Goal: Task Accomplishment & Management: Manage account settings

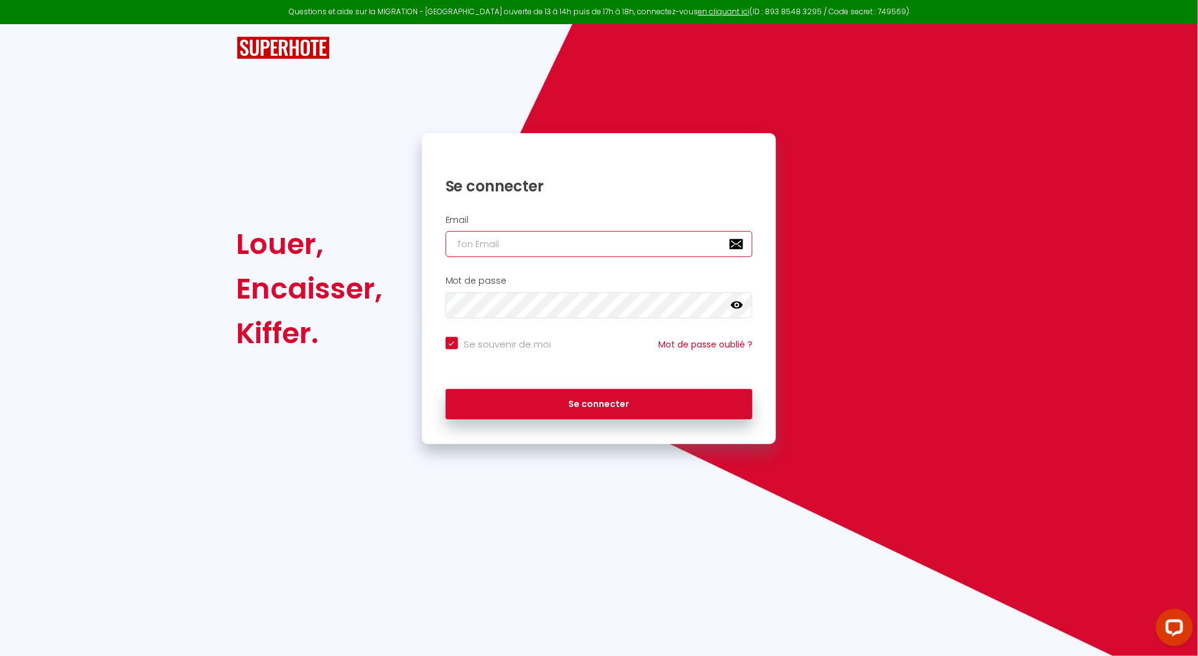
click at [575, 247] on input "email" at bounding box center [599, 244] width 307 height 26
type input "[EMAIL_ADDRESS][DOMAIN_NAME]"
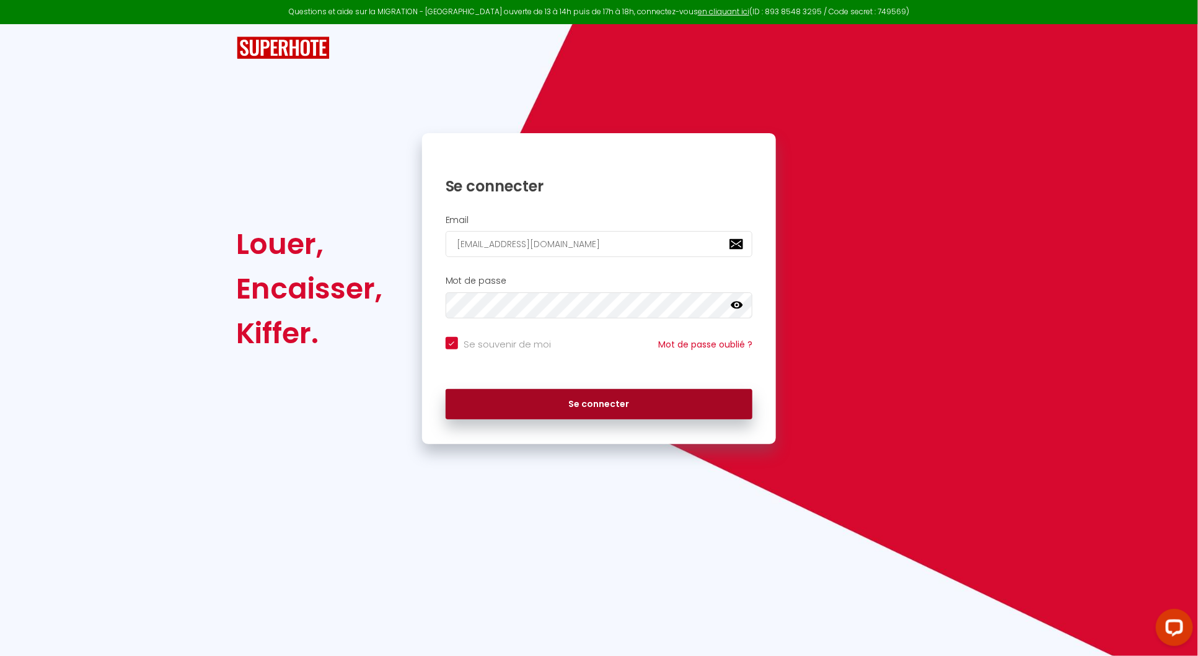
click at [574, 402] on button "Se connecter" at bounding box center [599, 404] width 307 height 31
checkbox input "true"
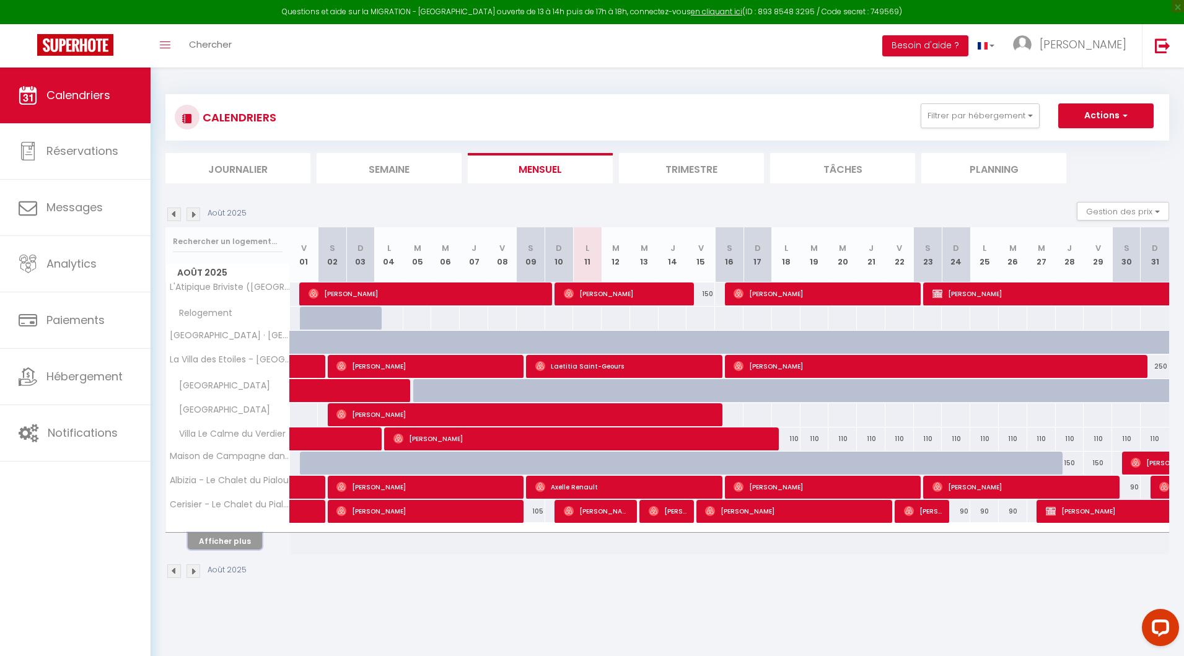
click at [213, 537] on button "Afficher plus" at bounding box center [225, 541] width 74 height 17
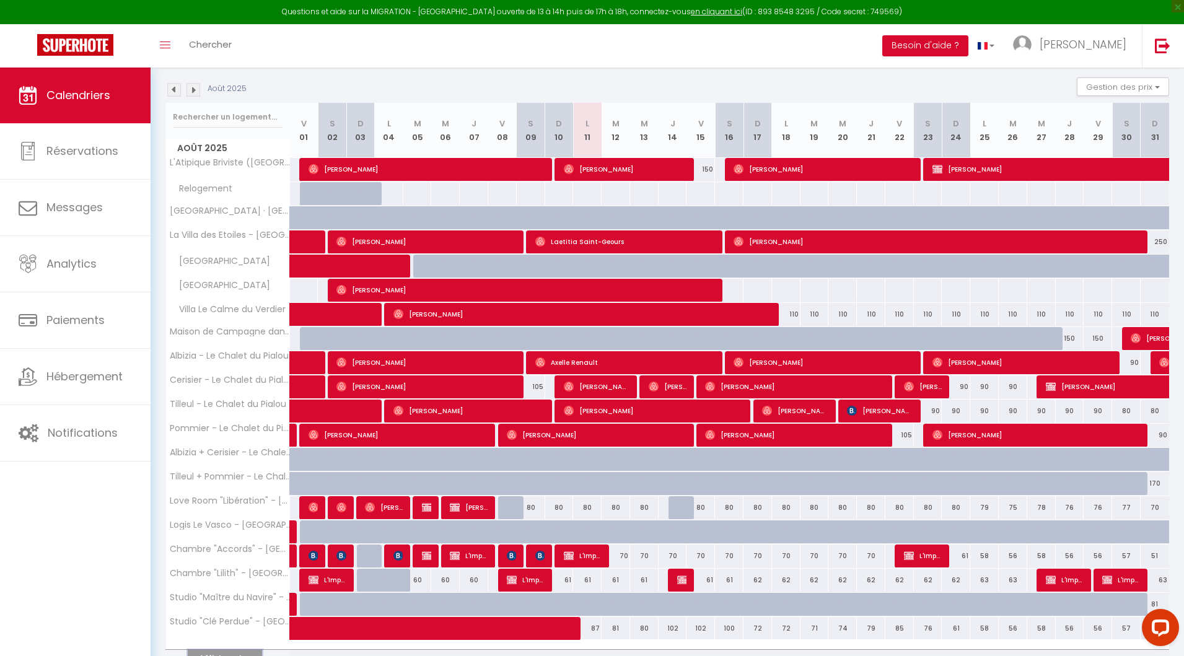
scroll to position [136, 0]
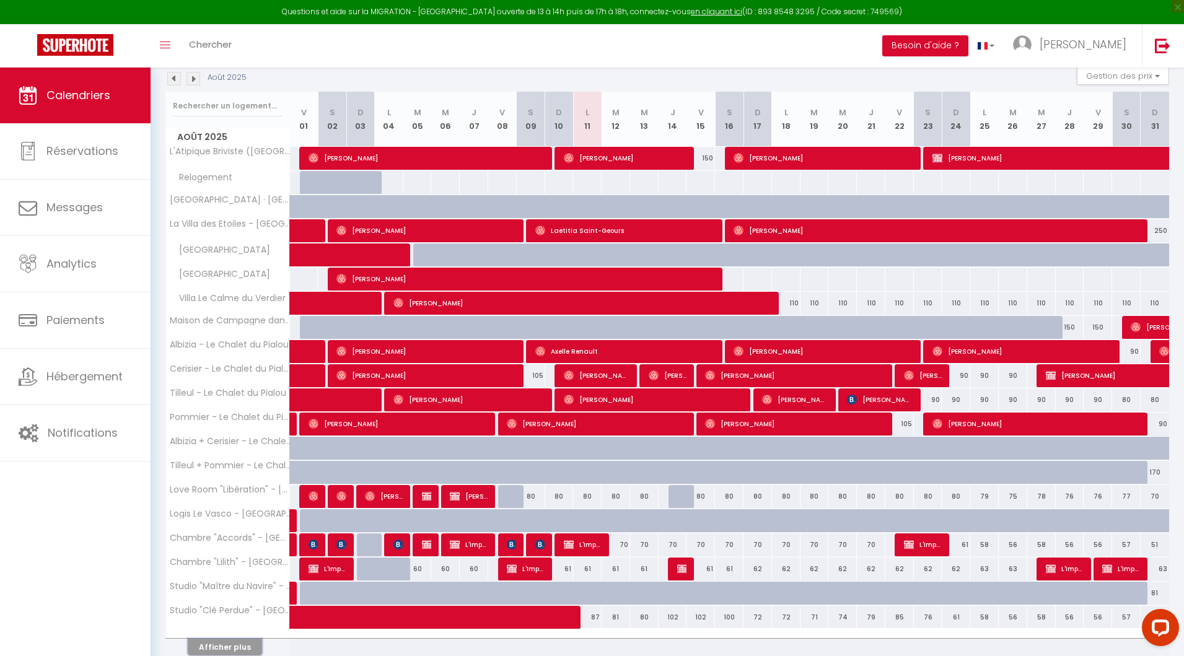
click at [222, 644] on button "Afficher plus" at bounding box center [225, 647] width 74 height 17
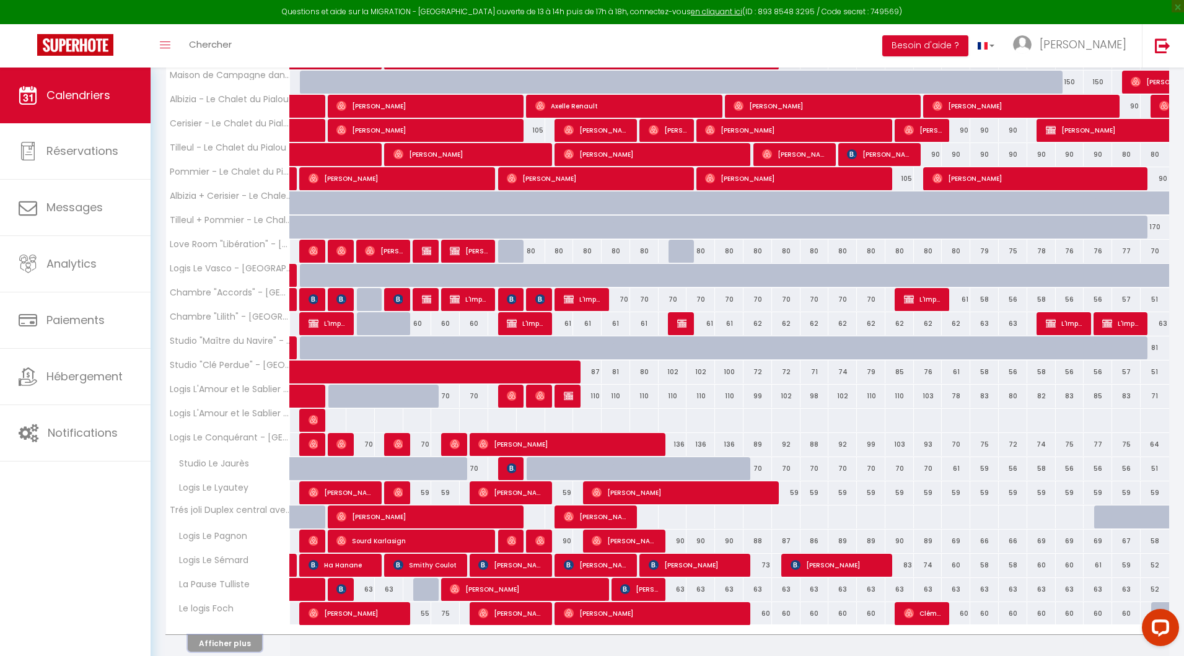
scroll to position [385, 0]
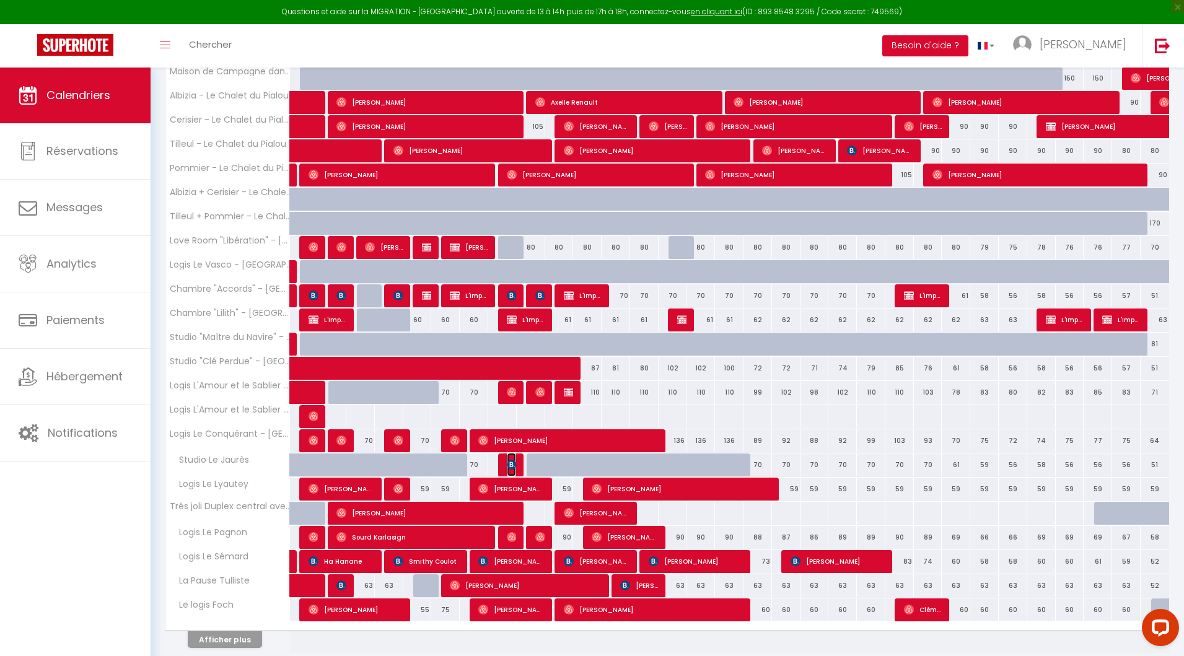
click at [514, 463] on img at bounding box center [512, 465] width 10 height 10
select select "OK"
select select "0"
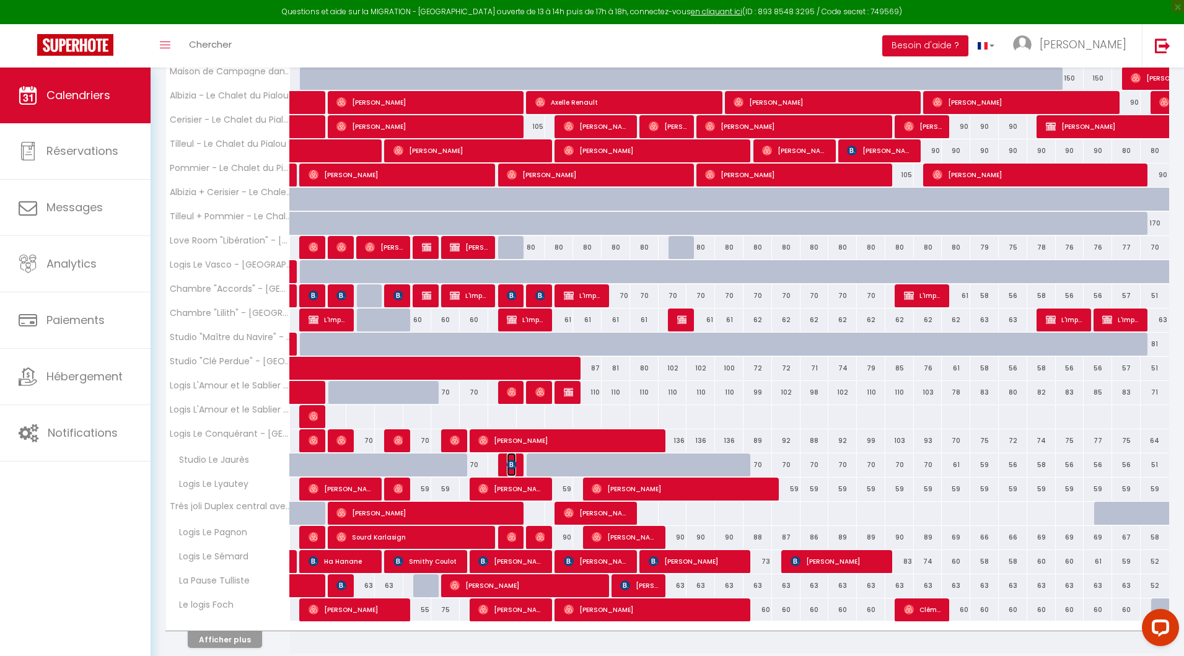
select select "1"
select select
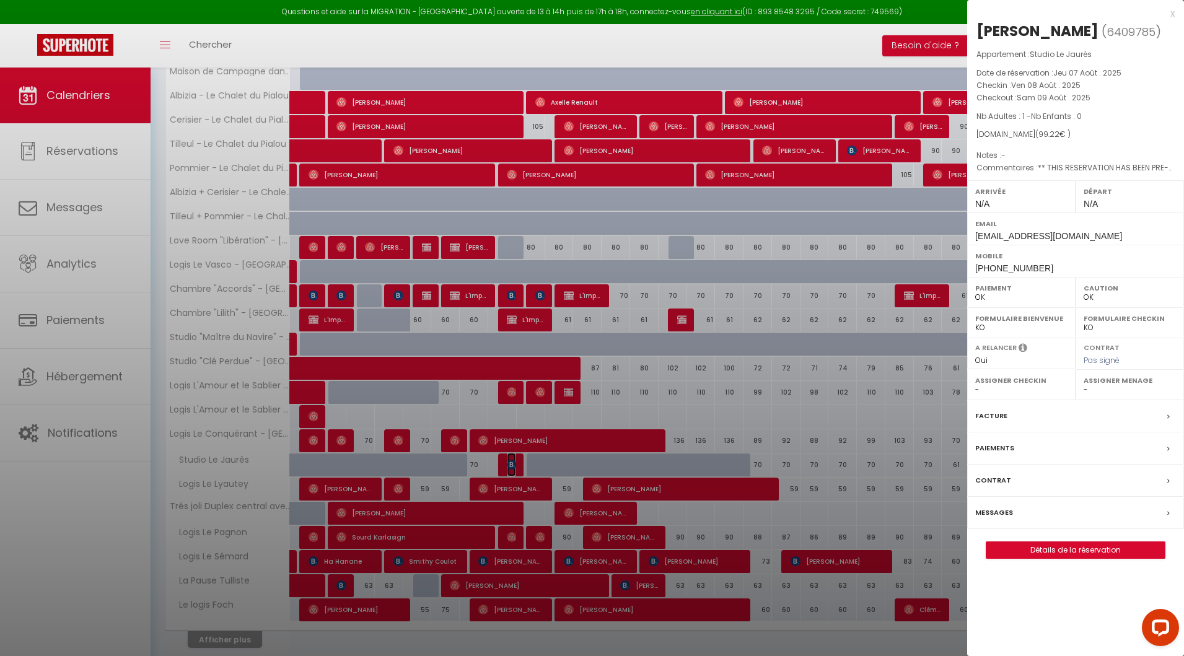
select select "17149"
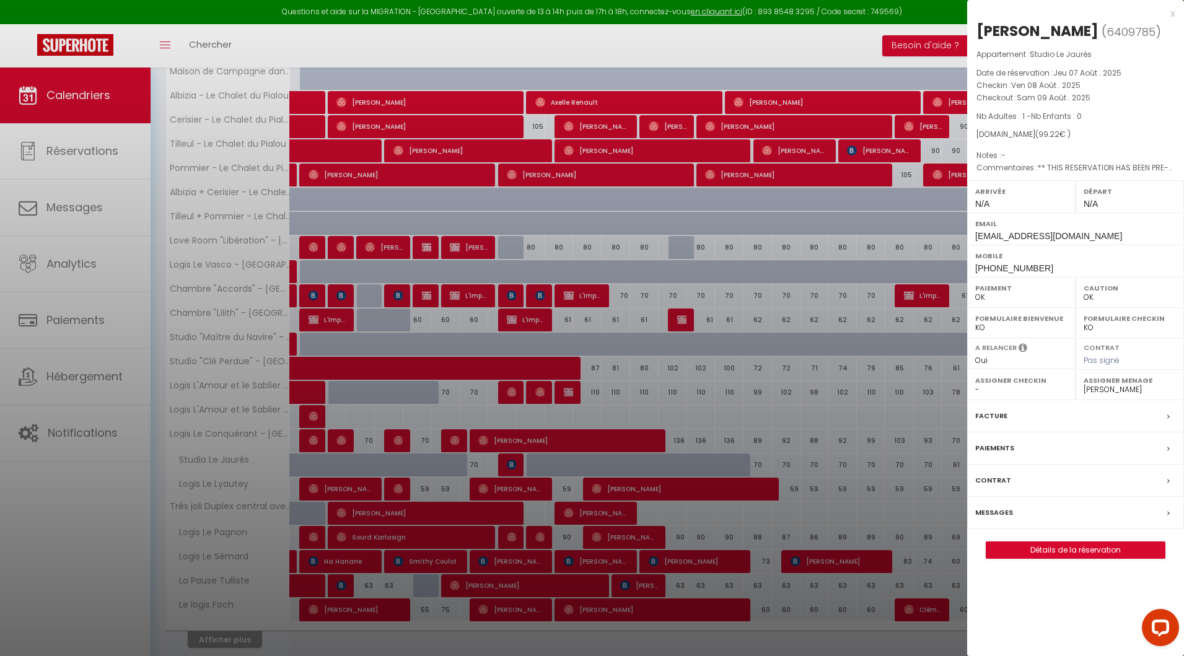
click at [1172, 14] on div "x" at bounding box center [1071, 13] width 208 height 15
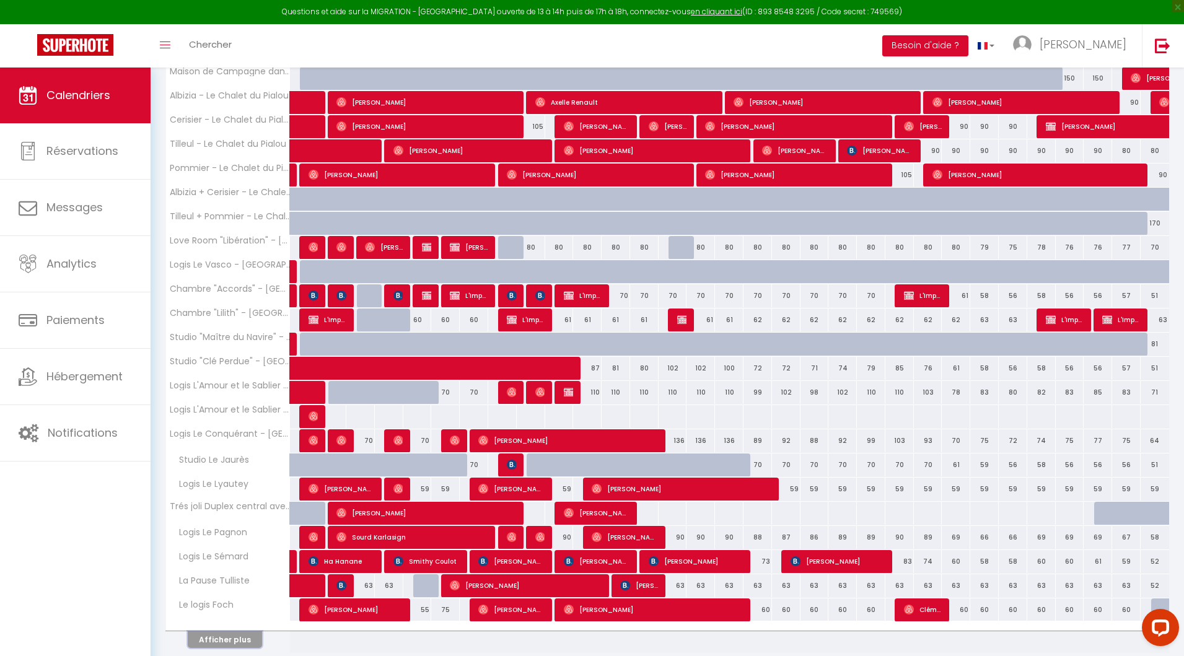
click at [212, 637] on button "Afficher plus" at bounding box center [225, 639] width 74 height 17
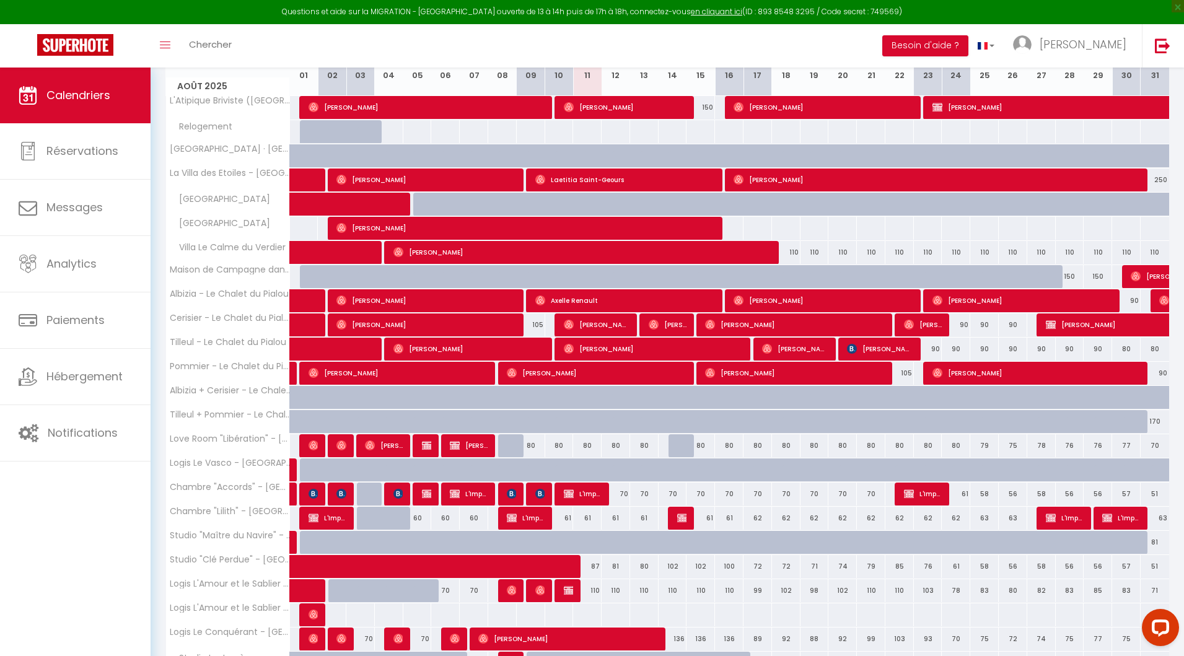
scroll to position [193, 0]
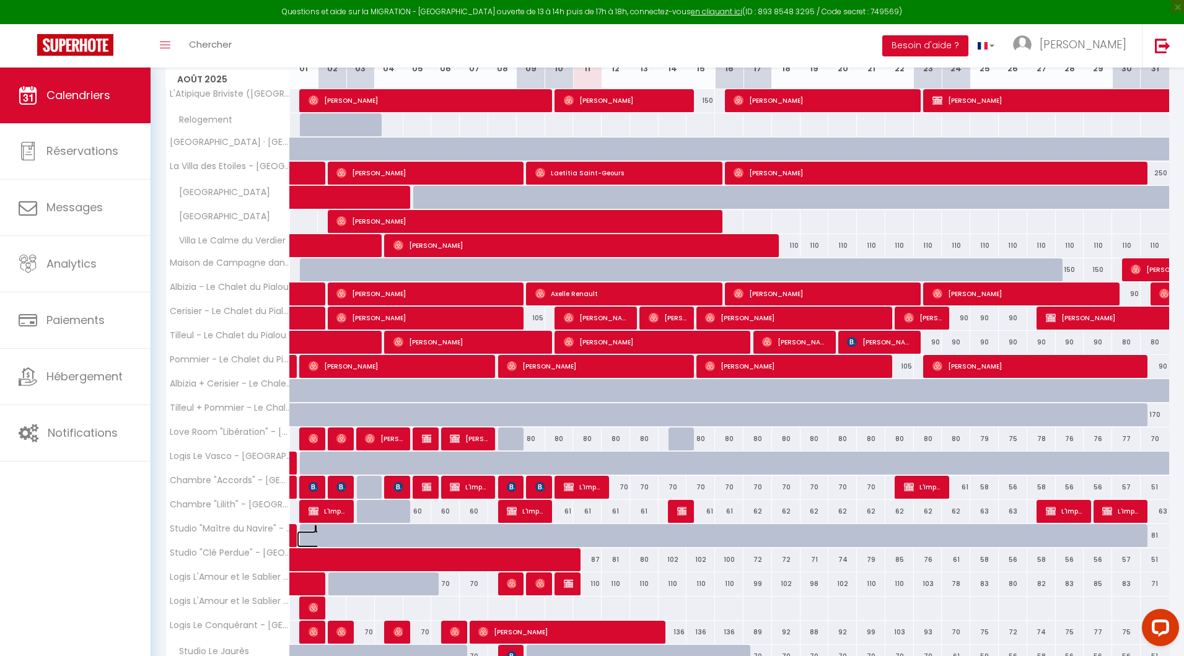
click at [305, 534] on link at bounding box center [311, 539] width 29 height 17
type input "90"
type input "Ven 01 Août 2025"
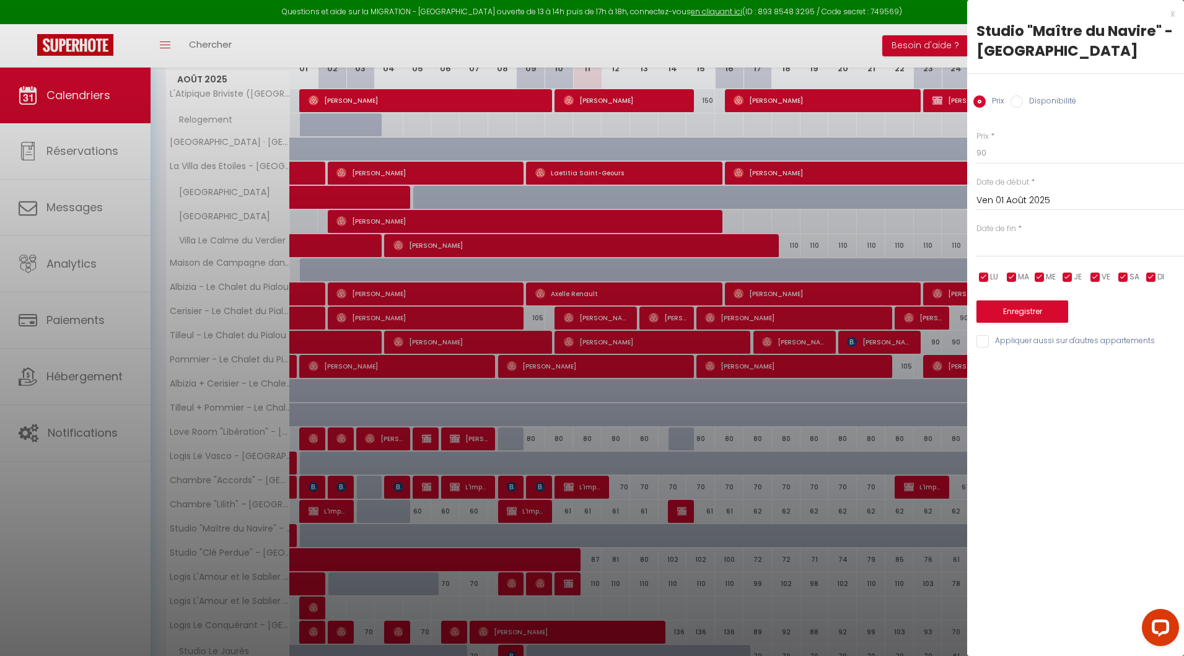
click at [633, 553] on div at bounding box center [592, 328] width 1184 height 656
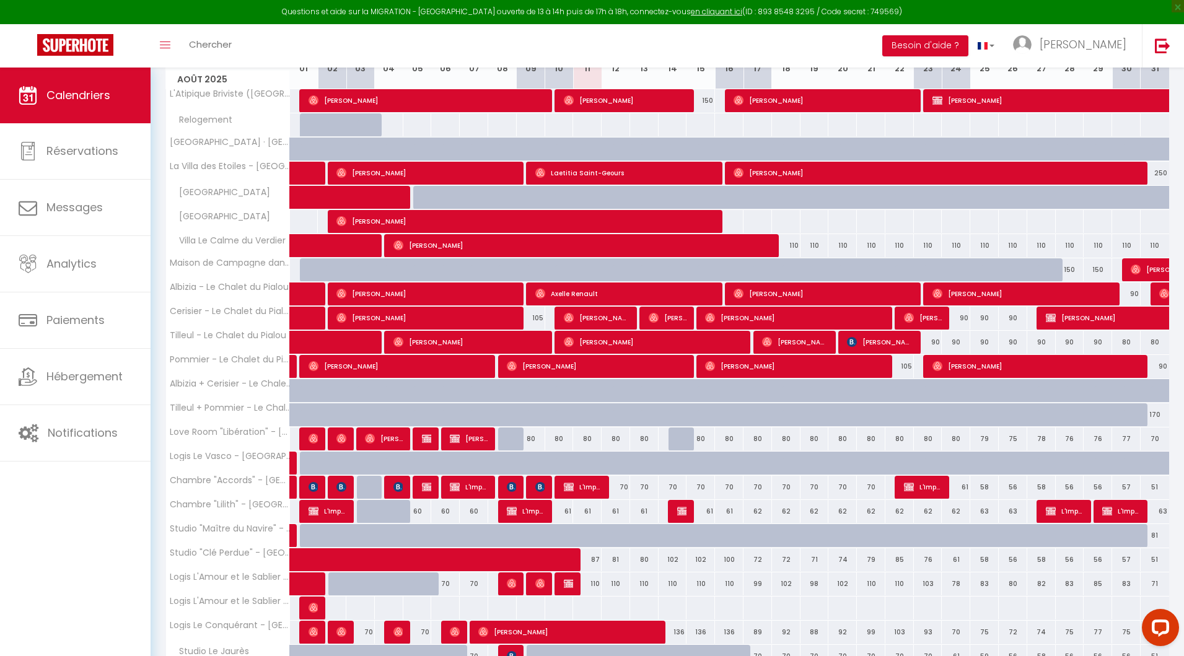
click at [641, 558] on div "80" at bounding box center [644, 559] width 29 height 23
type input "80"
type input "Mer 13 Août 2025"
type input "[DEMOGRAPHIC_DATA][DATE]"
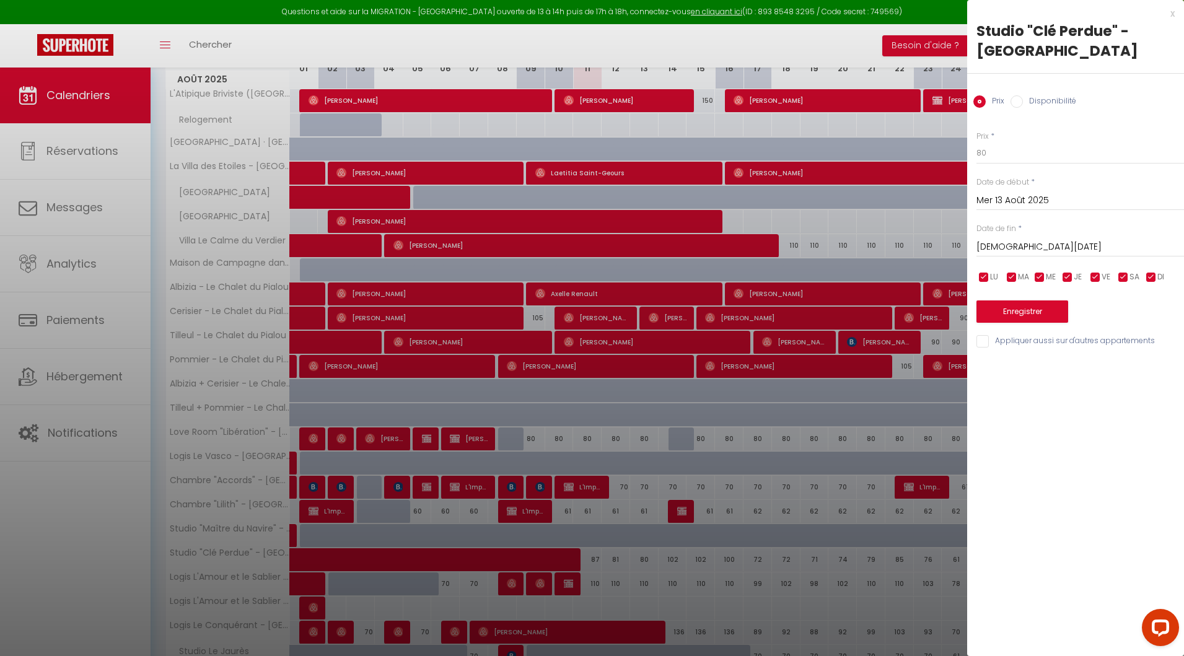
click at [719, 260] on div at bounding box center [592, 328] width 1184 height 656
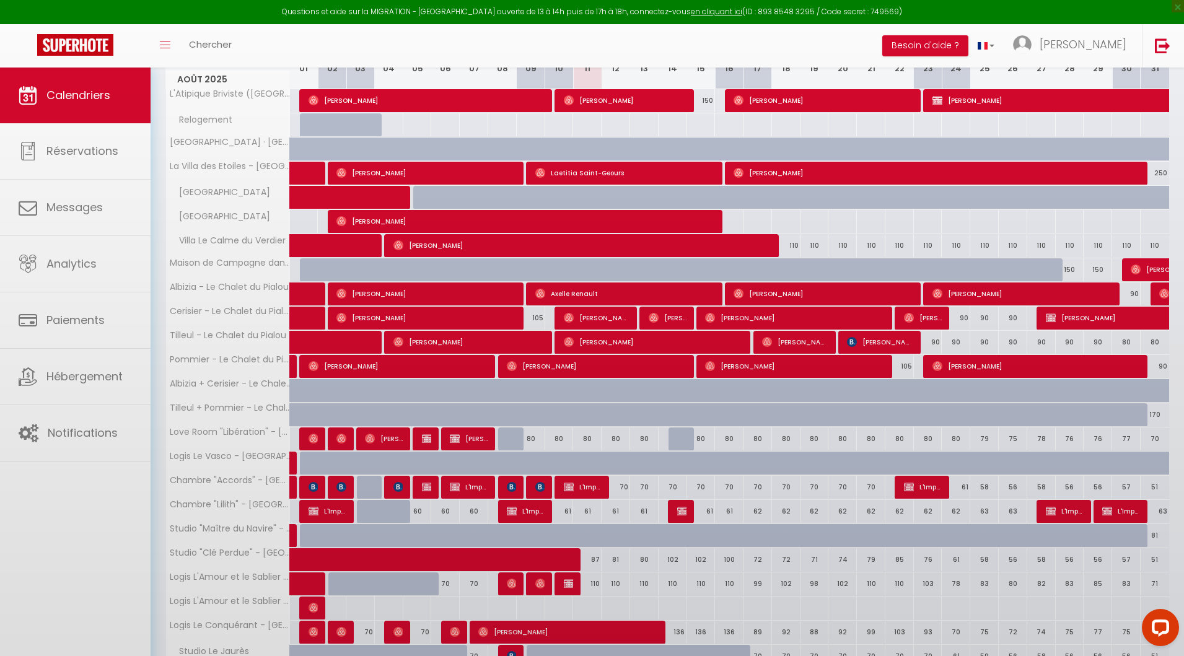
scroll to position [0, 0]
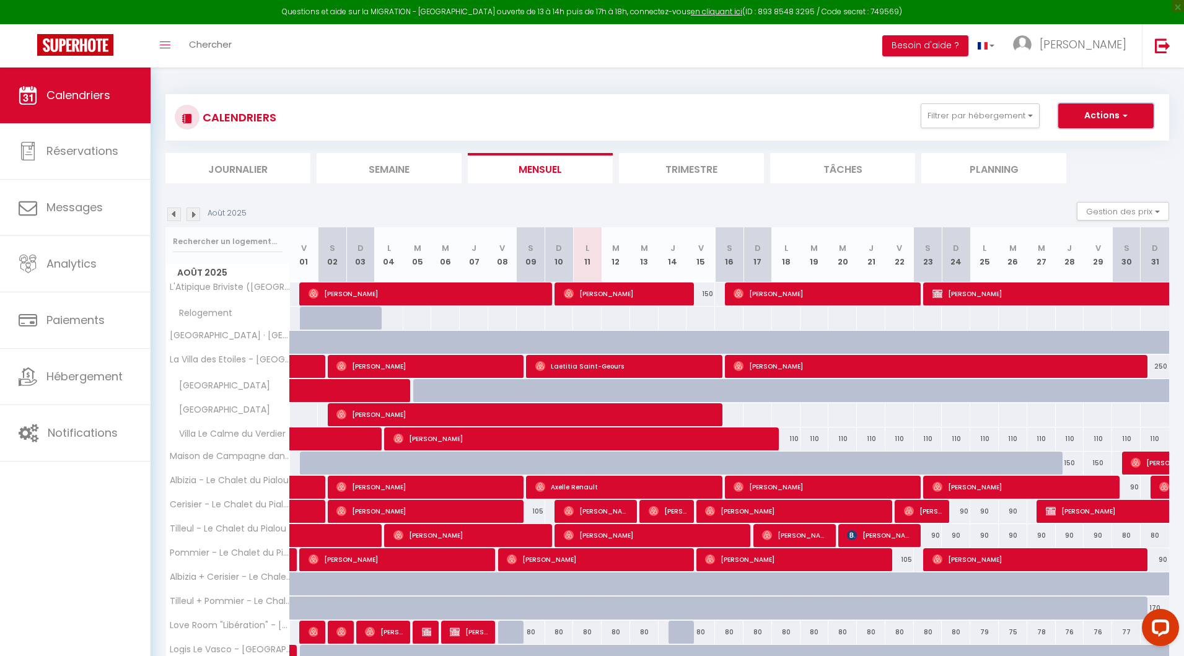
click at [1083, 116] on button "Actions" at bounding box center [1105, 115] width 95 height 25
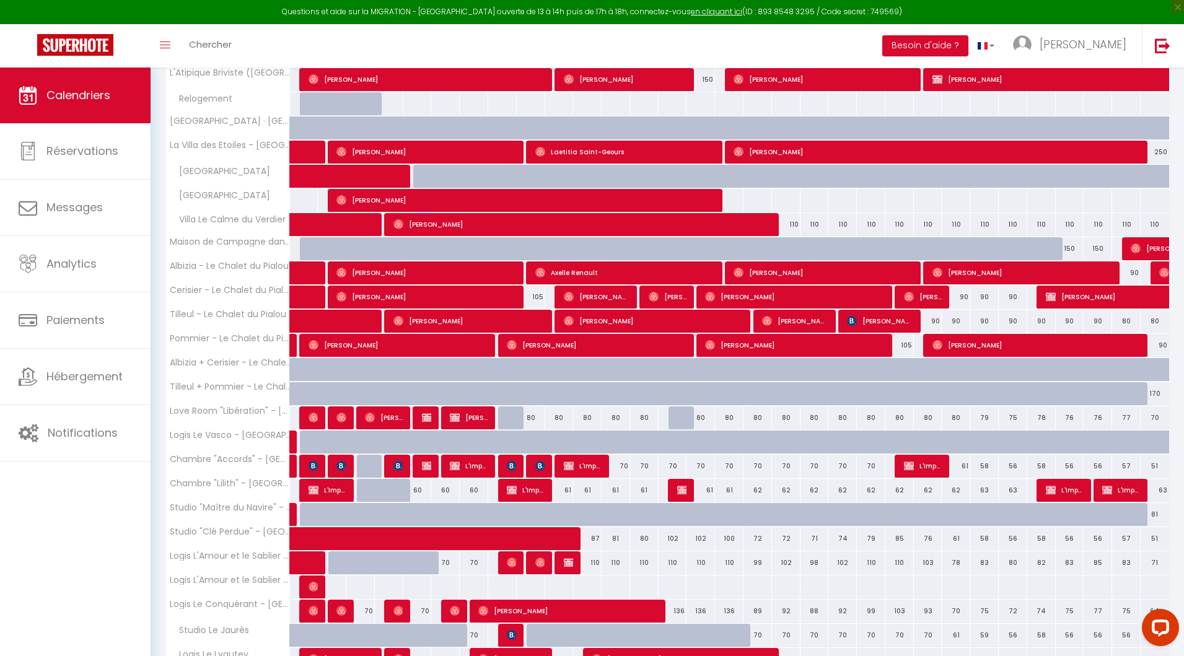
scroll to position [216, 0]
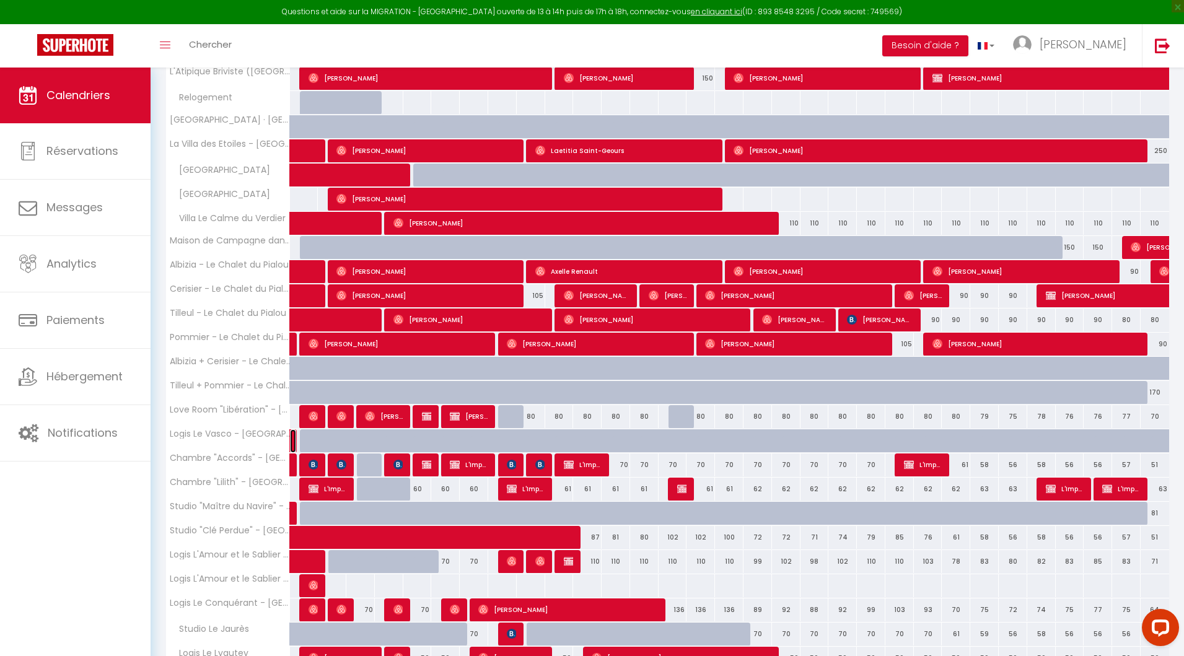
click at [294, 442] on link at bounding box center [293, 441] width 6 height 24
select select "KO"
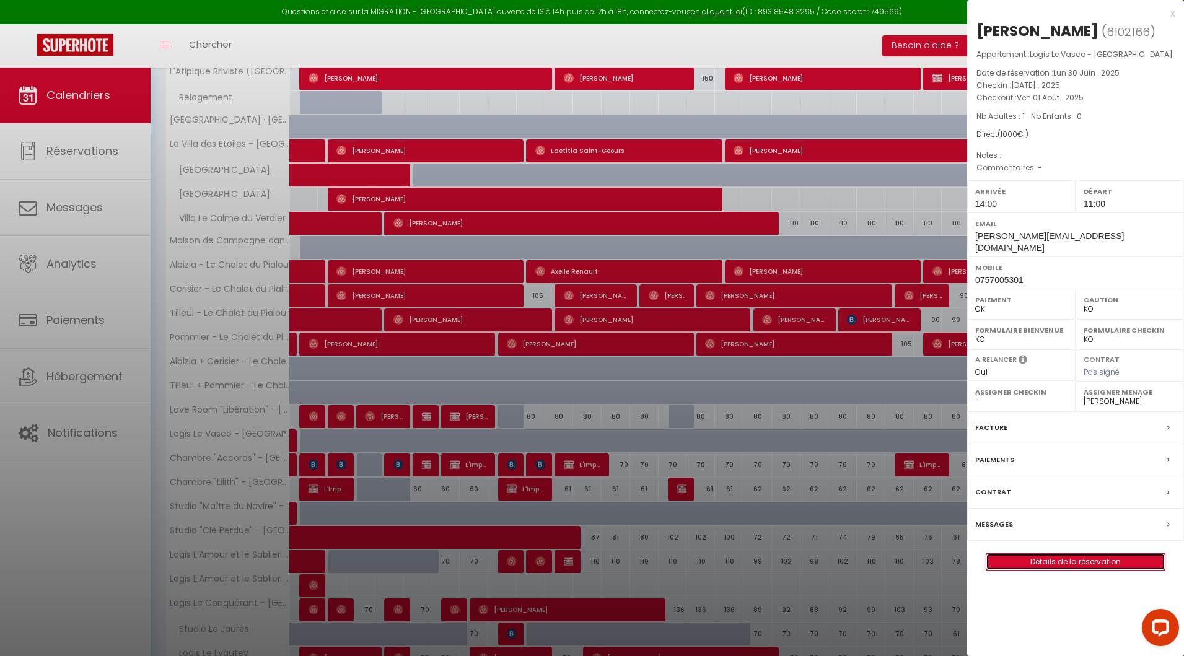
click at [1048, 554] on link "Détails de la réservation" at bounding box center [1075, 562] width 178 height 16
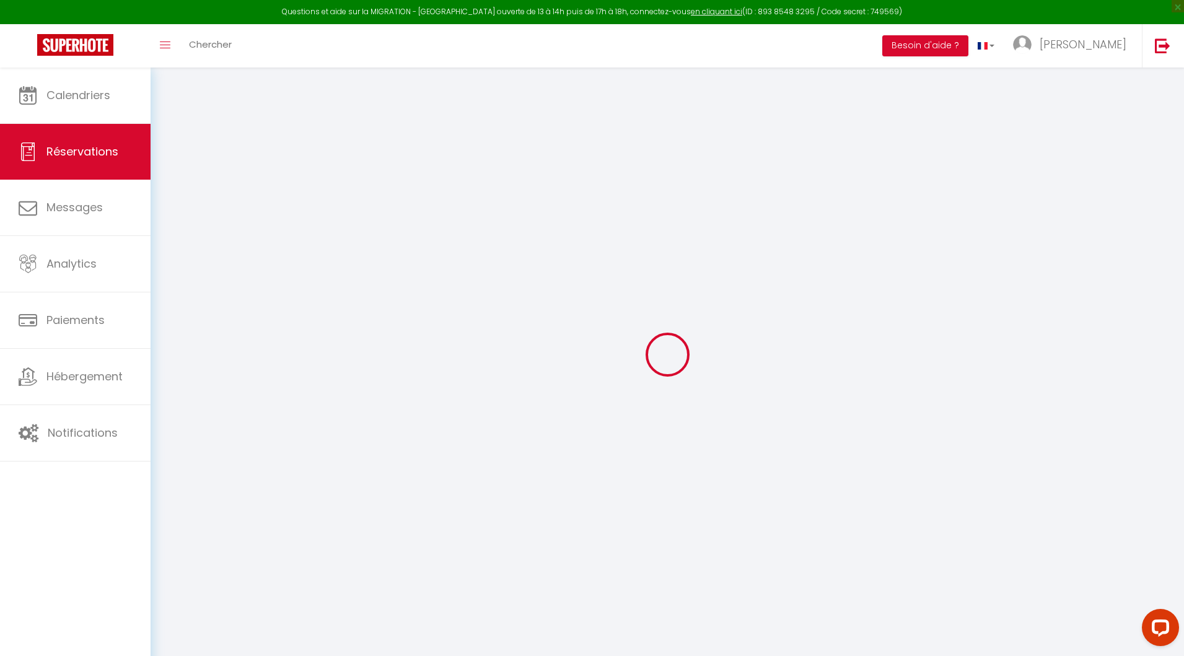
type input "[PERSON_NAME]"
type input "Audouin"
type input "[PERSON_NAME][EMAIL_ADDRESS][DOMAIN_NAME]"
type input "0757005301"
select select "FR"
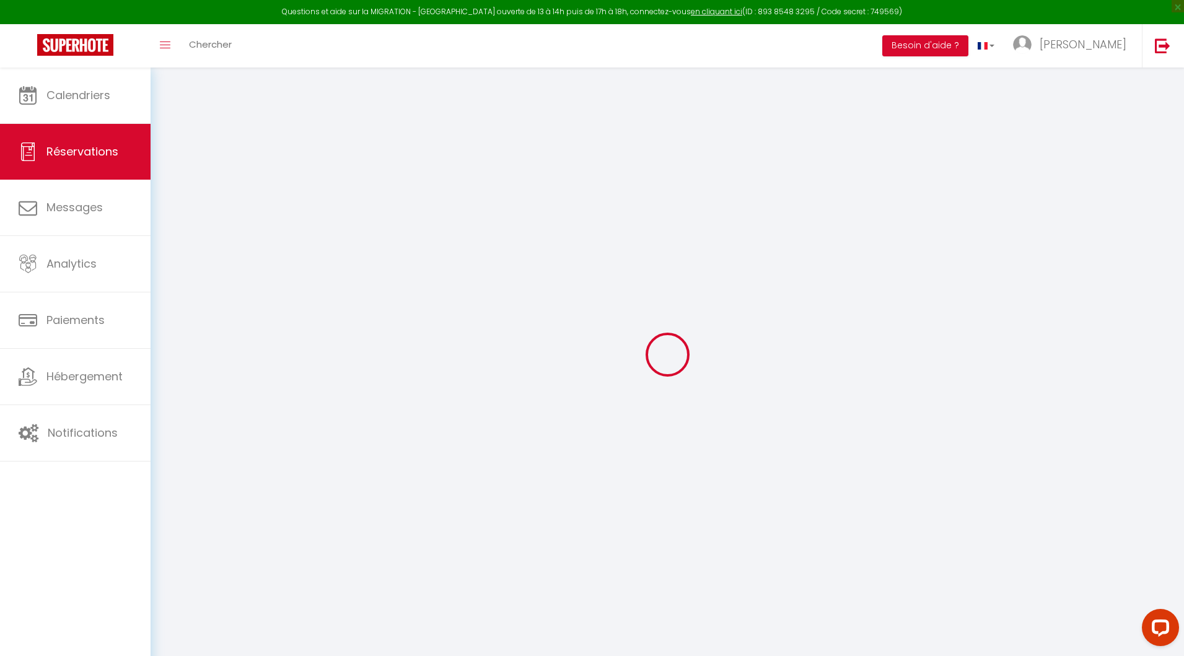
select select "26728"
select select "1"
type input "[DATE]"
select select
type input "Ven 01 Août 2025"
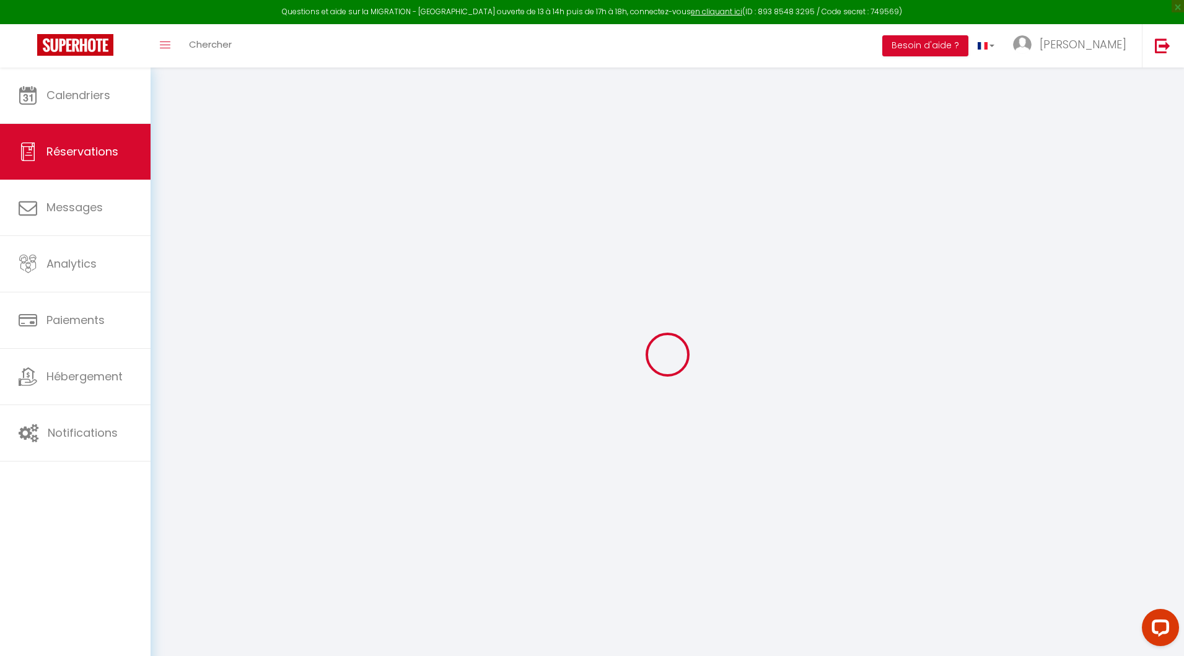
select select
type input "1"
select select "12"
select select "14"
type input "1000"
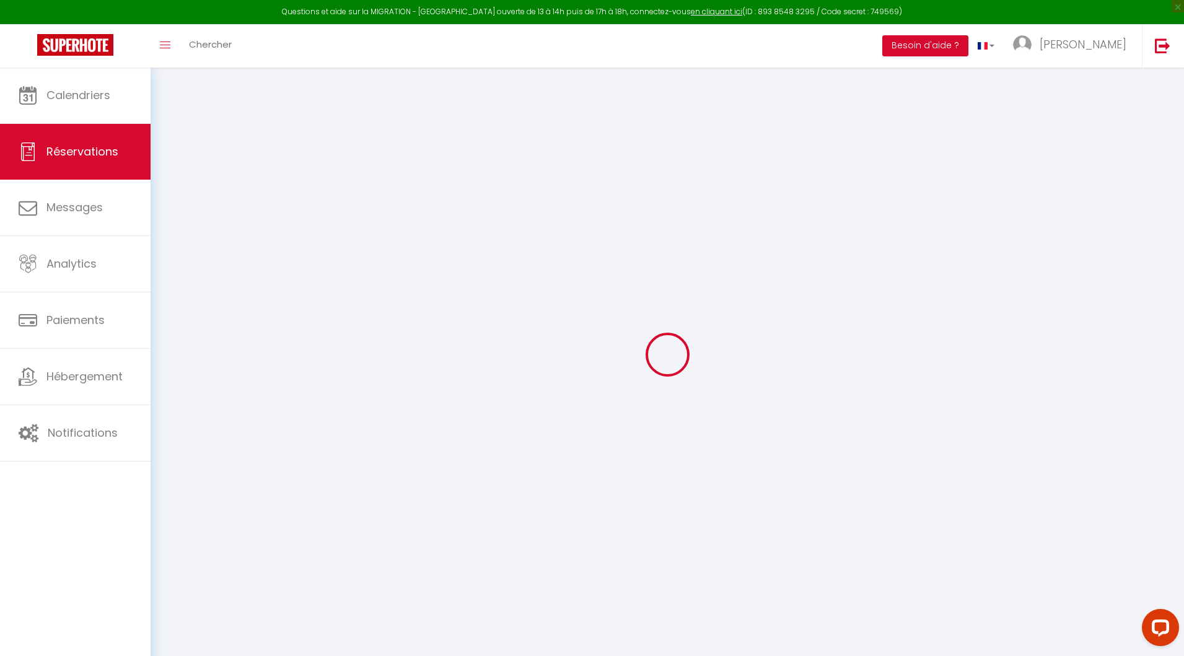
checkbox input "true"
type input "0"
type input "20"
type input "15"
type input "0"
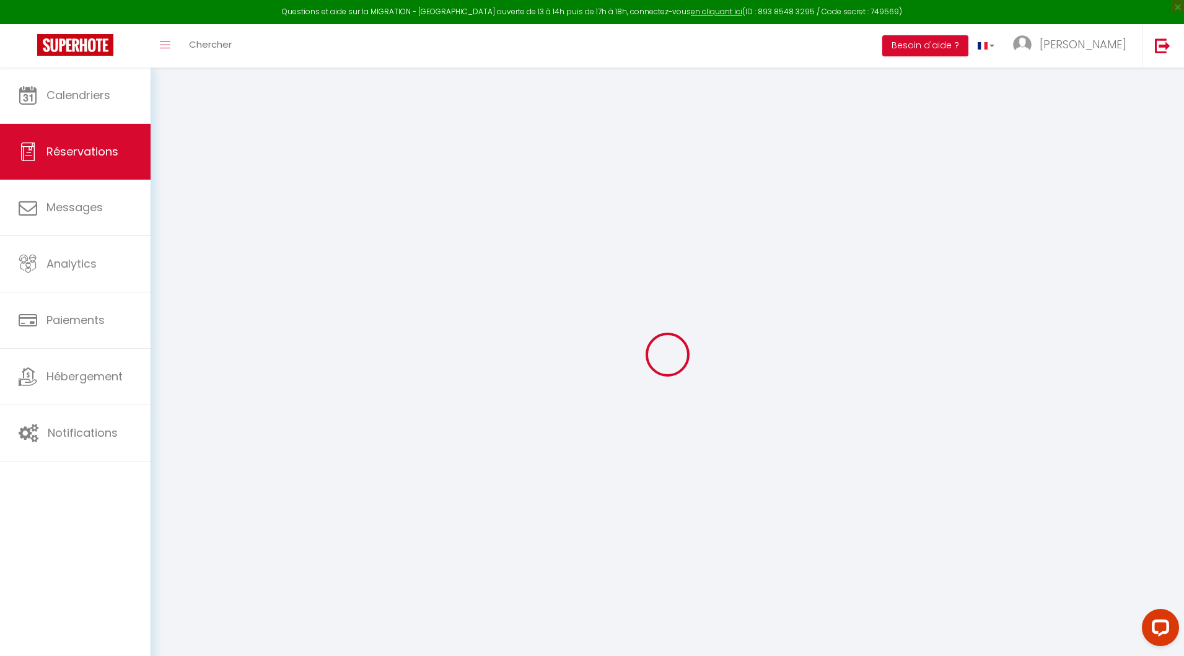
select select
checkbox input "true"
select select
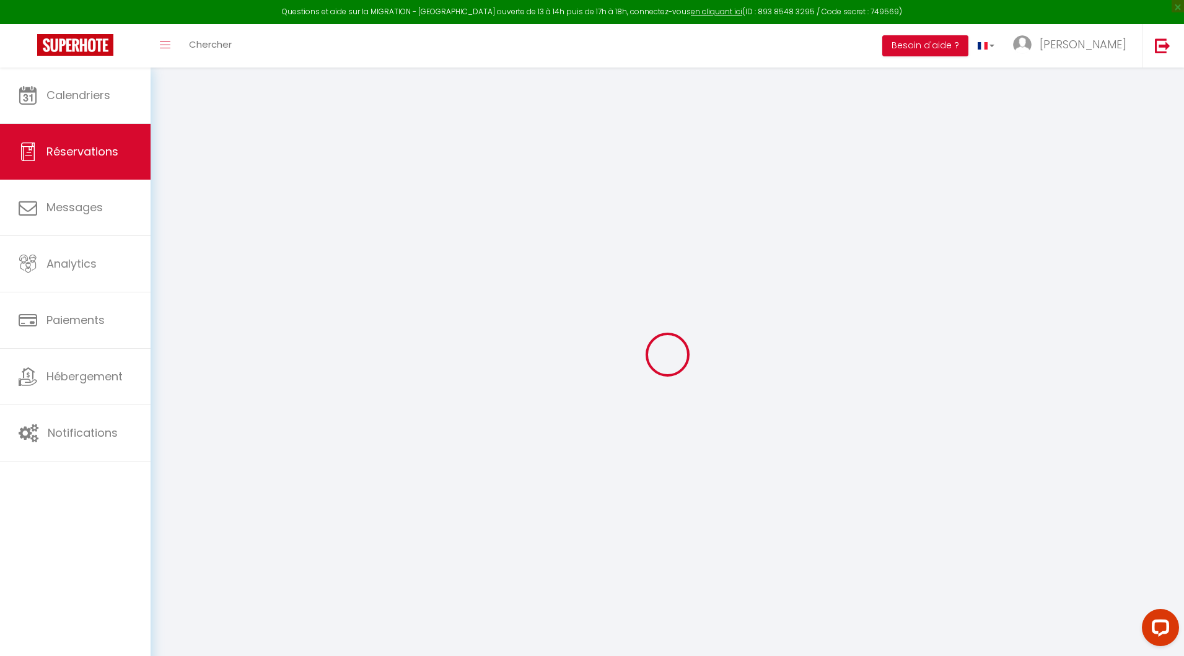
checkbox input "true"
select select
checkbox input "true"
select select
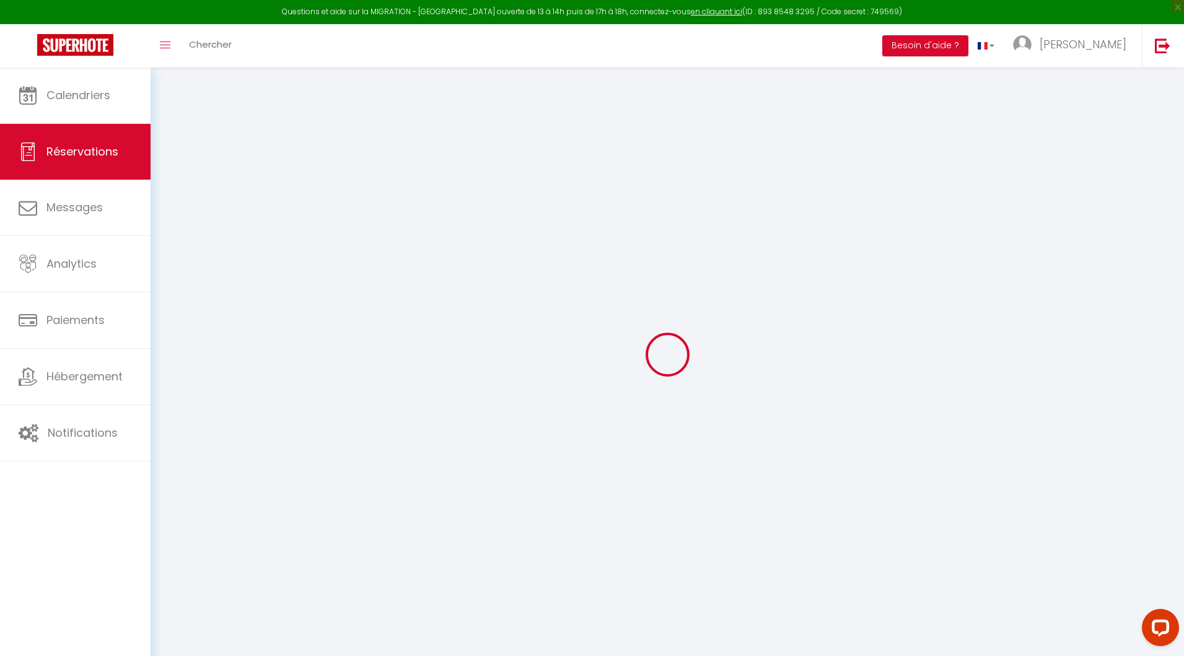
select select
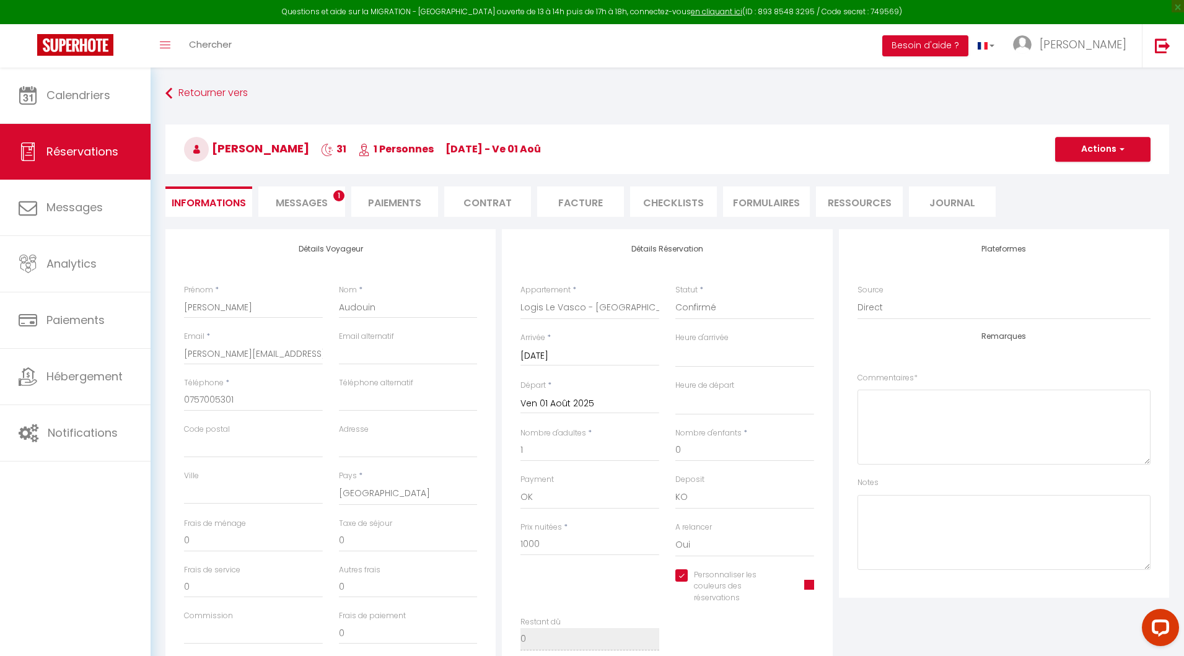
checkbox input "true"
select select "14:00"
select select "11:00"
click at [560, 356] on input "[DATE]" at bounding box center [589, 356] width 139 height 16
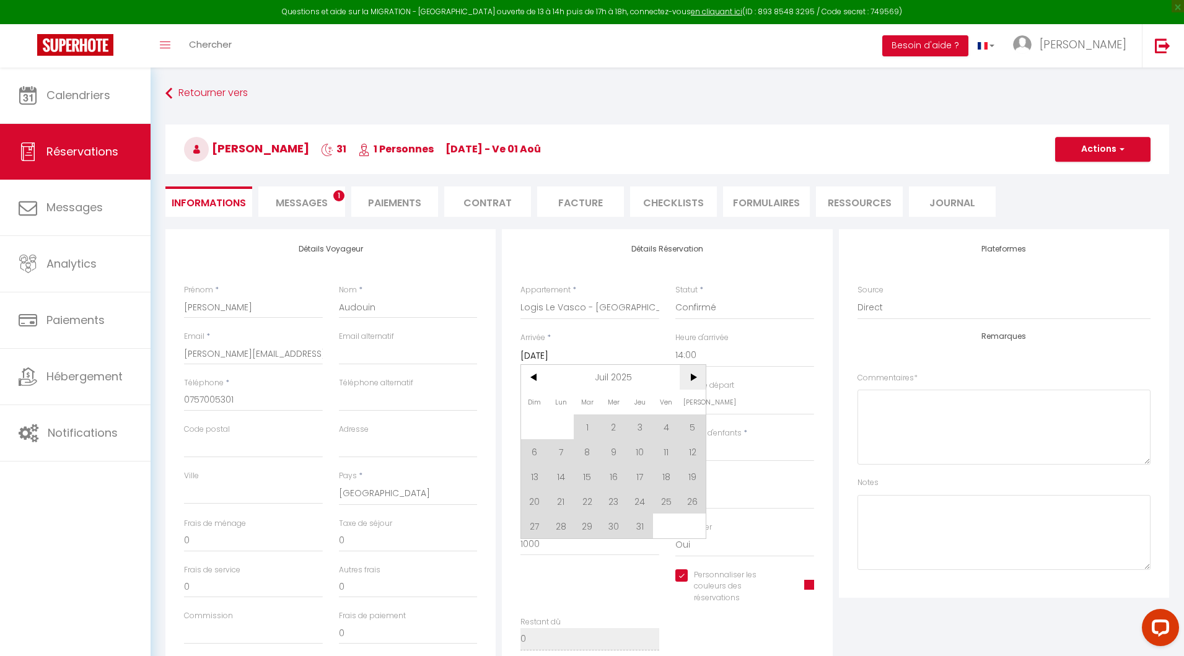
click at [693, 379] on span ">" at bounding box center [693, 377] width 27 height 25
click at [664, 433] on span "1" at bounding box center [666, 427] width 27 height 25
type input "Ven 01 Août 2025"
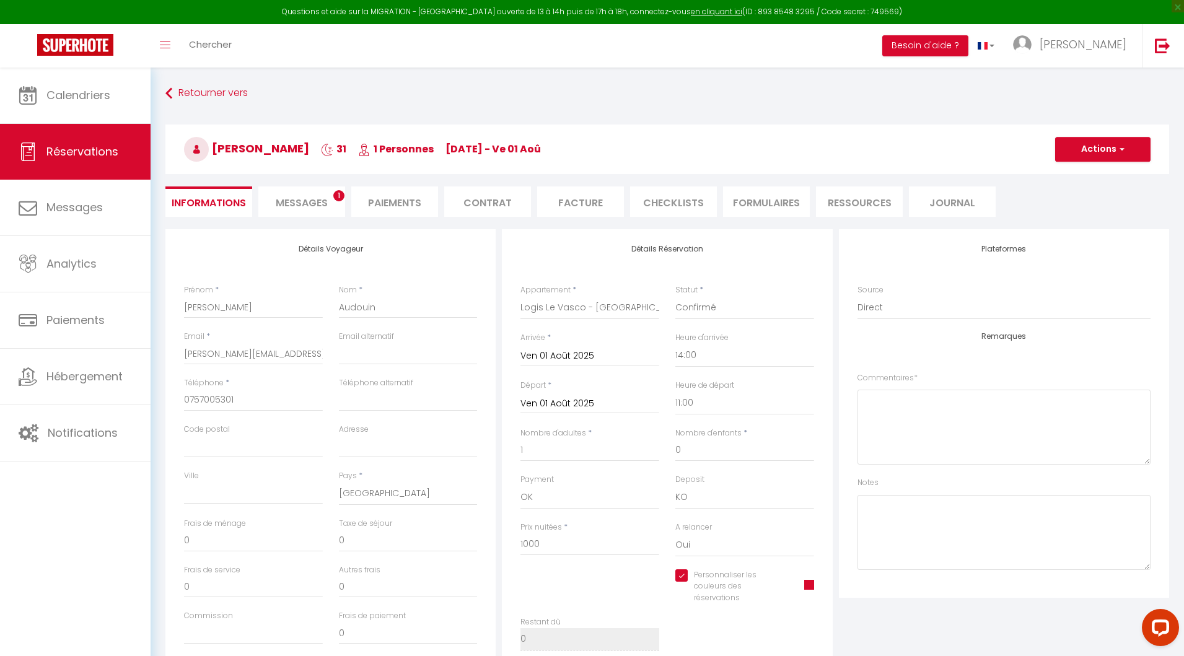
checkbox input "true"
click at [592, 403] on input "Ven 01 Août 2025" at bounding box center [589, 404] width 139 height 16
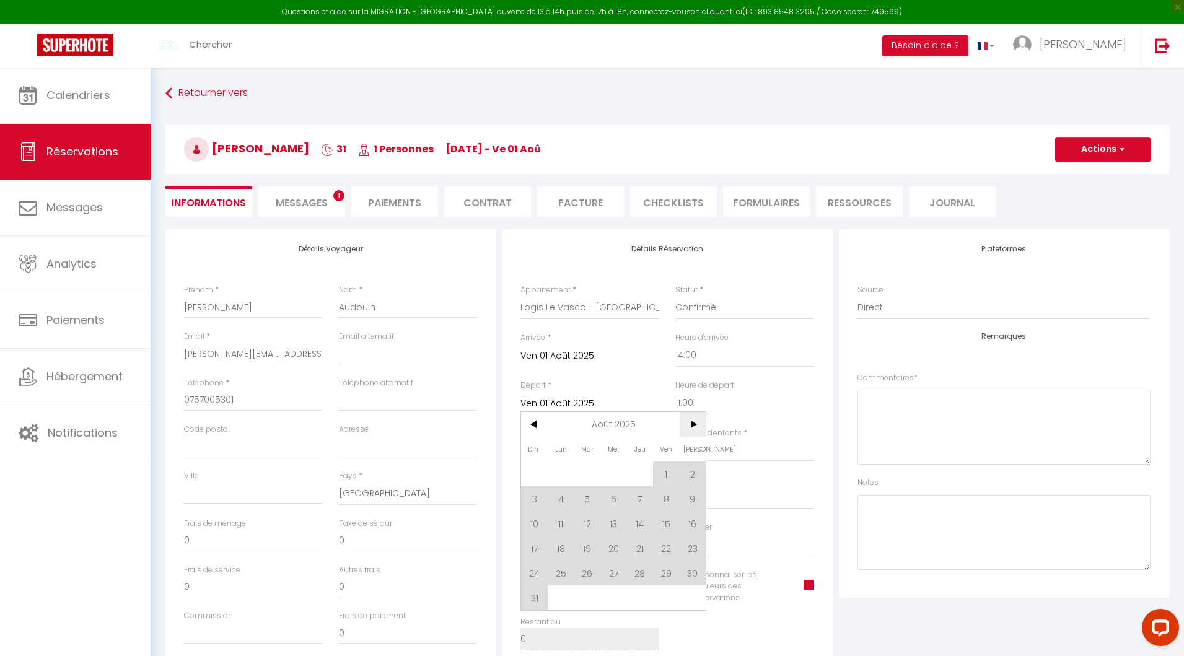
click at [695, 419] on span ">" at bounding box center [693, 424] width 27 height 25
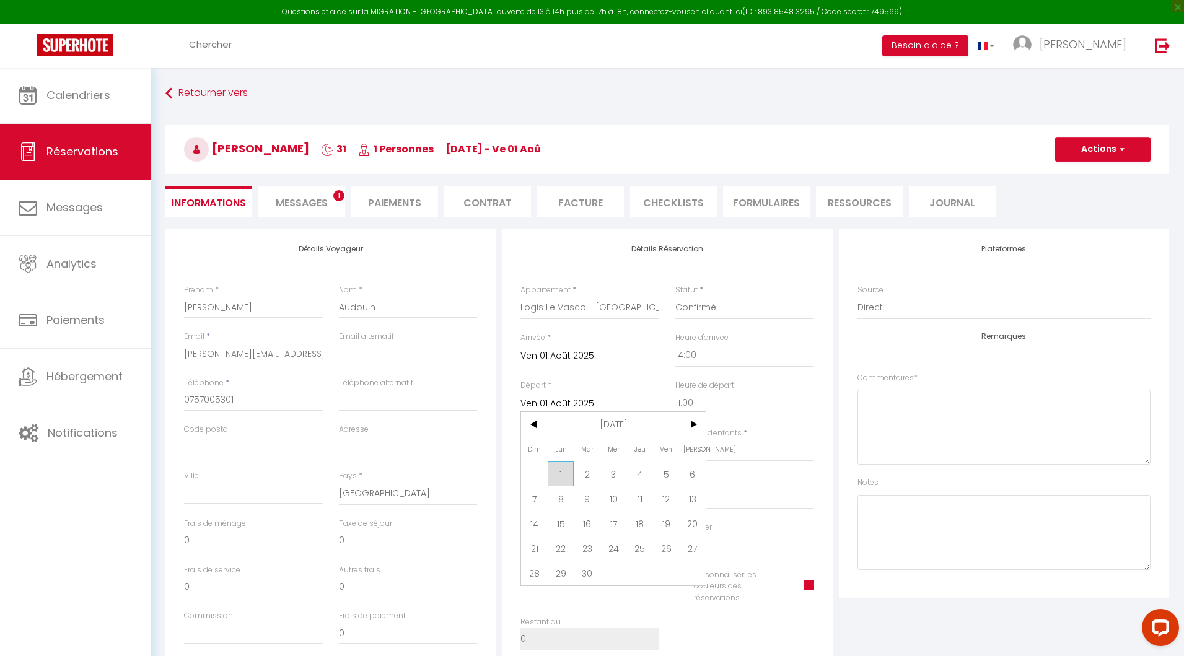
click at [560, 479] on span "1" at bounding box center [561, 474] width 27 height 25
type input "Lun 01 Septembre 2025"
checkbox input "true"
type input "0"
checkbox input "true"
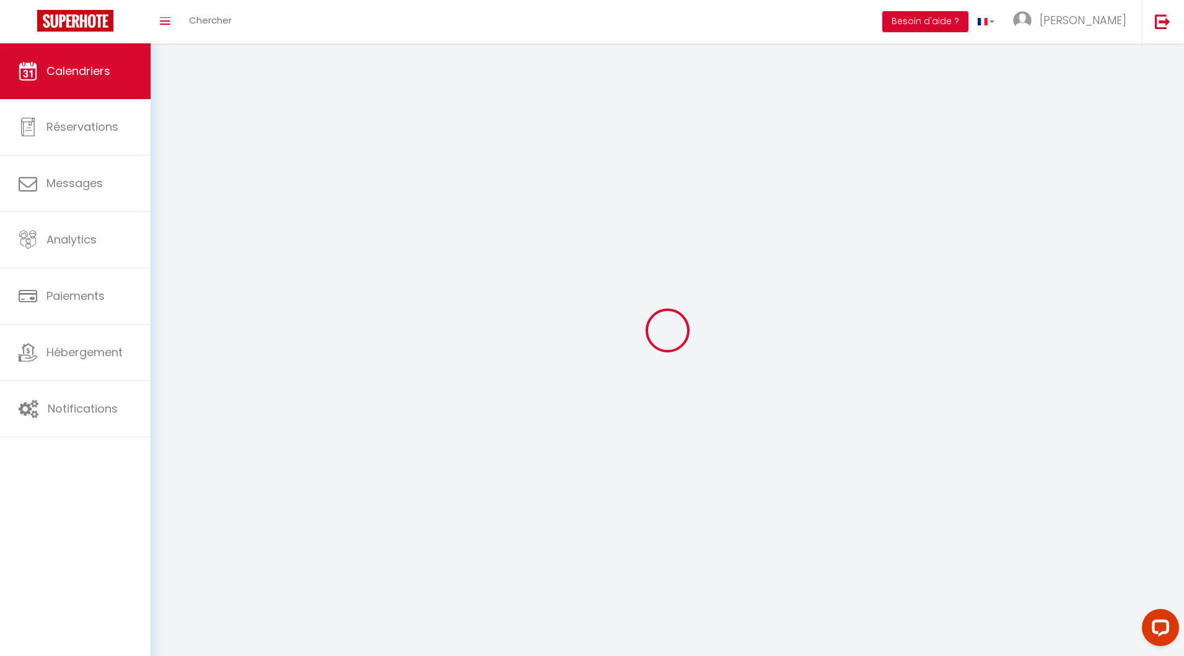
scroll to position [67, 0]
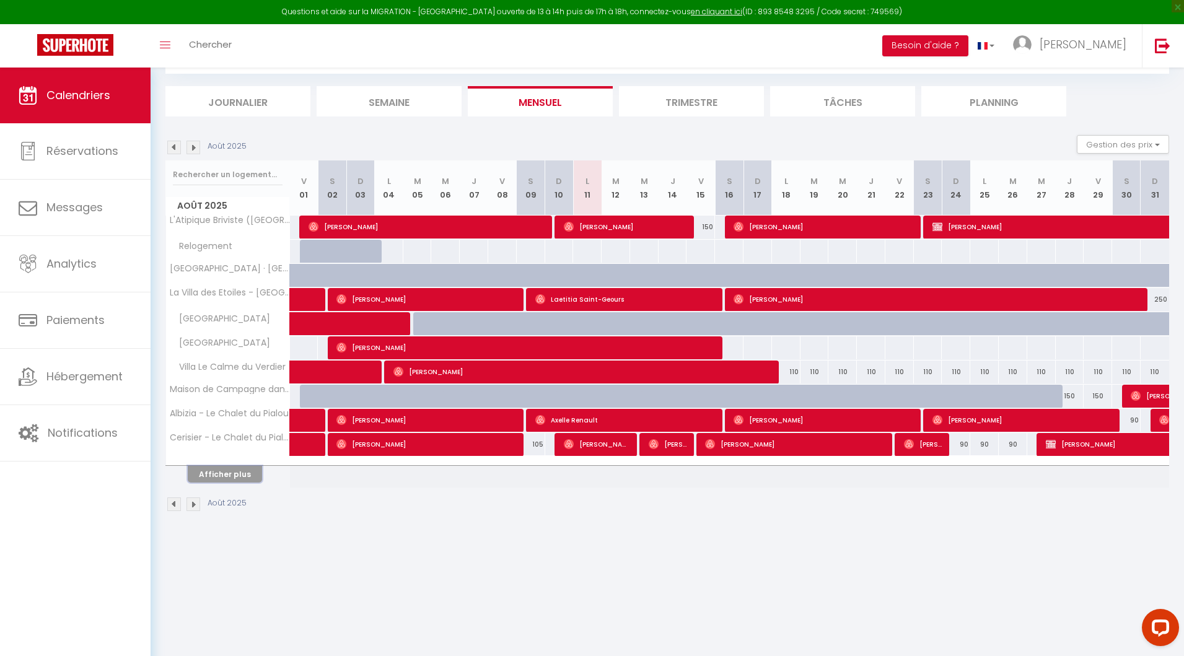
click at [216, 477] on button "Afficher plus" at bounding box center [225, 474] width 74 height 17
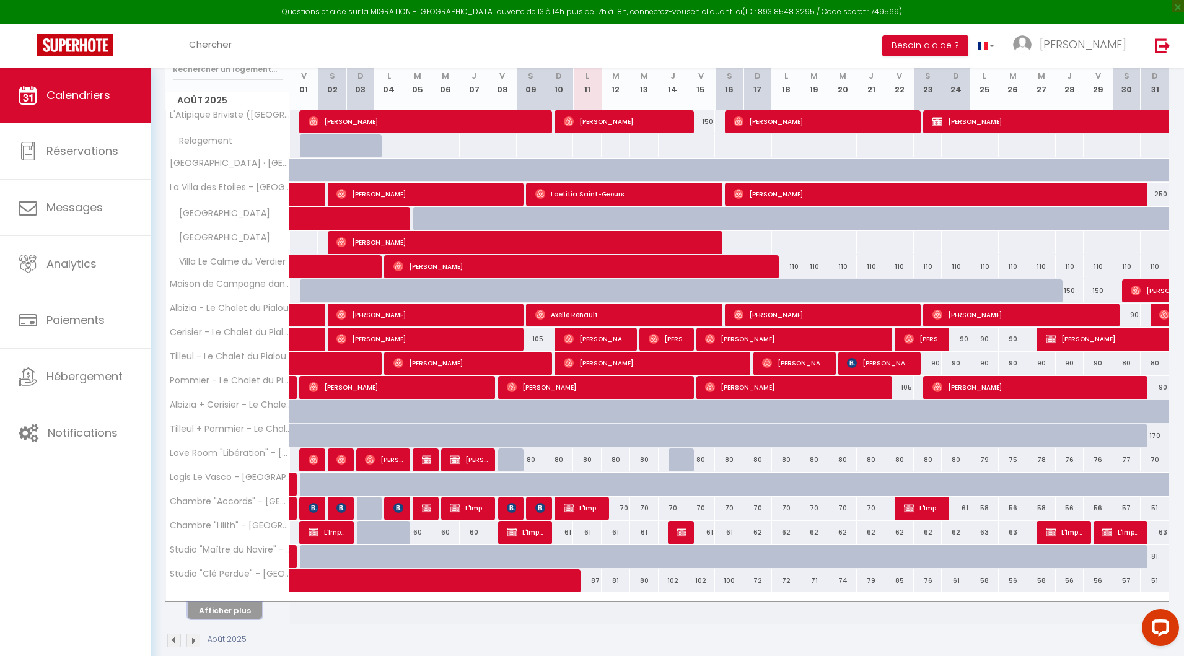
scroll to position [187, 0]
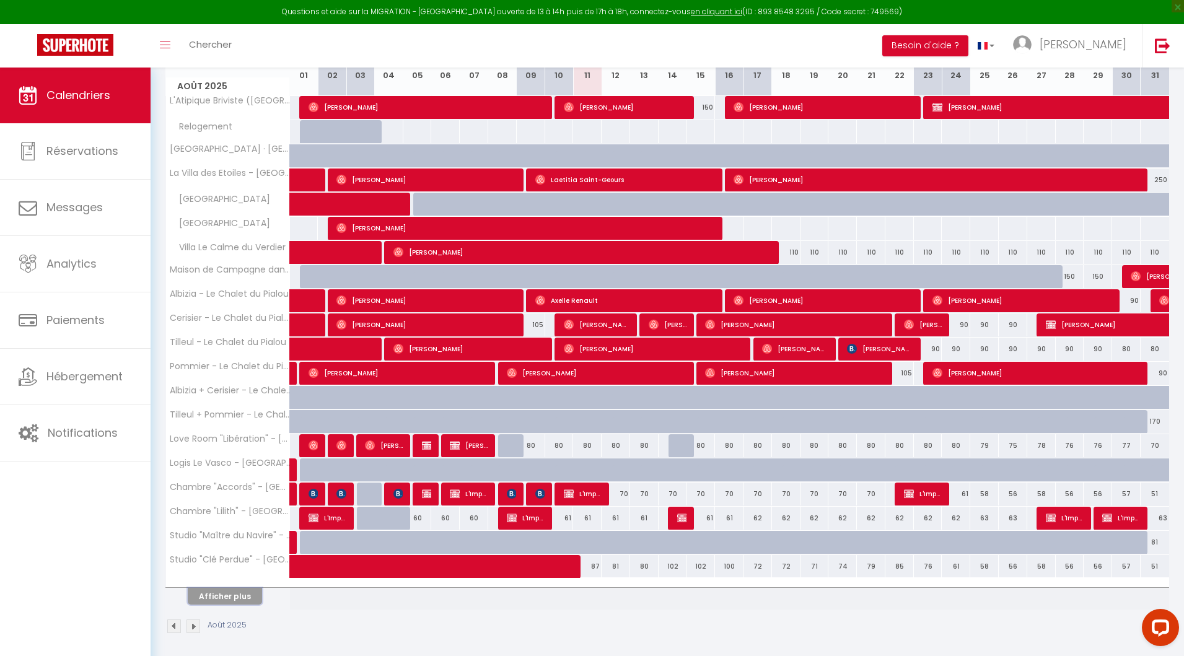
click at [227, 594] on button "Afficher plus" at bounding box center [225, 596] width 74 height 17
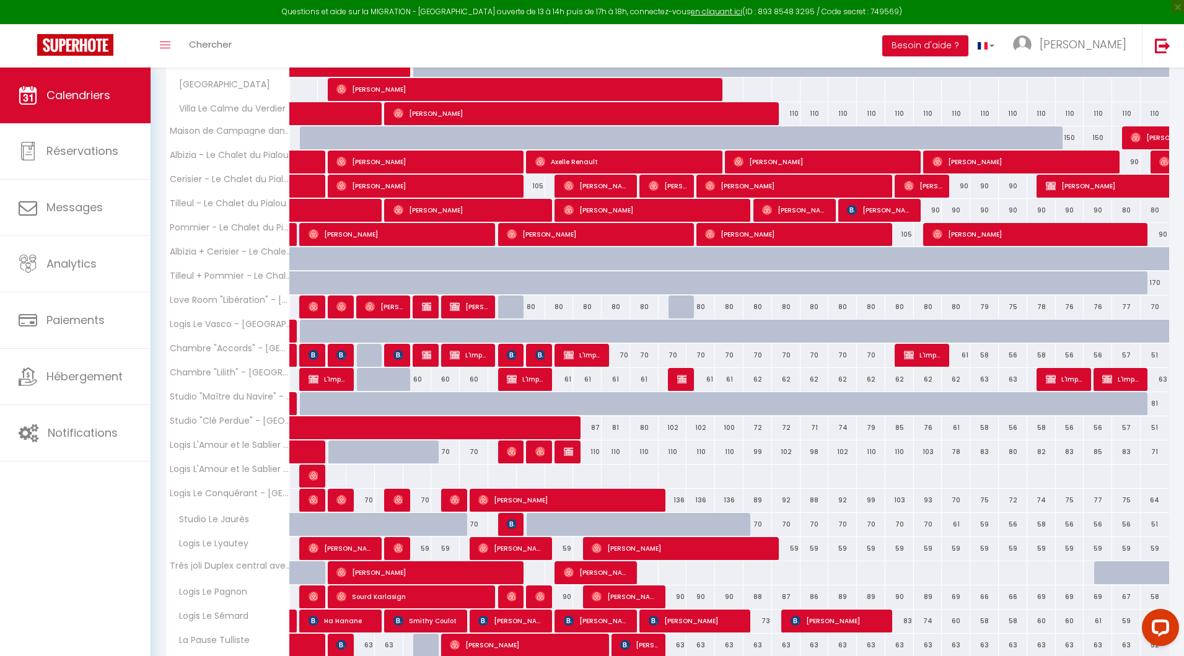
scroll to position [326, 0]
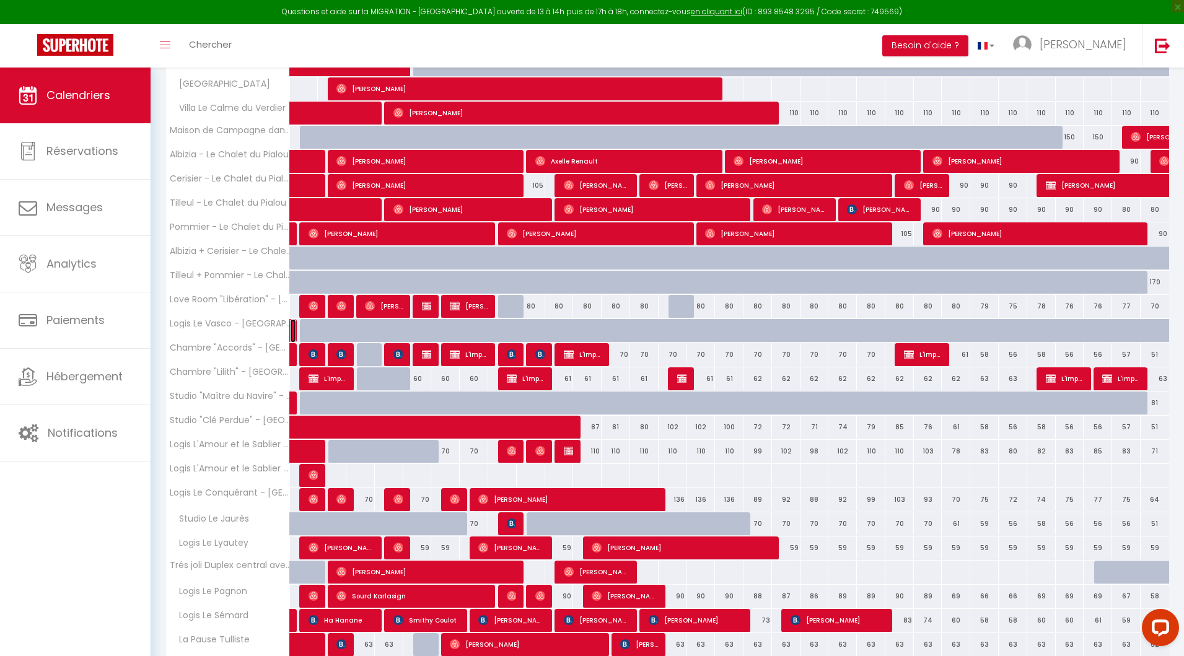
click at [294, 327] on link at bounding box center [293, 331] width 6 height 24
select select "OK"
select select "KO"
select select "0"
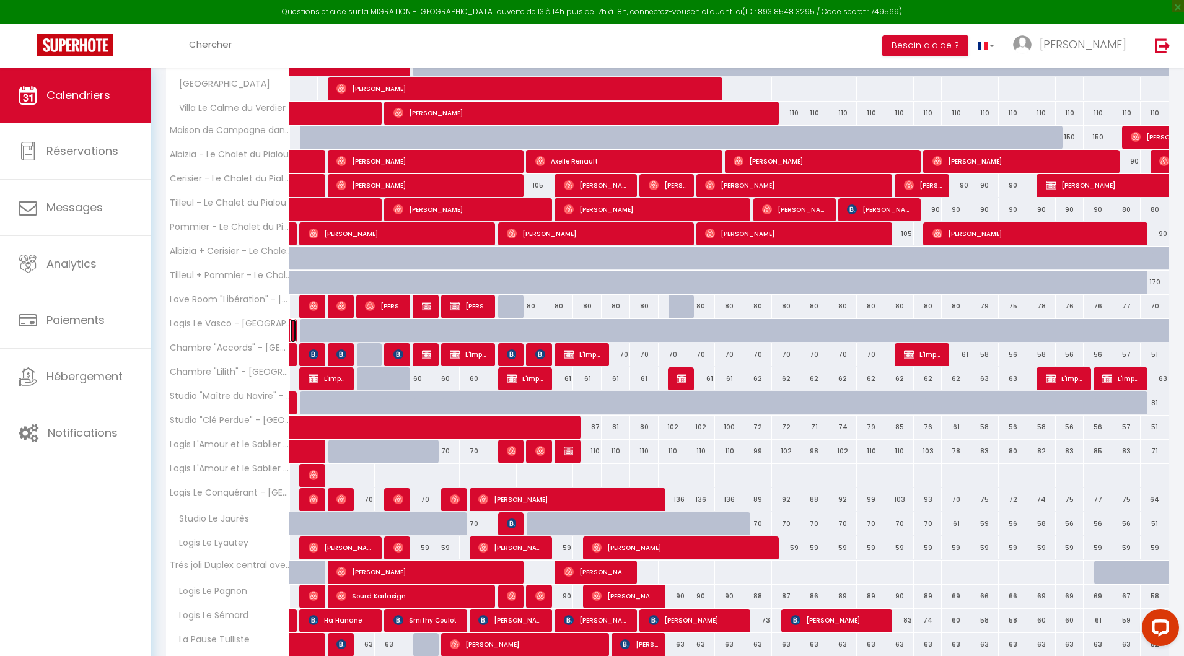
select select "1"
select select
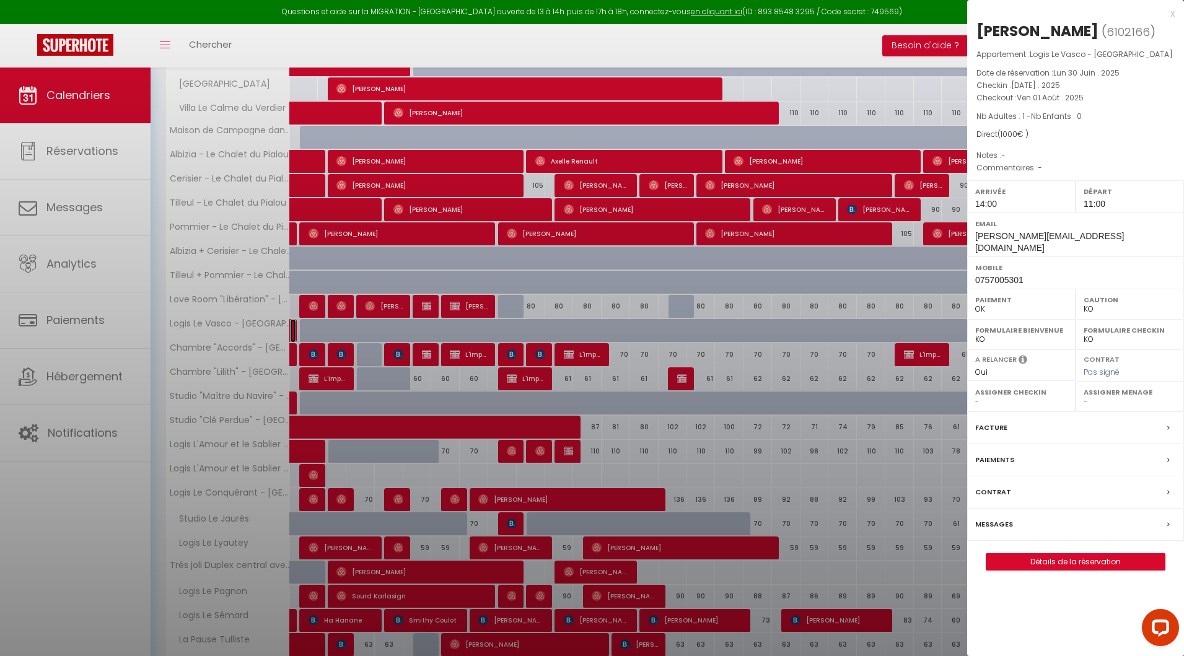
select select "17149"
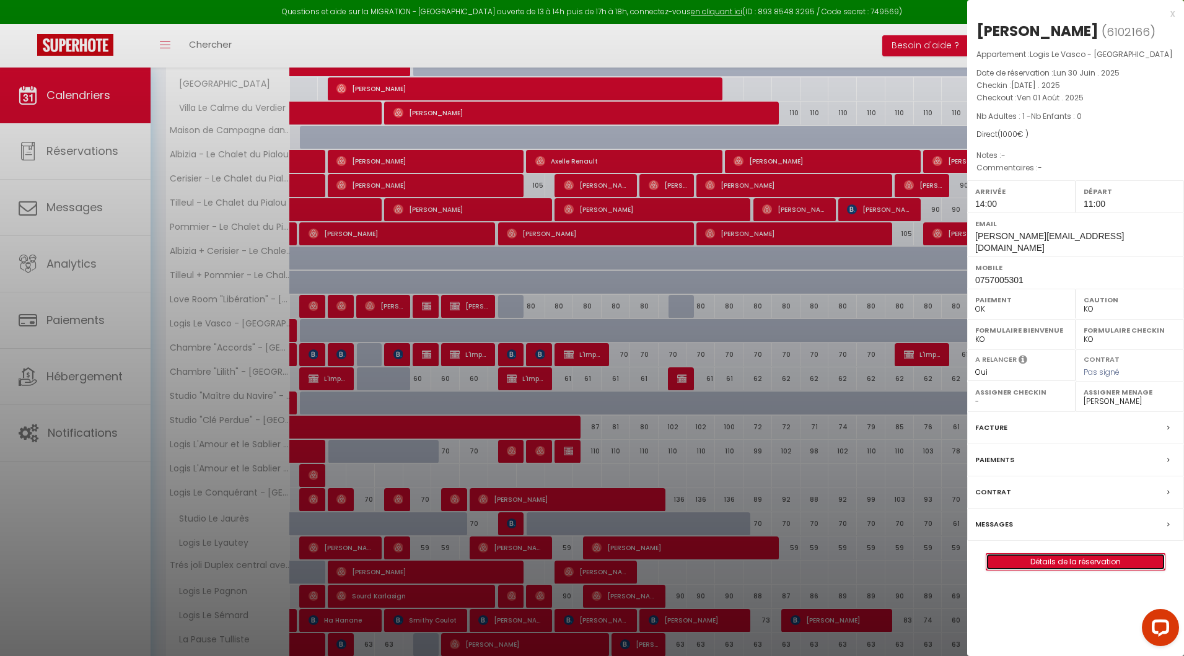
click at [1070, 554] on link "Détails de la réservation" at bounding box center [1075, 562] width 178 height 16
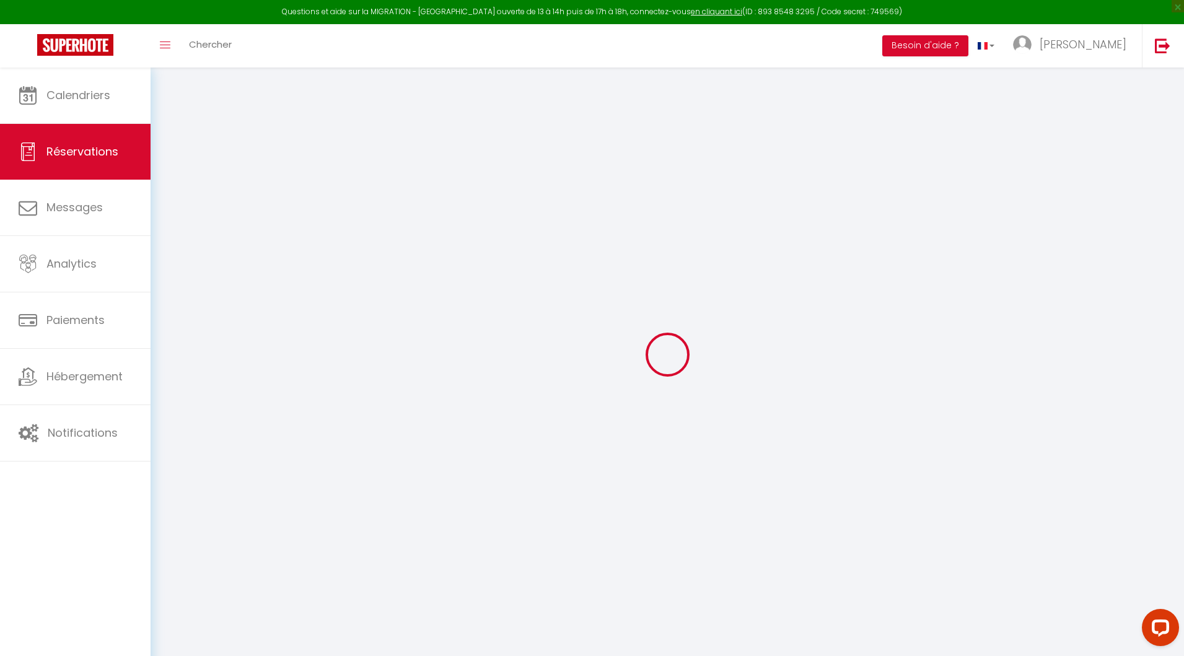
select select
checkbox input "true"
select select
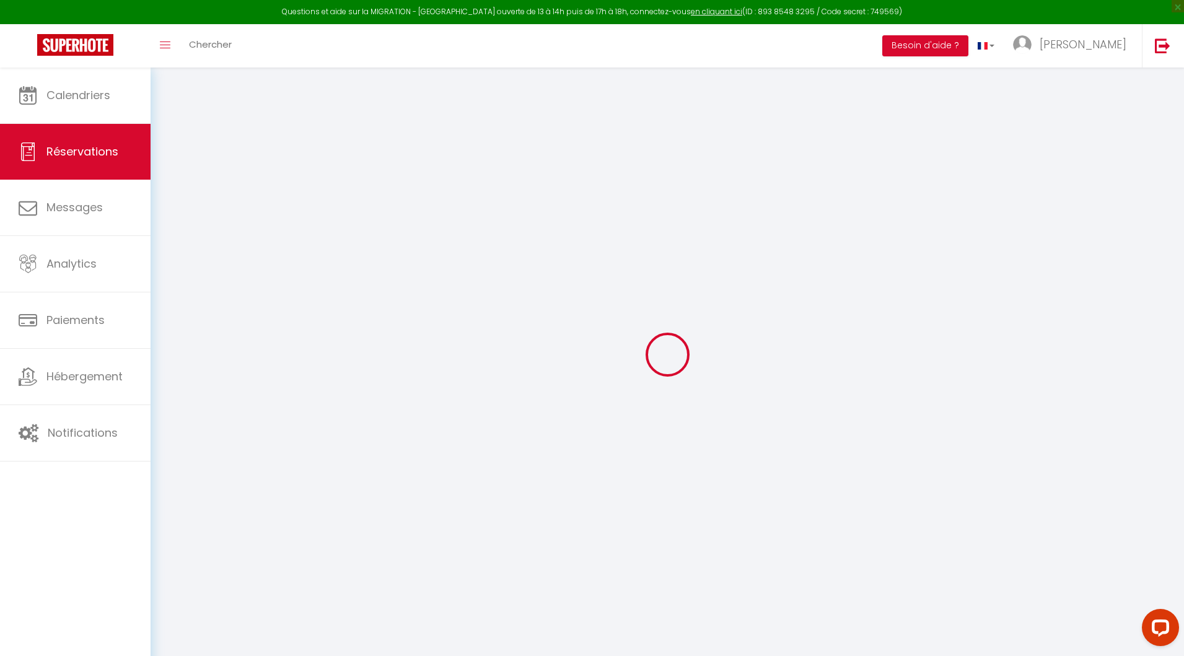
checkbox input "true"
select select
checkbox input "true"
select select
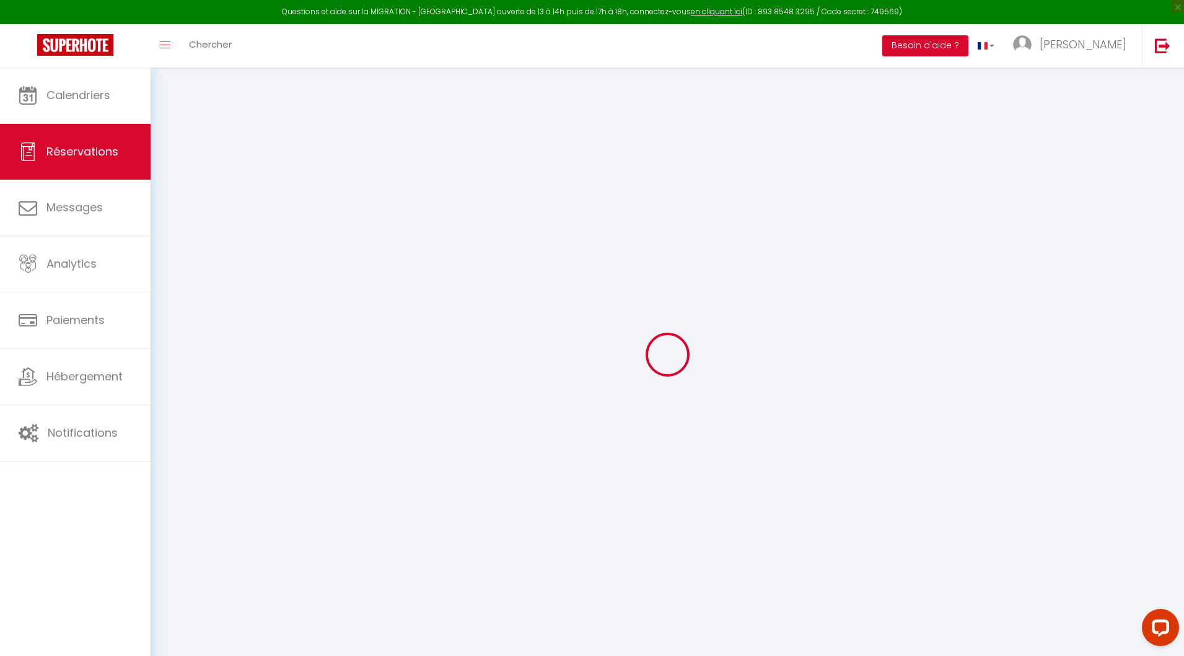
select select
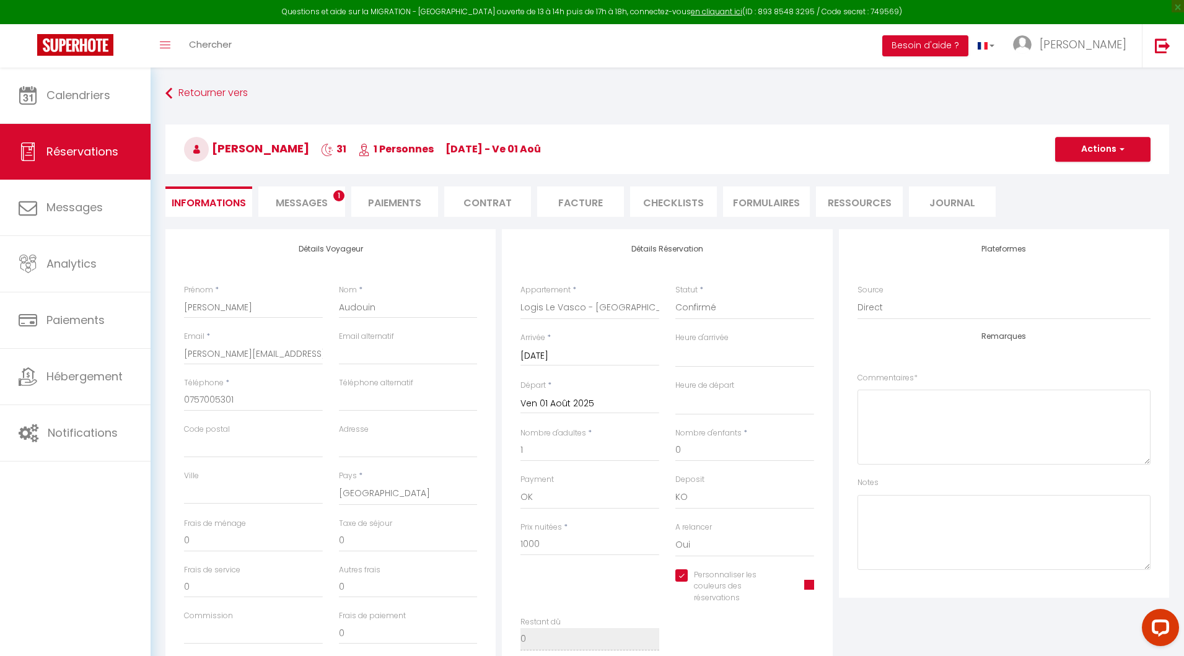
checkbox input "true"
select select "14:00"
select select "11:00"
click at [1086, 152] on button "Actions" at bounding box center [1102, 149] width 95 height 25
click at [1083, 190] on link "Dupliquer" at bounding box center [1091, 193] width 98 height 16
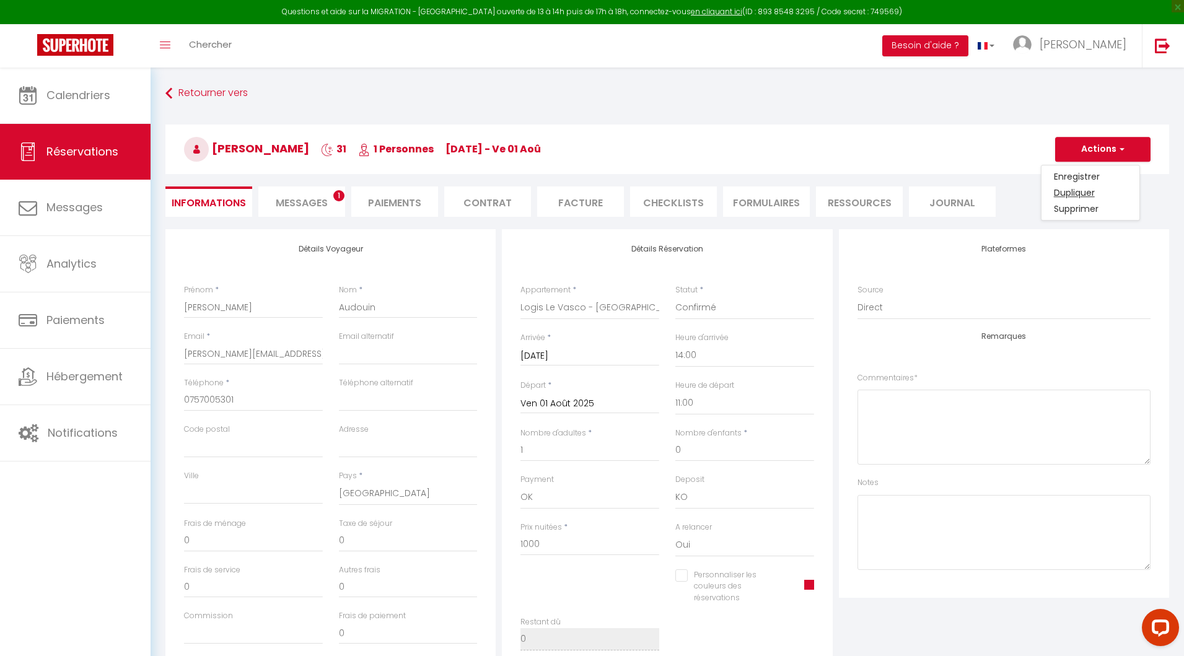
select select
checkbox input "false"
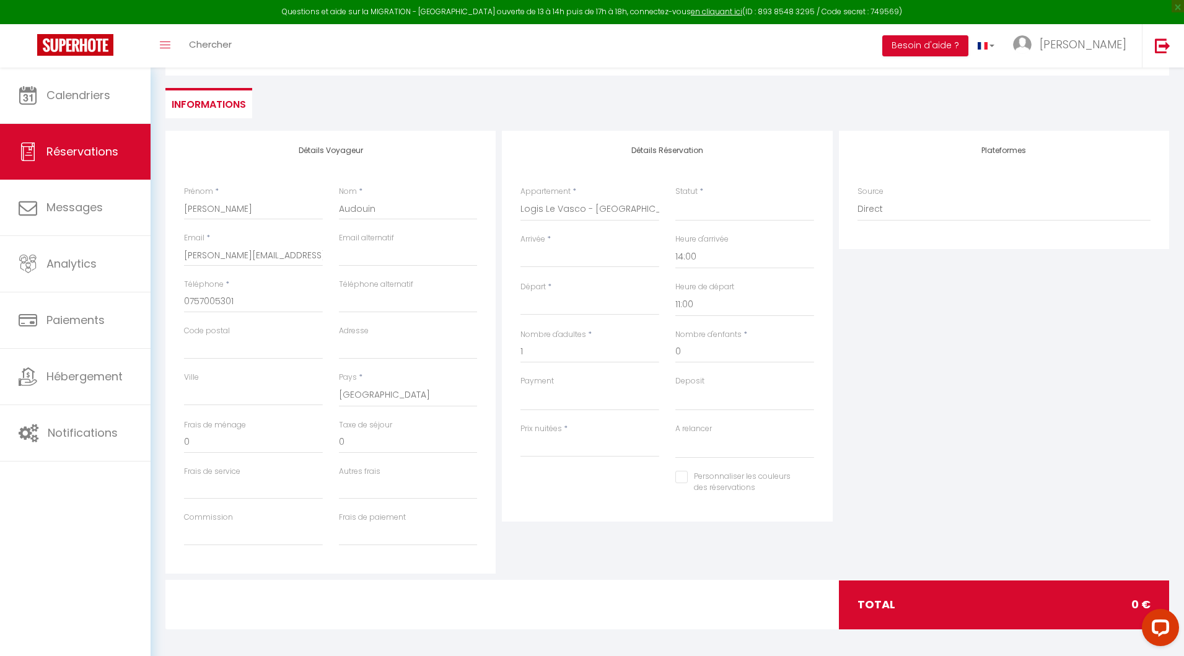
scroll to position [102, 0]
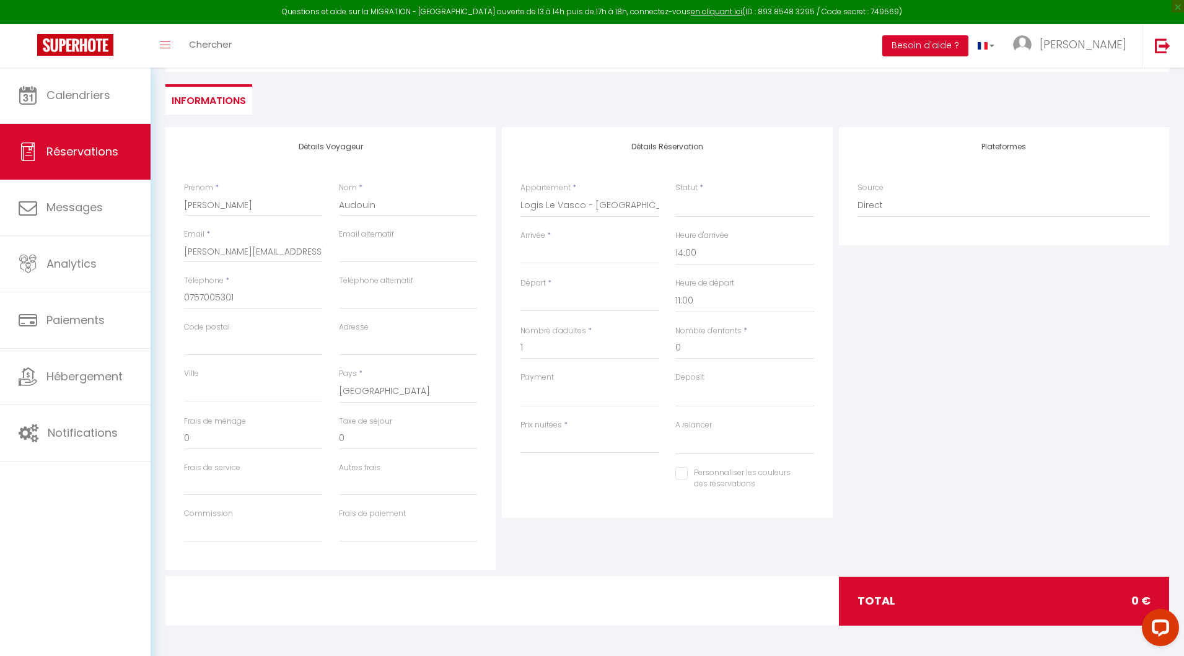
click at [555, 254] on input "Arrivée" at bounding box center [589, 254] width 139 height 16
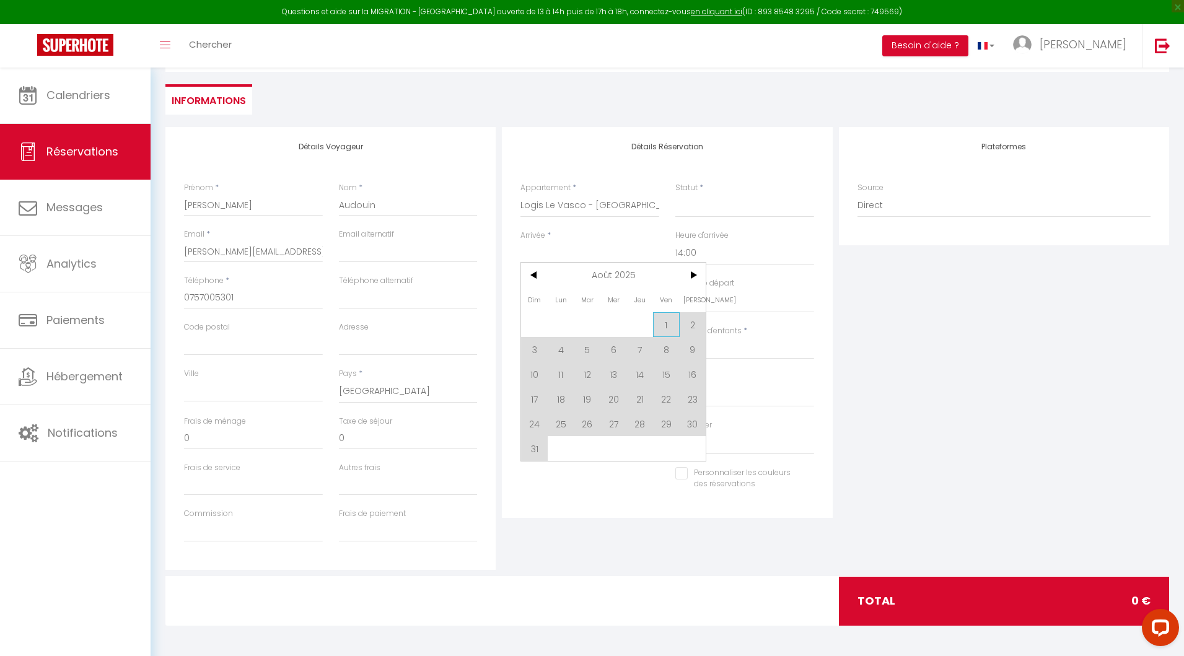
click at [671, 317] on span "1" at bounding box center [666, 324] width 27 height 25
select select
type input "Ven 01 Août 2025"
type input "[DATE]"
select select
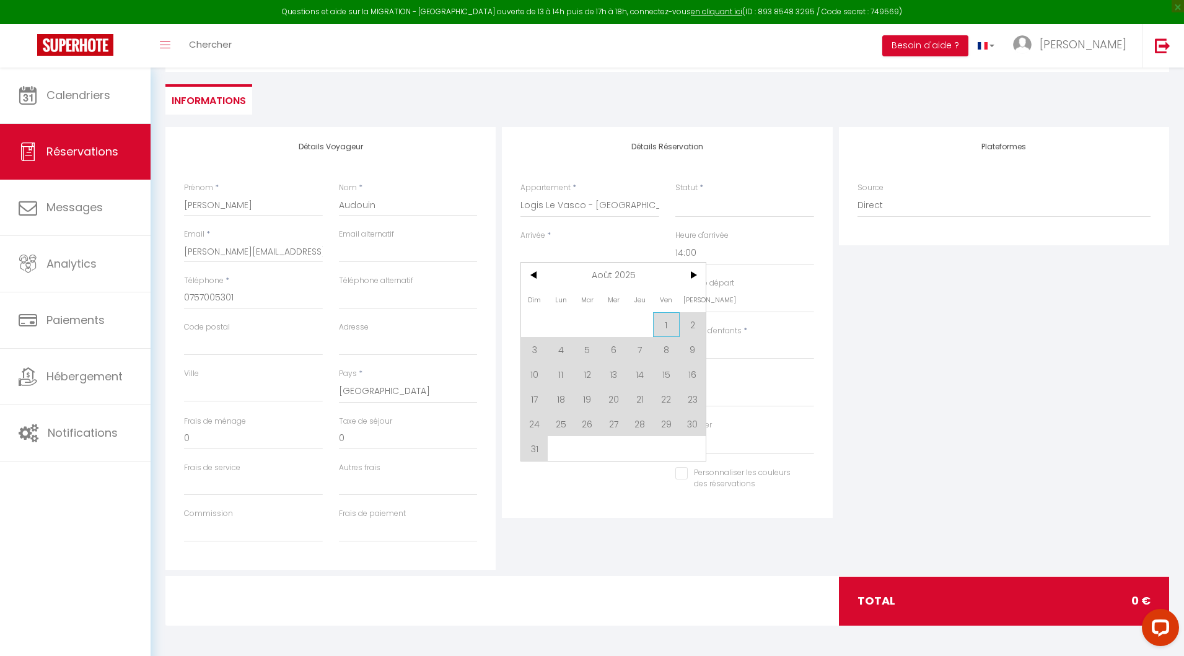
select select
checkbox input "false"
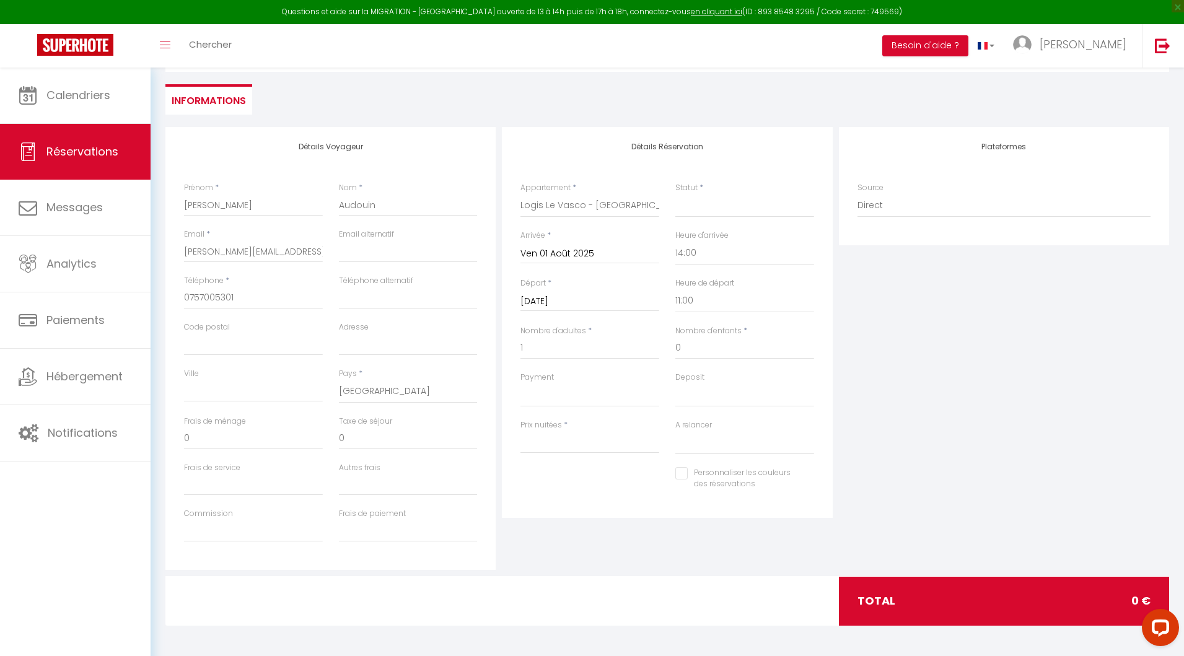
select select
type input "0"
select select
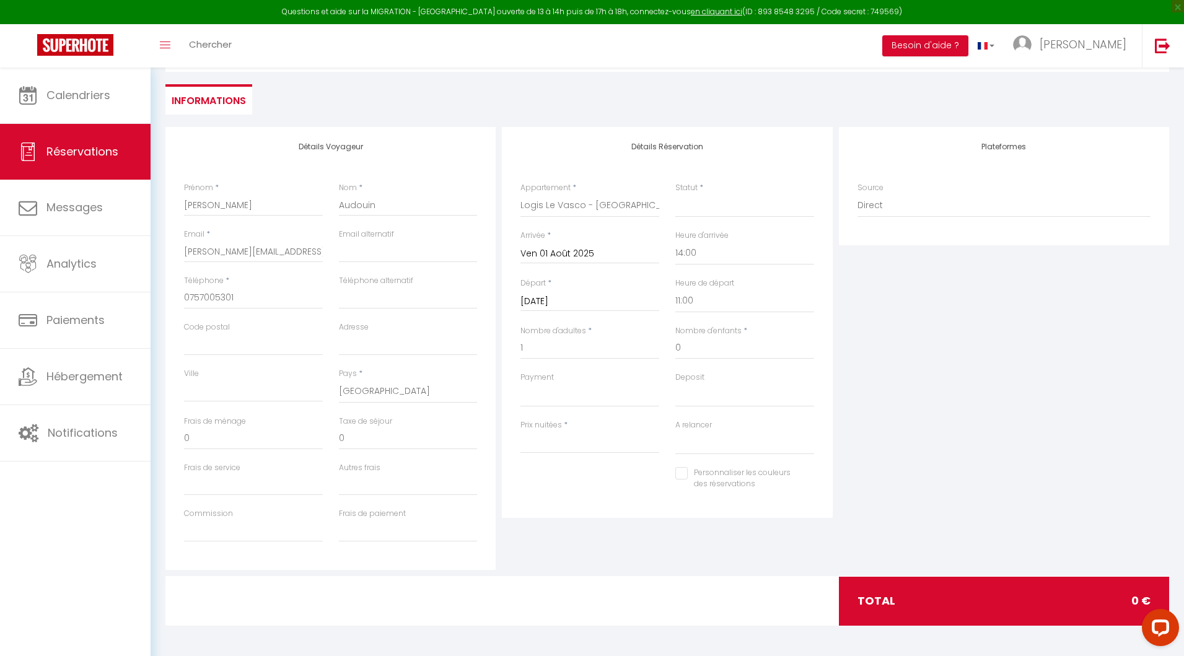
checkbox input "false"
click at [582, 302] on input "[DATE]" at bounding box center [589, 302] width 139 height 16
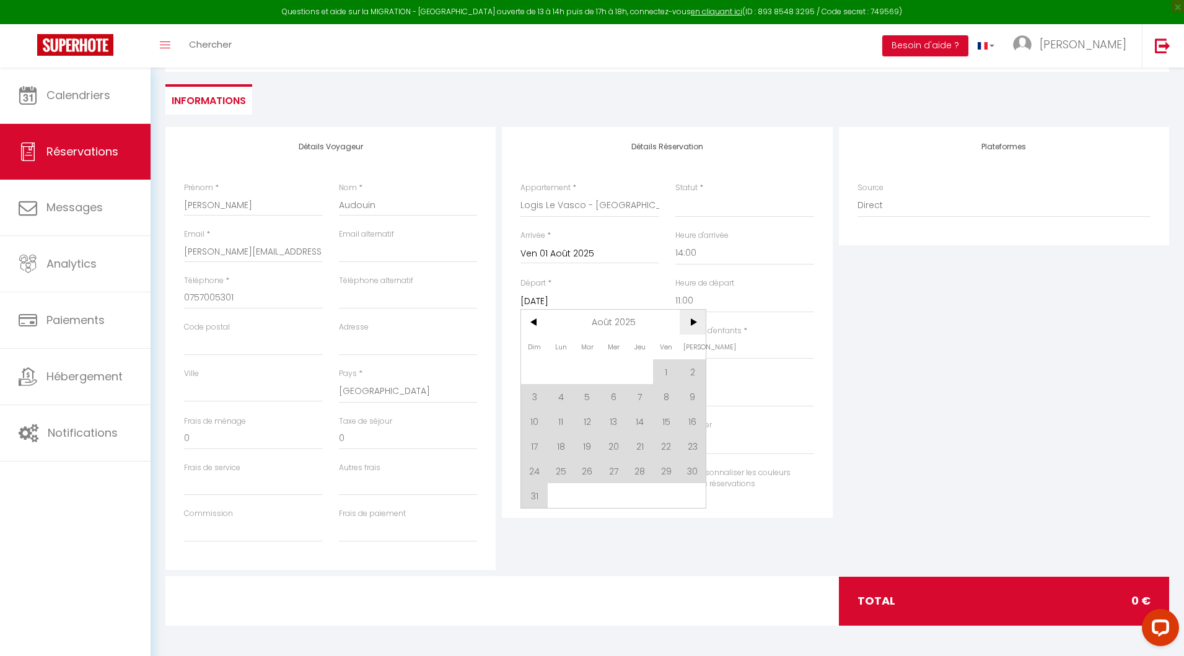
click at [692, 327] on span ">" at bounding box center [693, 322] width 27 height 25
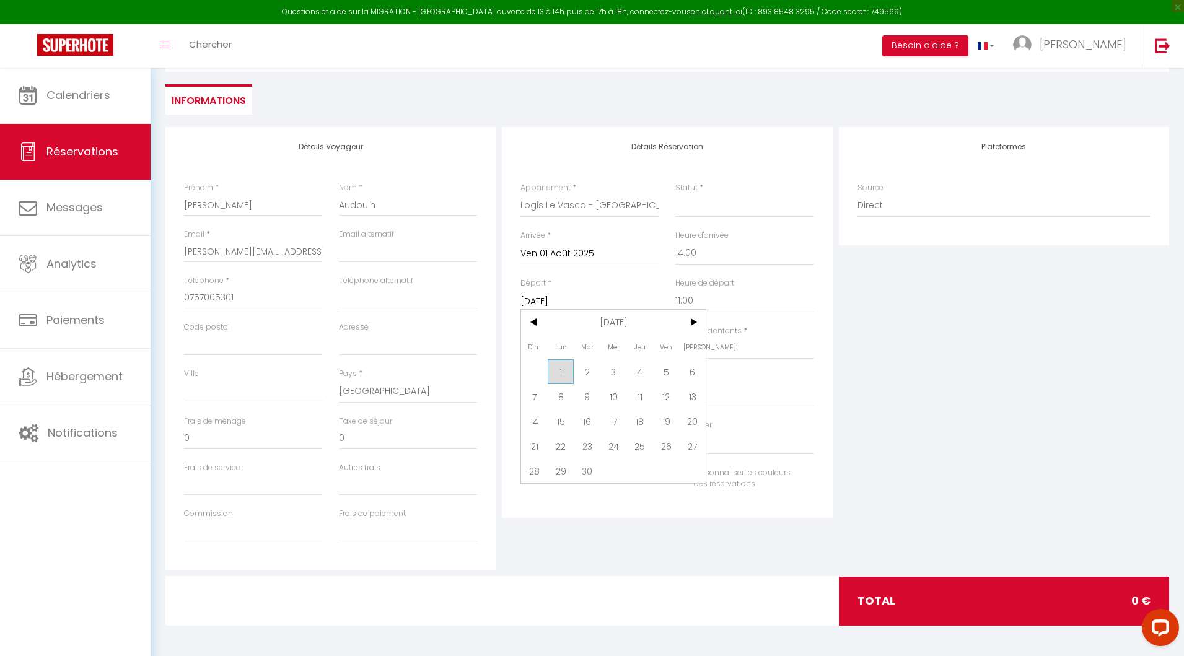
click at [558, 376] on span "1" at bounding box center [561, 371] width 27 height 25
select select
type input "Lun 01 Septembre 2025"
select select
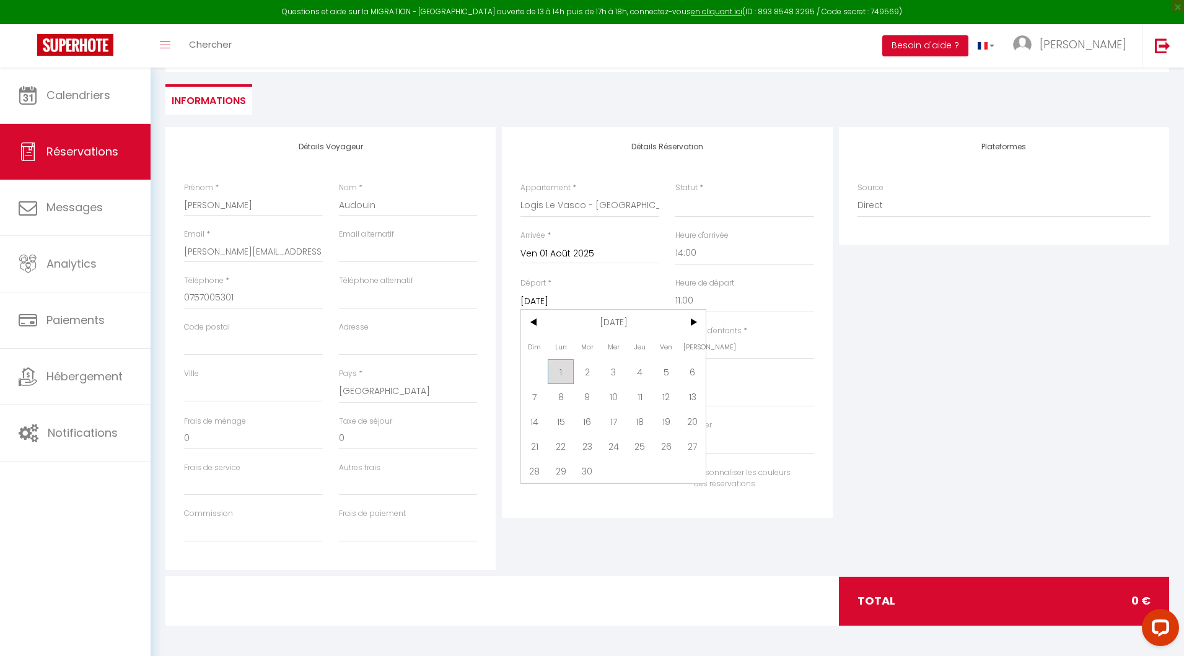
select select
checkbox input "false"
select select
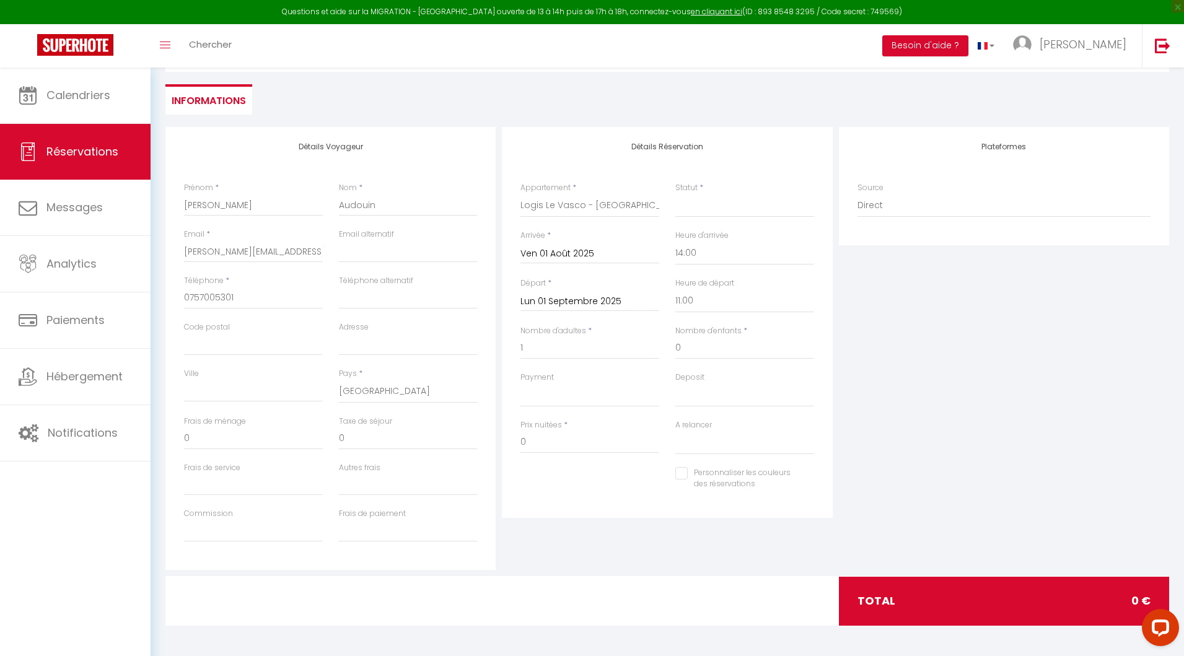
select select
checkbox input "false"
click at [550, 403] on select "OK KO" at bounding box center [589, 396] width 139 height 24
click at [560, 384] on select "OK KO" at bounding box center [589, 396] width 139 height 24
select select "12"
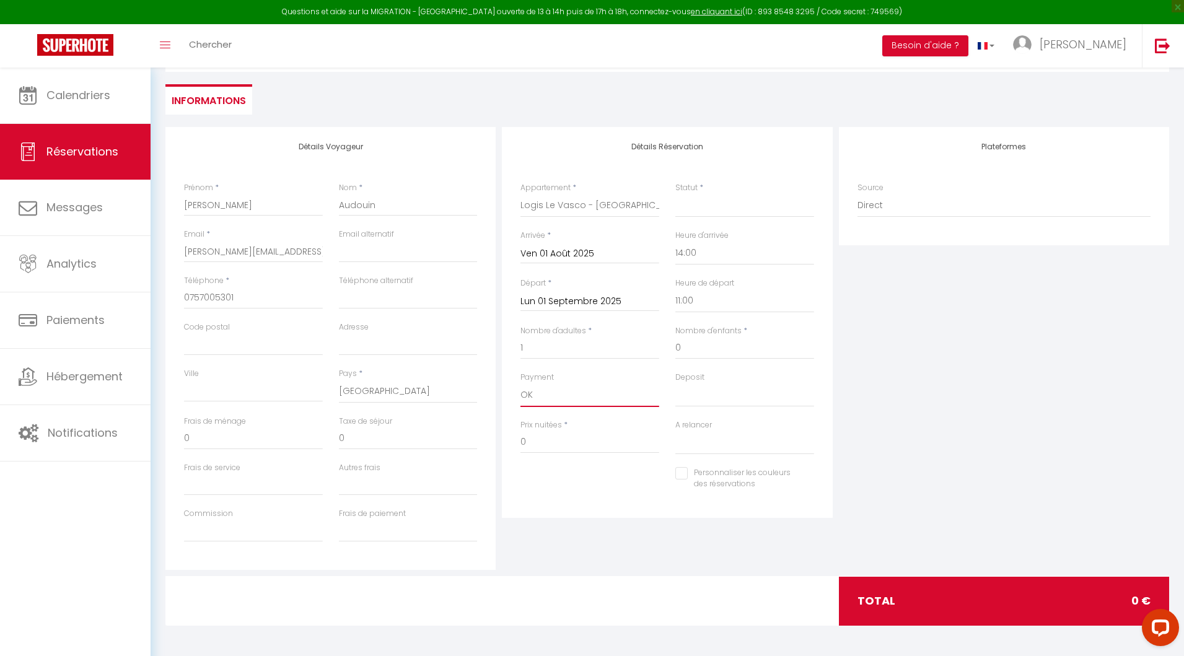
select select
checkbox input "false"
click at [543, 444] on input "0" at bounding box center [589, 442] width 139 height 22
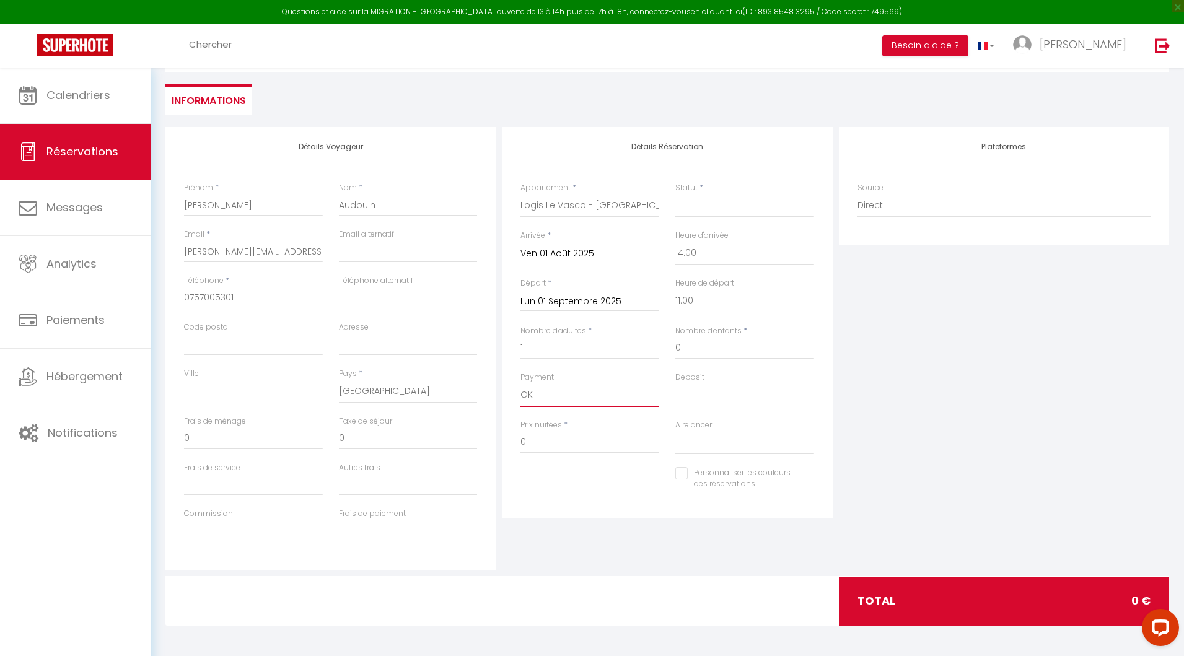
click at [532, 389] on select "OK KO" at bounding box center [589, 396] width 139 height 24
select select "10"
select select
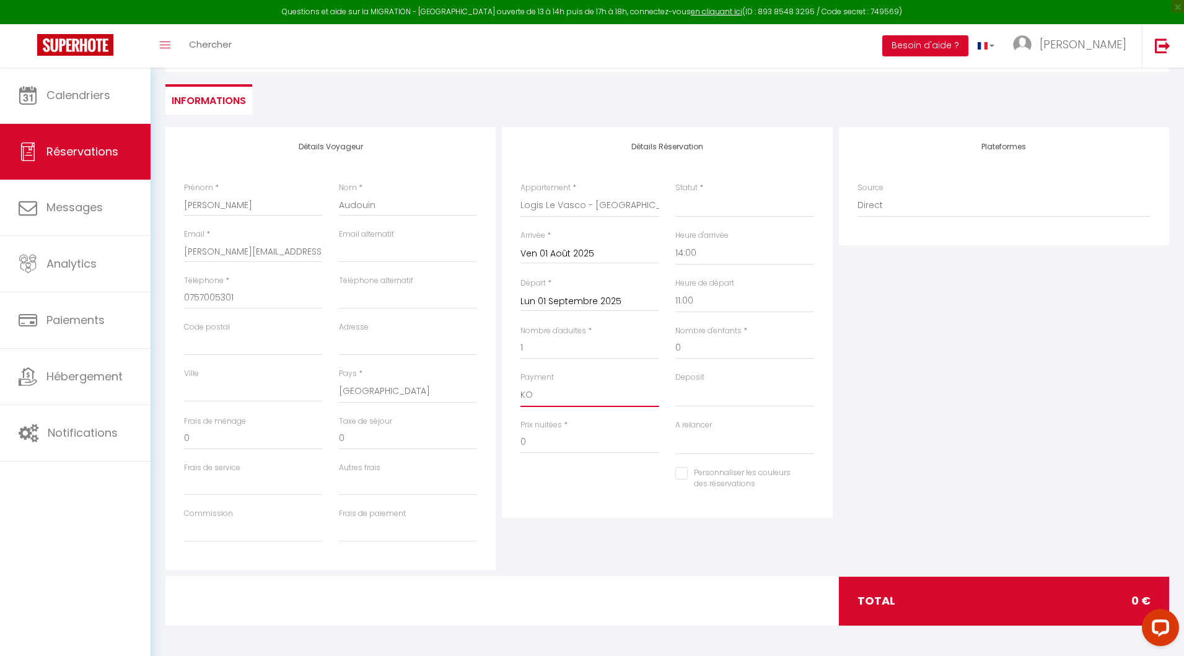
checkbox input "false"
click at [554, 447] on input "0" at bounding box center [589, 442] width 139 height 22
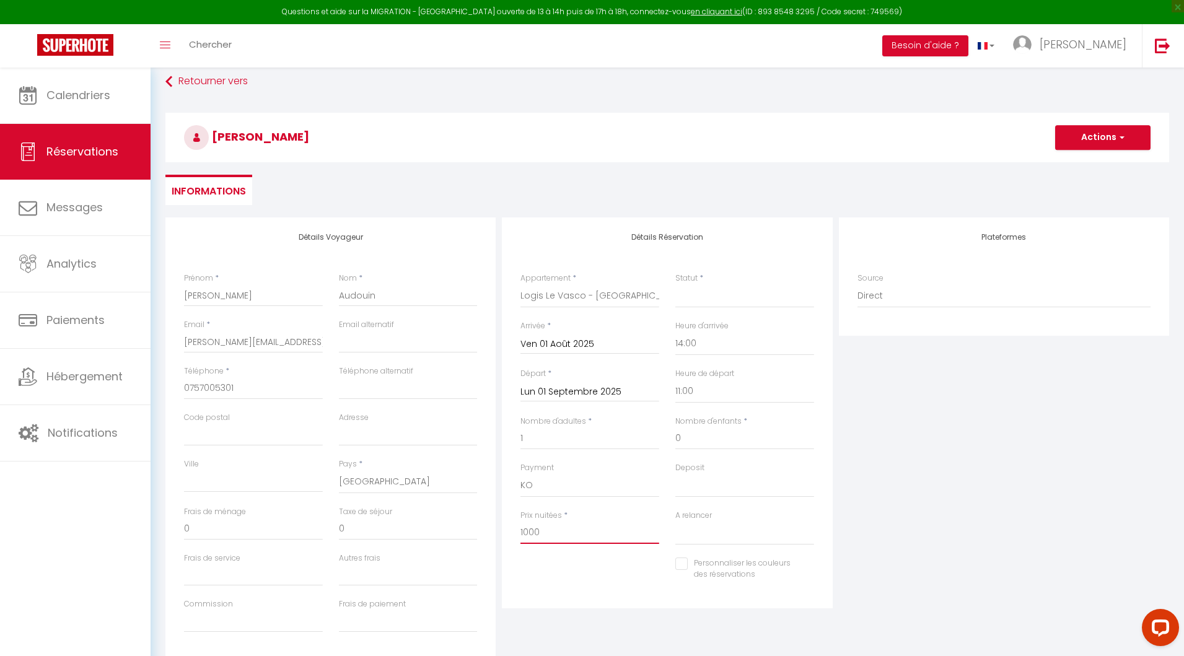
scroll to position [0, 0]
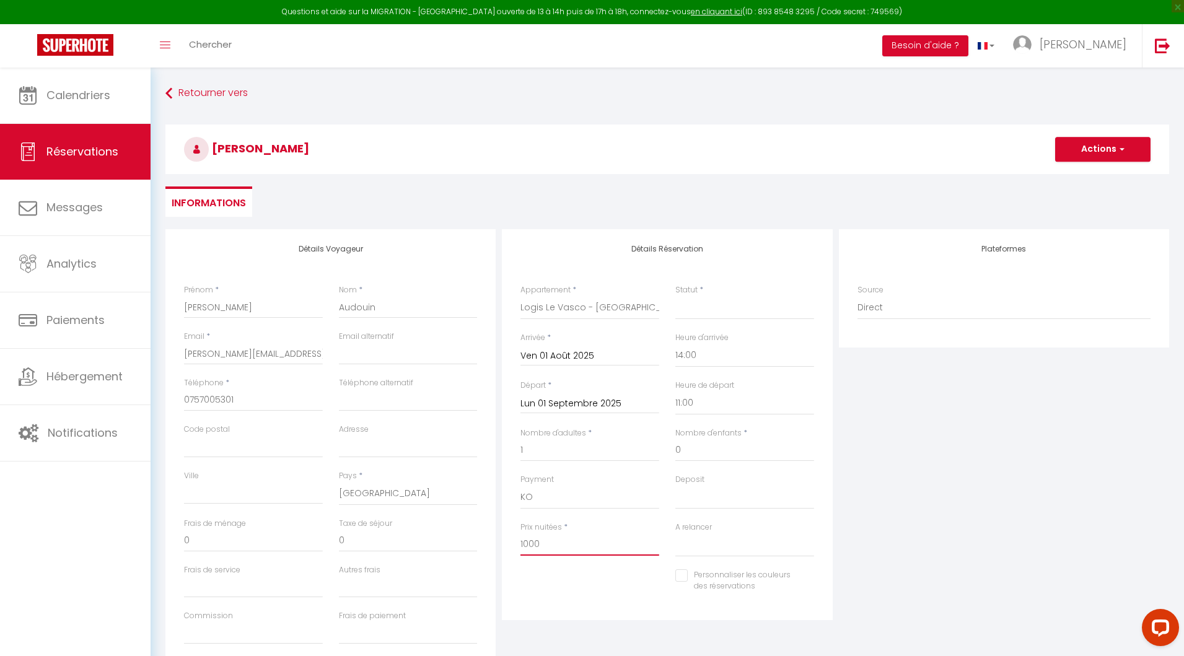
type input "1000"
click at [1086, 145] on button "Actions" at bounding box center [1102, 149] width 95 height 25
click at [1083, 171] on link "Enregistrer" at bounding box center [1091, 177] width 98 height 16
select select
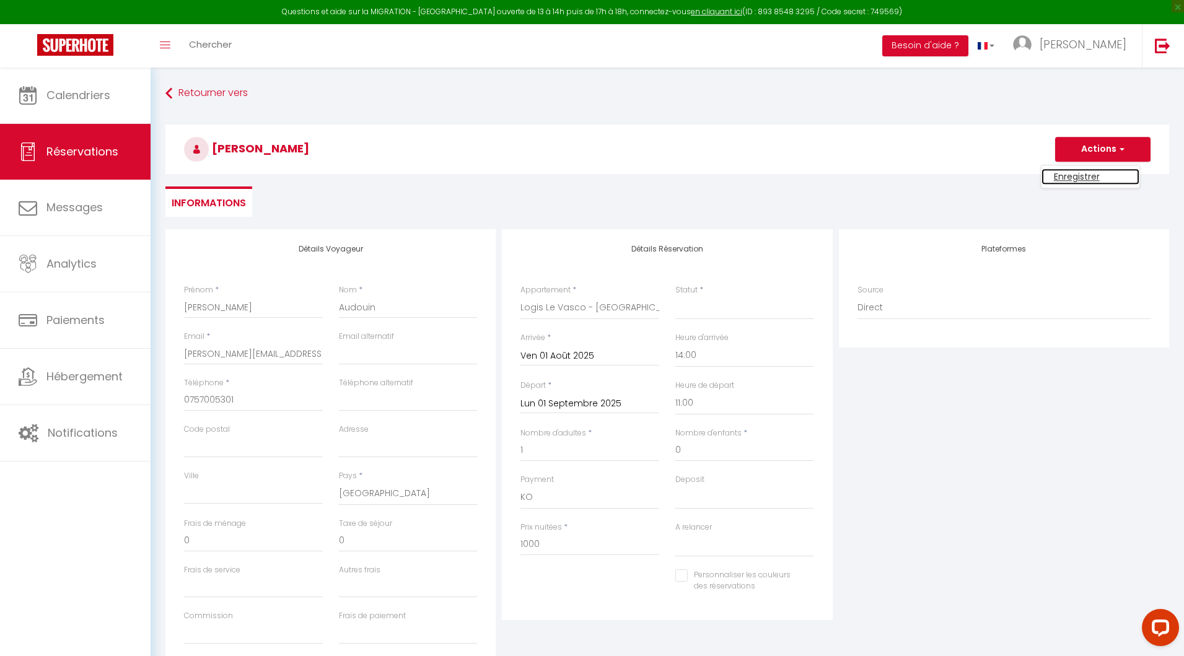
select select
checkbox input "false"
select select
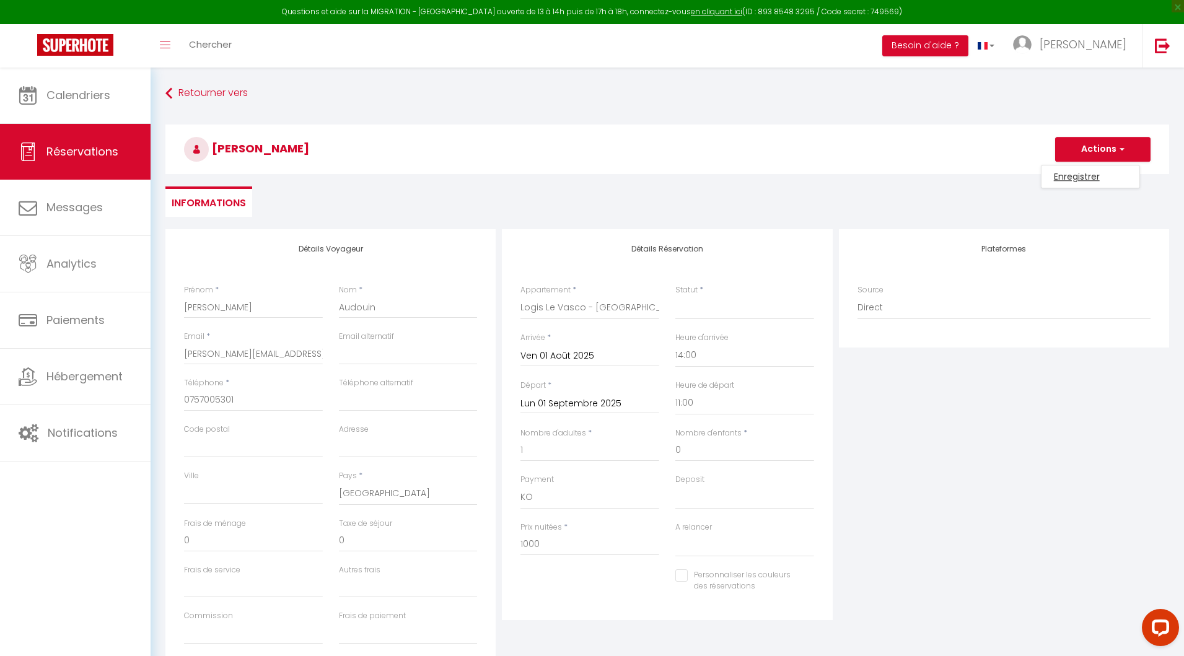
checkbox input "false"
click at [725, 305] on select "Confirmé Non Confirmé [PERSON_NAME] par le voyageur No Show Request" at bounding box center [744, 308] width 139 height 24
select select "1"
select select
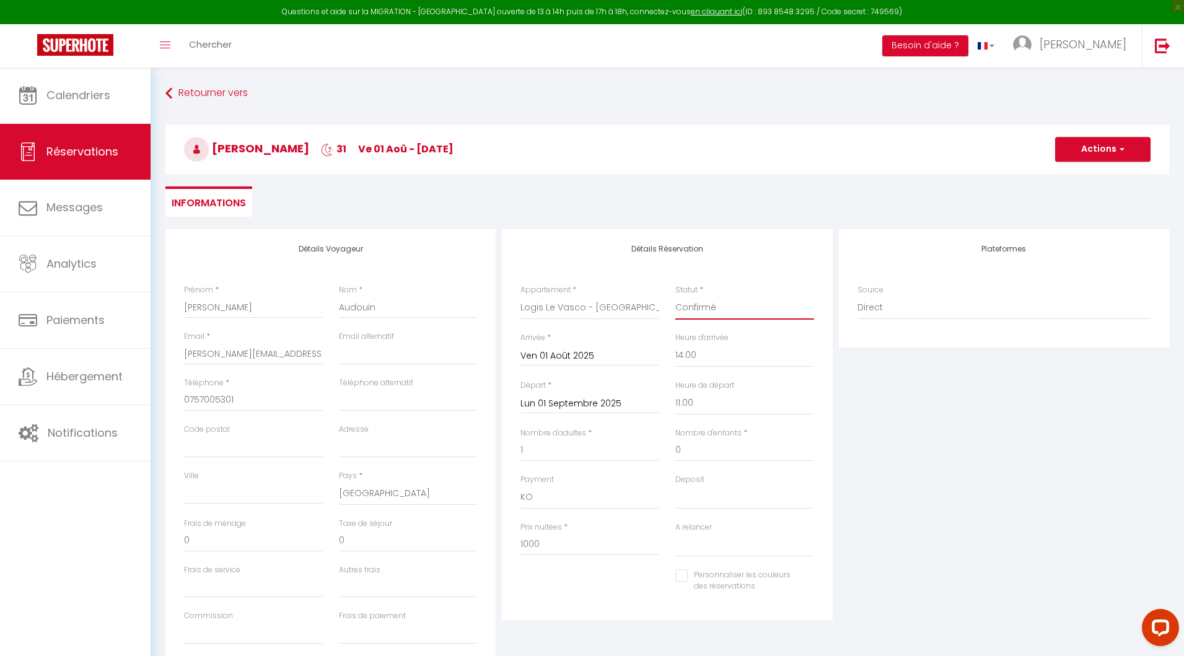
checkbox input "false"
click at [727, 356] on select "00:00 00:30 01:00 01:30 02:00 02:30 03:00 03:30 04:00 04:30 05:00 05:30 06:00 0…" at bounding box center [744, 356] width 139 height 24
click at [1099, 147] on button "Actions" at bounding box center [1102, 149] width 95 height 25
click at [1085, 172] on link "Enregistrer" at bounding box center [1091, 177] width 98 height 16
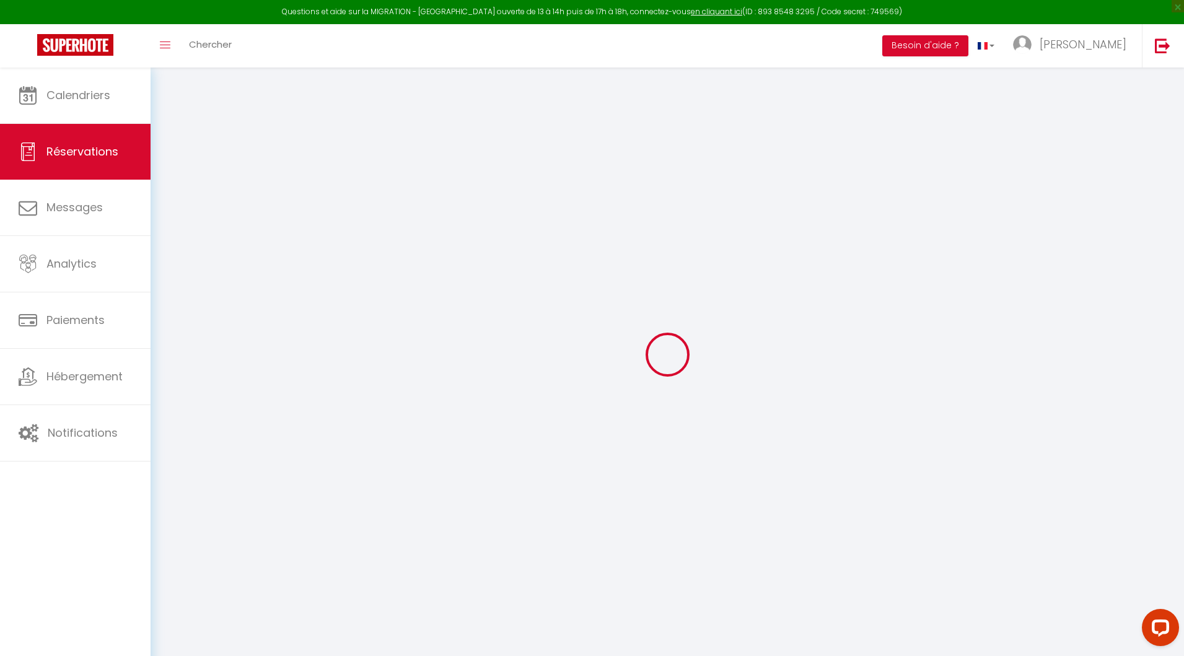
select select "not_cancelled"
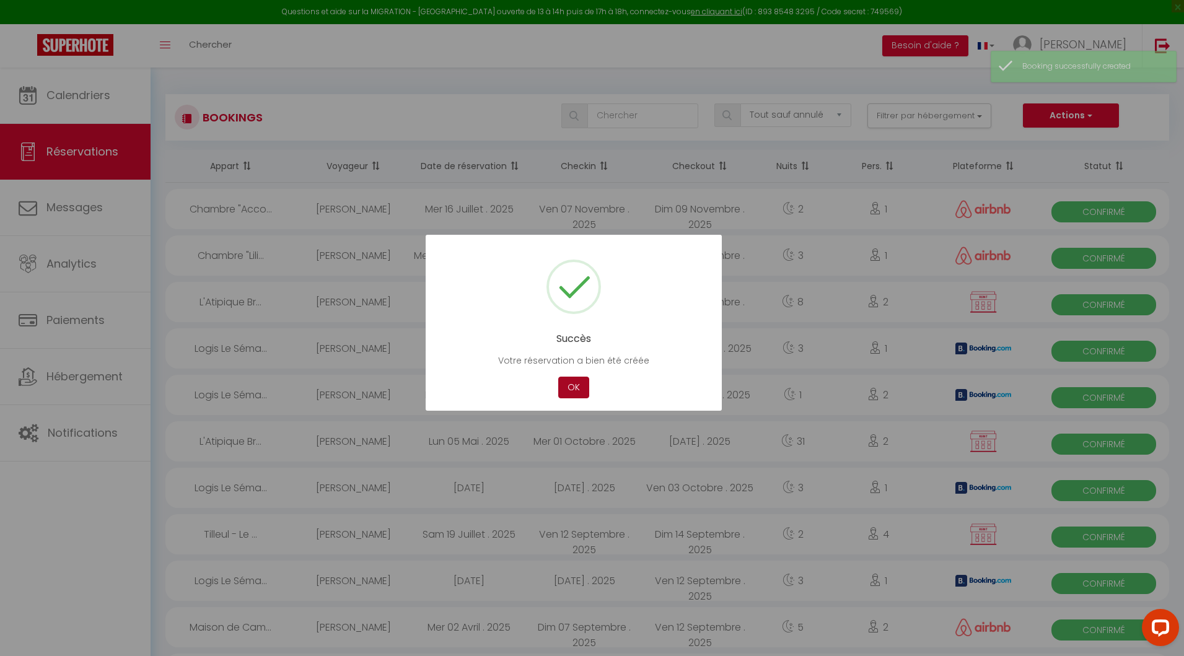
click at [578, 385] on button "OK" at bounding box center [573, 388] width 31 height 22
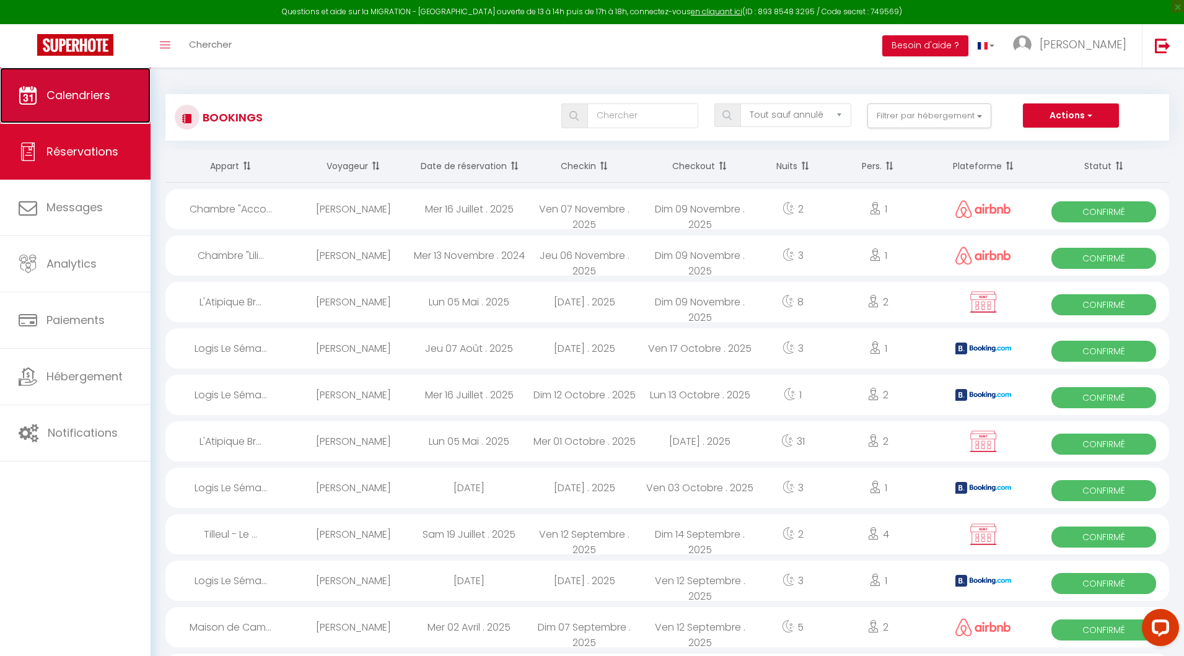
click at [95, 94] on span "Calendriers" at bounding box center [78, 94] width 64 height 15
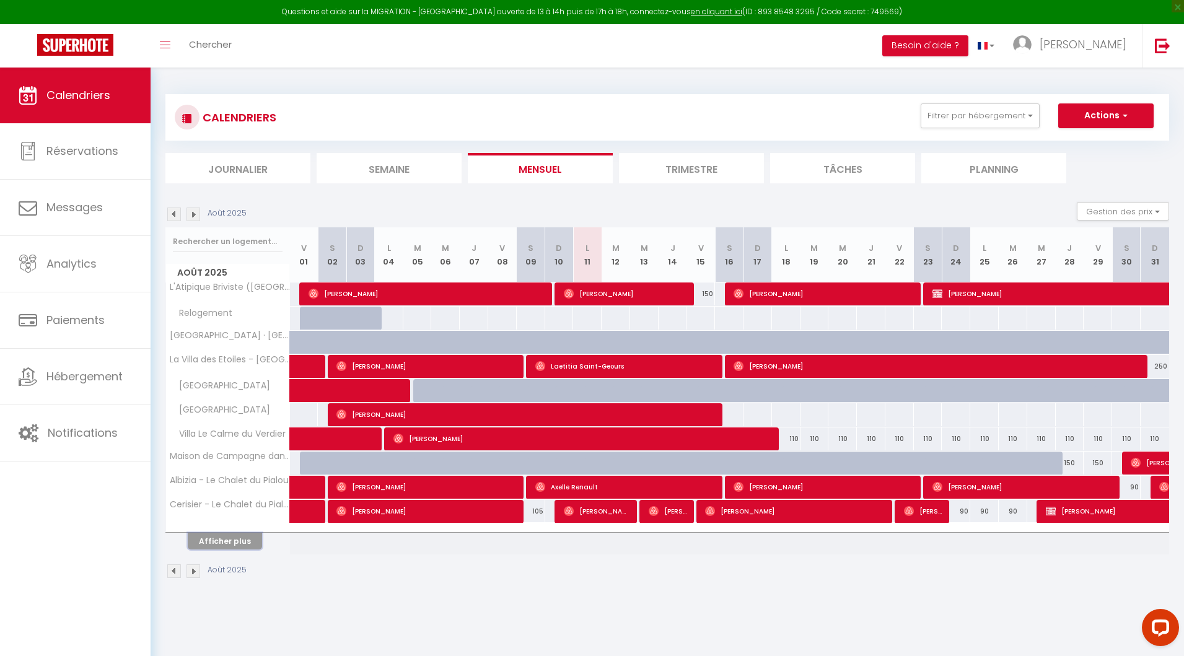
click at [216, 540] on button "Afficher plus" at bounding box center [225, 541] width 74 height 17
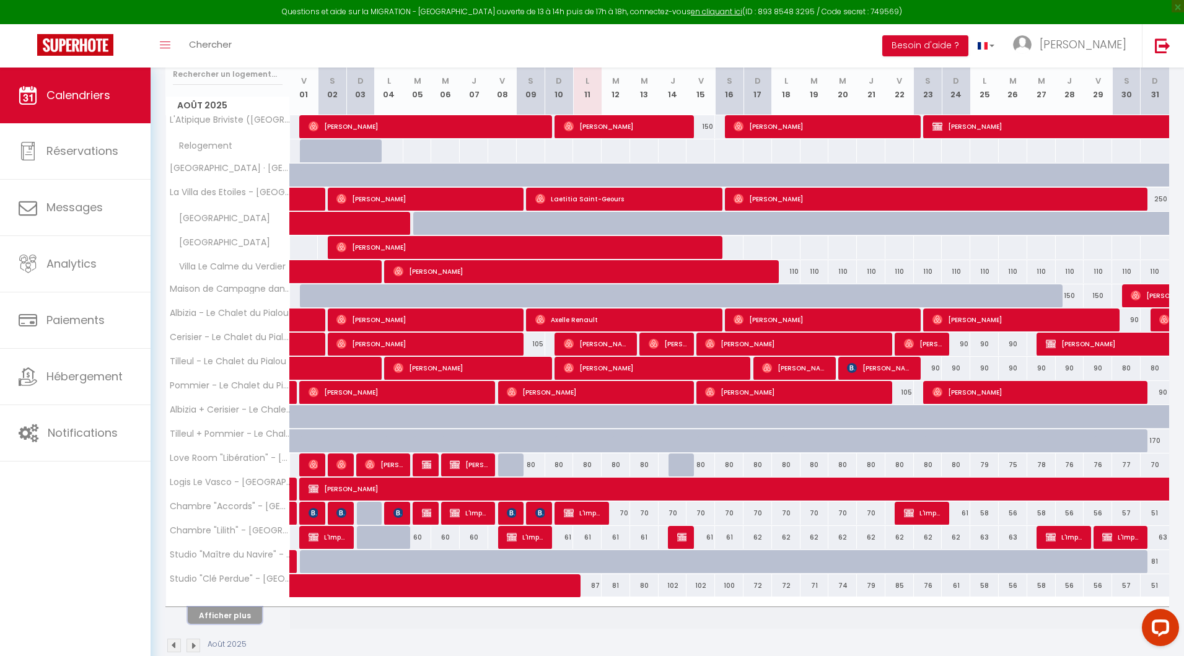
scroll to position [187, 0]
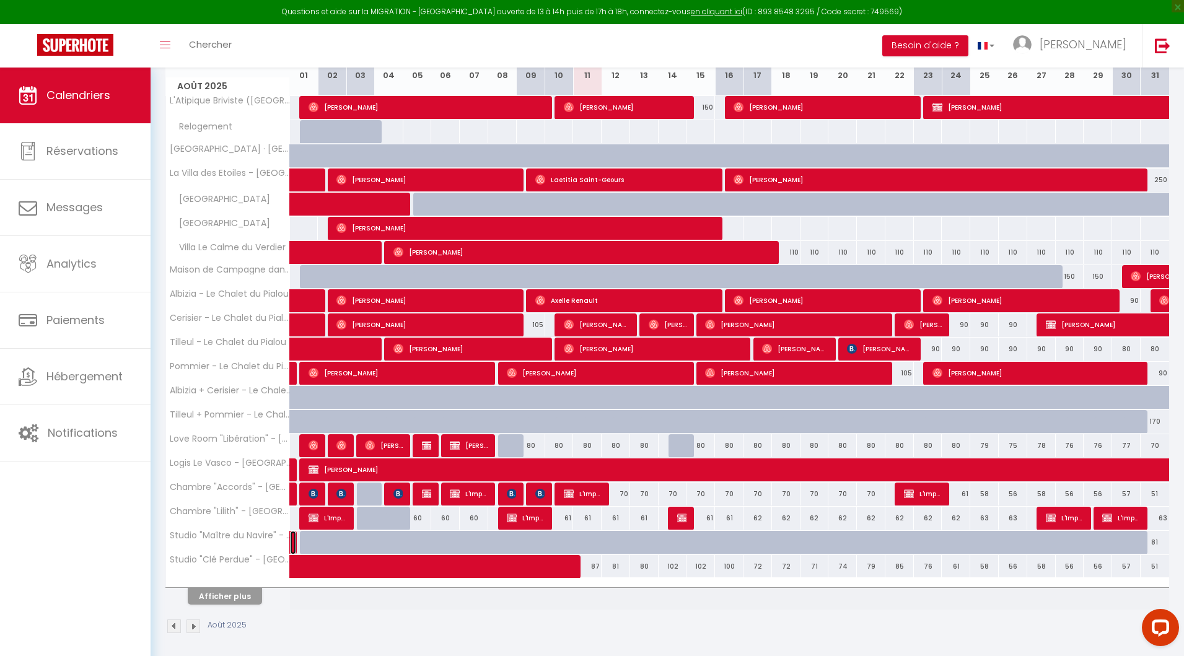
click at [294, 537] on link at bounding box center [293, 543] width 6 height 24
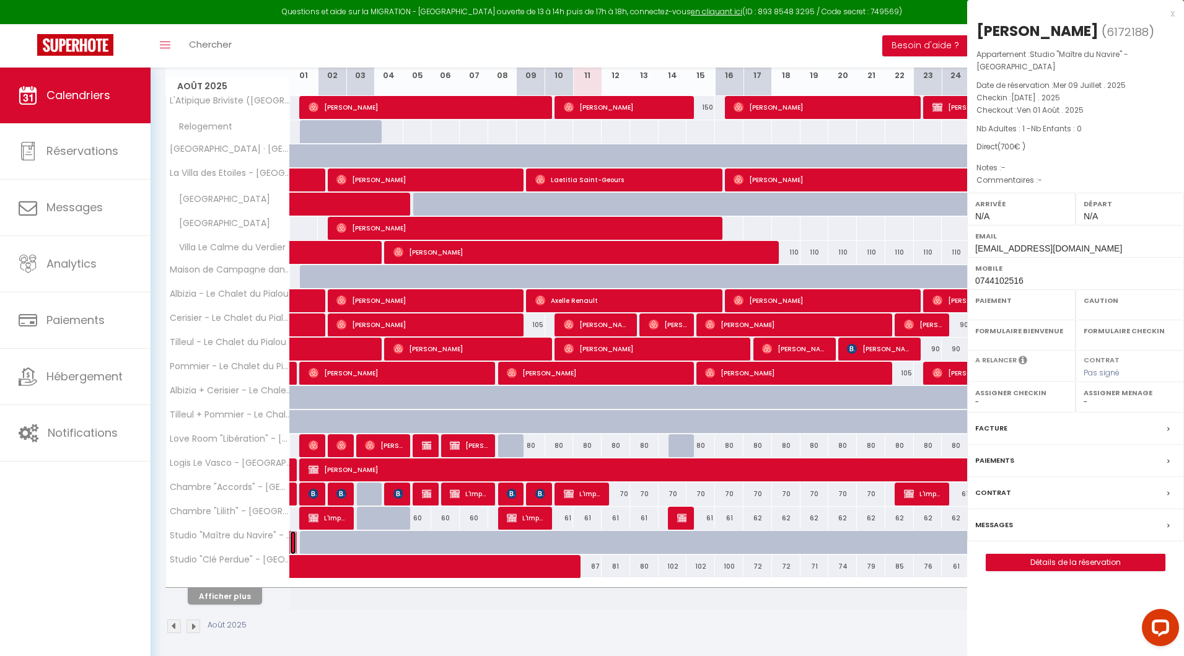
select select "OK"
select select "KO"
select select "0"
select select "1"
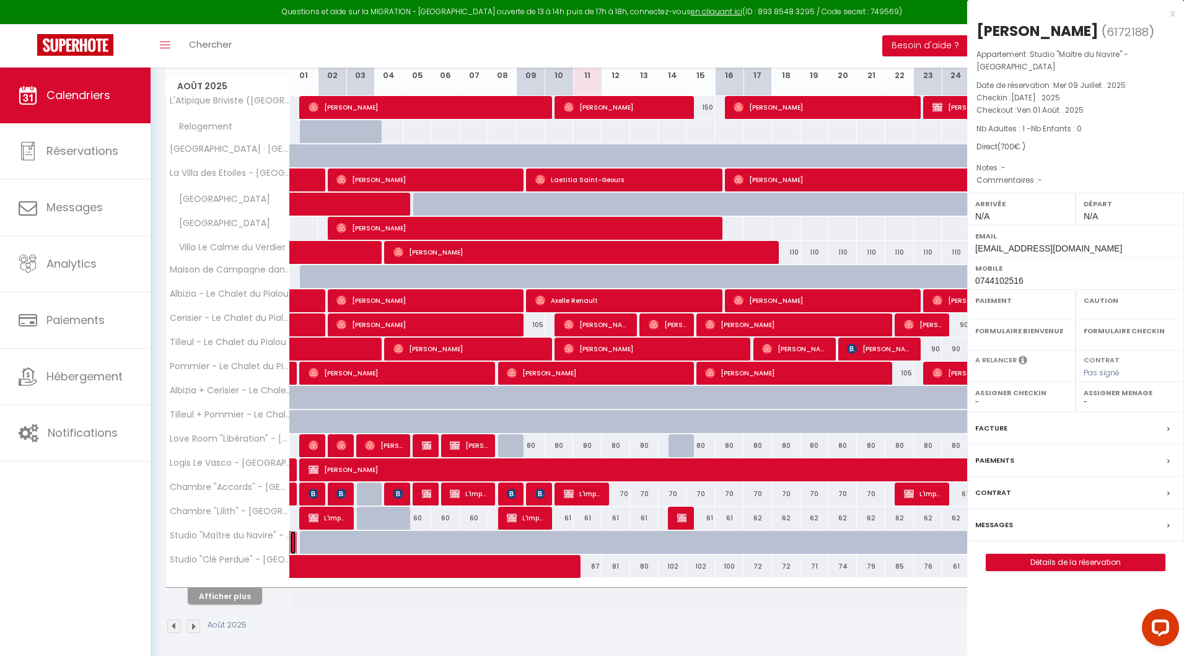
select select
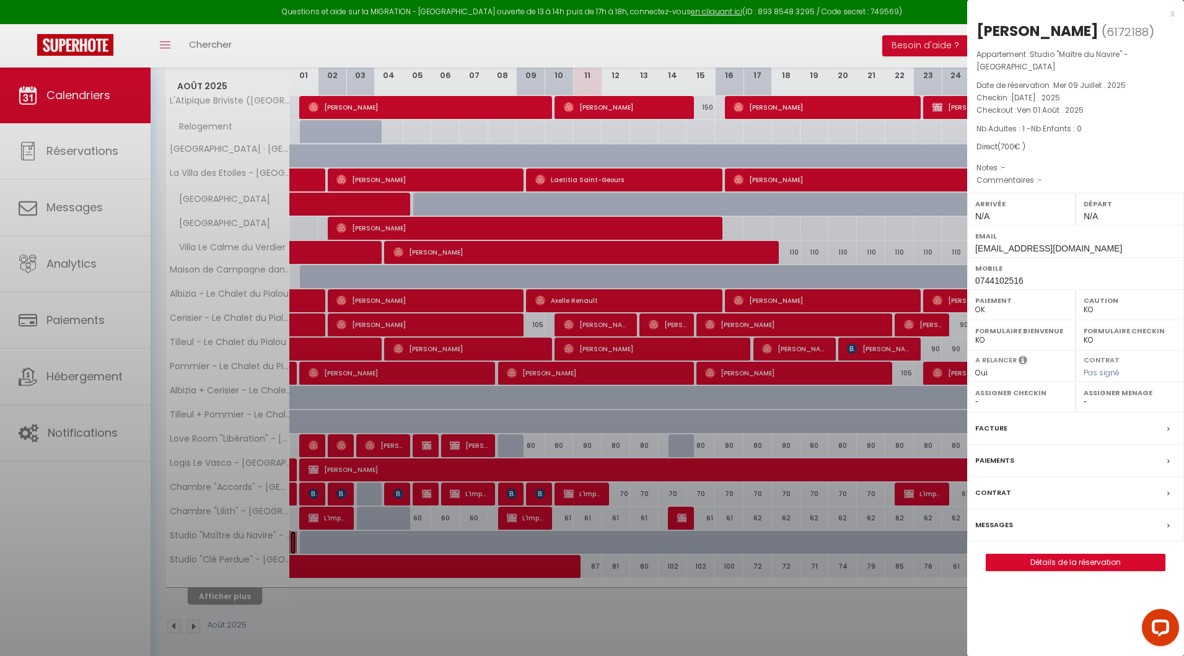
select select "17149"
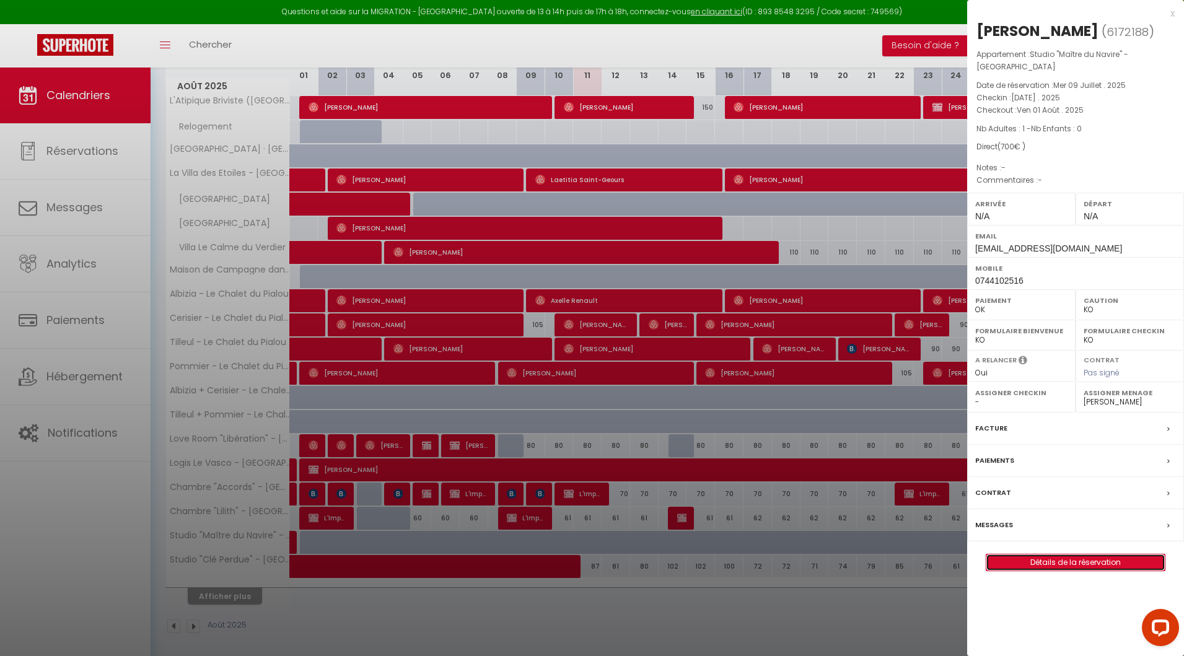
click at [1049, 558] on link "Détails de la réservation" at bounding box center [1075, 563] width 178 height 16
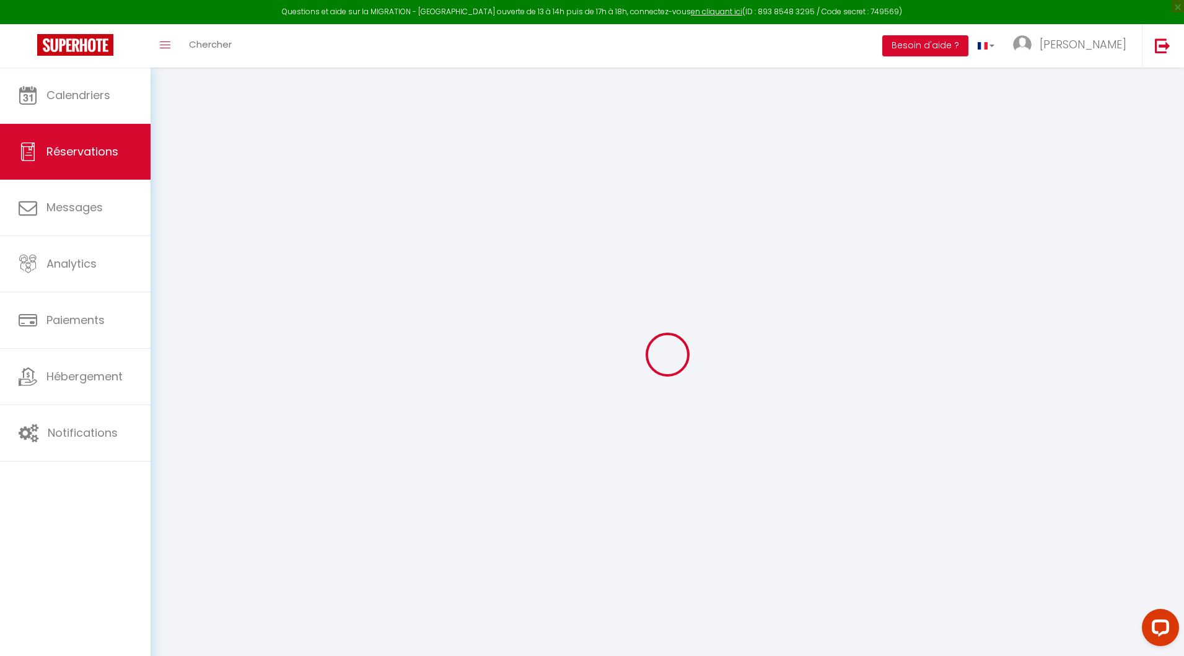
type input "Fayssal"
type input "GRACIET"
type input "[EMAIL_ADDRESS][DOMAIN_NAME]"
type input "0744102516"
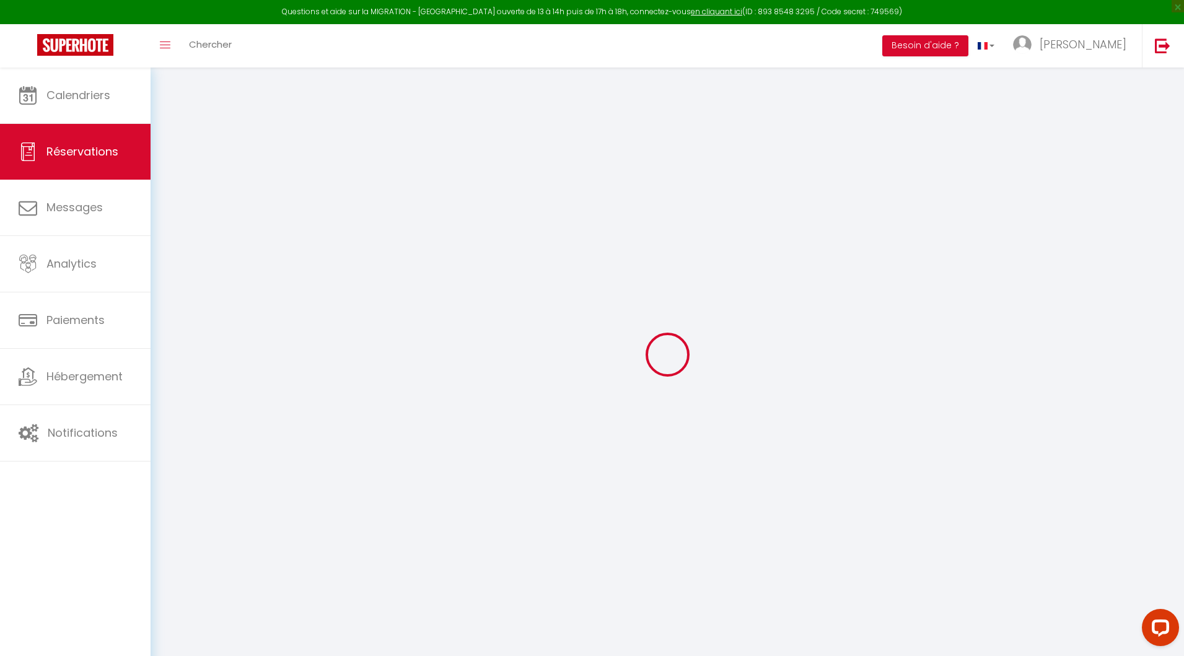
select select "FR"
select select "26727"
select select "1"
type input "[DATE]"
select select
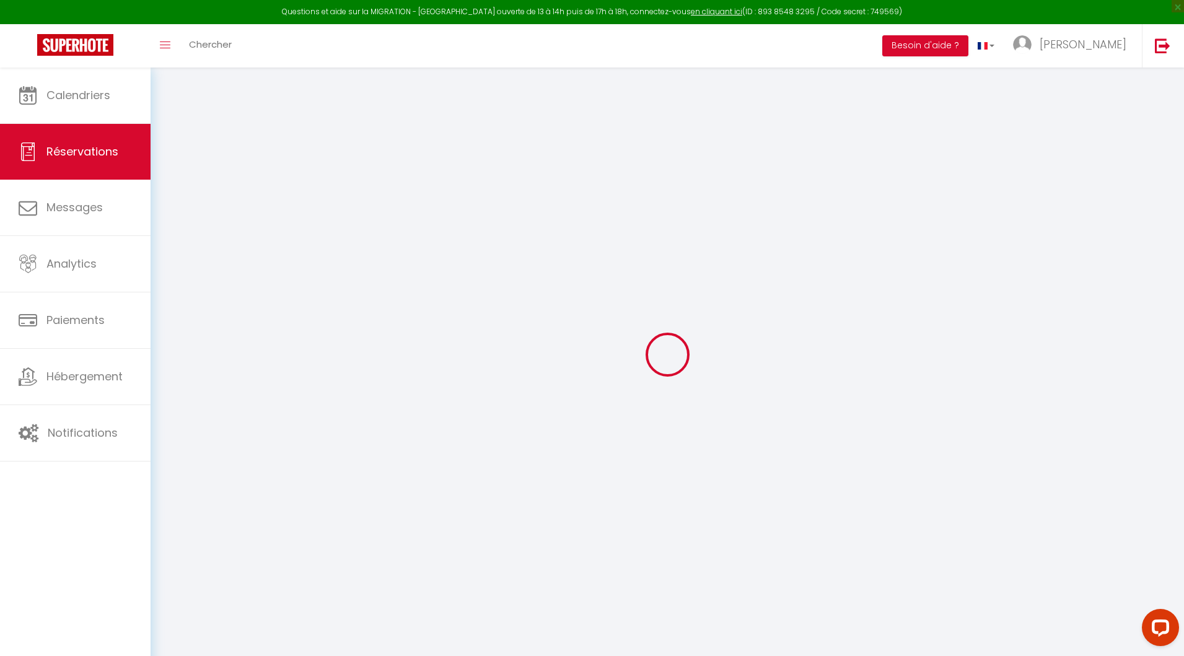
type input "Ven 01 Août 2025"
select select
type input "1"
select select "12"
select select "14"
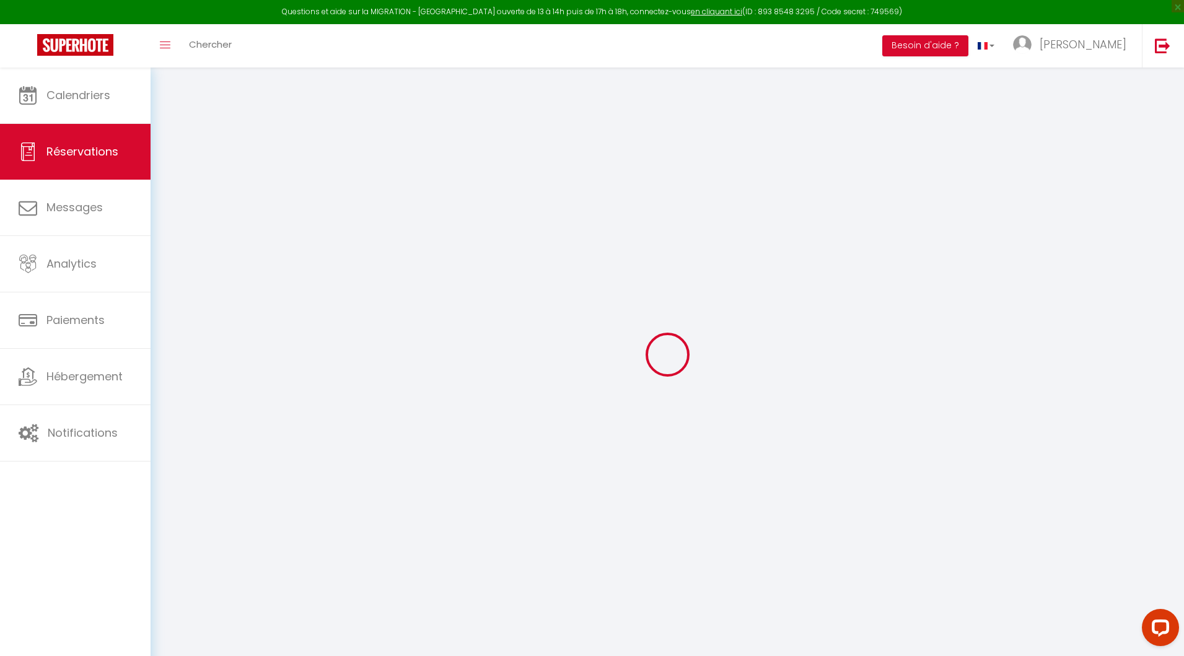
type input "700"
checkbox input "true"
type input "0"
type input "20"
type input "10"
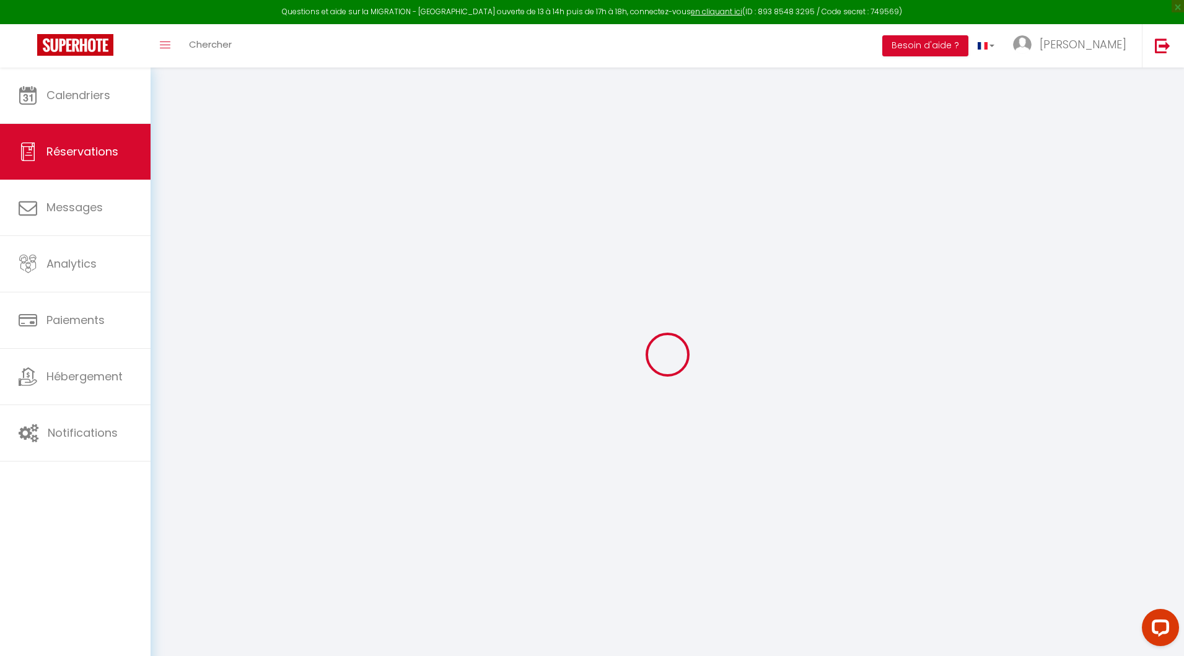
type input "0"
select select
checkbox input "true"
select select
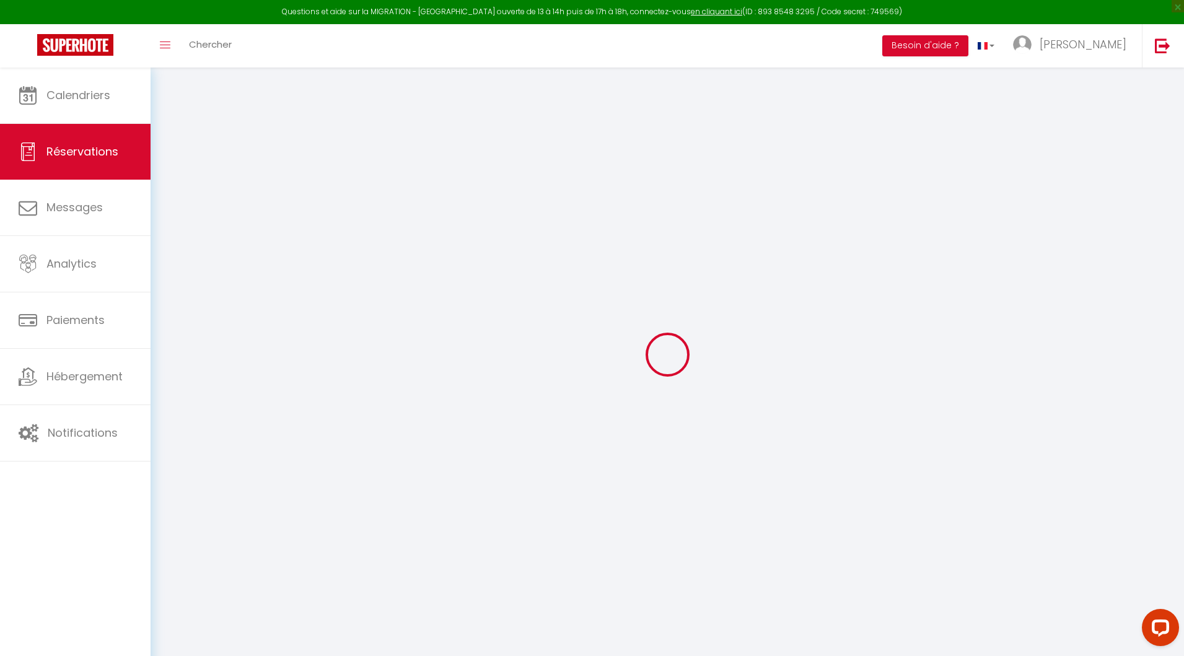
select select
checkbox input "true"
select select
checkbox input "true"
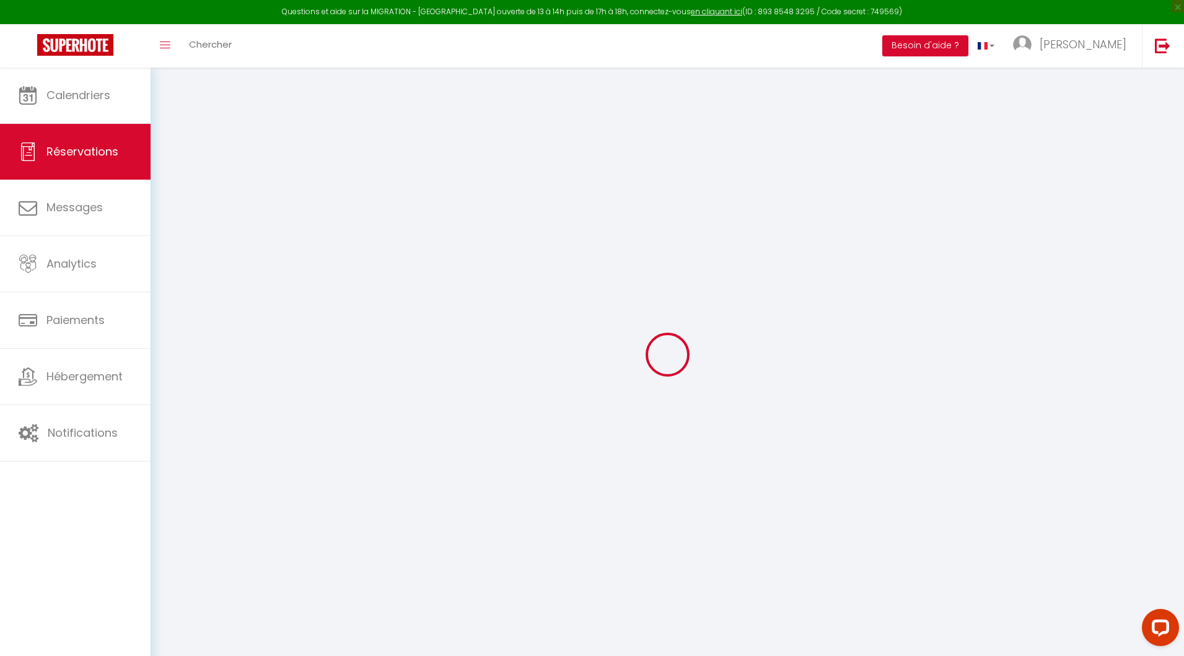
select select
checkbox input "true"
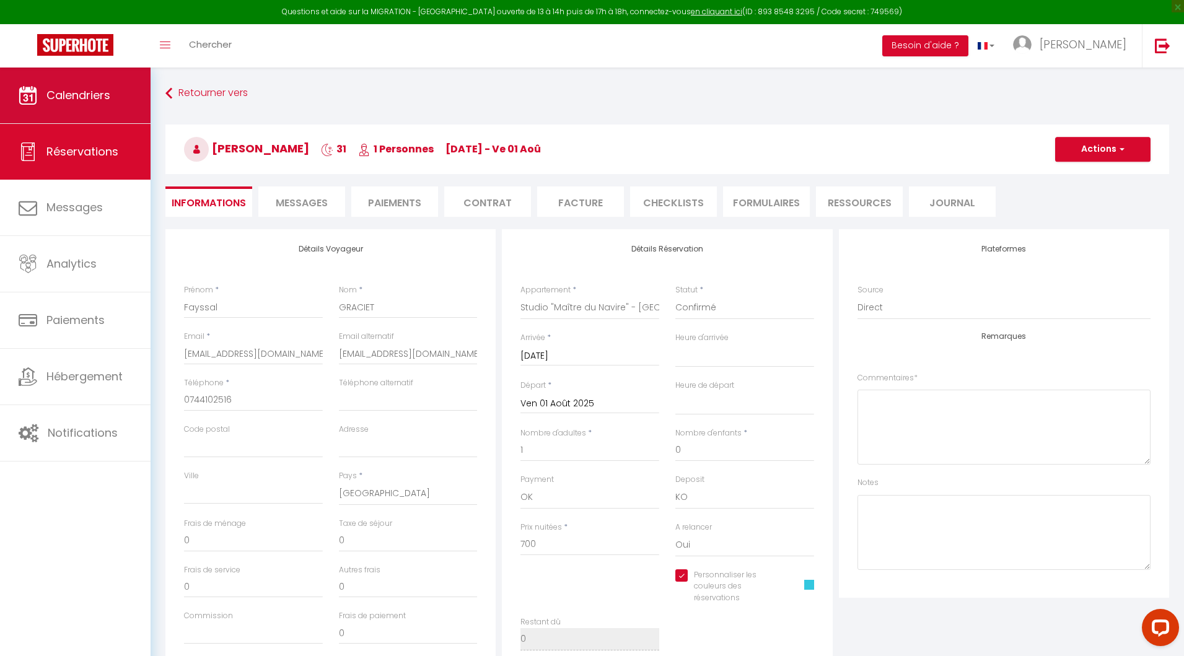
select select
checkbox input "true"
select select
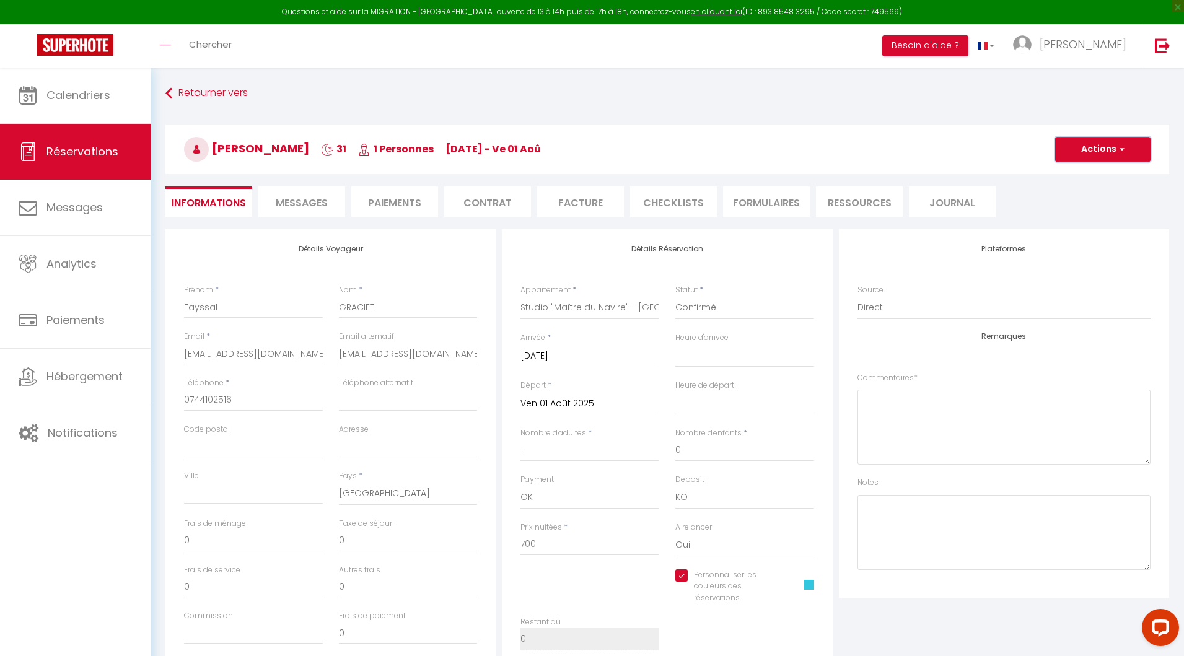
click at [1088, 152] on button "Actions" at bounding box center [1102, 149] width 95 height 25
click at [1080, 191] on link "Dupliquer" at bounding box center [1091, 193] width 98 height 16
select select
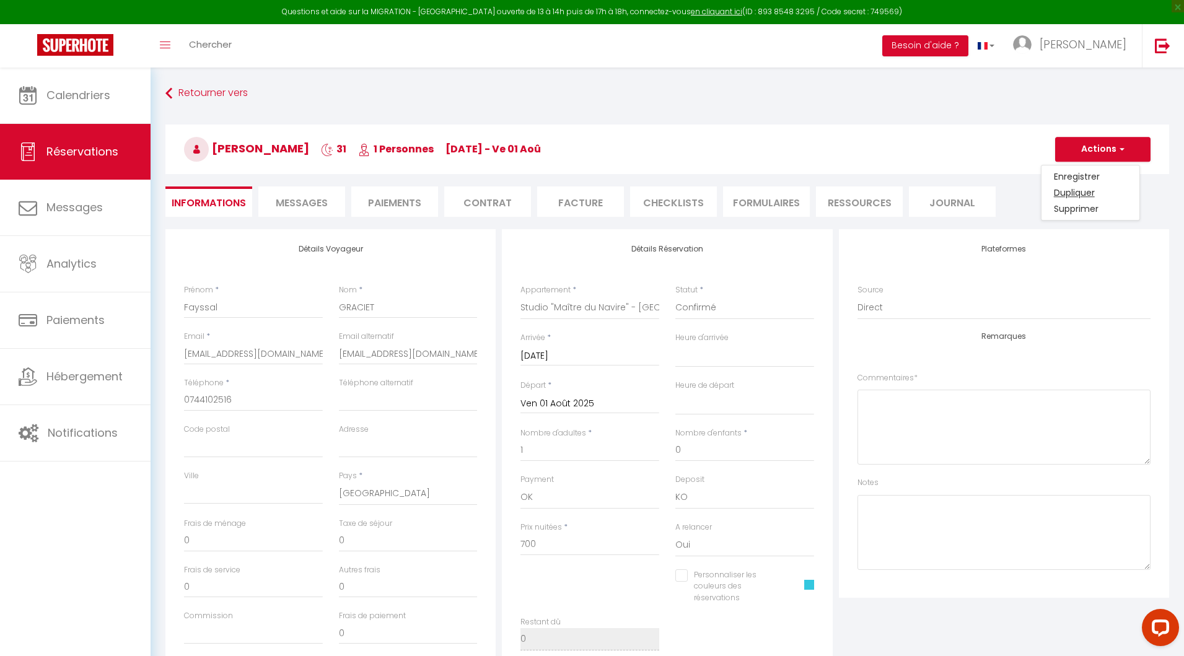
select select
checkbox input "false"
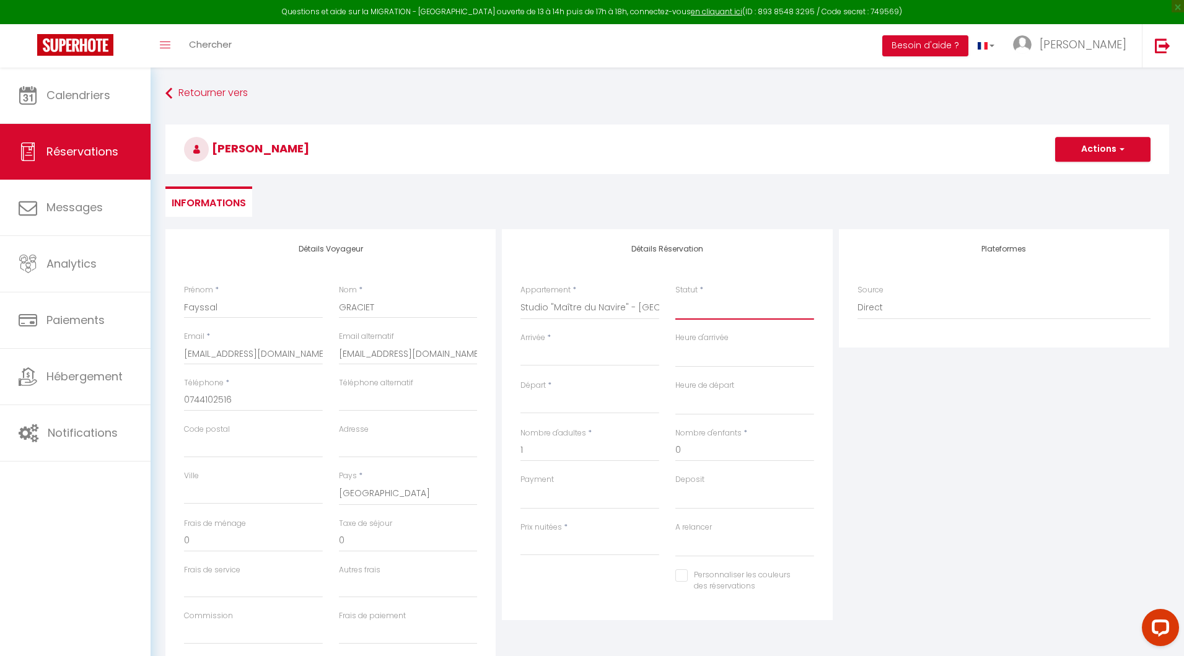
click at [696, 307] on select "Confirmé Non Confirmé [PERSON_NAME] par le voyageur No Show Request" at bounding box center [744, 308] width 139 height 24
select select "1"
select select
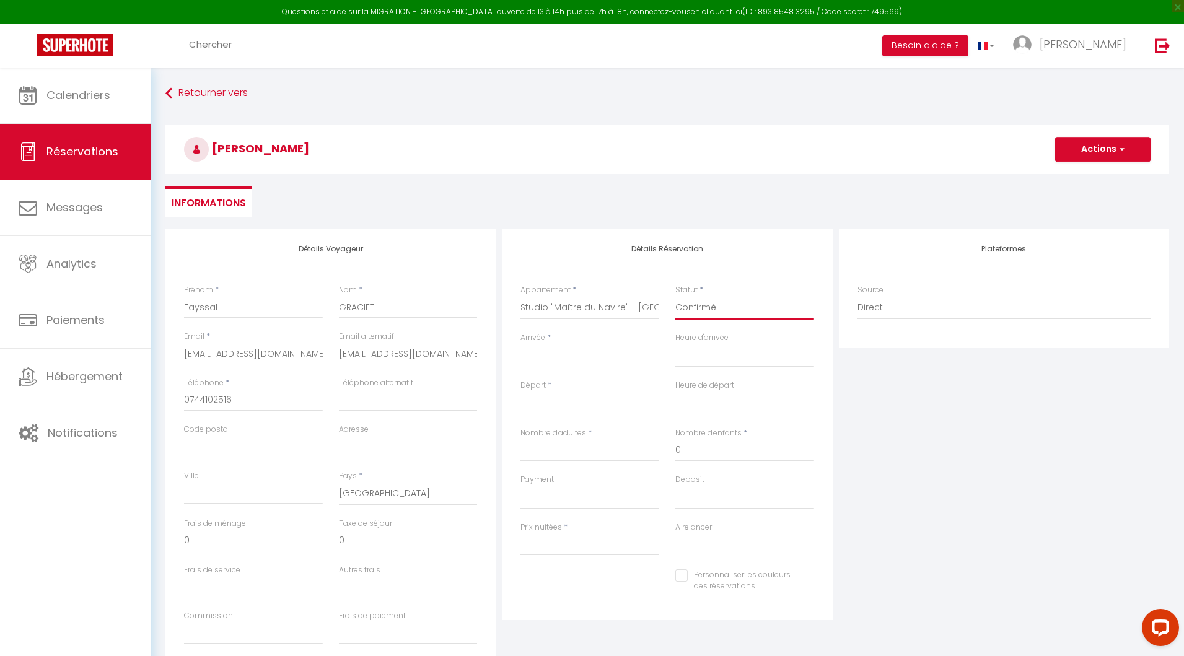
select select
click at [594, 349] on input "Arrivée" at bounding box center [589, 356] width 139 height 16
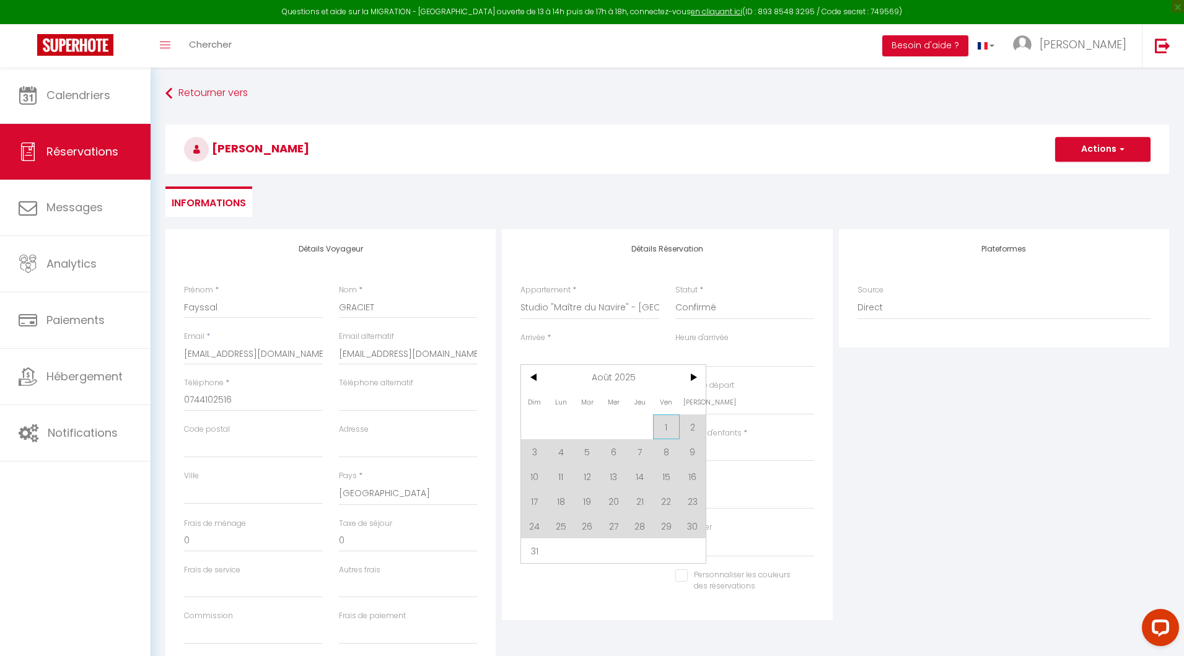
click at [662, 425] on span "1" at bounding box center [666, 427] width 27 height 25
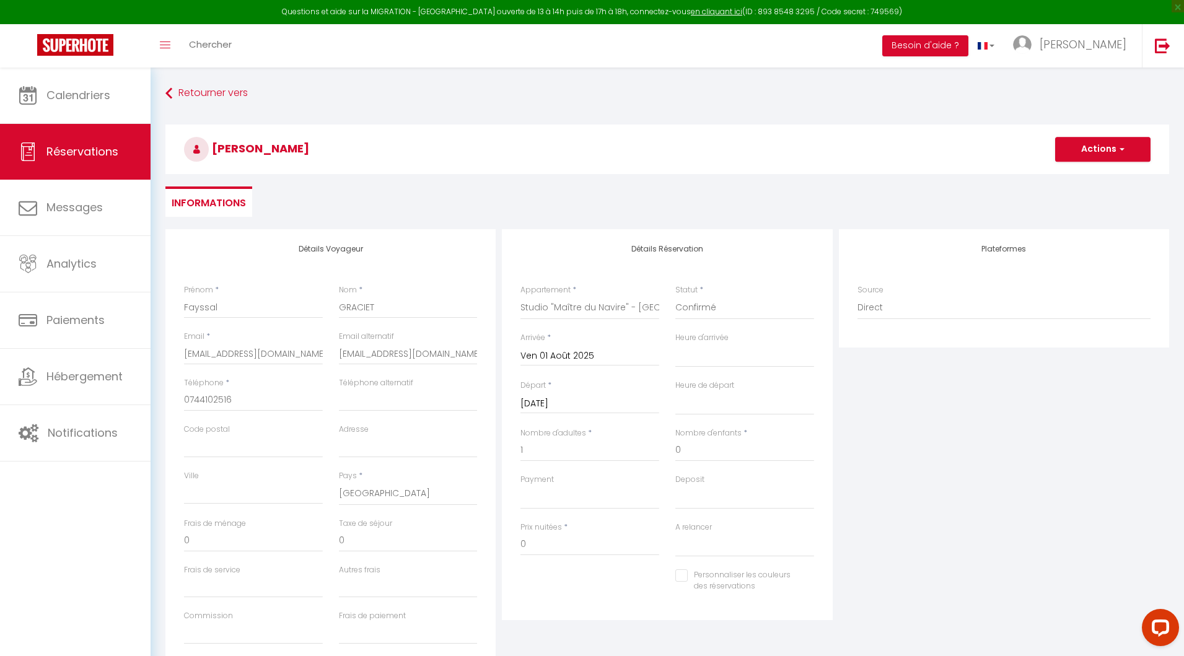
click at [566, 398] on input "[DATE]" at bounding box center [589, 404] width 139 height 16
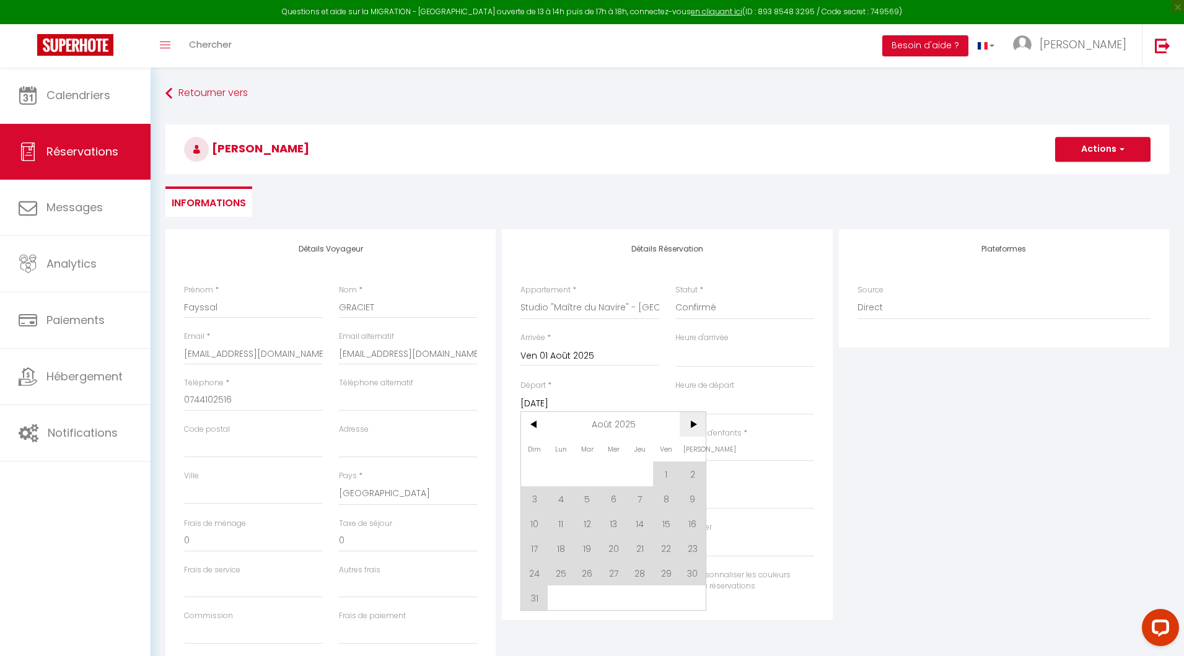
click at [687, 431] on span ">" at bounding box center [693, 424] width 27 height 25
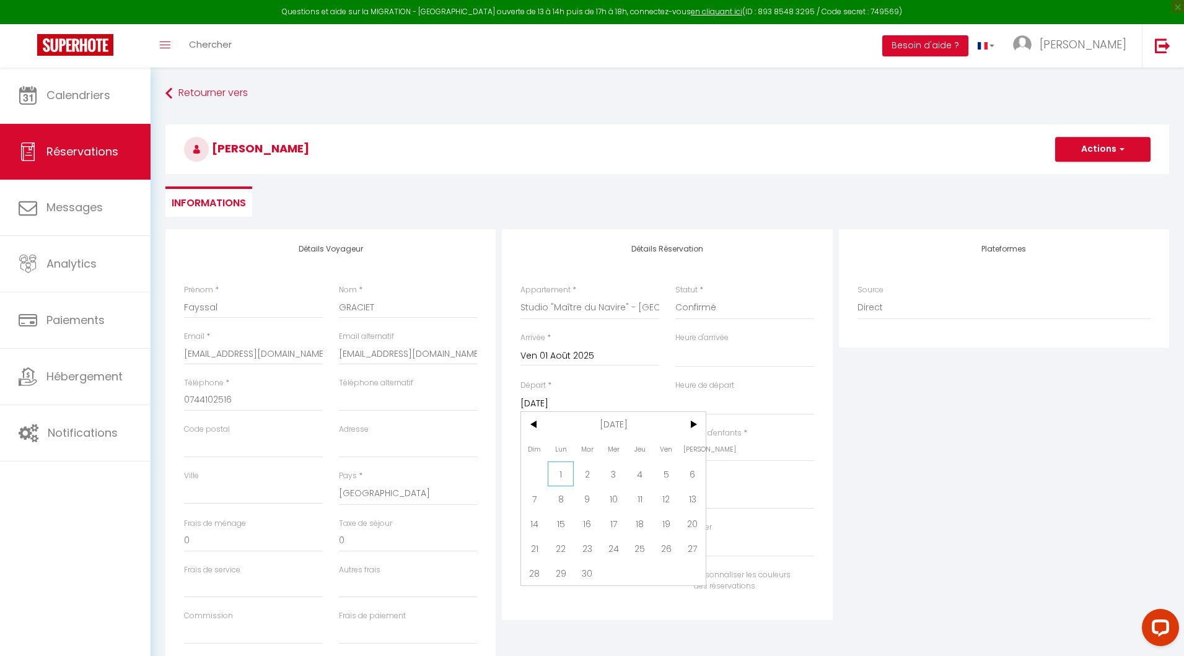
click at [558, 474] on span "1" at bounding box center [561, 474] width 27 height 25
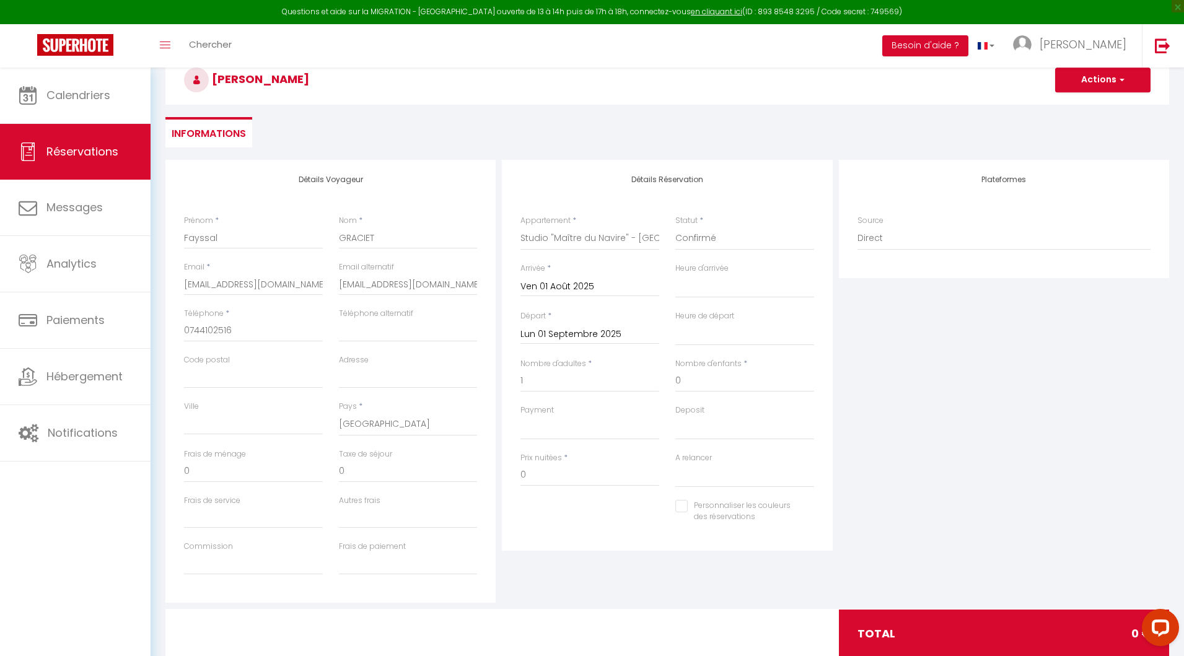
scroll to position [102, 0]
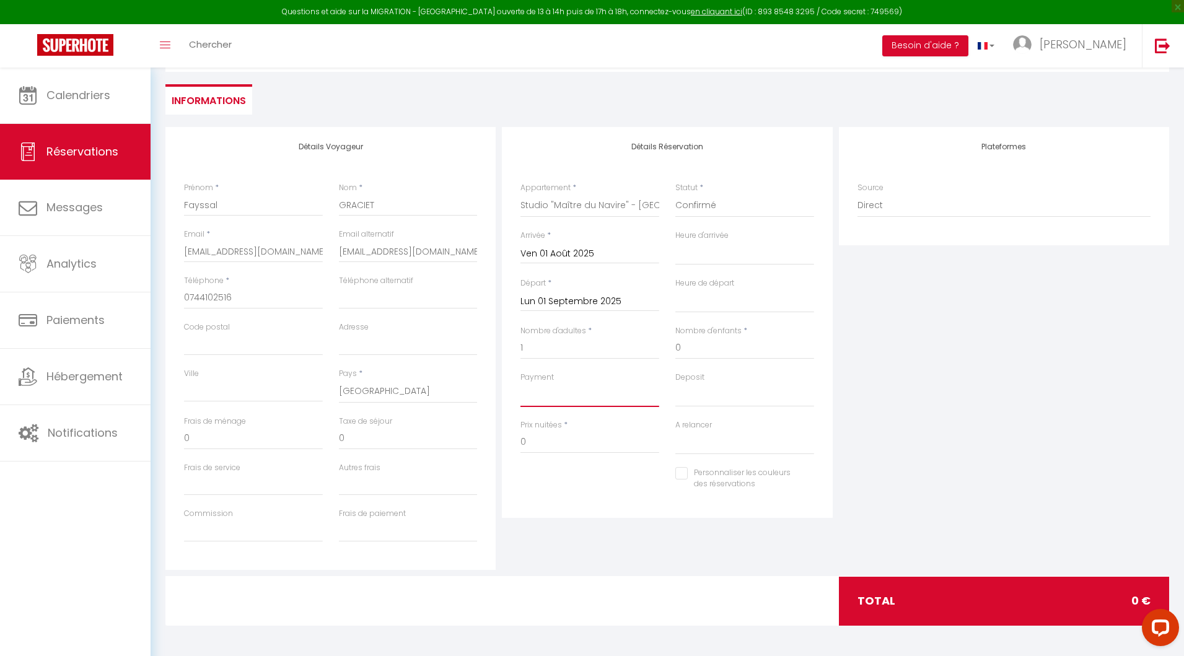
click at [544, 395] on select "OK KO" at bounding box center [589, 396] width 139 height 24
click at [535, 446] on input "0" at bounding box center [589, 442] width 139 height 22
drag, startPoint x: 535, startPoint y: 446, endPoint x: 525, endPoint y: 446, distance: 9.3
click at [525, 446] on input "0" at bounding box center [589, 442] width 139 height 22
click at [548, 486] on div "Personnaliser les couleurs des réservations #33C7DF" at bounding box center [667, 485] width 310 height 36
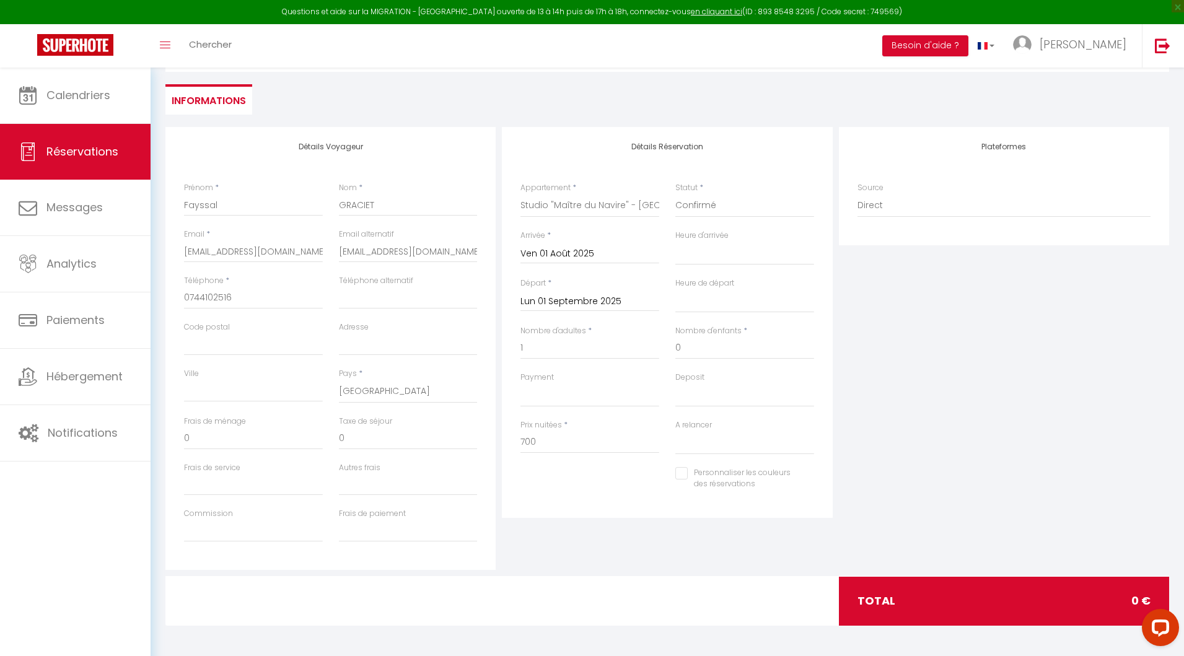
scroll to position [0, 0]
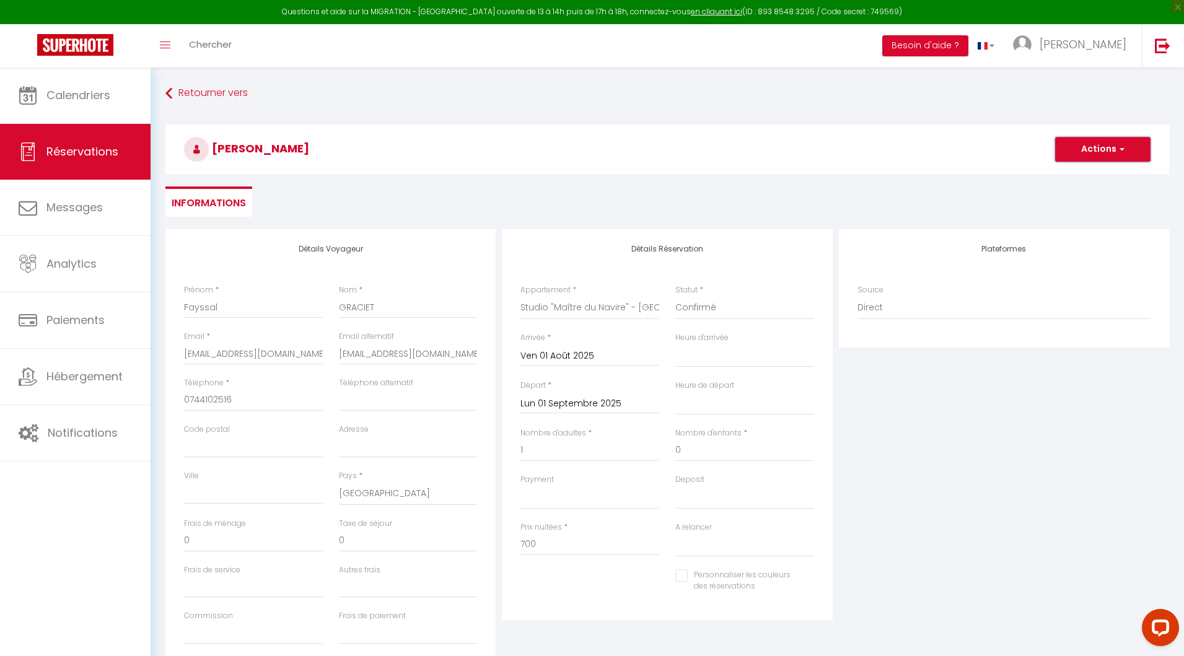
click at [1087, 149] on button "Actions" at bounding box center [1102, 149] width 95 height 25
click at [1076, 176] on link "Enregistrer" at bounding box center [1091, 177] width 98 height 16
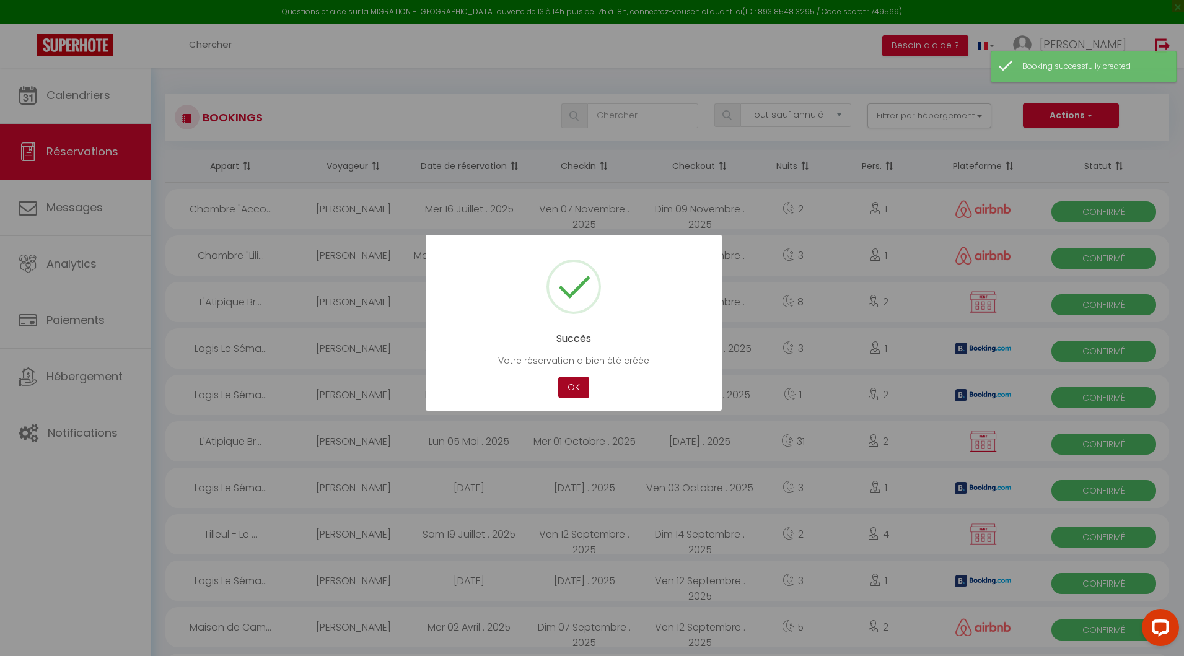
click at [577, 388] on button "OK" at bounding box center [573, 388] width 31 height 22
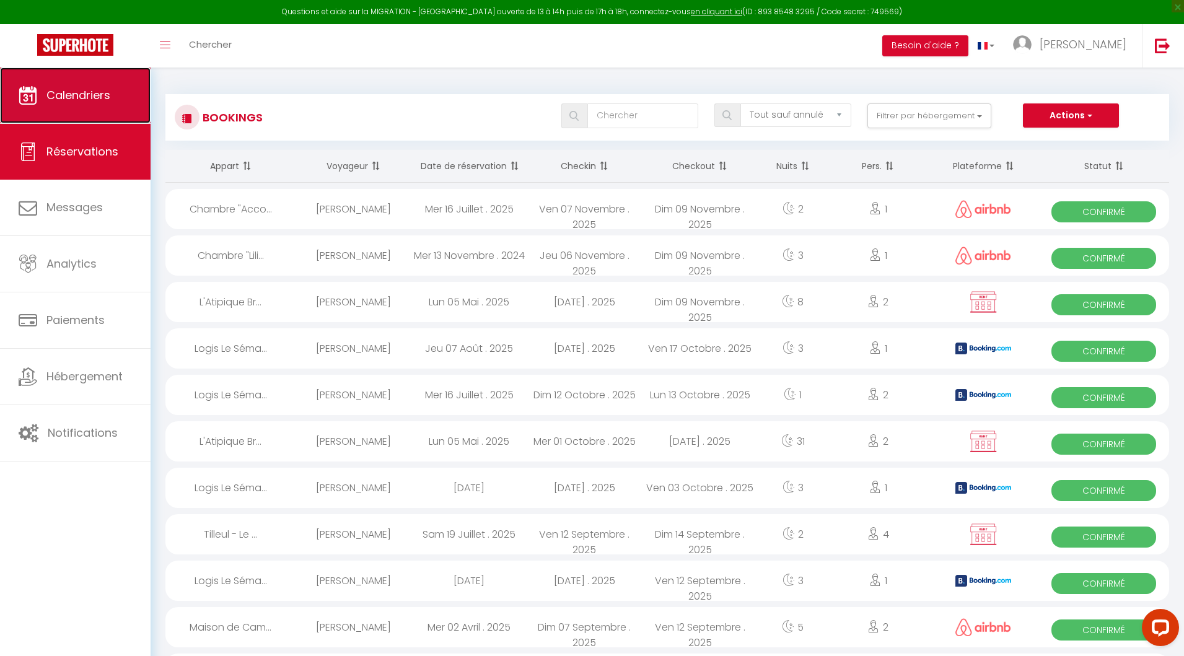
click at [108, 99] on span "Calendriers" at bounding box center [78, 94] width 64 height 15
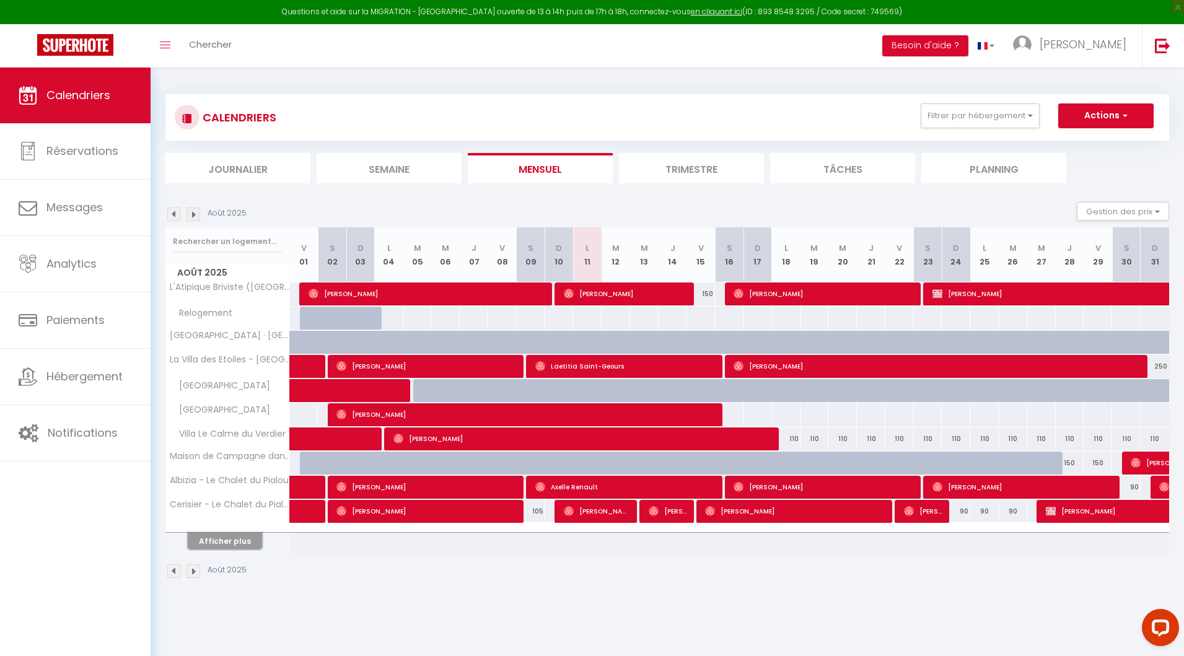
click at [213, 538] on button "Afficher plus" at bounding box center [225, 541] width 74 height 17
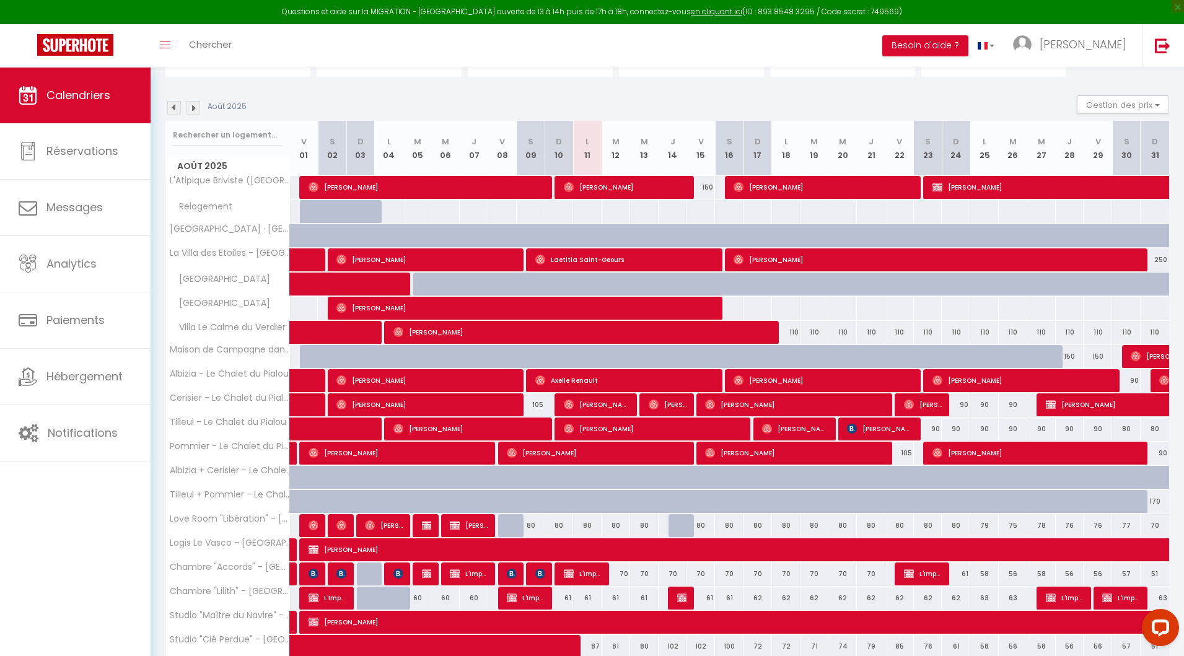
scroll to position [110, 0]
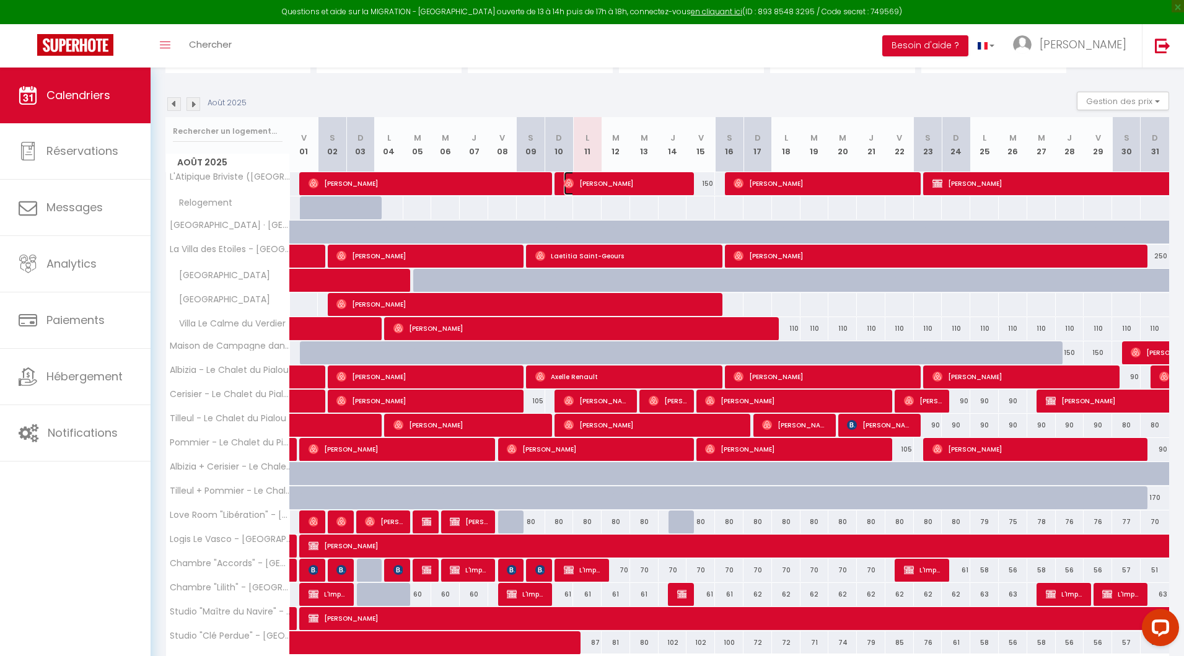
click at [576, 184] on span "[PERSON_NAME]" at bounding box center [625, 184] width 123 height 24
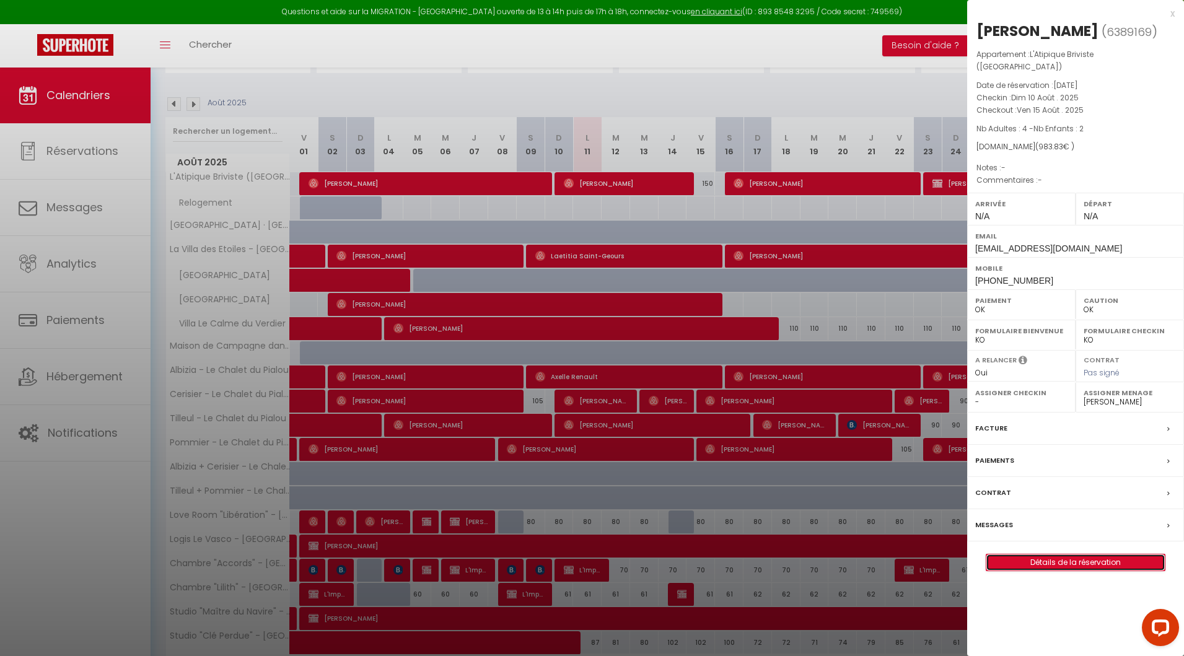
click at [1059, 555] on link "Détails de la réservation" at bounding box center [1075, 563] width 178 height 16
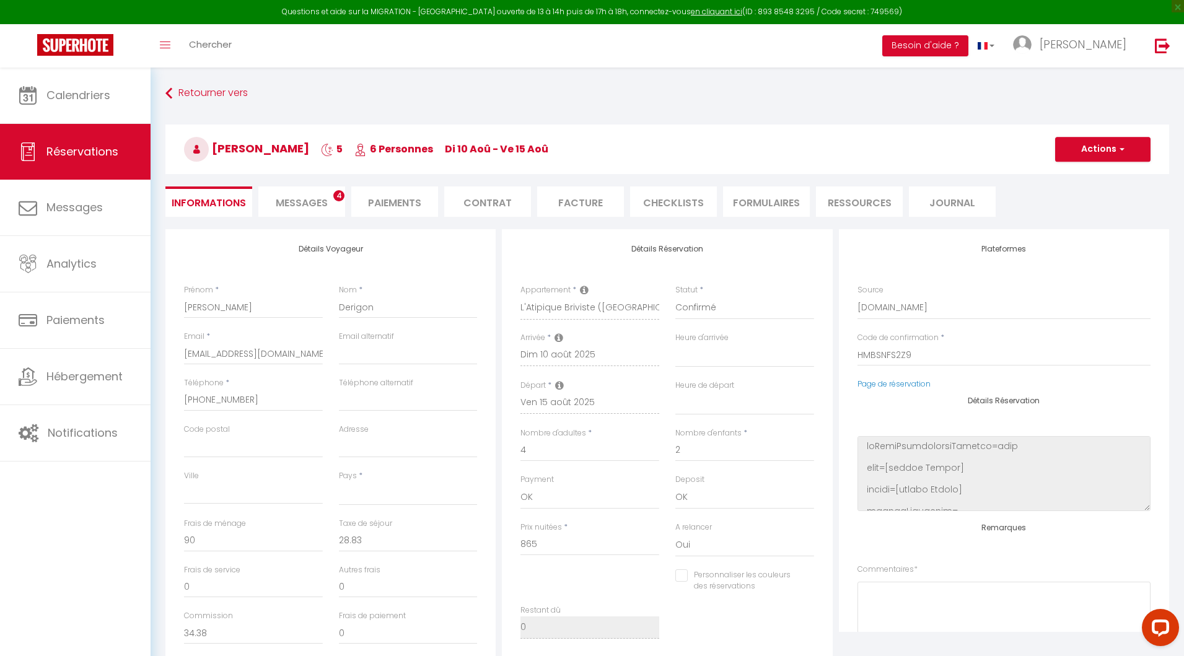
click at [296, 204] on span "Messages" at bounding box center [302, 203] width 52 height 14
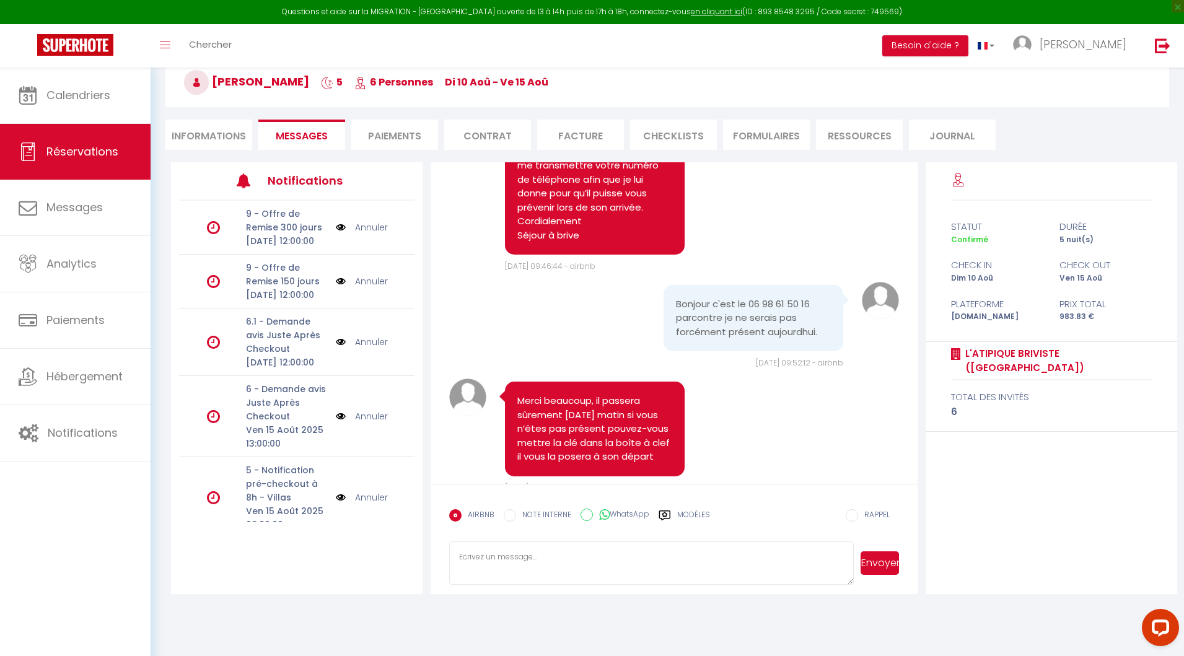
scroll to position [3632, 0]
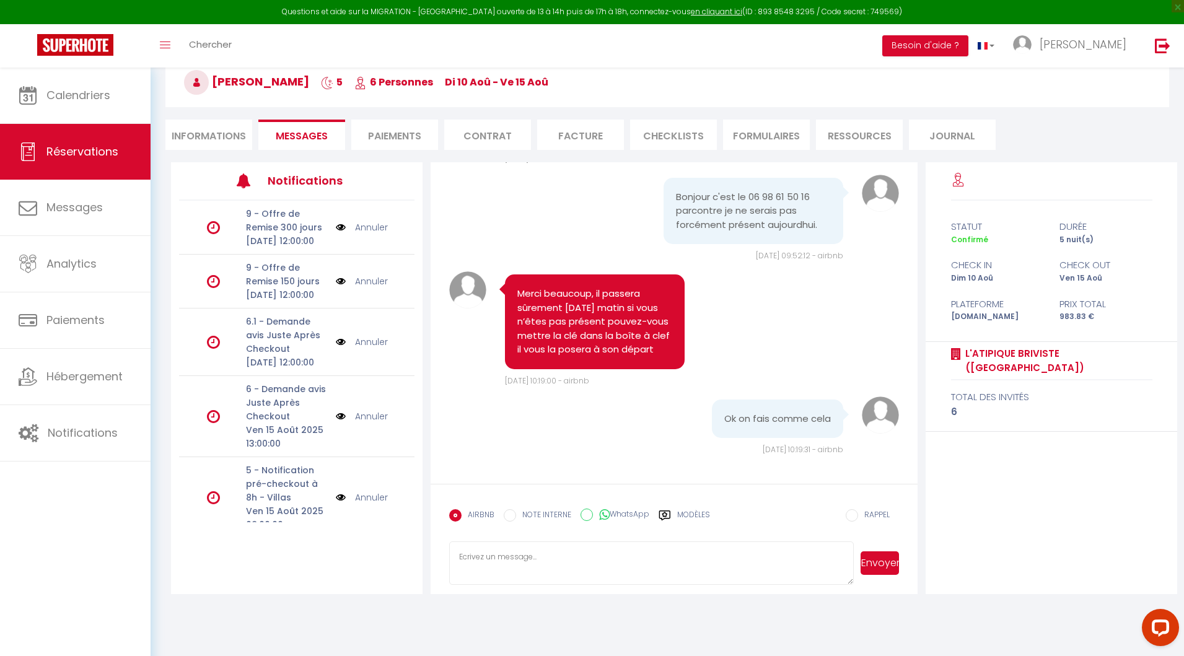
click at [518, 553] on textarea at bounding box center [651, 563] width 405 height 43
drag, startPoint x: 692, startPoint y: 558, endPoint x: 408, endPoint y: 558, distance: 283.8
click at [407, 558] on div "Notifications 9 - Offre de Remise 300 jours [DATE] 12:00:00 Annuler 9 - Offre d…" at bounding box center [674, 378] width 1006 height 432
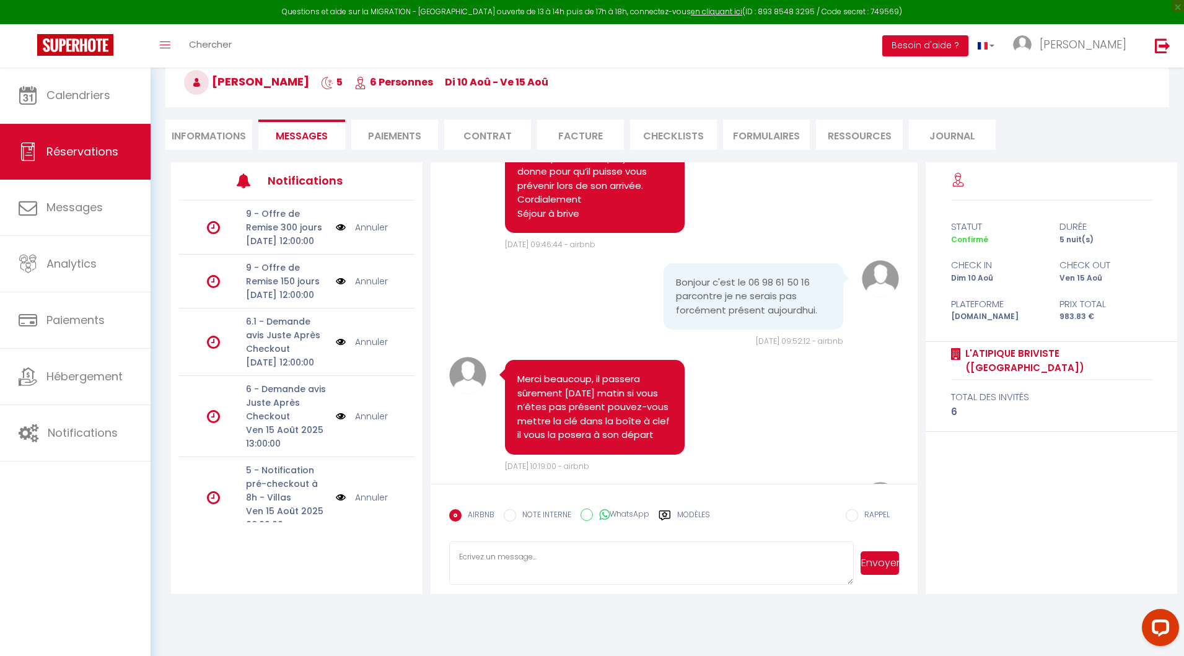
scroll to position [3462, 0]
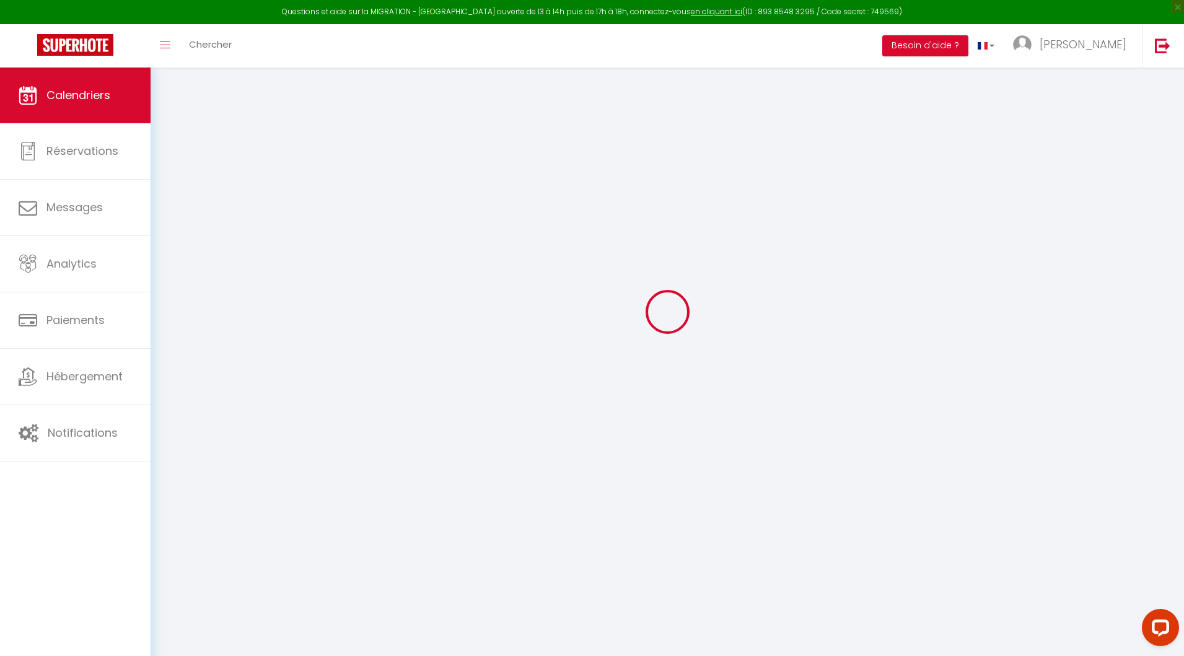
scroll to position [67, 0]
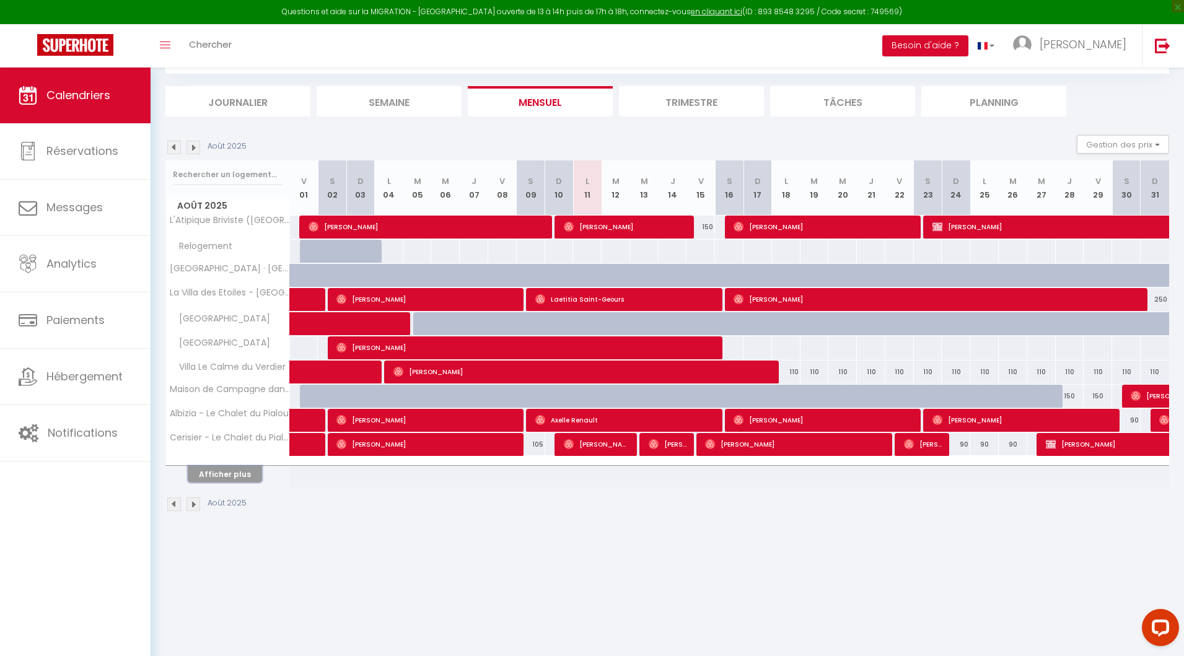
click at [234, 470] on button "Afficher plus" at bounding box center [225, 474] width 74 height 17
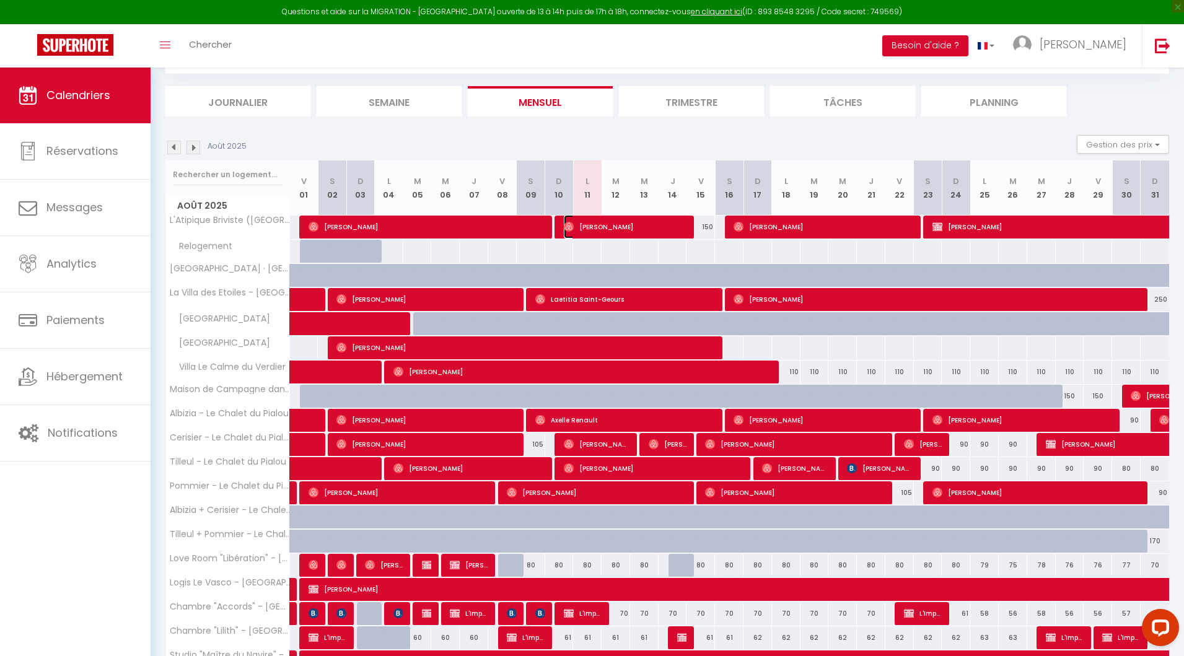
click at [589, 227] on span "[PERSON_NAME]" at bounding box center [625, 227] width 123 height 24
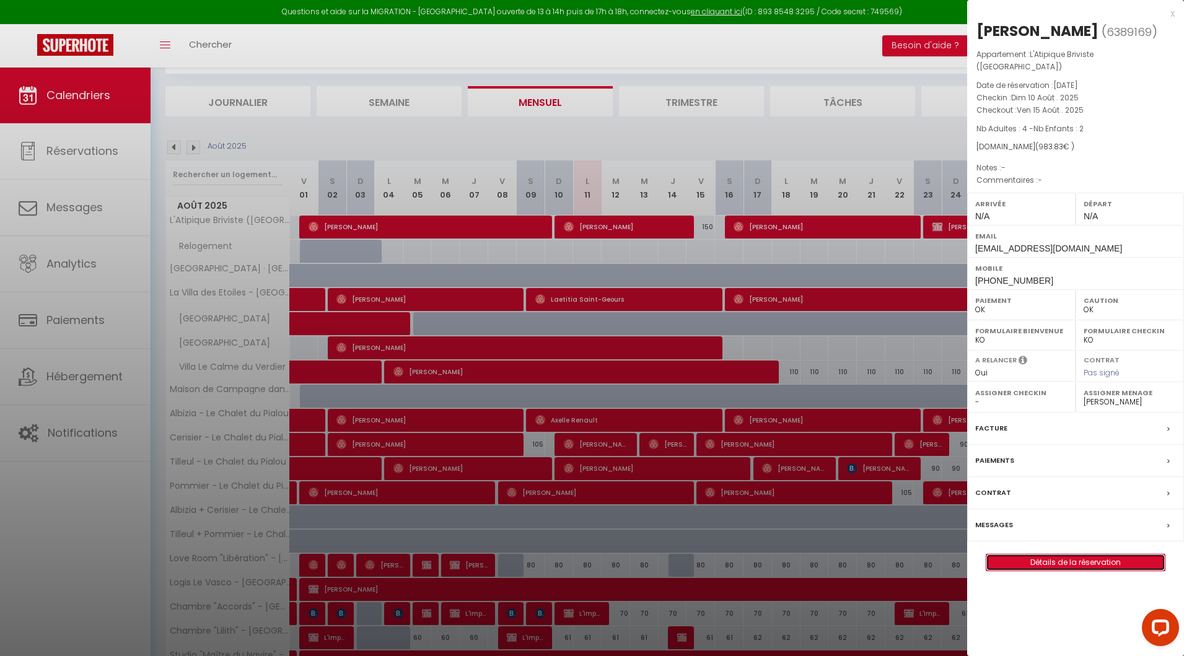
click at [1063, 555] on link "Détails de la réservation" at bounding box center [1075, 563] width 178 height 16
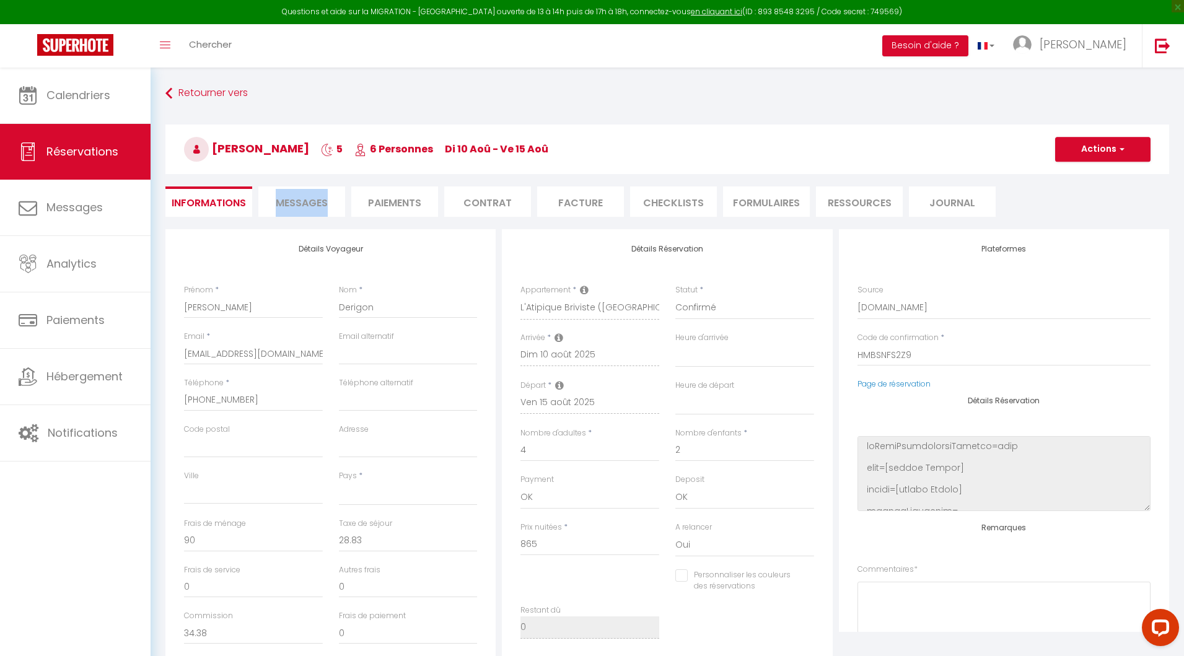
click at [295, 200] on span "Messages" at bounding box center [302, 203] width 52 height 14
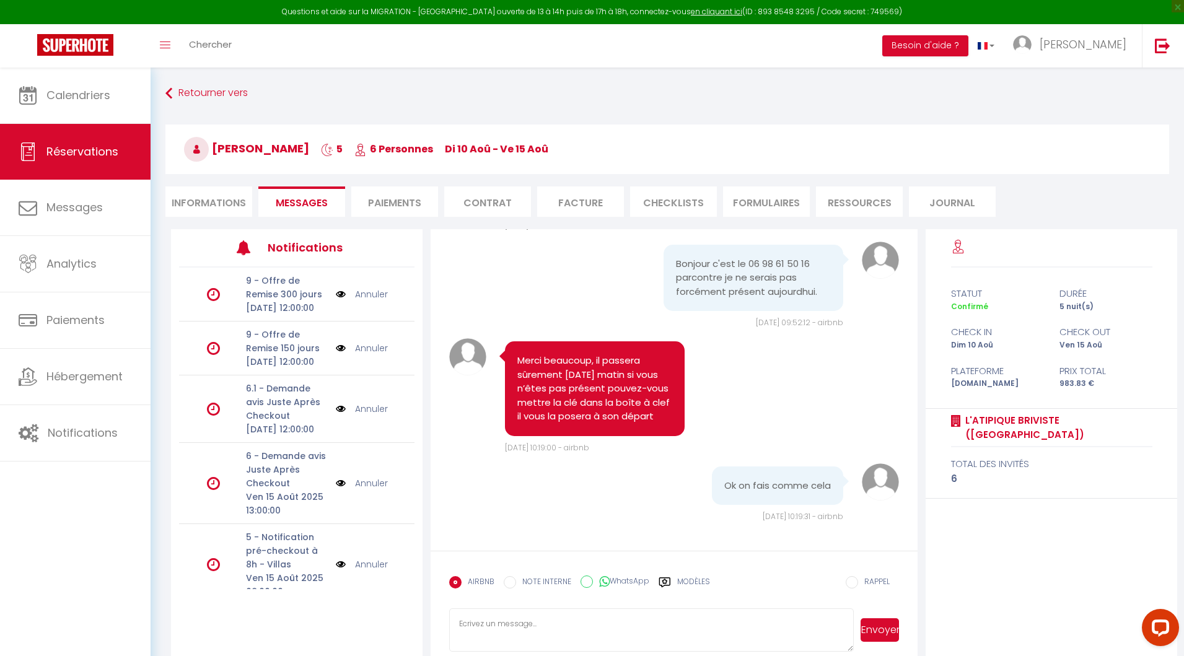
scroll to position [3632, 0]
click at [491, 634] on textarea at bounding box center [651, 629] width 405 height 43
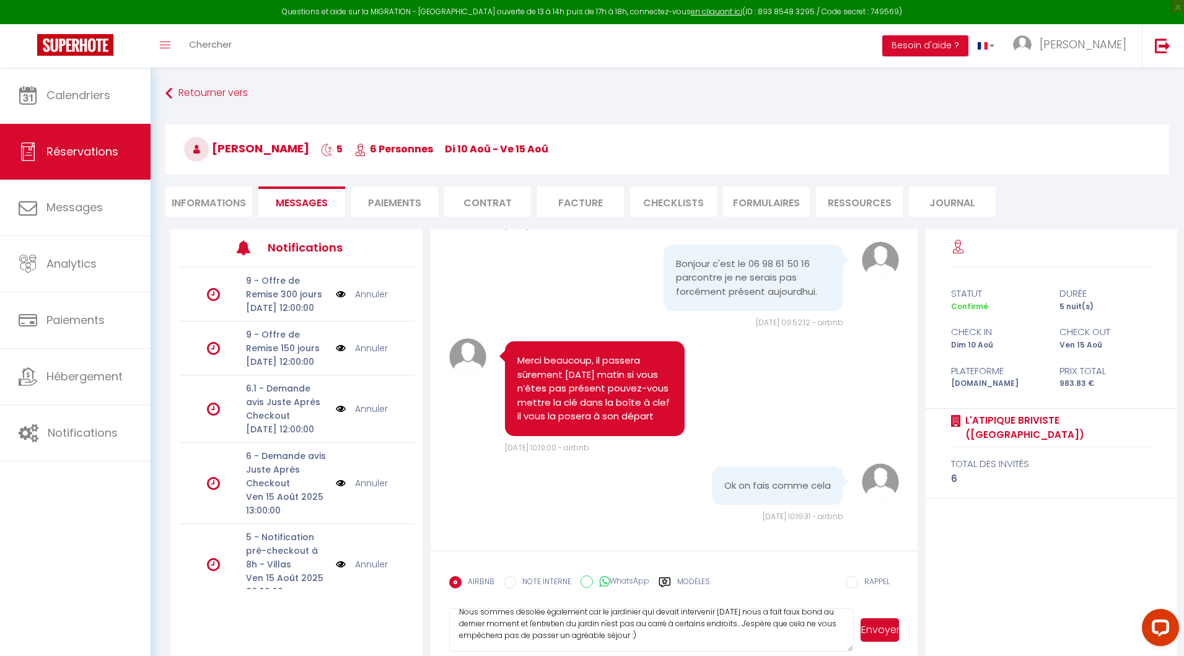
scroll to position [25, 0]
click at [876, 633] on button "Envoyer" at bounding box center [880, 630] width 38 height 24
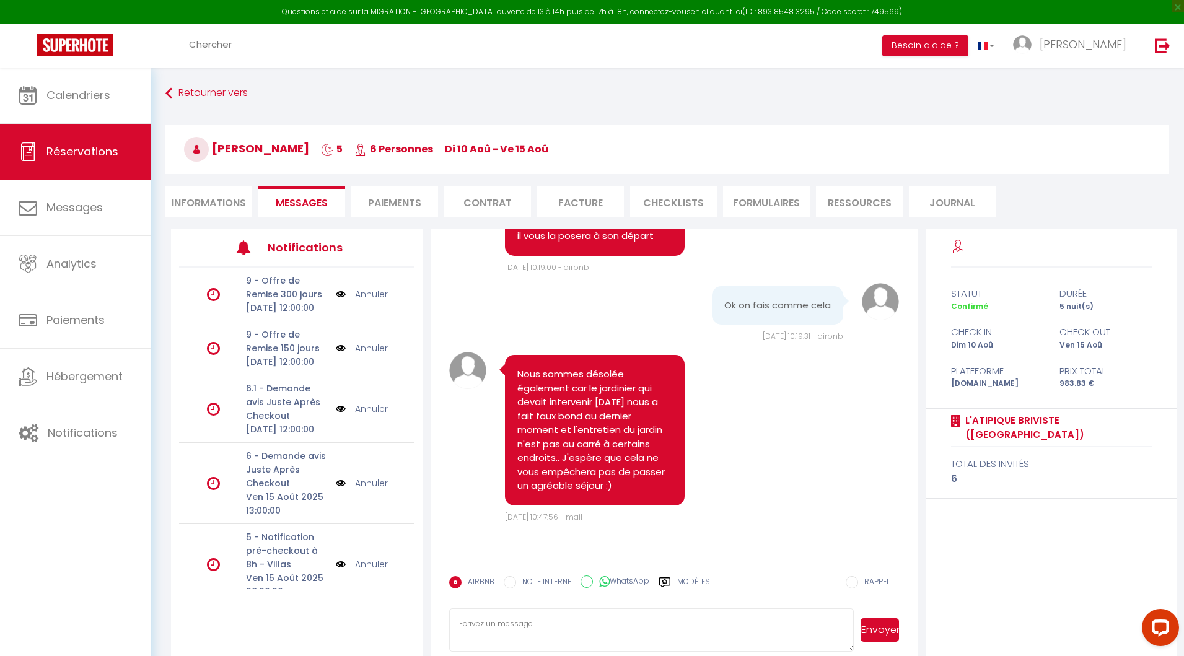
scroll to position [3750, 0]
click at [484, 626] on textarea at bounding box center [651, 629] width 405 height 43
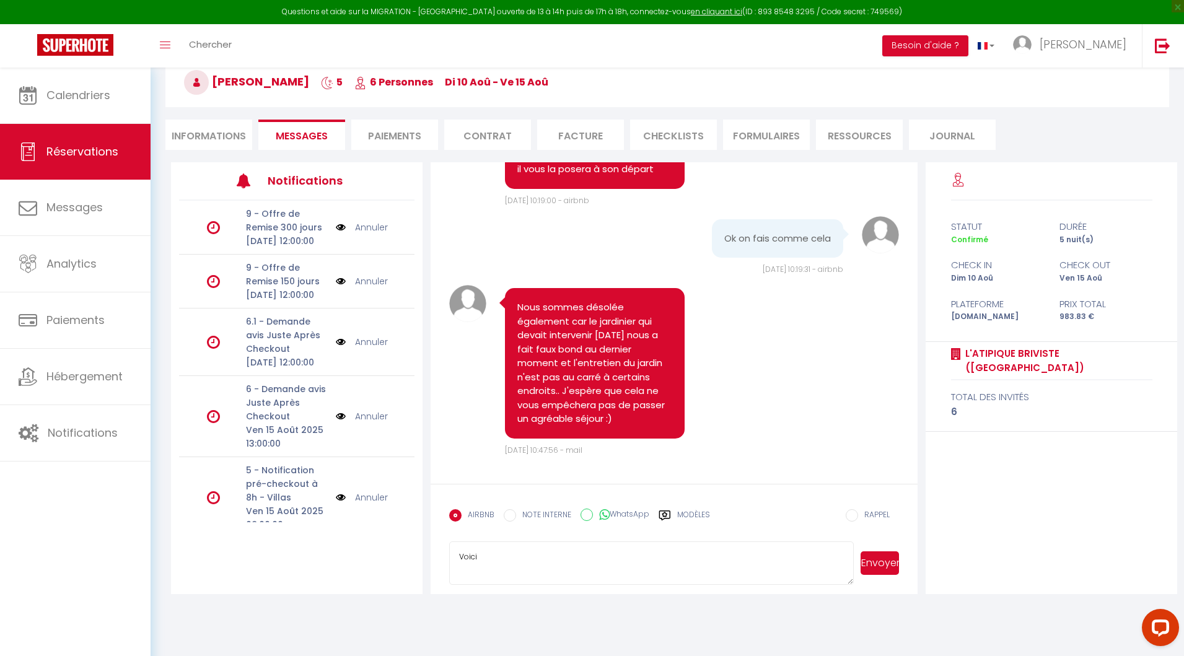
scroll to position [0, 0]
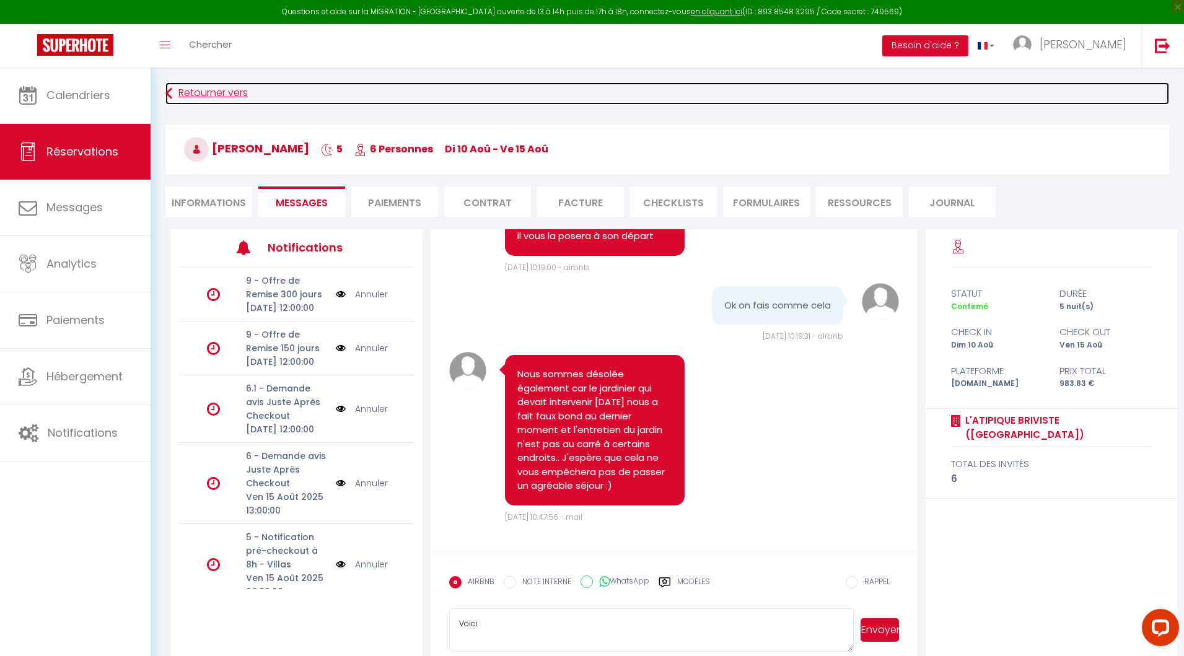
click at [205, 95] on link "Retourner vers" at bounding box center [667, 93] width 1004 height 22
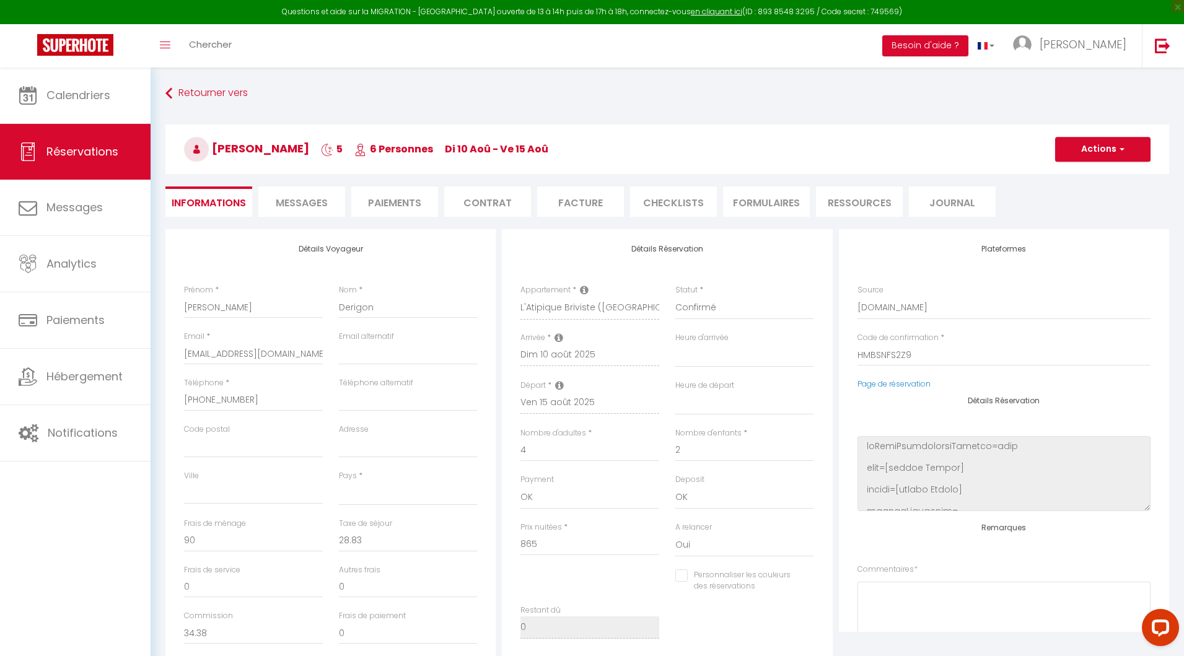
click at [309, 200] on span "Messages" at bounding box center [302, 203] width 52 height 14
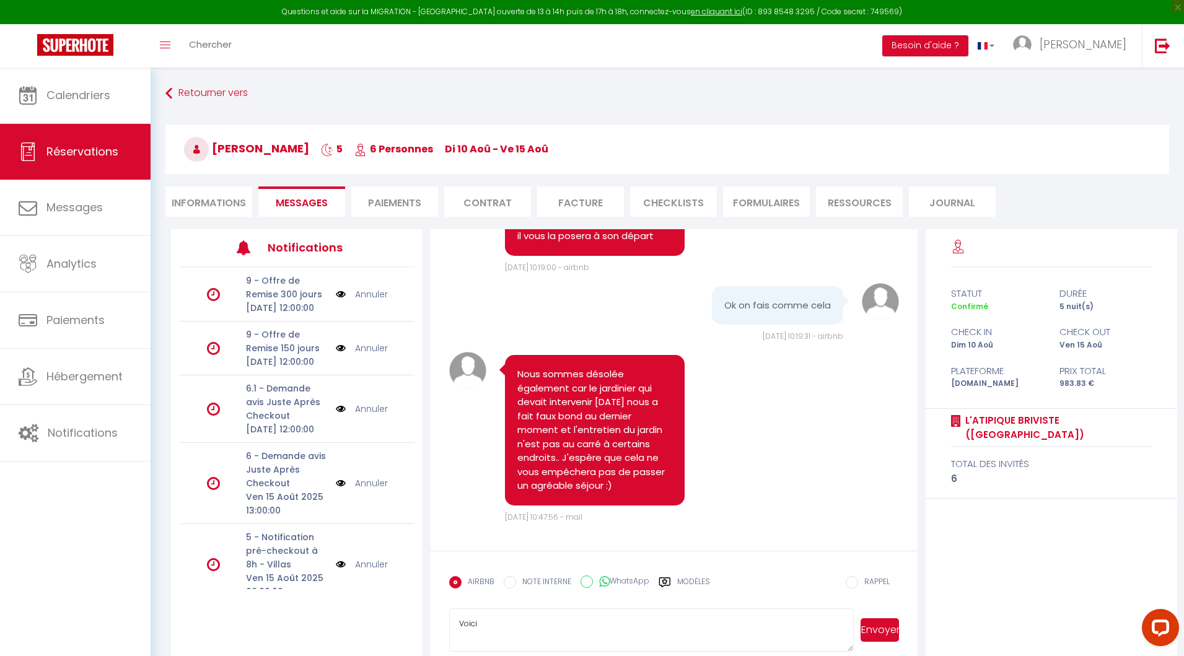
click at [491, 626] on textarea "Voici" at bounding box center [651, 629] width 405 height 43
drag, startPoint x: 589, startPoint y: 642, endPoint x: 465, endPoint y: 638, distance: 123.4
click at [465, 638] on textarea "Voici les informations pour vous permettre d'entretenir la piscine pendant votr…" at bounding box center [651, 629] width 405 height 43
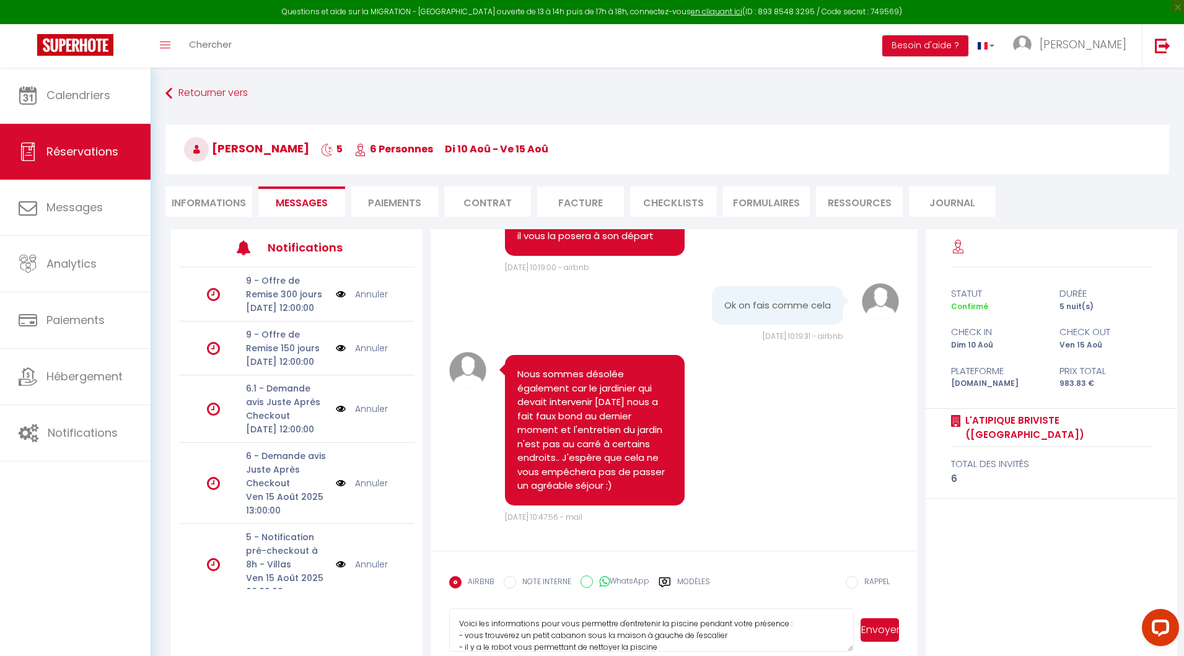
click at [802, 621] on textarea "Voici les informations pour vous permettre d'entretenir la piscine pendant votr…" at bounding box center [651, 629] width 405 height 43
click at [496, 643] on textarea "Voici les informations pour vous permettre d'entretenir la piscine pendant votr…" at bounding box center [651, 629] width 405 height 43
click at [708, 643] on textarea "Voici les informations pour vous permettre d'entretenir la piscine pendant votr…" at bounding box center [651, 629] width 405 height 43
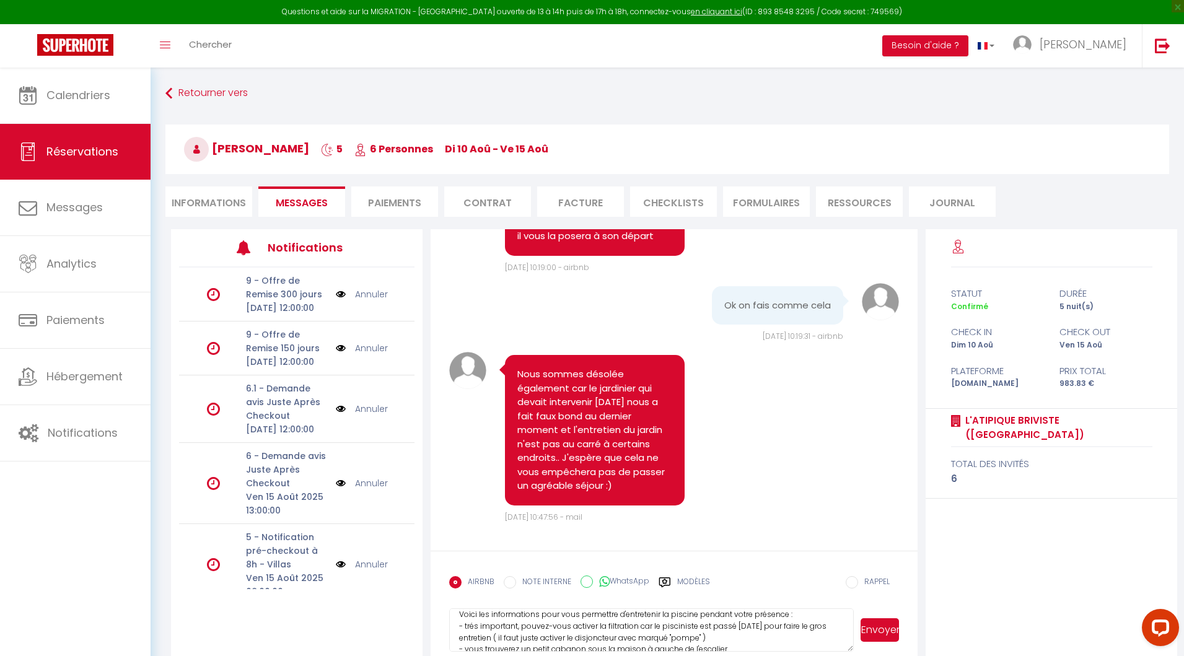
drag, startPoint x: 731, startPoint y: 640, endPoint x: 437, endPoint y: 617, distance: 295.3
click at [437, 617] on form "AIRBNB NOTE INTERNE WhatsApp Modèles 11 « ‹ » › [DATE] [PHONE_NUMBER] Dim Lun M…" at bounding box center [674, 606] width 487 height 110
click at [561, 641] on textarea "Voici les informations pour vous permettre d'entretenir la piscine pendant votr…" at bounding box center [651, 629] width 405 height 43
drag, startPoint x: 728, startPoint y: 630, endPoint x: 460, endPoint y: 629, distance: 268.3
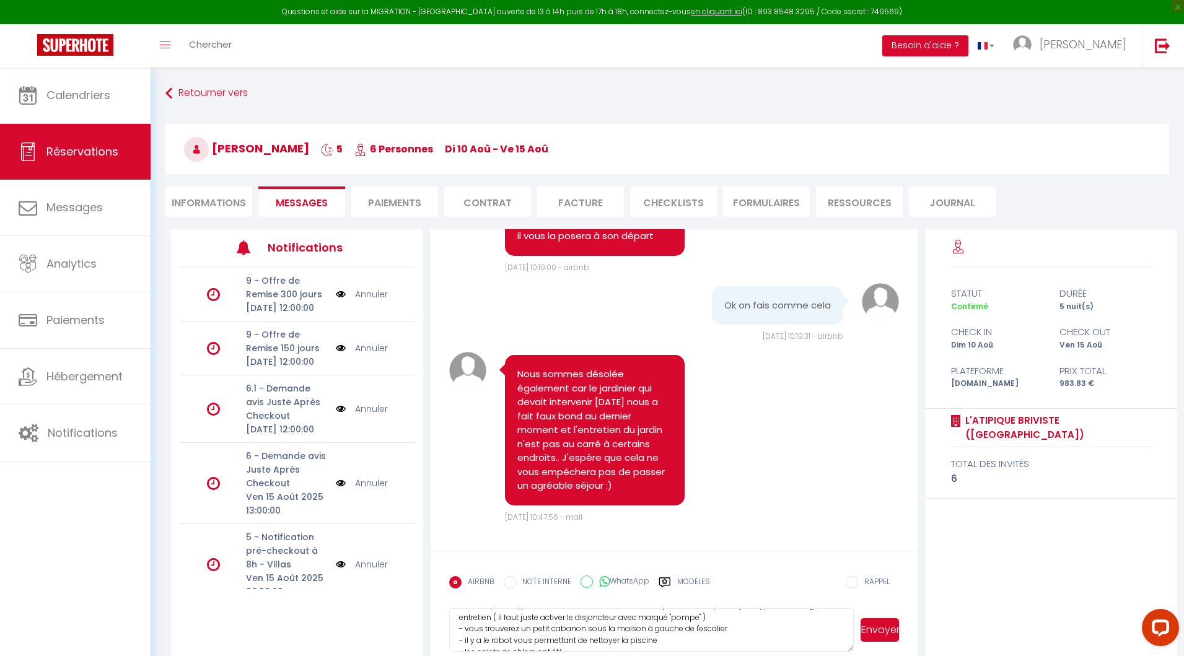
click at [460, 629] on textarea "Voici les informations pour vous permettre d'entretenir la piscine pendant votr…" at bounding box center [651, 629] width 405 height 43
click at [800, 619] on textarea "Voici les informations pour vous permettre d'entretenir la piscine pendant votr…" at bounding box center [651, 629] width 405 height 43
paste textarea "- vous trouverez un petit cabanon sous la maison à gauche de l'escalier"
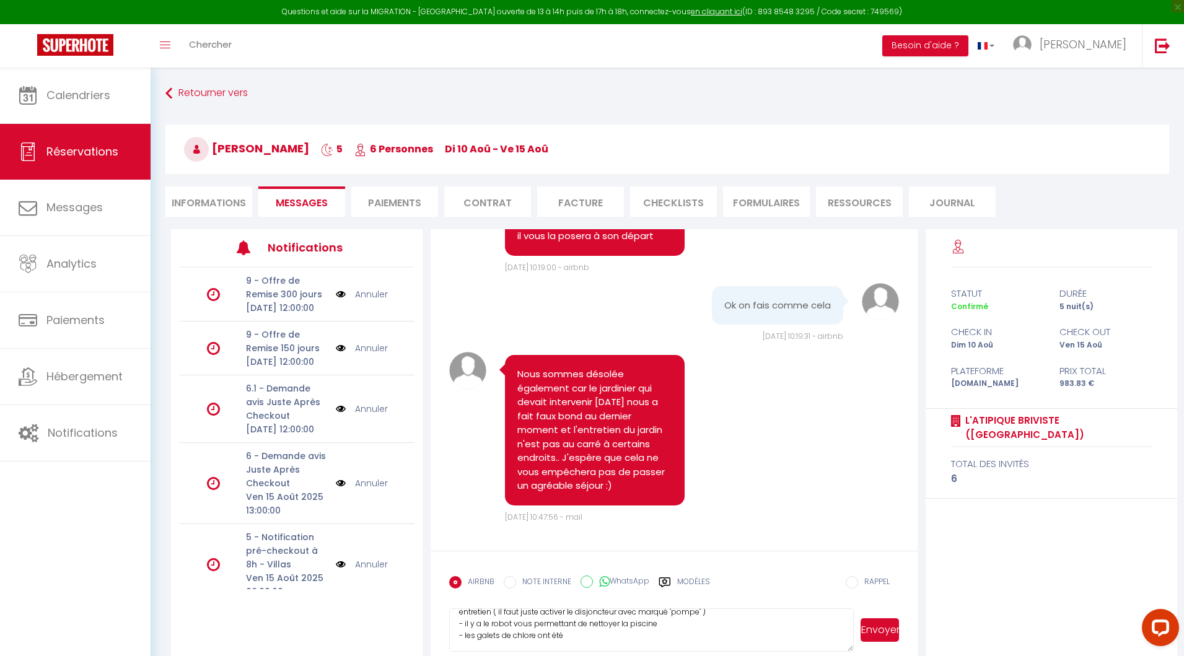
click at [664, 626] on textarea "Voici les informations pour vous permettre d'entretenir la piscine pendant votr…" at bounding box center [651, 629] width 405 height 43
click at [580, 634] on textarea "Voici les informations pour vous permettre d'entretenir la piscine pendant votr…" at bounding box center [651, 629] width 405 height 43
drag, startPoint x: 538, startPoint y: 635, endPoint x: 479, endPoint y: 634, distance: 59.5
click at [479, 634] on textarea "Voici les informations pour vous permettre d'entretenir la piscine pendant votr…" at bounding box center [651, 629] width 405 height 43
click at [587, 637] on textarea "Voici les informations pour vous permettre d'entretenir la piscine pendant votr…" at bounding box center [651, 629] width 405 height 43
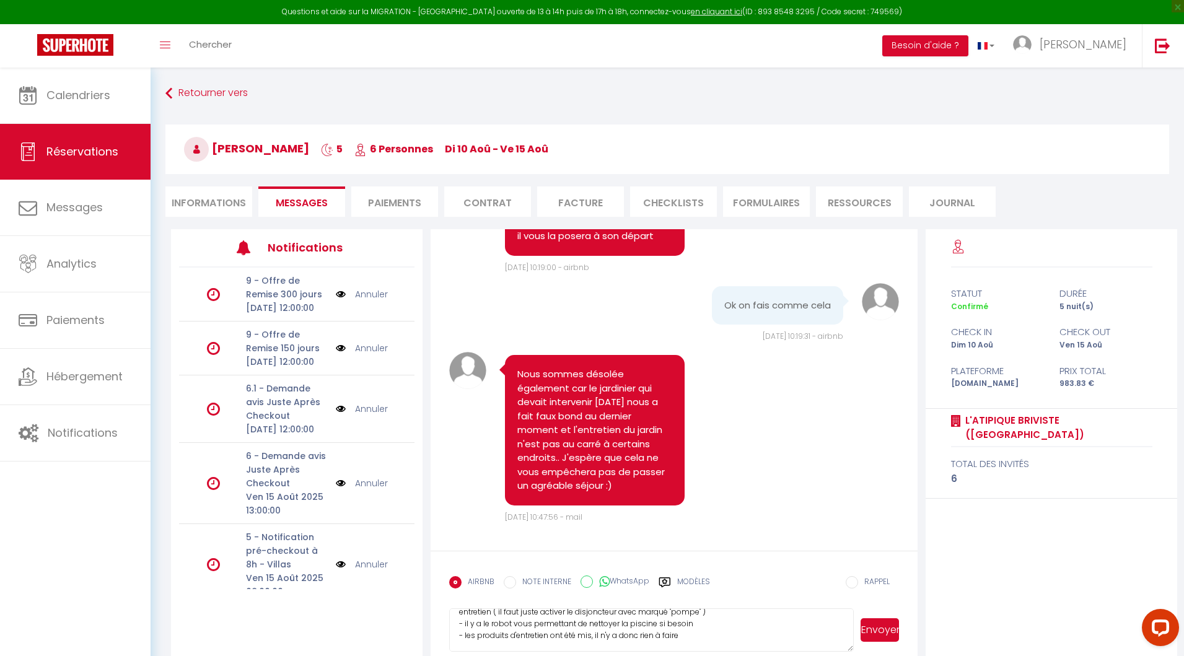
scroll to position [48, 0]
click at [686, 633] on textarea "Voici les informations pour vous permettre d'entretenir la piscine pendant votr…" at bounding box center [651, 629] width 405 height 43
click at [556, 644] on textarea "Voici les informations pour vous permettre d'entretenir la piscine pendant votr…" at bounding box center [651, 629] width 405 height 43
drag, startPoint x: 541, startPoint y: 646, endPoint x: 455, endPoint y: 571, distance: 113.8
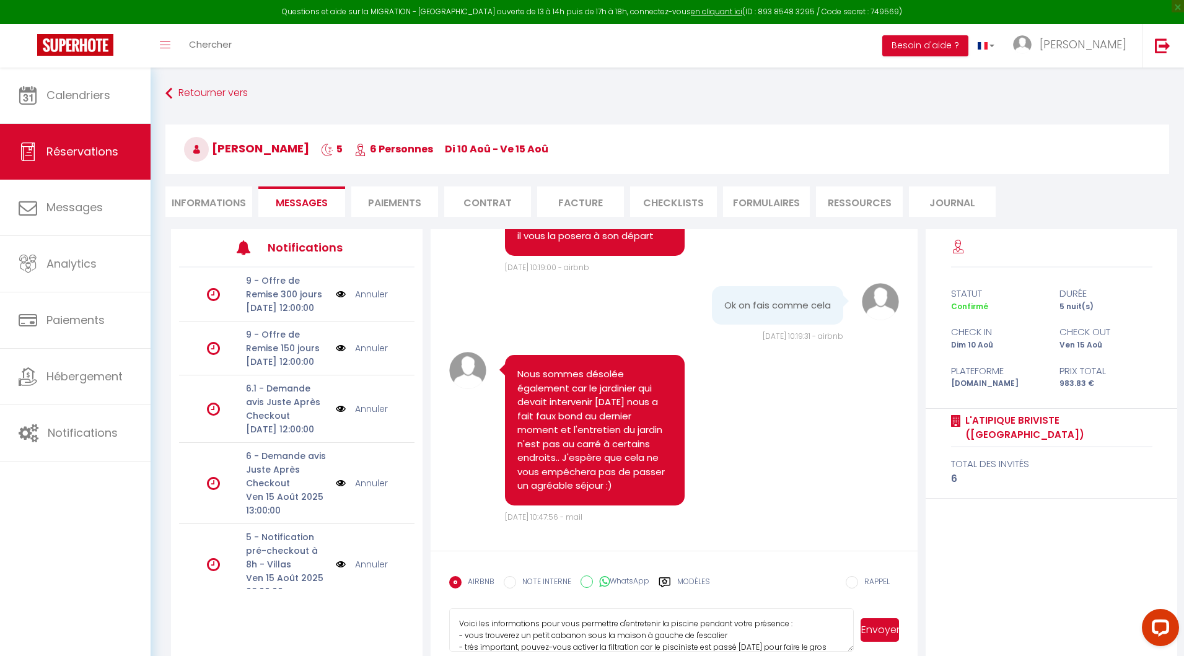
click at [455, 571] on form "AIRBNB NOTE INTERNE WhatsApp Modèles 11 « ‹ » › [DATE] [PHONE_NUMBER] Dim Lun M…" at bounding box center [674, 606] width 487 height 110
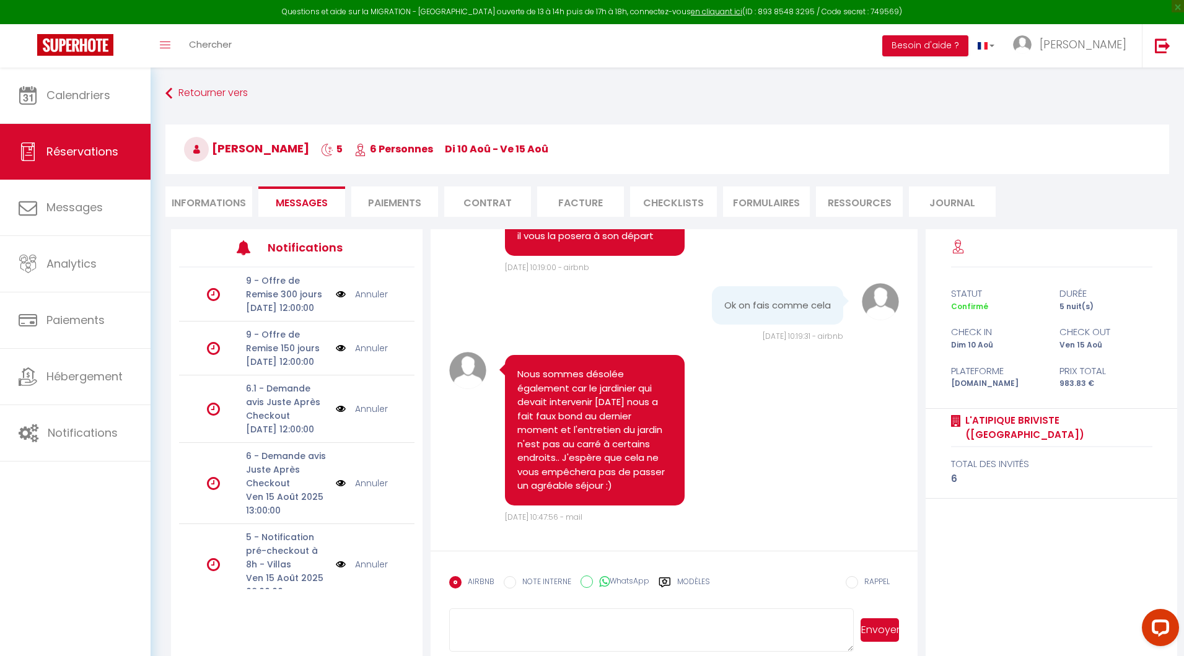
scroll to position [67, 0]
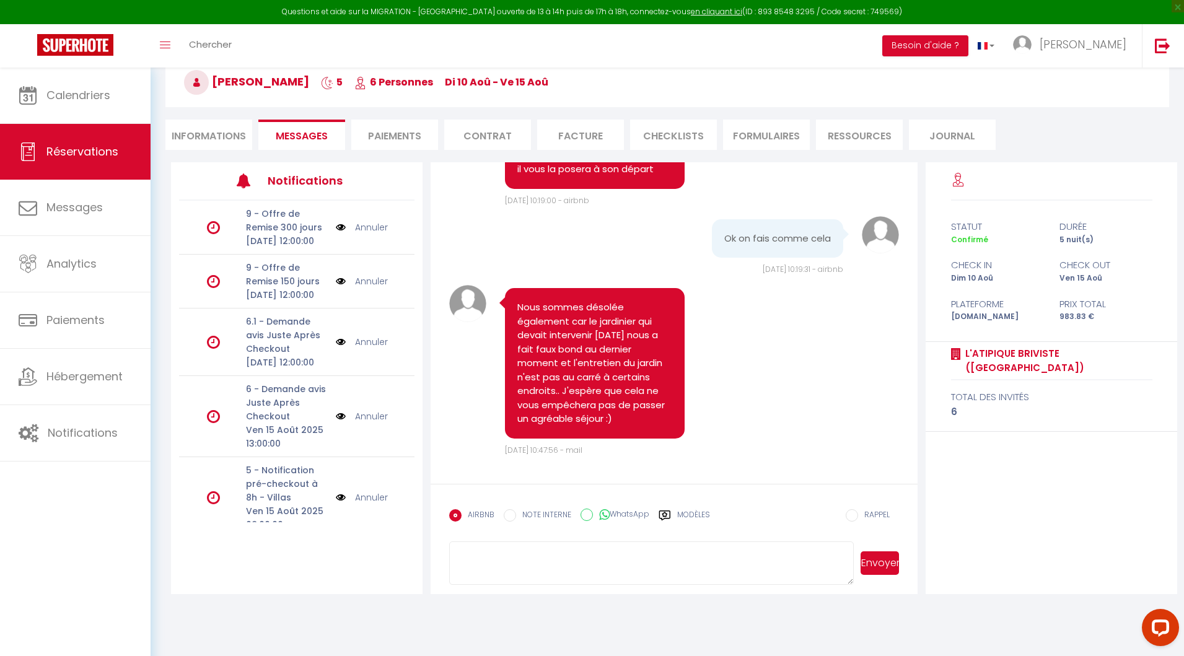
click at [519, 548] on textarea at bounding box center [651, 563] width 405 height 43
paste textarea "Voici les informations pour vous permettre d'entretenir la piscine pendant votr…"
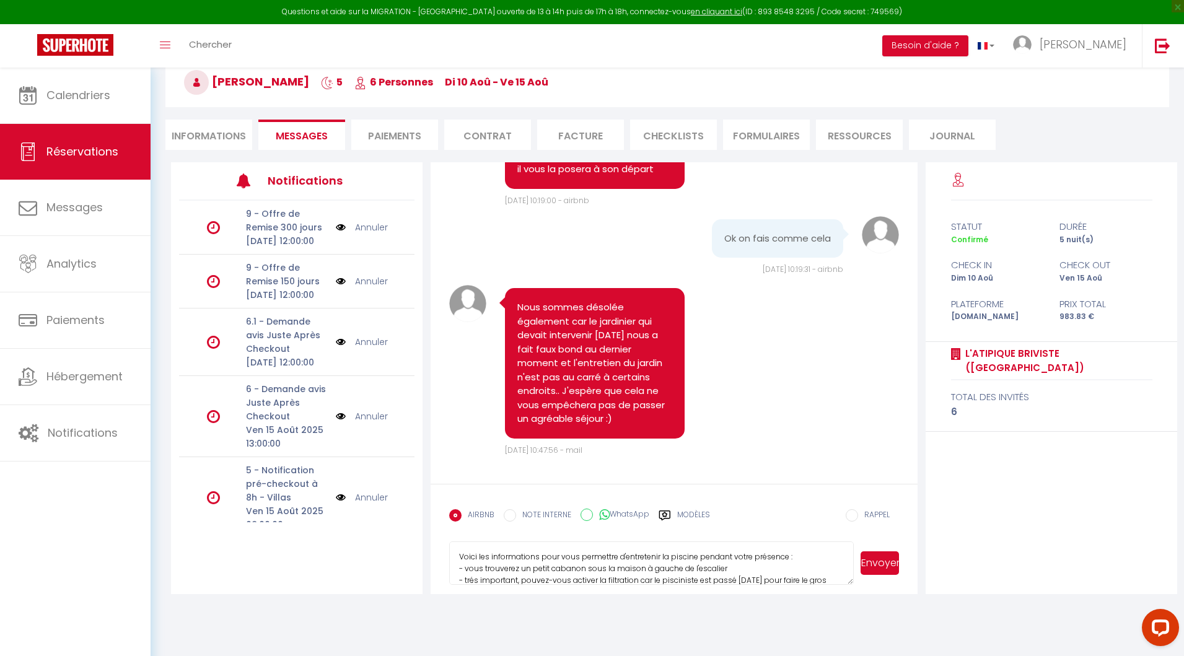
scroll to position [72, 0]
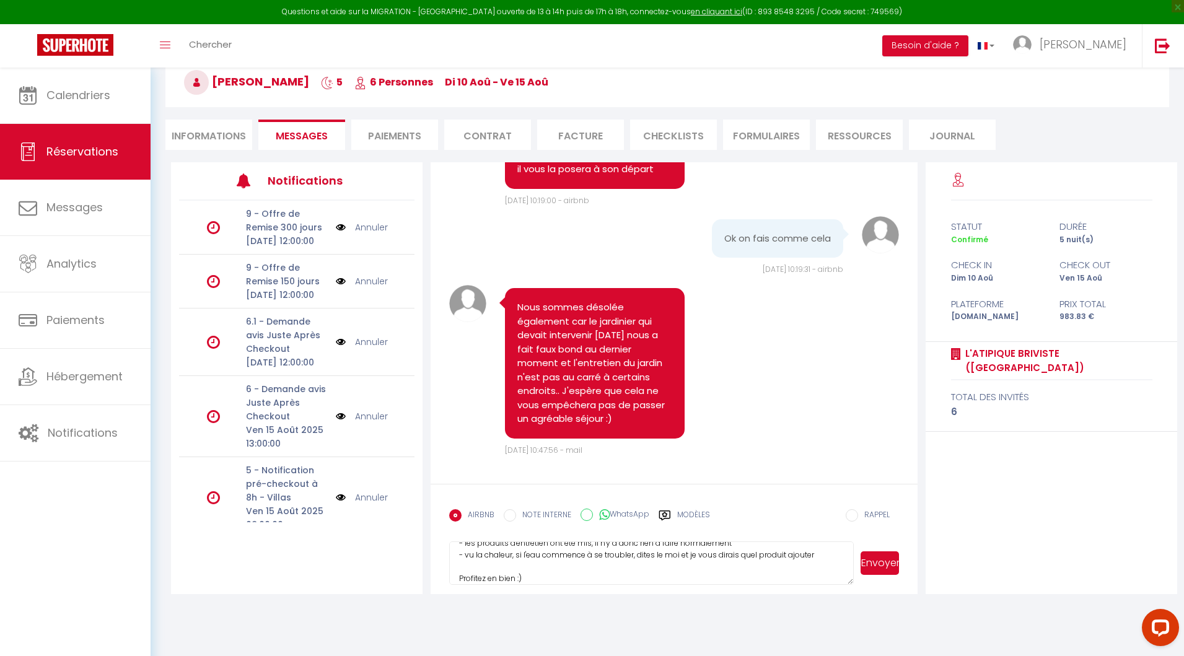
click at [877, 566] on button "Envoyer" at bounding box center [880, 563] width 38 height 24
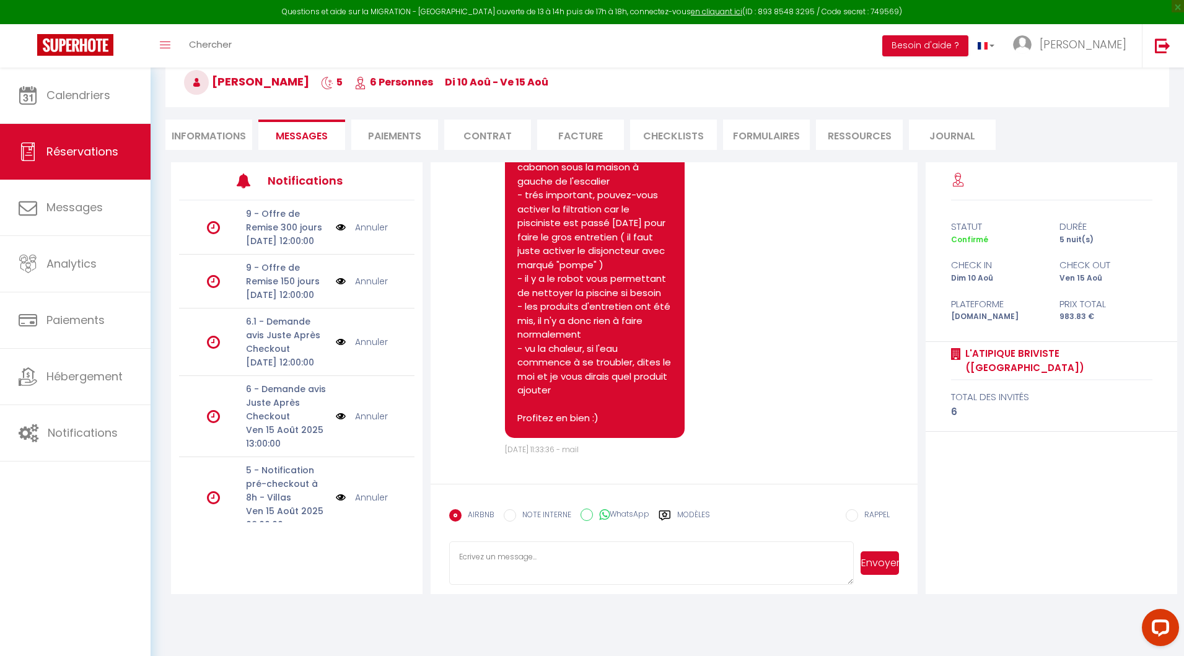
scroll to position [0, 0]
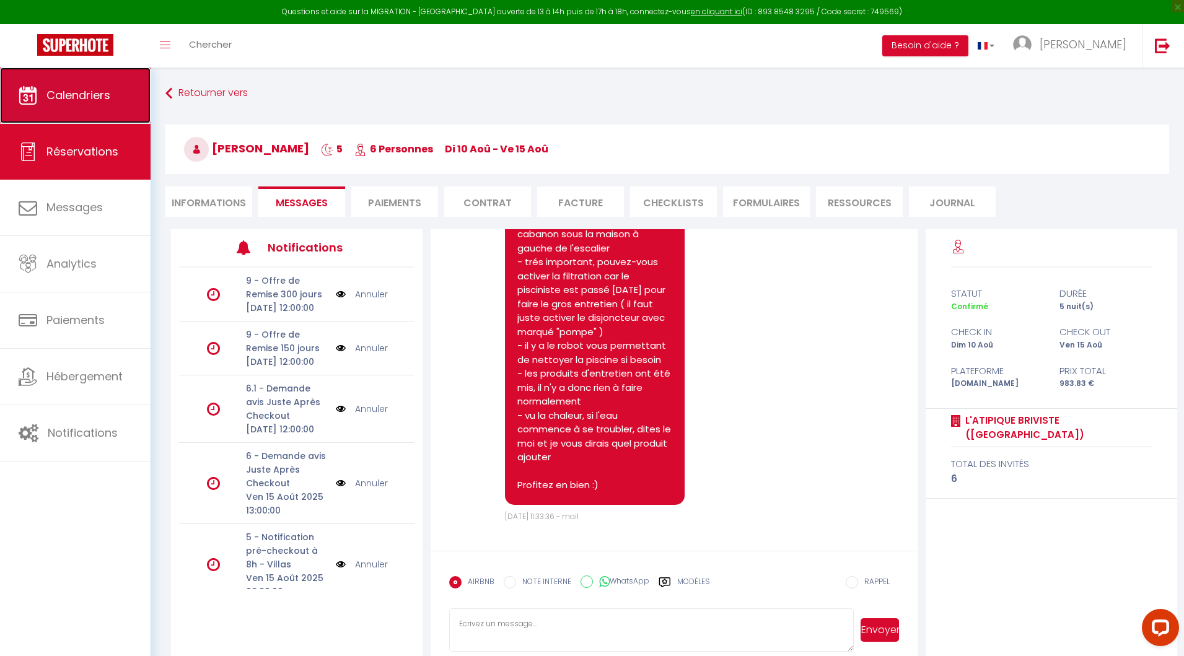
click at [84, 92] on span "Calendriers" at bounding box center [78, 94] width 64 height 15
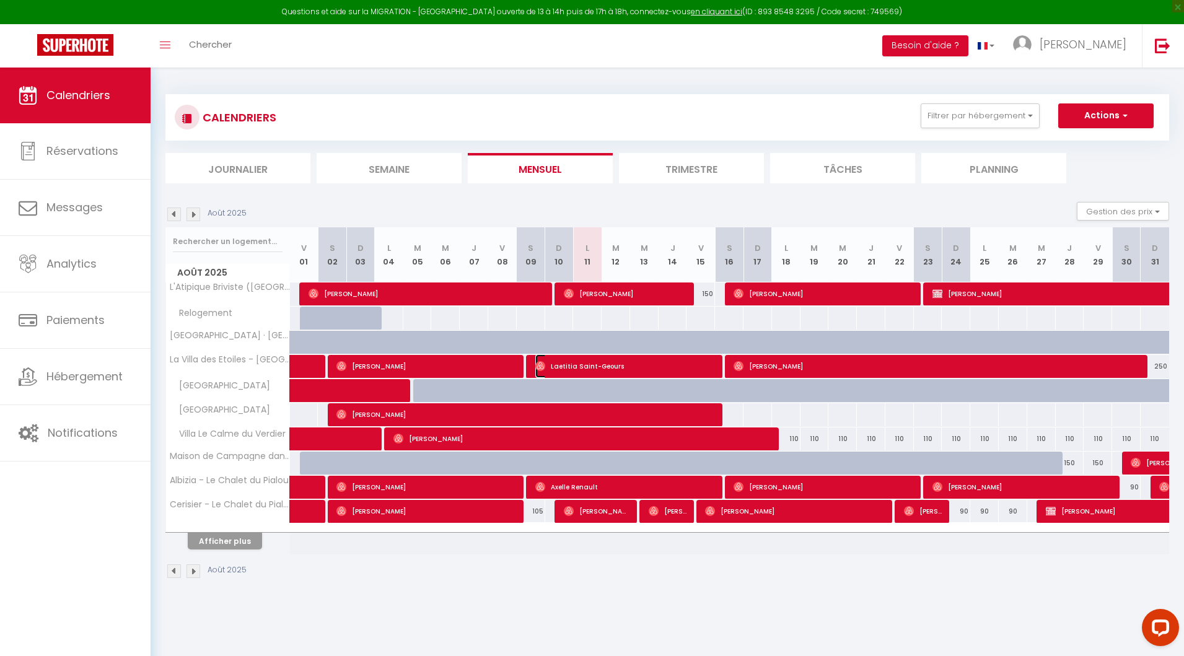
click at [581, 366] on span "Laetitia Saint-Geours" at bounding box center [625, 366] width 180 height 24
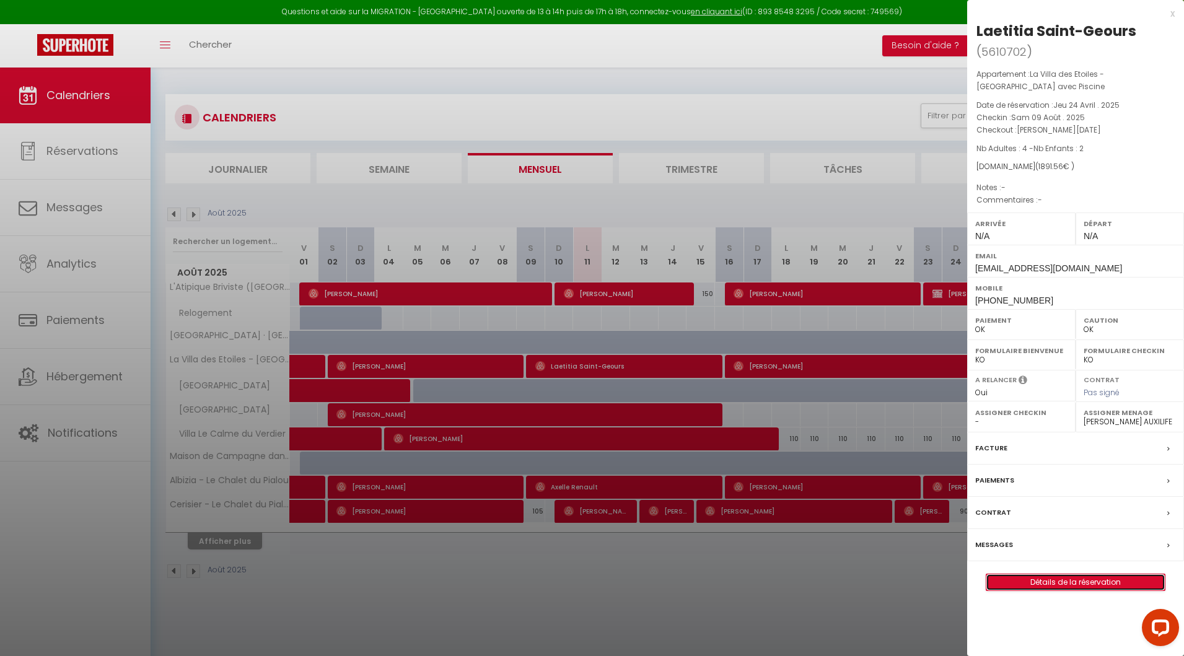
click at [1072, 581] on link "Détails de la réservation" at bounding box center [1075, 582] width 178 height 16
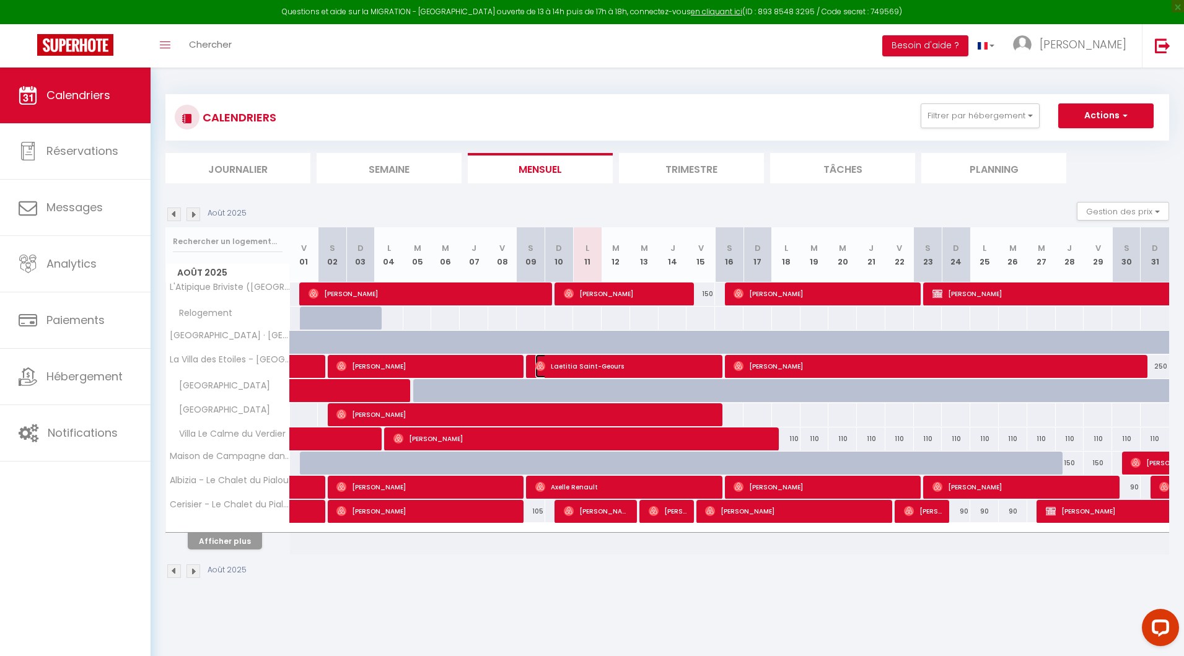
click at [563, 367] on span "Laetitia Saint-Geours" at bounding box center [625, 366] width 180 height 24
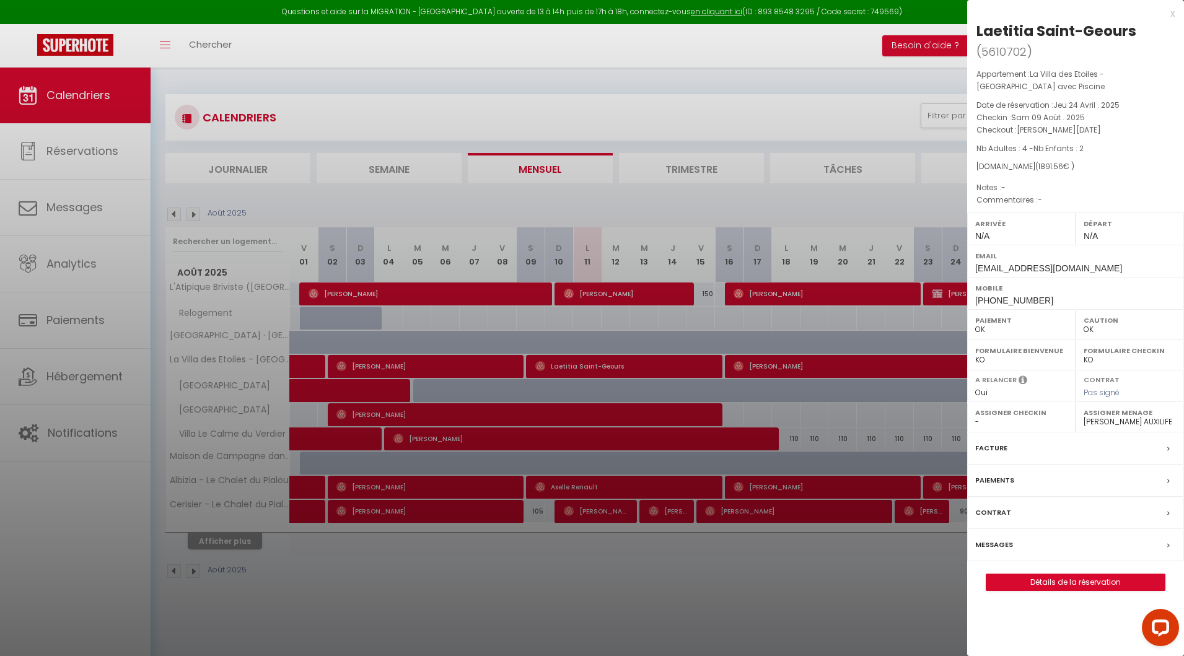
click at [427, 344] on div at bounding box center [592, 328] width 1184 height 656
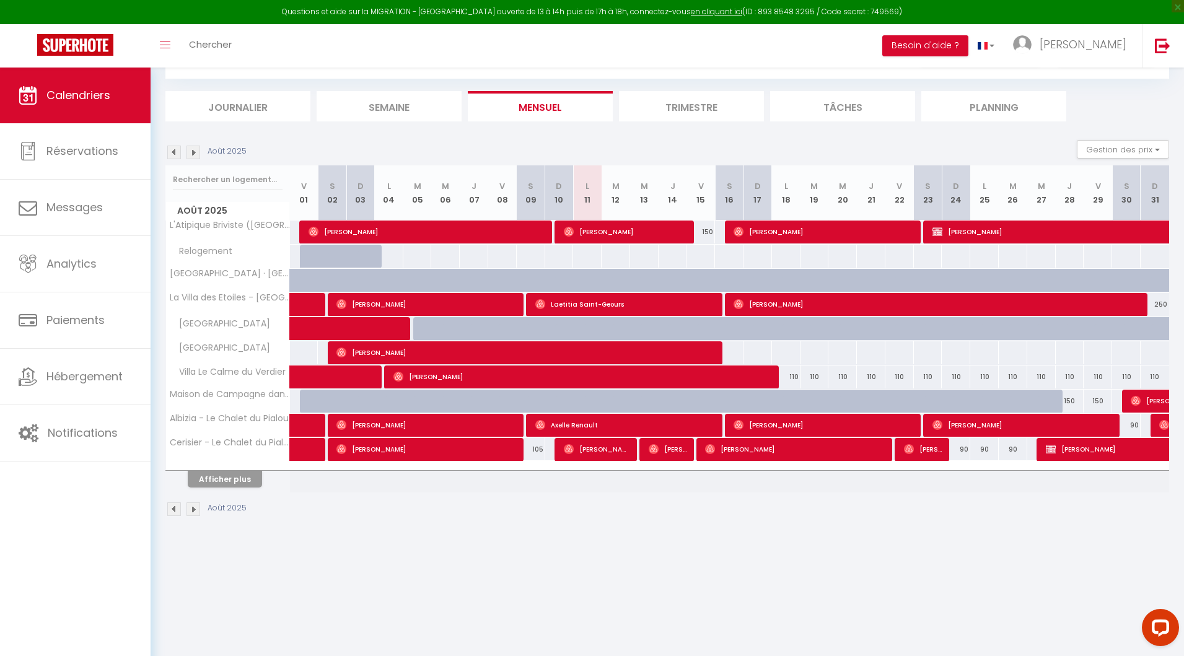
scroll to position [67, 0]
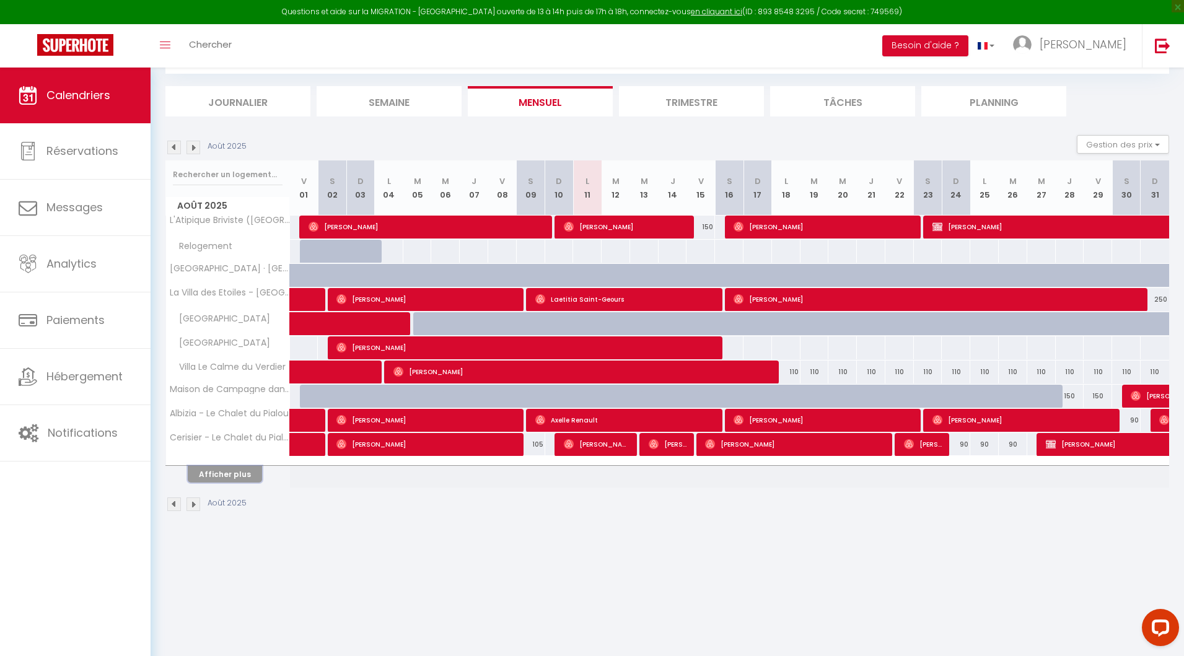
click at [219, 476] on button "Afficher plus" at bounding box center [225, 474] width 74 height 17
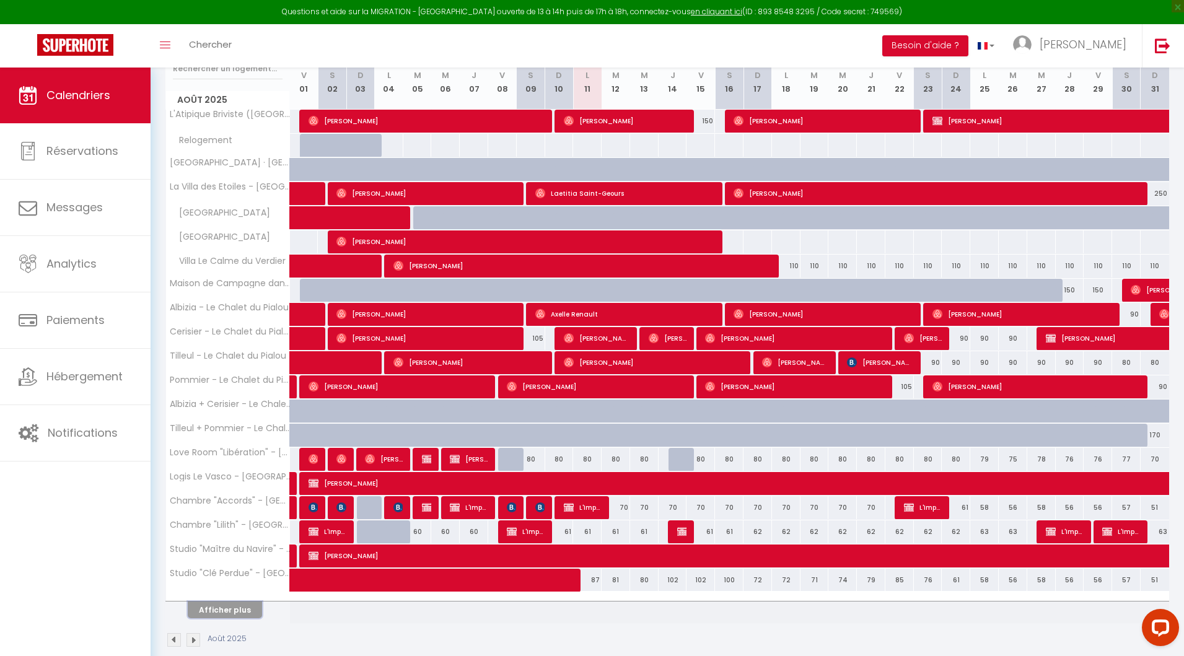
scroll to position [175, 0]
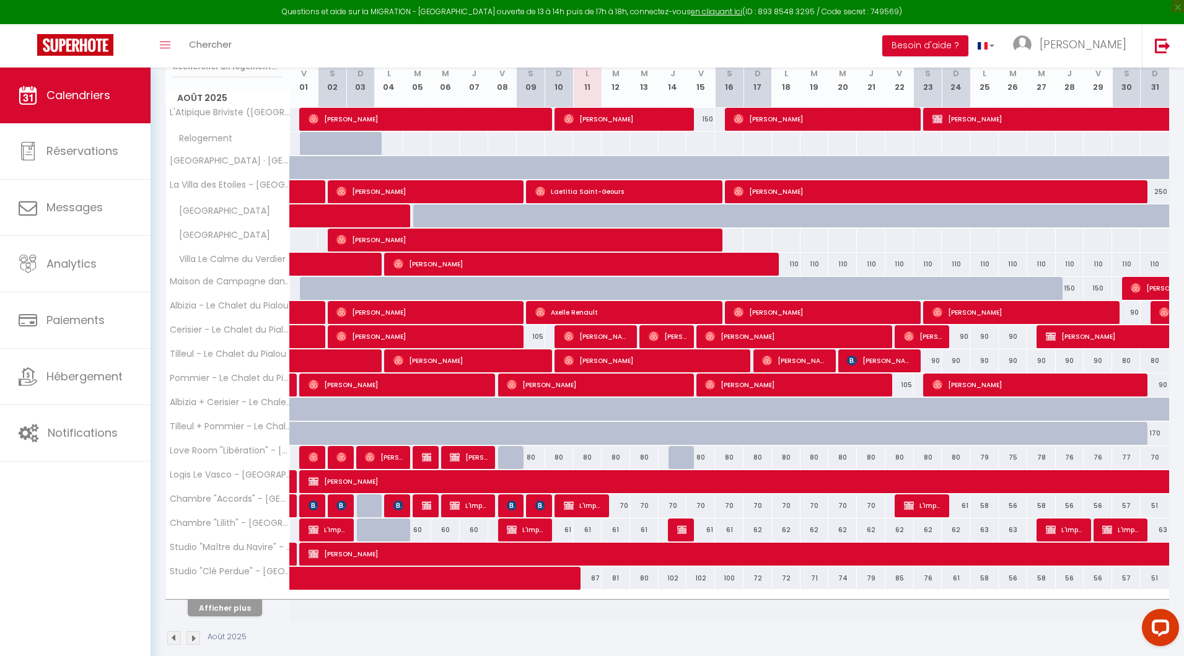
click at [560, 456] on div "80" at bounding box center [559, 457] width 29 height 23
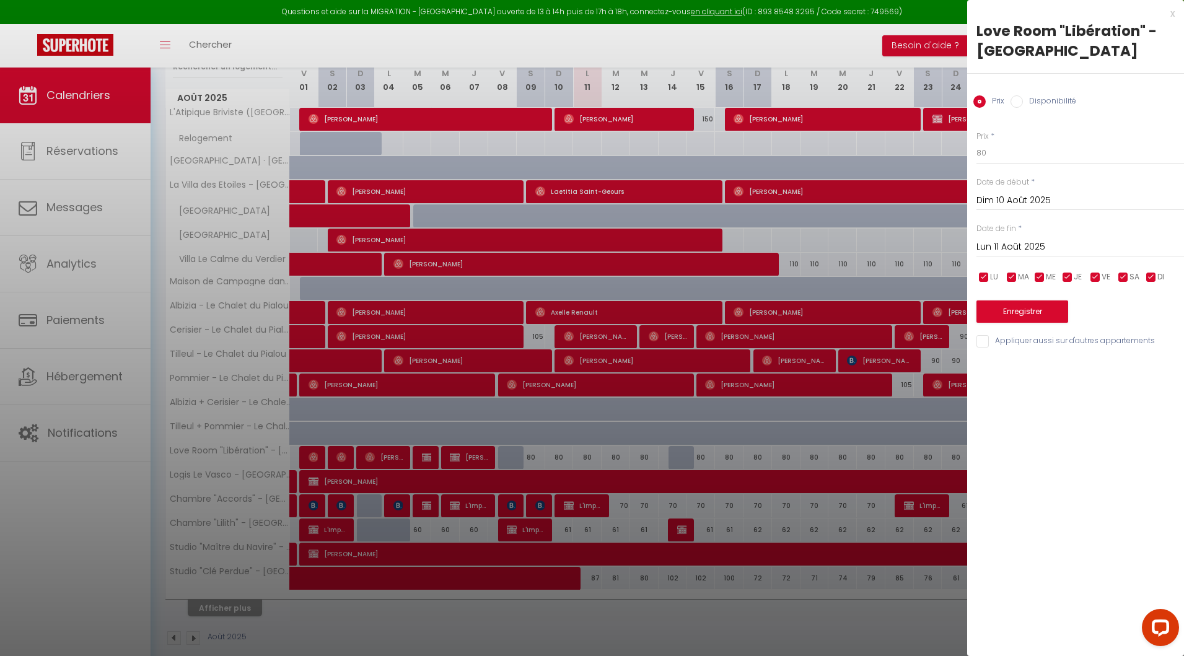
click at [613, 453] on div at bounding box center [592, 328] width 1184 height 656
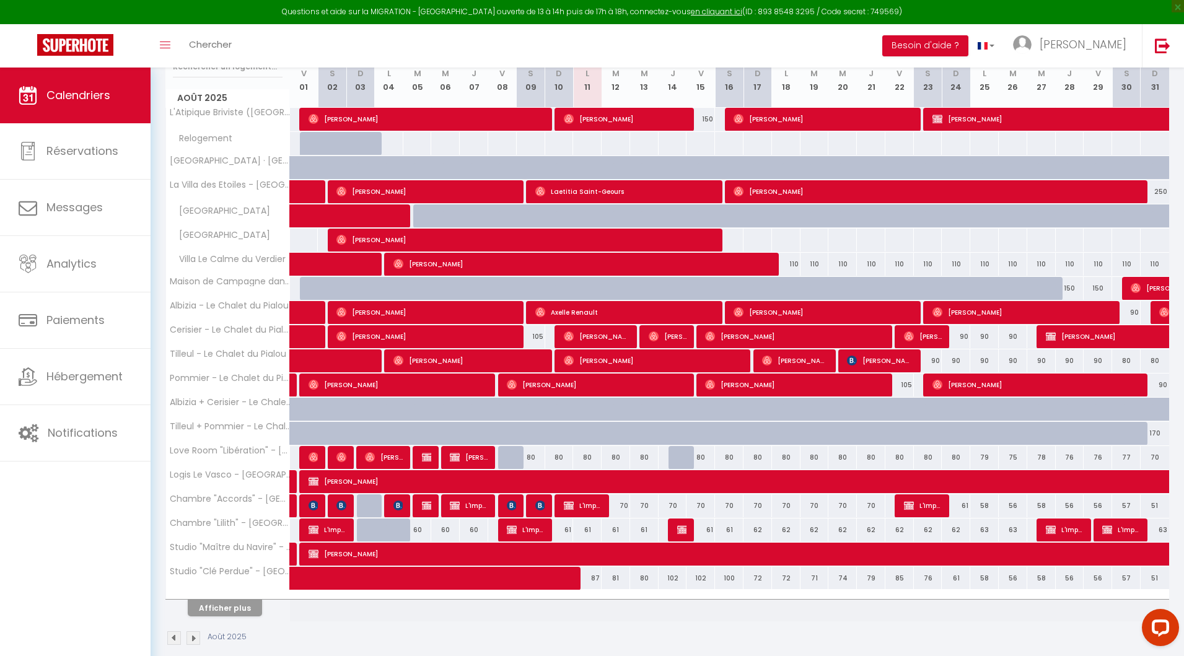
click at [586, 457] on div "80" at bounding box center [587, 457] width 29 height 23
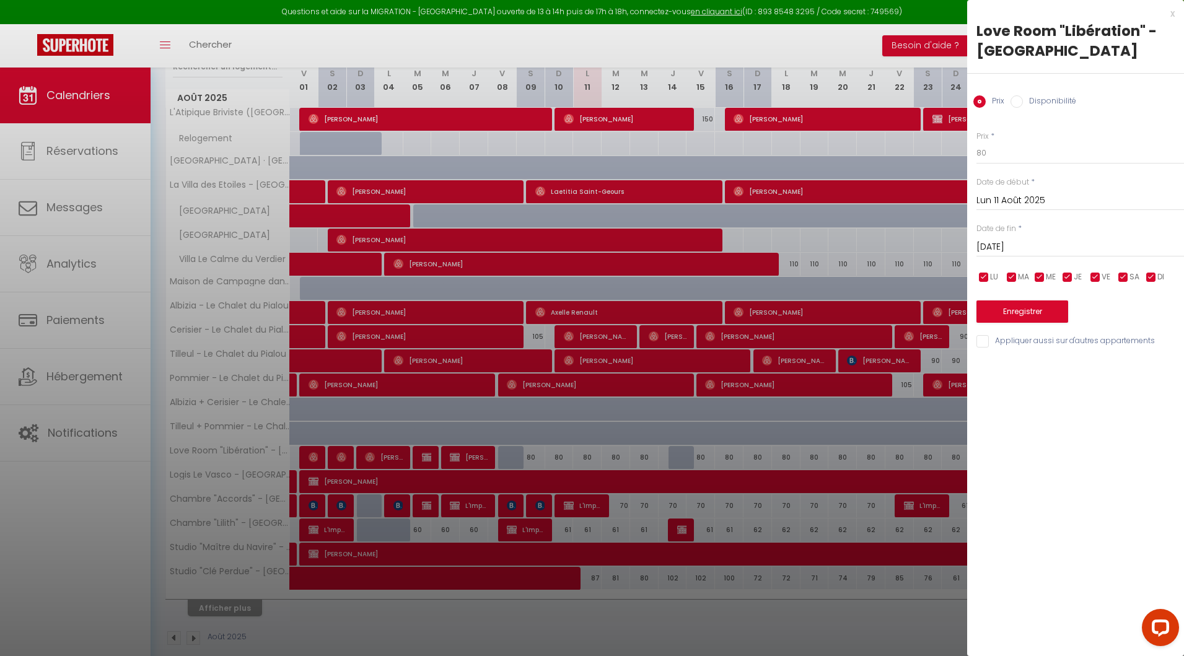
click at [1045, 100] on label "Disponibilité" at bounding box center [1049, 102] width 53 height 14
click at [1023, 100] on input "Disponibilité" at bounding box center [1017, 101] width 12 height 12
click at [990, 103] on label "Prix" at bounding box center [995, 102] width 19 height 14
click at [986, 103] on input "Prix" at bounding box center [979, 101] width 12 height 12
click at [1026, 246] on input "[DATE]" at bounding box center [1081, 247] width 208 height 16
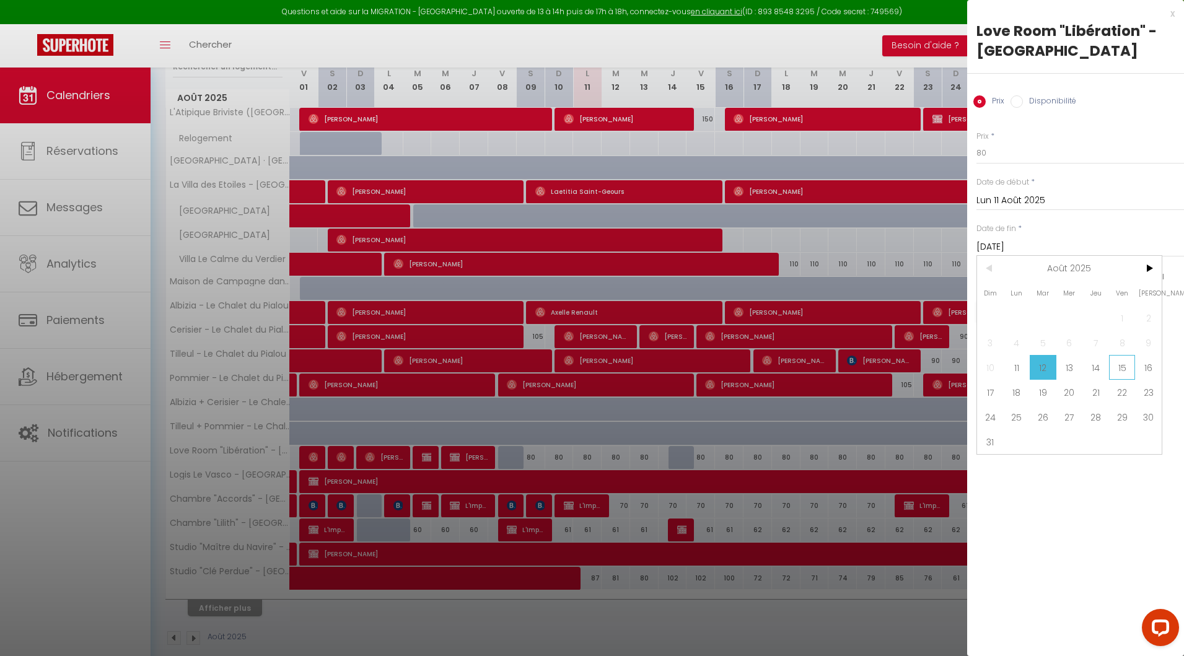
click at [1115, 369] on span "15" at bounding box center [1122, 367] width 27 height 25
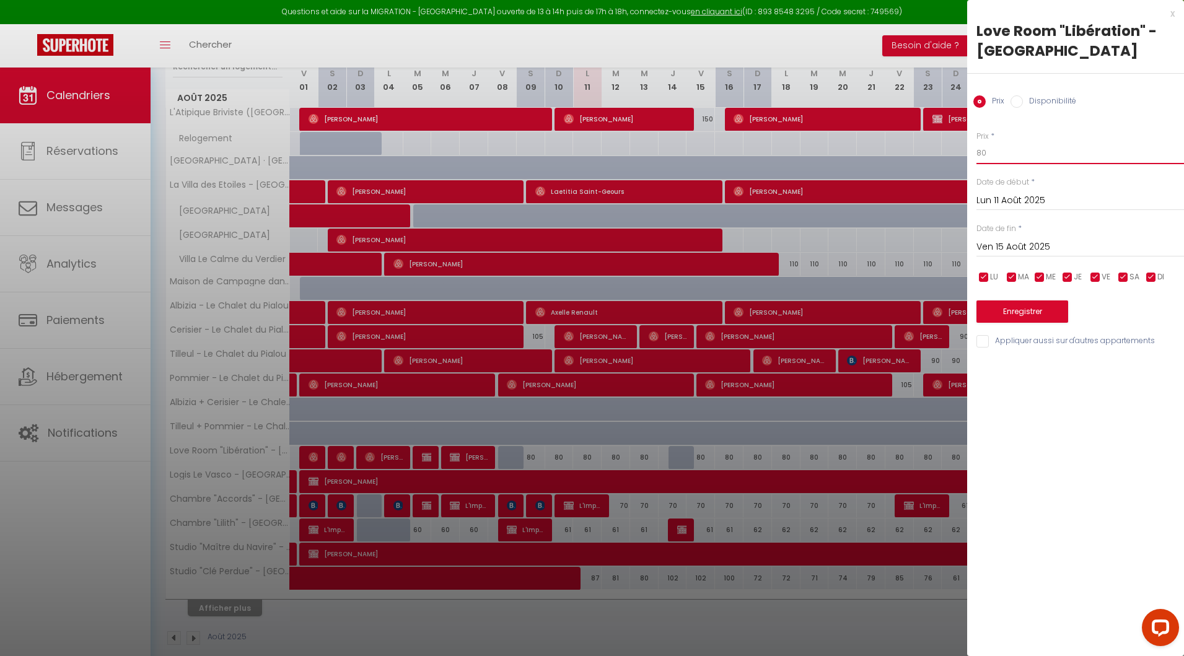
drag, startPoint x: 993, startPoint y: 156, endPoint x: 977, endPoint y: 156, distance: 15.5
click at [975, 156] on div "Prix * 80 Statut * Disponible Indisponible Date de début * [DATE] < [DATE] > Di…" at bounding box center [1075, 232] width 217 height 234
click at [1016, 318] on button "Enregistrer" at bounding box center [1023, 312] width 92 height 22
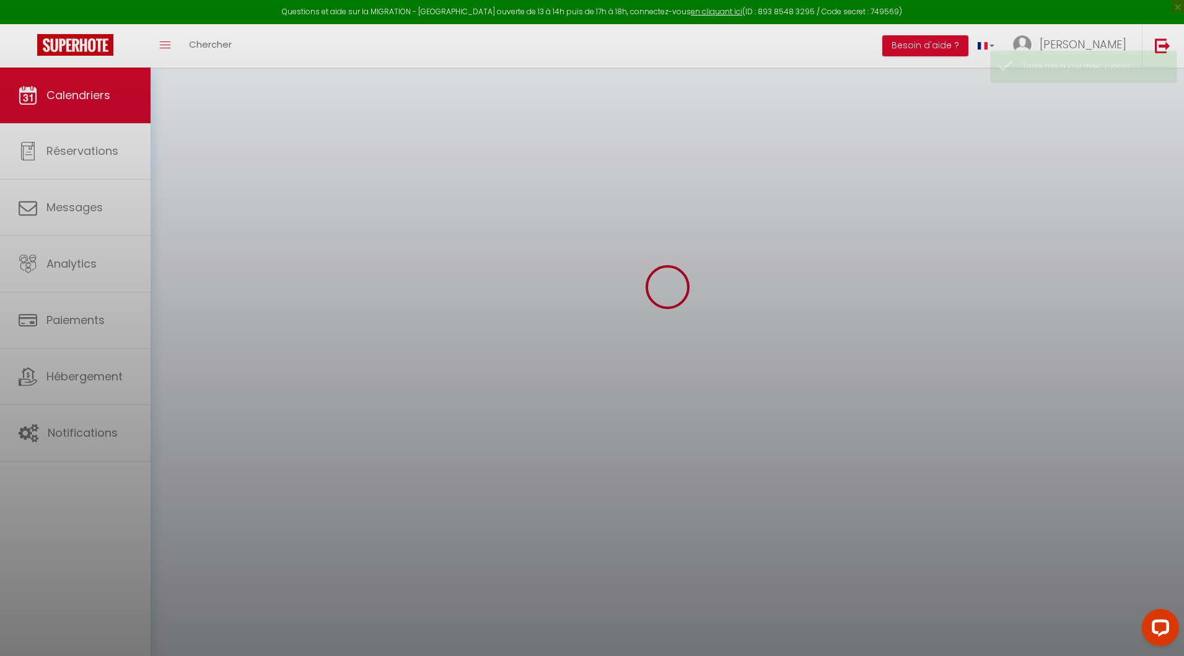
scroll to position [67, 0]
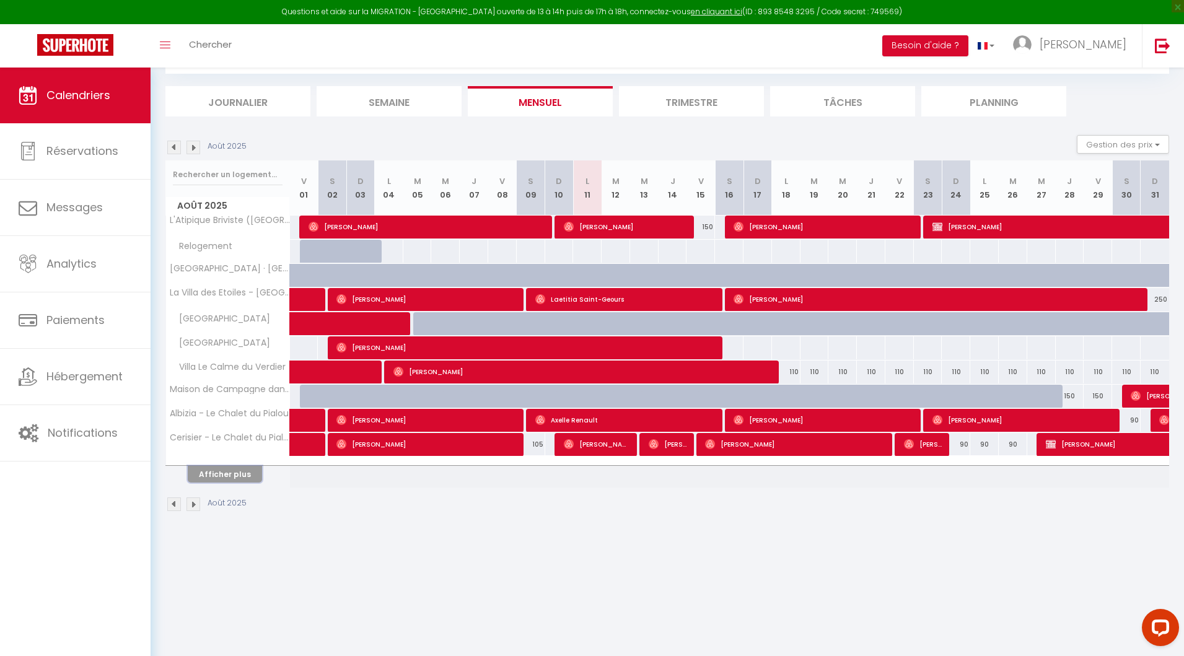
click at [216, 474] on button "Afficher plus" at bounding box center [225, 474] width 74 height 17
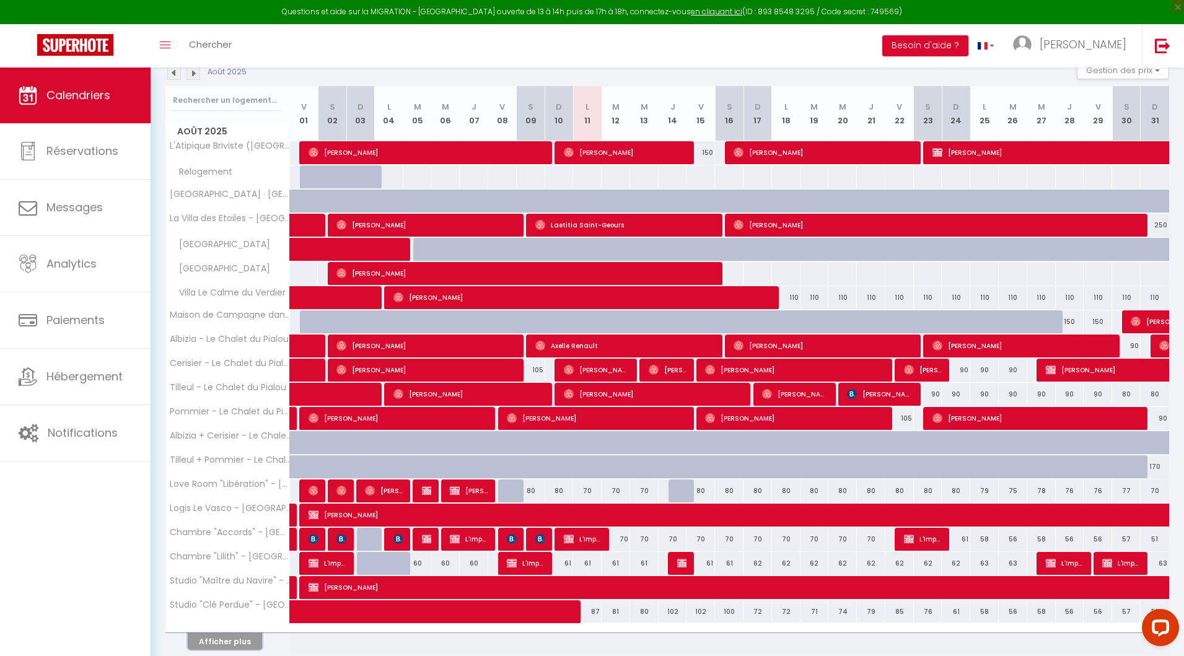
scroll to position [183, 0]
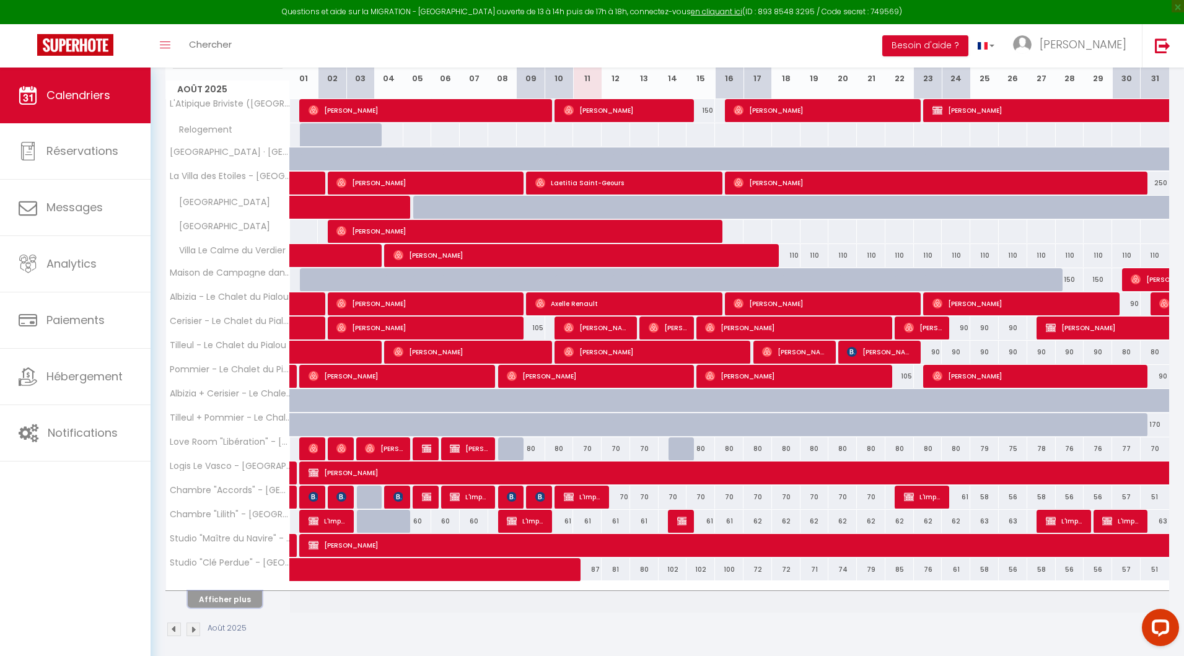
click at [214, 601] on button "Afficher plus" at bounding box center [225, 599] width 74 height 17
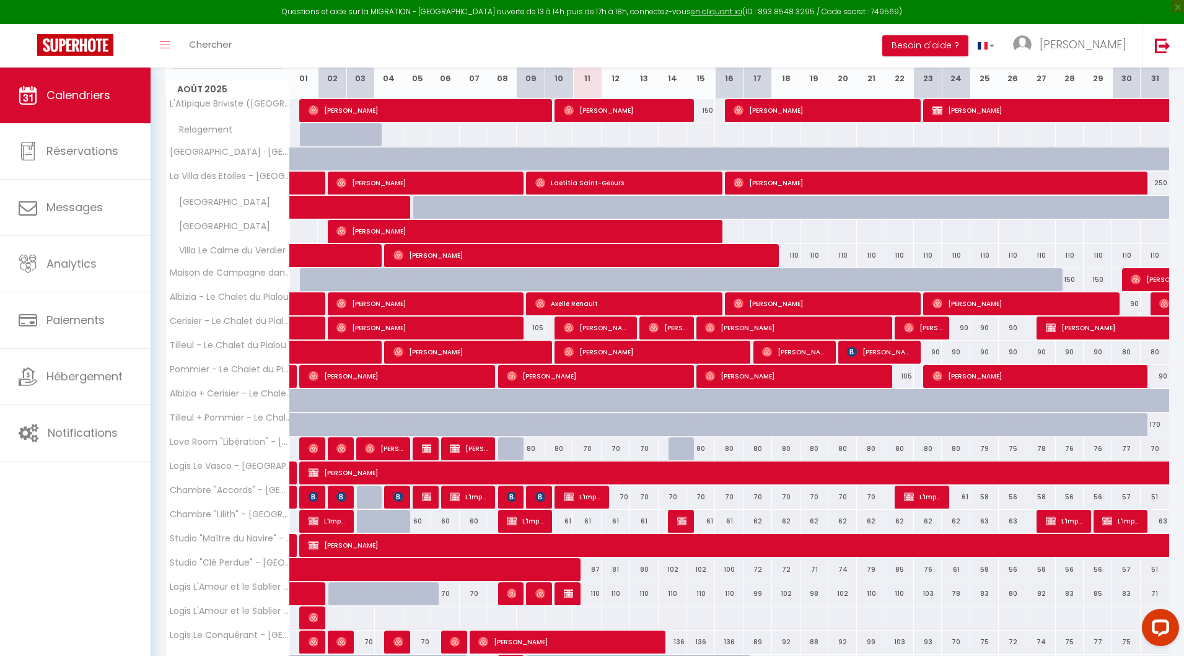
click at [619, 497] on div "70" at bounding box center [616, 497] width 29 height 23
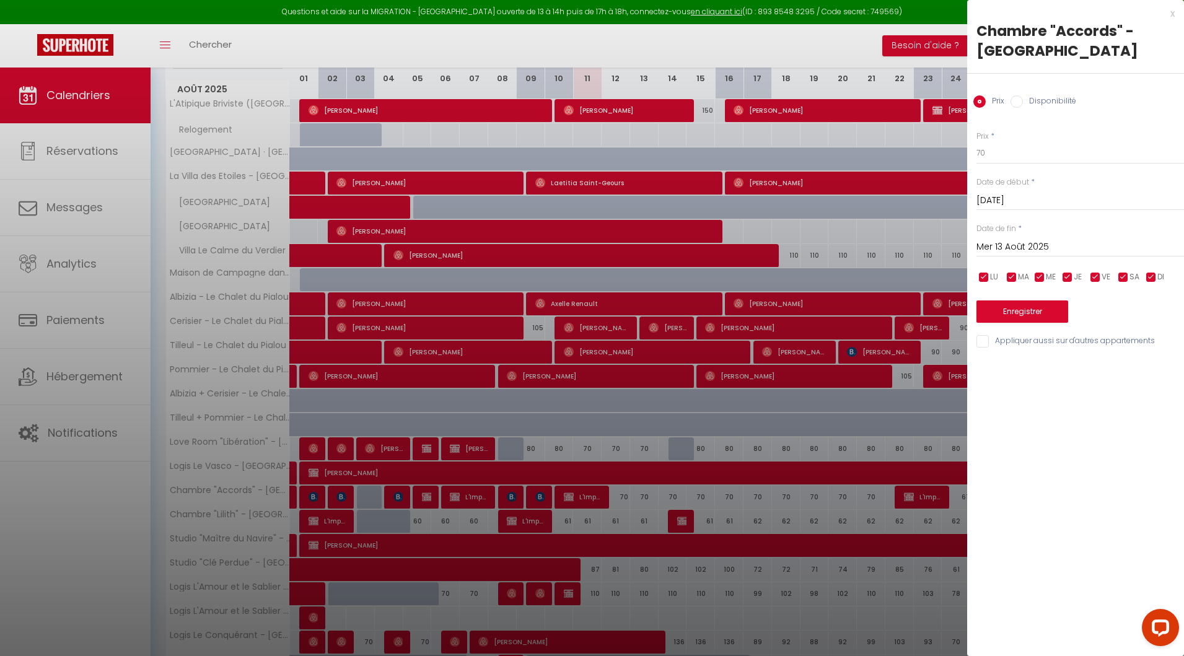
click at [1050, 243] on input "Mer 13 Août 2025" at bounding box center [1081, 247] width 208 height 16
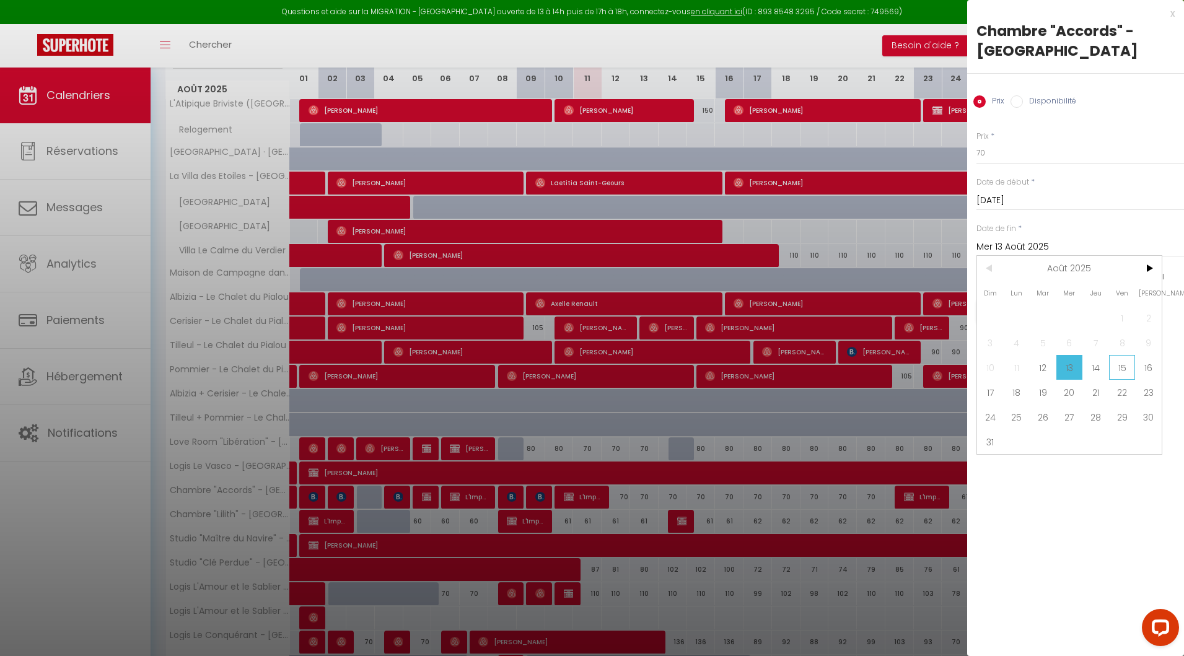
click at [1119, 369] on span "15" at bounding box center [1122, 367] width 27 height 25
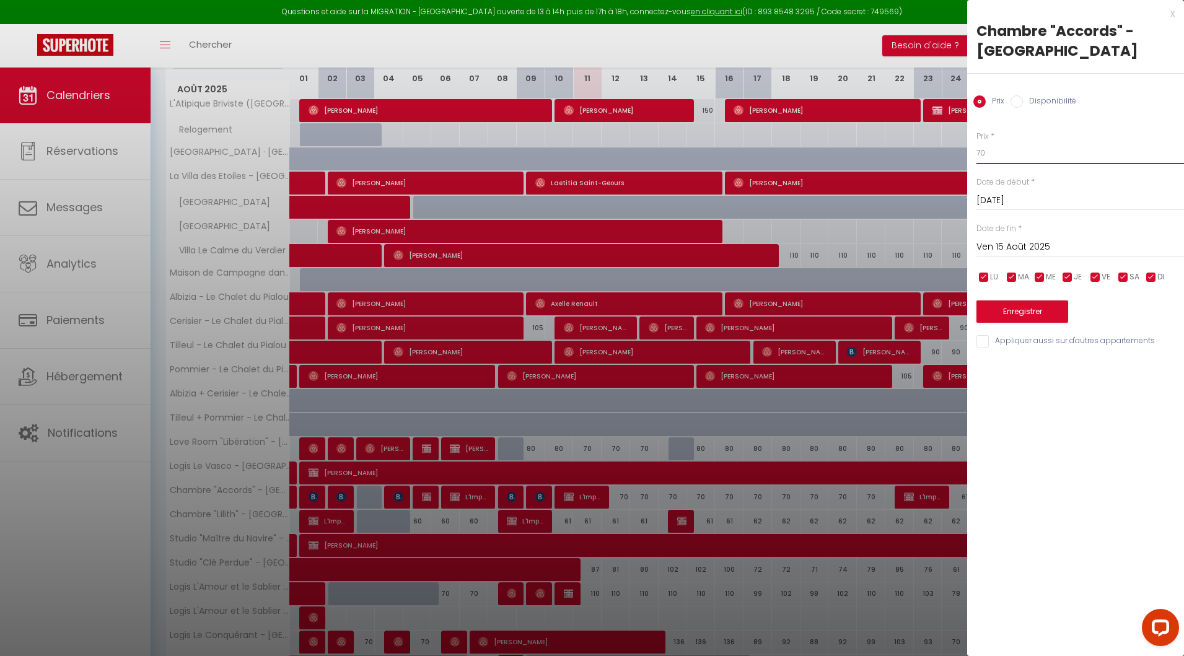
drag, startPoint x: 995, startPoint y: 152, endPoint x: 957, endPoint y: 152, distance: 38.4
click at [955, 152] on body "Questions et aide sur la MIGRATION - [GEOGRAPHIC_DATA] ouverte de 13 à 14h puis…" at bounding box center [592, 395] width 1184 height 1022
click at [1018, 311] on button "Enregistrer" at bounding box center [1023, 312] width 92 height 22
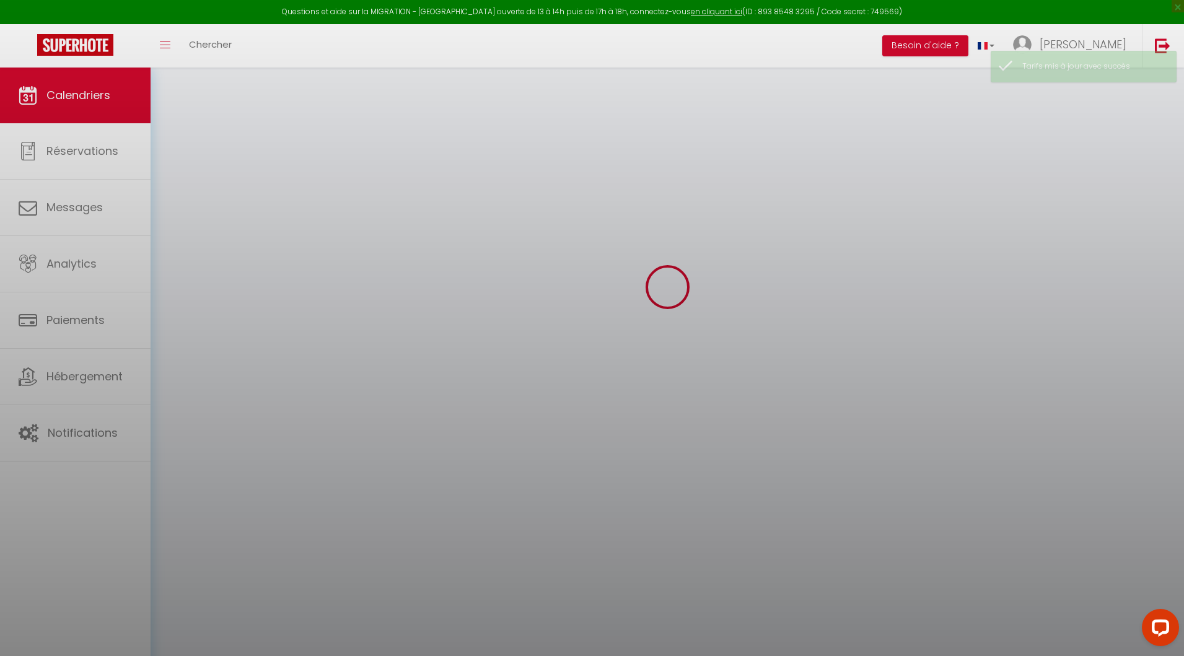
scroll to position [67, 0]
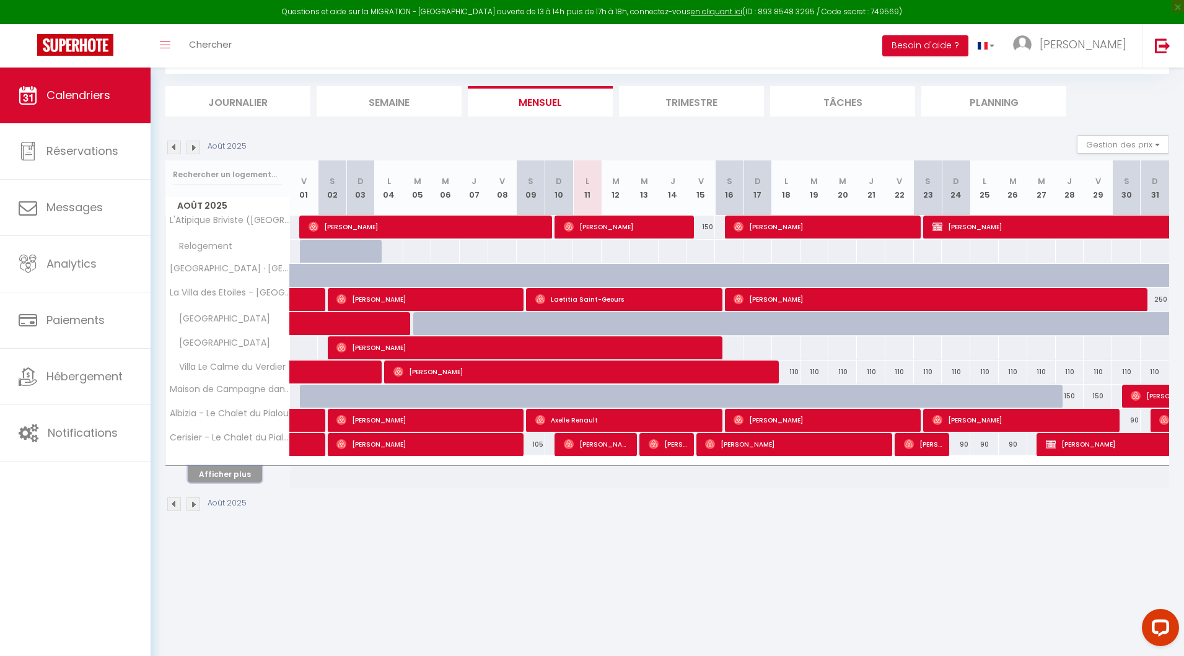
click at [213, 474] on button "Afficher plus" at bounding box center [225, 474] width 74 height 17
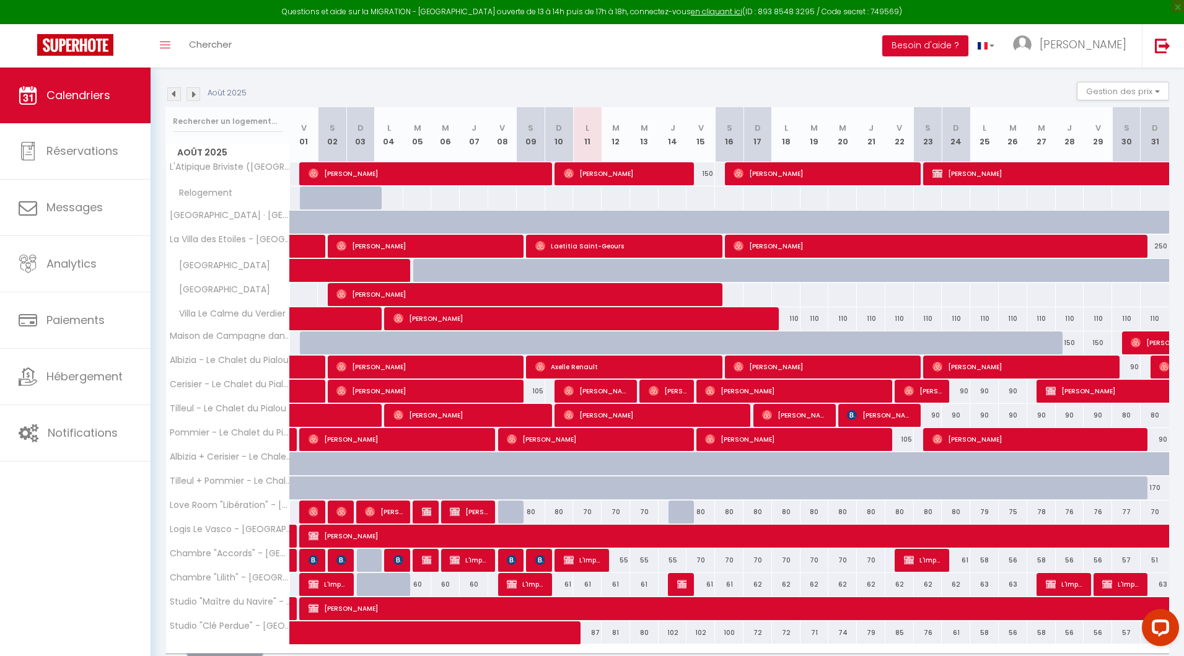
scroll to position [145, 0]
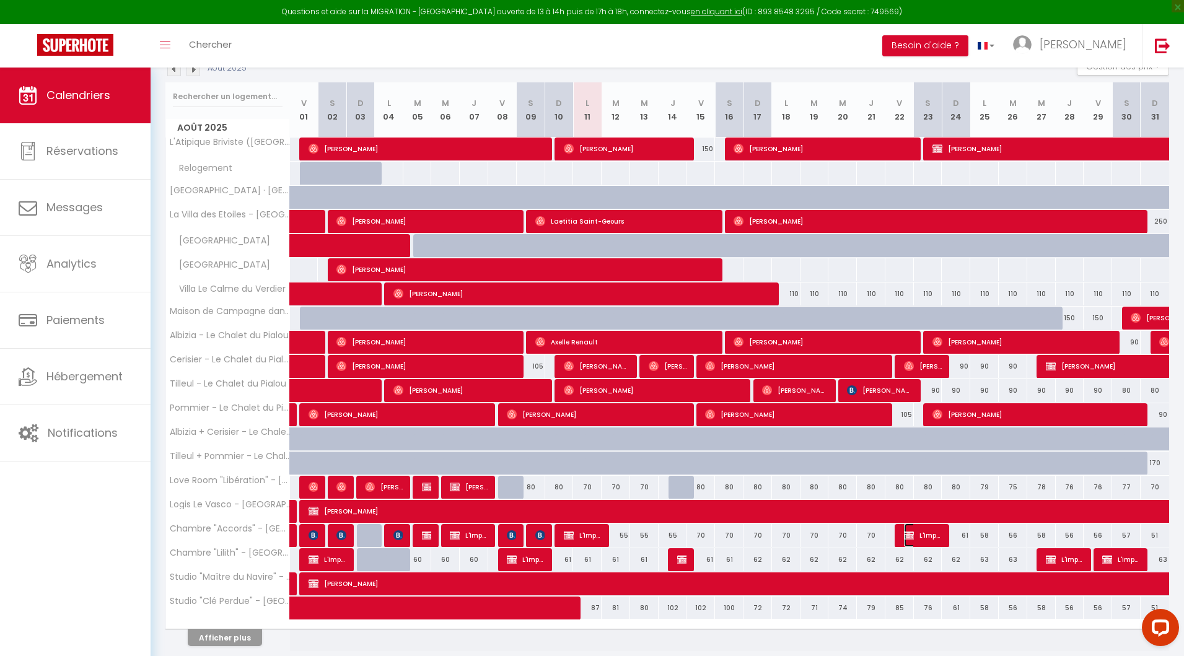
click at [910, 530] on img at bounding box center [909, 535] width 10 height 10
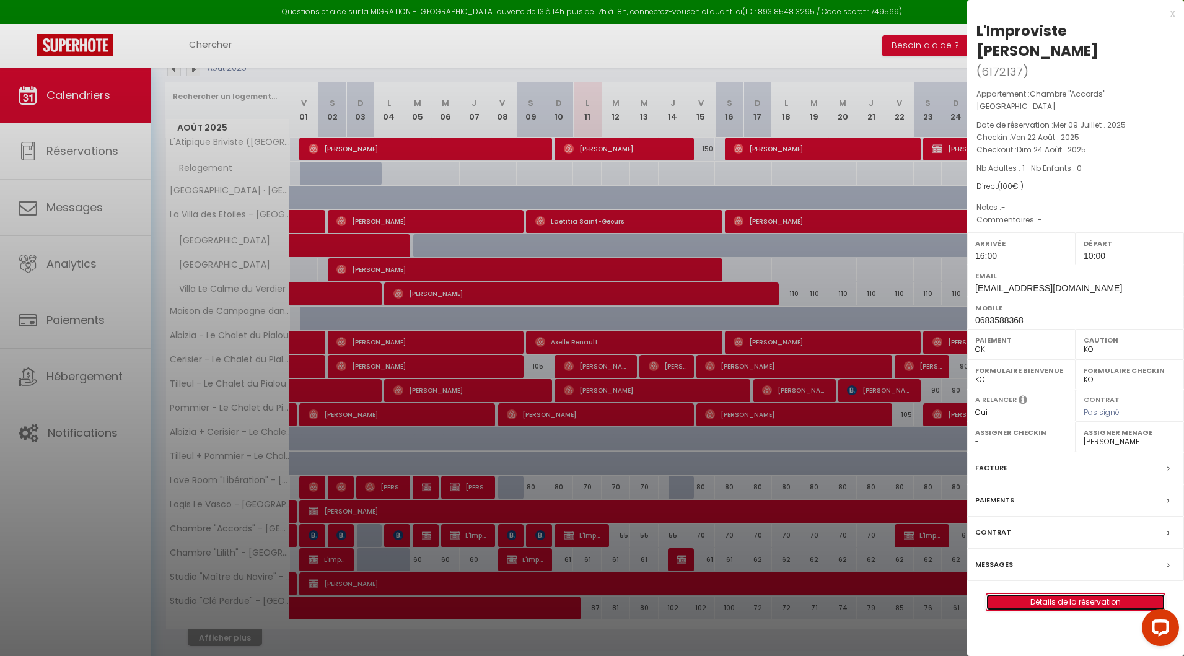
click at [1036, 594] on link "Détails de la réservation" at bounding box center [1075, 602] width 178 height 16
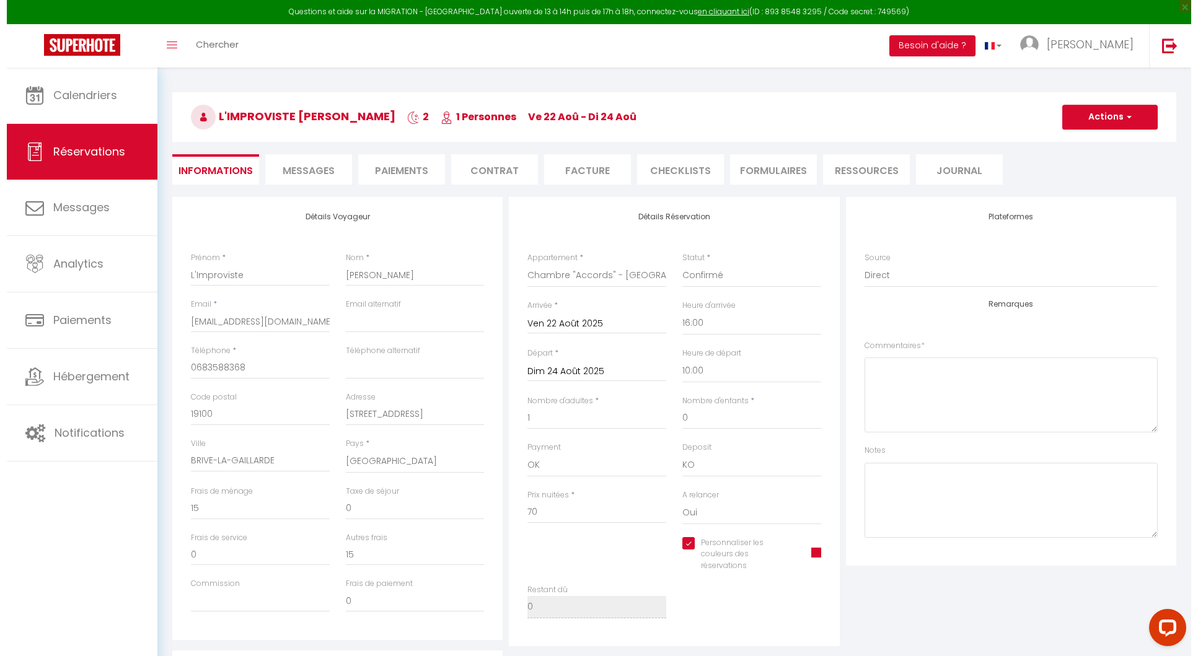
scroll to position [39, 0]
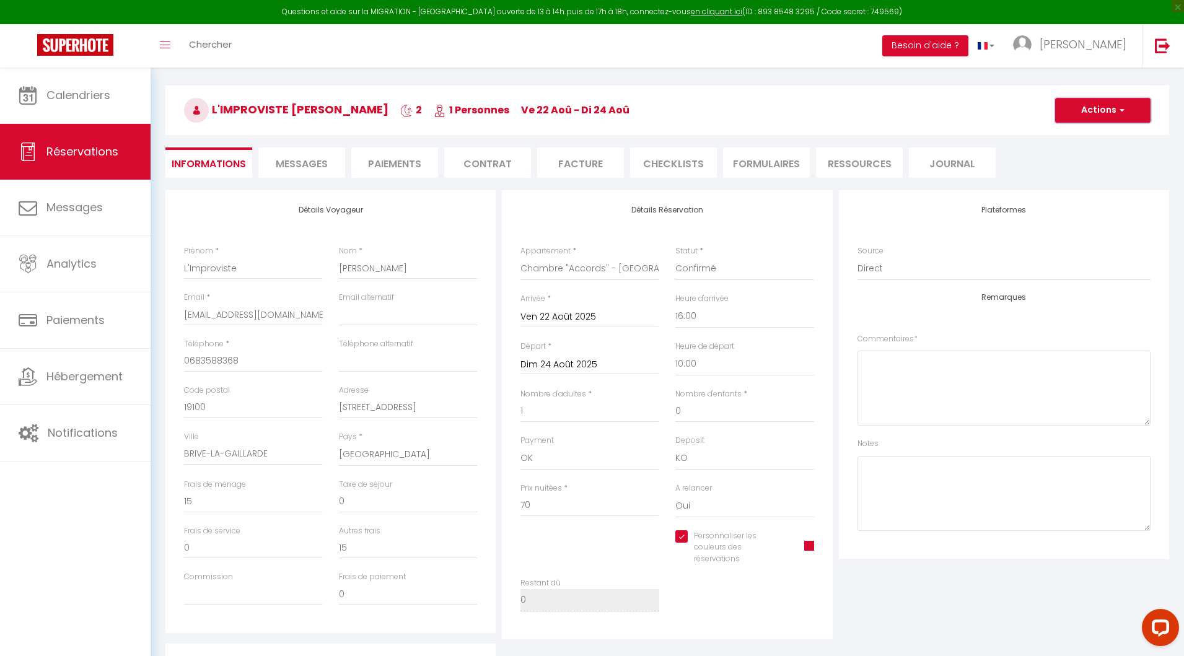
click at [1078, 116] on button "Actions" at bounding box center [1102, 110] width 95 height 25
click at [1075, 165] on link "Supprimer" at bounding box center [1091, 170] width 98 height 16
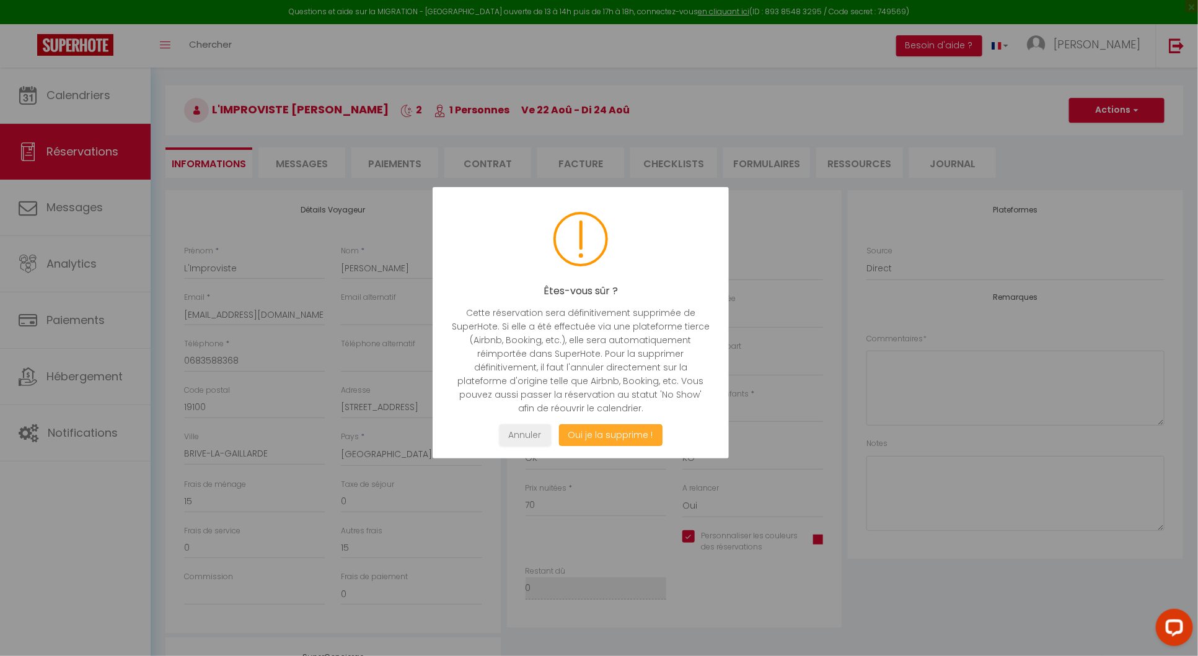
click at [631, 434] on button "Oui je la supprime !" at bounding box center [609, 435] width 103 height 22
click at [631, 434] on body "Questions et aide sur la MIGRATION - [GEOGRAPHIC_DATA] ouverte de 13 à 14h puis…" at bounding box center [599, 357] width 1198 height 656
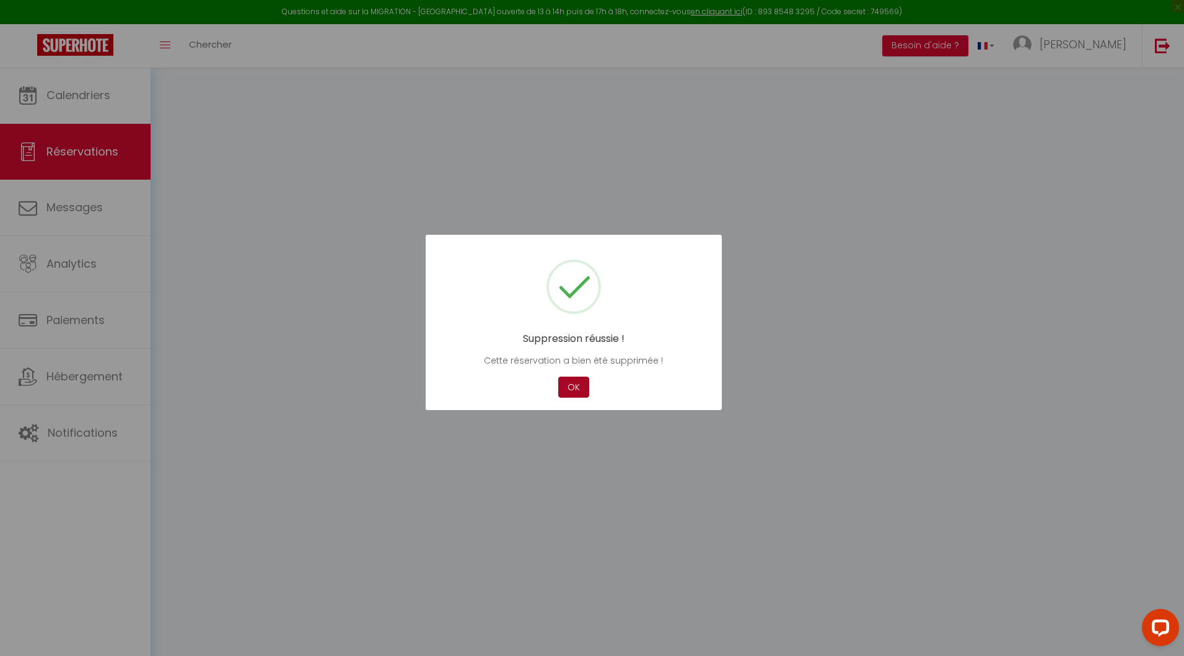
click at [571, 385] on button "OK" at bounding box center [573, 388] width 31 height 22
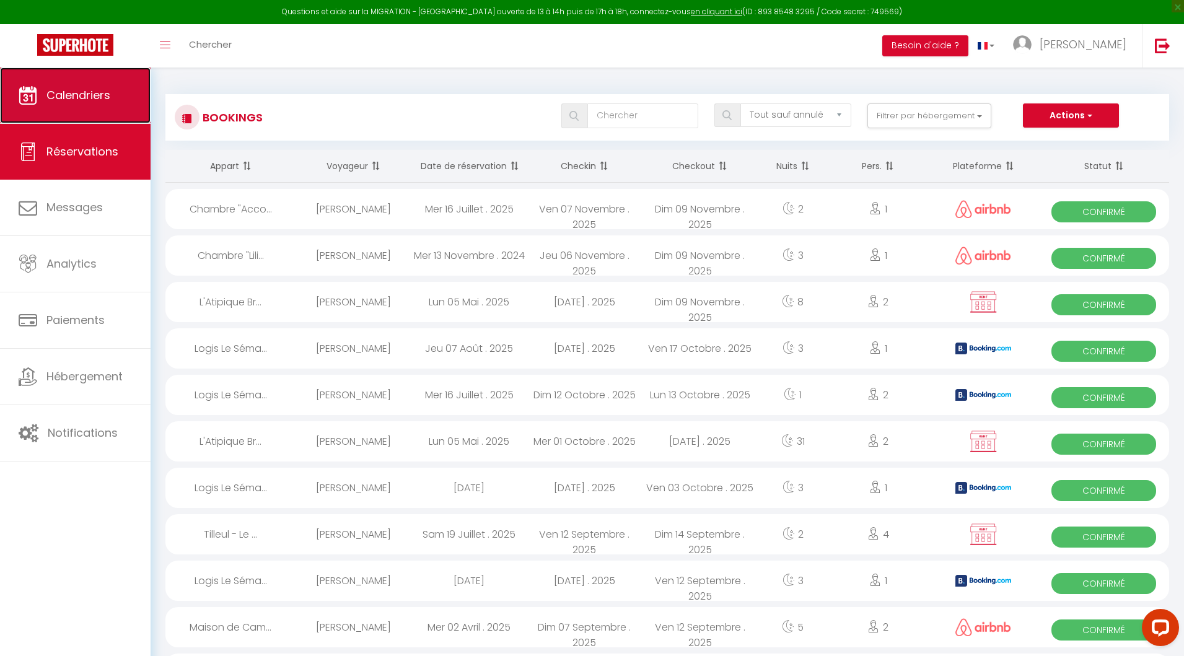
click at [82, 95] on span "Calendriers" at bounding box center [78, 94] width 64 height 15
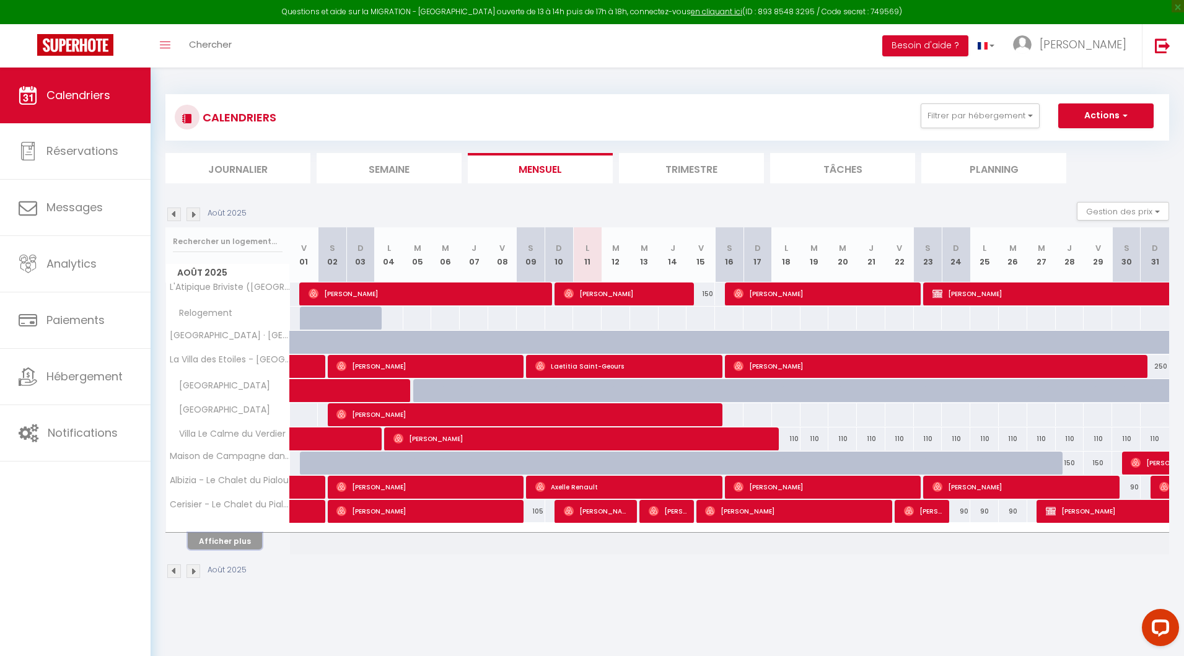
click at [215, 540] on button "Afficher plus" at bounding box center [225, 541] width 74 height 17
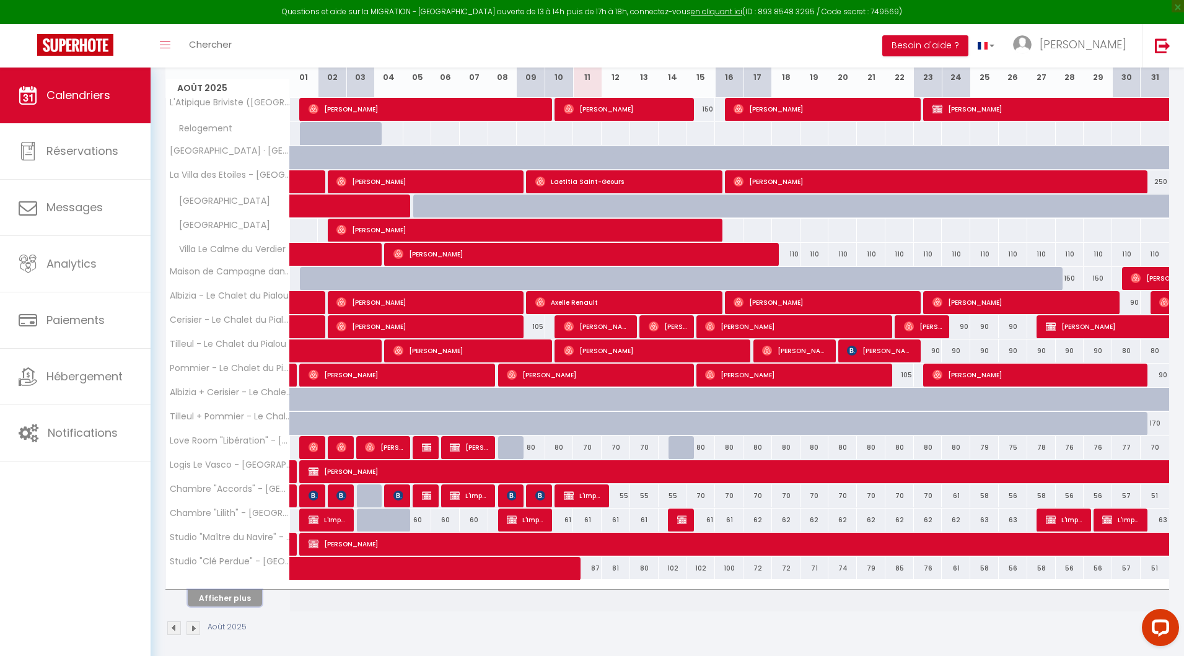
scroll to position [187, 0]
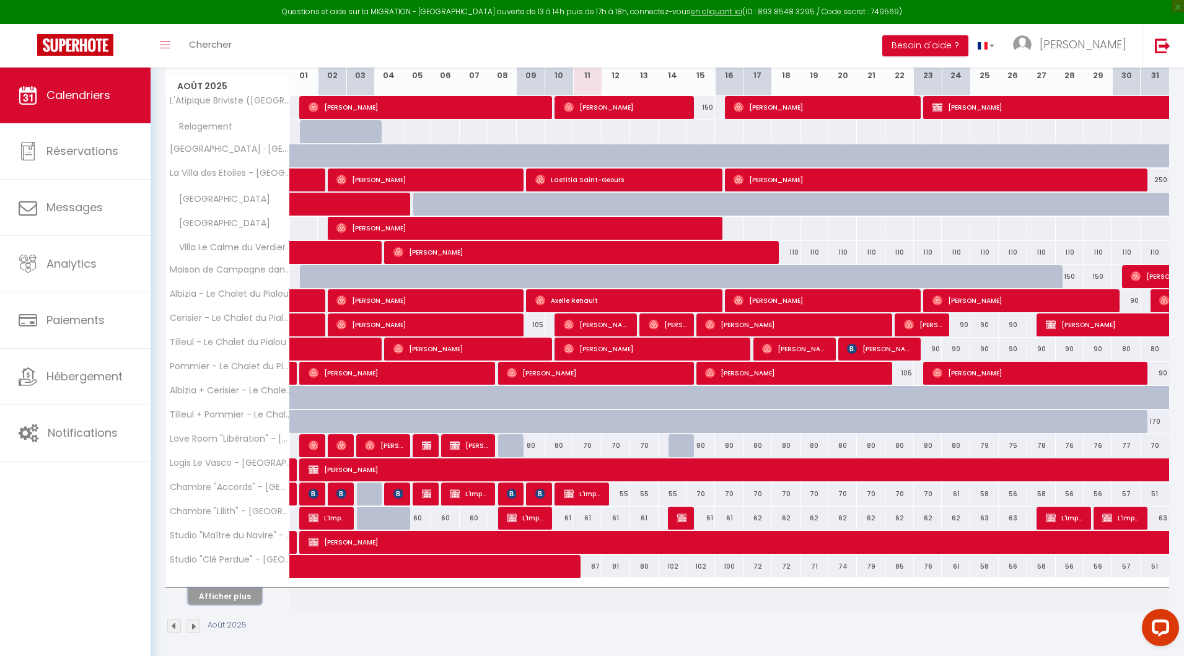
click at [238, 593] on button "Afficher plus" at bounding box center [225, 596] width 74 height 17
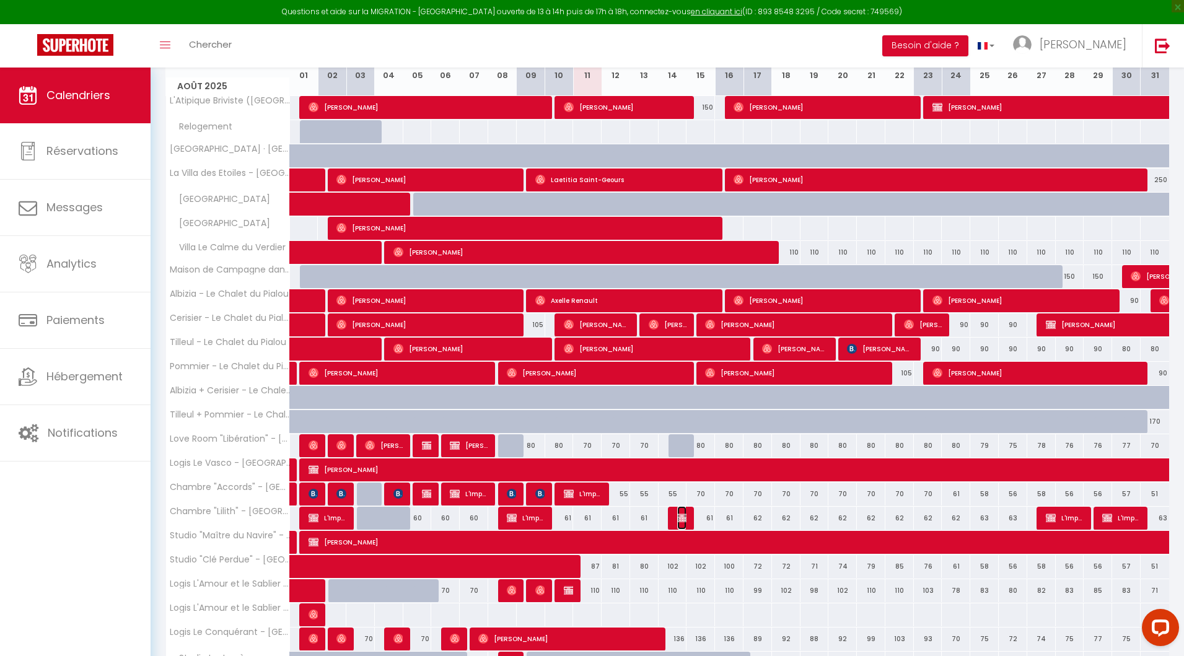
click at [679, 522] on span "L'Improviste [PERSON_NAME]" at bounding box center [681, 518] width 9 height 24
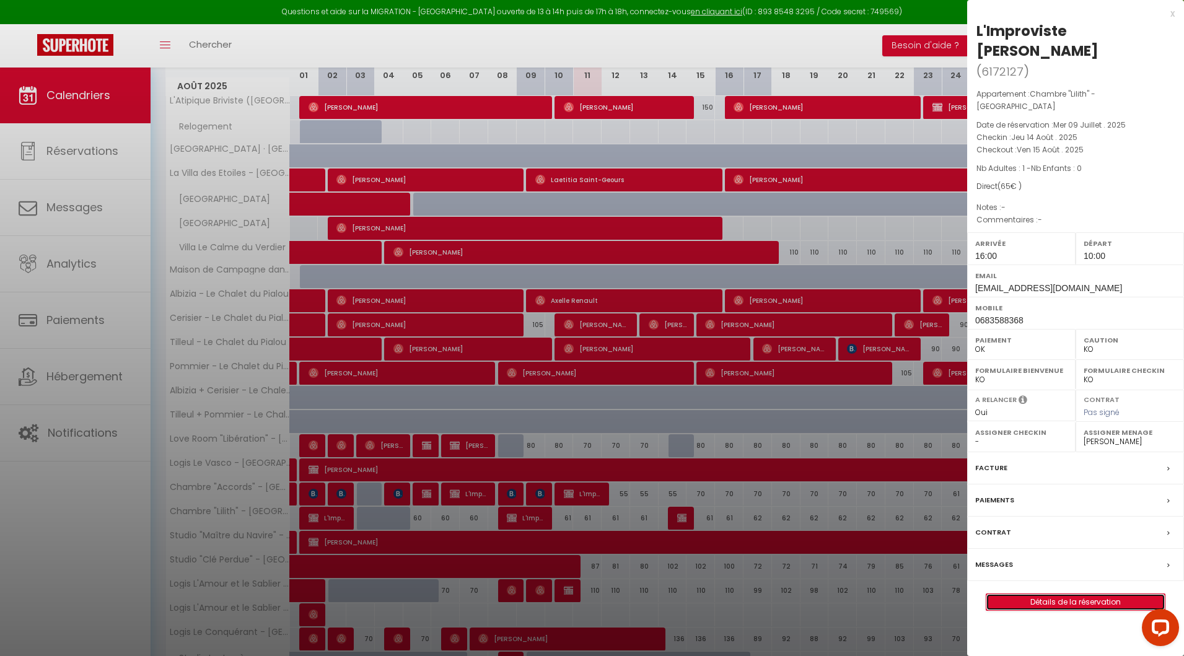
click at [1045, 594] on link "Détails de la réservation" at bounding box center [1075, 602] width 178 height 16
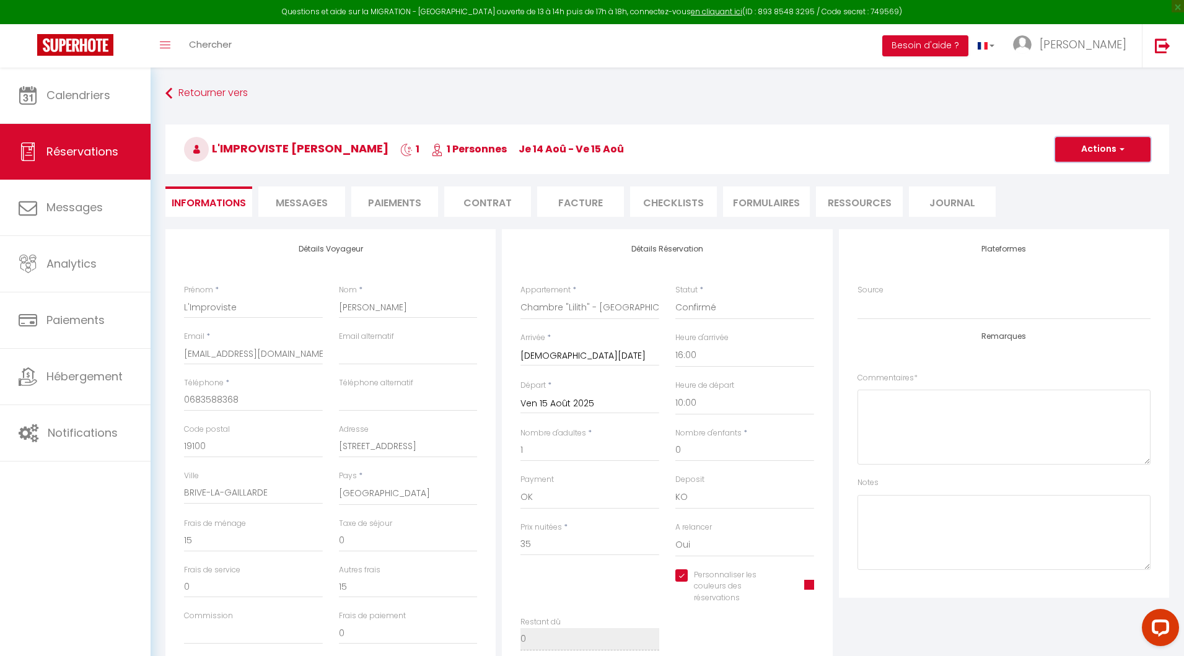
click at [1088, 154] on button "Actions" at bounding box center [1102, 149] width 95 height 25
click at [1078, 193] on link "Dupliquer" at bounding box center [1091, 193] width 98 height 16
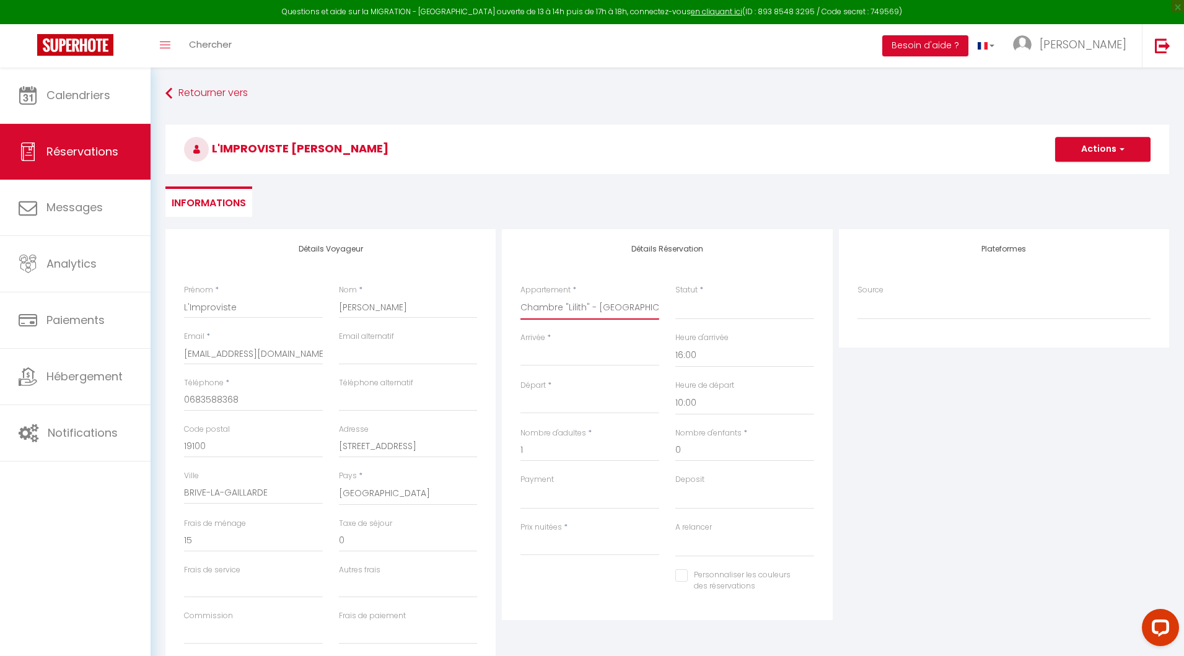
click at [579, 305] on select "L'Atipique Briviste ([GEOGRAPHIC_DATA]) [GEOGRAPHIC_DATA] · [GEOGRAPHIC_DATA] -…" at bounding box center [589, 308] width 139 height 24
click at [701, 313] on select "Confirmé Non Confirmé [PERSON_NAME] par le voyageur No Show Request" at bounding box center [744, 308] width 139 height 24
click at [560, 361] on input "Arrivée" at bounding box center [589, 356] width 139 height 16
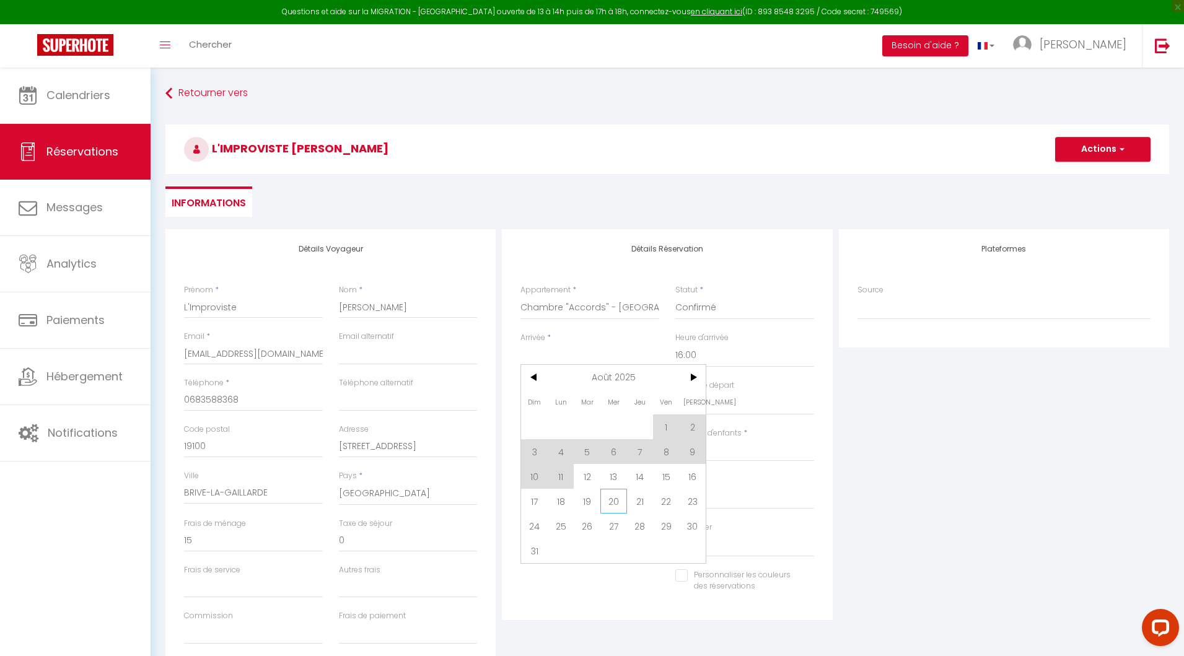
click at [617, 504] on span "20" at bounding box center [613, 501] width 27 height 25
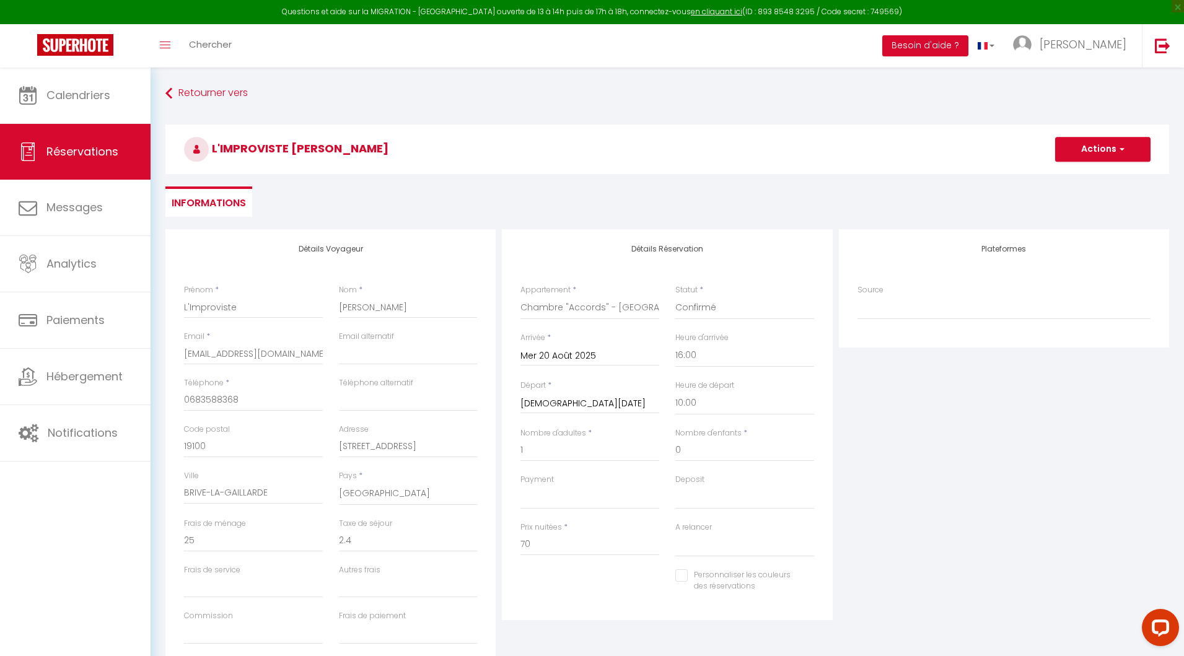
click at [566, 405] on input "[DEMOGRAPHIC_DATA][DATE]" at bounding box center [589, 404] width 139 height 16
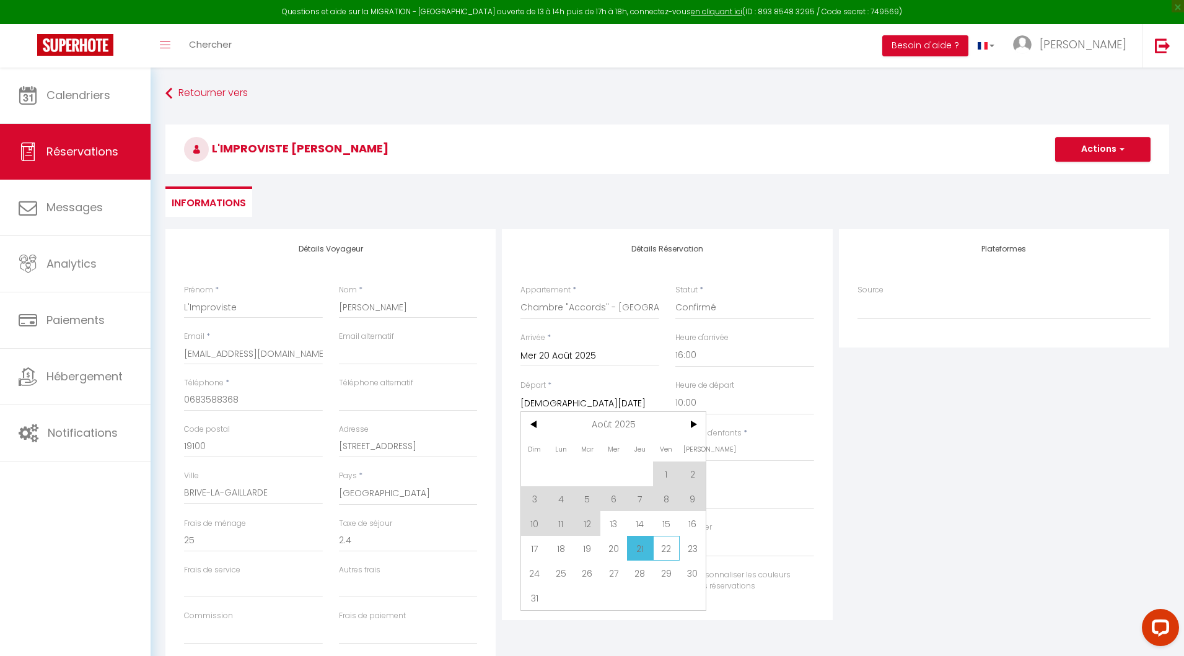
click at [666, 547] on span "22" at bounding box center [666, 548] width 27 height 25
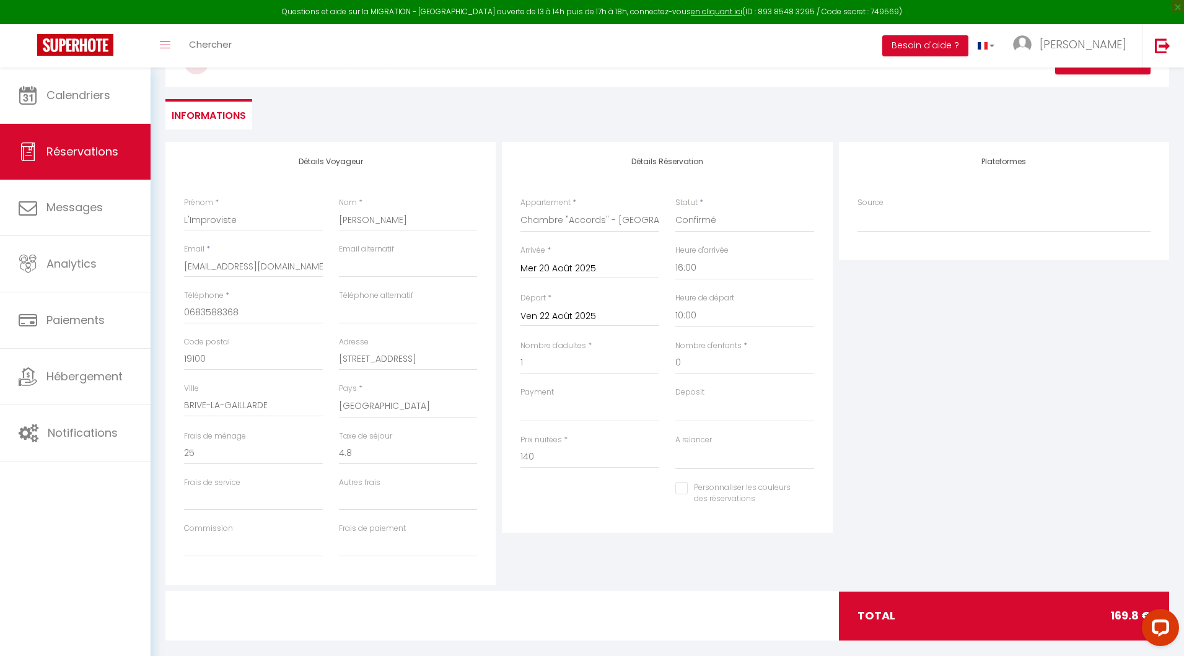
scroll to position [93, 0]
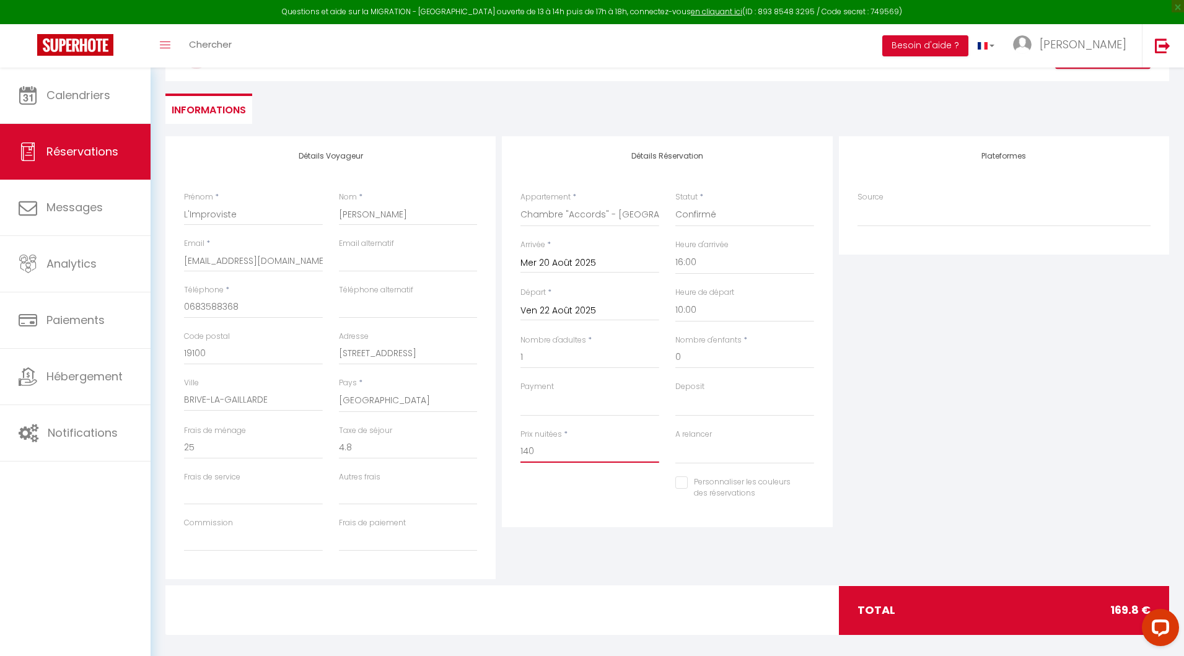
drag, startPoint x: 548, startPoint y: 458, endPoint x: 495, endPoint y: 458, distance: 52.7
click at [495, 458] on div "Détails Voyageur Prénom * L'Improviste Nom * [PERSON_NAME] Email * [EMAIL_ADDRE…" at bounding box center [667, 357] width 1010 height 443
click at [613, 494] on div "Personnaliser les couleurs des réservations #D7092E" at bounding box center [667, 495] width 310 height 36
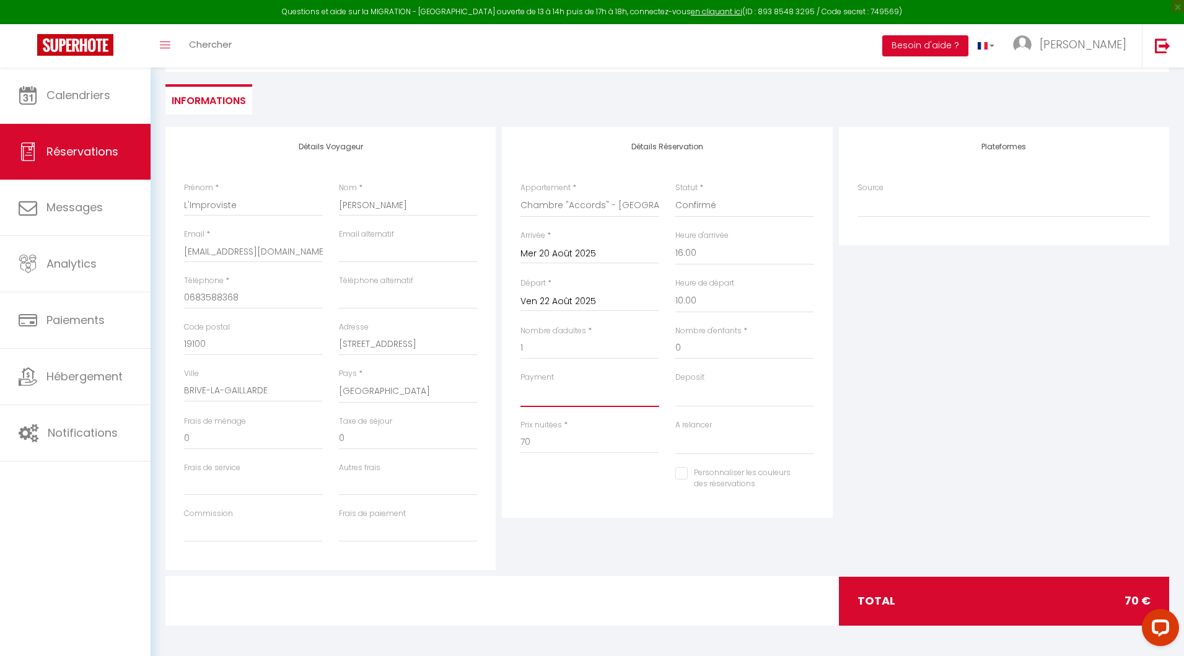
click at [553, 403] on select "OK KO" at bounding box center [589, 396] width 139 height 24
click at [691, 395] on select "OK KO" at bounding box center [744, 396] width 139 height 24
drag, startPoint x: 204, startPoint y: 442, endPoint x: 156, endPoint y: 442, distance: 49.0
click at [155, 442] on div "Retourner vers L'Improviste [PERSON_NAME] Actions Enregistrer Actions Enregistr…" at bounding box center [668, 311] width 1034 height 692
click at [603, 483] on div "Personnaliser les couleurs des réservations #D7092E" at bounding box center [667, 485] width 310 height 36
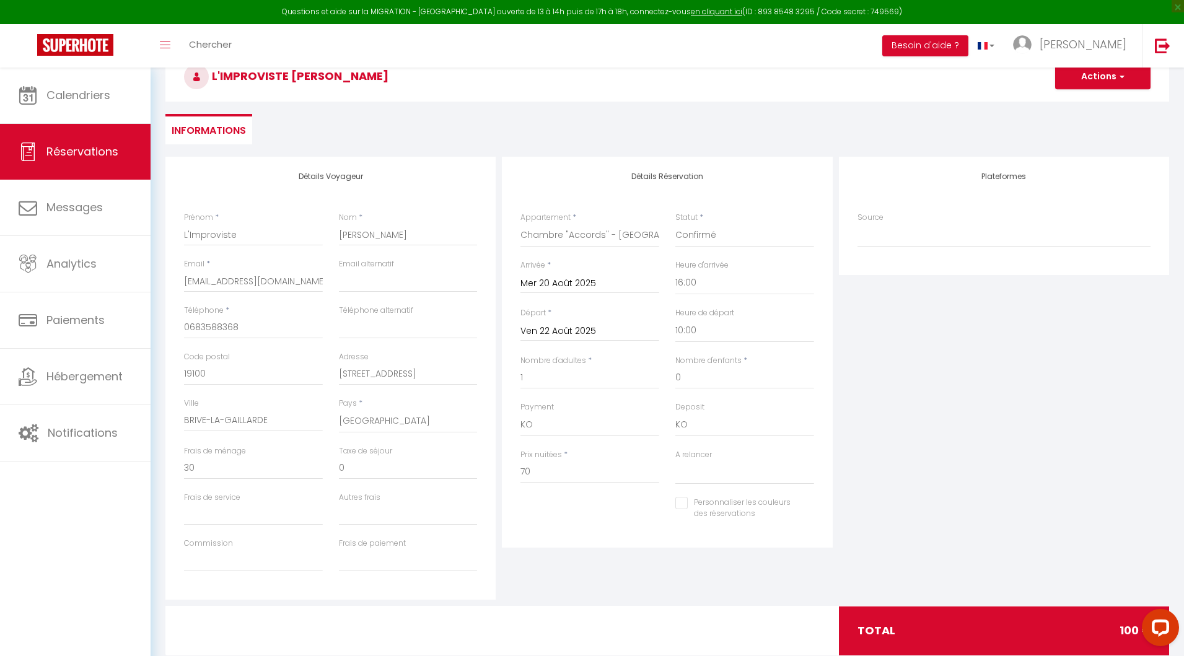
scroll to position [64, 0]
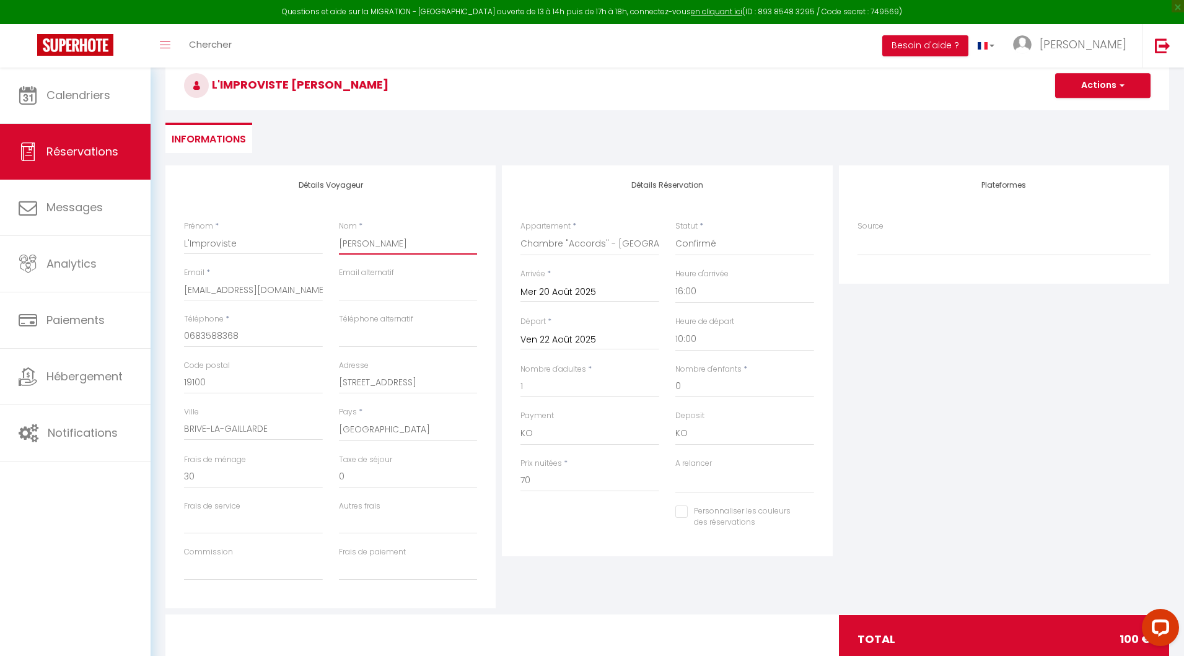
drag, startPoint x: 416, startPoint y: 247, endPoint x: 303, endPoint y: 247, distance: 113.4
click at [303, 247] on div "Prénom * L'Improviste Nom * [PERSON_NAME]" at bounding box center [331, 244] width 310 height 46
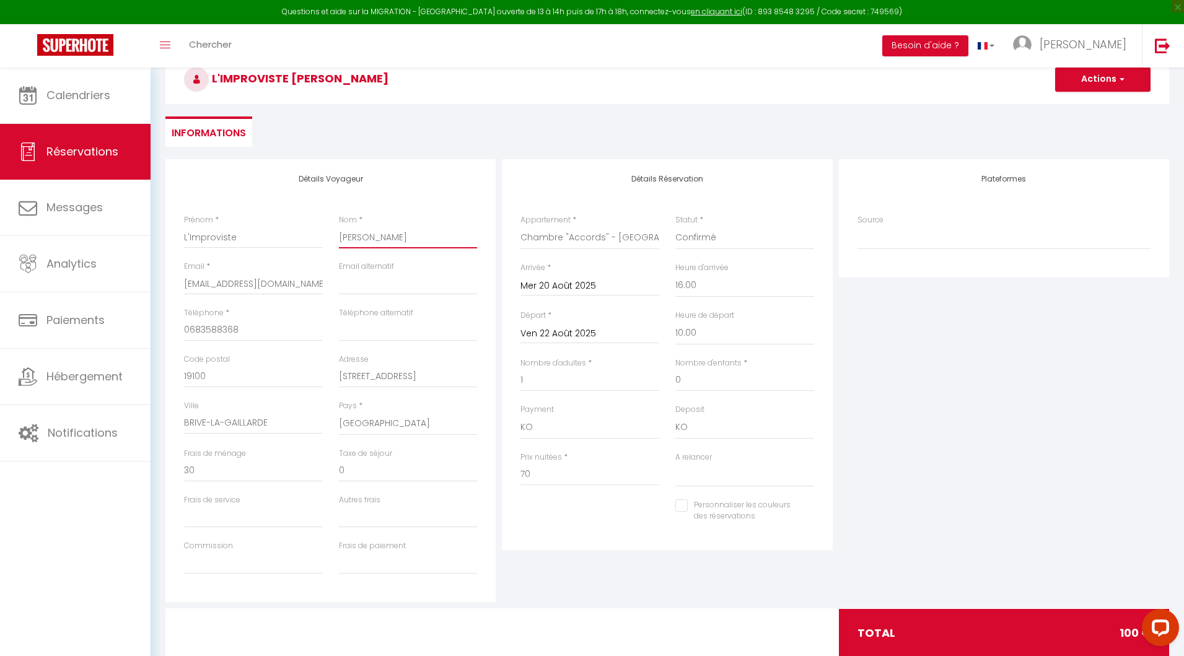
scroll to position [51, 0]
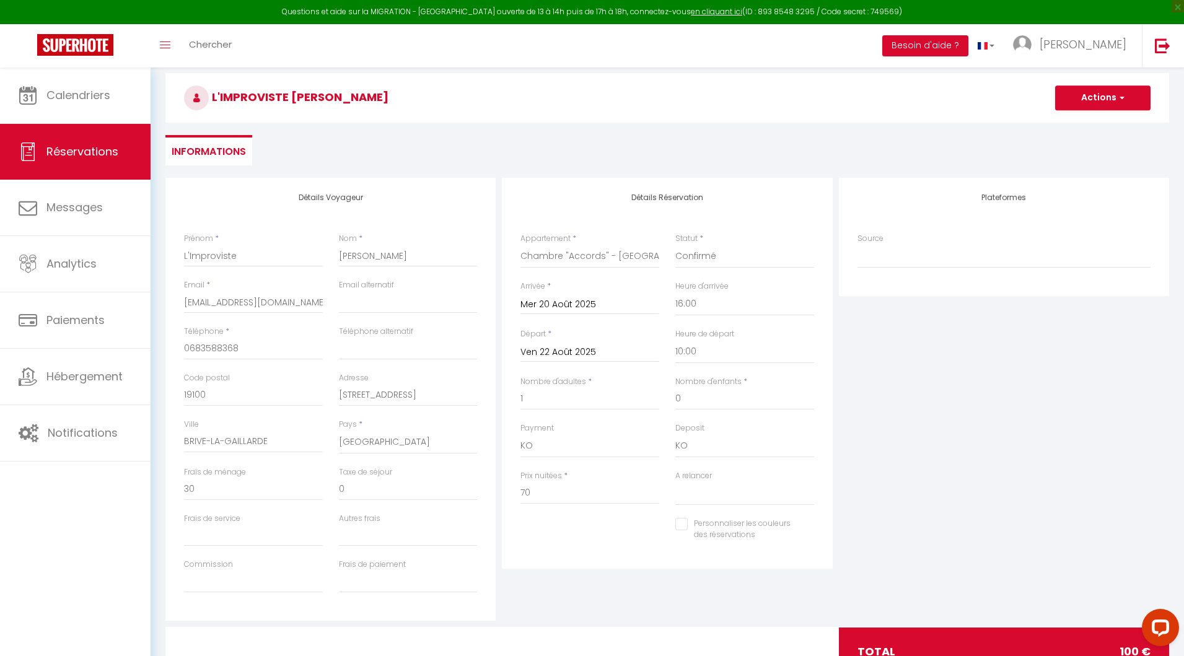
click at [1079, 112] on h3 "L'Improviste [PERSON_NAME]" at bounding box center [667, 98] width 1004 height 50
click at [1079, 102] on button "Actions" at bounding box center [1102, 98] width 95 height 25
click at [1079, 123] on link "Enregistrer" at bounding box center [1091, 125] width 98 height 16
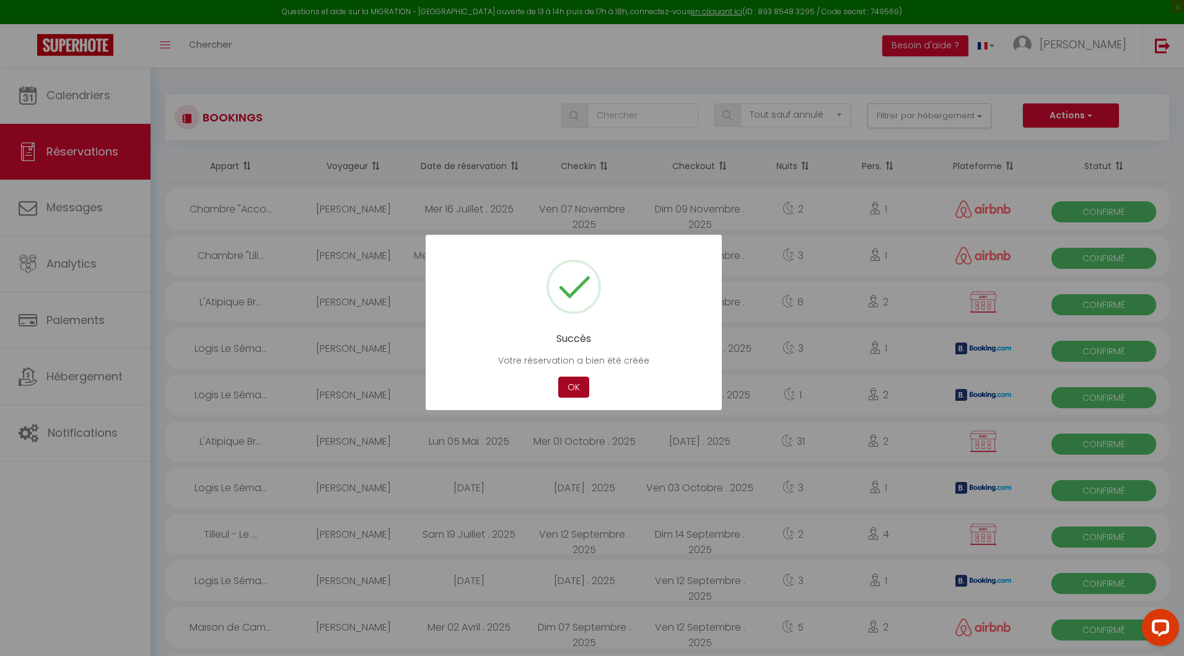
click at [563, 388] on button "OK" at bounding box center [573, 388] width 31 height 22
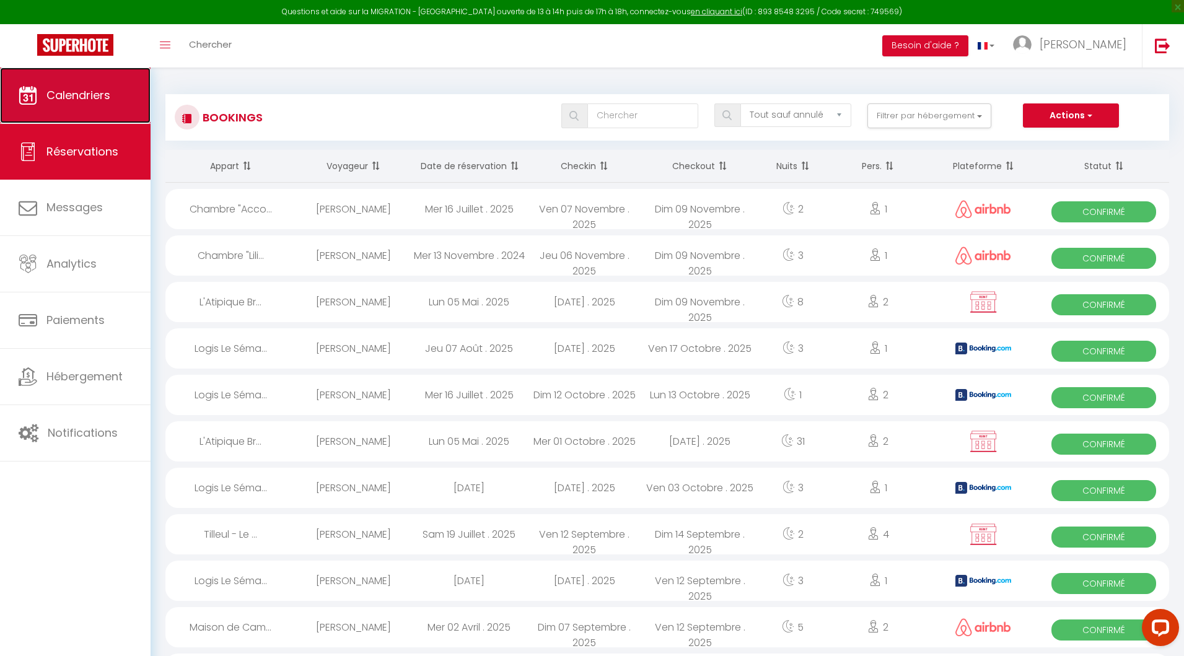
click at [84, 113] on link "Calendriers" at bounding box center [75, 96] width 151 height 56
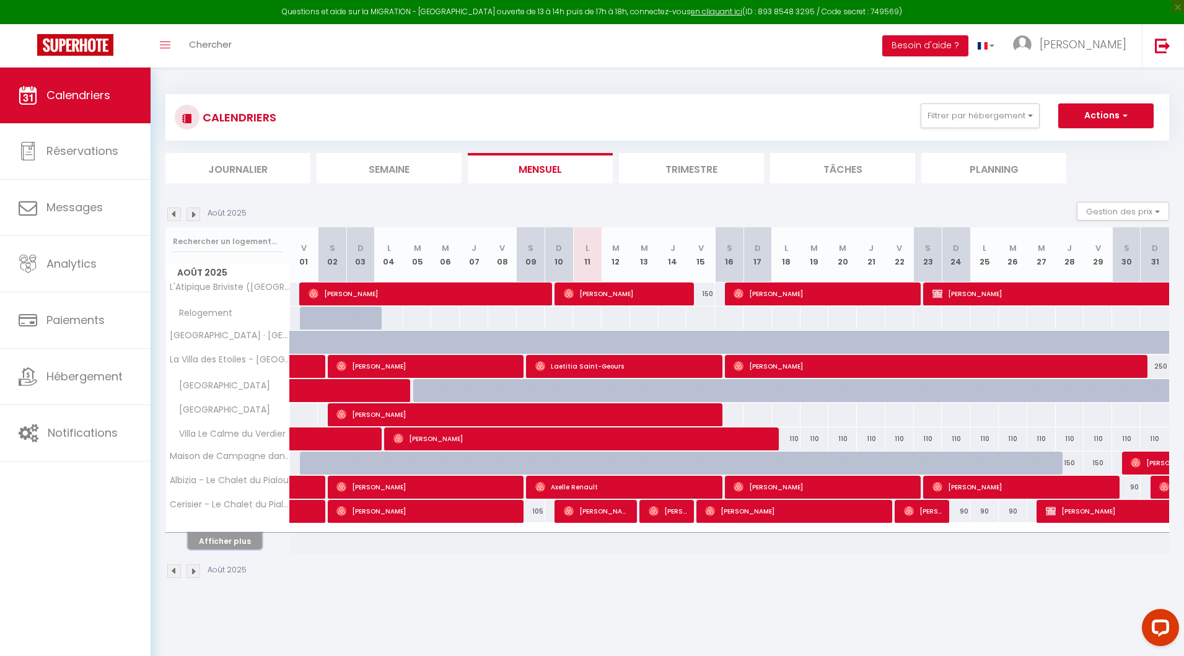
click at [208, 538] on button "Afficher plus" at bounding box center [225, 541] width 74 height 17
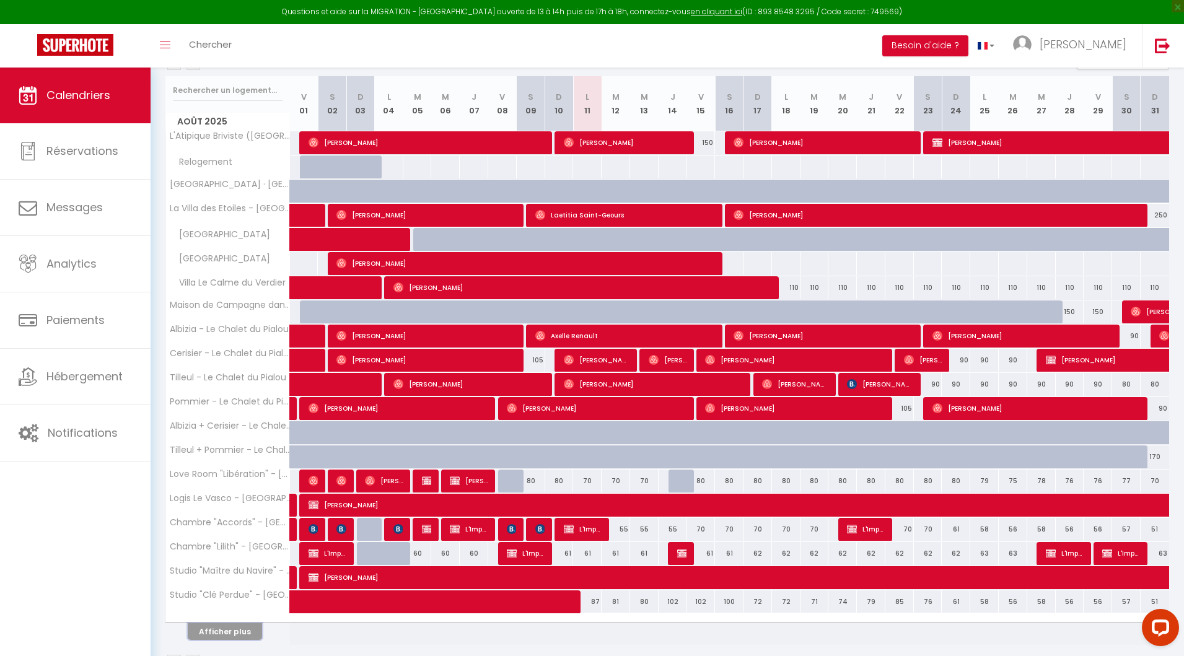
scroll to position [187, 0]
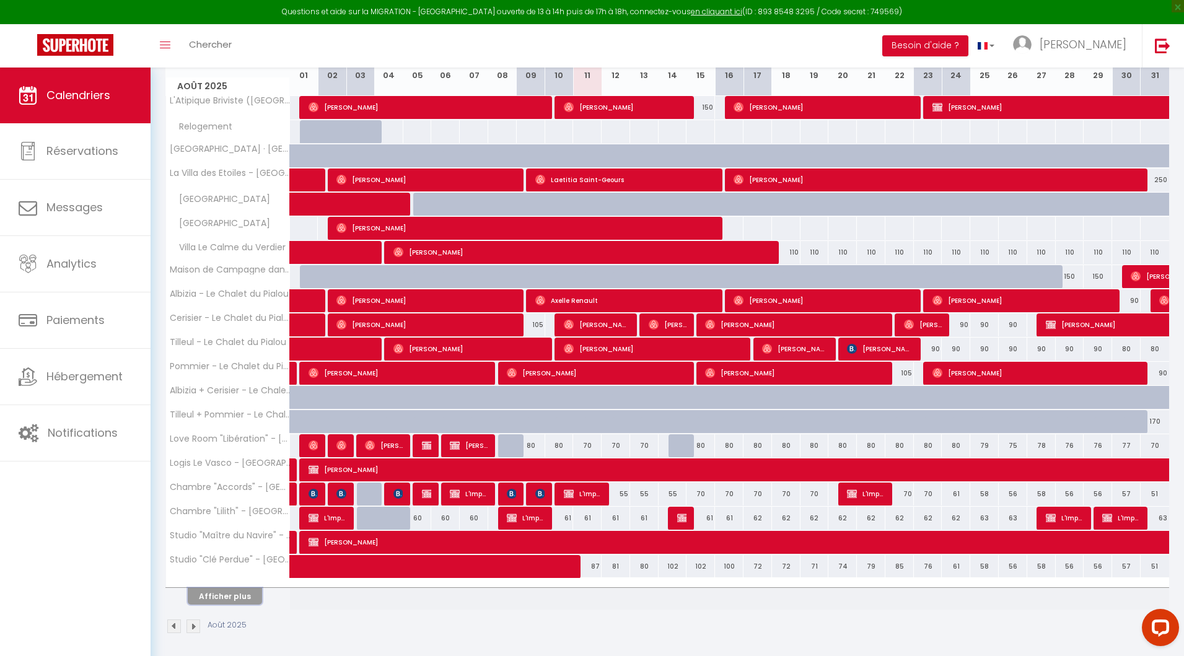
click at [228, 595] on button "Afficher plus" at bounding box center [225, 596] width 74 height 17
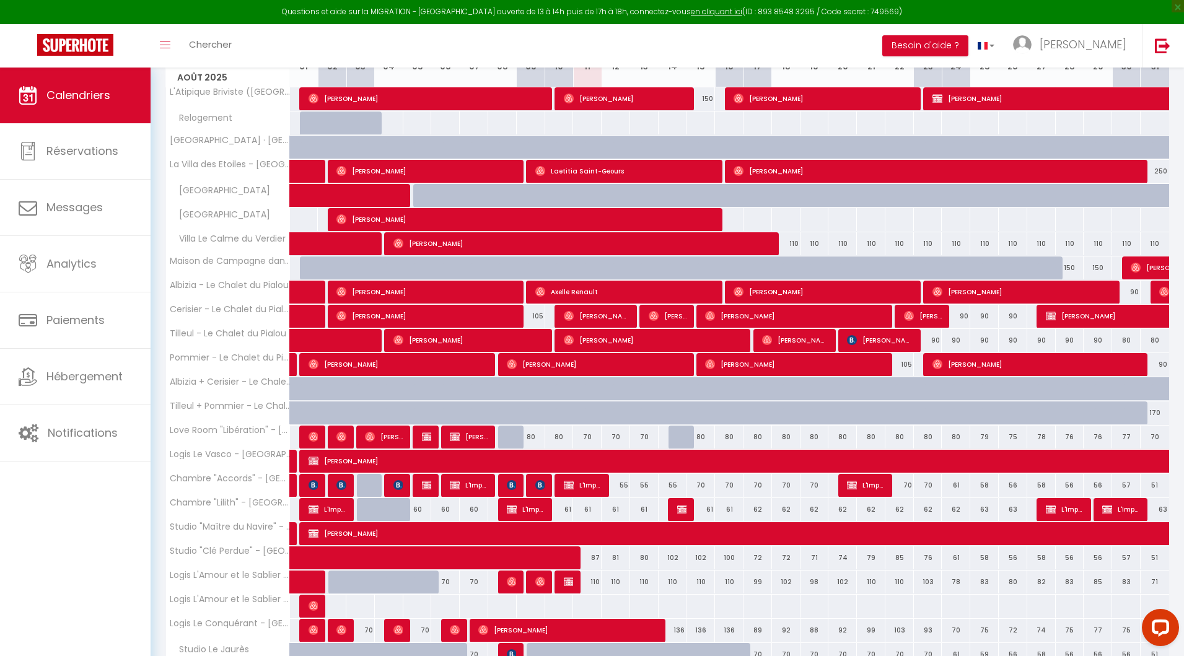
scroll to position [203, 0]
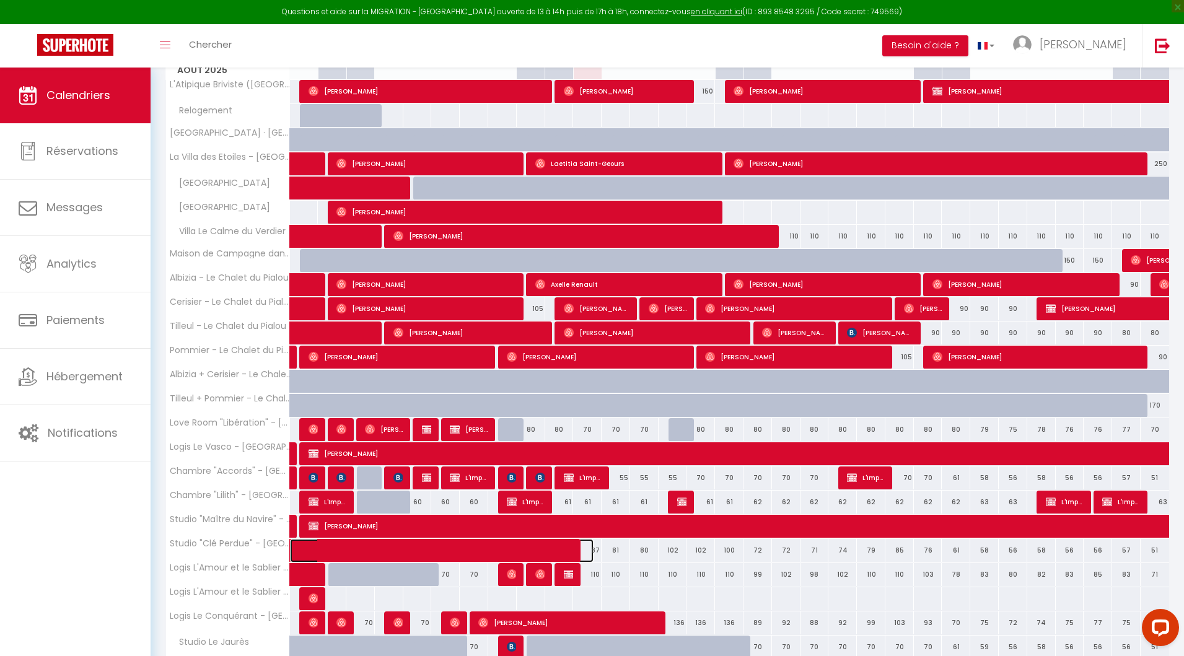
click at [571, 547] on span at bounding box center [451, 551] width 285 height 24
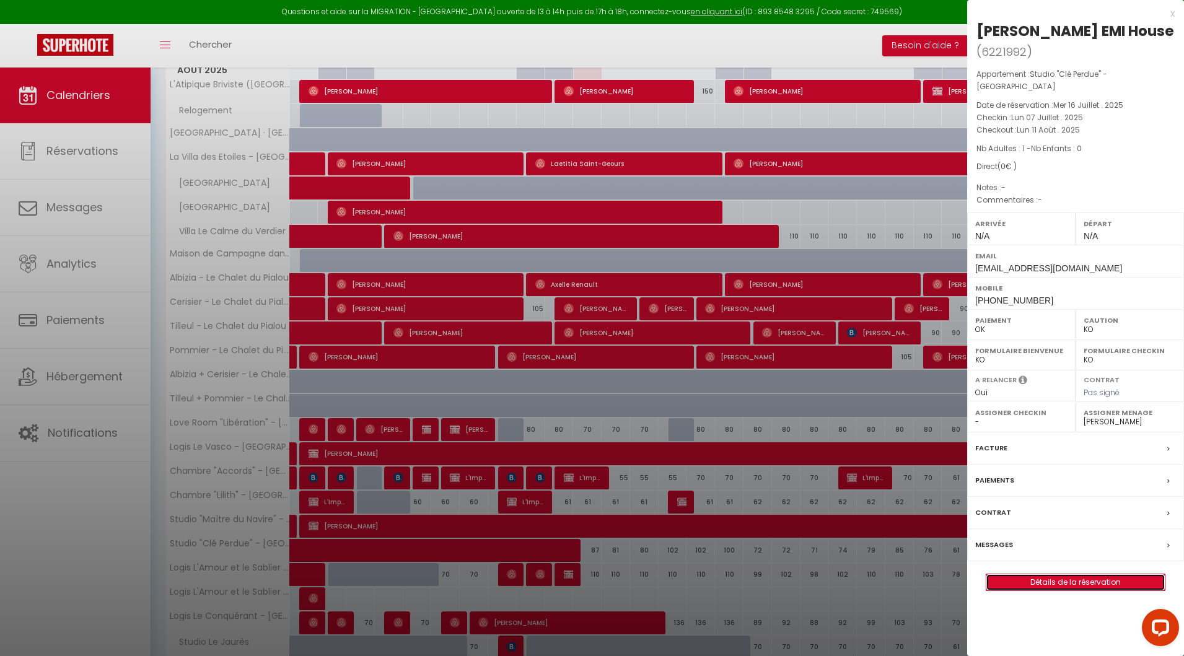
click at [1077, 574] on link "Détails de la réservation" at bounding box center [1075, 582] width 178 height 16
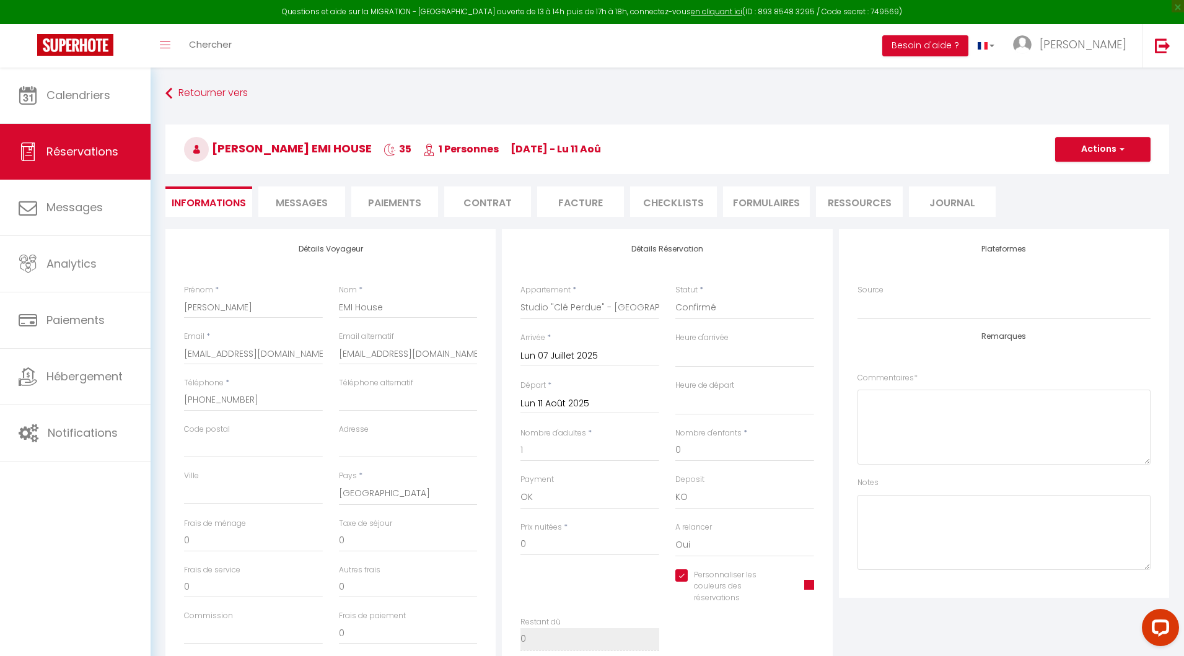
click at [558, 409] on input "Lun 11 Août 2025" at bounding box center [589, 404] width 139 height 16
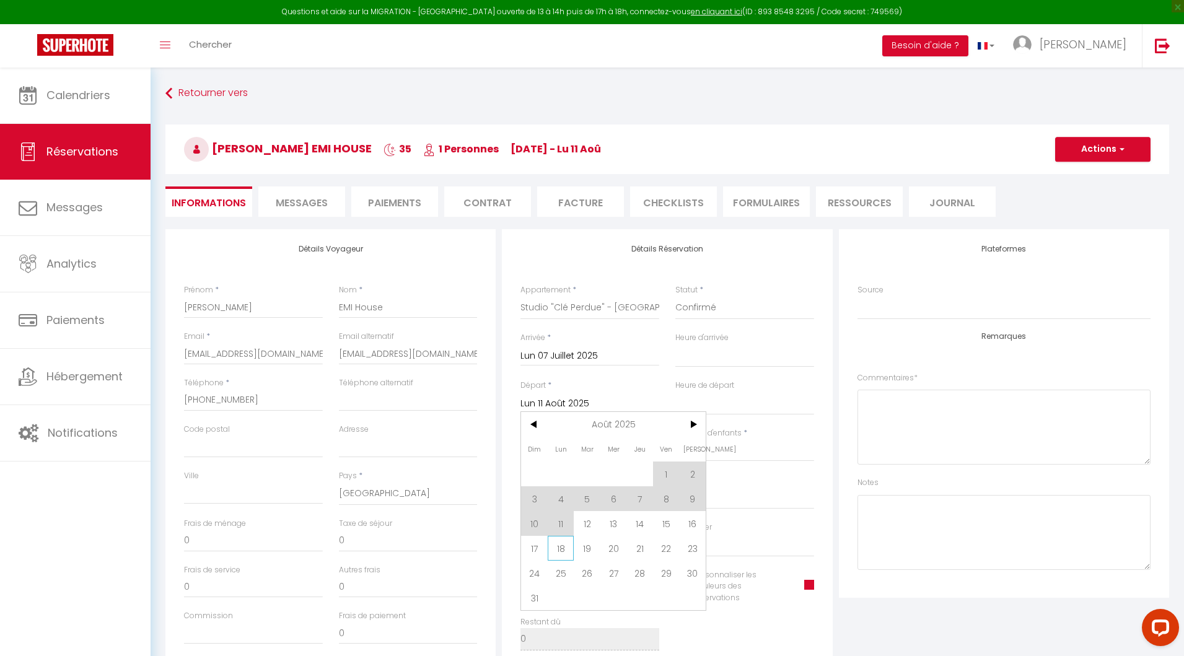
click at [556, 553] on span "18" at bounding box center [561, 548] width 27 height 25
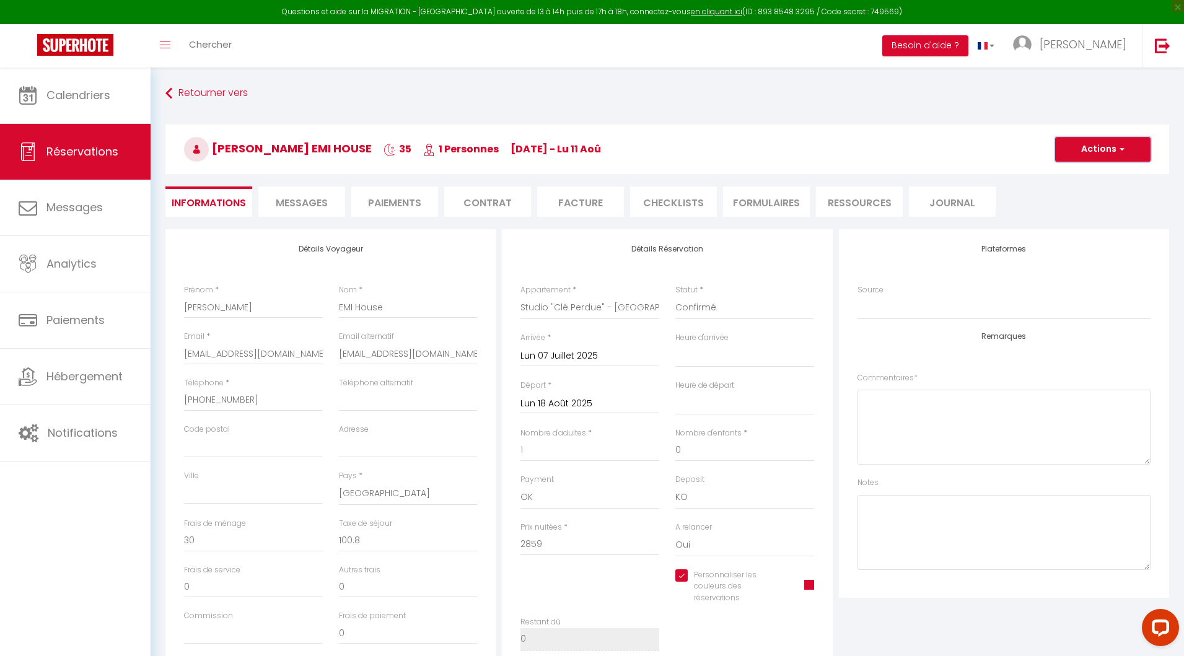
click at [1089, 147] on button "Actions" at bounding box center [1102, 149] width 95 height 25
click at [1089, 175] on link "Enregistrer" at bounding box center [1091, 177] width 98 height 16
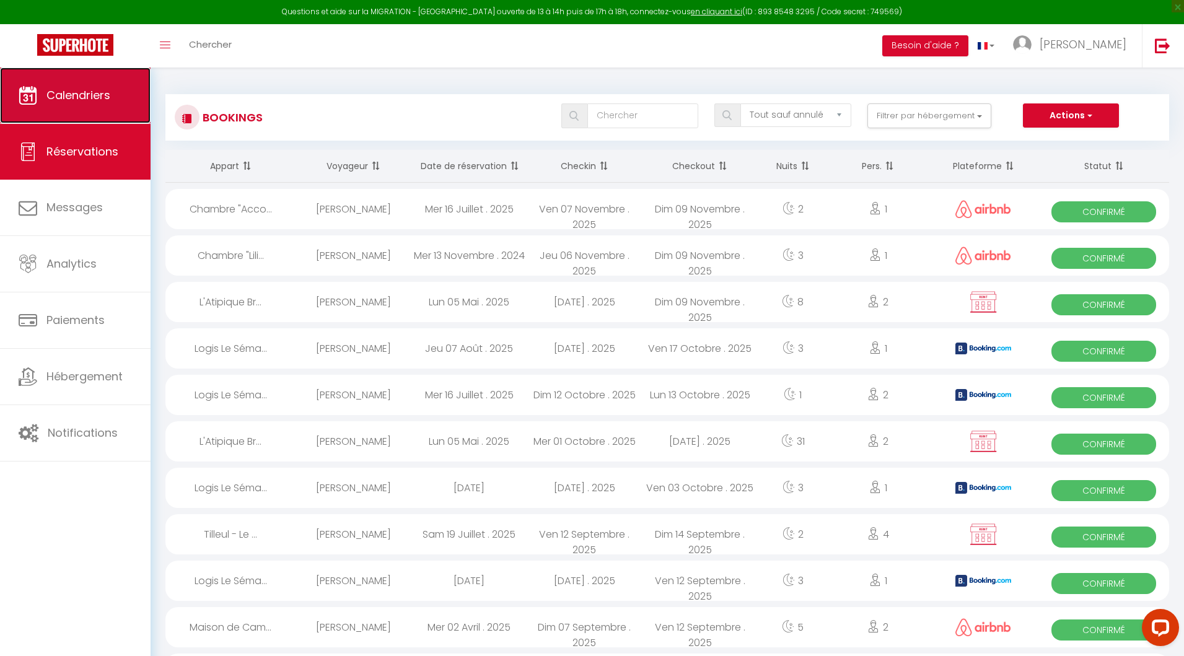
click at [114, 89] on link "Calendriers" at bounding box center [75, 96] width 151 height 56
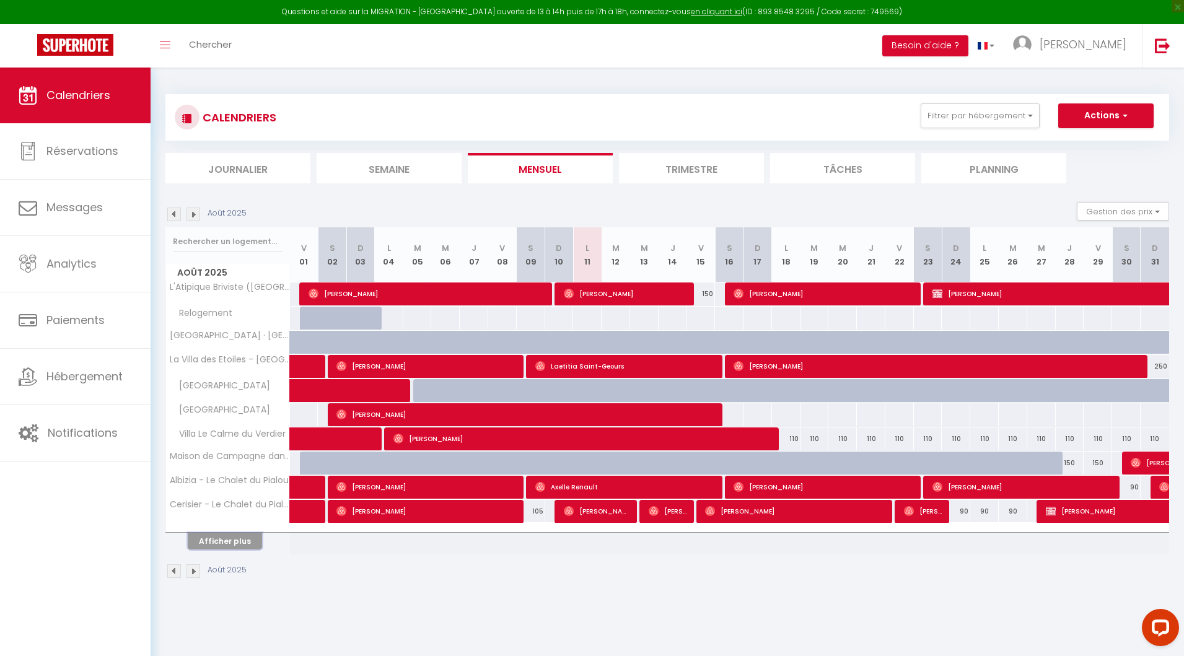
click at [229, 545] on button "Afficher plus" at bounding box center [225, 541] width 74 height 17
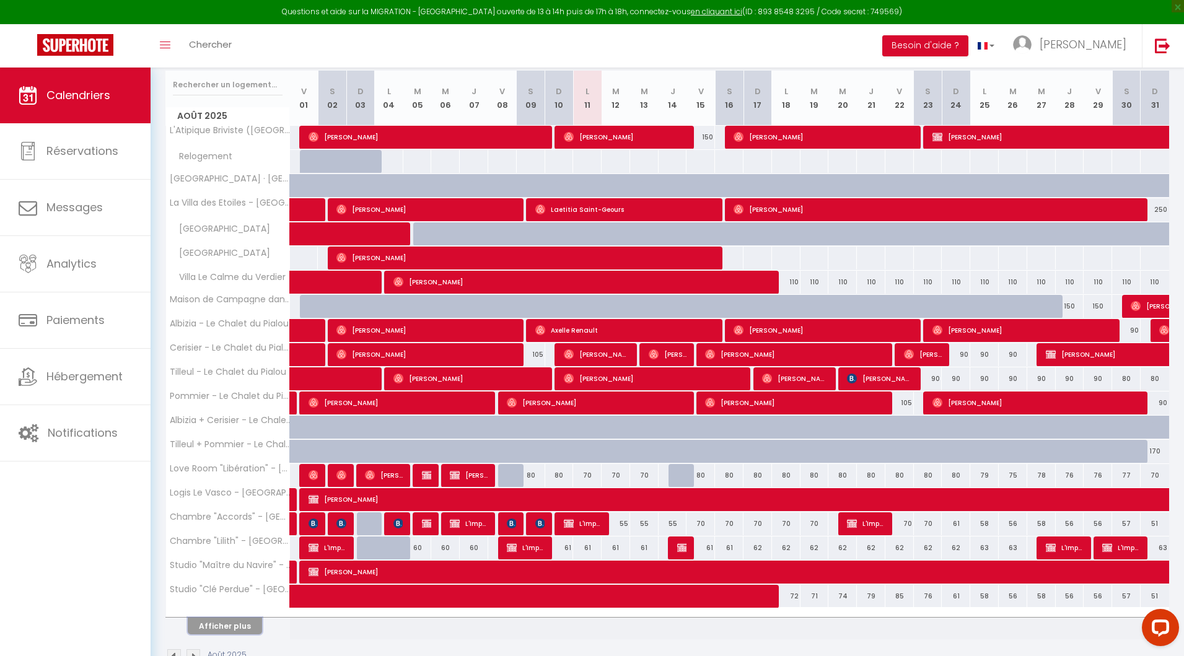
scroll to position [187, 0]
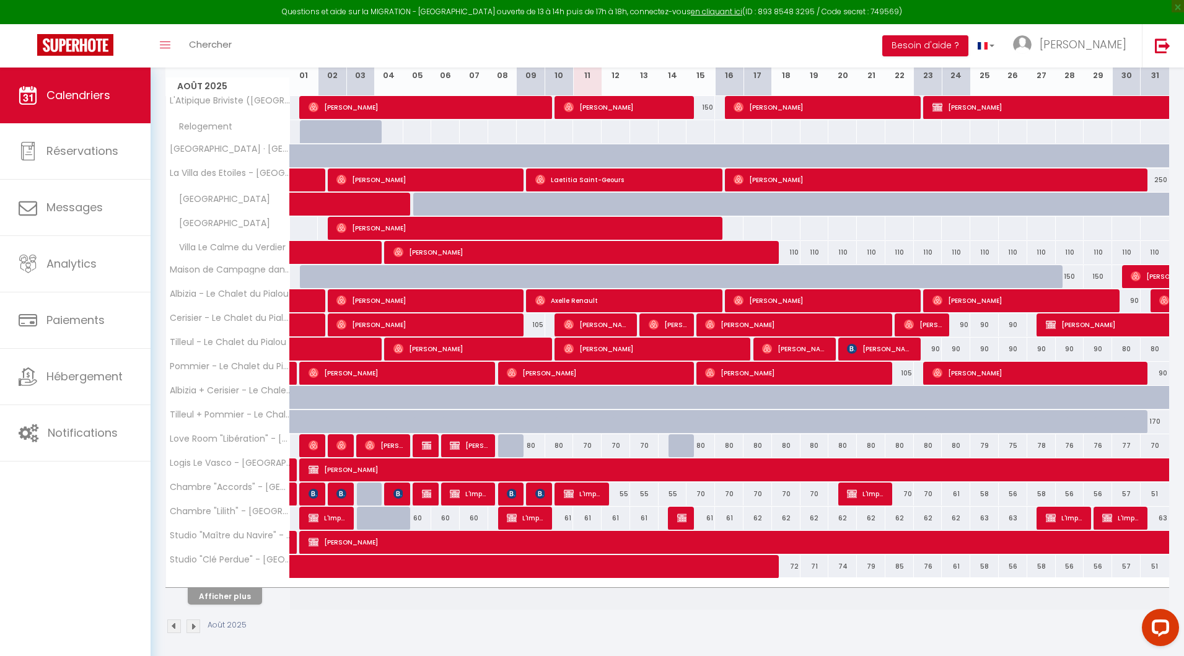
click at [587, 516] on div "61" at bounding box center [587, 518] width 29 height 23
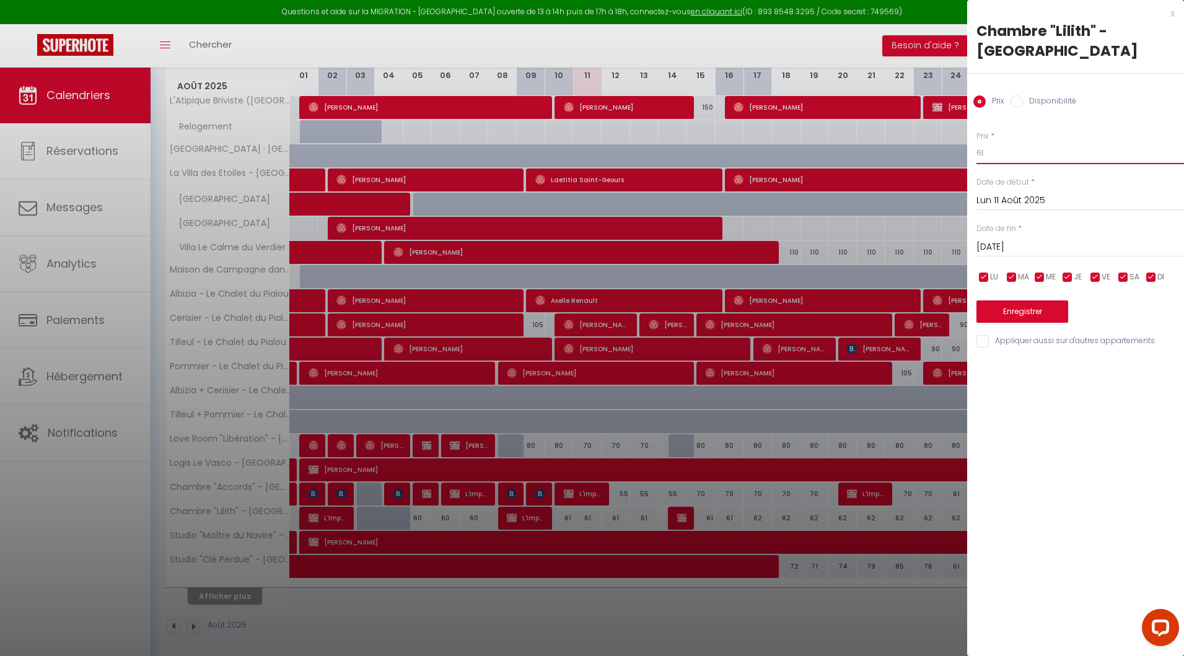
click at [996, 148] on input "61" at bounding box center [1081, 153] width 208 height 22
click at [1009, 250] on input "[DATE]" at bounding box center [1081, 247] width 208 height 16
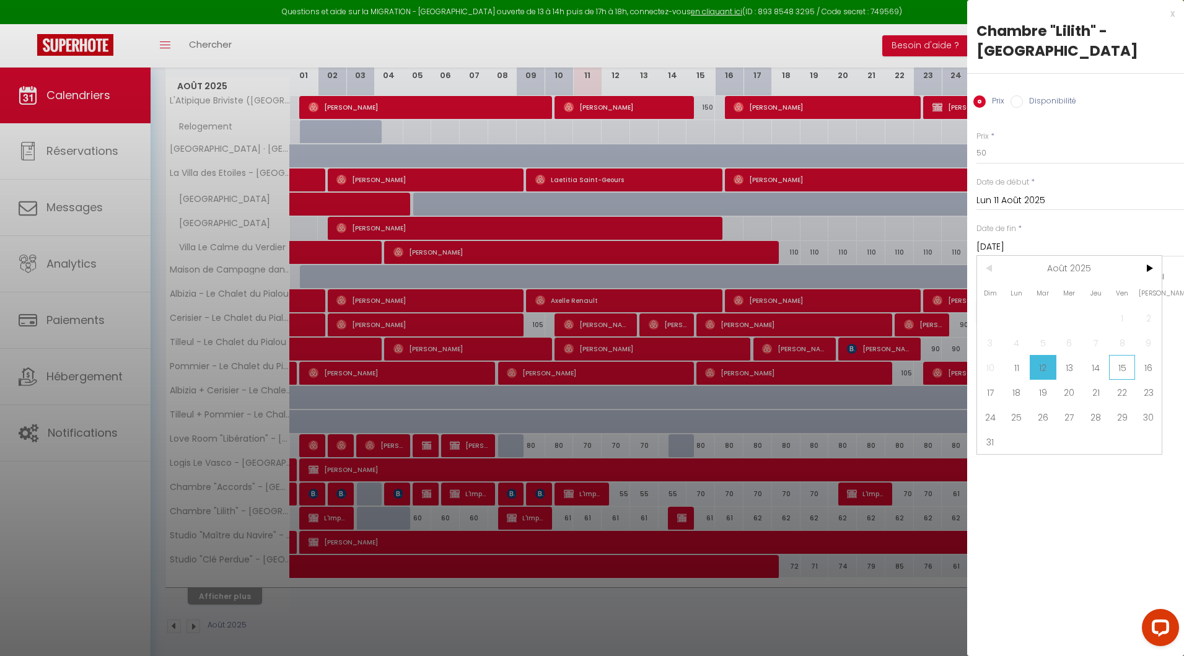
click at [1120, 361] on span "15" at bounding box center [1122, 367] width 27 height 25
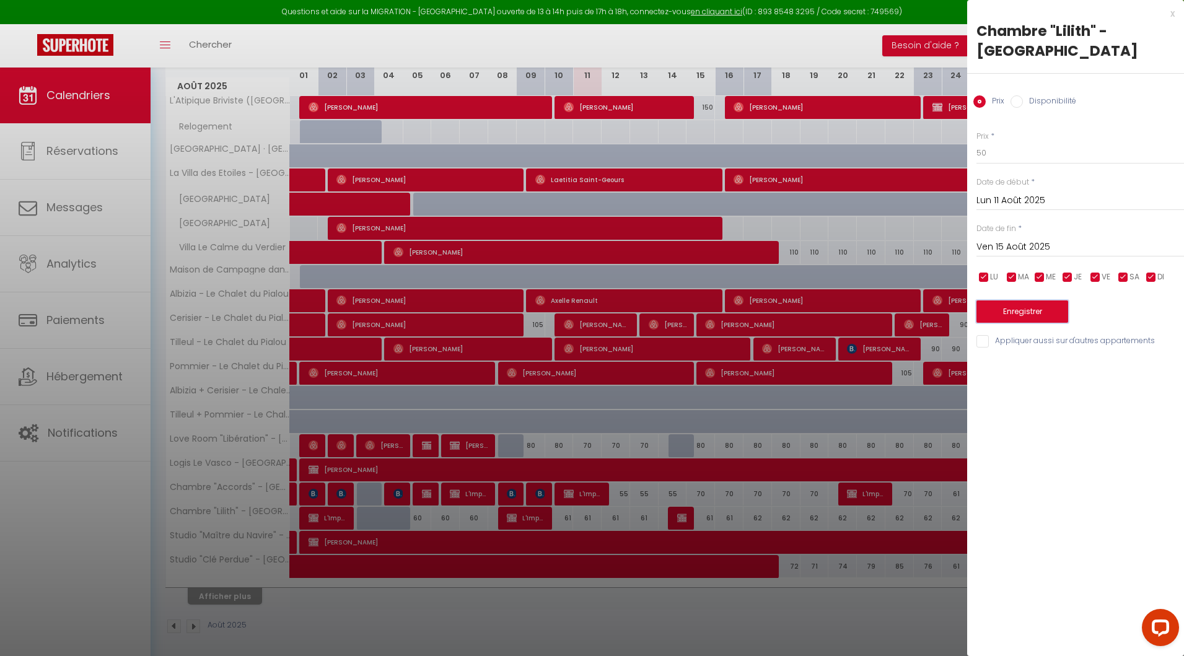
click at [1023, 312] on button "Enregistrer" at bounding box center [1023, 312] width 92 height 22
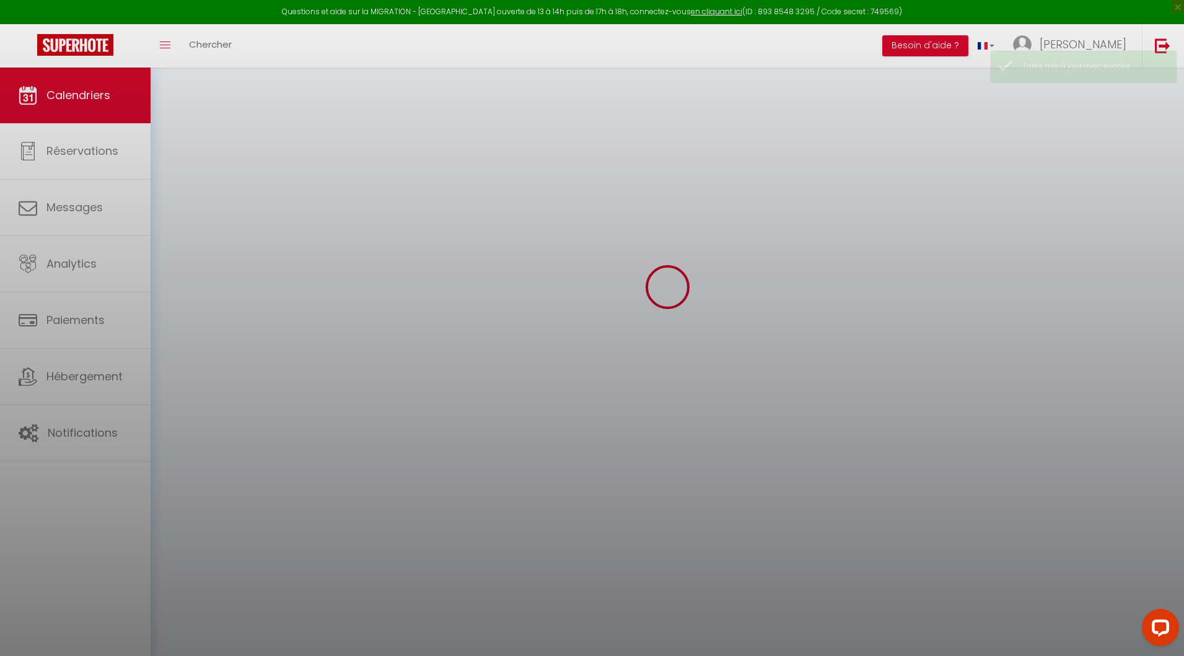
scroll to position [67, 0]
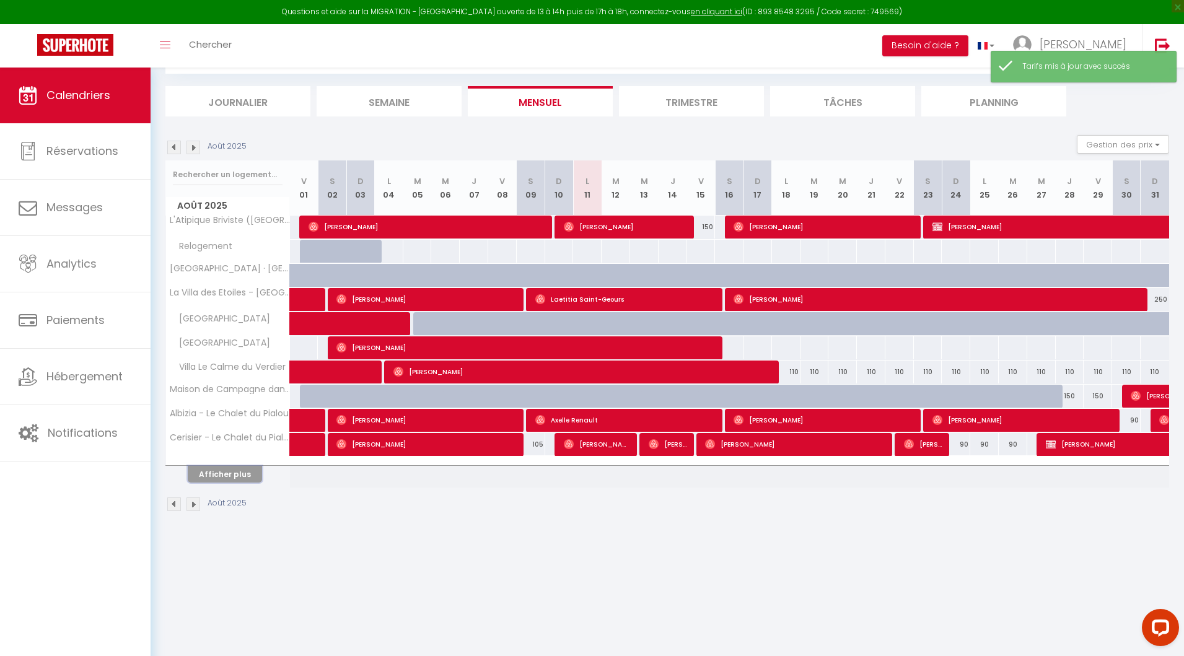
click at [226, 468] on button "Afficher plus" at bounding box center [225, 474] width 74 height 17
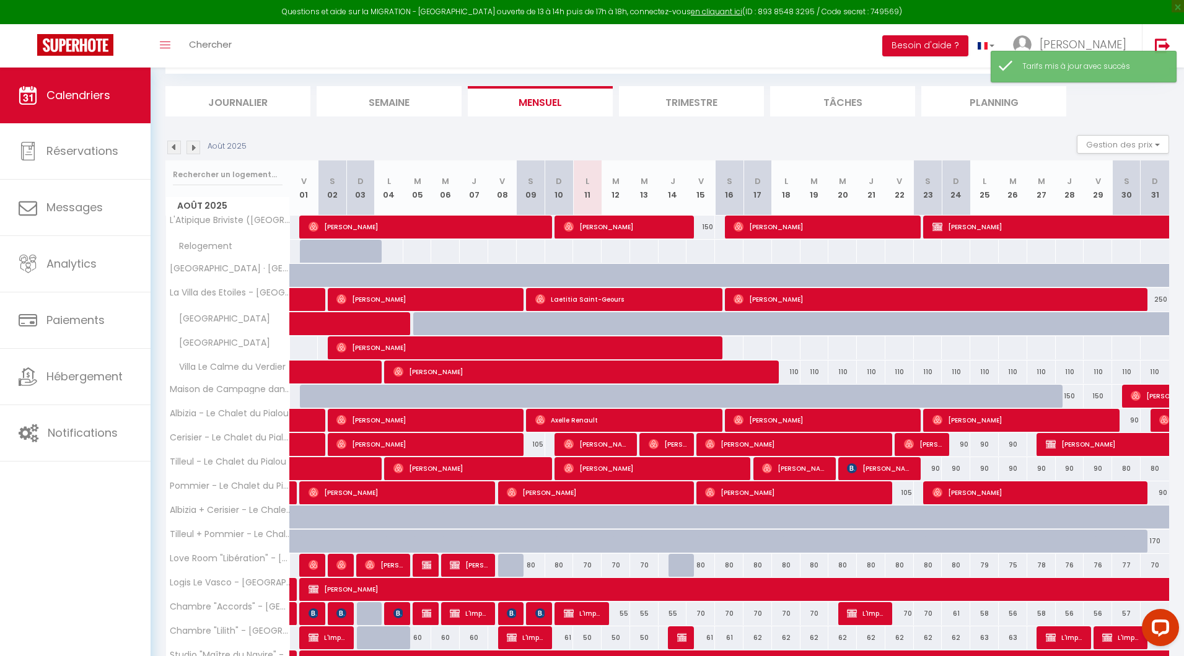
scroll to position [187, 0]
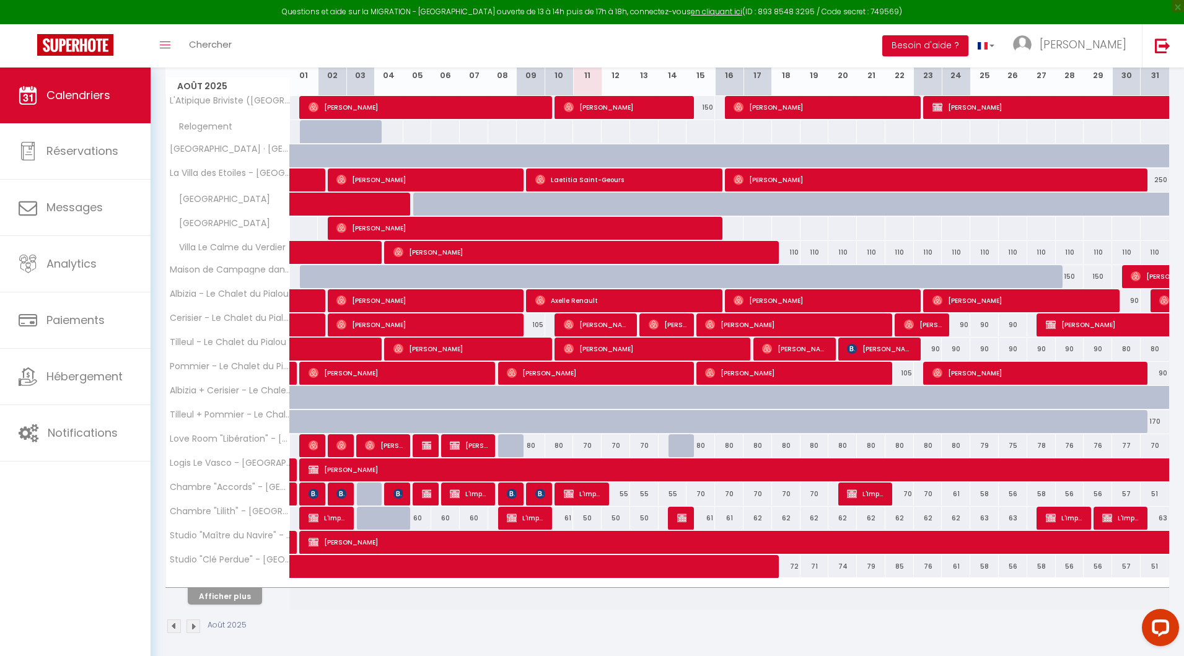
click at [700, 493] on div "70" at bounding box center [701, 494] width 29 height 23
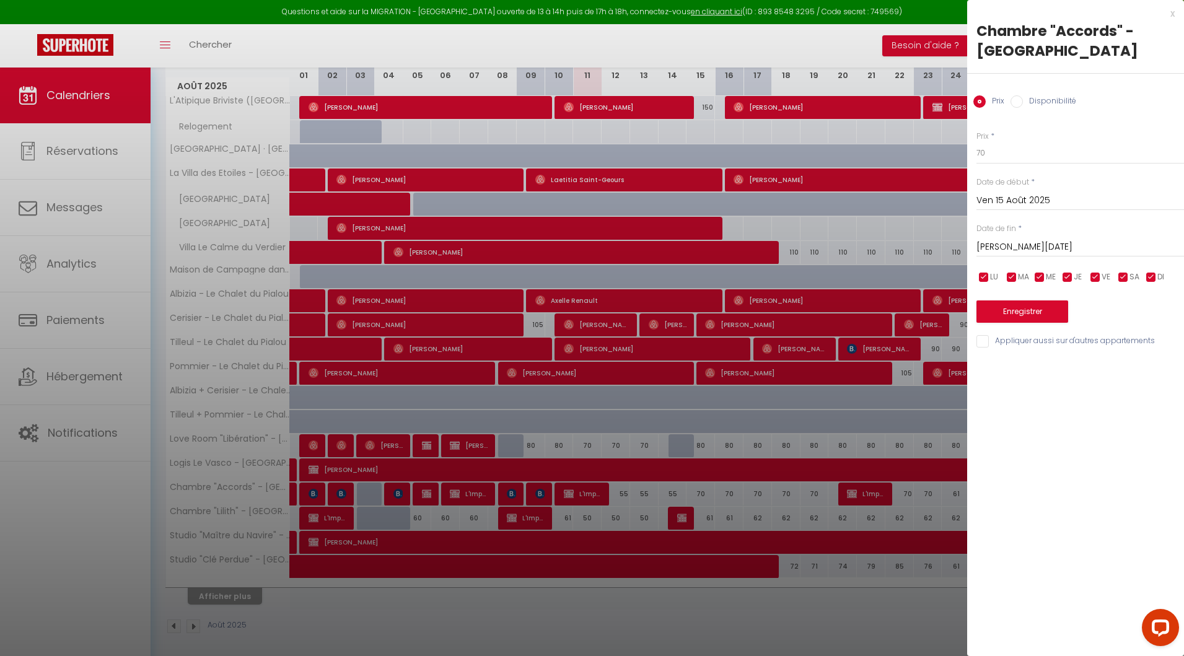
click at [760, 516] on div at bounding box center [592, 328] width 1184 height 656
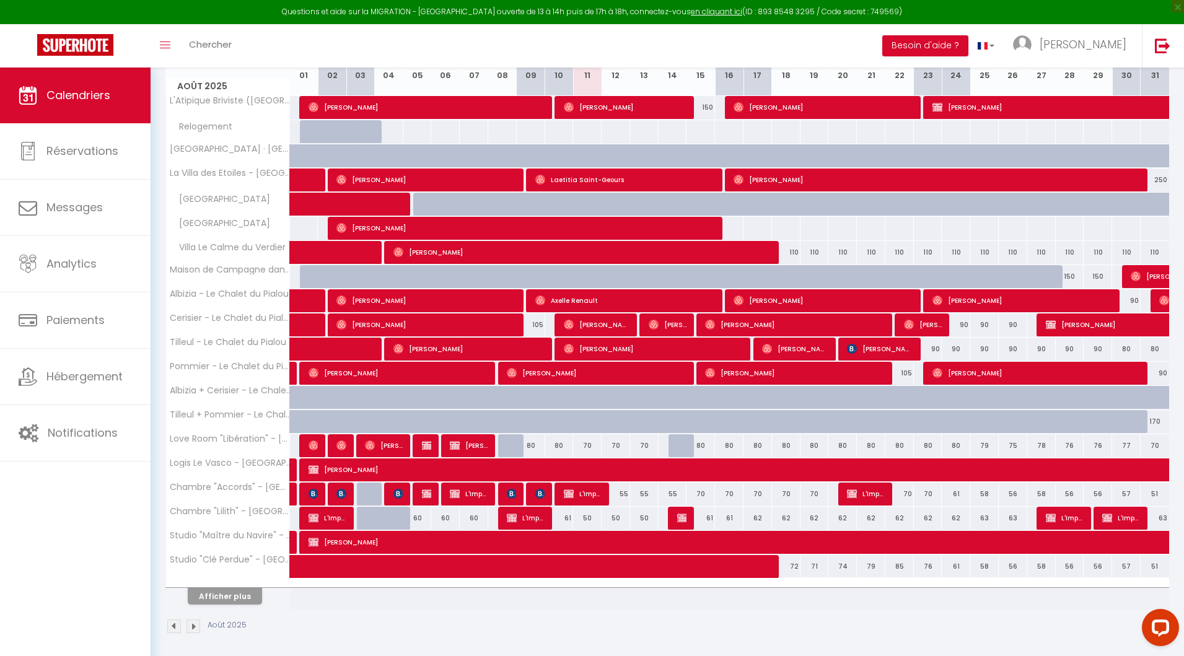
click at [759, 516] on div "62" at bounding box center [758, 518] width 29 height 23
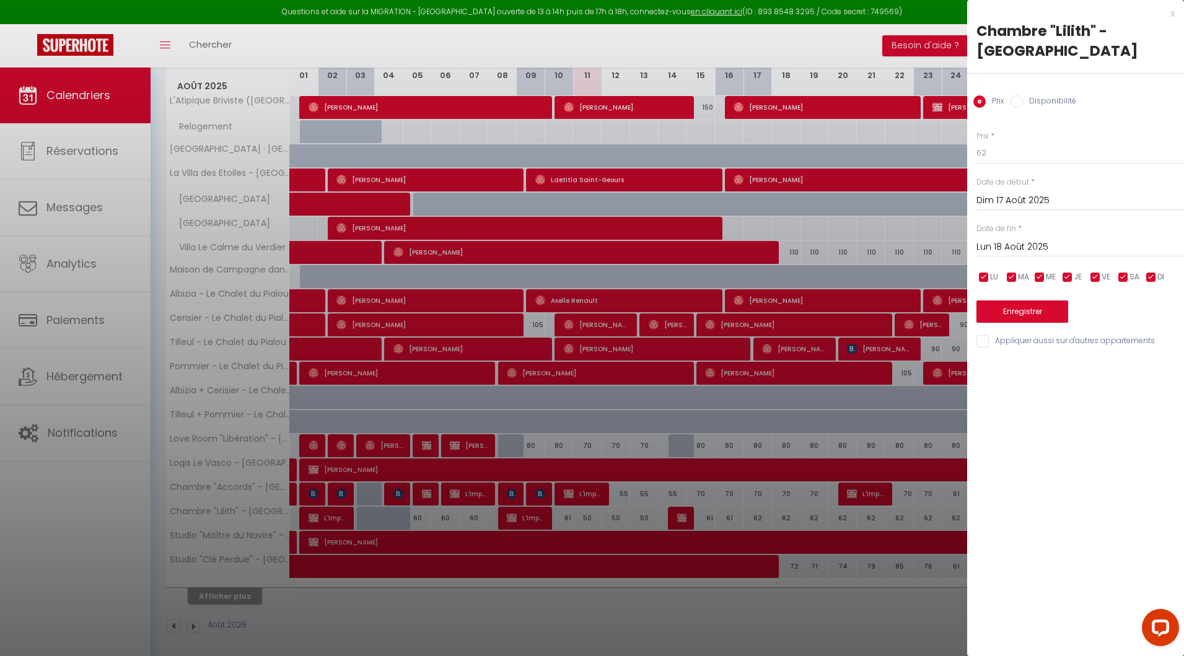
click at [783, 520] on div at bounding box center [592, 328] width 1184 height 656
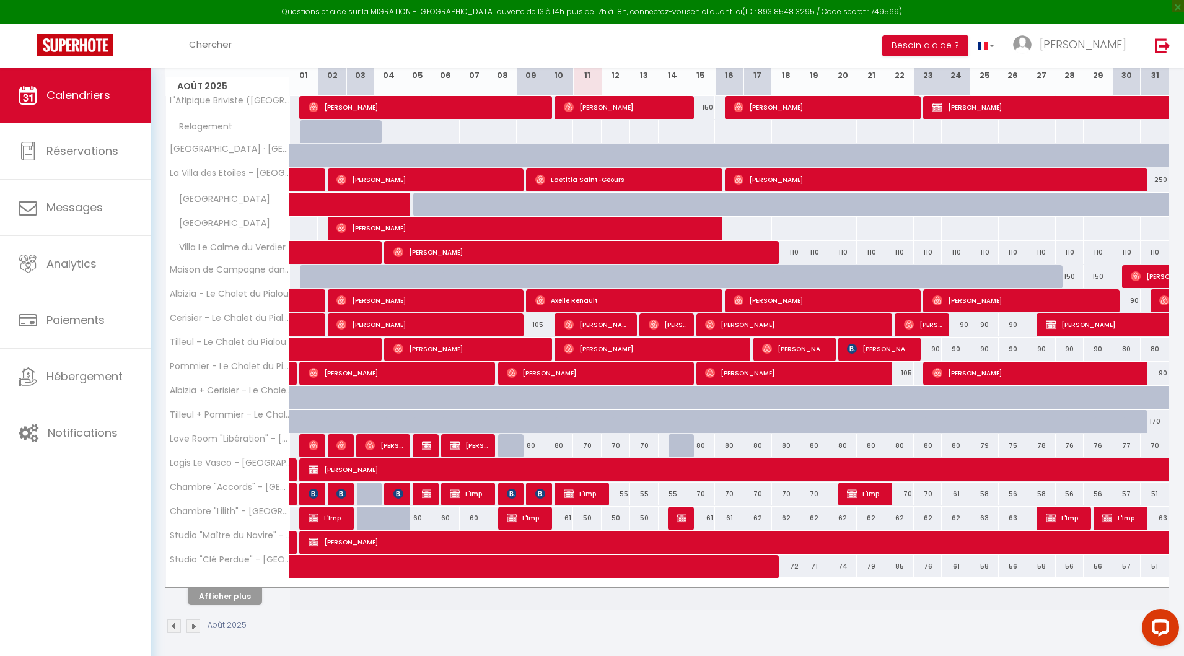
click at [783, 519] on div "62" at bounding box center [786, 518] width 29 height 23
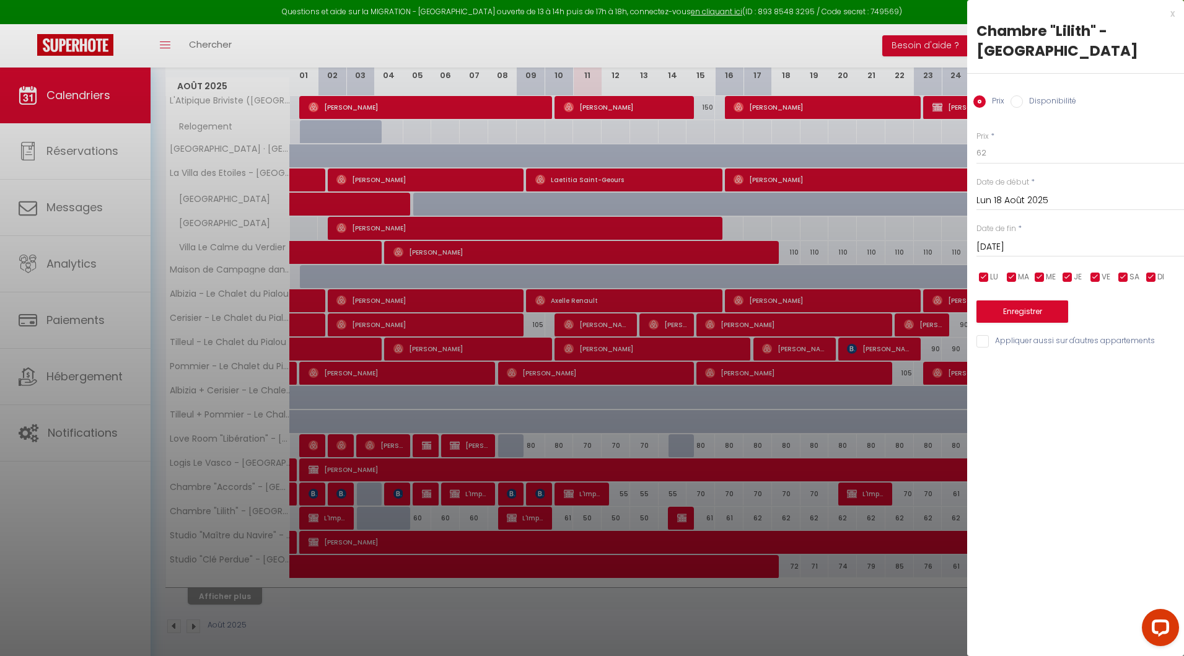
click at [765, 515] on div at bounding box center [592, 328] width 1184 height 656
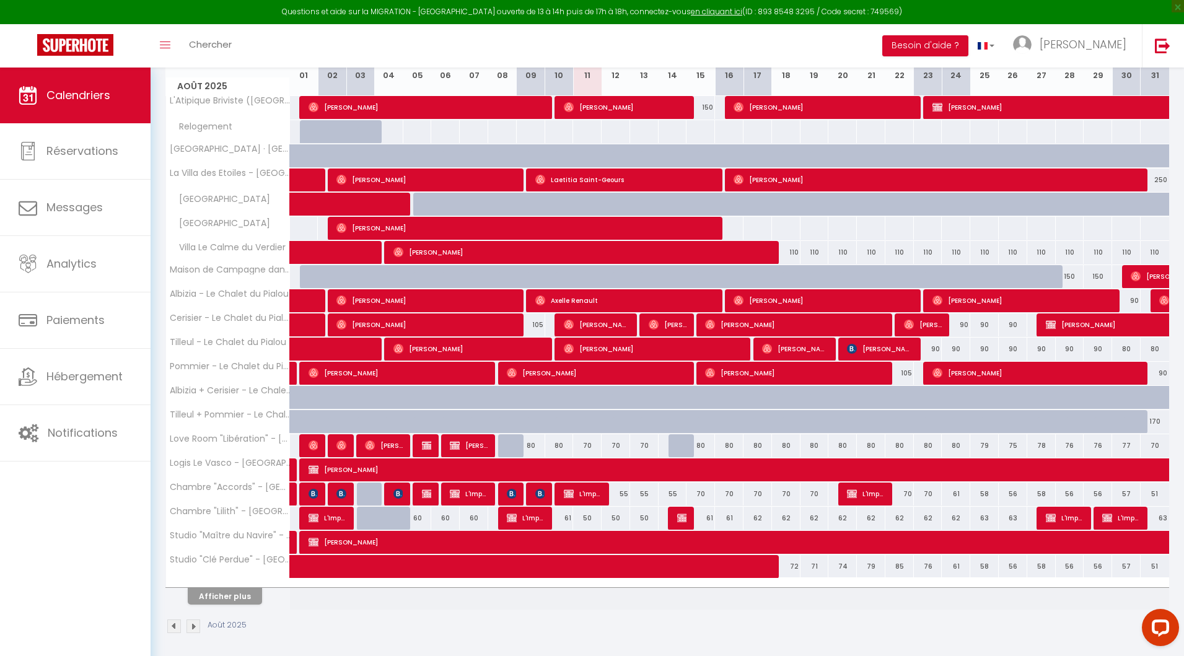
click at [762, 515] on body "Questions et aide sur la MIGRATION - [GEOGRAPHIC_DATA] ouverte de 13 à 14h puis…" at bounding box center [592, 271] width 1184 height 780
click at [760, 491] on div "70" at bounding box center [758, 494] width 29 height 23
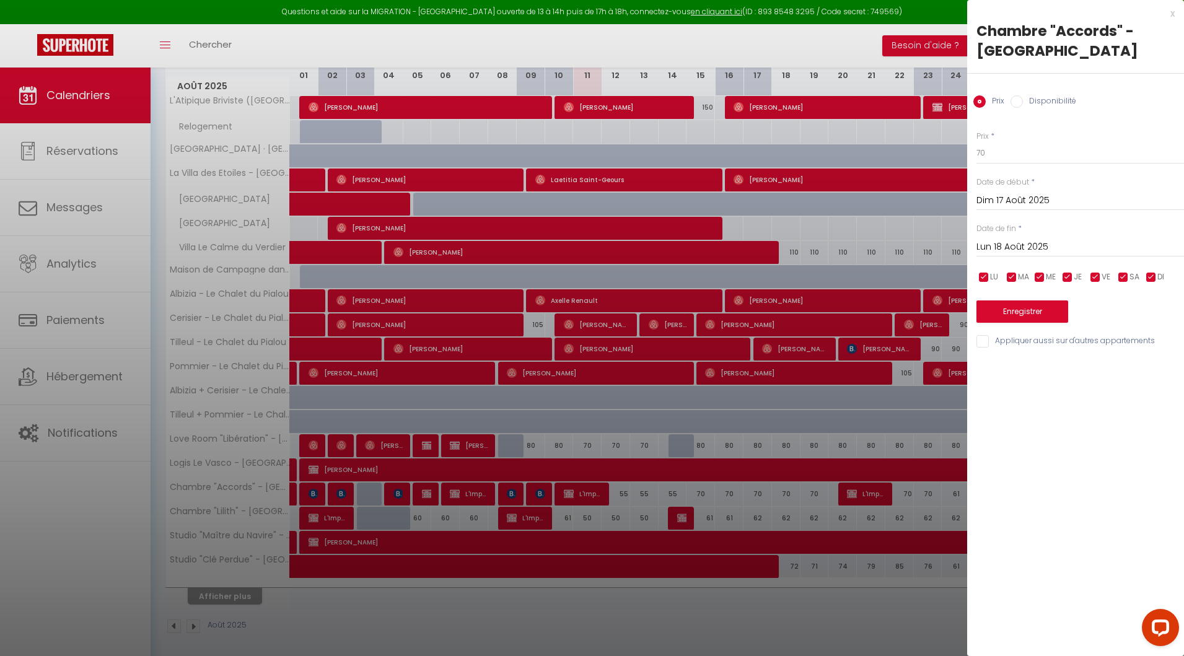
click at [1040, 242] on input "Lun 18 Août 2025" at bounding box center [1081, 247] width 208 height 16
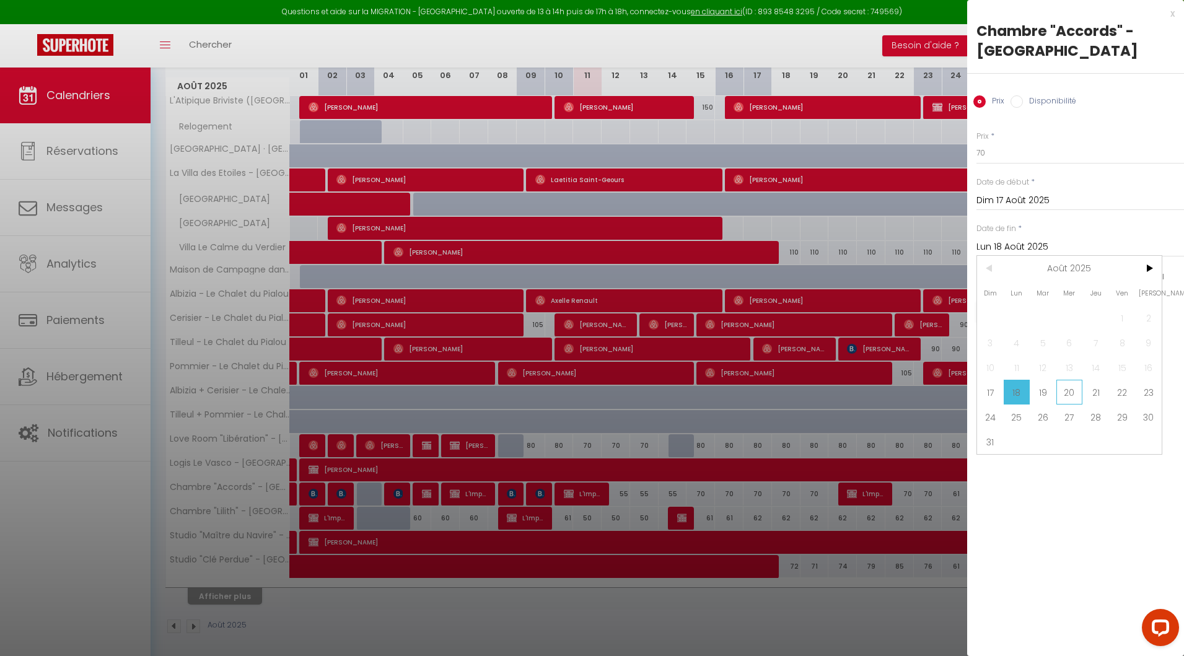
click at [1065, 389] on span "20" at bounding box center [1069, 392] width 27 height 25
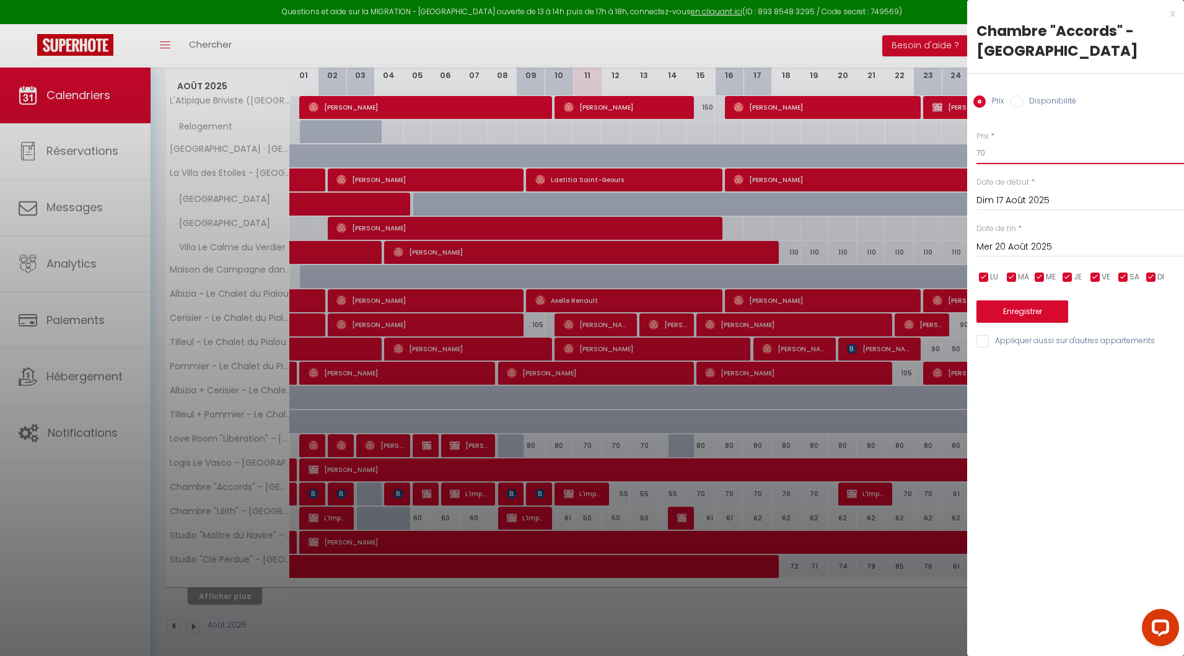
drag, startPoint x: 999, startPoint y: 151, endPoint x: 970, endPoint y: 151, distance: 29.7
click at [970, 151] on div "Prix * 70 Statut * Disponible Indisponible Date de début * [DATE] < [DATE] > Di…" at bounding box center [1075, 232] width 217 height 234
click at [1035, 309] on button "Enregistrer" at bounding box center [1023, 312] width 92 height 22
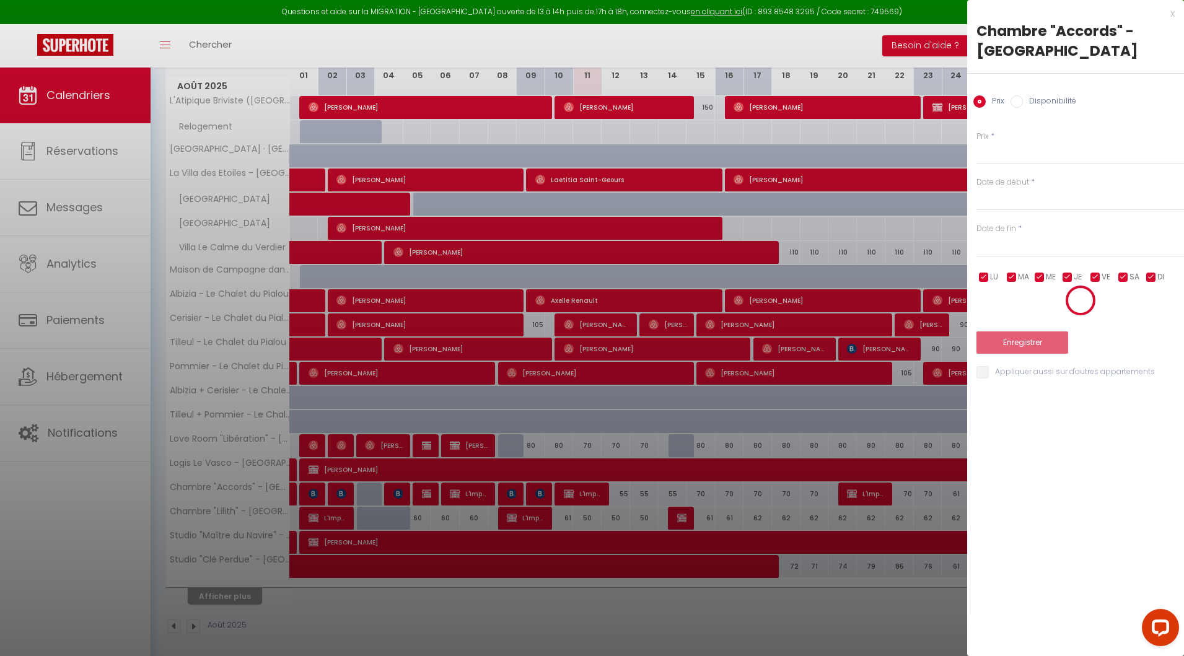
scroll to position [67, 0]
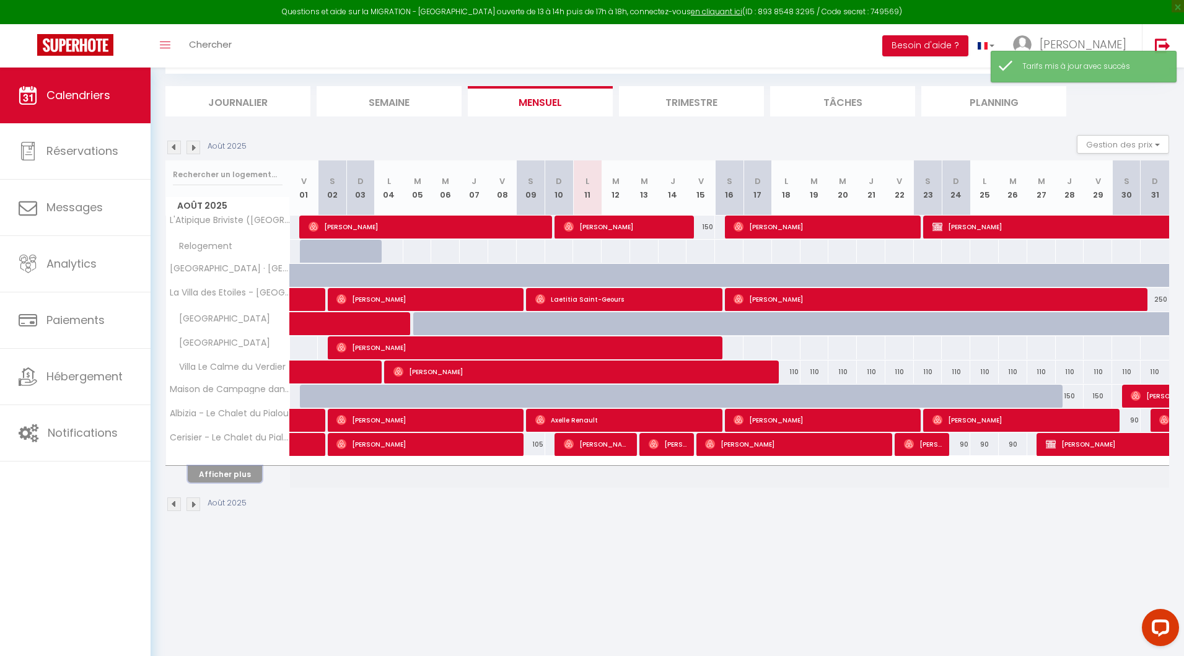
click at [226, 478] on button "Afficher plus" at bounding box center [225, 474] width 74 height 17
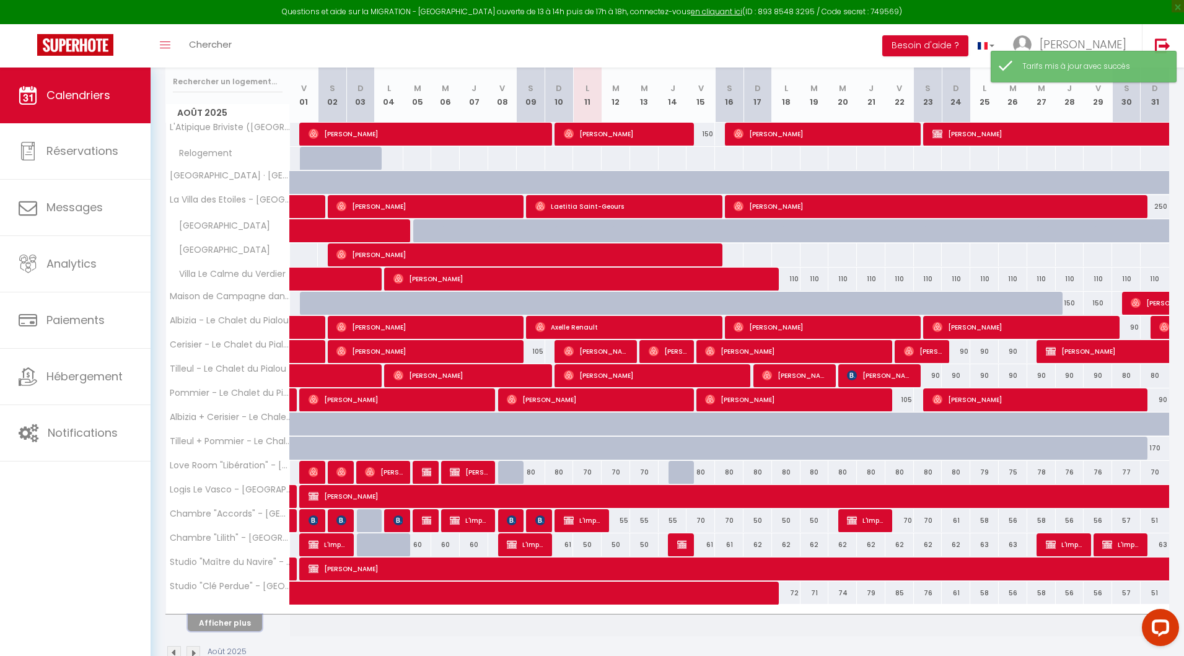
scroll to position [187, 0]
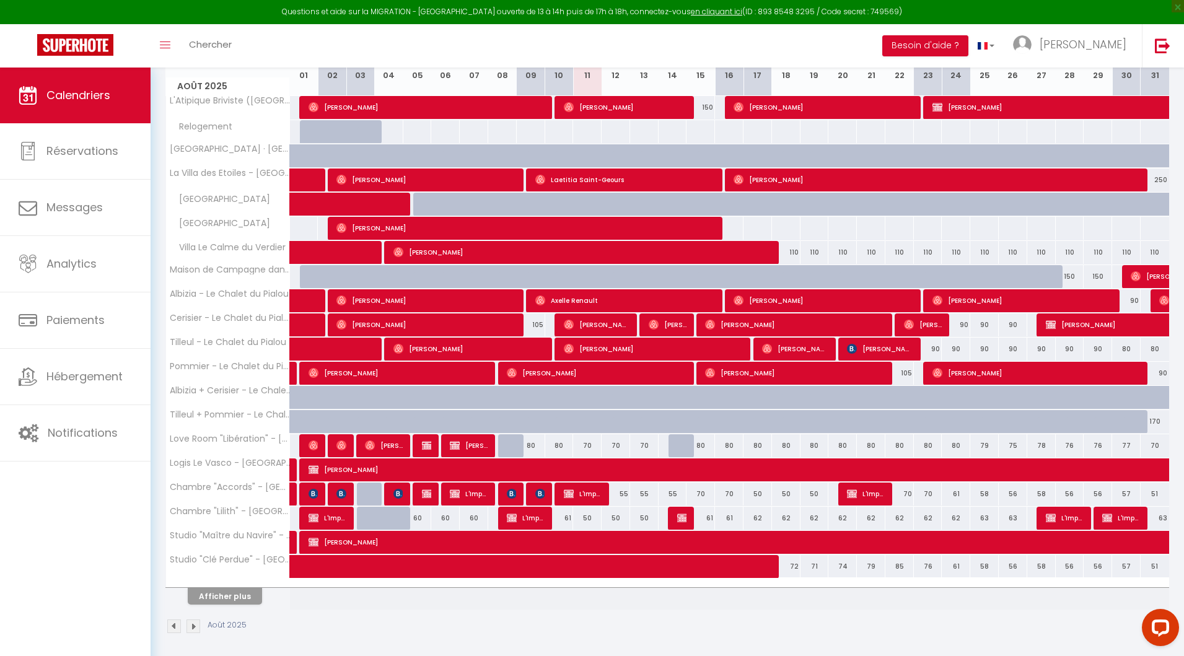
click at [791, 253] on div "110" at bounding box center [786, 252] width 29 height 23
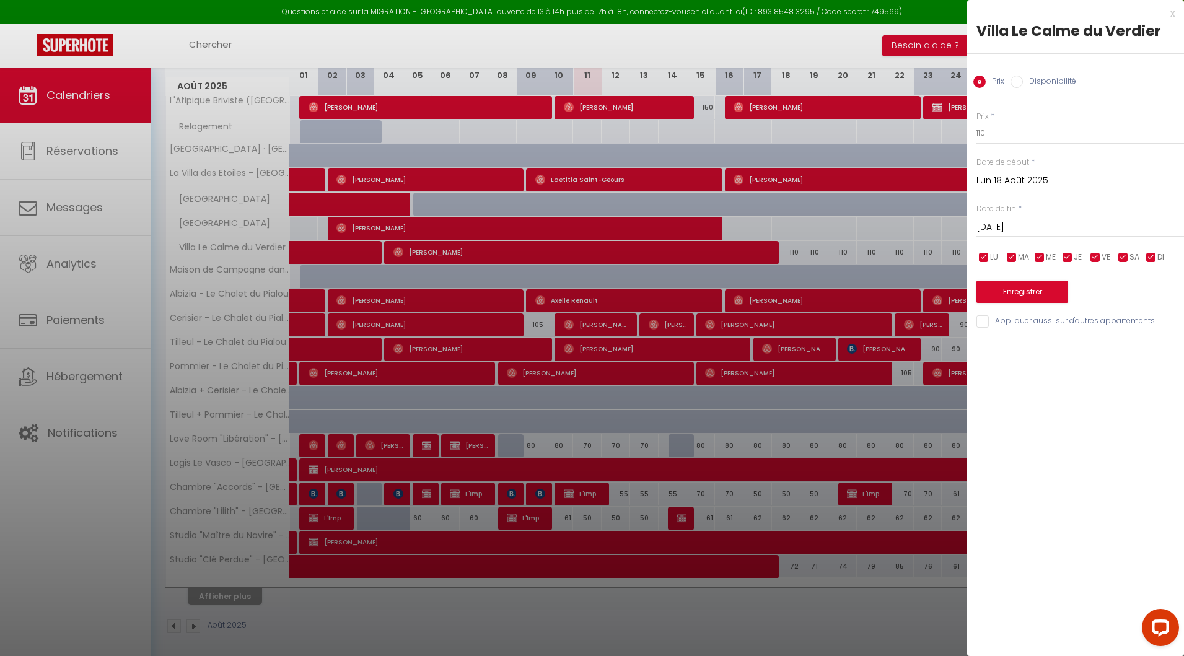
click at [1032, 224] on input "[DATE]" at bounding box center [1081, 227] width 208 height 16
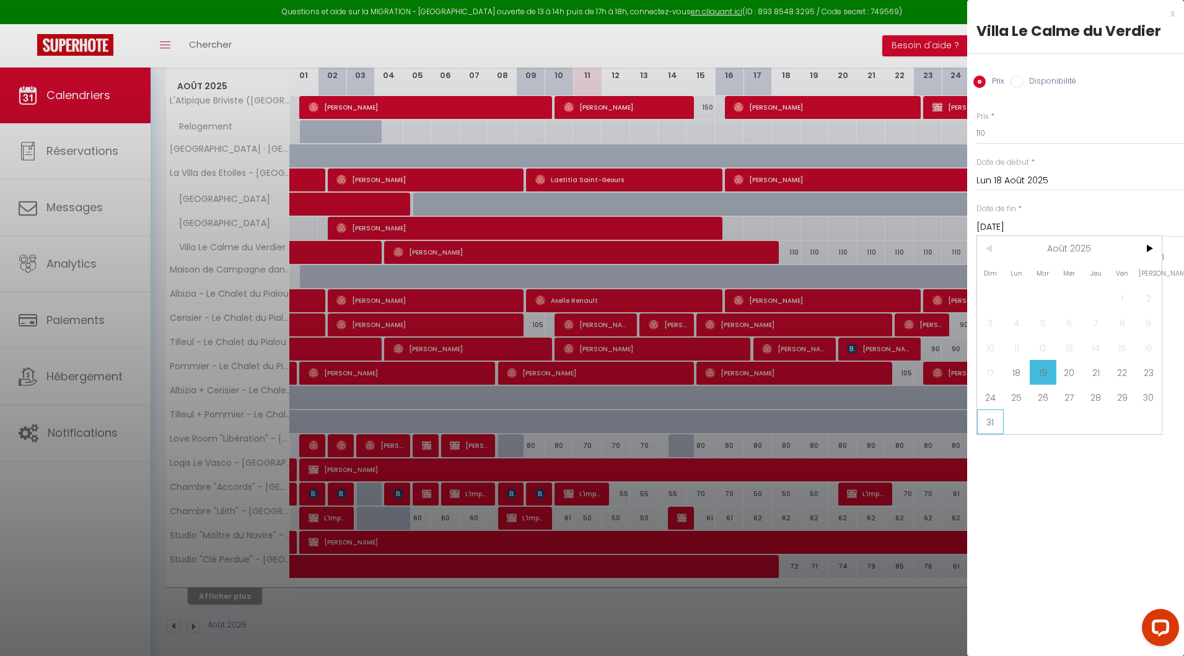
click at [986, 419] on span "31" at bounding box center [990, 422] width 27 height 25
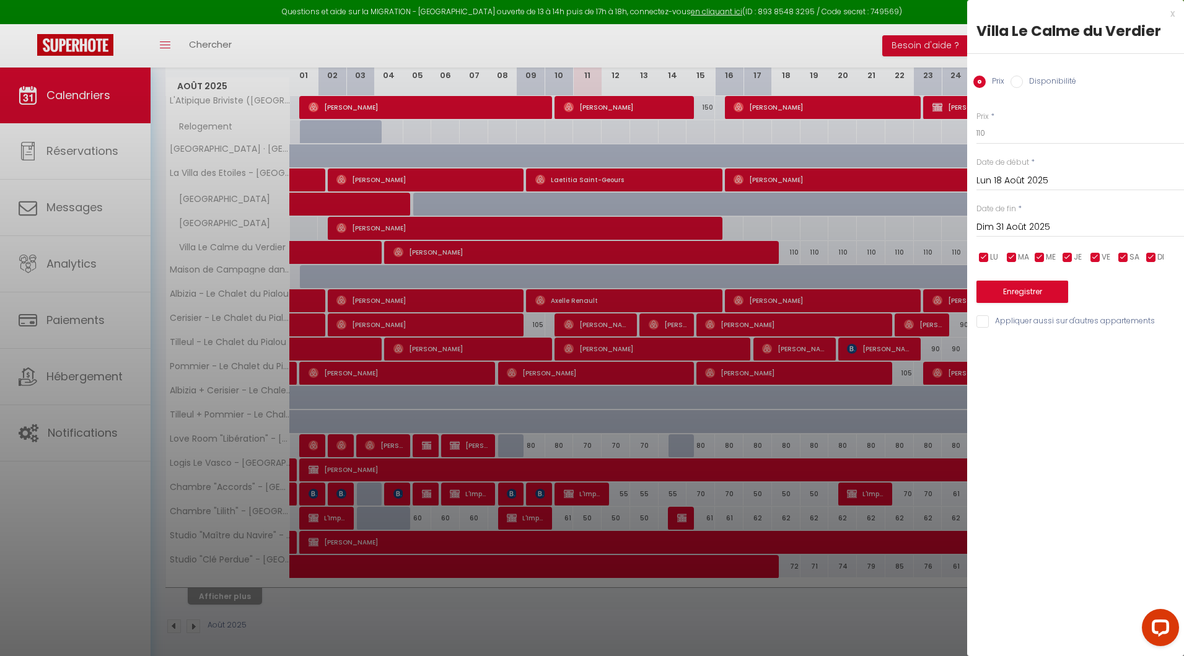
click at [1000, 152] on div "Prix * 110 Statut * Disponible Indisponible Date de début * [DATE] < [DATE] > D…" at bounding box center [1075, 212] width 217 height 234
drag, startPoint x: 998, startPoint y: 139, endPoint x: 964, endPoint y: 138, distance: 34.1
click at [970, 138] on div "Prix * 110 Statut * Disponible Indisponible Date de début * [DATE] < [DATE] > D…" at bounding box center [1075, 212] width 217 height 234
click at [1016, 296] on button "Enregistrer" at bounding box center [1023, 292] width 92 height 22
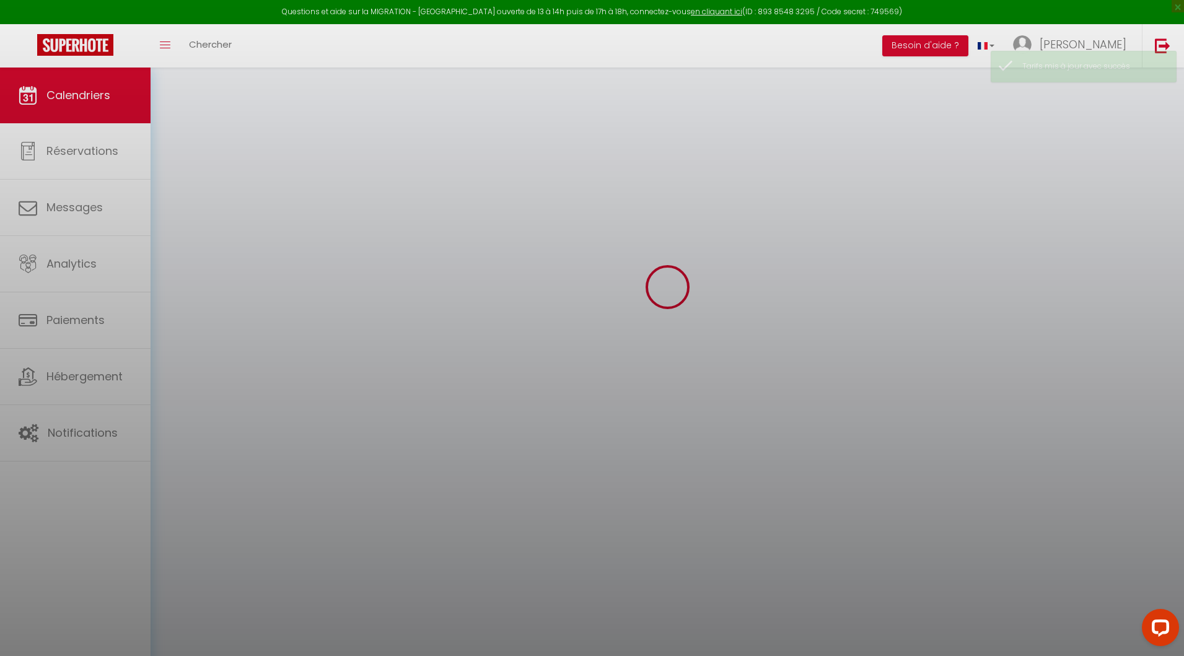
scroll to position [67, 0]
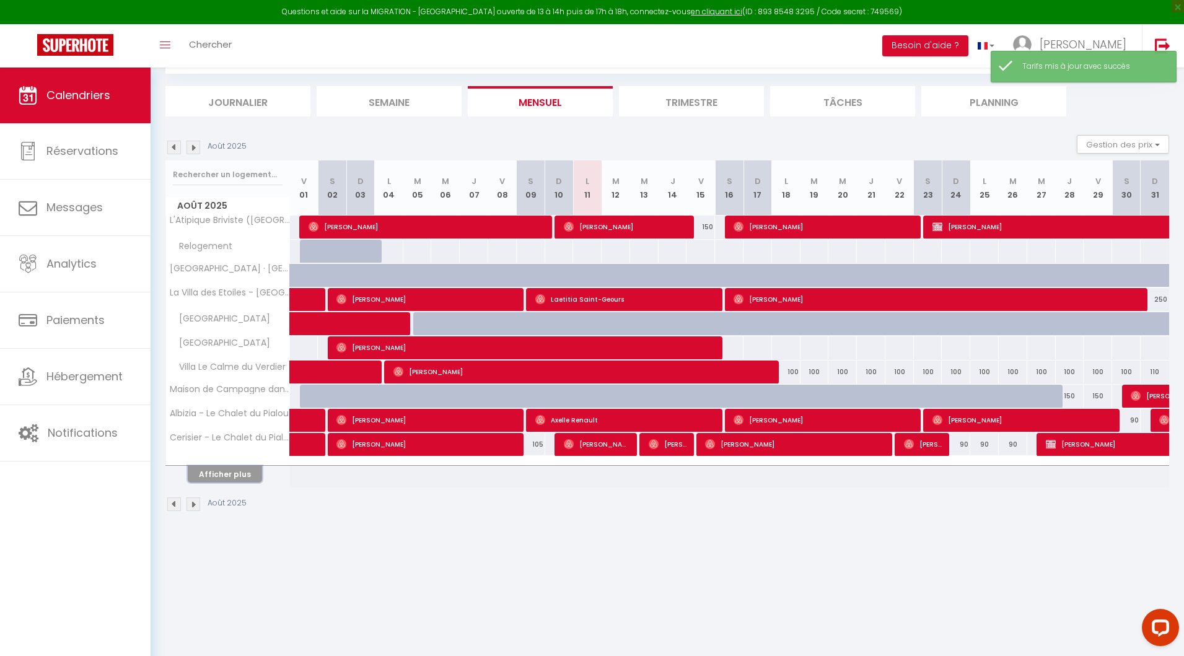
click at [232, 475] on button "Afficher plus" at bounding box center [225, 474] width 74 height 17
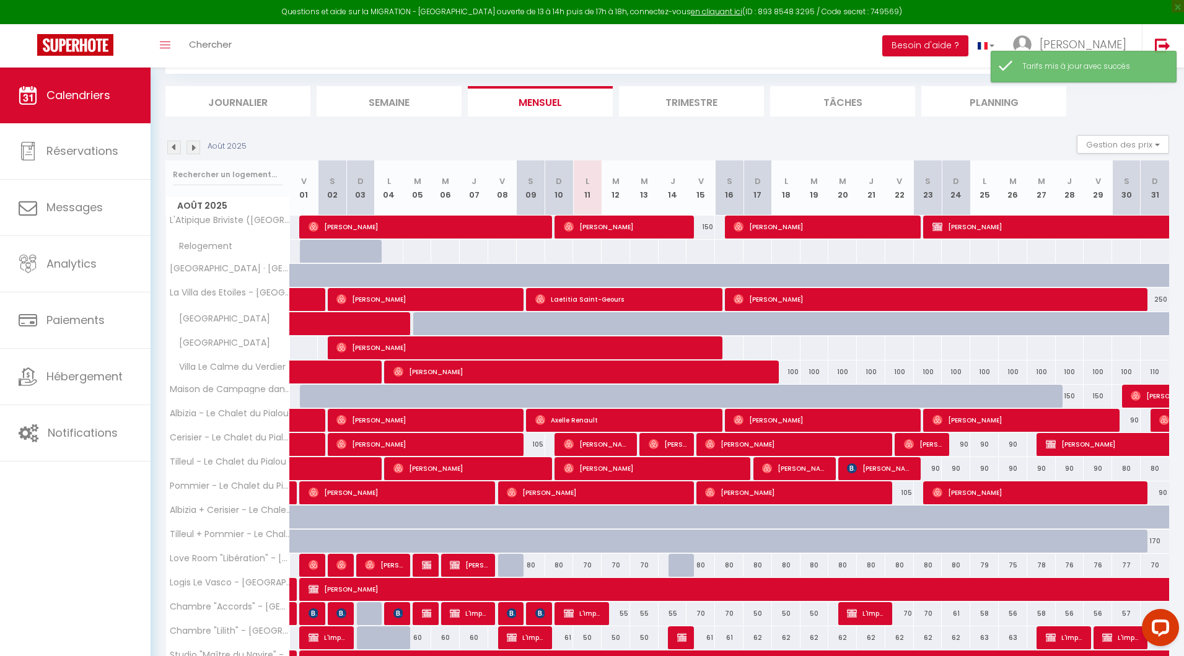
scroll to position [187, 0]
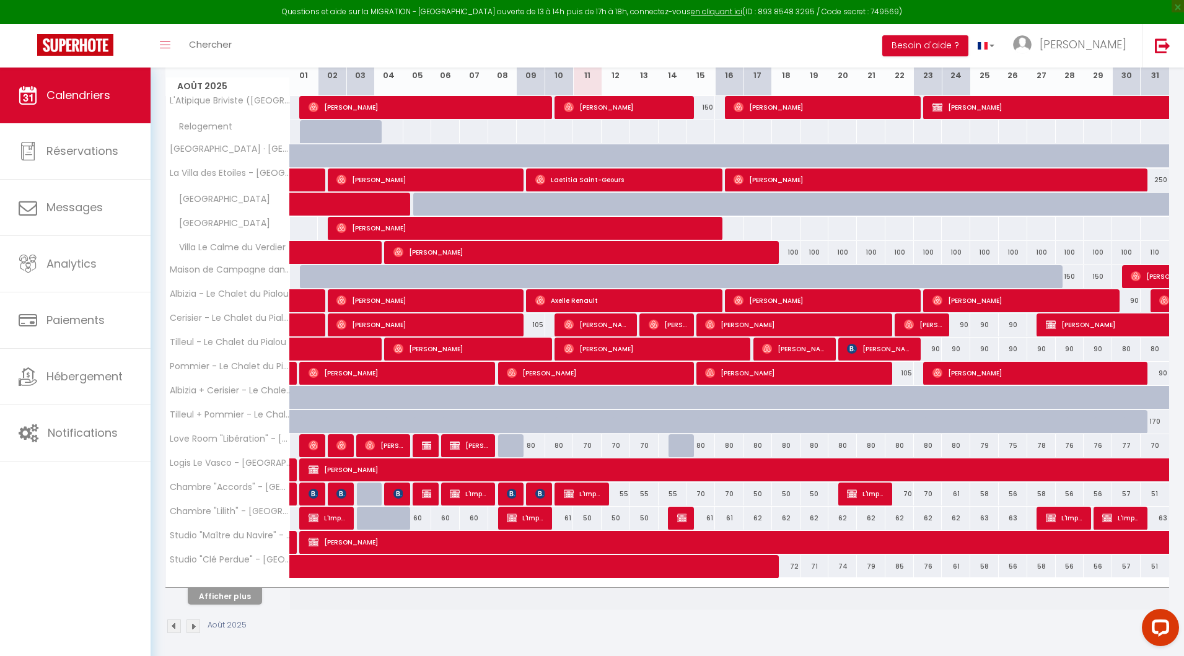
click at [707, 519] on div "61" at bounding box center [701, 518] width 29 height 23
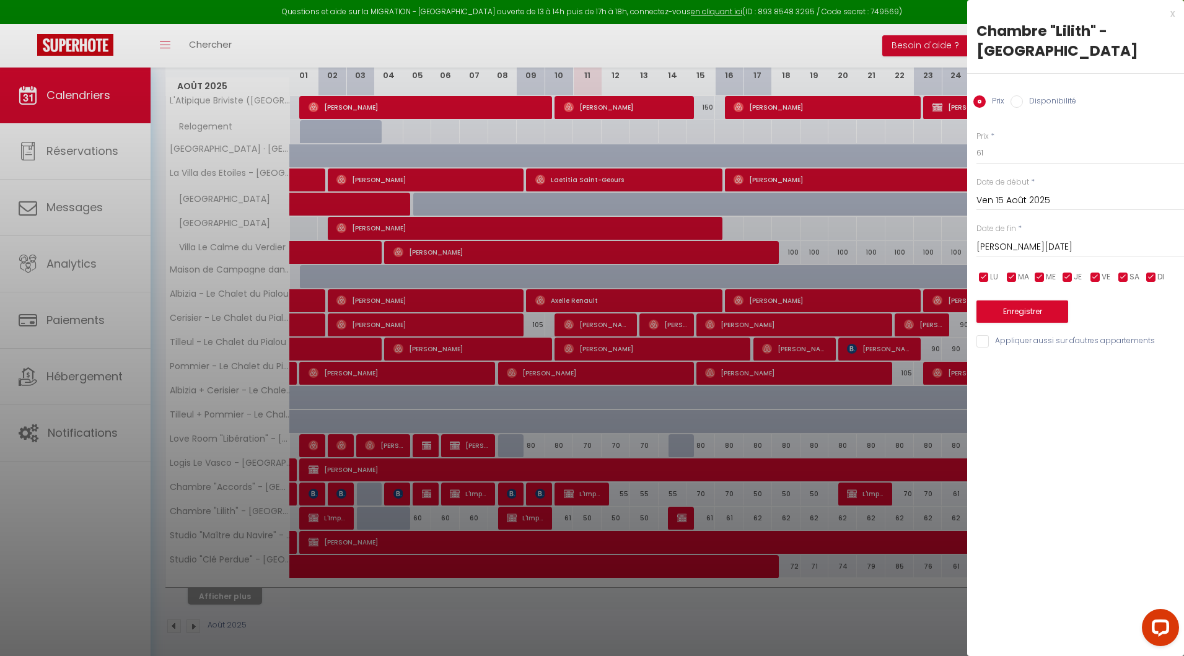
click at [749, 518] on div at bounding box center [592, 328] width 1184 height 656
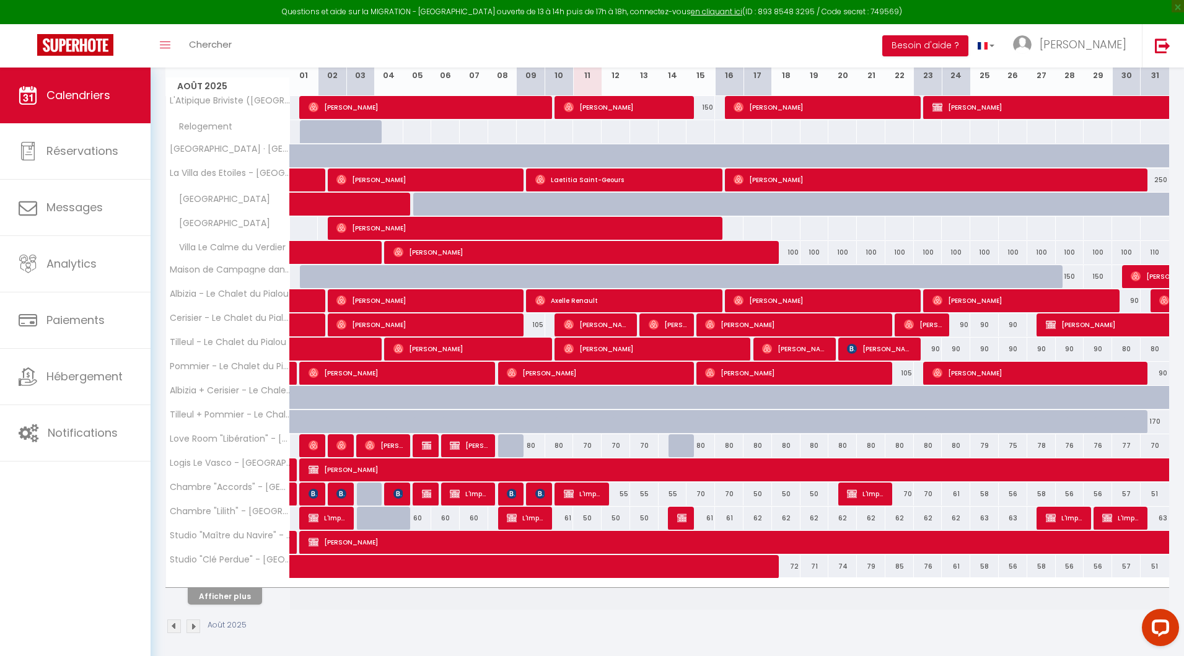
click at [756, 518] on div "62" at bounding box center [758, 518] width 29 height 23
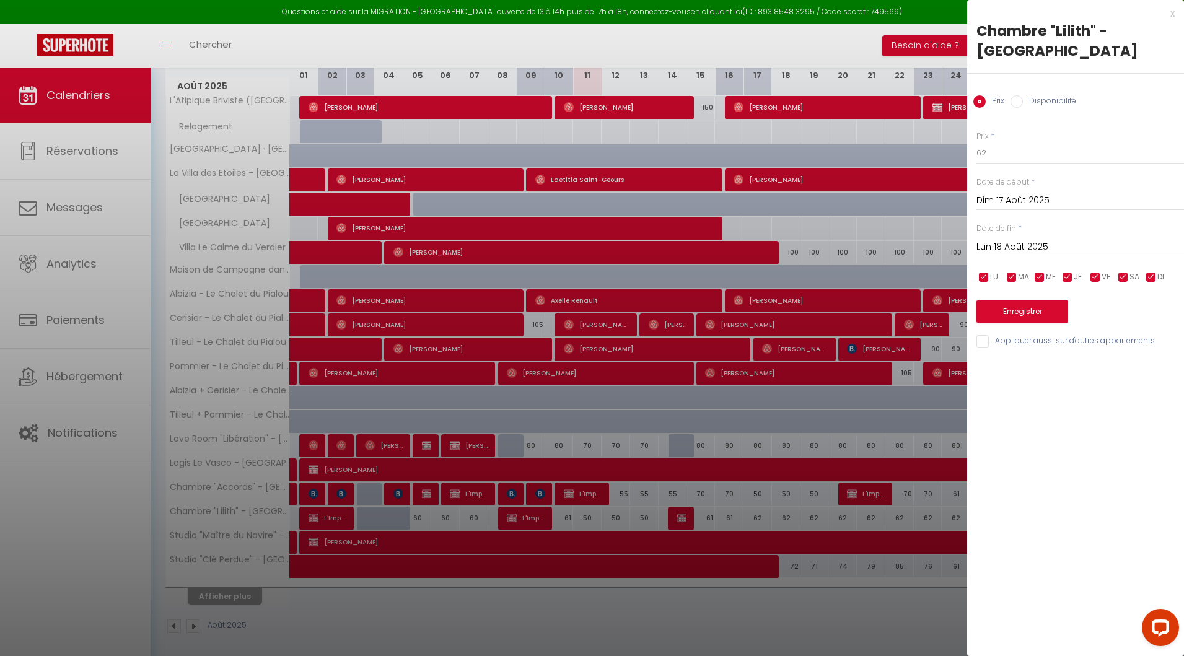
click at [1066, 241] on input "Lun 18 Août 2025" at bounding box center [1081, 247] width 208 height 16
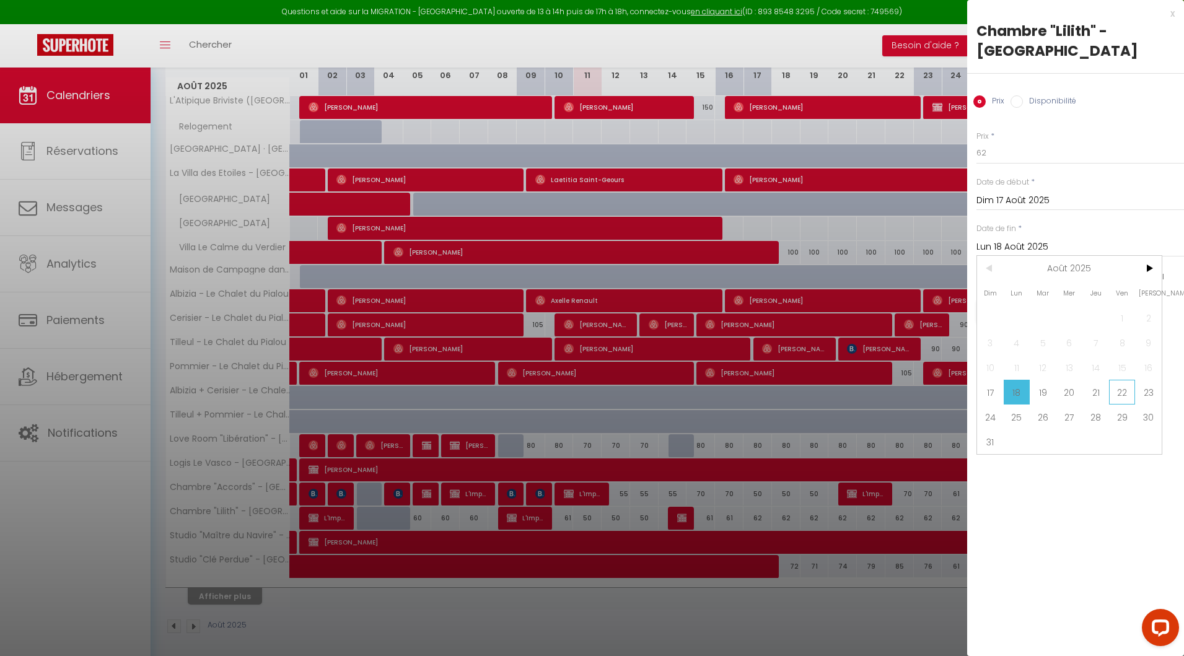
click at [1124, 392] on span "22" at bounding box center [1122, 392] width 27 height 25
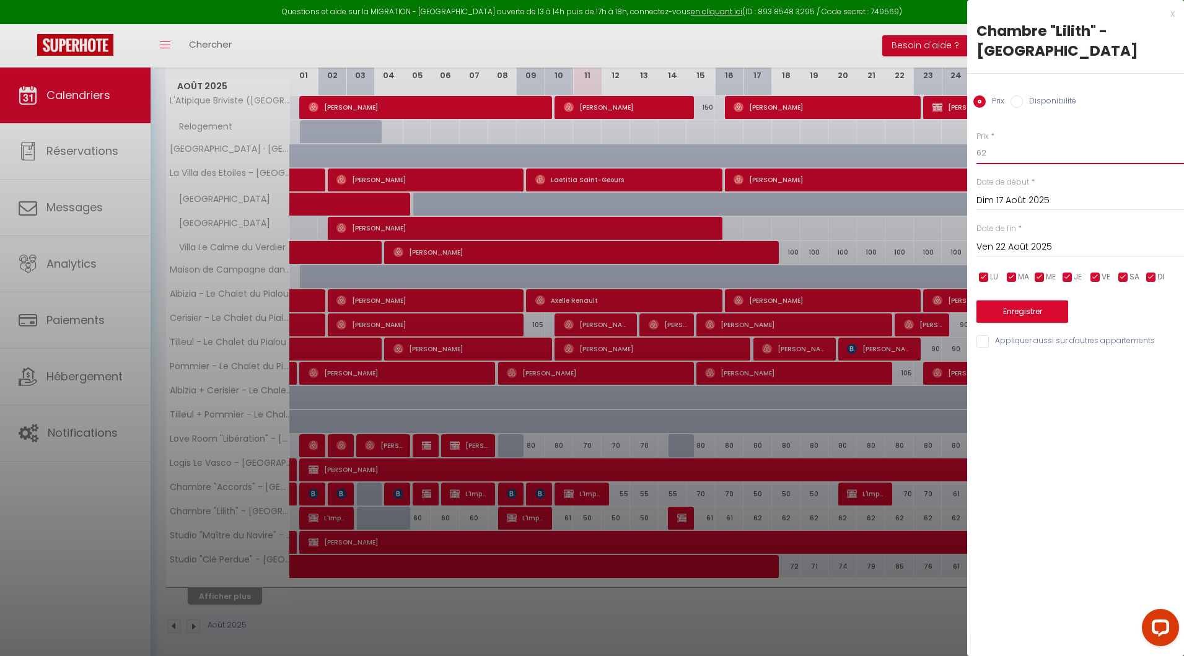
drag, startPoint x: 999, startPoint y: 150, endPoint x: 944, endPoint y: 150, distance: 55.1
click at [944, 150] on body "Questions et aide sur la MIGRATION - [GEOGRAPHIC_DATA] ouverte de 13 à 14h puis…" at bounding box center [592, 271] width 1184 height 780
click at [1037, 319] on button "Enregistrer" at bounding box center [1023, 312] width 92 height 22
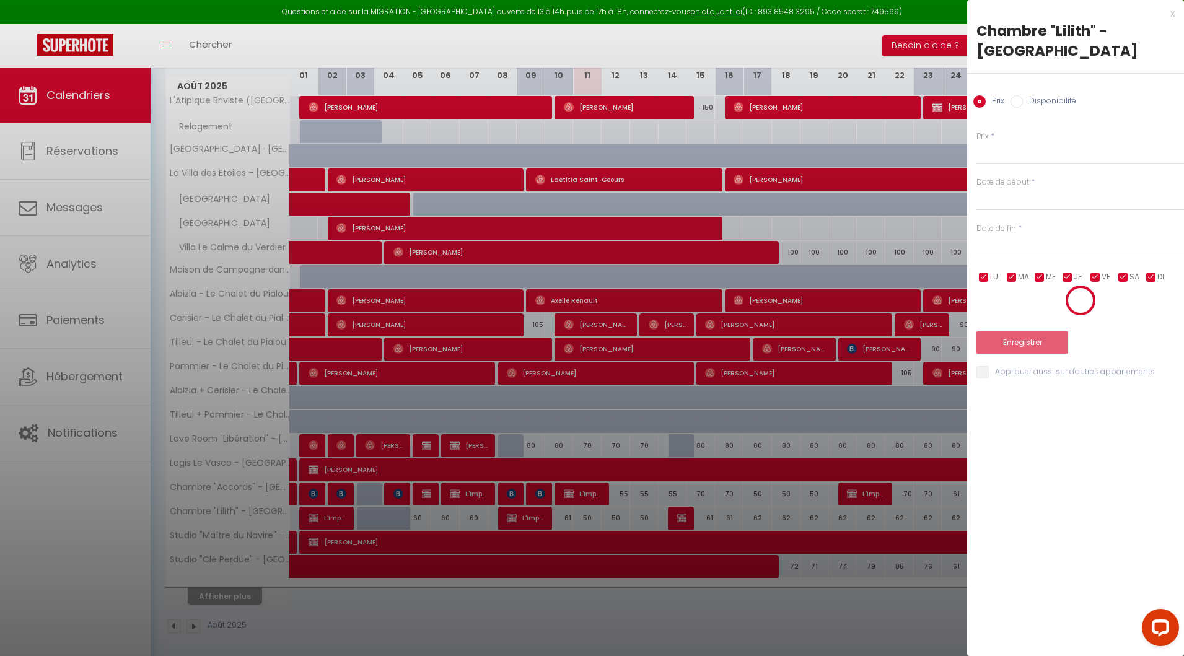
scroll to position [67, 0]
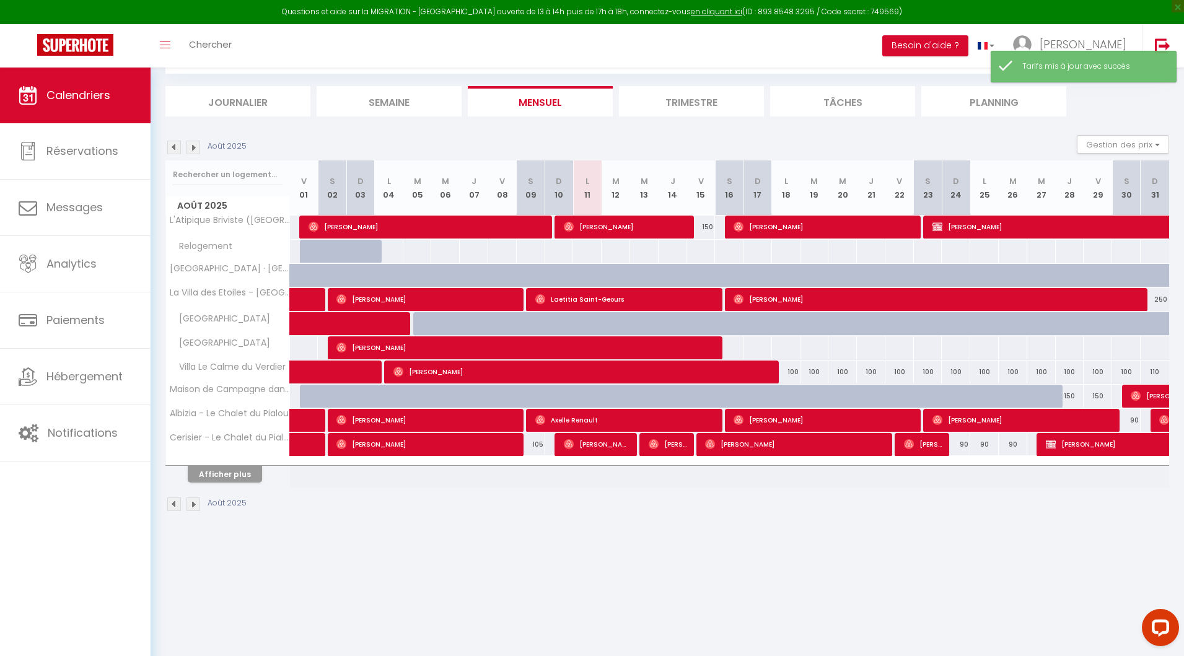
click at [239, 480] on th "Afficher plus" at bounding box center [228, 472] width 124 height 31
click at [234, 472] on button "Afficher plus" at bounding box center [225, 474] width 74 height 17
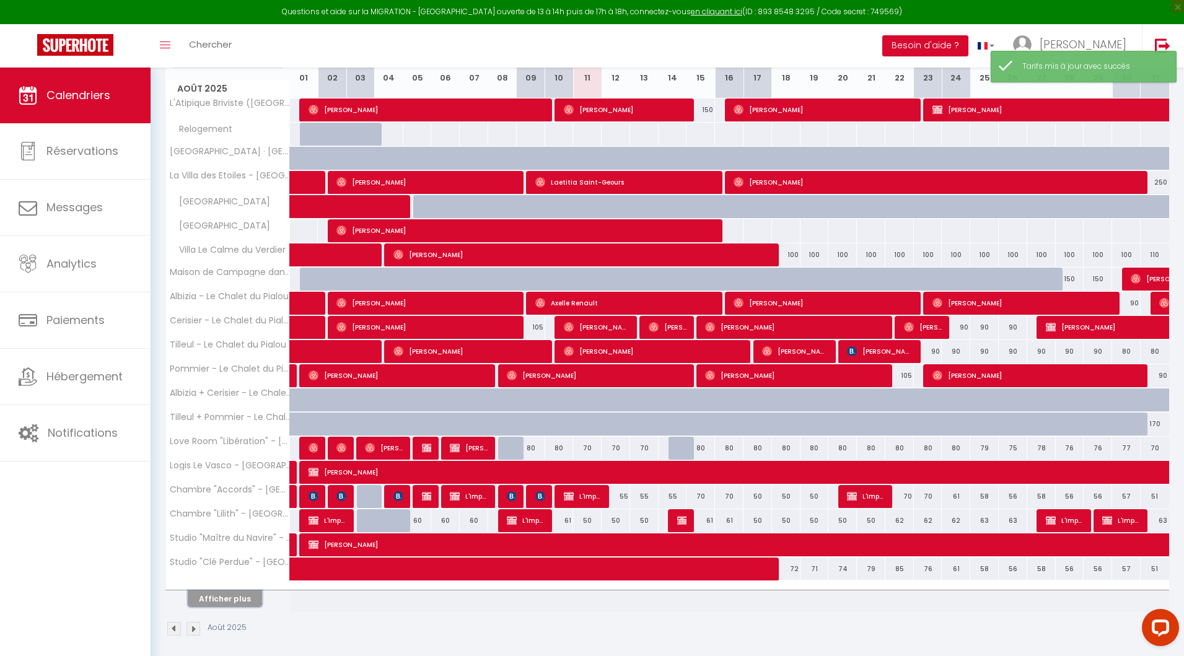
scroll to position [187, 0]
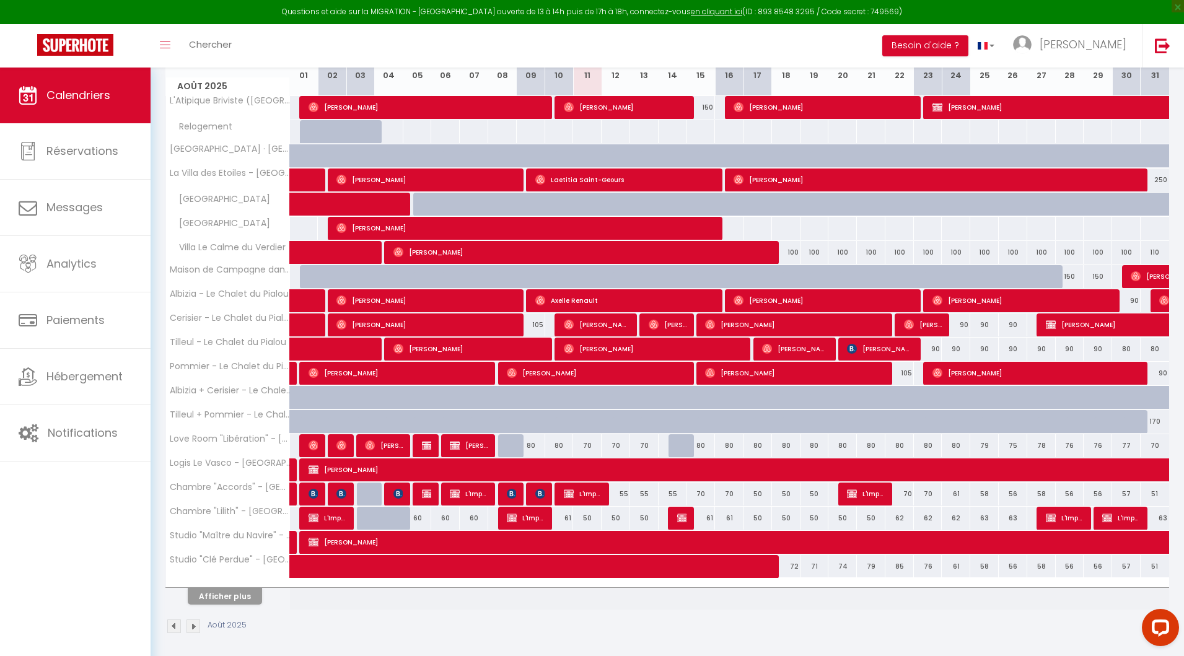
click at [625, 489] on div "55" at bounding box center [616, 494] width 29 height 23
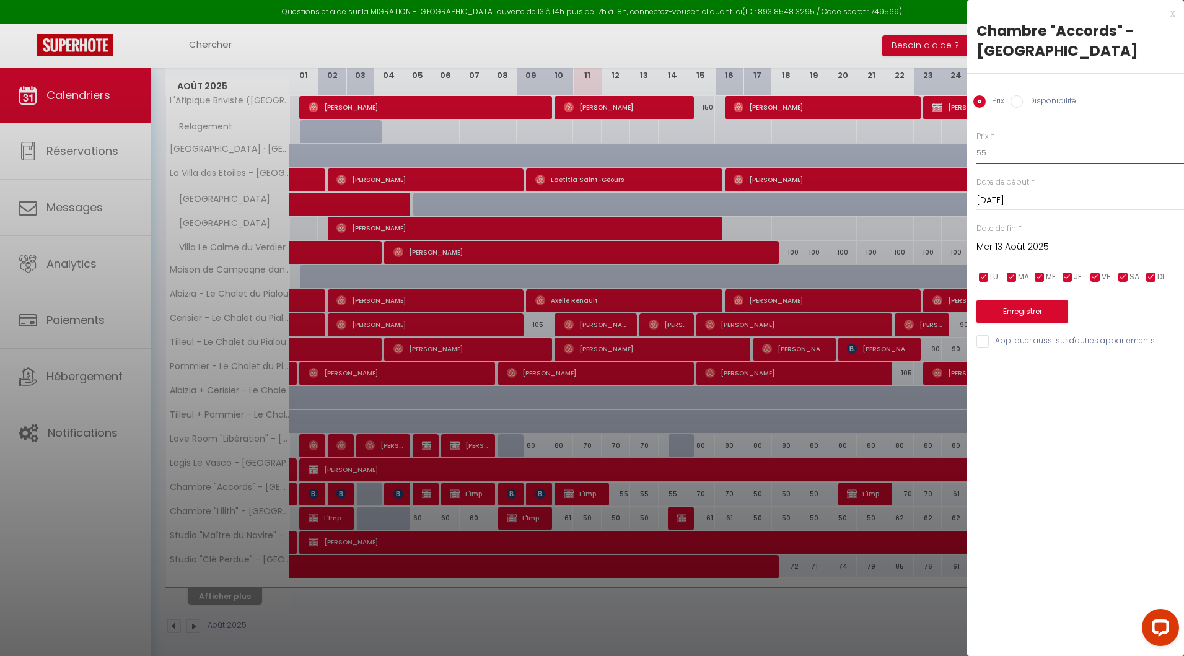
drag, startPoint x: 1025, startPoint y: 146, endPoint x: 959, endPoint y: 146, distance: 66.3
click at [959, 146] on body "Questions et aide sur la MIGRATION - [GEOGRAPHIC_DATA] ouverte de 13 à 14h puis…" at bounding box center [592, 271] width 1184 height 780
drag, startPoint x: 1007, startPoint y: 156, endPoint x: 959, endPoint y: 156, distance: 48.3
click at [958, 156] on body "Questions et aide sur la MIGRATION - [GEOGRAPHIC_DATA] ouverte de 13 à 14h puis…" at bounding box center [592, 271] width 1184 height 780
click at [1015, 239] on input "Mer 13 Août 2025" at bounding box center [1081, 247] width 208 height 16
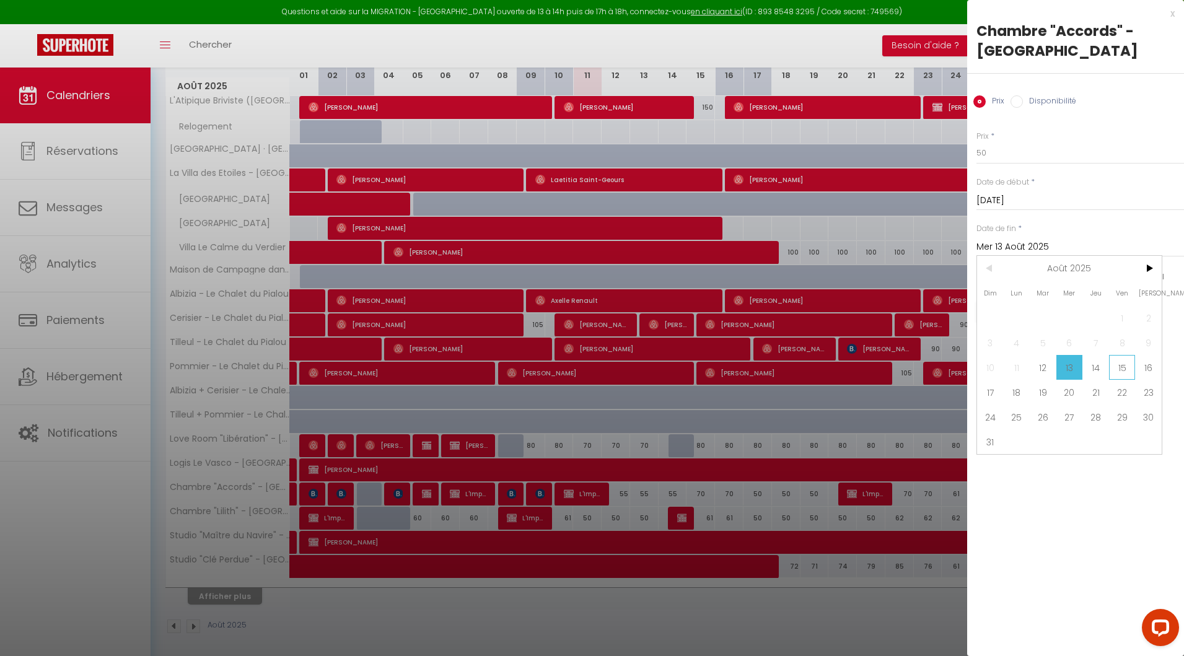
click at [1121, 375] on span "15" at bounding box center [1122, 367] width 27 height 25
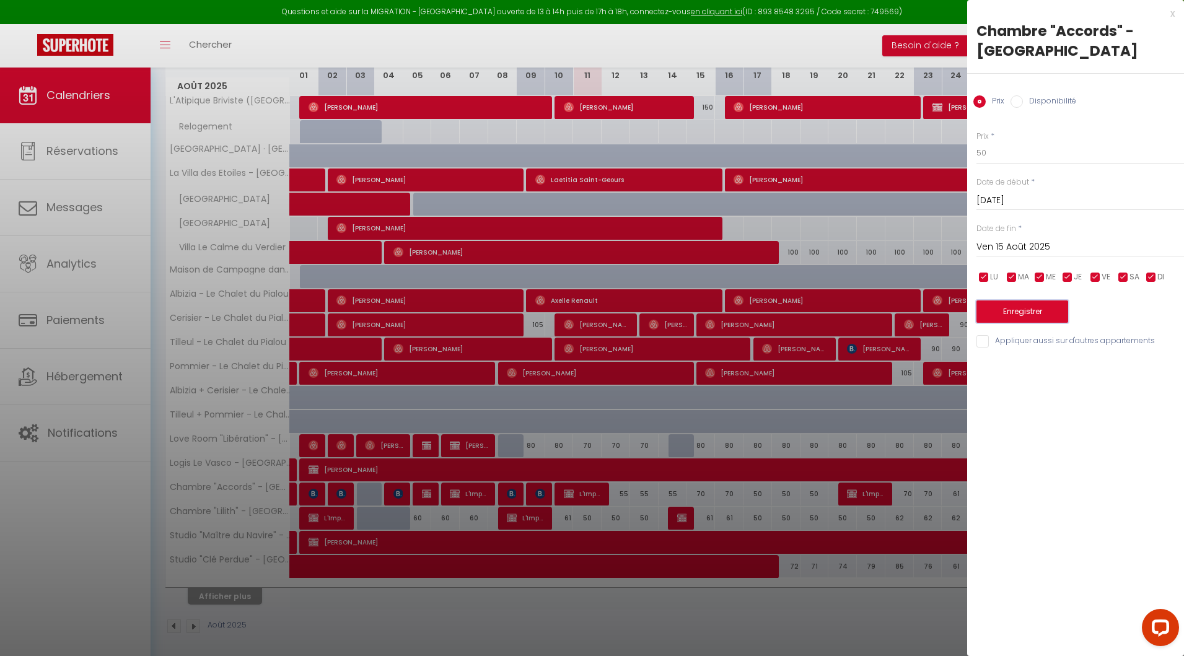
click at [1032, 304] on button "Enregistrer" at bounding box center [1023, 312] width 92 height 22
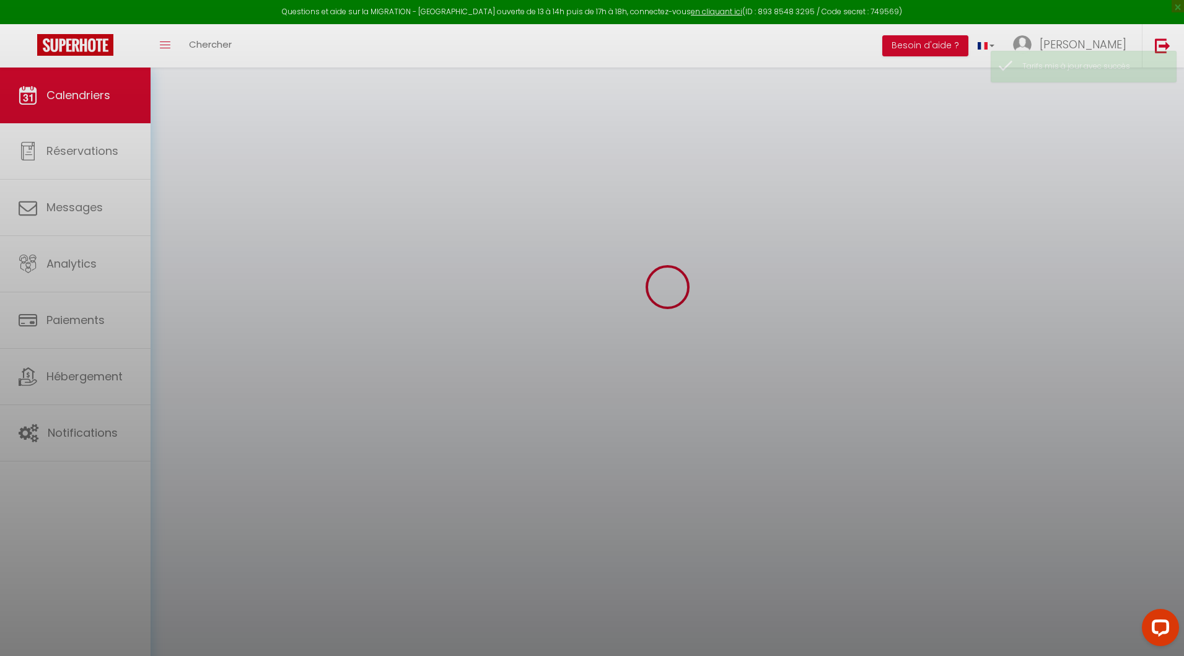
scroll to position [67, 0]
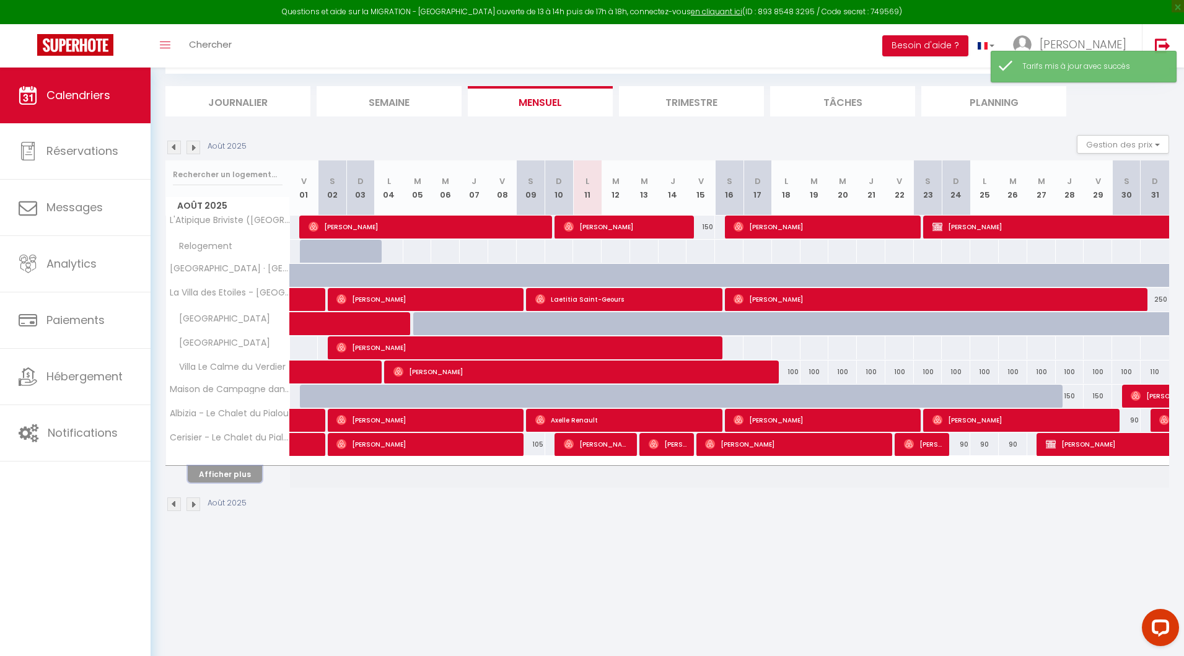
click at [227, 477] on button "Afficher plus" at bounding box center [225, 474] width 74 height 17
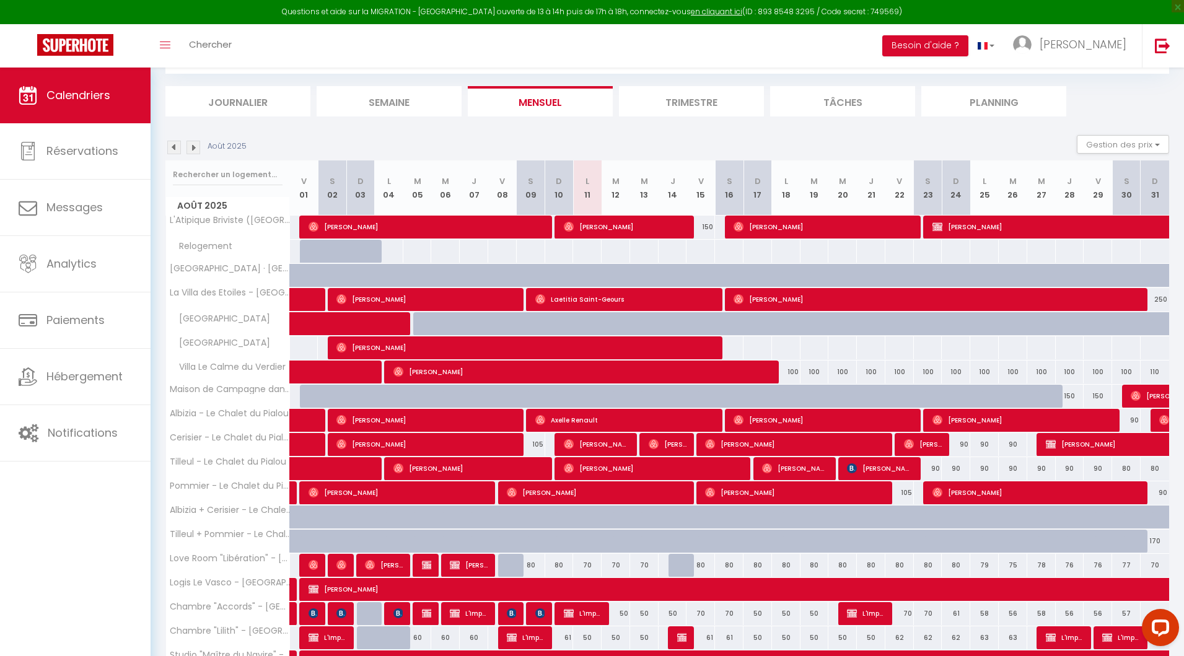
scroll to position [187, 0]
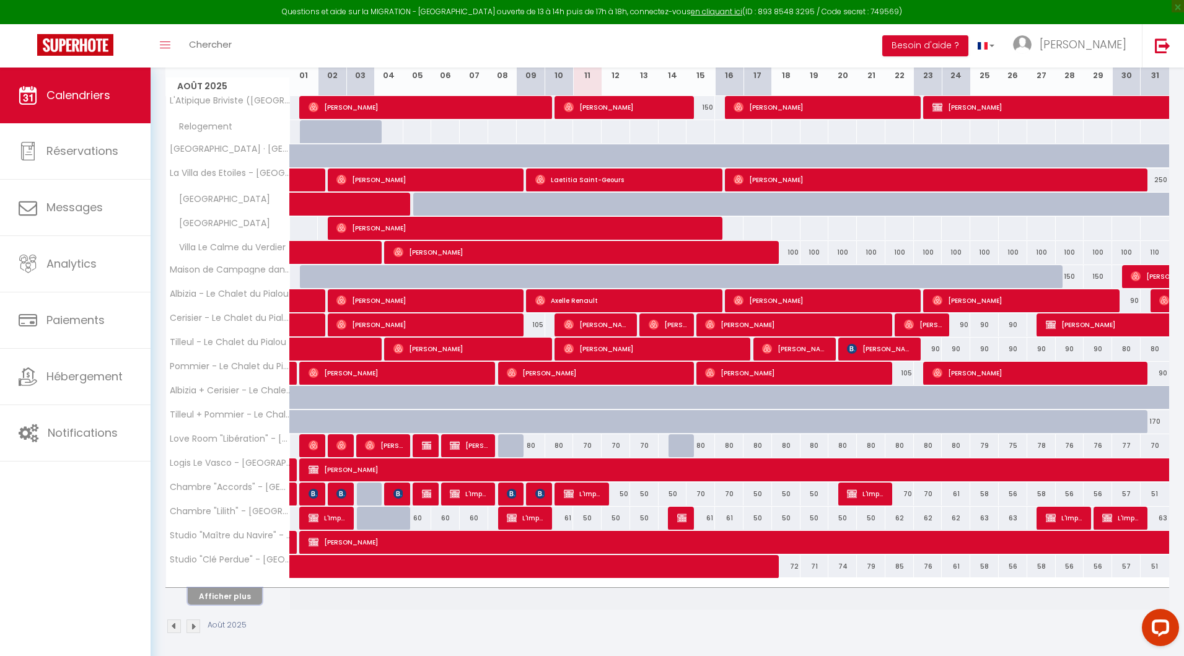
click at [214, 596] on button "Afficher plus" at bounding box center [225, 596] width 74 height 17
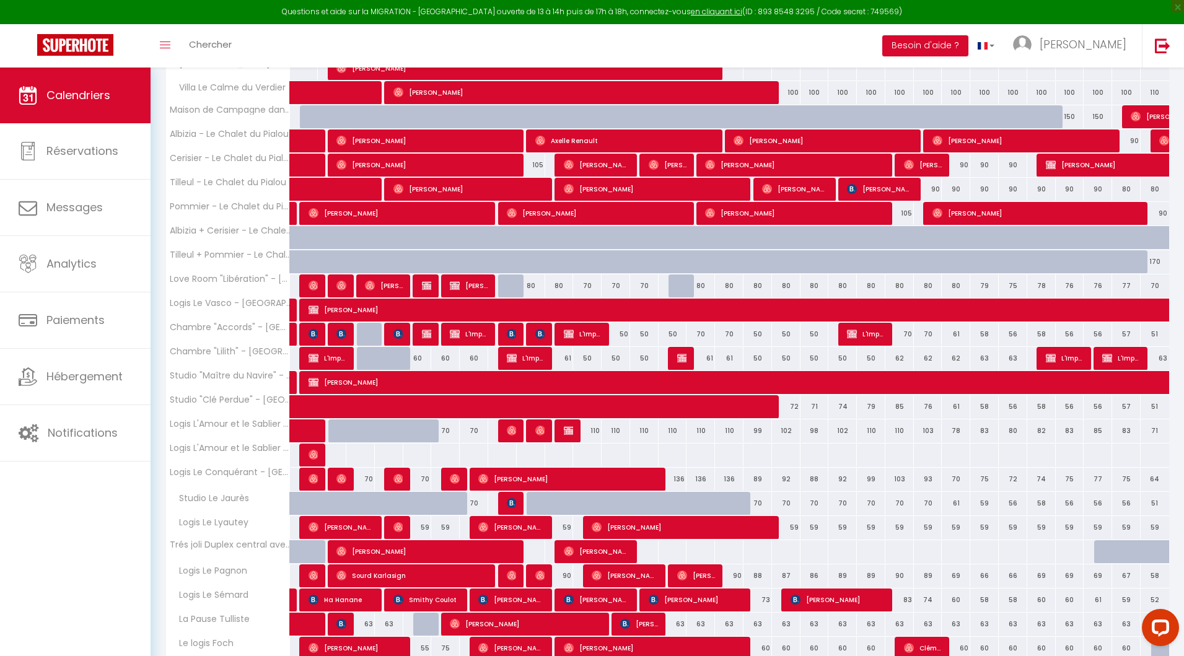
scroll to position [349, 0]
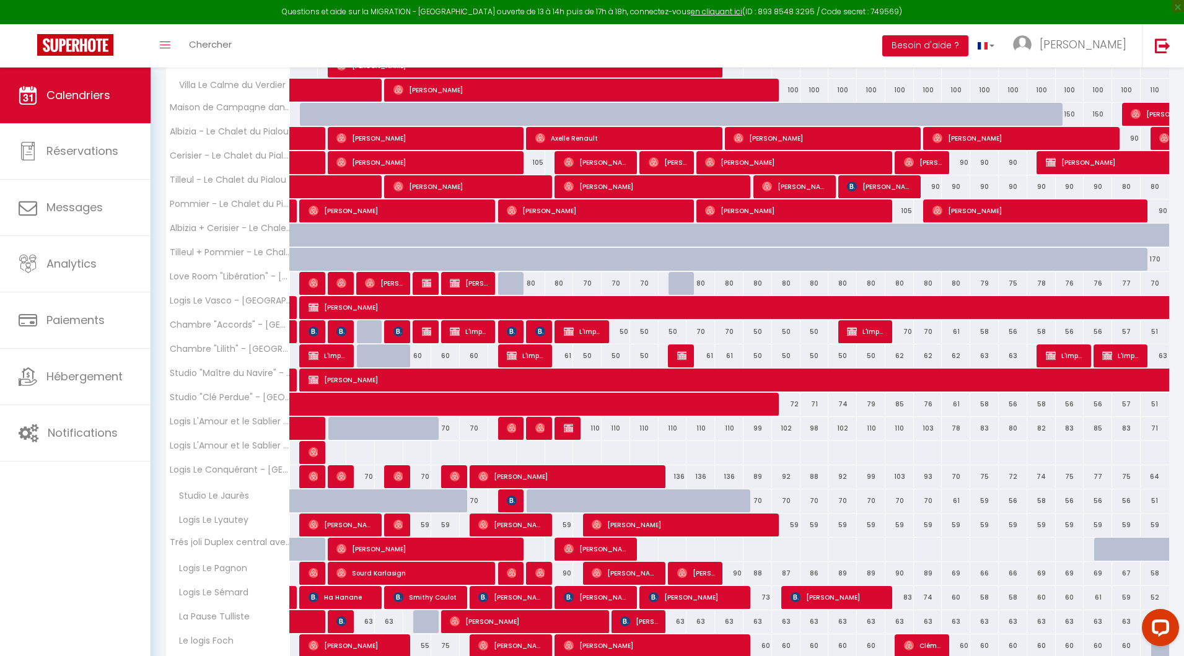
click at [592, 429] on div "110" at bounding box center [587, 428] width 29 height 23
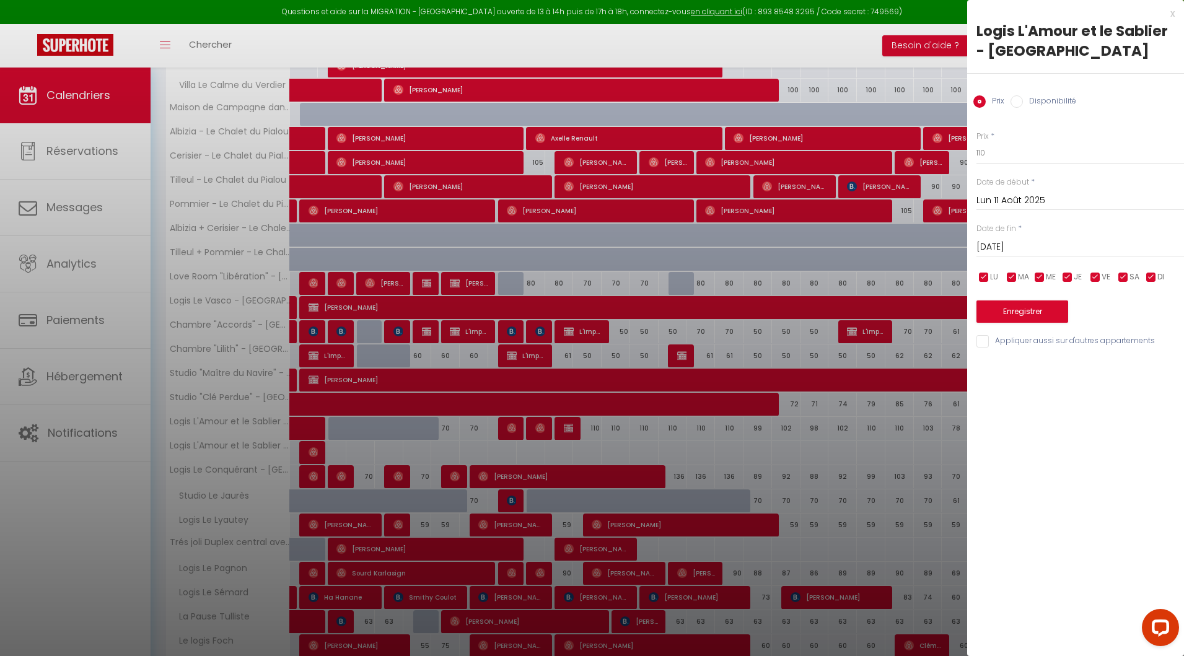
click at [1030, 104] on label "Disponibilité" at bounding box center [1049, 102] width 53 height 14
click at [1023, 104] on input "Disponibilité" at bounding box center [1017, 101] width 12 height 12
click at [985, 94] on div "Prix Disponibilité" at bounding box center [1075, 95] width 217 height 42
click at [983, 102] on input "Prix" at bounding box center [979, 101] width 12 height 12
click at [1021, 244] on input "[DATE]" at bounding box center [1081, 247] width 208 height 16
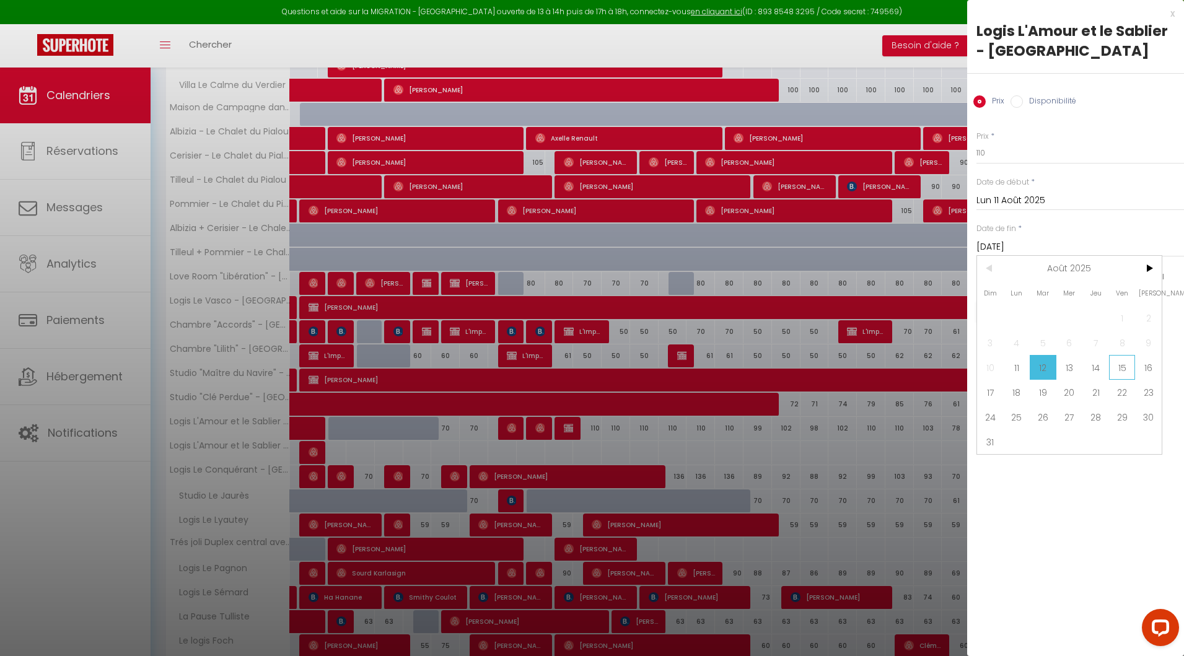
click at [1115, 370] on span "15" at bounding box center [1122, 367] width 27 height 25
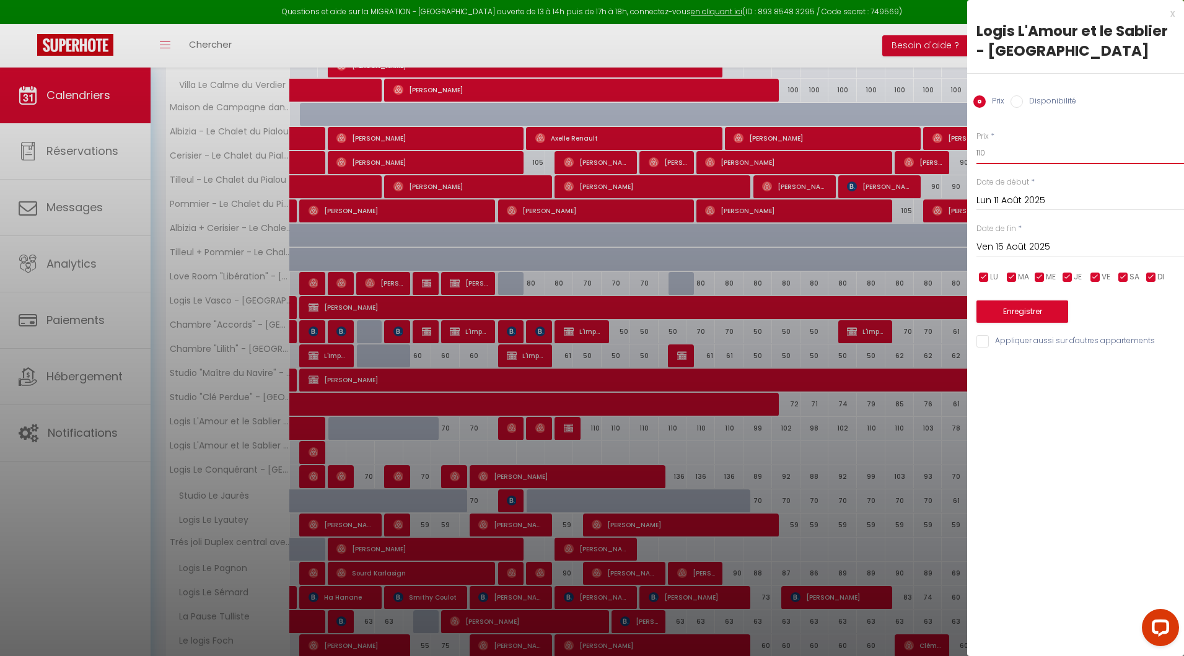
drag, startPoint x: 1001, startPoint y: 149, endPoint x: 959, endPoint y: 149, distance: 42.1
click at [959, 149] on body "Questions et aide sur la MIGRATION - [GEOGRAPHIC_DATA] ouverte de 13 à 14h puis…" at bounding box center [592, 230] width 1184 height 1022
click at [1034, 318] on button "Enregistrer" at bounding box center [1023, 312] width 92 height 22
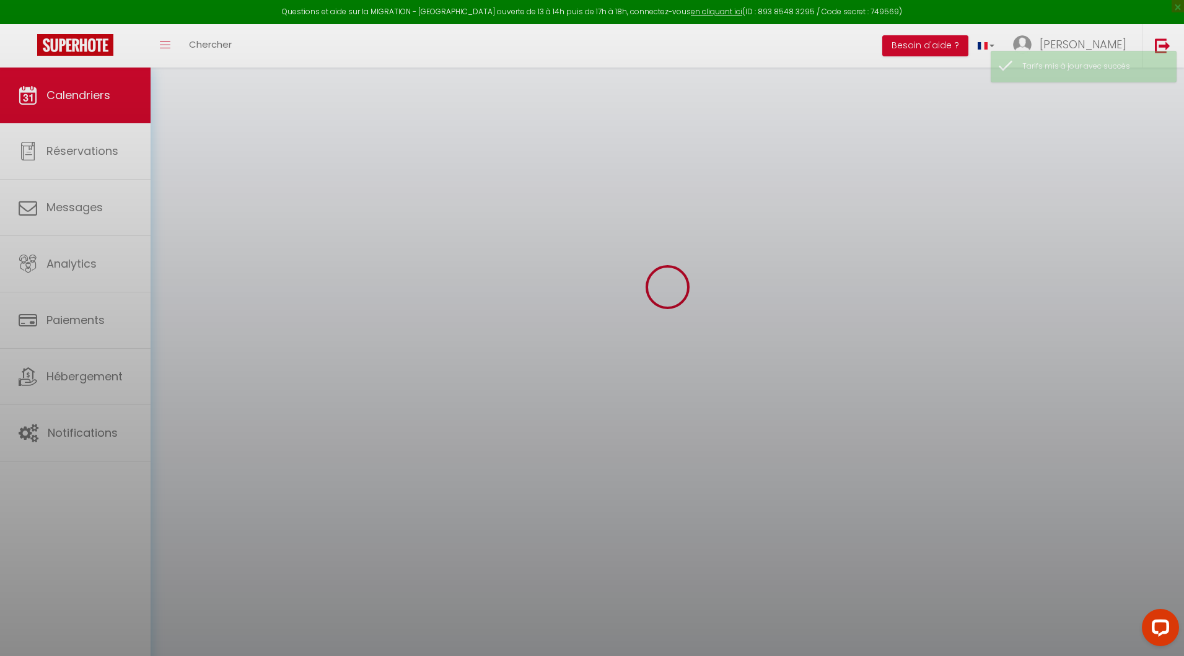
scroll to position [67, 0]
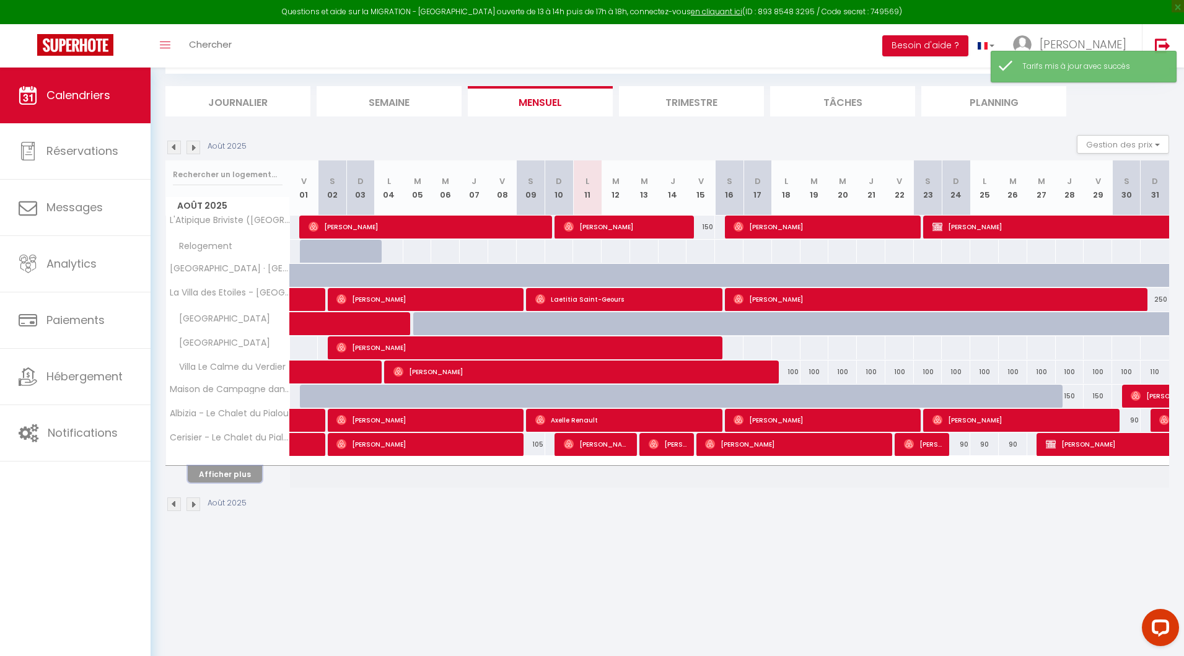
click at [247, 466] on button "Afficher plus" at bounding box center [225, 474] width 74 height 17
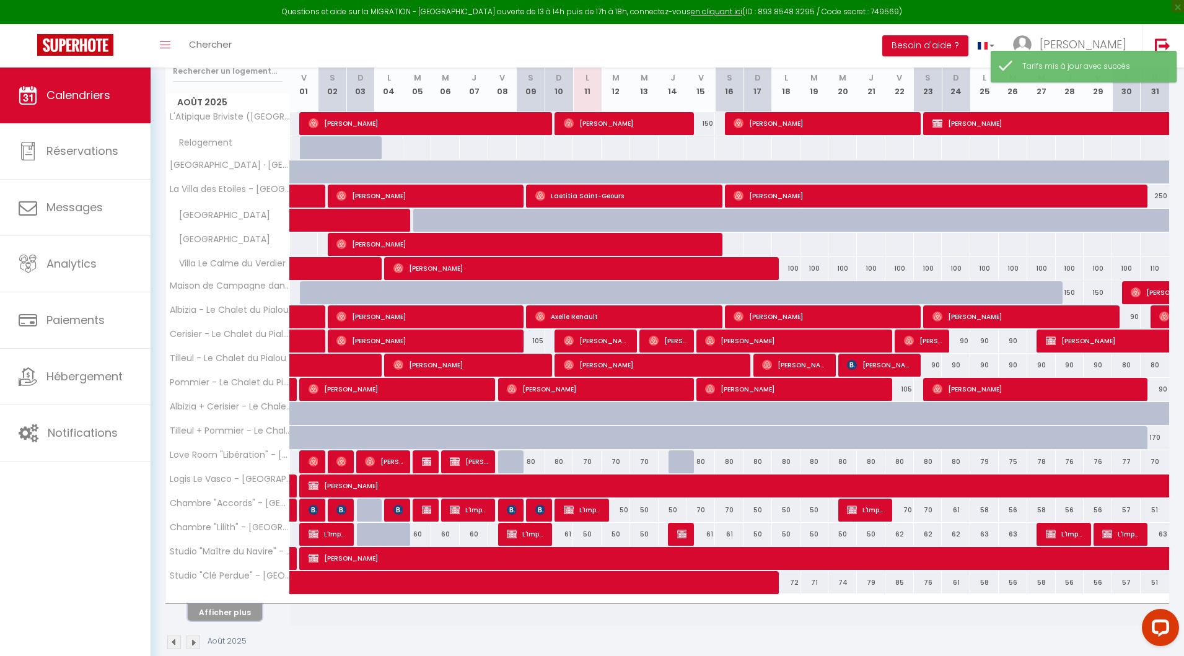
scroll to position [187, 0]
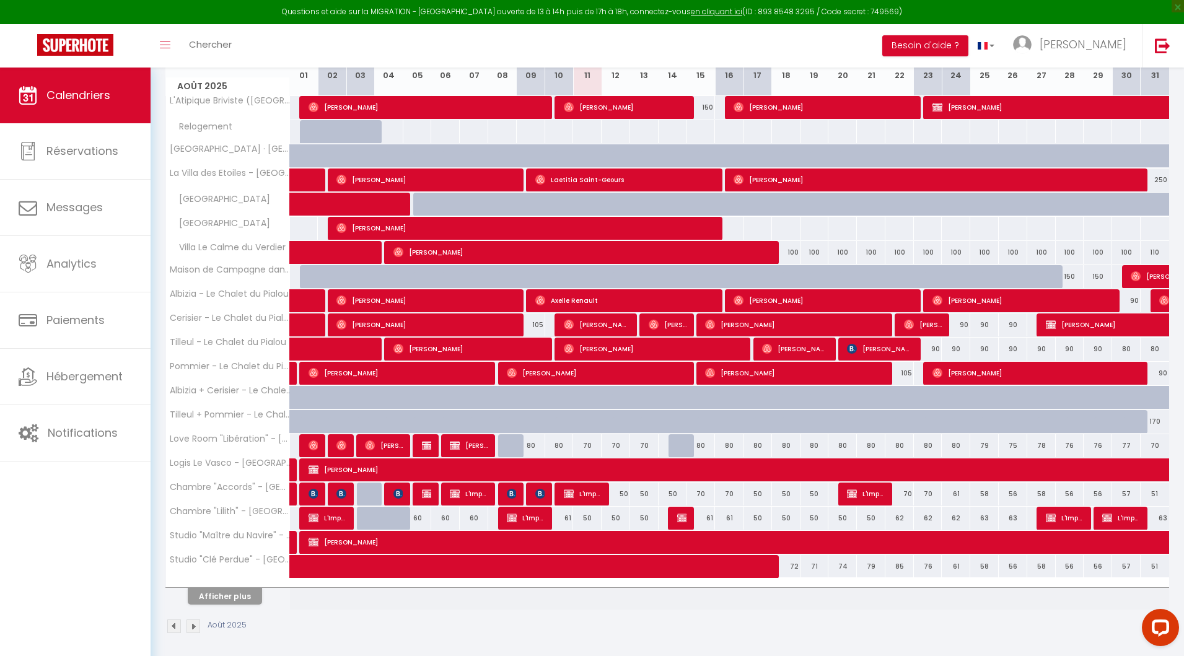
click at [702, 444] on div "80" at bounding box center [701, 445] width 29 height 23
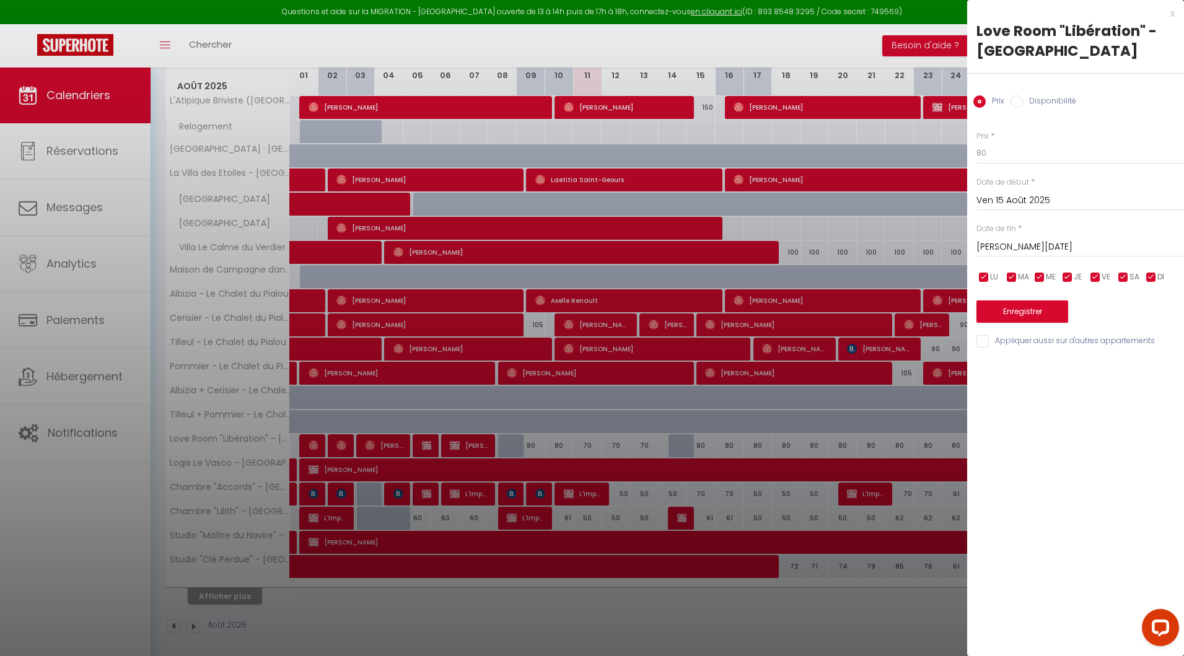
click at [740, 511] on div at bounding box center [592, 328] width 1184 height 656
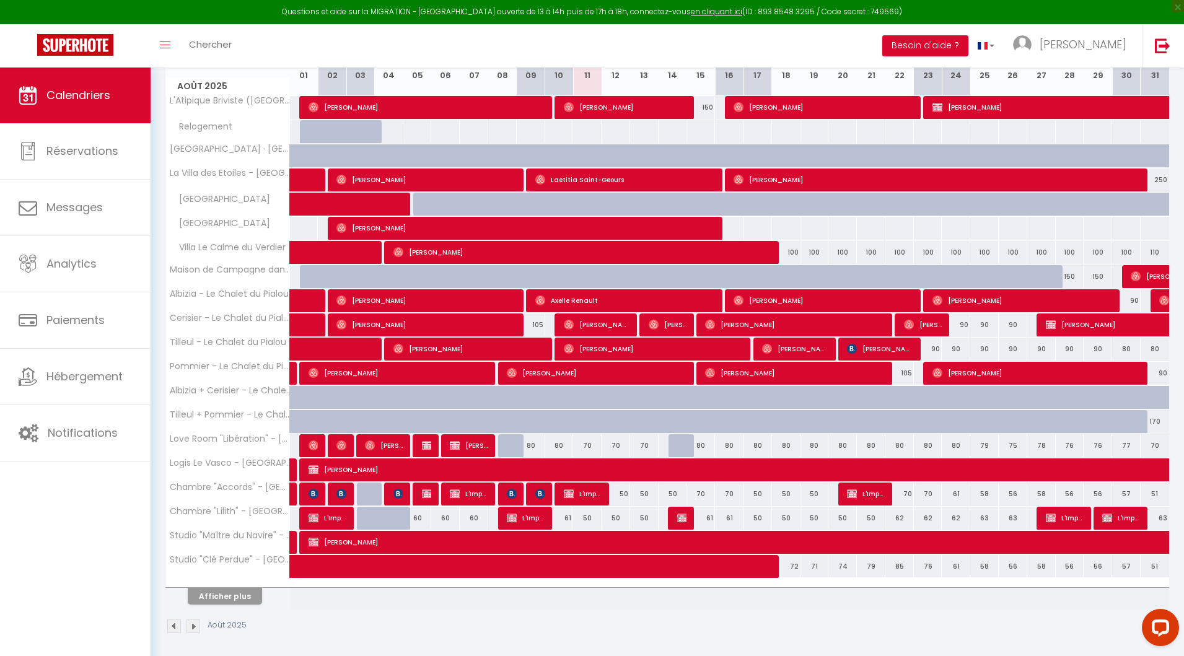
click at [227, 602] on th "Afficher plus" at bounding box center [228, 594] width 124 height 31
click at [228, 592] on button "Afficher plus" at bounding box center [225, 596] width 74 height 17
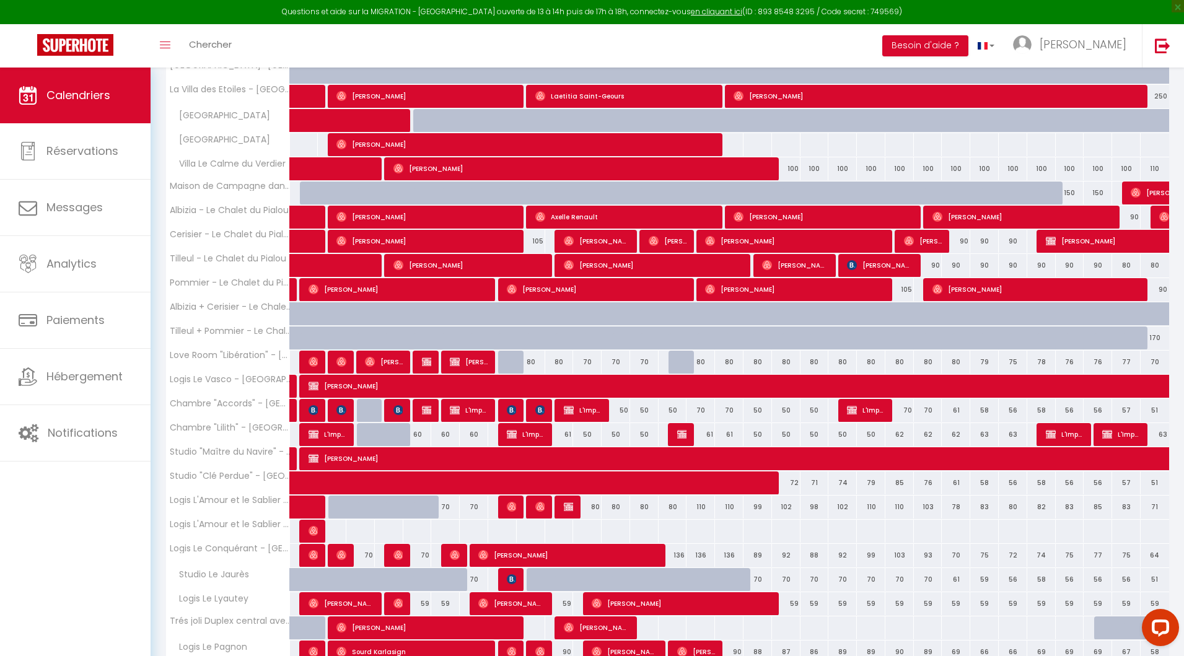
scroll to position [287, 0]
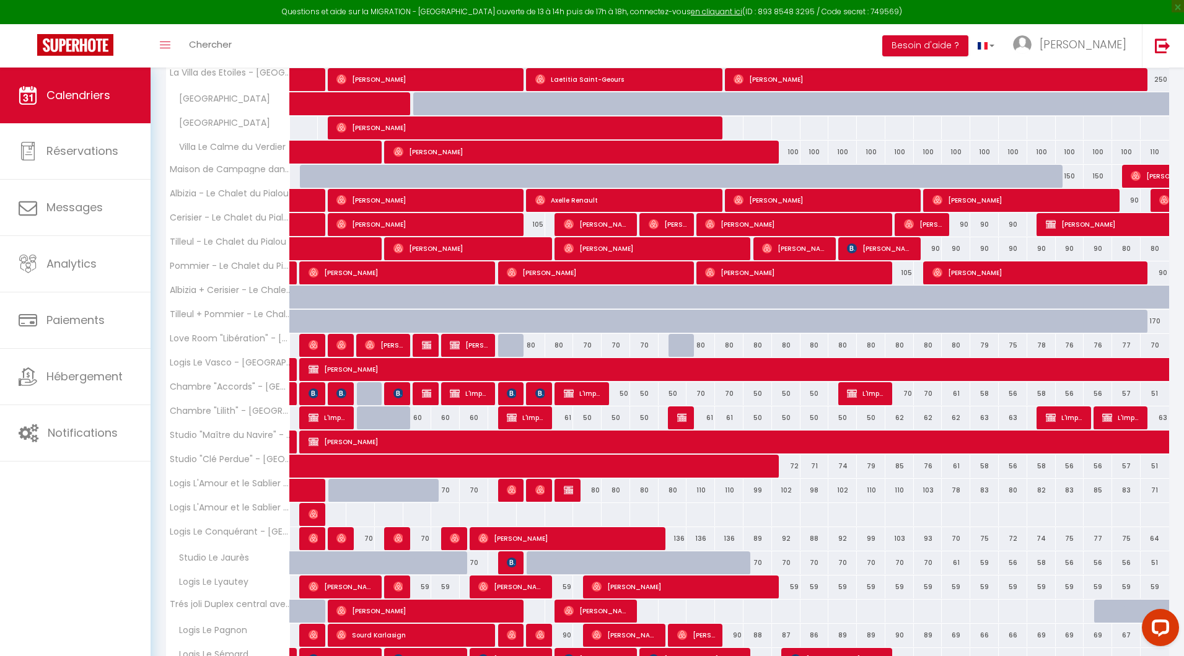
click at [675, 534] on div "136" at bounding box center [673, 538] width 29 height 23
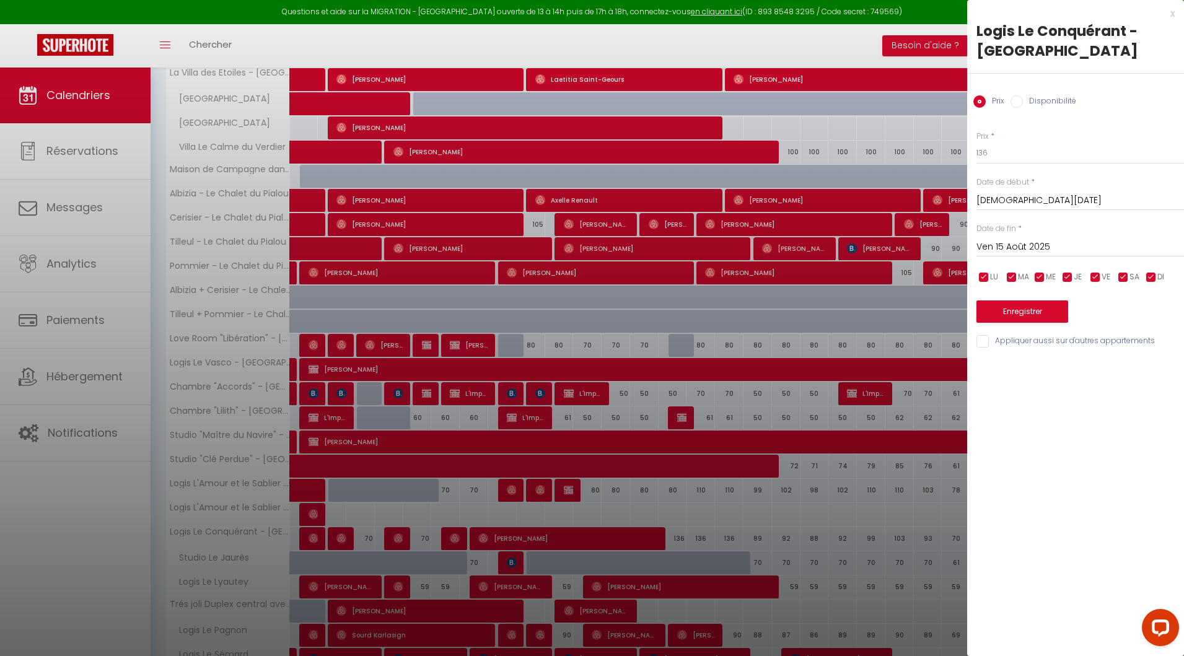
click at [1017, 194] on input "[DEMOGRAPHIC_DATA][DATE]" at bounding box center [1081, 201] width 208 height 16
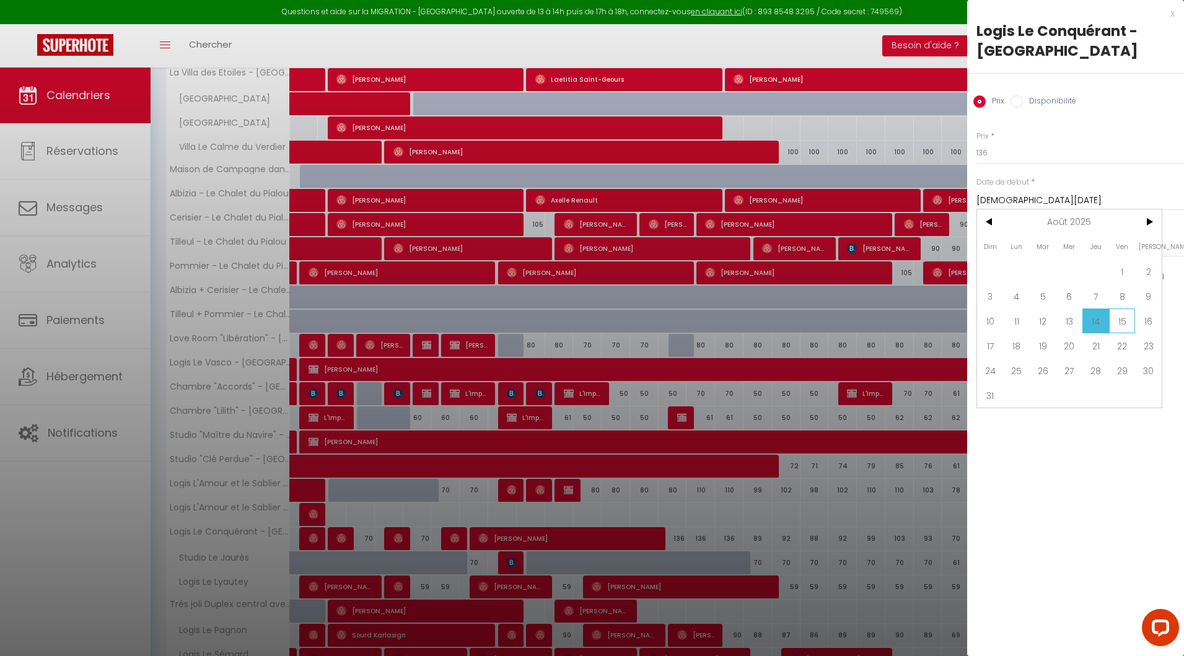
click at [1123, 313] on span "15" at bounding box center [1122, 321] width 27 height 25
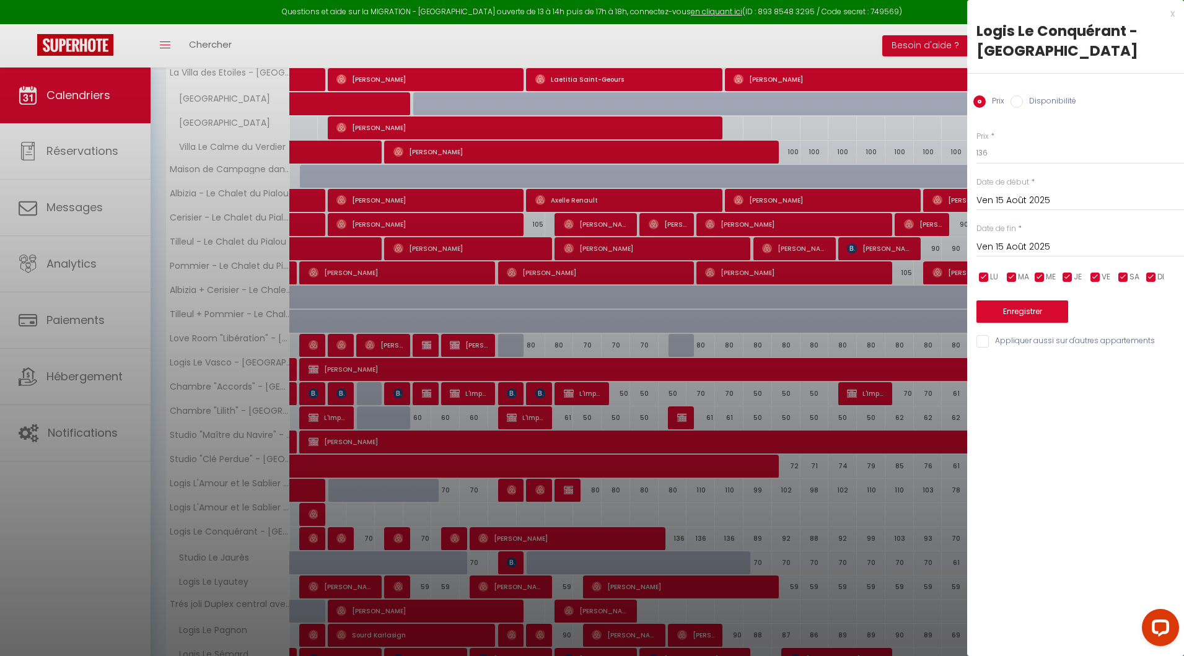
click at [1034, 237] on div "[DATE] < [DATE] > Dim Lun Mar Mer Jeu Ven Sam 1 2 3 4 5 6 7 8 9 10 11 12 13 14 …" at bounding box center [1081, 246] width 208 height 22
click at [1035, 243] on input "Ven 15 Août 2025" at bounding box center [1081, 247] width 208 height 16
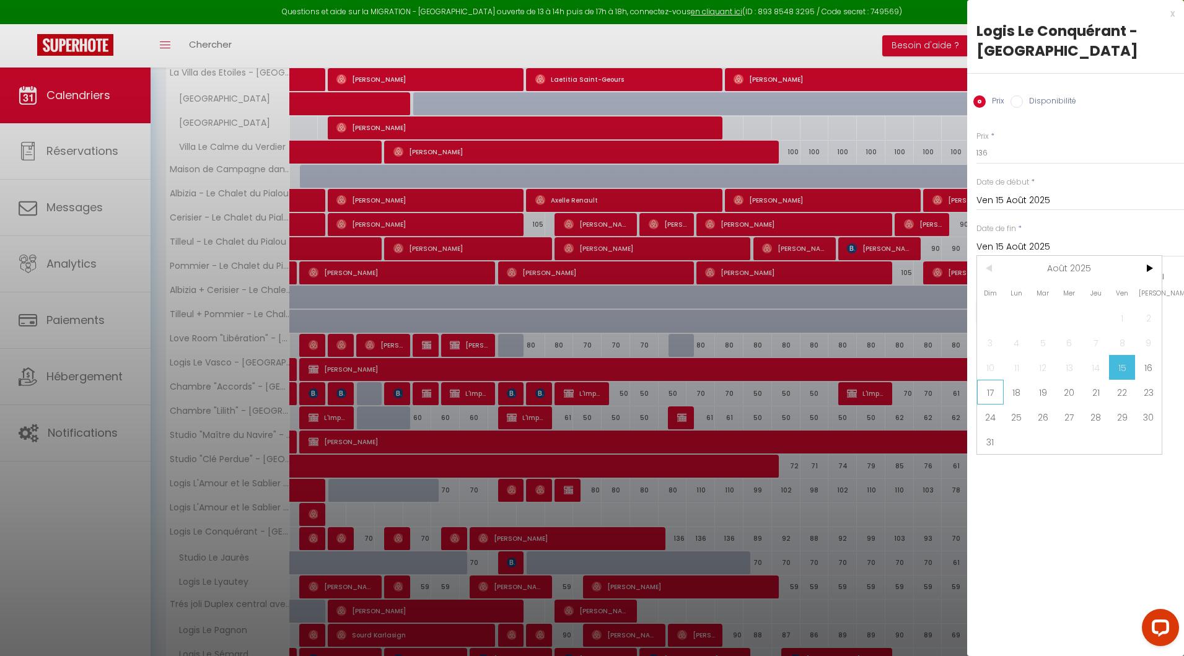
click at [993, 384] on span "17" at bounding box center [990, 392] width 27 height 25
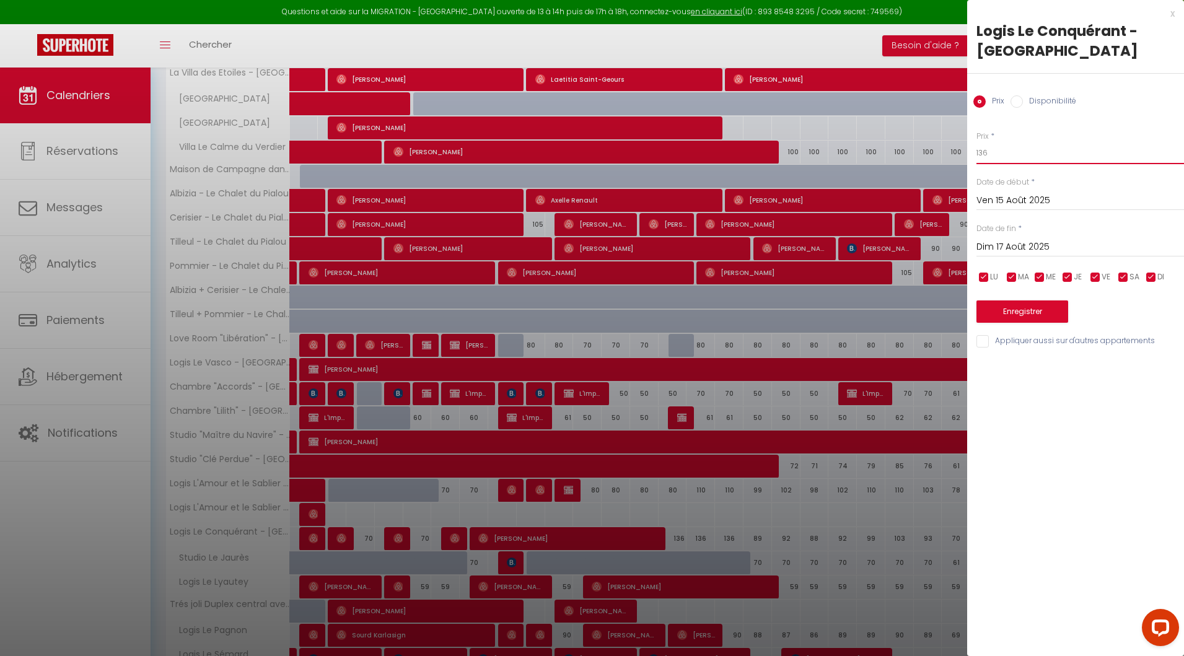
drag, startPoint x: 1003, startPoint y: 160, endPoint x: 977, endPoint y: 149, distance: 28.3
click at [977, 149] on input "136" at bounding box center [1081, 153] width 208 height 22
click at [1015, 304] on button "Enregistrer" at bounding box center [1023, 312] width 92 height 22
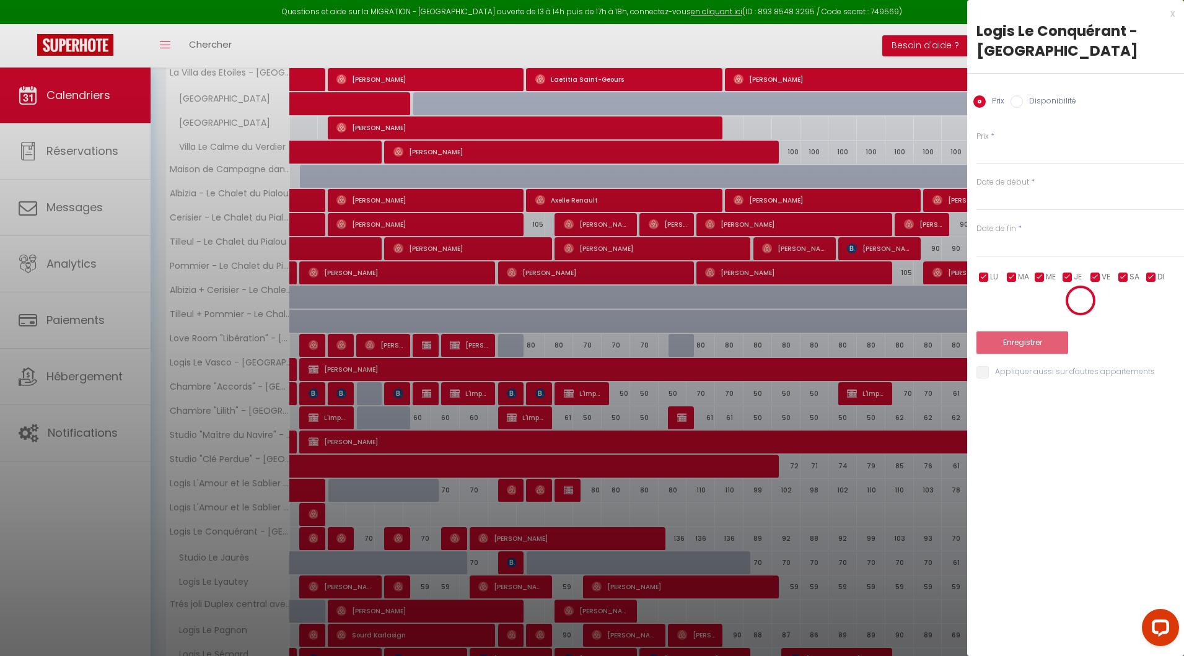
scroll to position [67, 0]
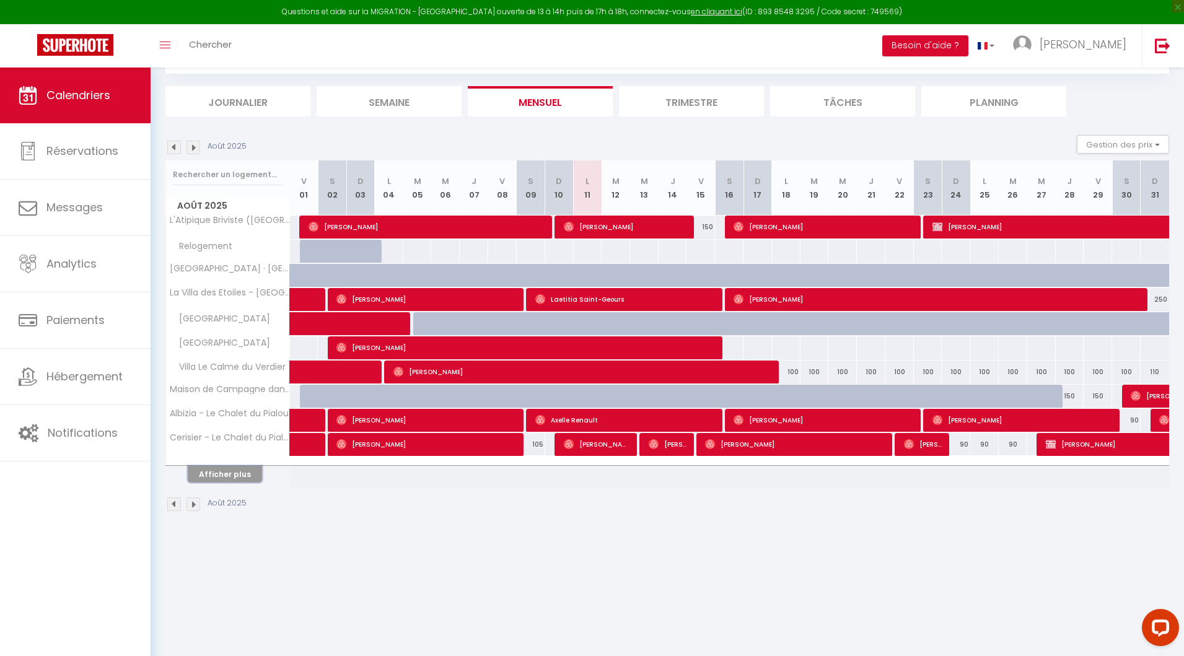
click at [240, 467] on button "Afficher plus" at bounding box center [225, 474] width 74 height 17
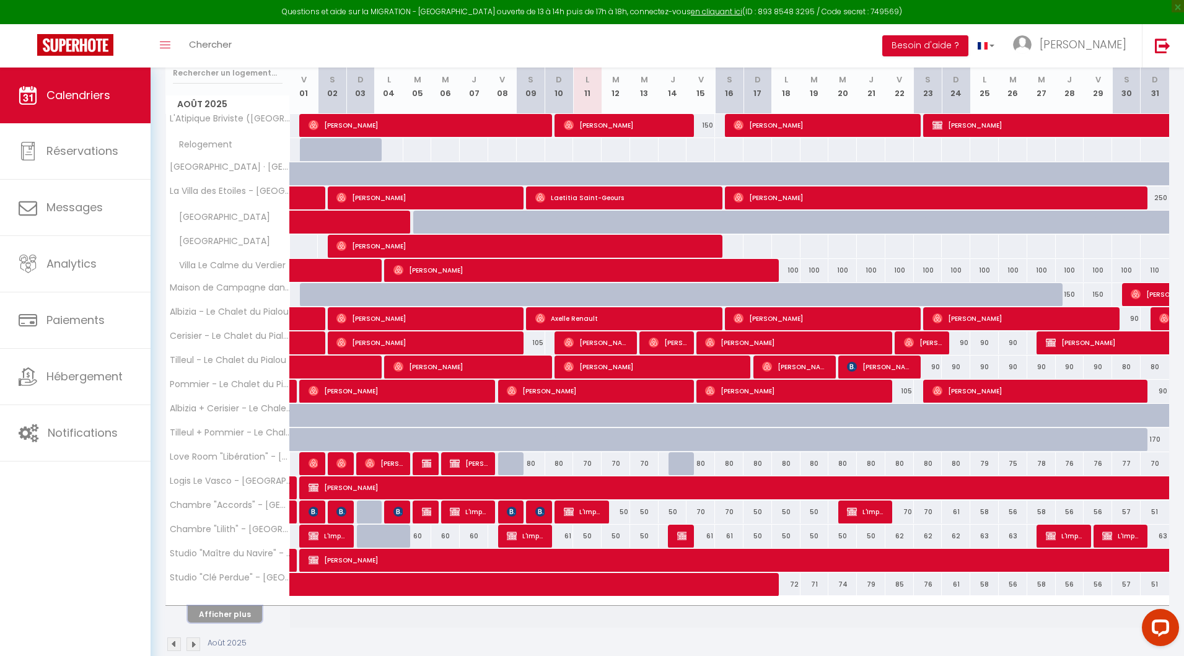
scroll to position [187, 0]
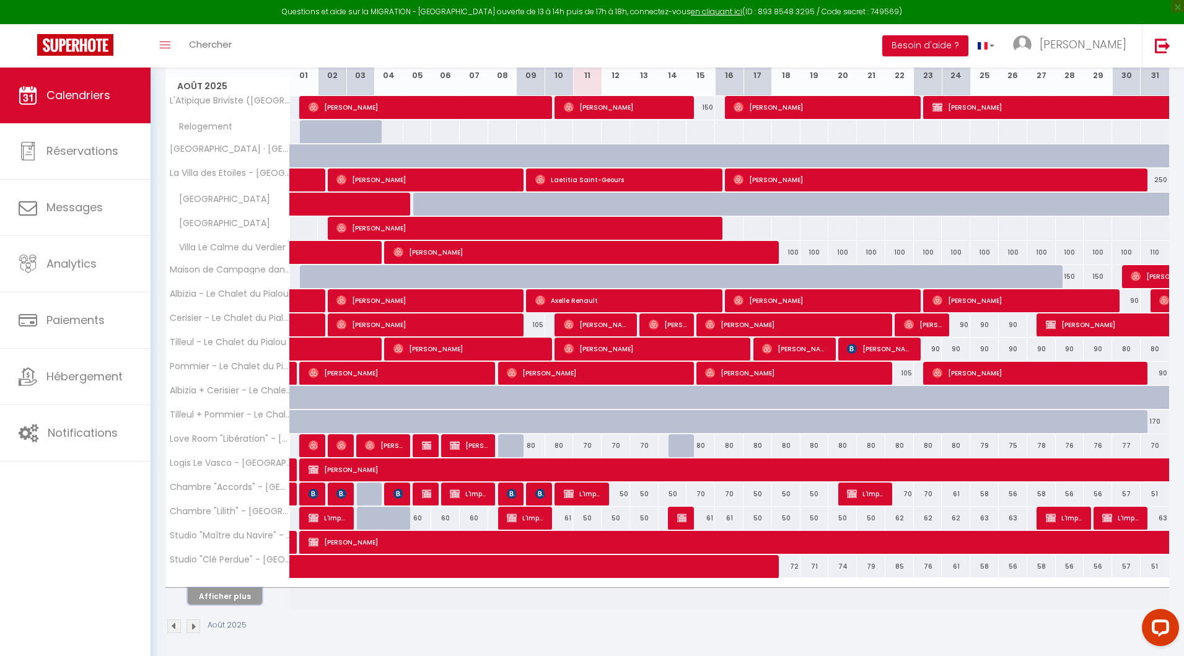
click at [237, 596] on button "Afficher plus" at bounding box center [225, 596] width 74 height 17
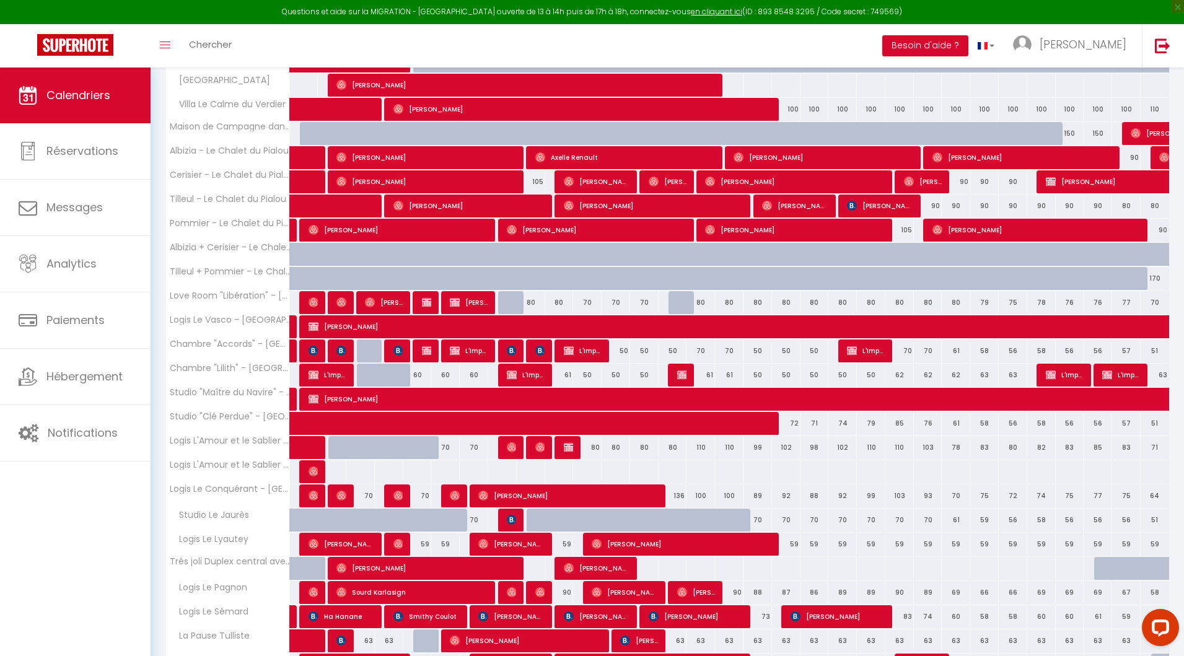
scroll to position [361, 0]
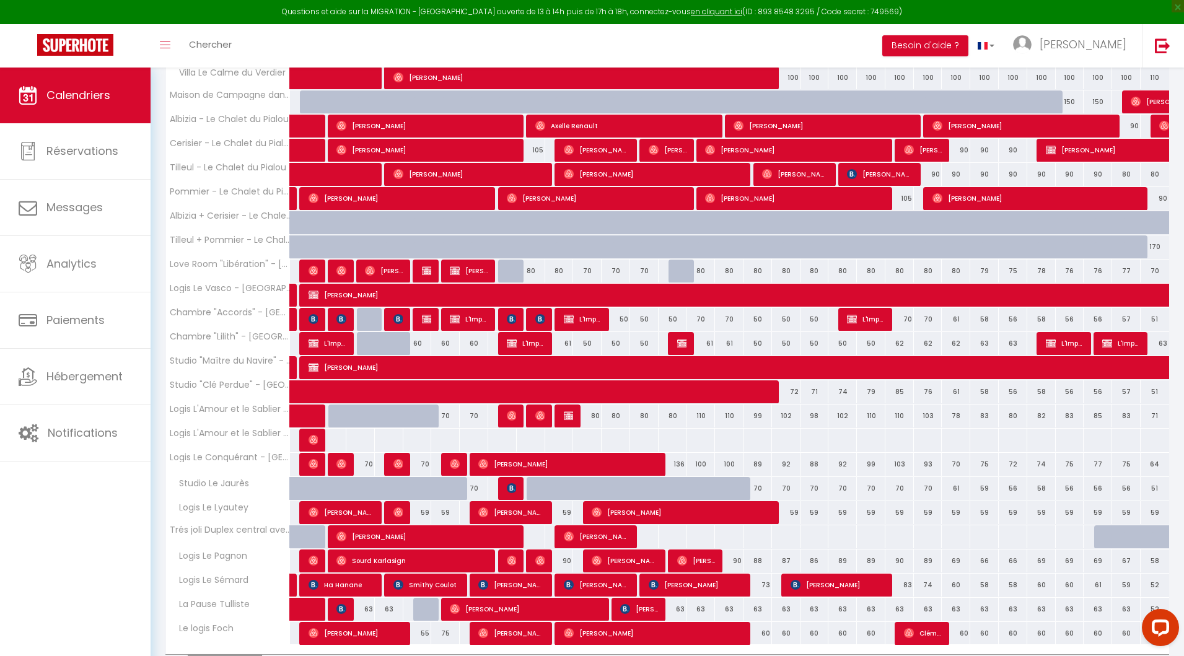
click at [700, 416] on div "110" at bounding box center [701, 416] width 29 height 23
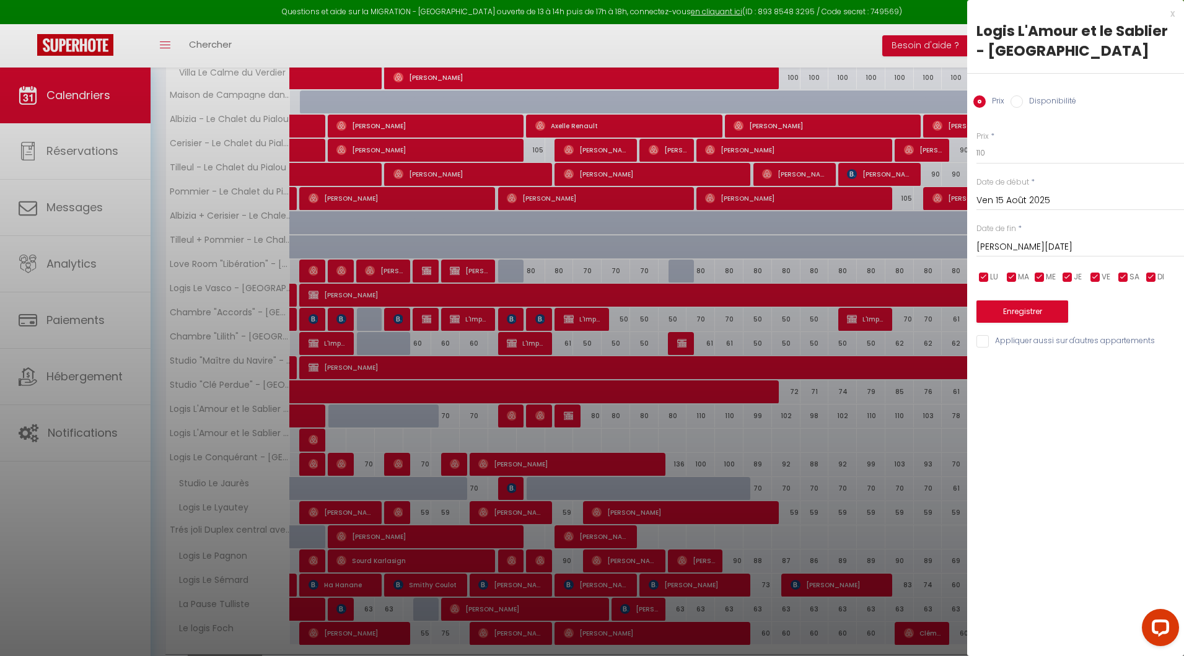
click at [1008, 189] on div "[DATE] < [DATE] > Dim Lun Mar Mer Jeu Ven Sam 1 2 3 4 5 6 7 8 9 10 11 12 13 14 …" at bounding box center [1081, 199] width 208 height 22
click at [1006, 202] on input "Ven 15 Août 2025" at bounding box center [1081, 201] width 208 height 16
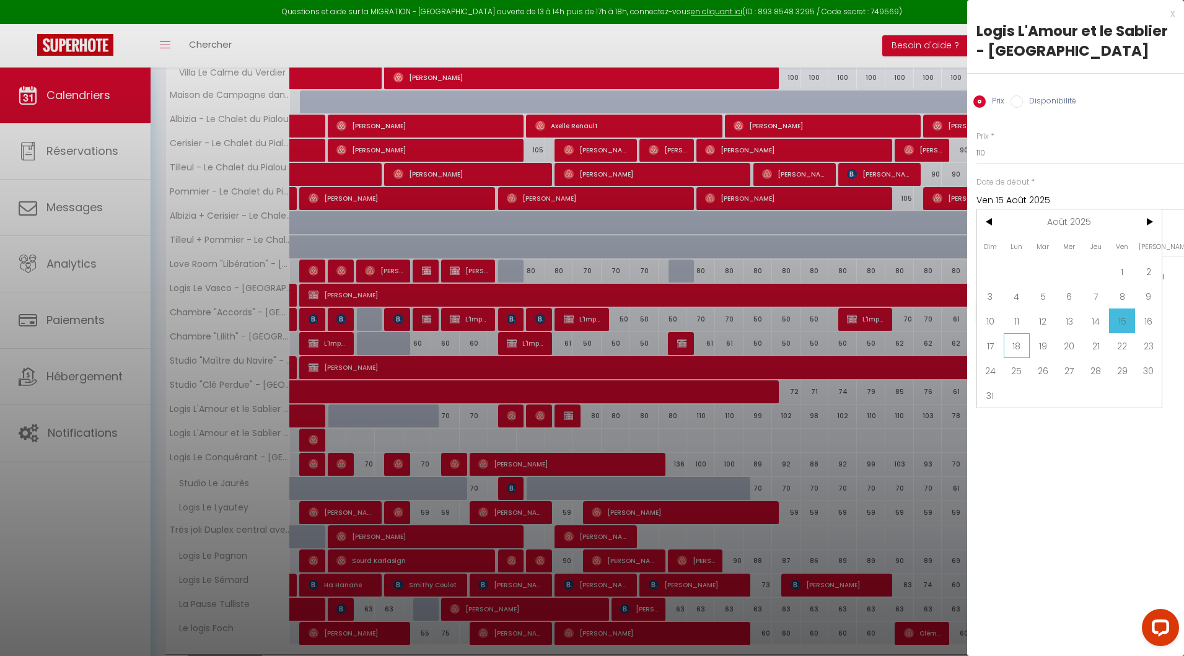
click at [1016, 347] on span "18" at bounding box center [1017, 345] width 27 height 25
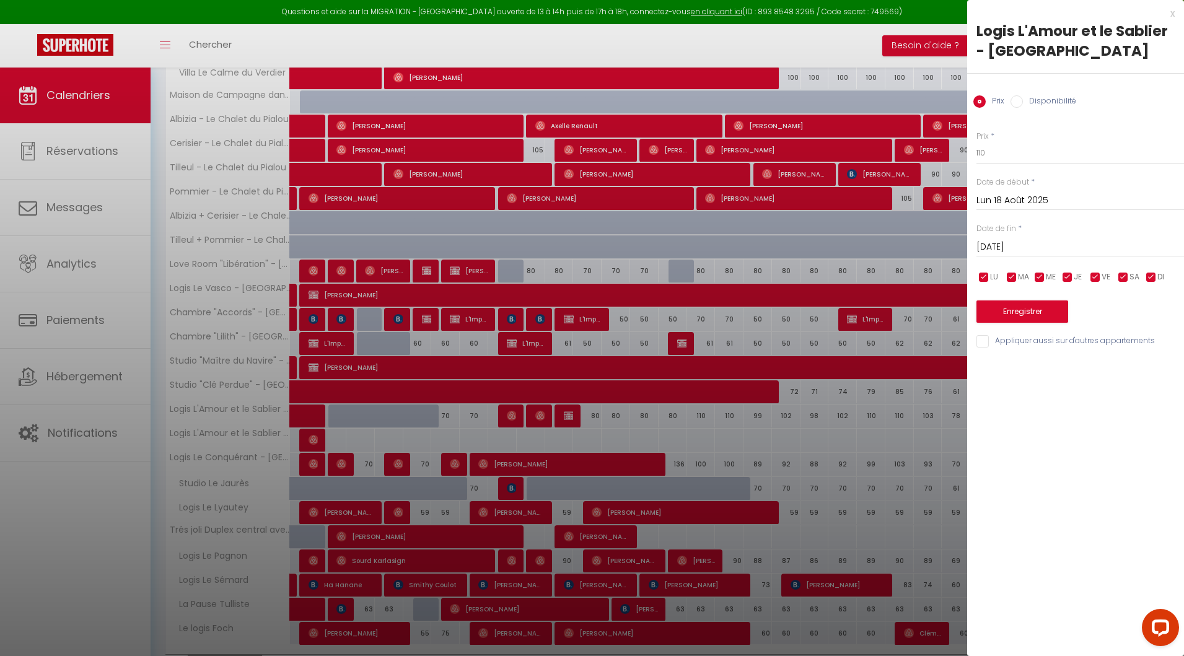
click at [998, 196] on input "Lun 18 Août 2025" at bounding box center [1081, 201] width 208 height 16
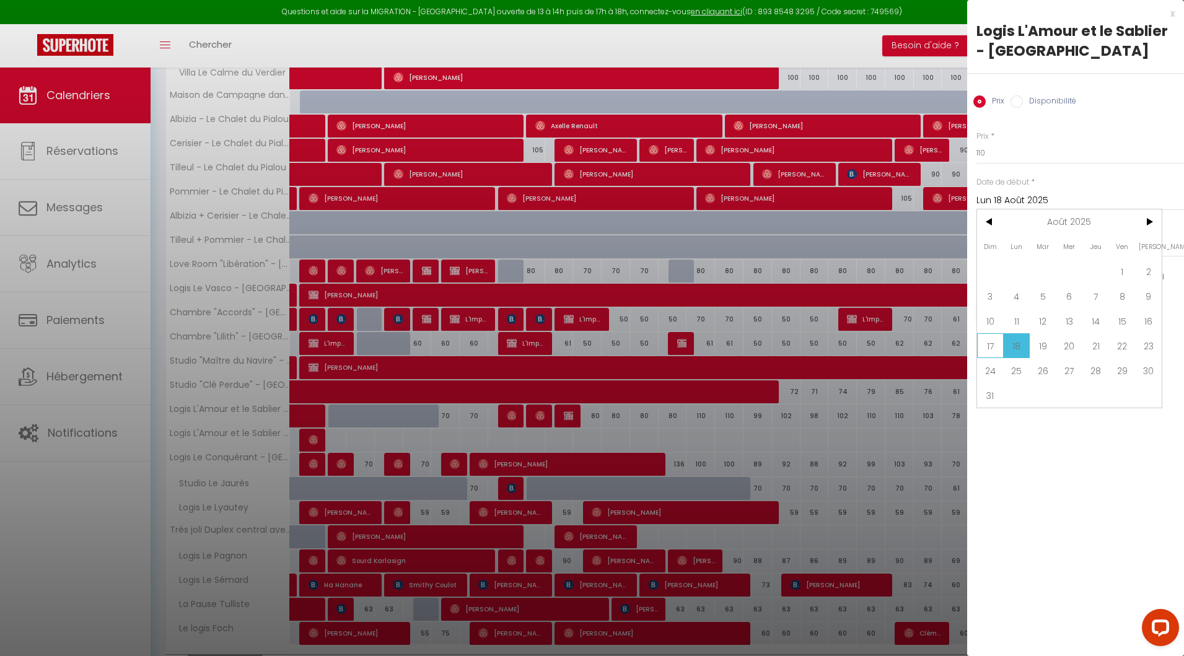
click at [992, 348] on span "17" at bounding box center [990, 345] width 27 height 25
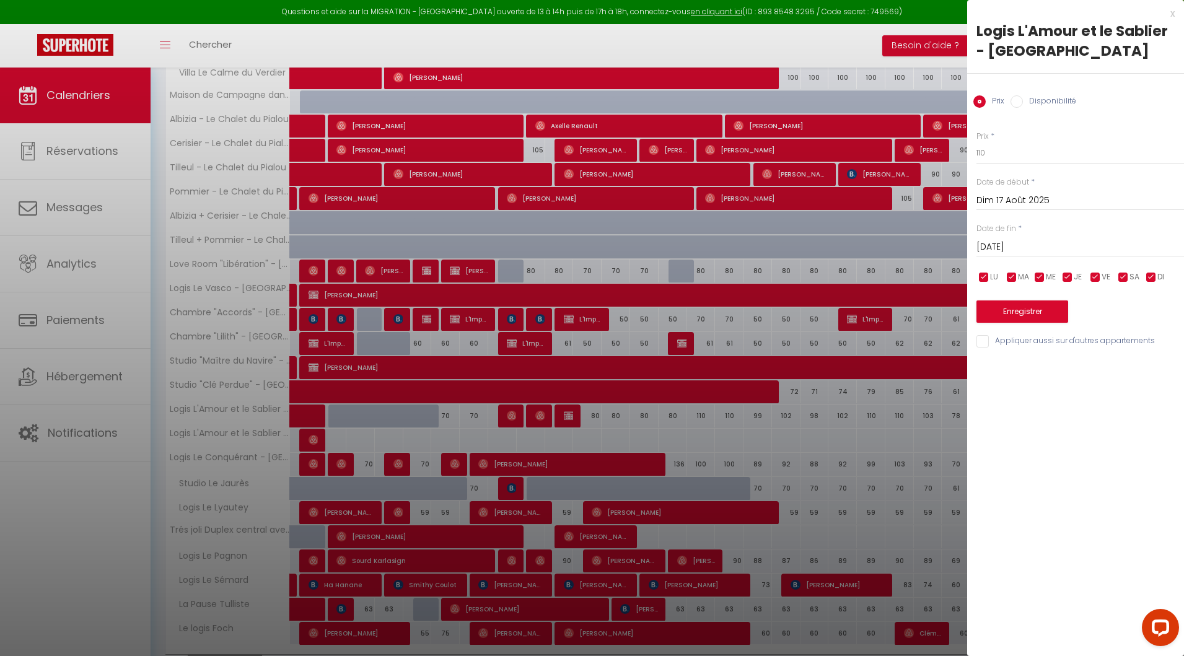
click at [998, 245] on input "[DATE]" at bounding box center [1081, 247] width 208 height 16
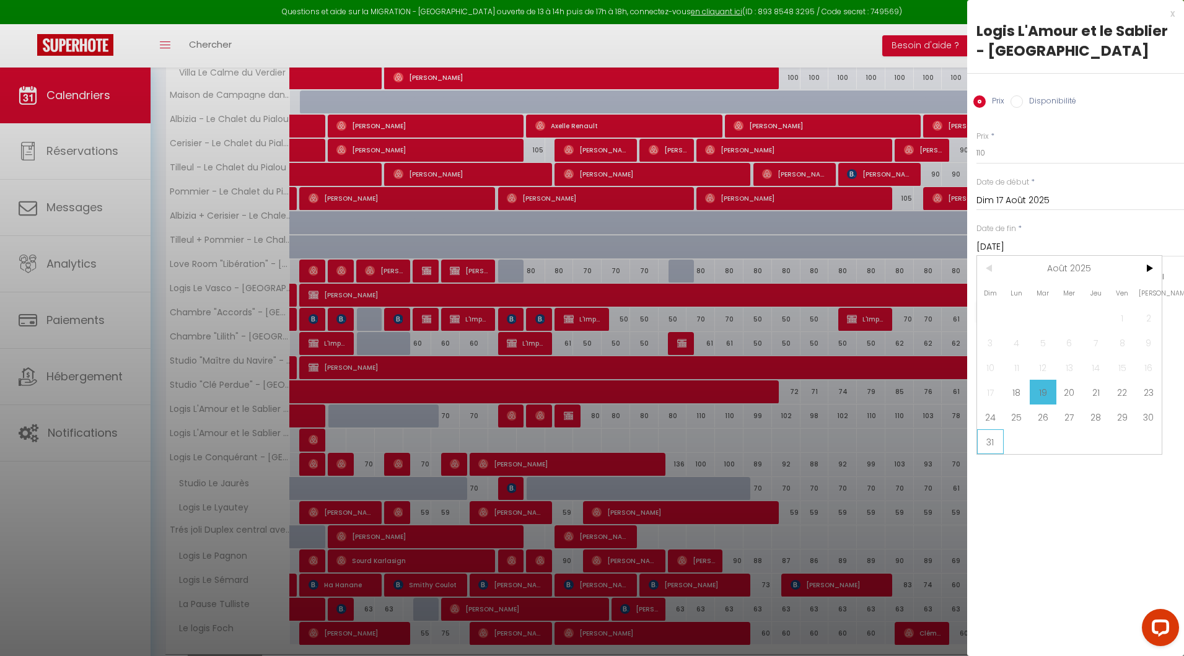
click at [996, 438] on span "31" at bounding box center [990, 441] width 27 height 25
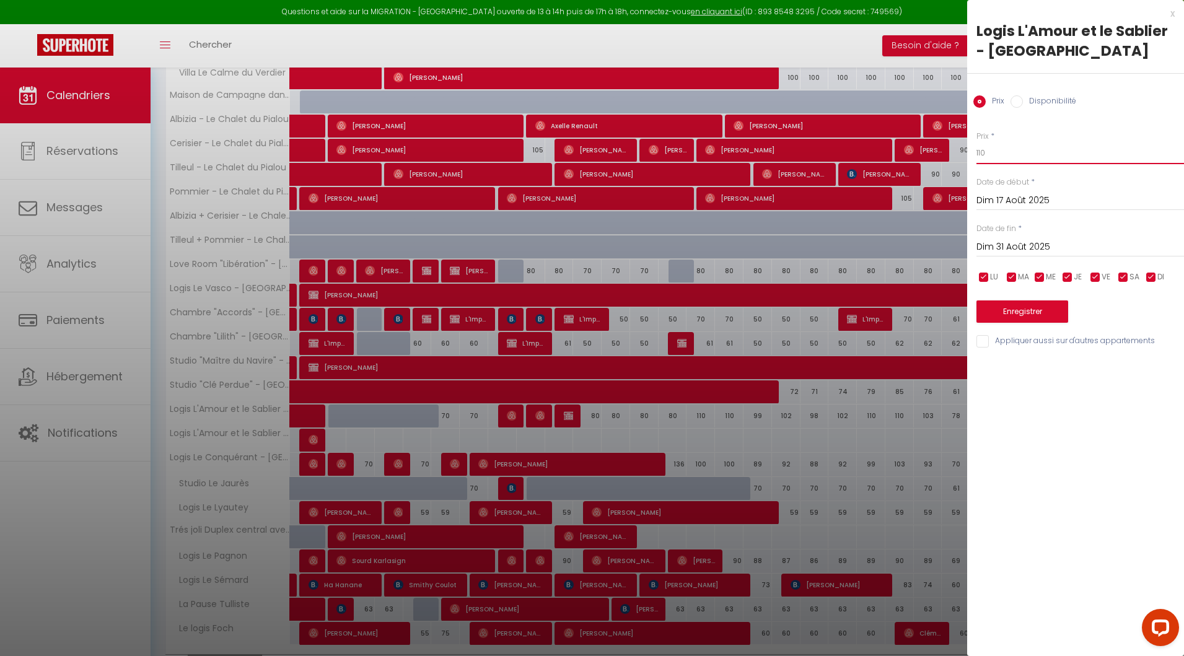
drag, startPoint x: 991, startPoint y: 153, endPoint x: 952, endPoint y: 153, distance: 39.0
click at [952, 153] on body "Questions et aide sur la MIGRATION - [GEOGRAPHIC_DATA] ouverte de 13 à 14h puis…" at bounding box center [592, 217] width 1184 height 1022
click at [1006, 312] on button "Enregistrer" at bounding box center [1023, 312] width 92 height 22
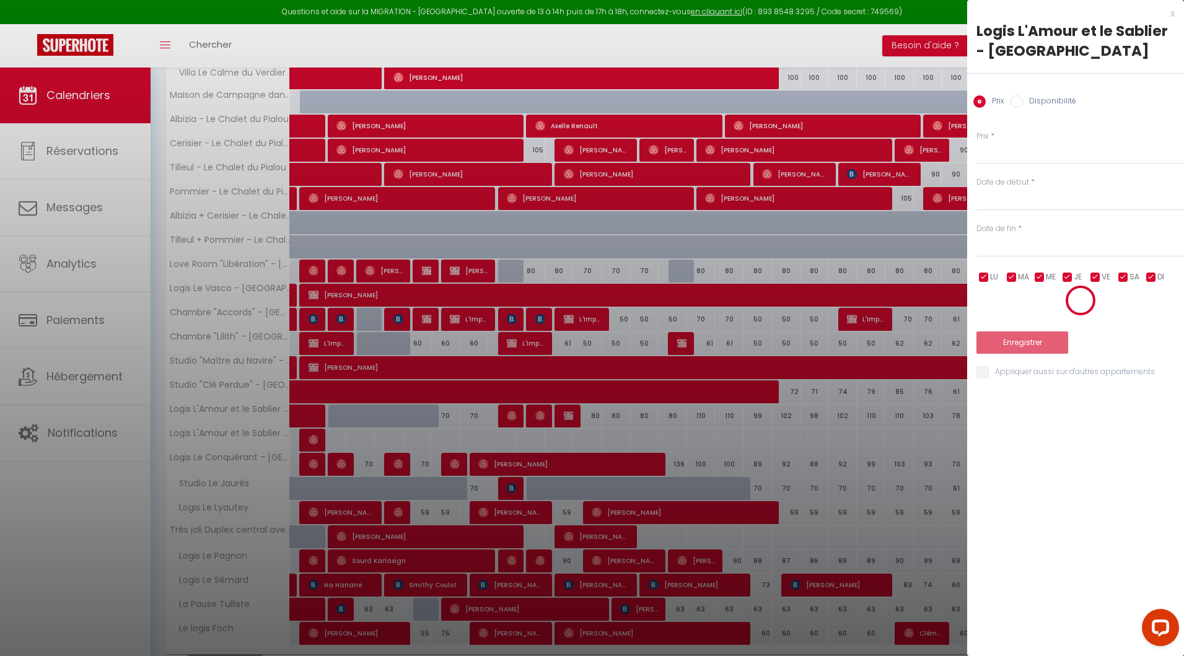
scroll to position [67, 0]
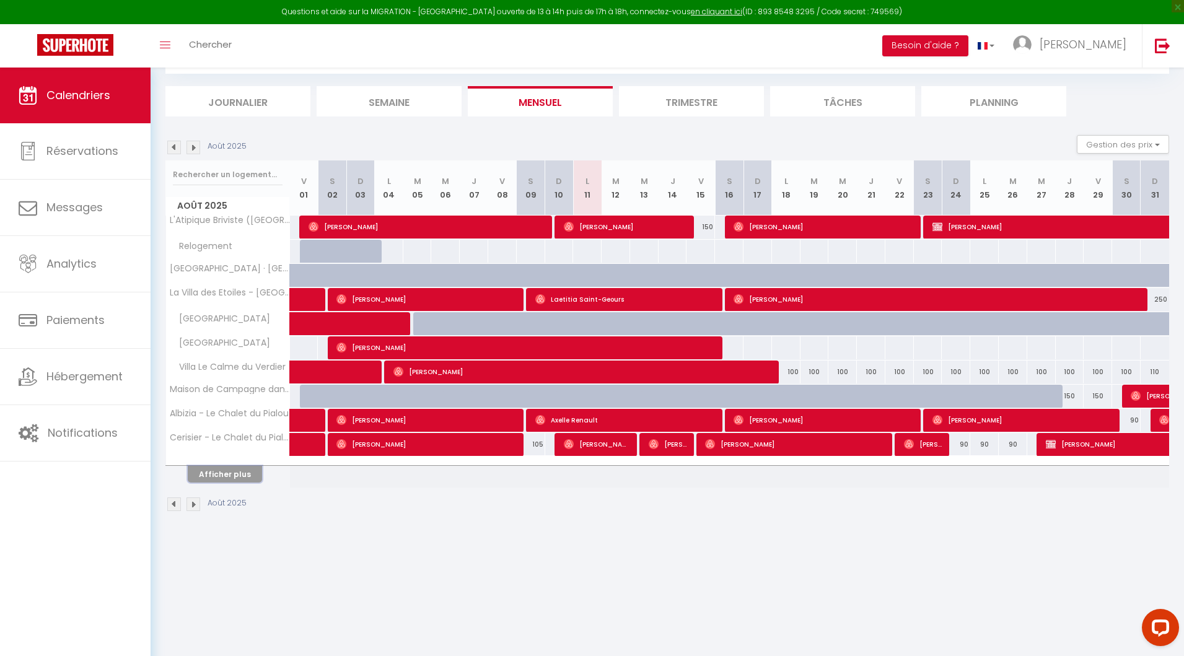
click at [230, 478] on button "Afficher plus" at bounding box center [225, 474] width 74 height 17
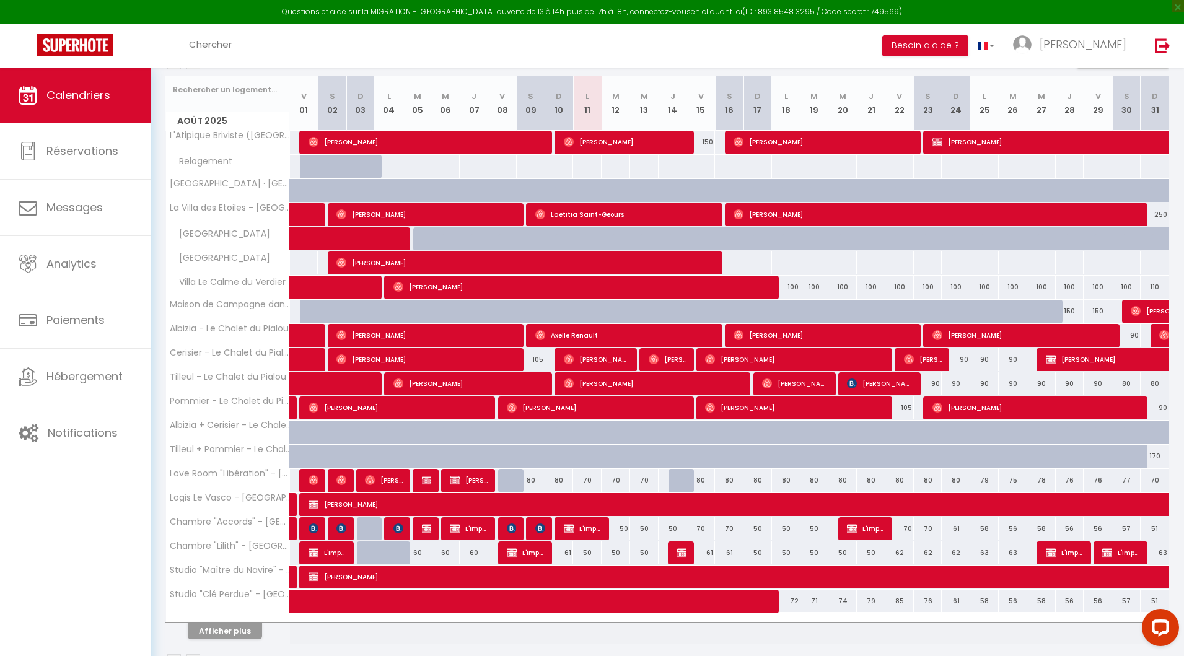
scroll to position [187, 0]
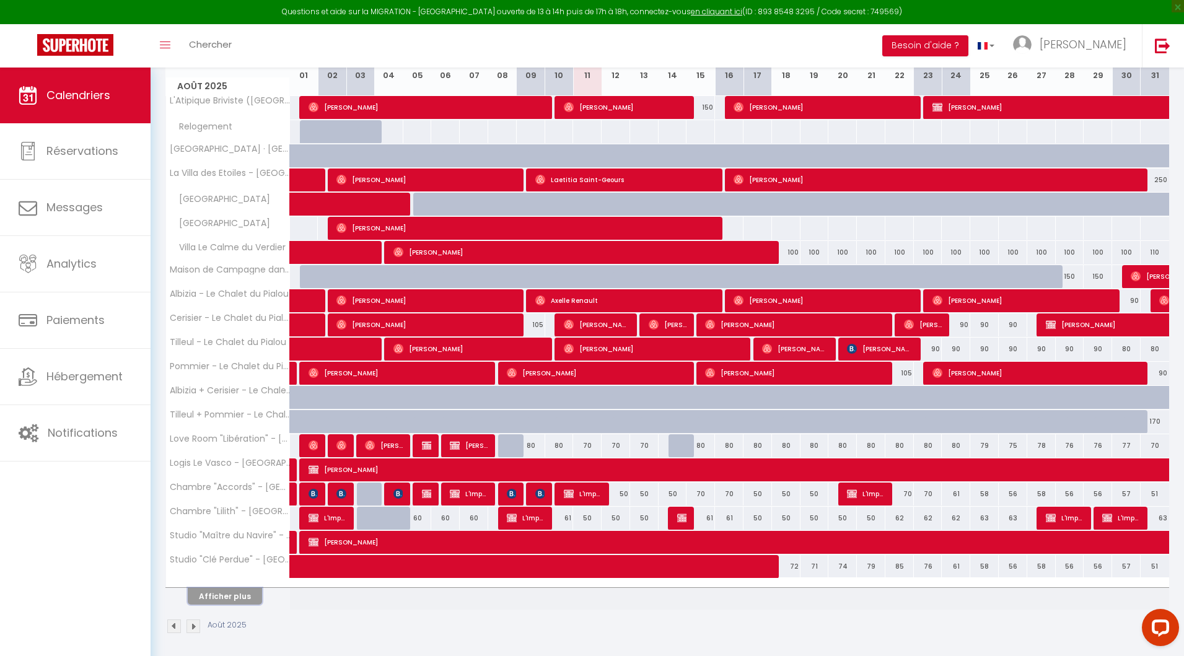
click at [237, 588] on button "Afficher plus" at bounding box center [225, 596] width 74 height 17
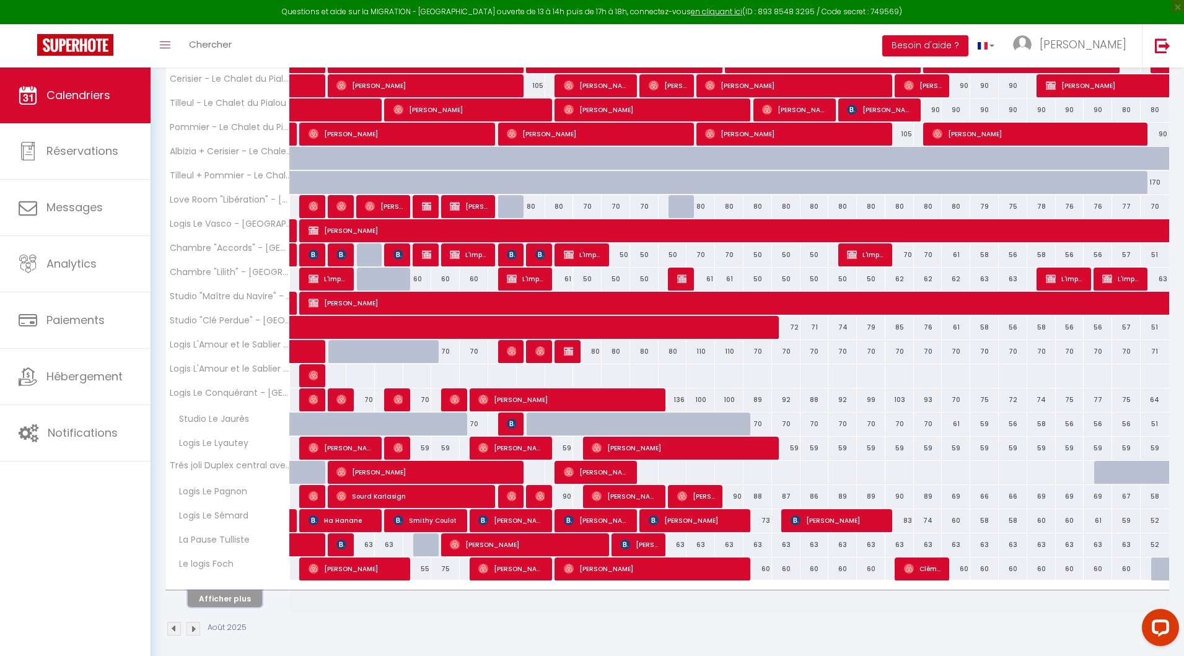
scroll to position [426, 0]
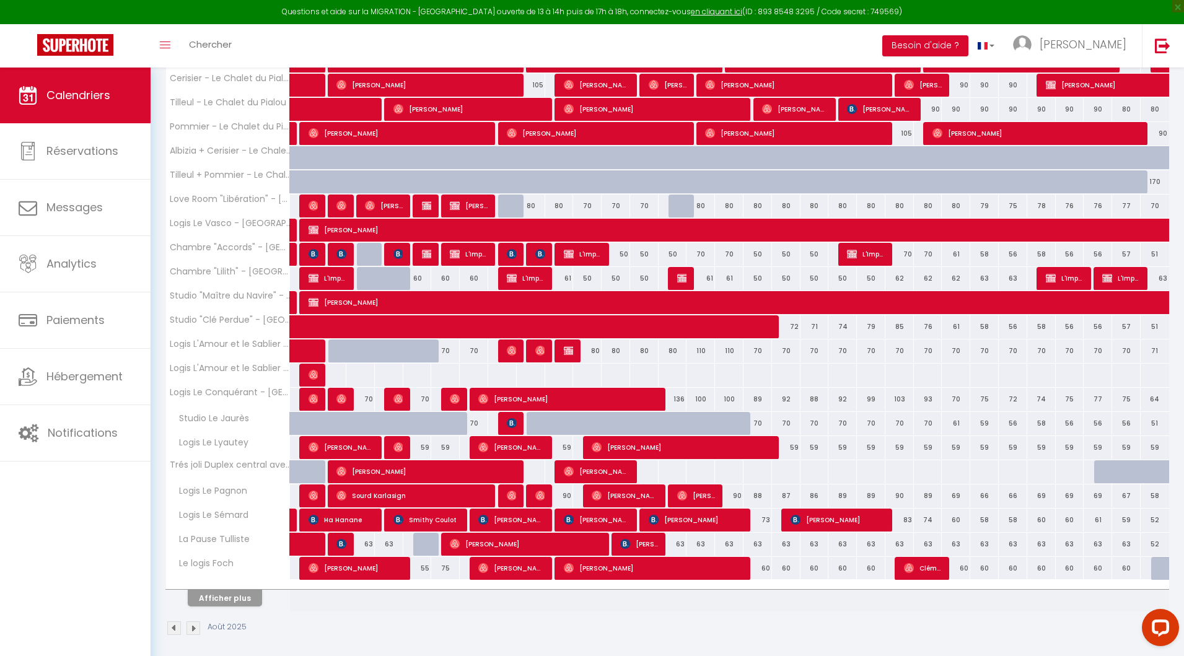
click at [679, 394] on div "136" at bounding box center [673, 399] width 29 height 23
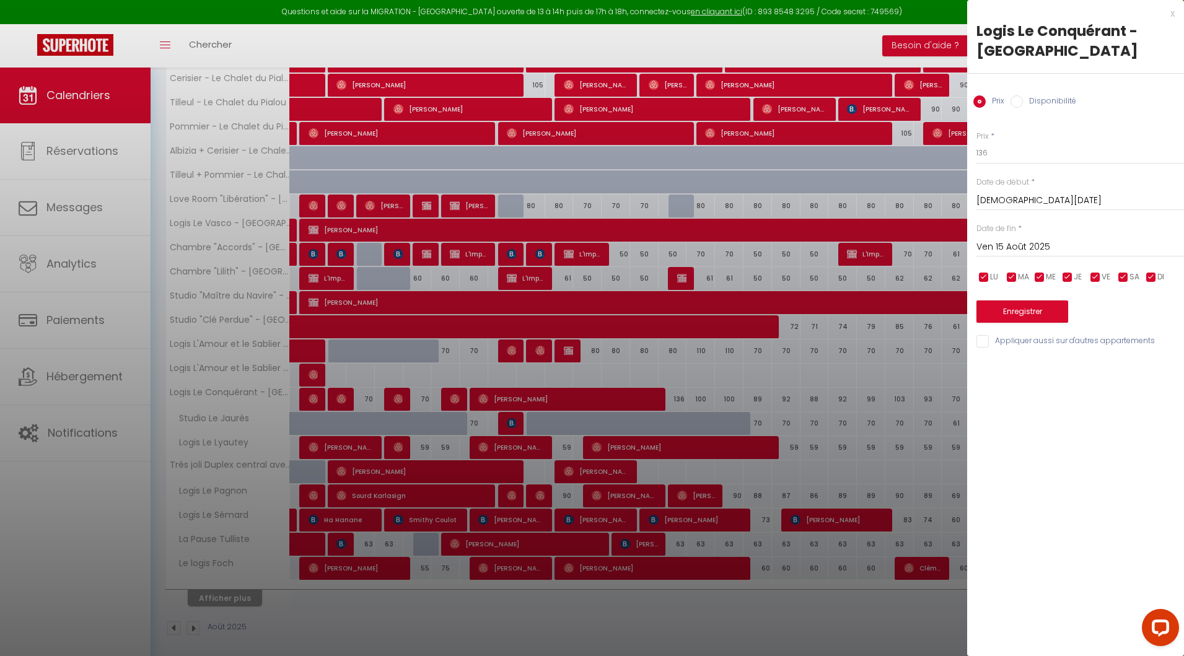
drag, startPoint x: 995, startPoint y: 141, endPoint x: 980, endPoint y: 141, distance: 14.9
click at [975, 141] on div "Prix * 136 Statut * Disponible Indisponible Date de début * [DATE] < [DATE] > D…" at bounding box center [1075, 232] width 217 height 234
click at [991, 157] on input "136" at bounding box center [1081, 153] width 208 height 22
drag, startPoint x: 1001, startPoint y: 157, endPoint x: 971, endPoint y: 157, distance: 30.4
click at [971, 157] on div "Prix * 136 Statut * Disponible Indisponible Date de début * [DATE] < [DATE] > D…" at bounding box center [1075, 232] width 217 height 234
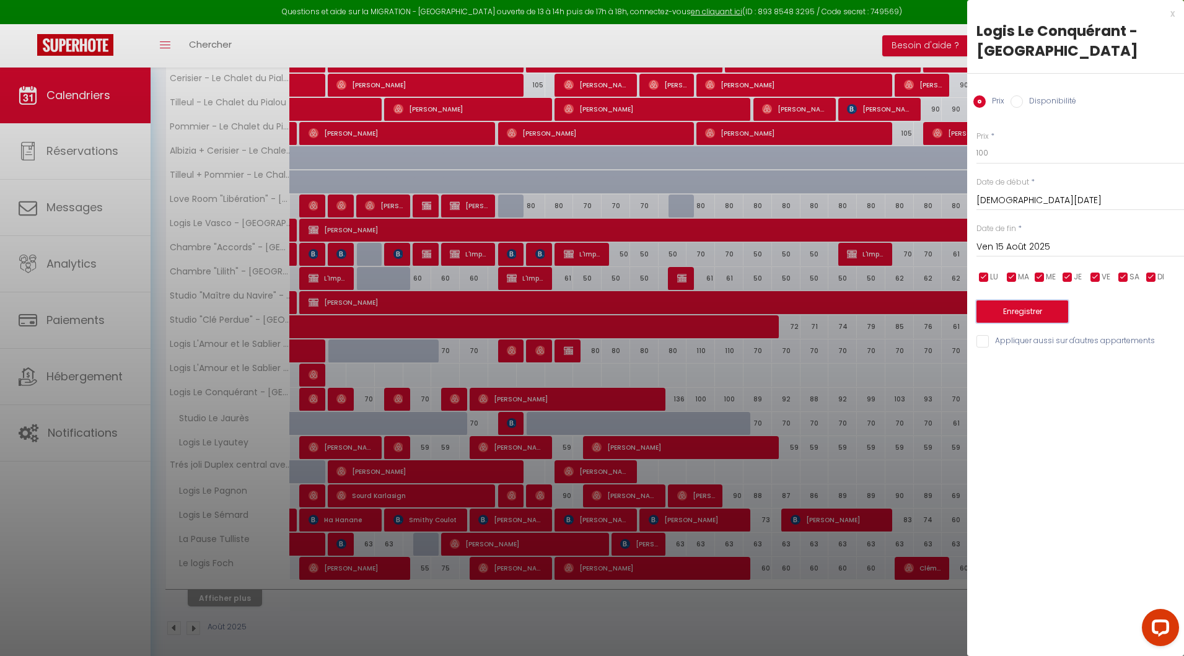
click at [1027, 311] on button "Enregistrer" at bounding box center [1023, 312] width 92 height 22
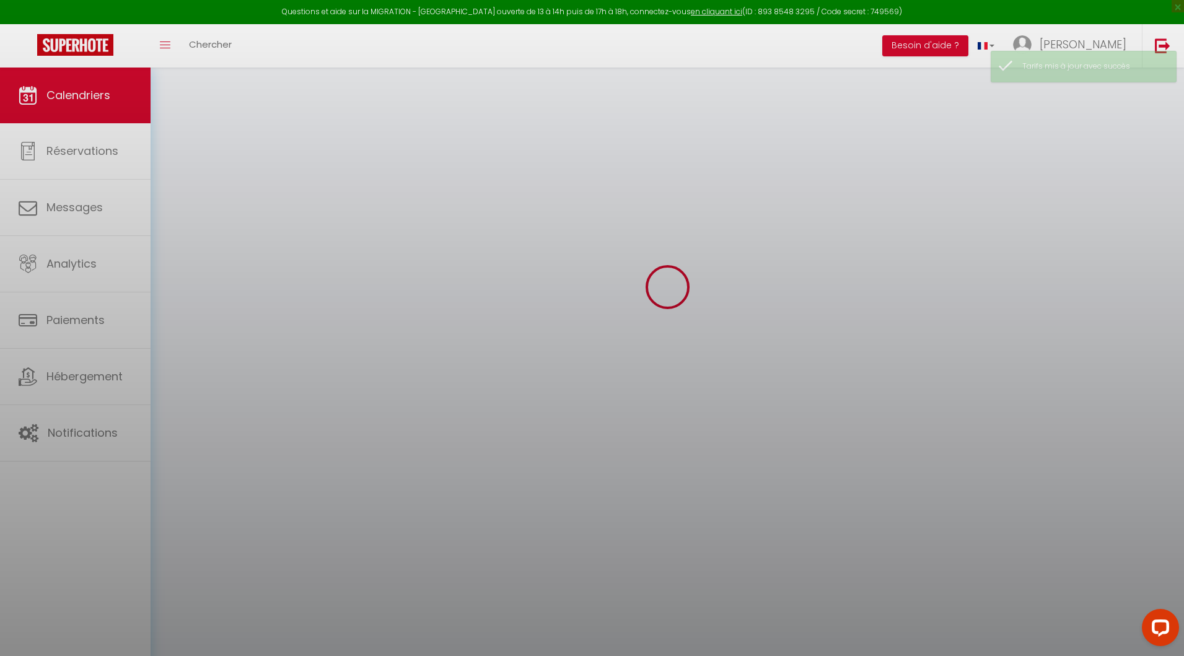
scroll to position [67, 0]
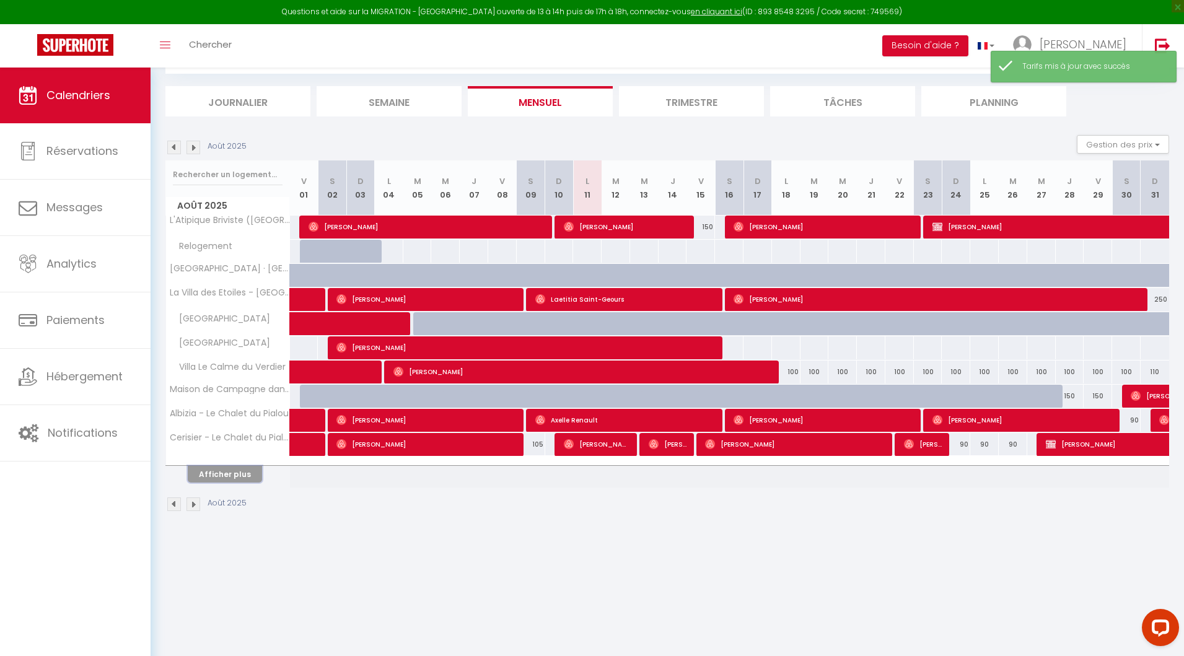
click at [229, 468] on button "Afficher plus" at bounding box center [225, 474] width 74 height 17
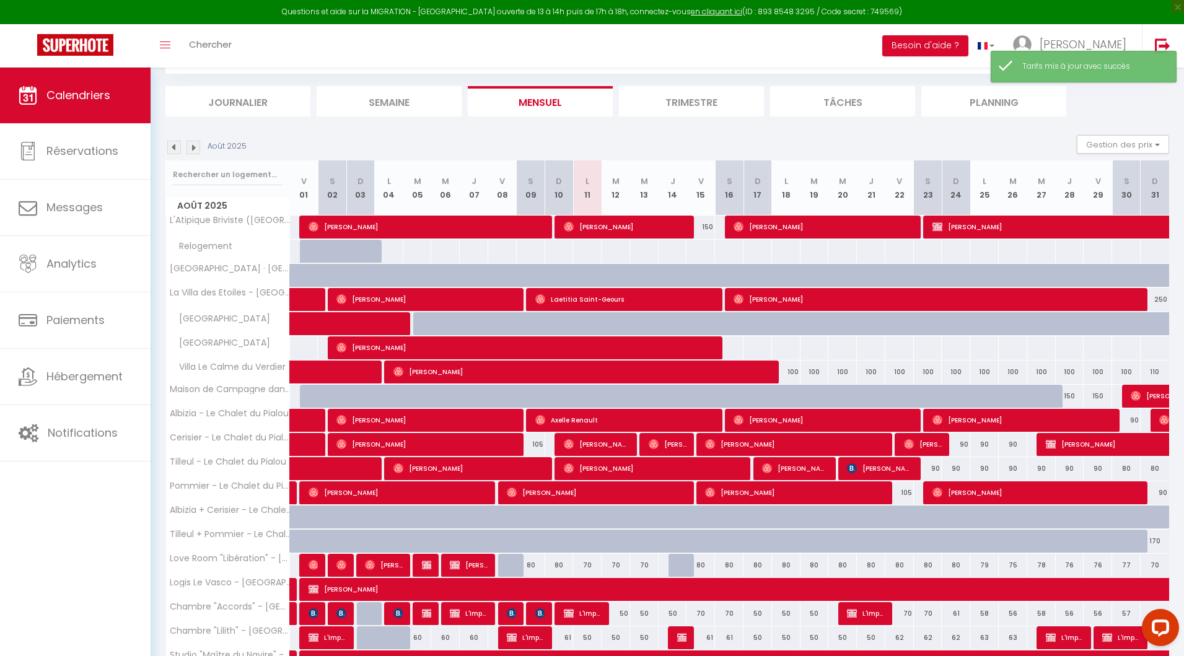
scroll to position [187, 0]
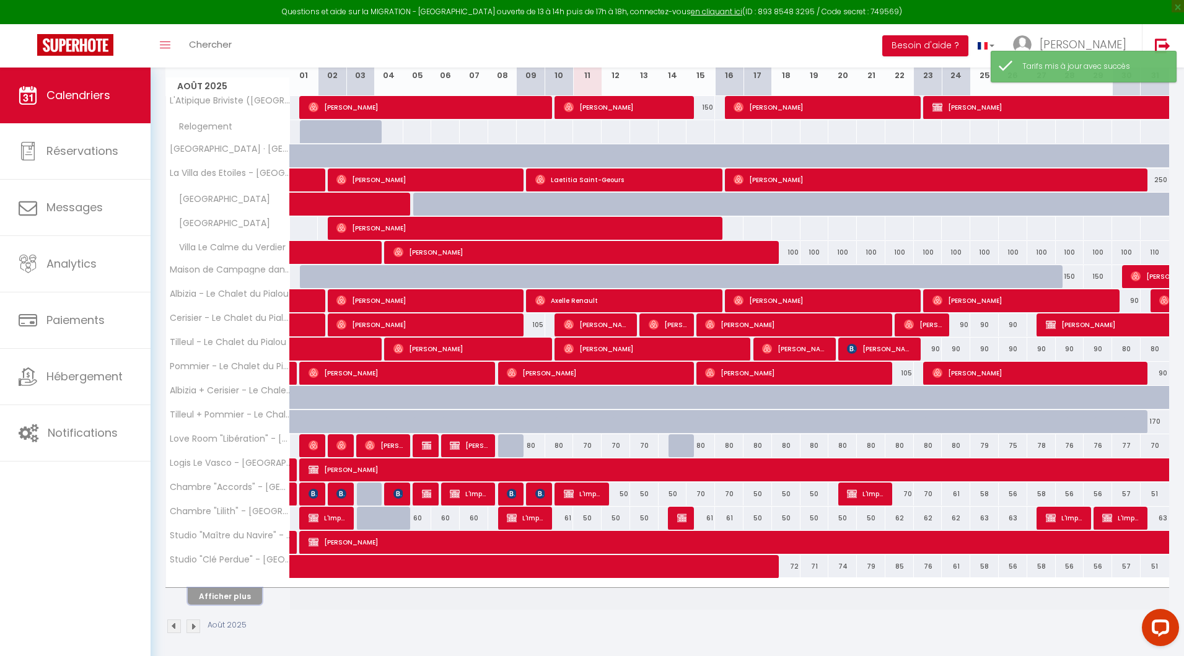
click at [235, 595] on button "Afficher plus" at bounding box center [225, 596] width 74 height 17
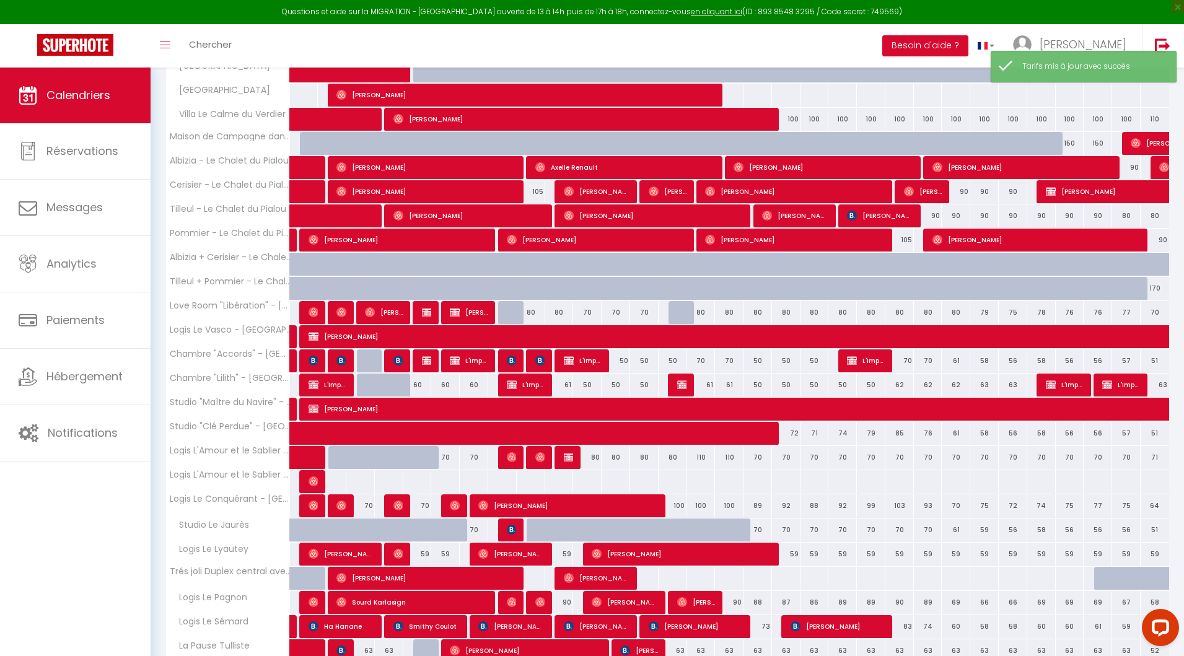
scroll to position [342, 0]
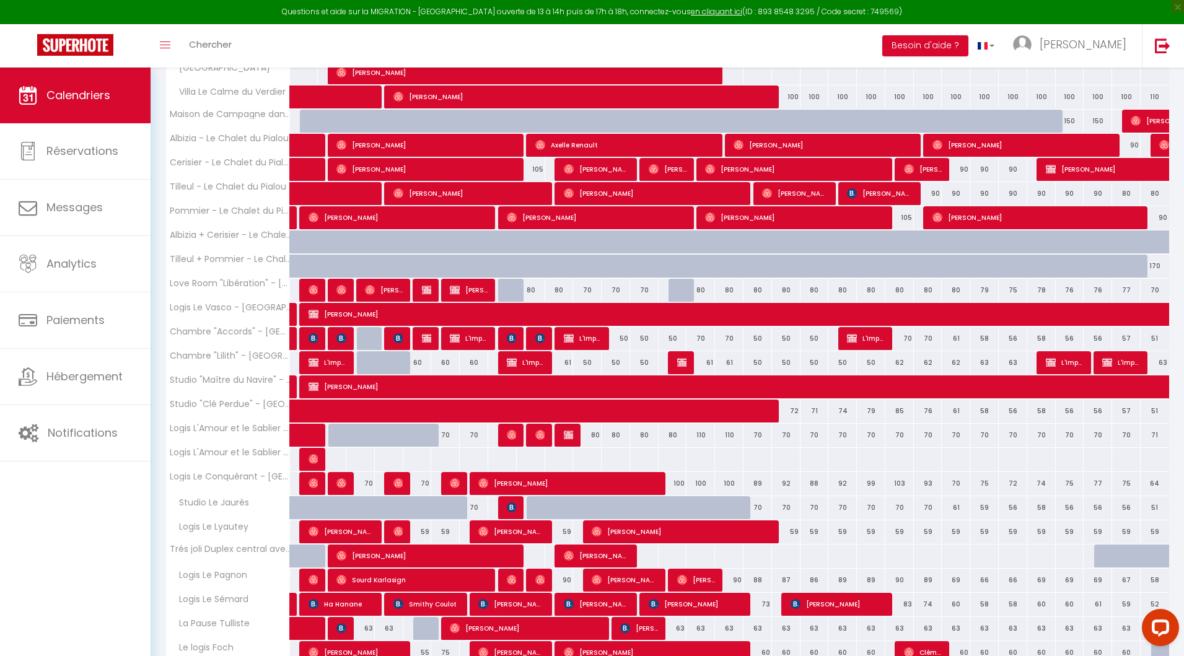
click at [763, 480] on div "89" at bounding box center [758, 483] width 29 height 23
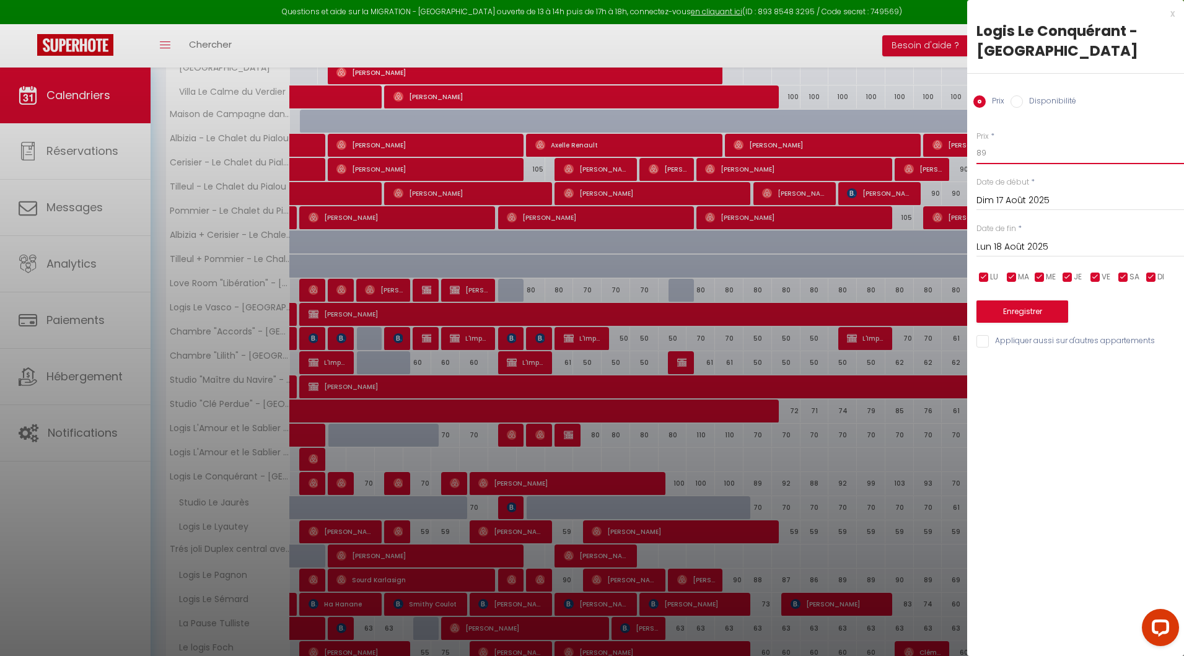
drag, startPoint x: 994, startPoint y: 153, endPoint x: 944, endPoint y: 153, distance: 49.6
click at [944, 153] on body "Questions et aide sur la MIGRATION - [GEOGRAPHIC_DATA] ouverte de 13 à 14h puis…" at bounding box center [592, 237] width 1184 height 1022
click at [1048, 239] on input "Lun 18 Août 2025" at bounding box center [1081, 247] width 208 height 16
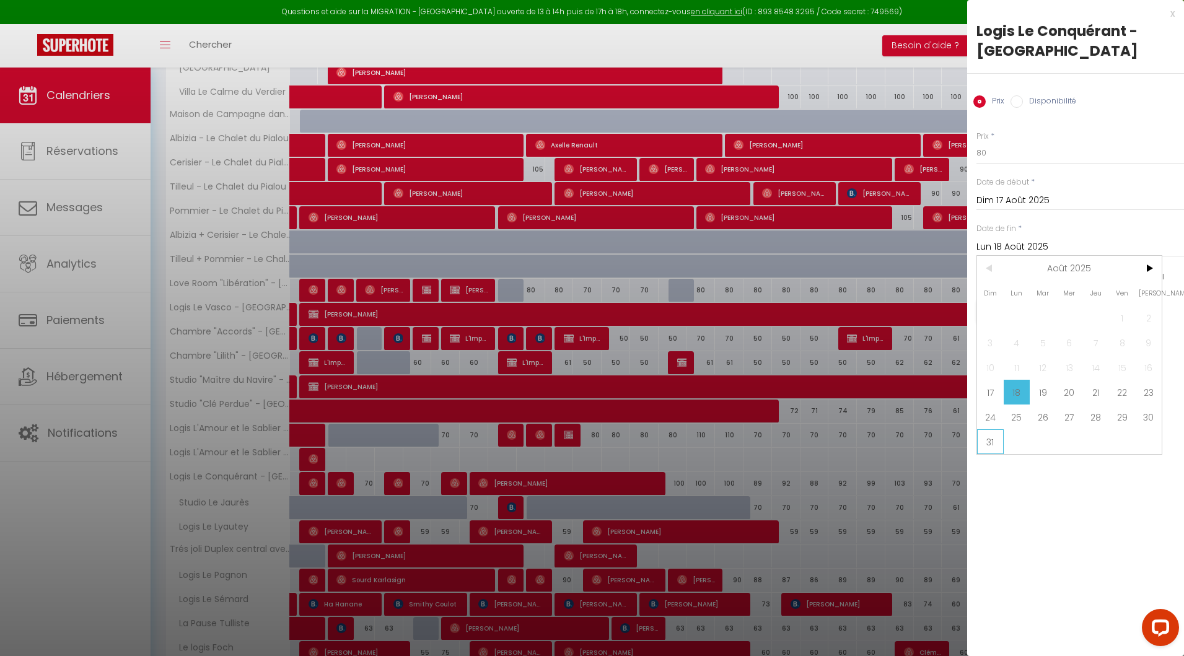
click at [997, 439] on span "31" at bounding box center [990, 441] width 27 height 25
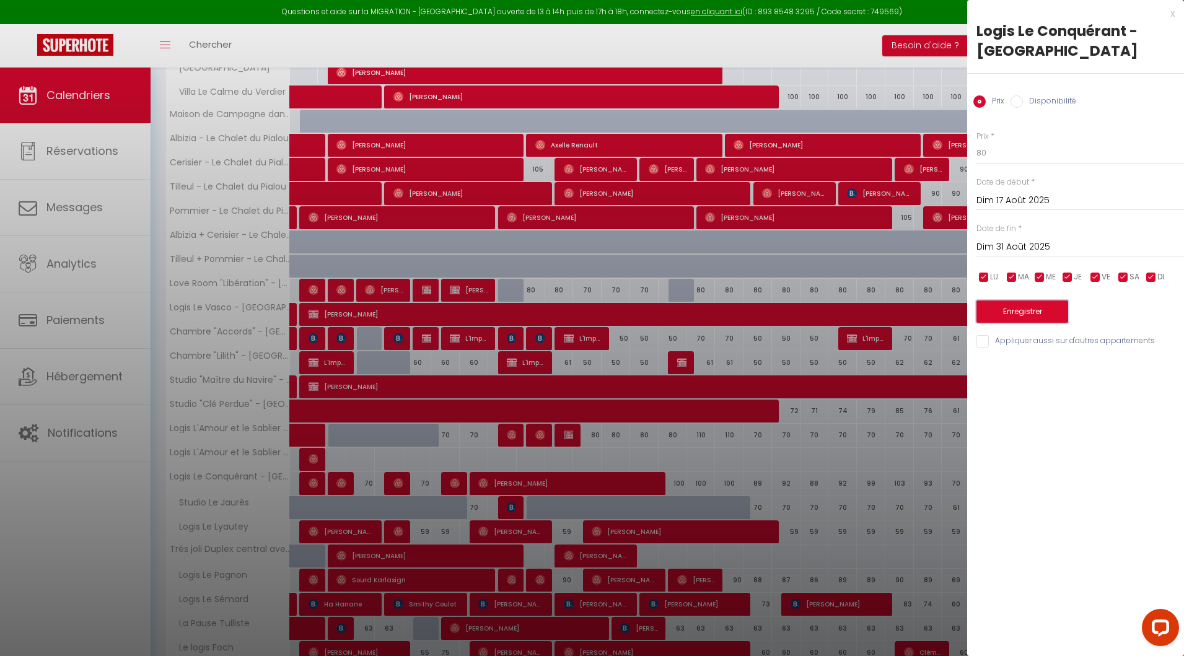
click at [1030, 315] on button "Enregistrer" at bounding box center [1023, 312] width 92 height 22
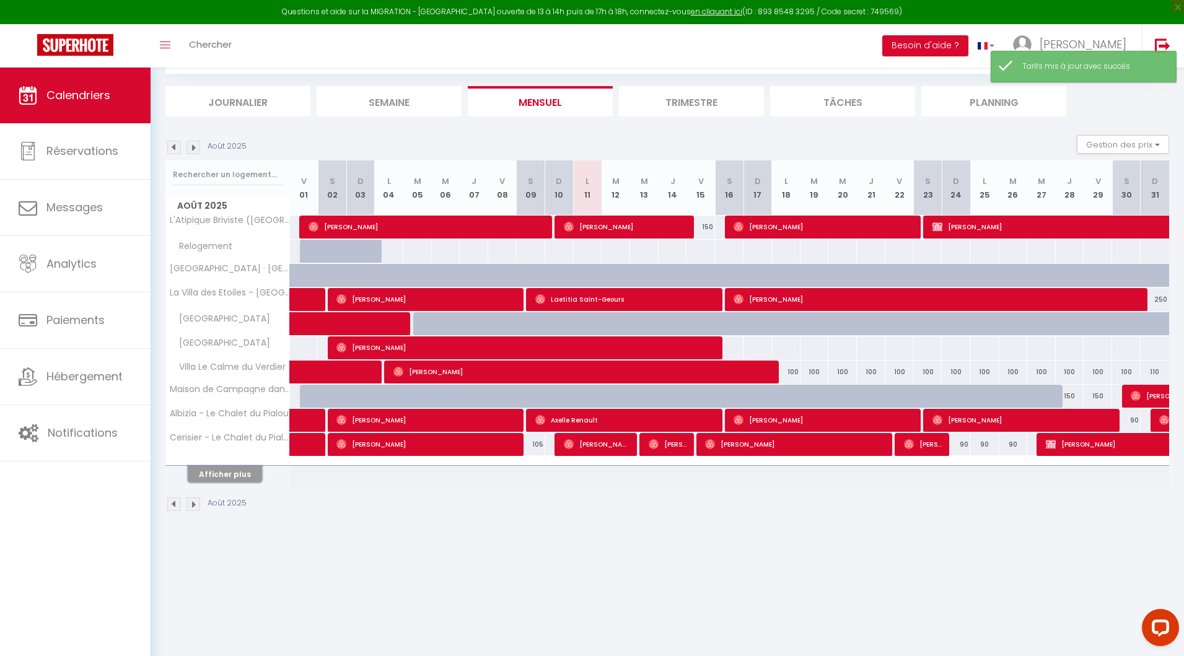
click at [211, 472] on button "Afficher plus" at bounding box center [225, 474] width 74 height 17
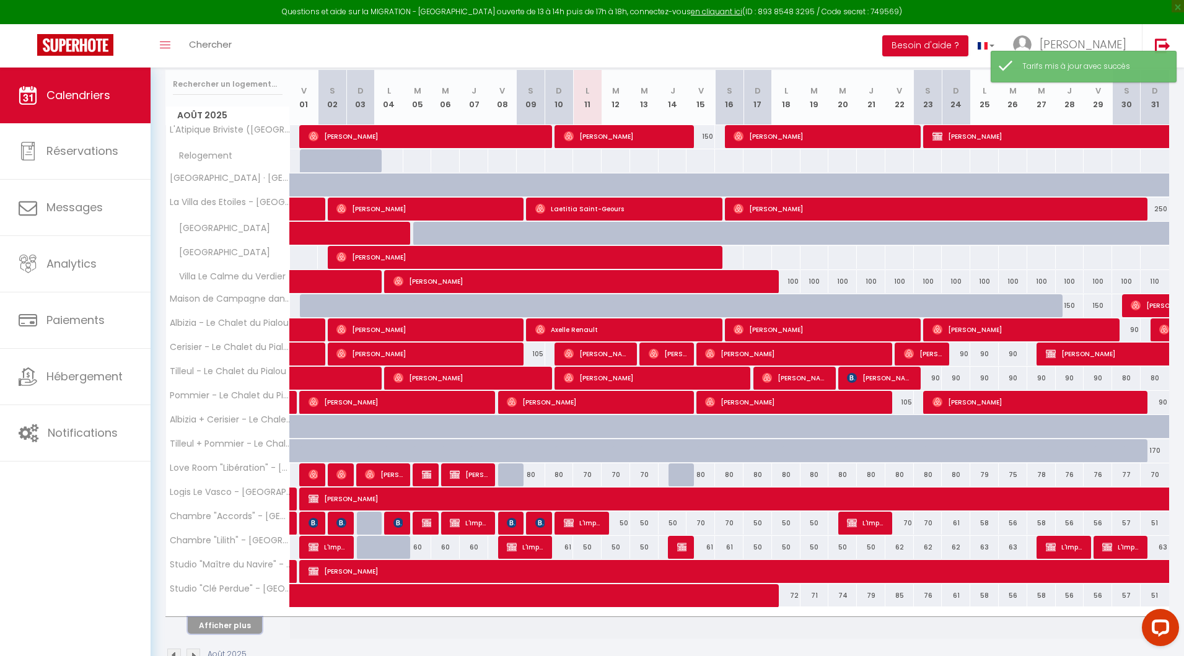
scroll to position [187, 0]
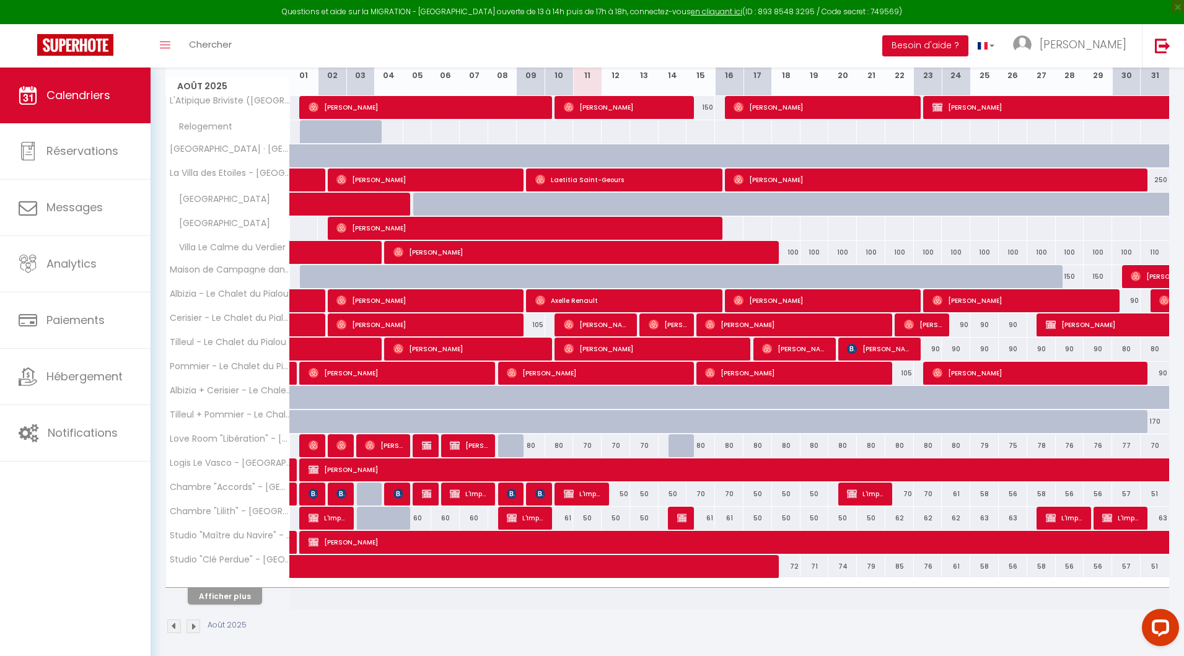
click at [225, 604] on th "Afficher plus" at bounding box center [228, 594] width 124 height 31
click at [224, 594] on button "Afficher plus" at bounding box center [225, 596] width 74 height 17
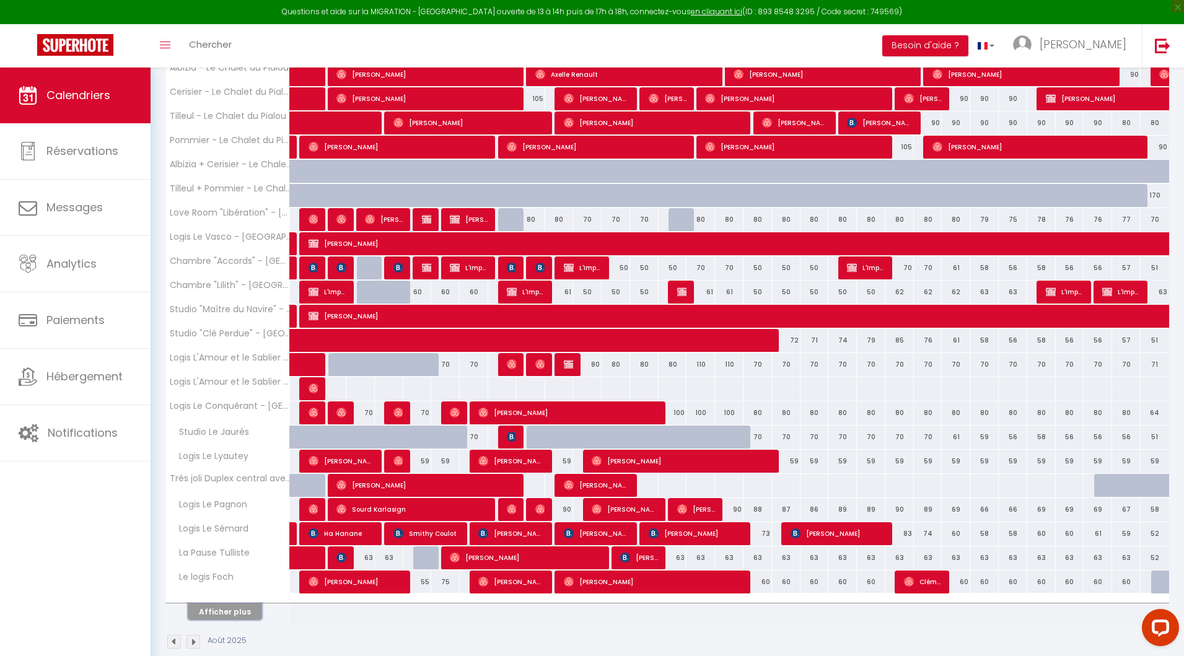
scroll to position [426, 0]
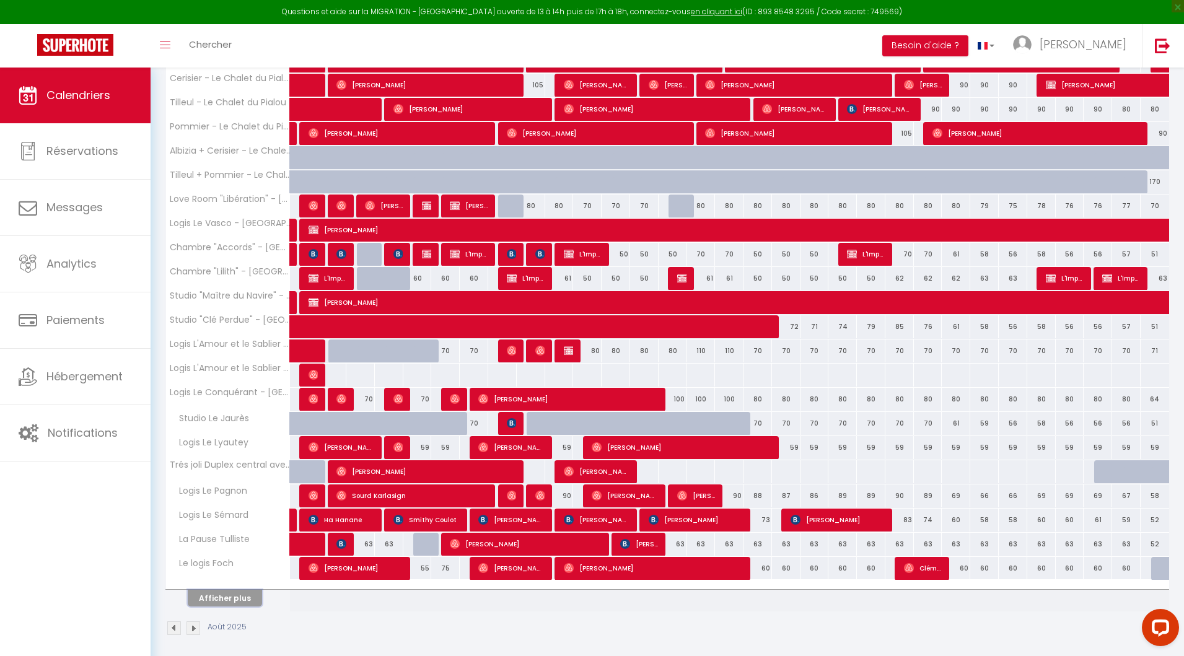
click at [216, 590] on button "Afficher plus" at bounding box center [225, 598] width 74 height 17
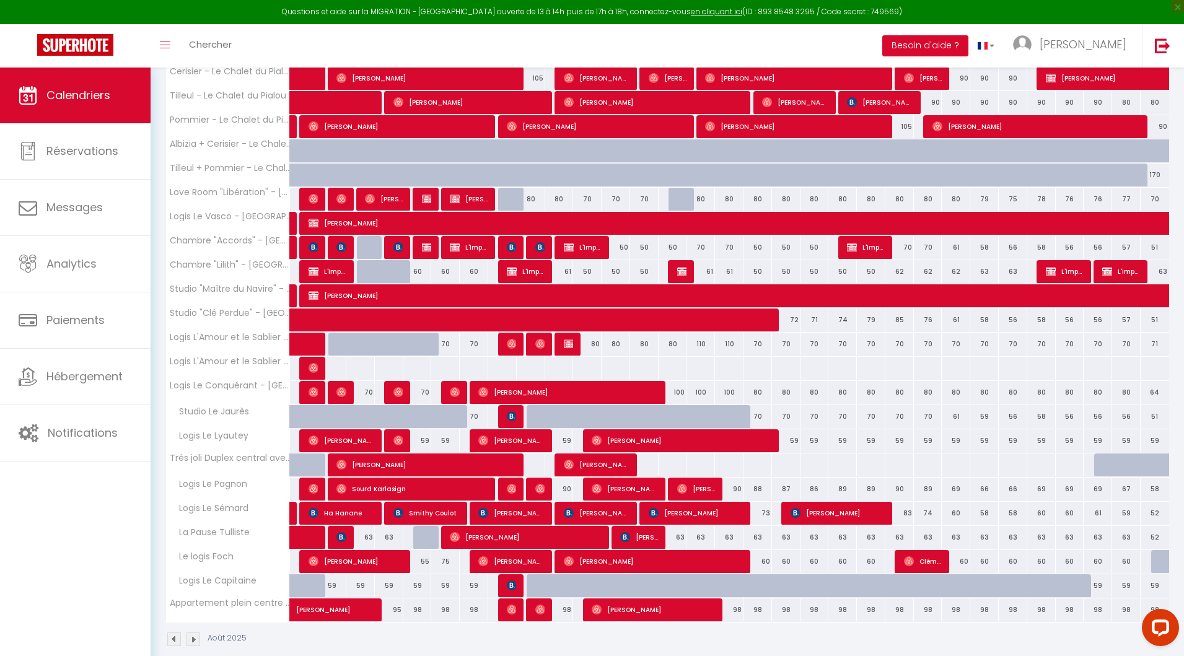
scroll to position [444, 0]
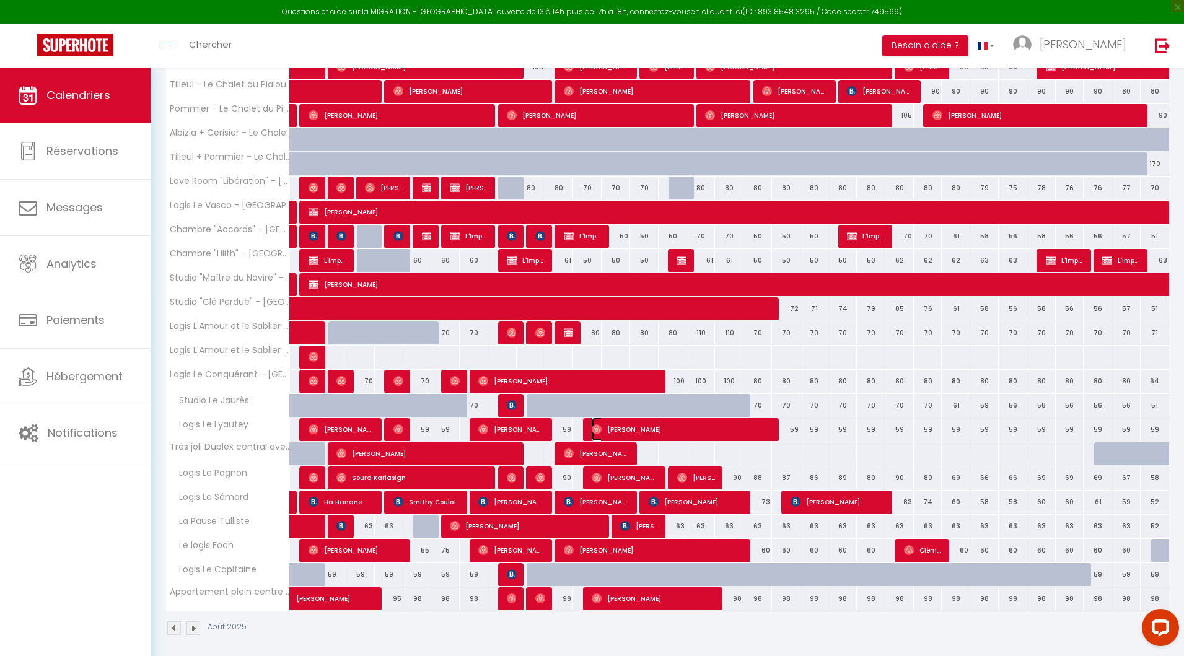
click at [598, 429] on span "[PERSON_NAME]" at bounding box center [682, 430] width 180 height 24
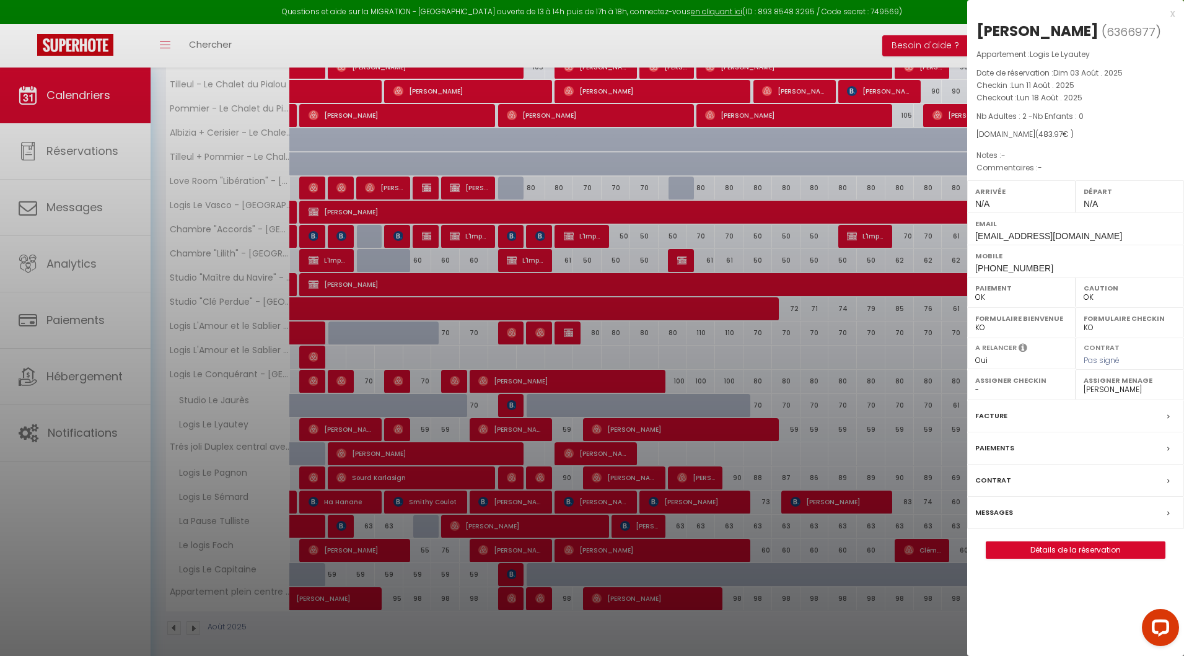
click at [733, 385] on div at bounding box center [592, 328] width 1184 height 656
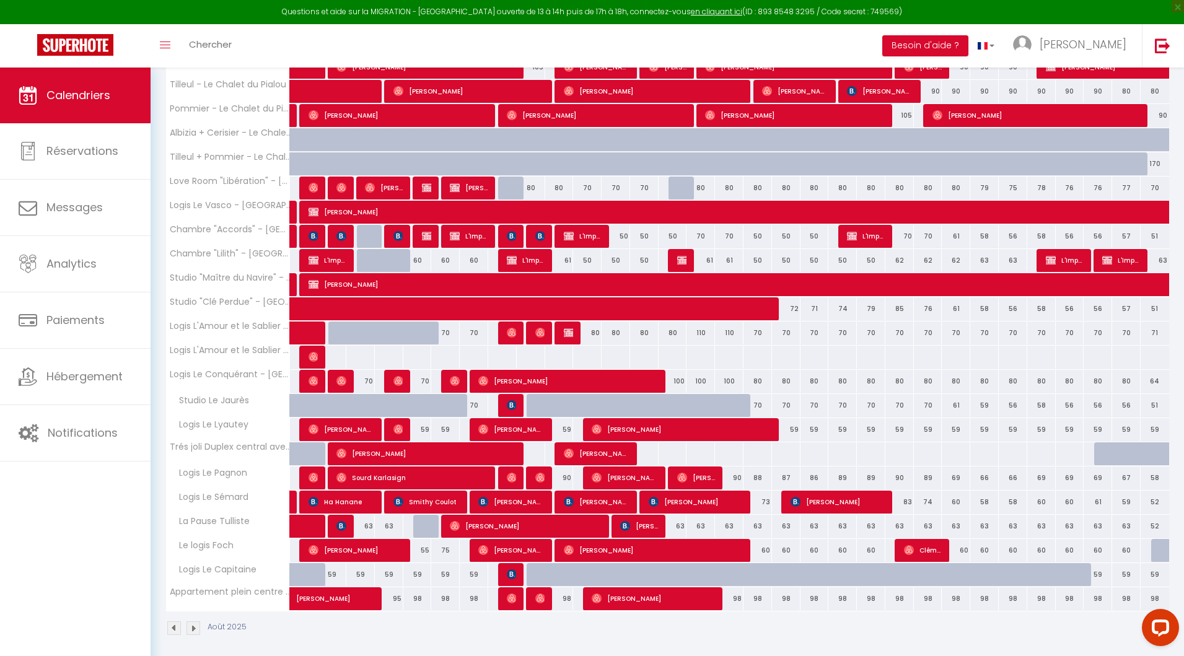
click at [588, 473] on div at bounding box center [597, 479] width 29 height 24
click at [597, 474] on img at bounding box center [597, 478] width 10 height 10
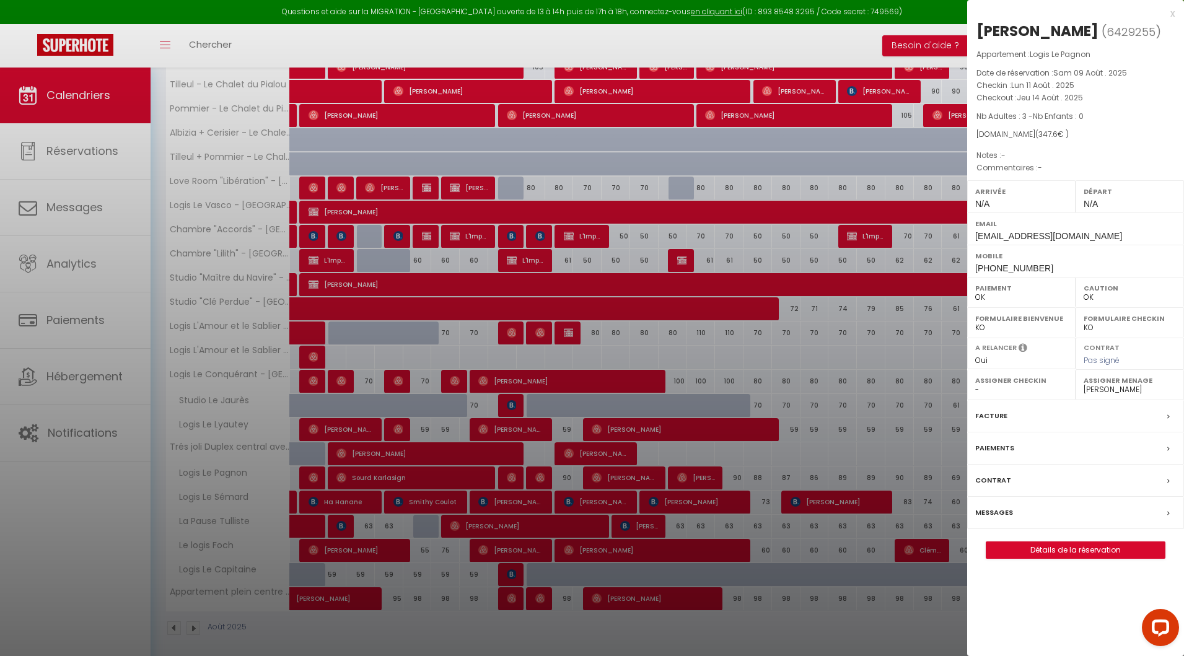
click at [596, 522] on div at bounding box center [592, 328] width 1184 height 656
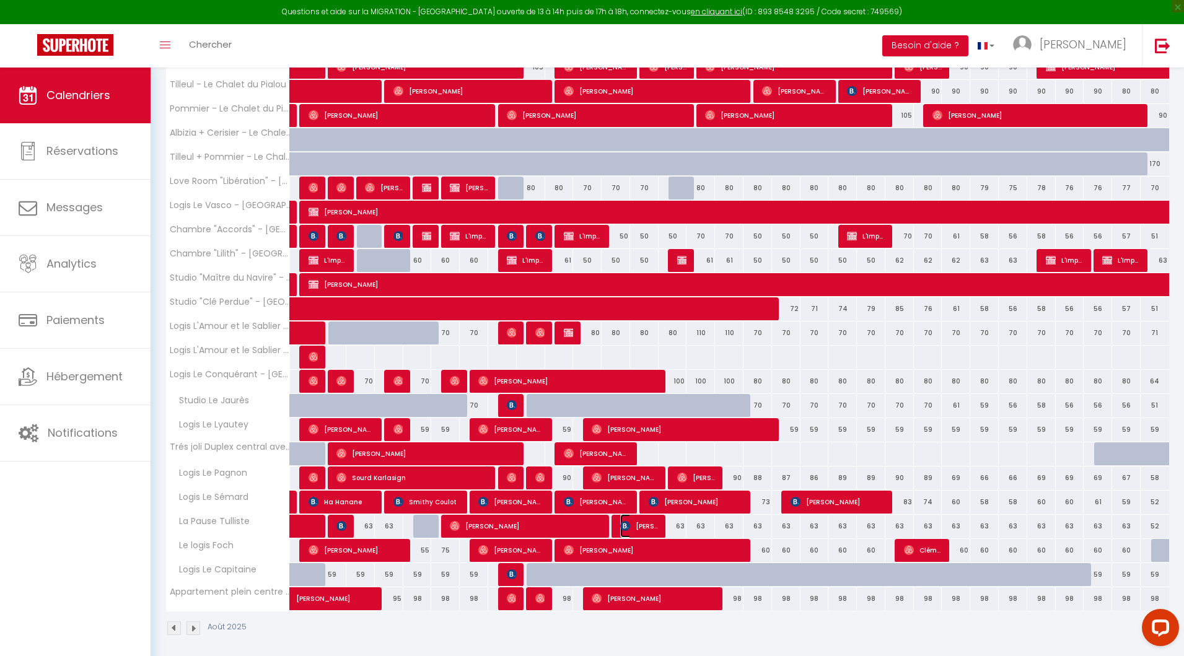
click at [623, 521] on img at bounding box center [625, 526] width 10 height 10
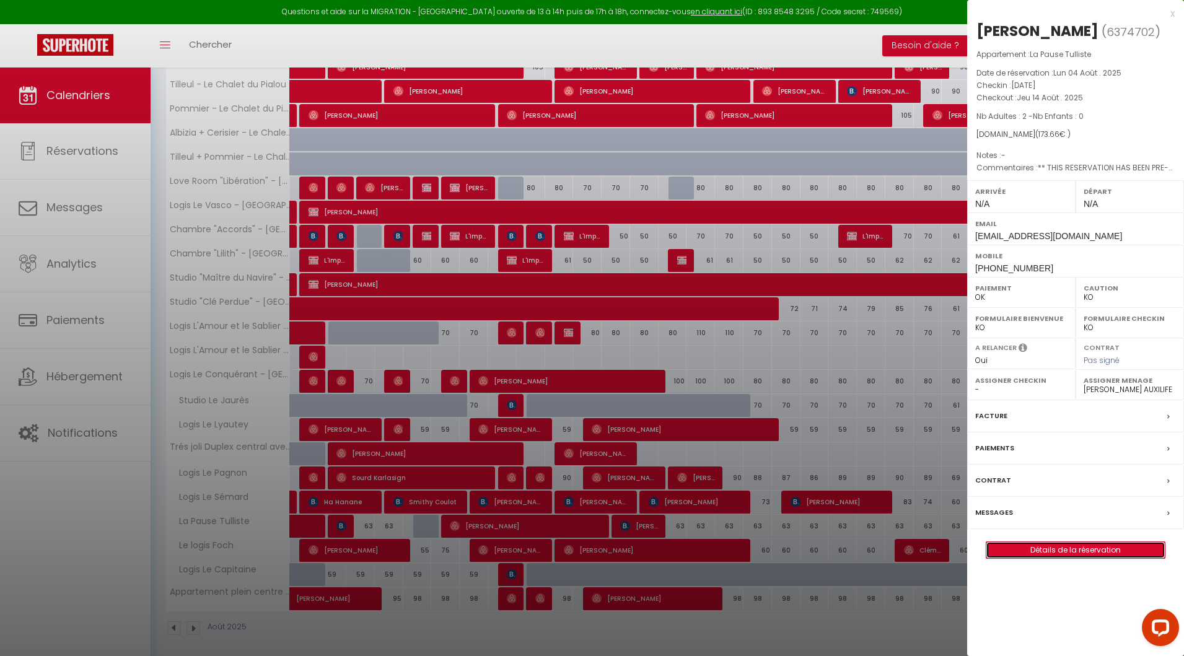
click at [1076, 550] on link "Détails de la réservation" at bounding box center [1075, 550] width 178 height 16
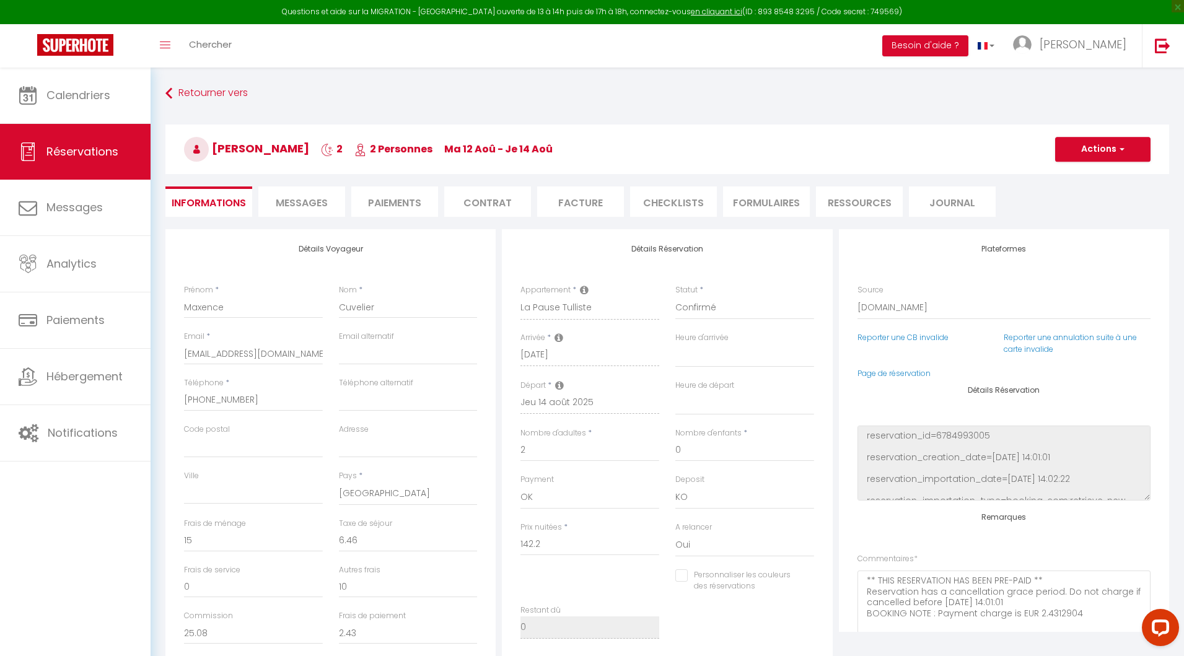
click at [298, 200] on span "Messages" at bounding box center [302, 203] width 52 height 14
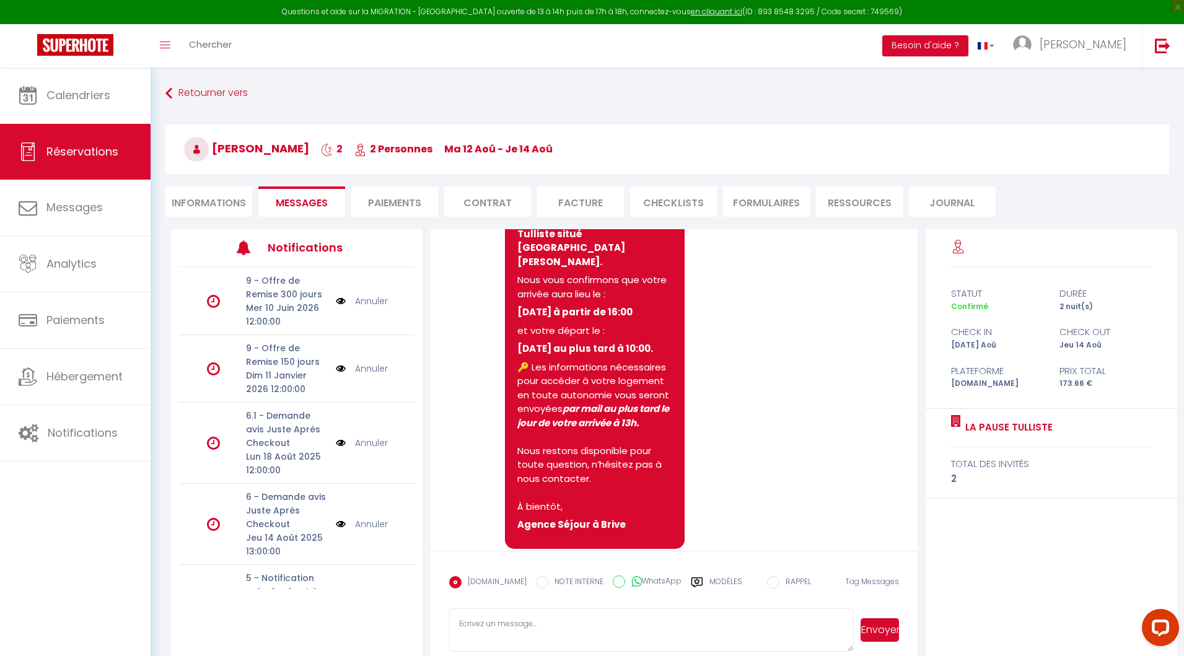
scroll to position [151, 0]
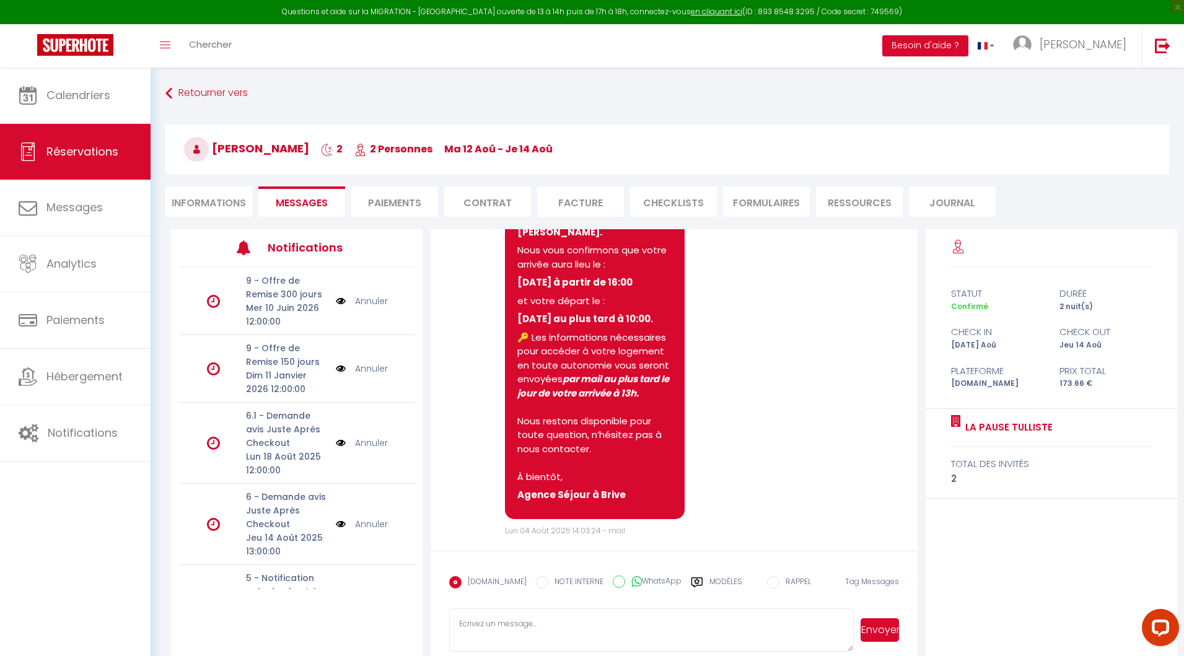
click at [709, 582] on label "Modèles" at bounding box center [725, 587] width 33 height 22
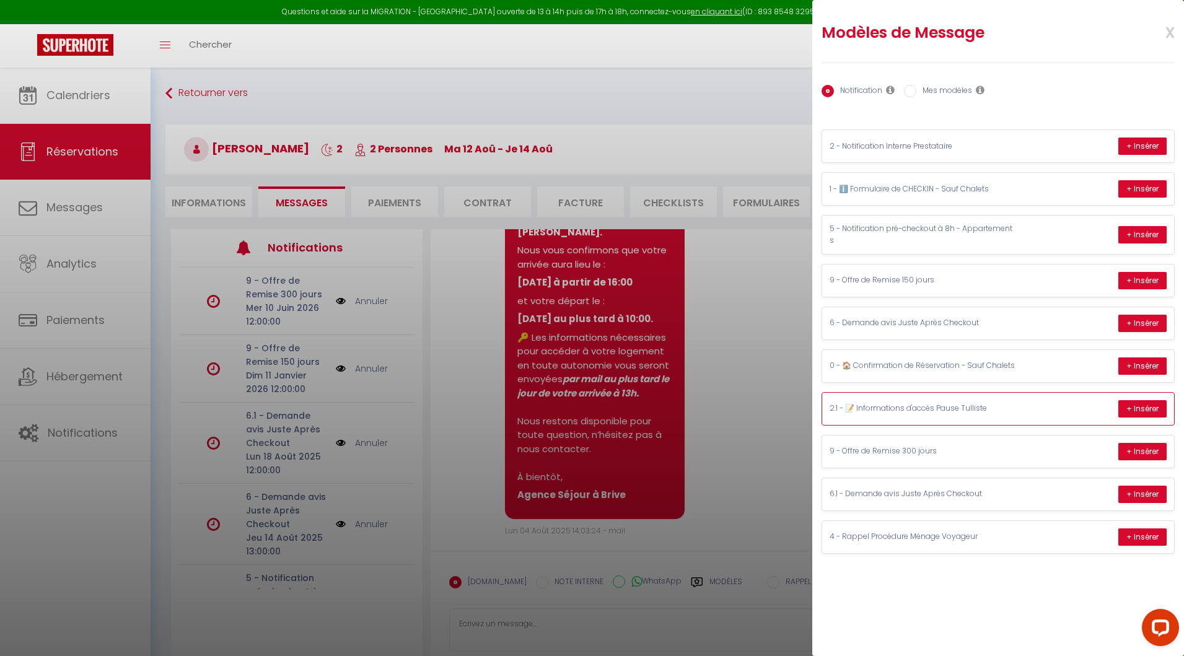
click at [959, 403] on p "2.1 - 📝 Informations d'accès Pause Tulliste" at bounding box center [923, 409] width 186 height 12
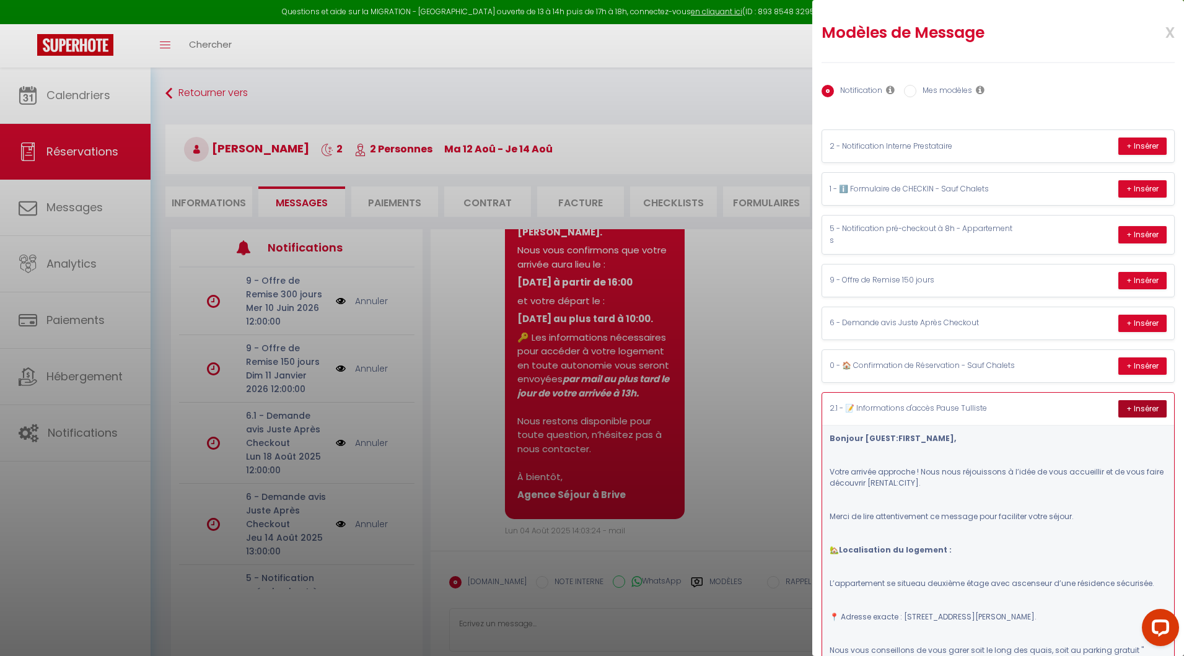
click at [1121, 405] on button "+ Insérer" at bounding box center [1142, 408] width 48 height 17
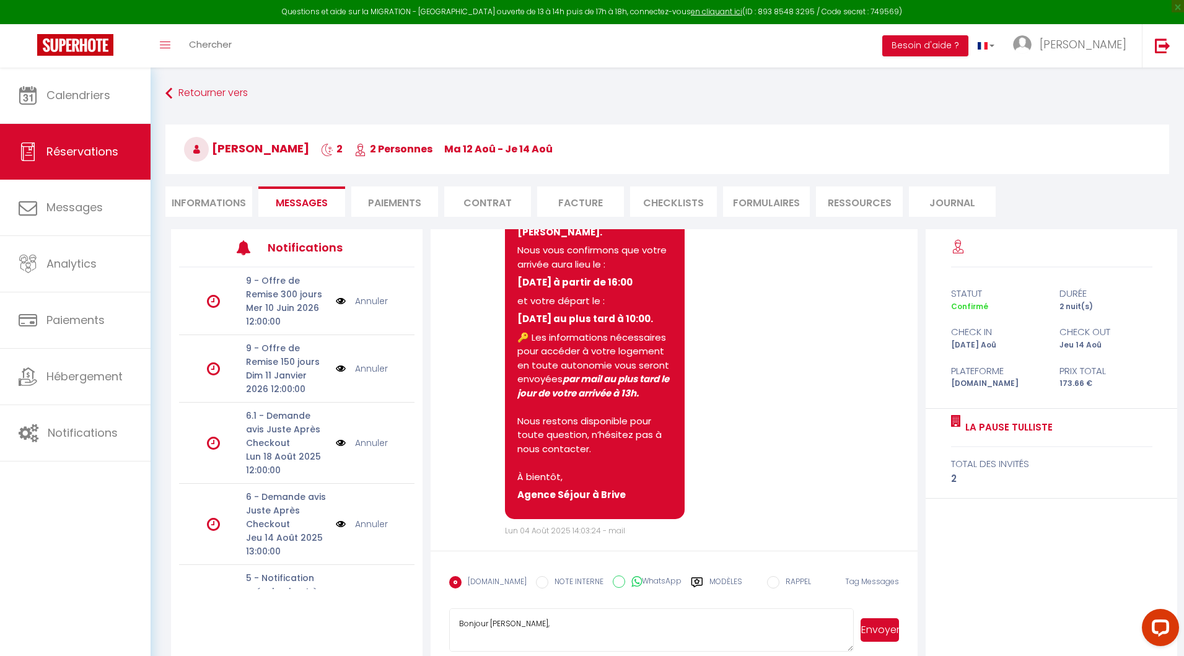
scroll to position [0, 0]
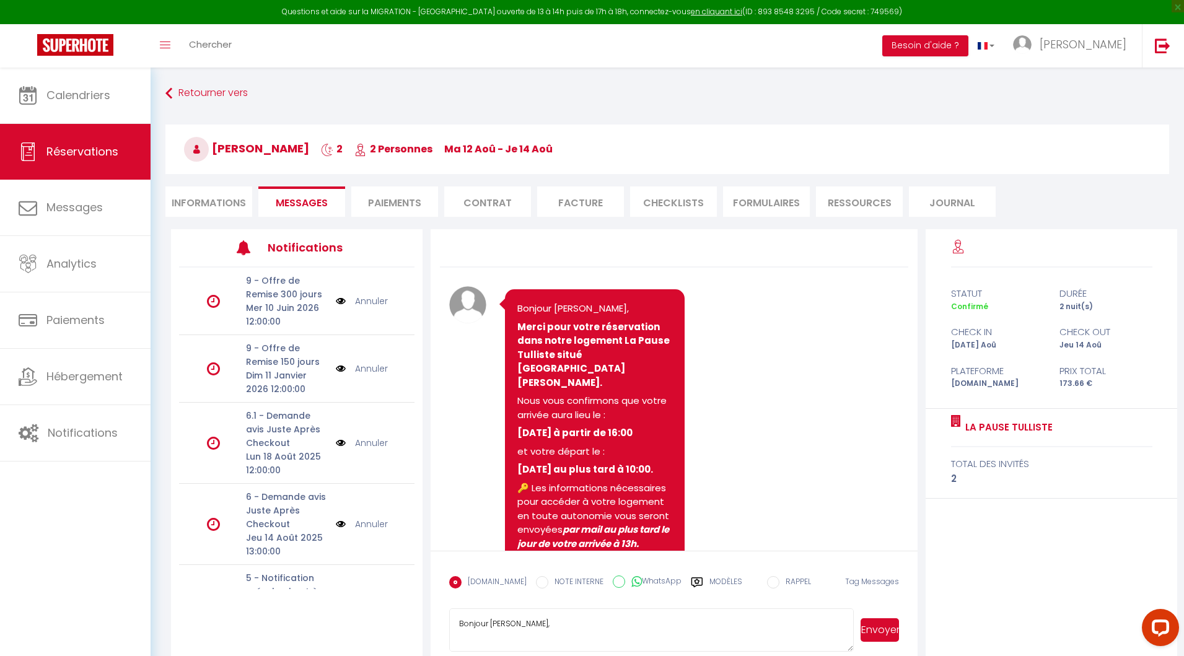
click at [880, 629] on button "Envoyer" at bounding box center [880, 630] width 38 height 24
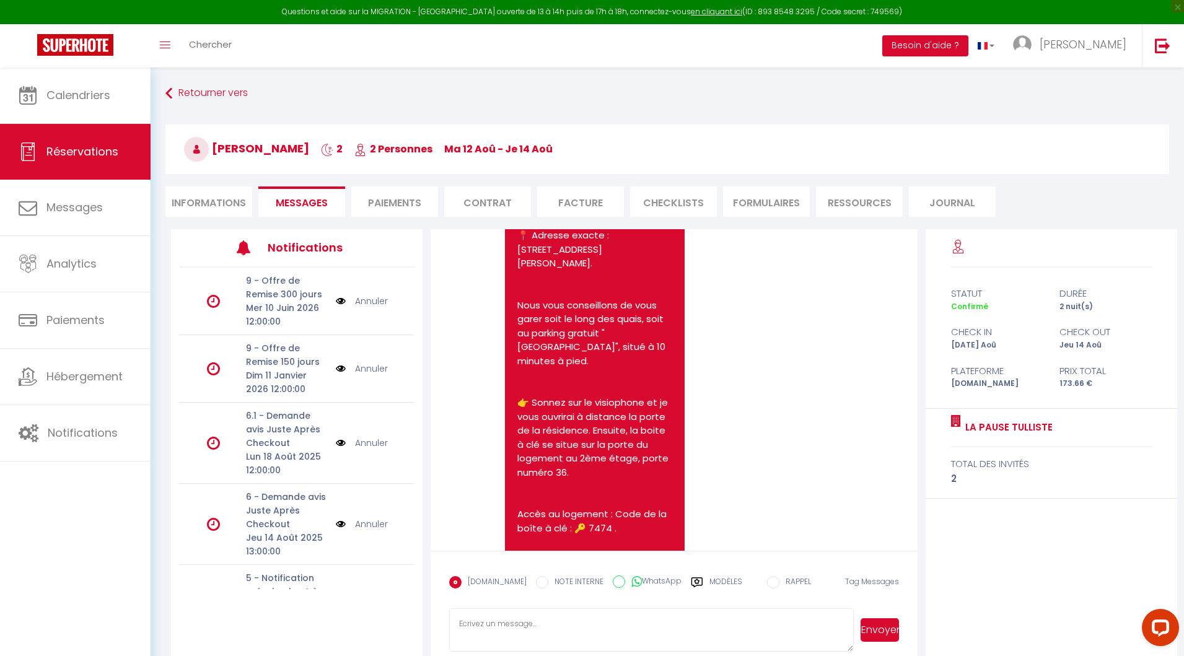
scroll to position [787, 0]
click at [203, 208] on li "Informations" at bounding box center [208, 202] width 87 height 30
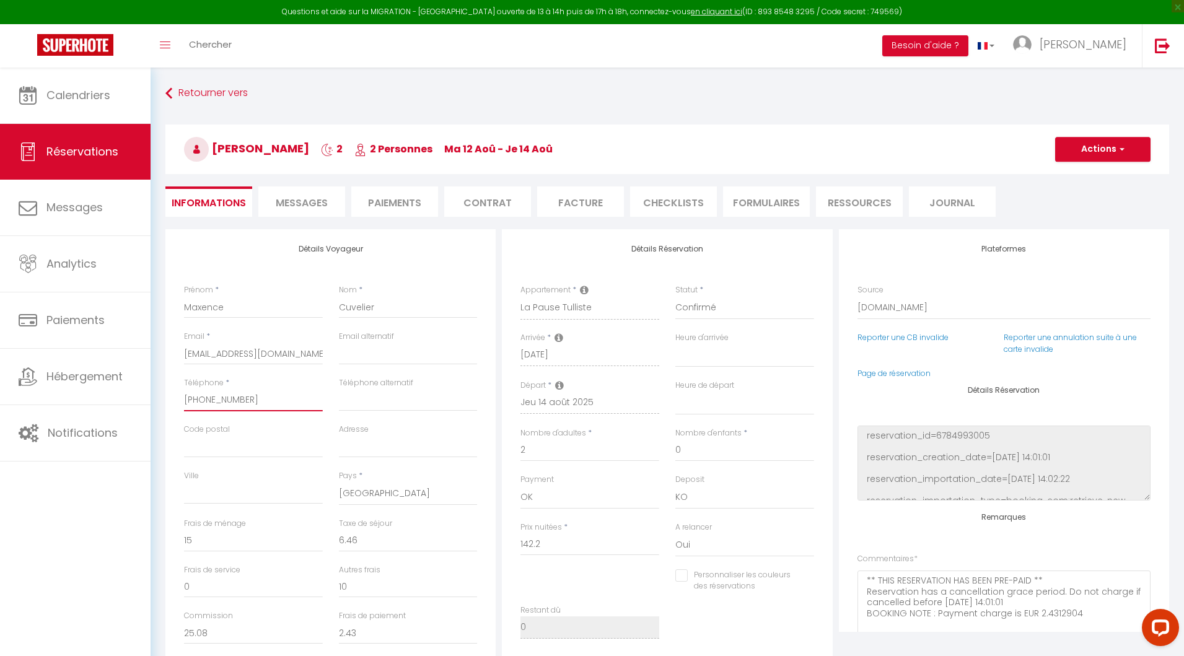
drag, startPoint x: 246, startPoint y: 400, endPoint x: 182, endPoint y: 400, distance: 64.4
click at [182, 400] on div "Téléphone * [PHONE_NUMBER]" at bounding box center [253, 400] width 155 height 46
click at [291, 209] on li "Messages" at bounding box center [301, 202] width 87 height 30
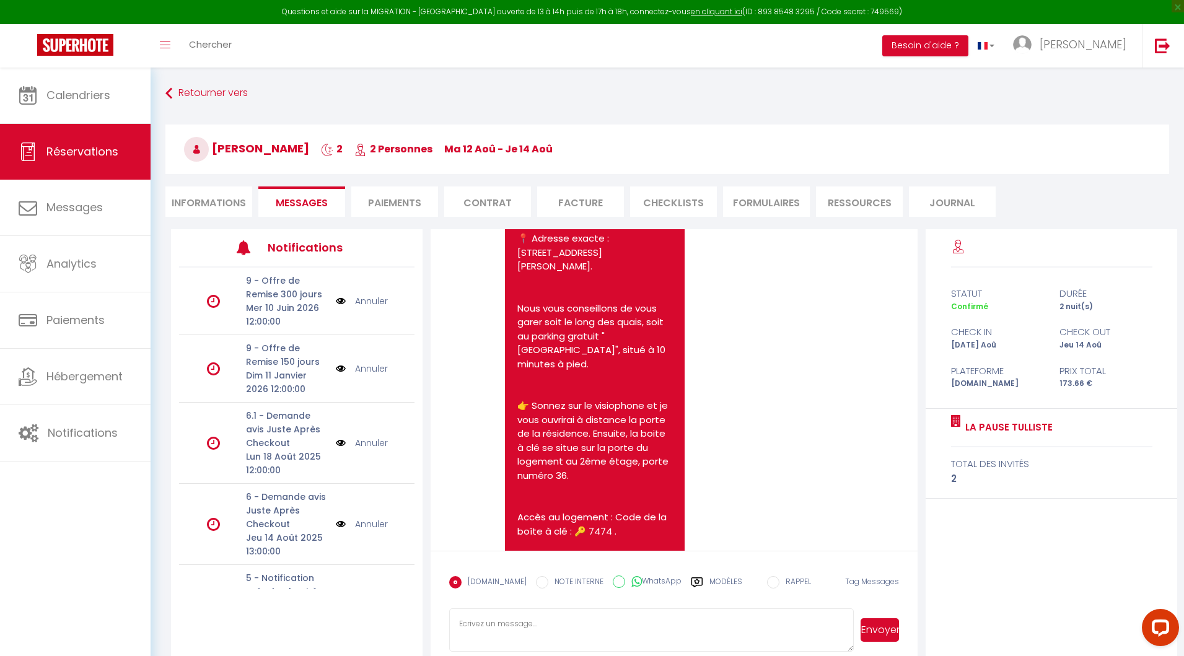
click at [637, 398] on pre "Bonjour [PERSON_NAME], Votre arrivée approche ! Nous nous réjouissons à l’idée …" at bounding box center [594, 357] width 155 height 864
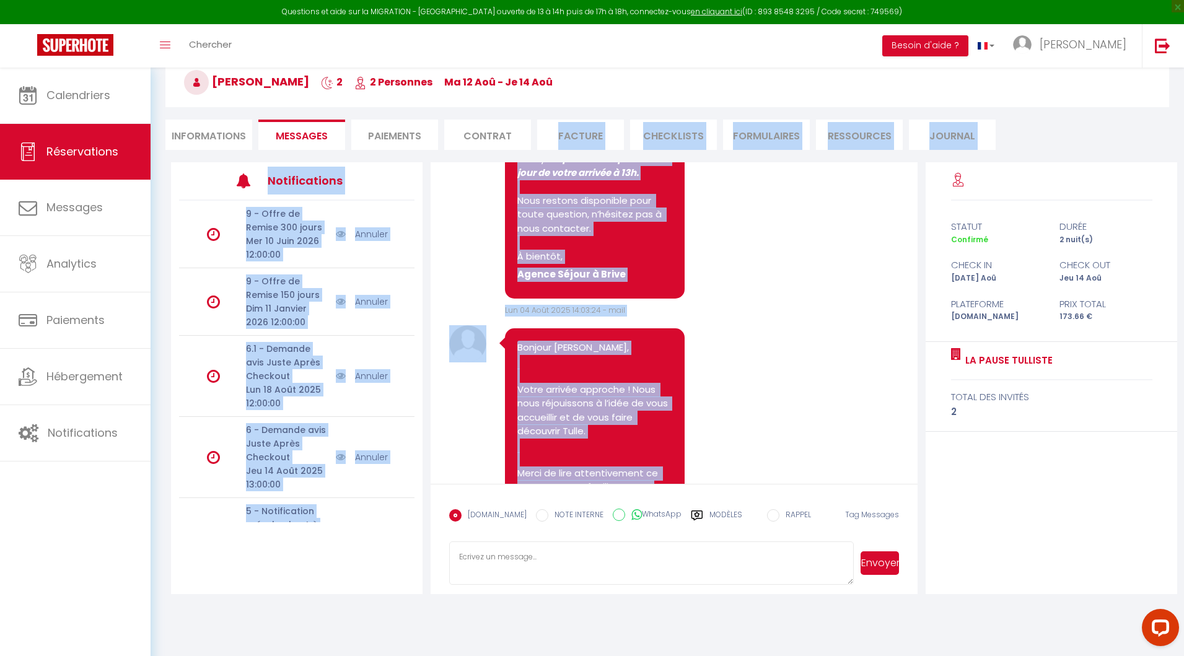
scroll to position [277, 0]
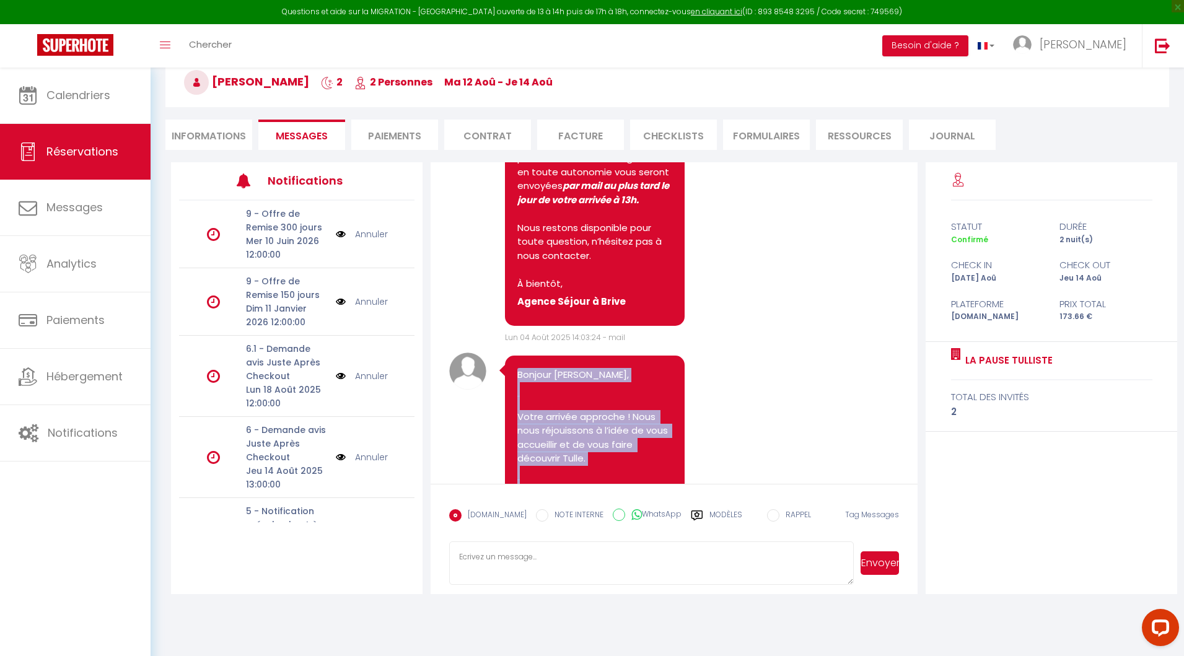
drag, startPoint x: 623, startPoint y: 418, endPoint x: 516, endPoint y: 366, distance: 118.3
copy pre "Bonjour [PERSON_NAME], Votre arrivée approche ! Nous nous réjouissons à l’idée …"
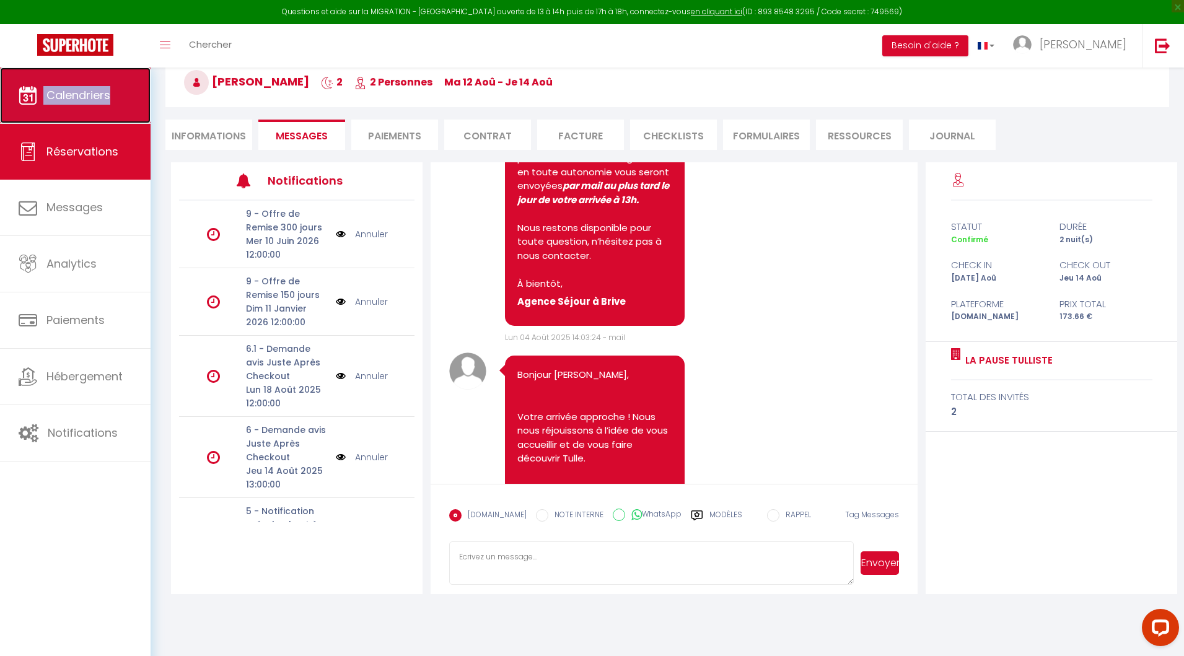
click at [51, 98] on span "Calendriers" at bounding box center [78, 94] width 64 height 15
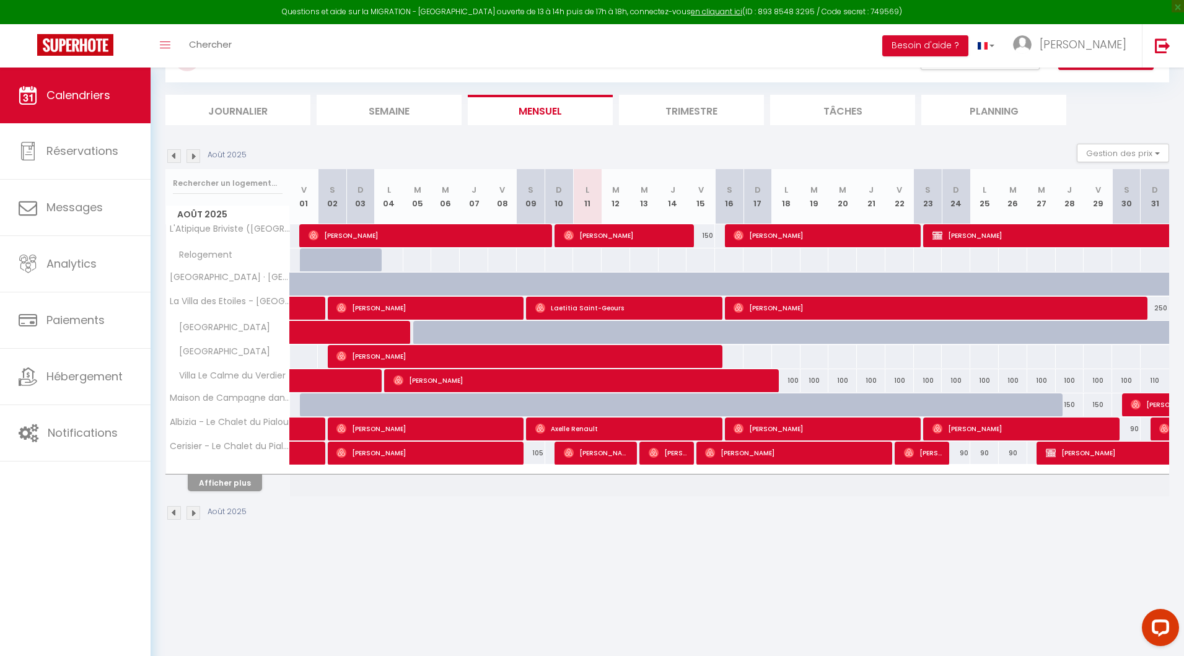
scroll to position [67, 0]
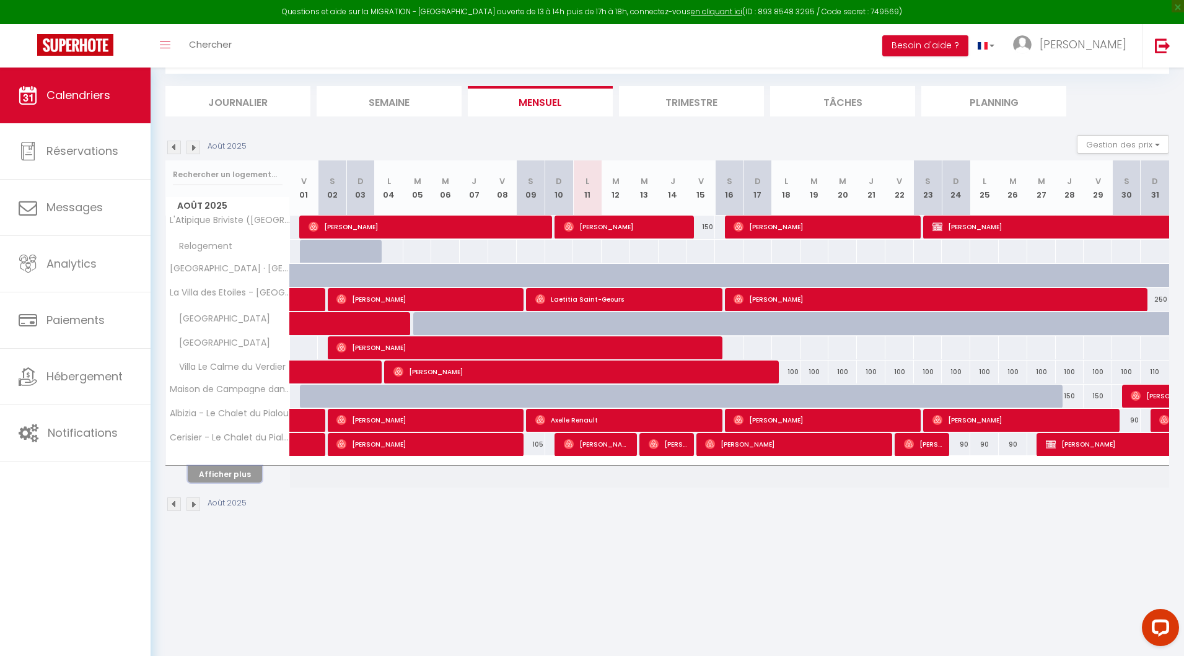
click at [234, 471] on button "Afficher plus" at bounding box center [225, 474] width 74 height 17
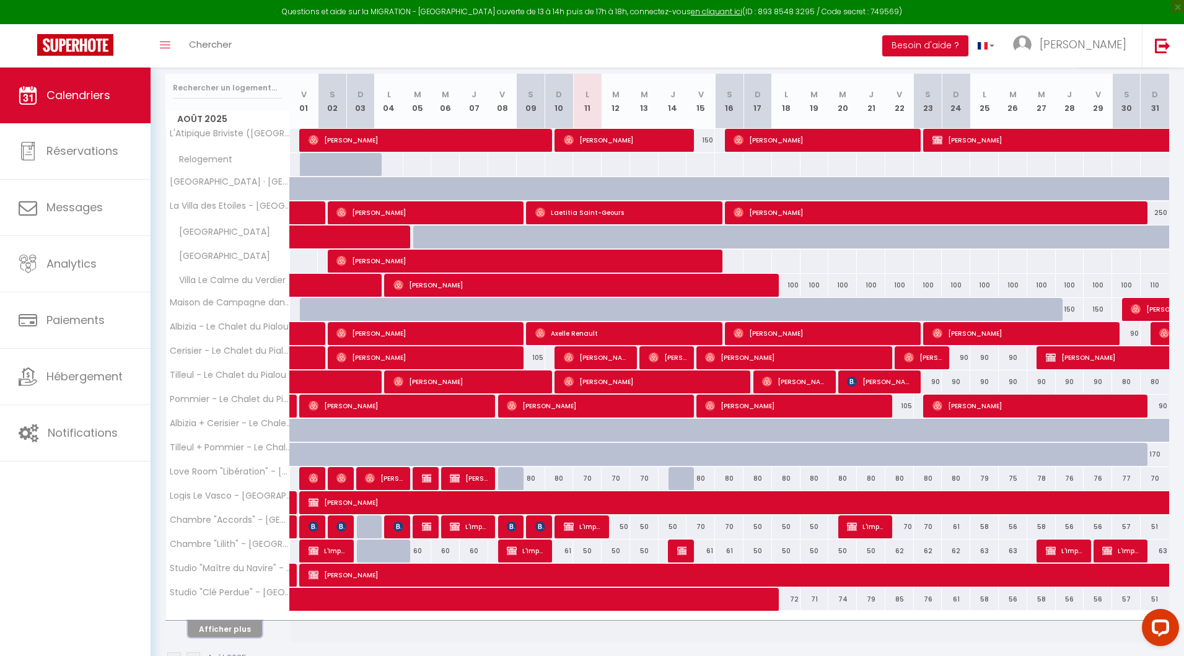
scroll to position [187, 0]
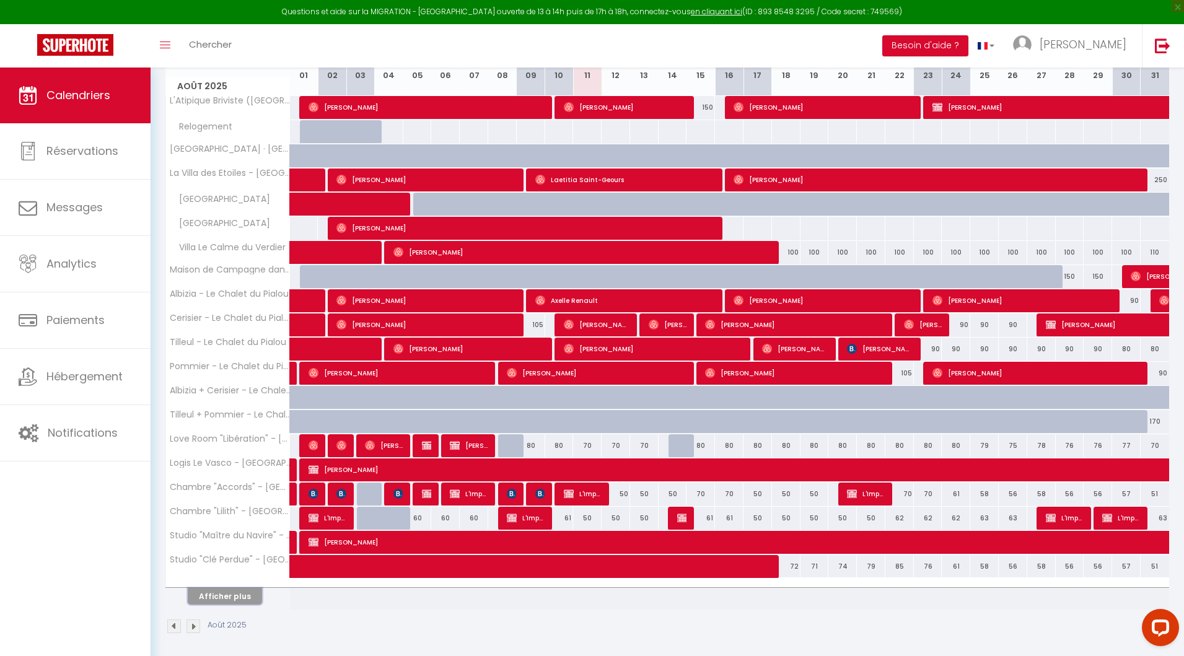
click at [232, 598] on button "Afficher plus" at bounding box center [225, 596] width 74 height 17
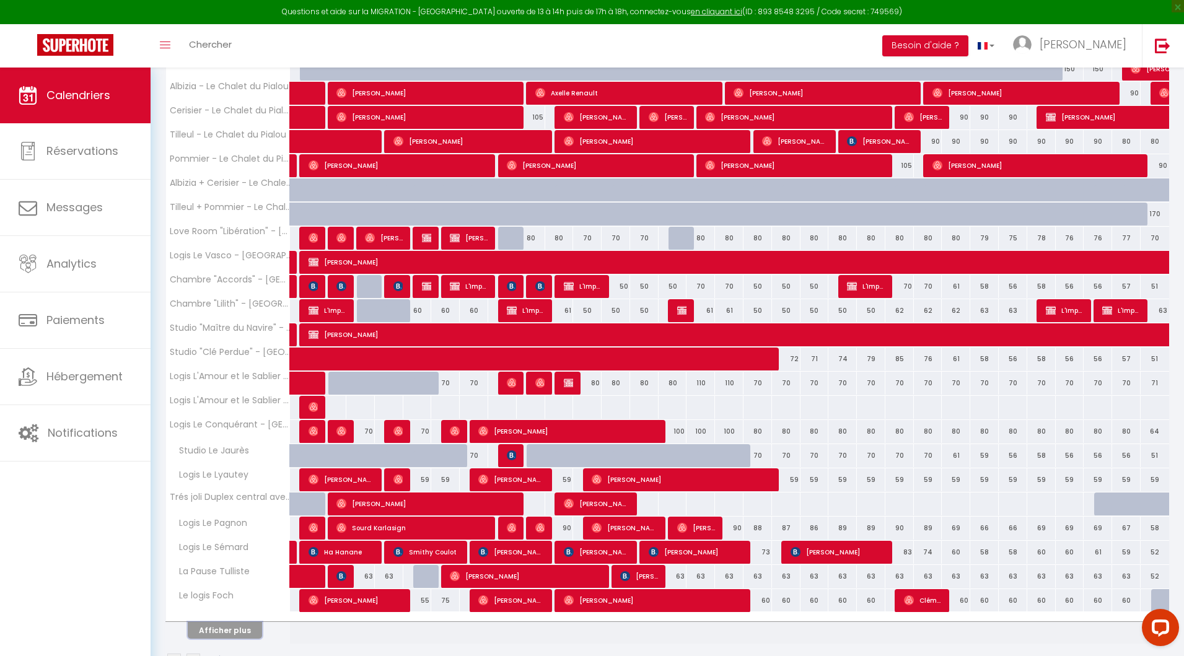
scroll to position [426, 0]
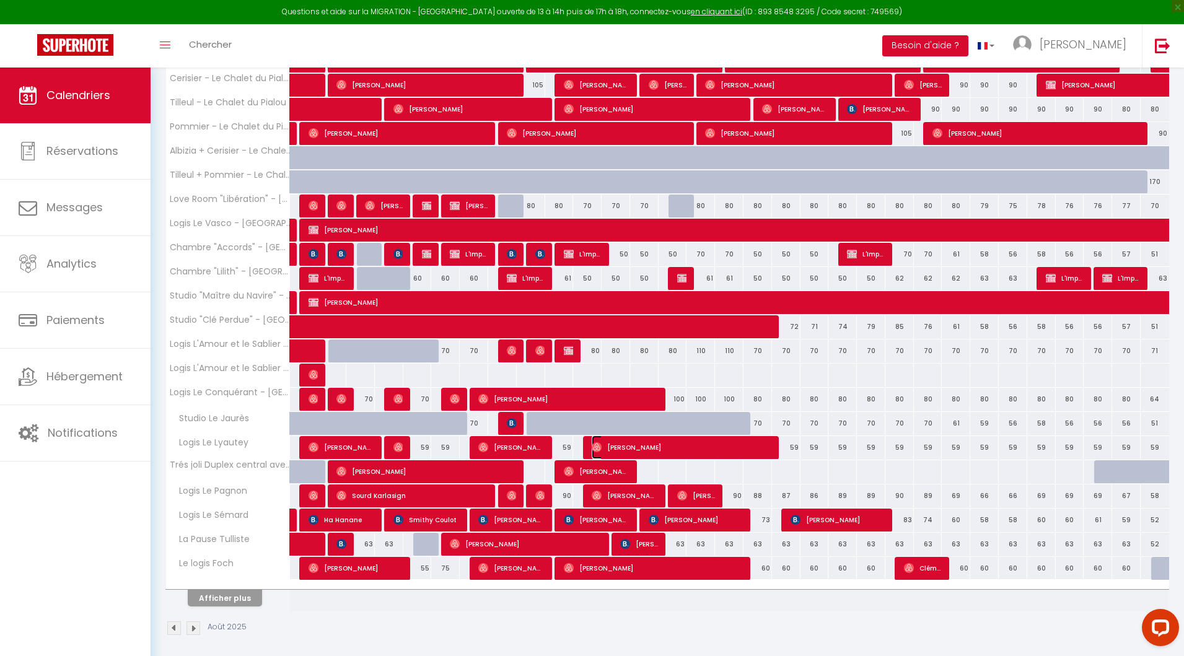
click at [604, 439] on span "[PERSON_NAME]" at bounding box center [682, 448] width 180 height 24
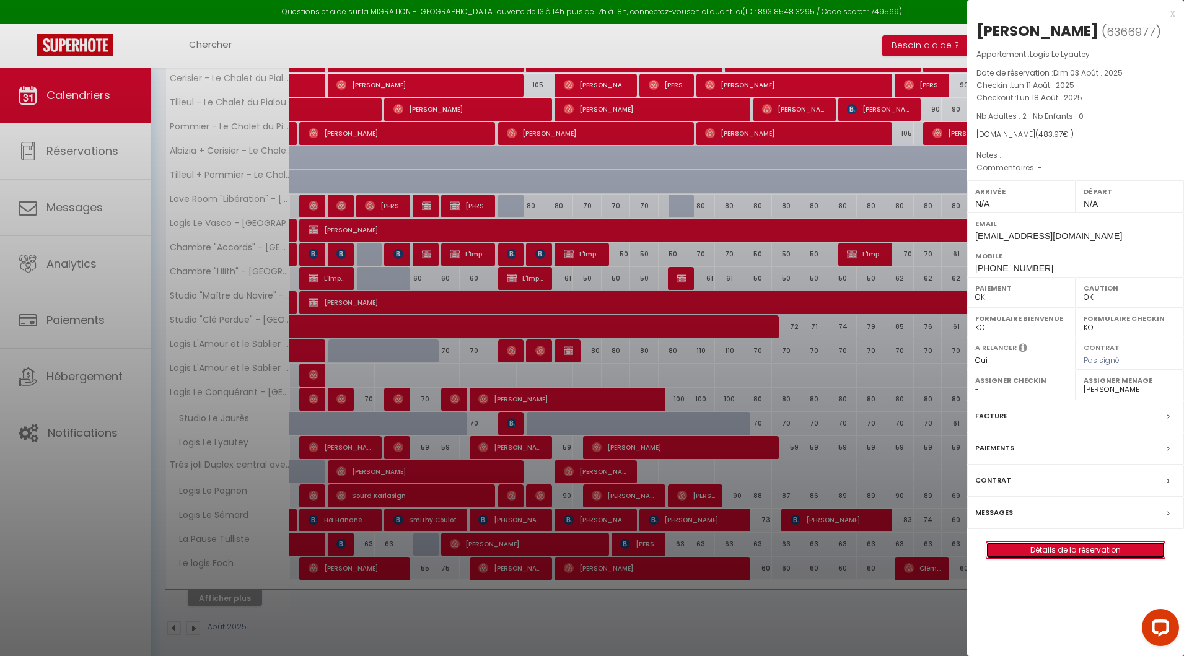
click at [1035, 558] on link "Détails de la réservation" at bounding box center [1075, 550] width 178 height 16
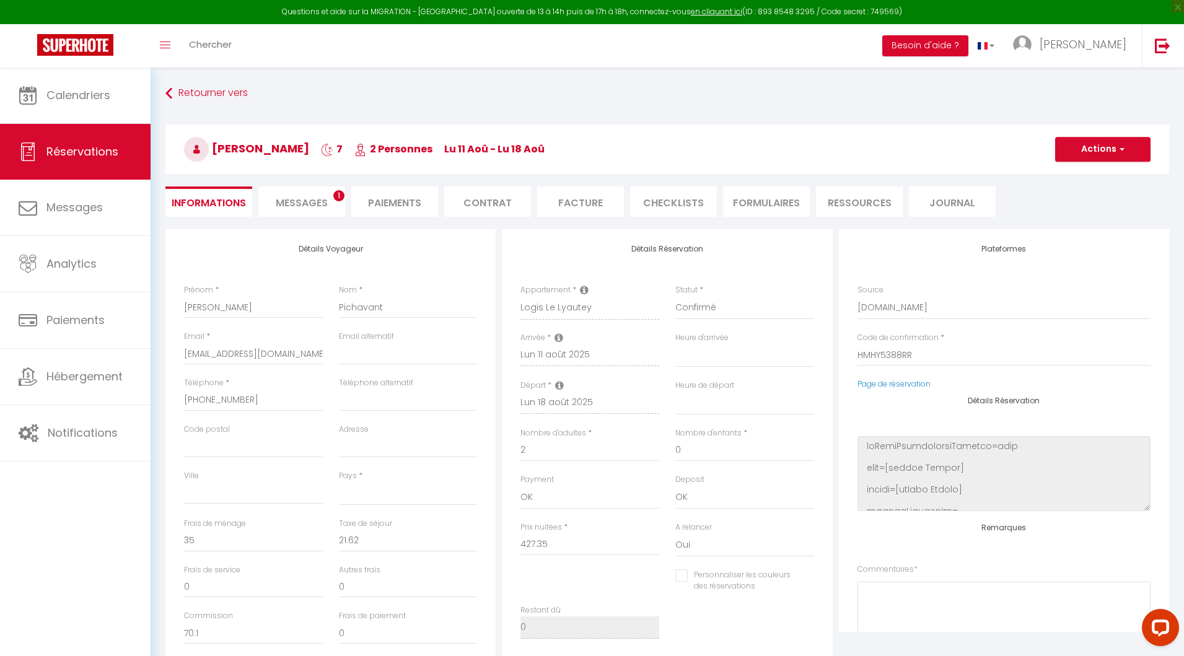
click at [312, 203] on span "Messages" at bounding box center [302, 203] width 52 height 14
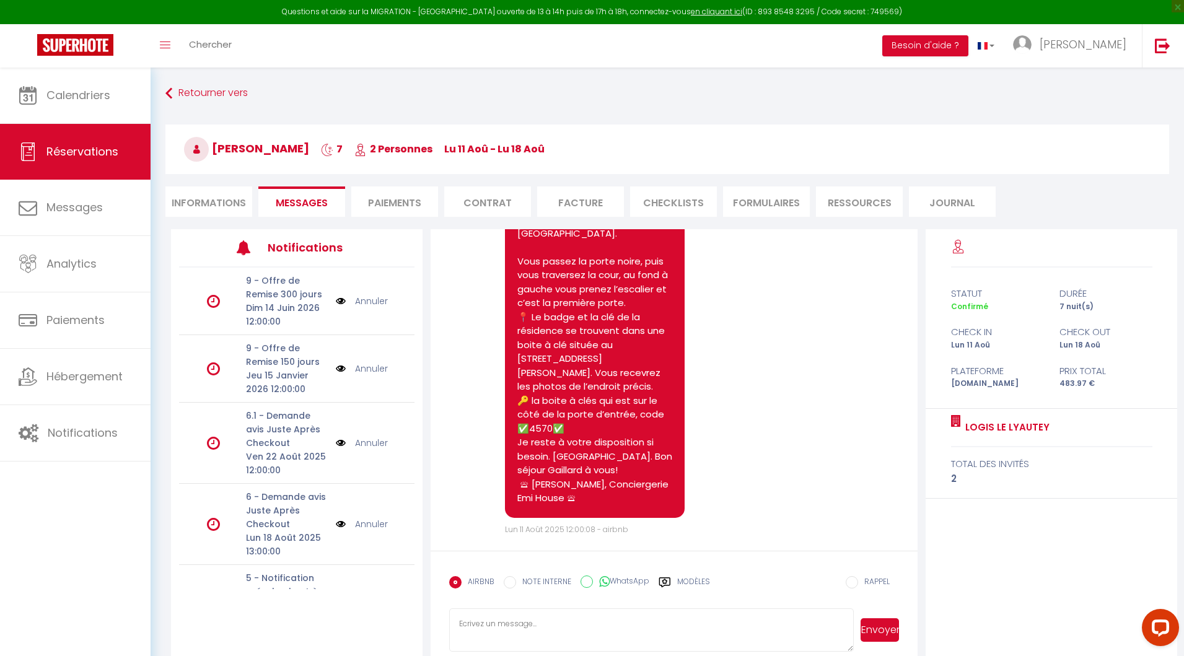
scroll to position [2827, 0]
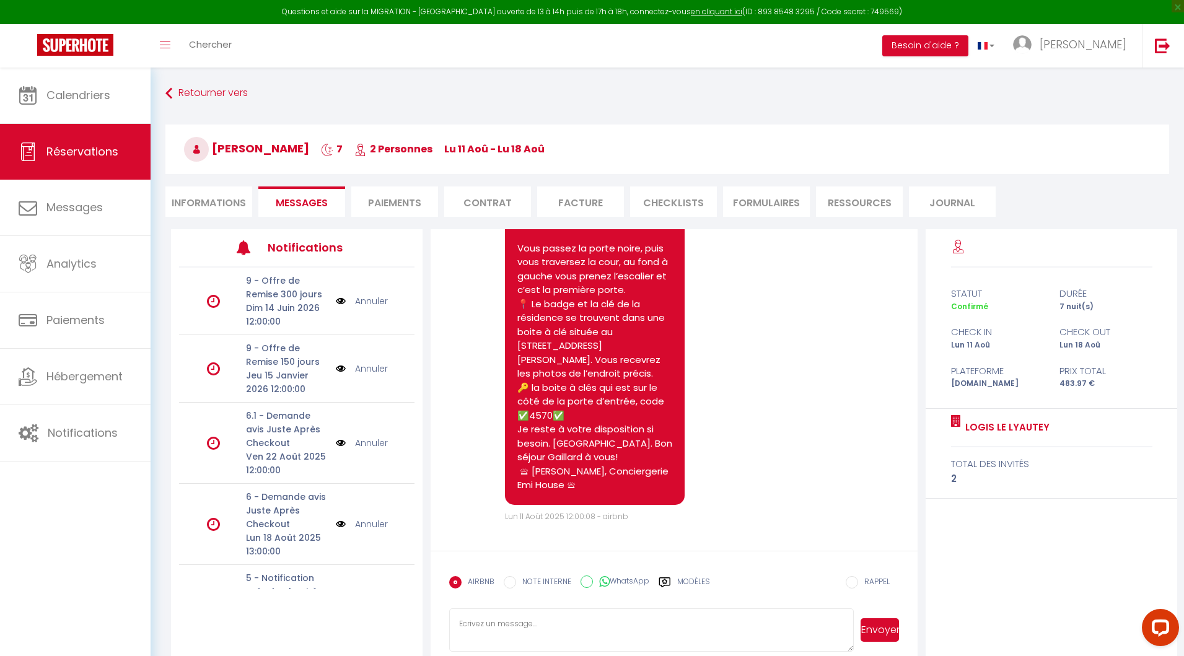
click at [202, 196] on li "Informations" at bounding box center [208, 202] width 87 height 30
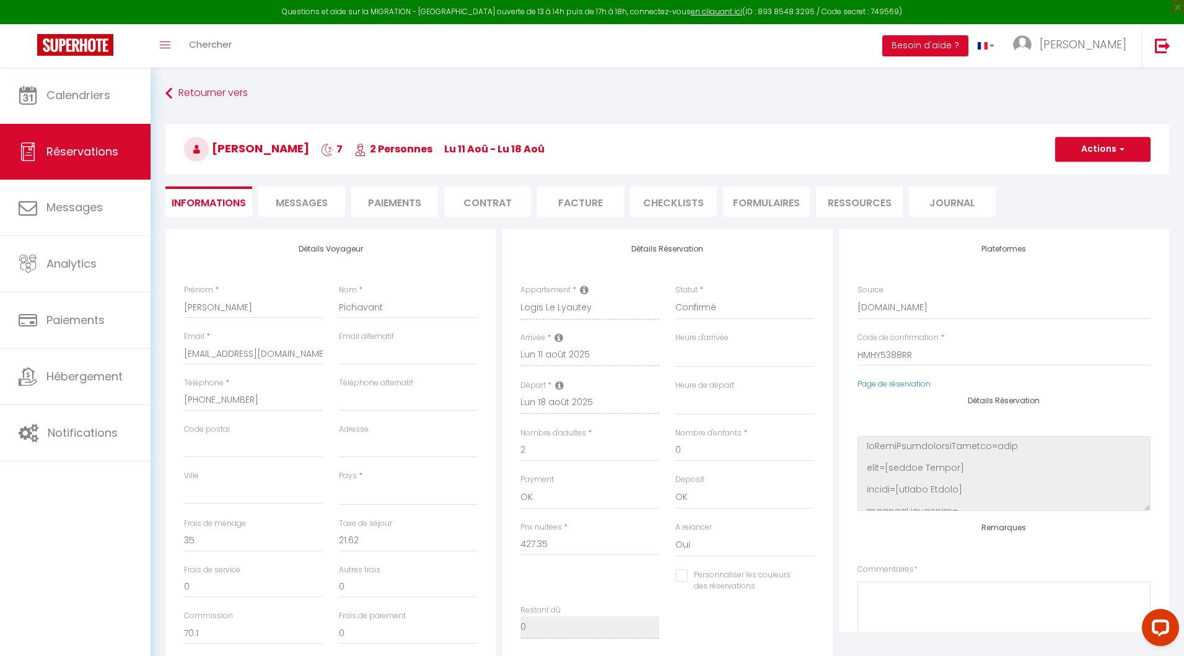
click at [318, 199] on span "Messages" at bounding box center [302, 203] width 52 height 14
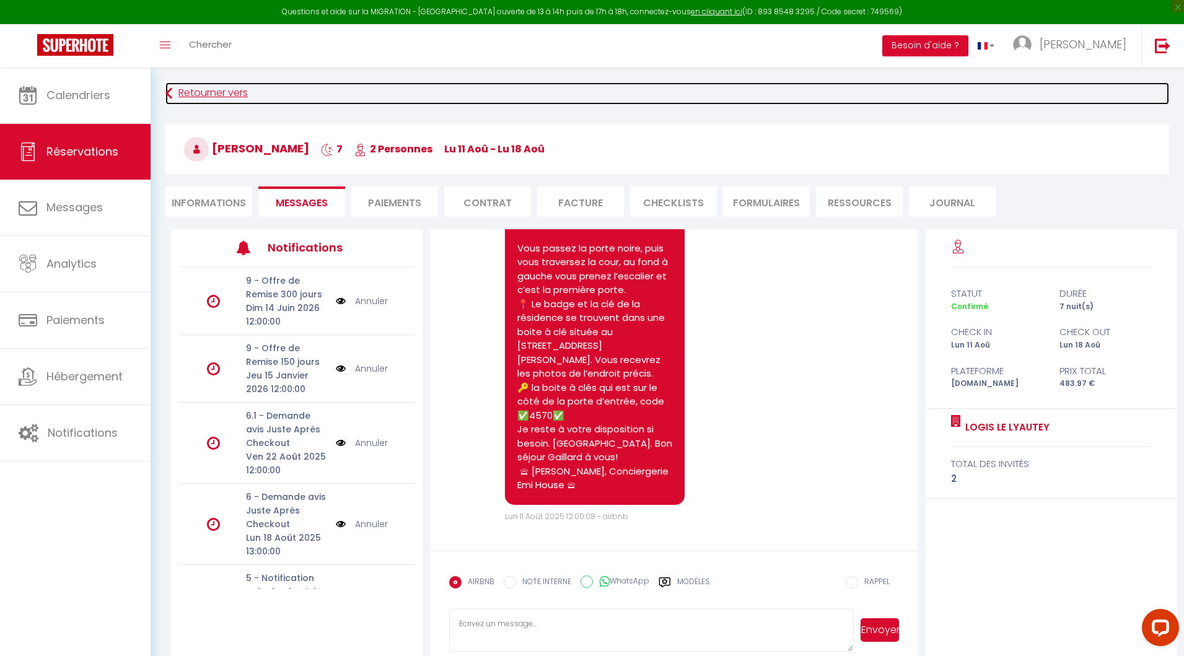
click at [193, 94] on link "Retourner vers" at bounding box center [667, 93] width 1004 height 22
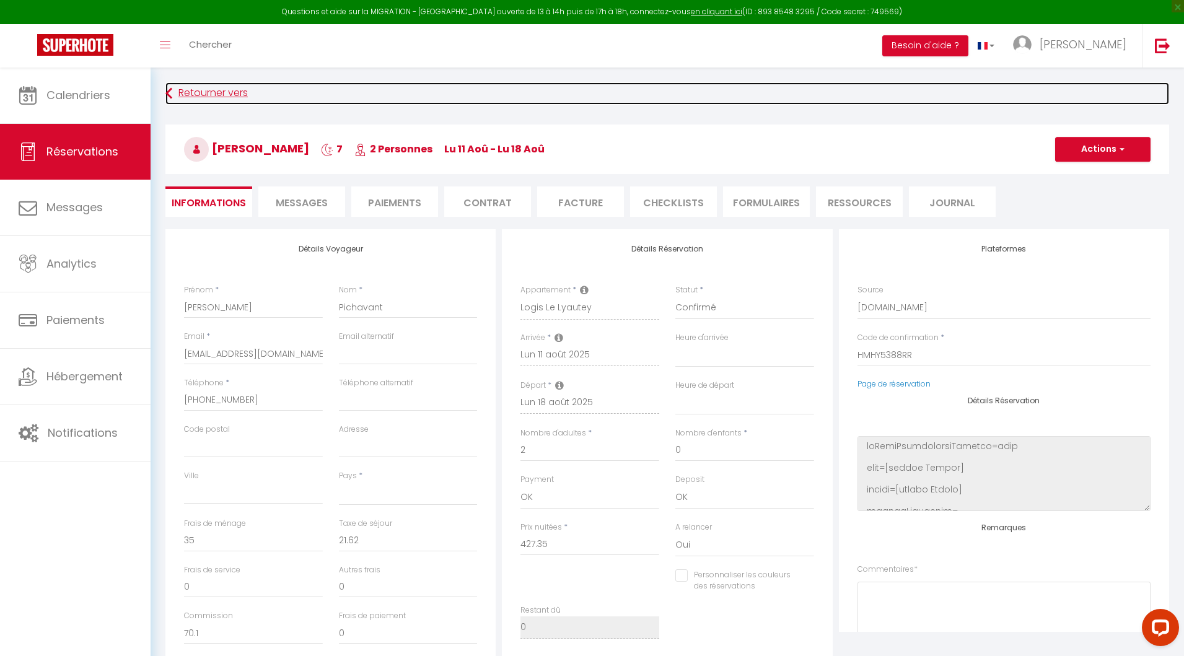
click at [221, 97] on link "Retourner vers" at bounding box center [667, 93] width 1004 height 22
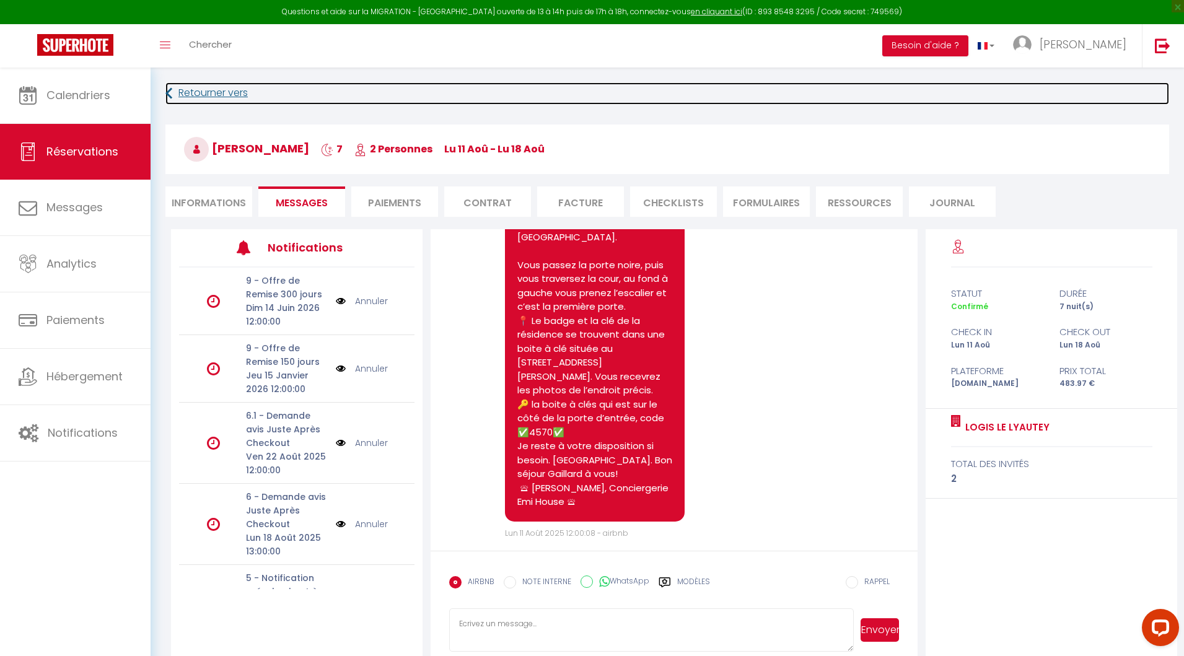
scroll to position [2827, 0]
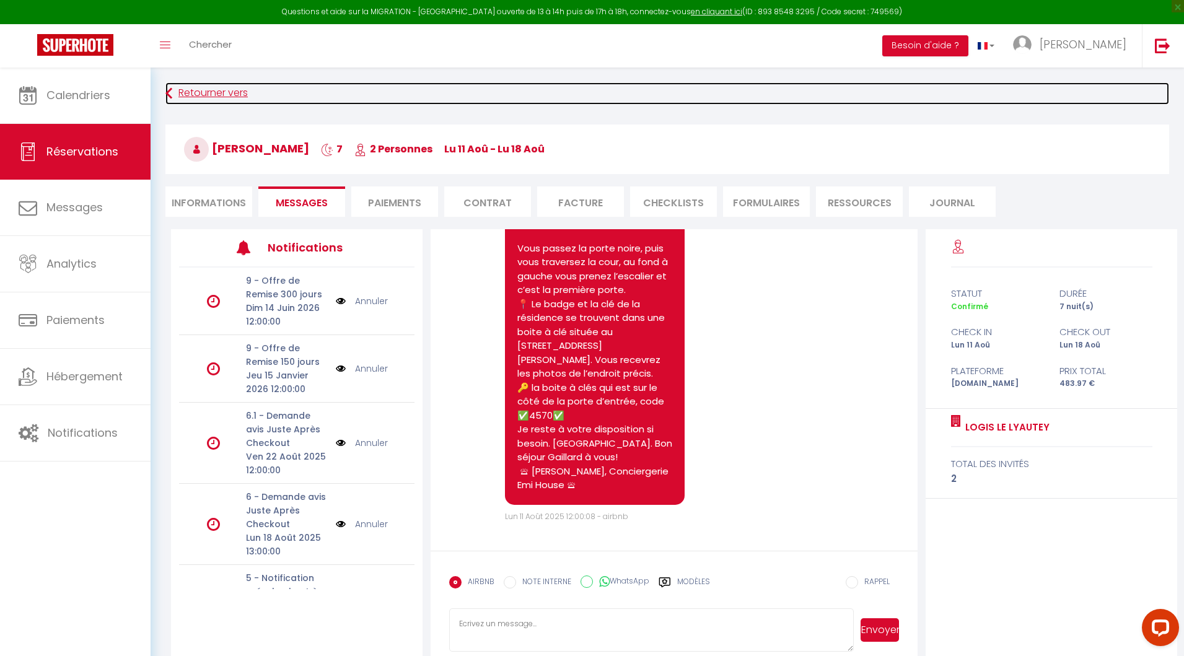
click at [224, 92] on link "Retourner vers" at bounding box center [667, 93] width 1004 height 22
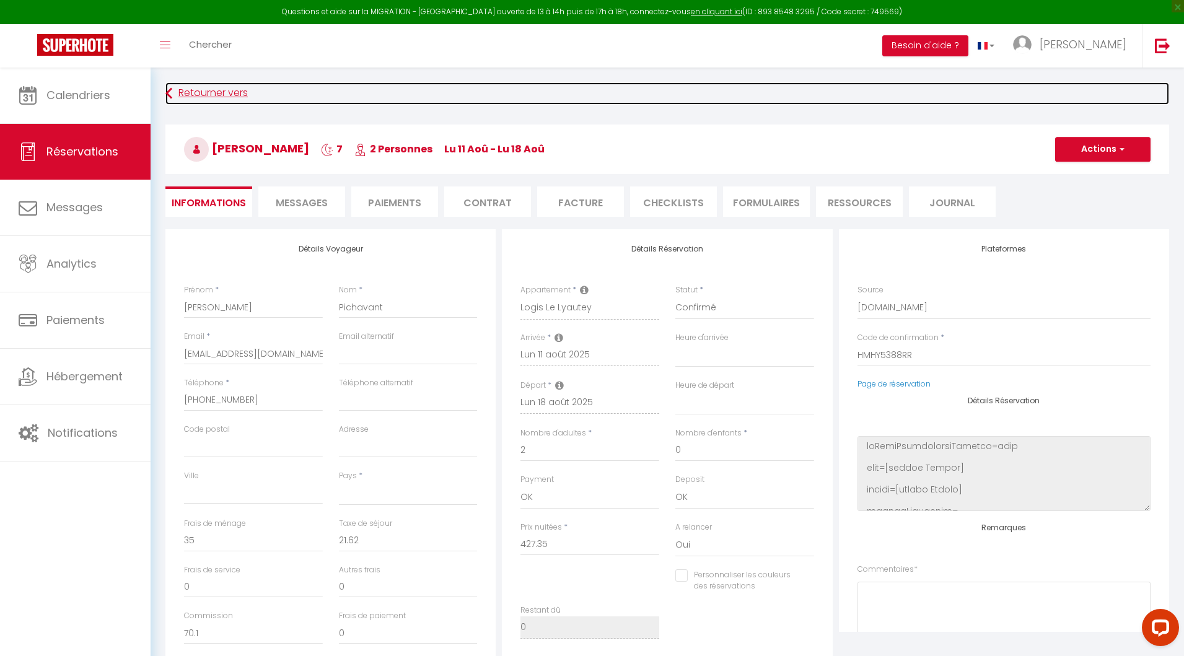
click at [224, 92] on link "Retourner vers" at bounding box center [667, 93] width 1004 height 22
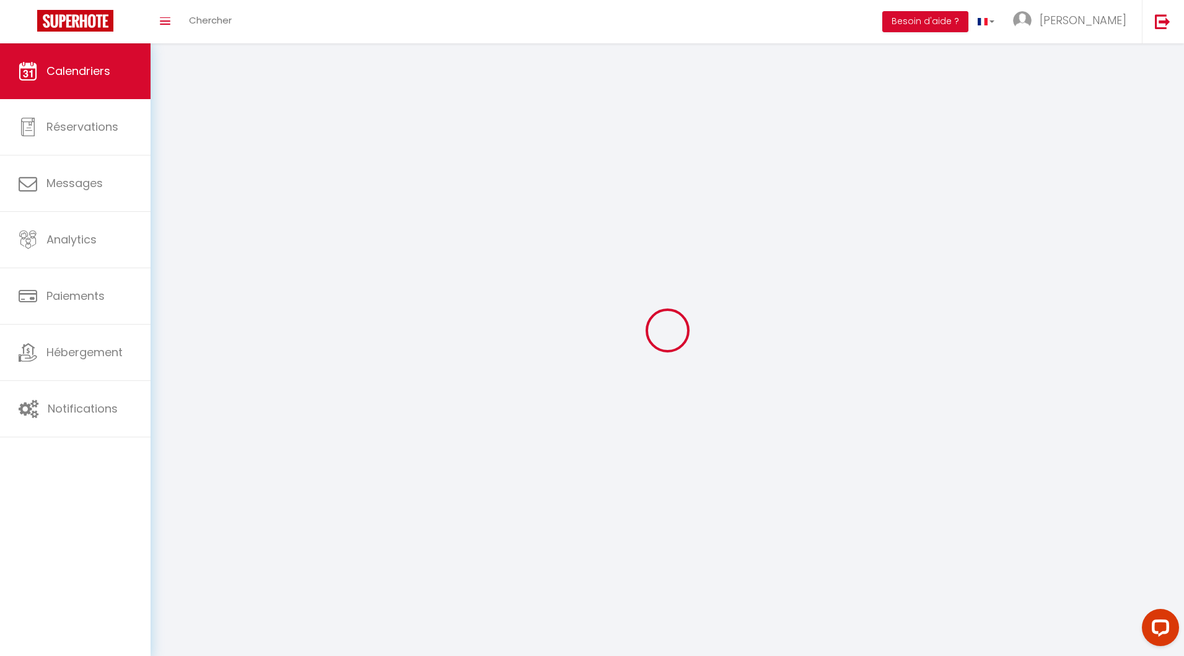
scroll to position [67, 0]
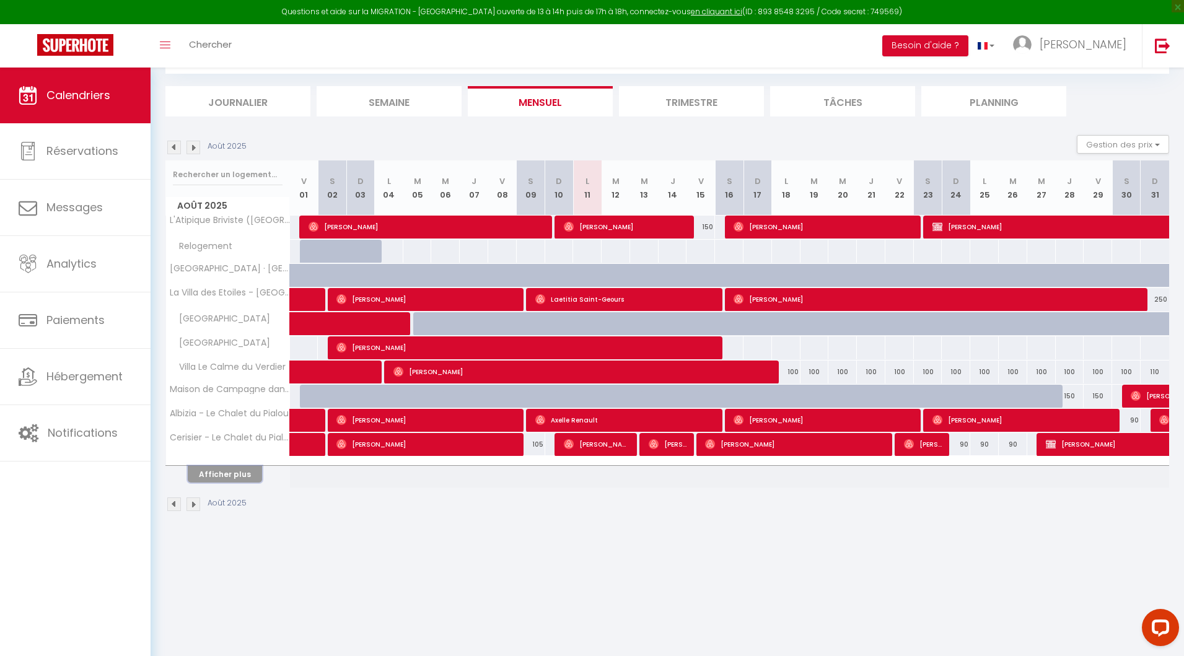
click at [211, 475] on button "Afficher plus" at bounding box center [225, 474] width 74 height 17
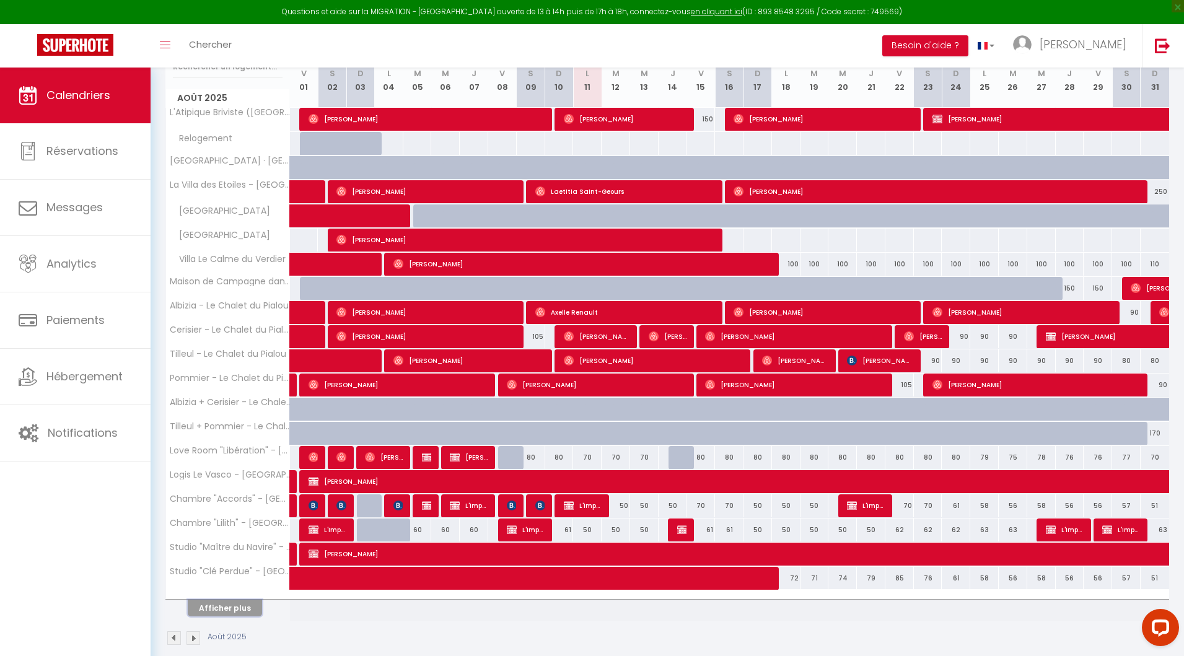
scroll to position [187, 0]
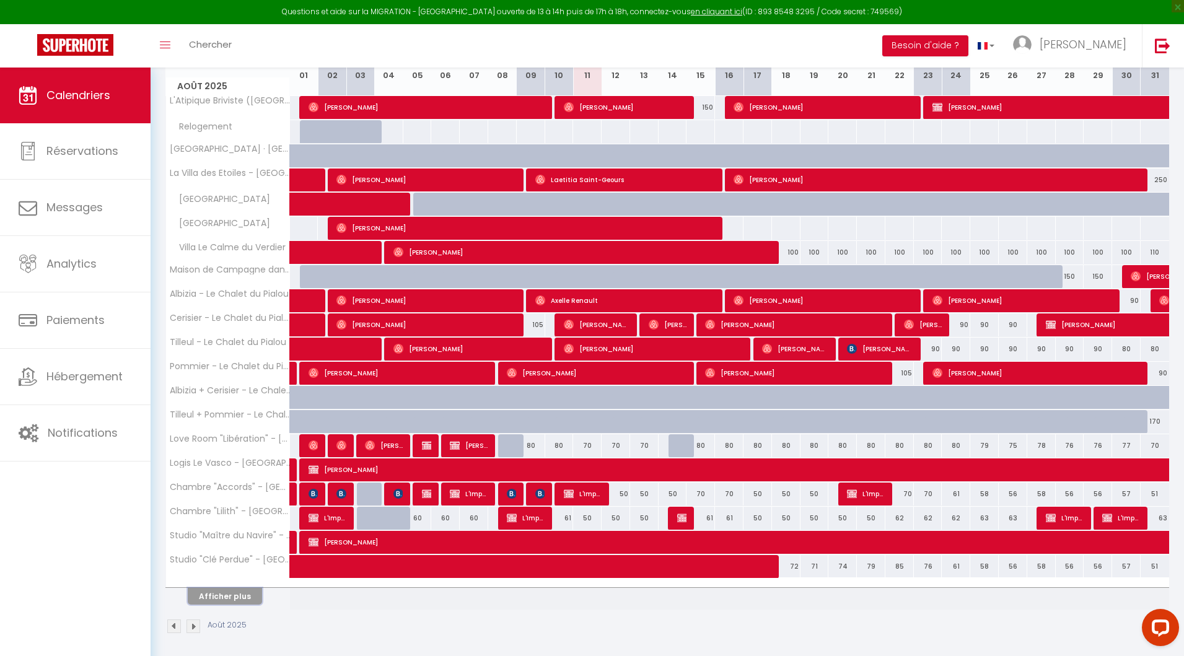
click at [229, 594] on button "Afficher plus" at bounding box center [225, 596] width 74 height 17
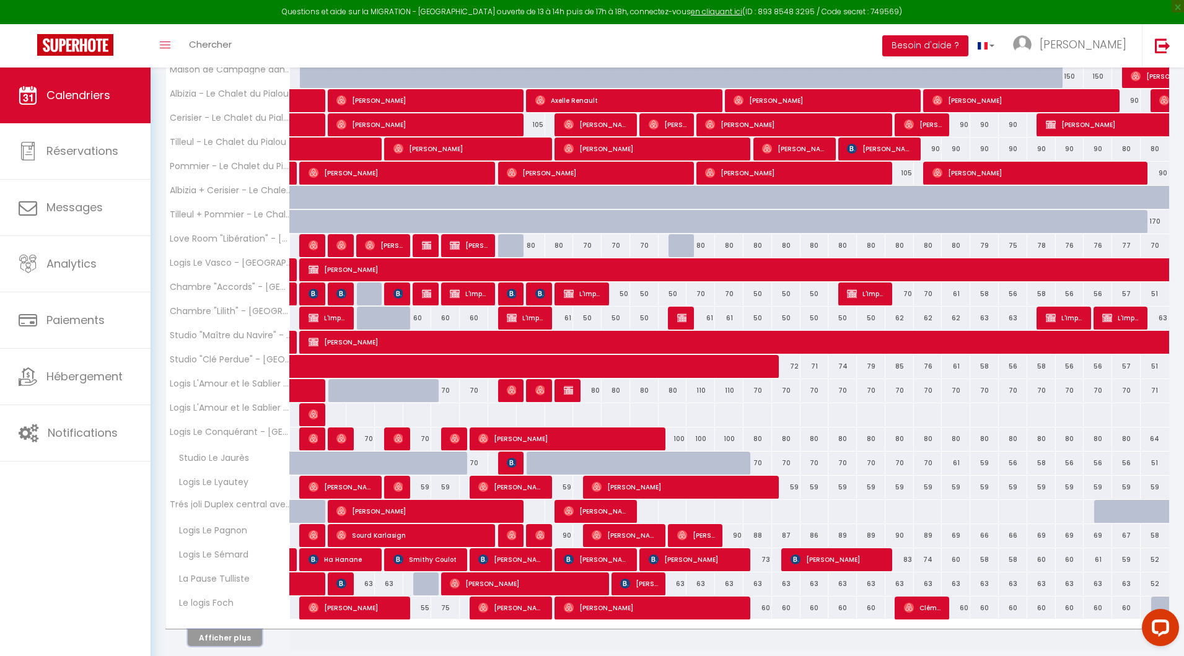
scroll to position [426, 0]
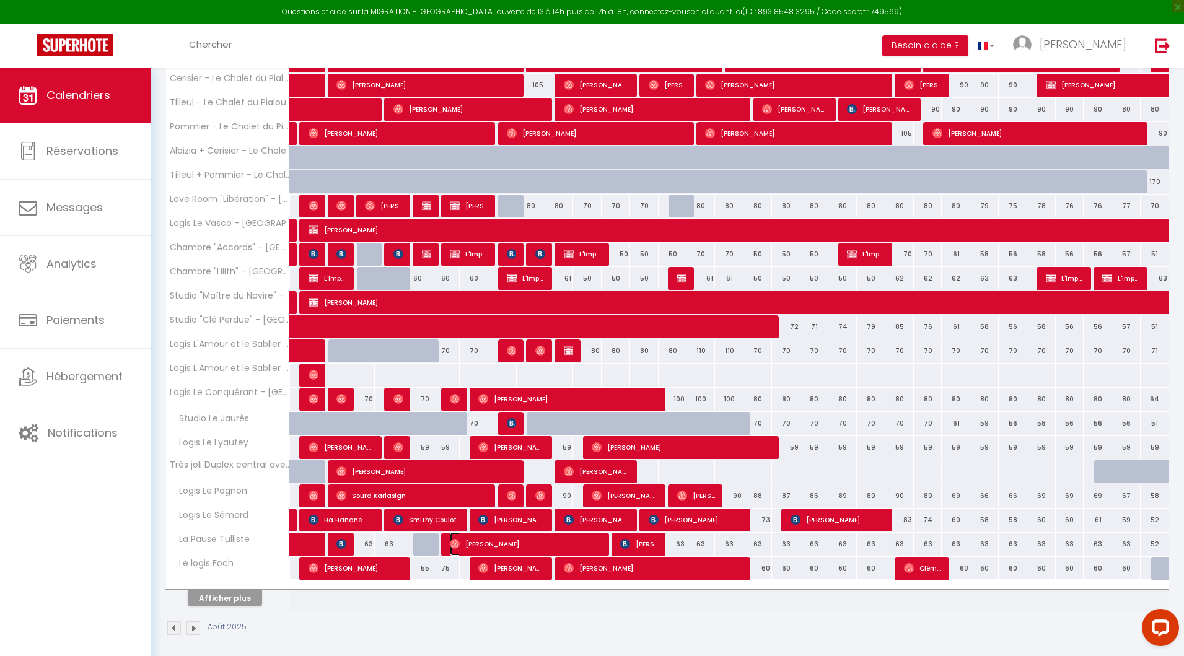
click at [572, 537] on span "[PERSON_NAME]" at bounding box center [526, 544] width 152 height 24
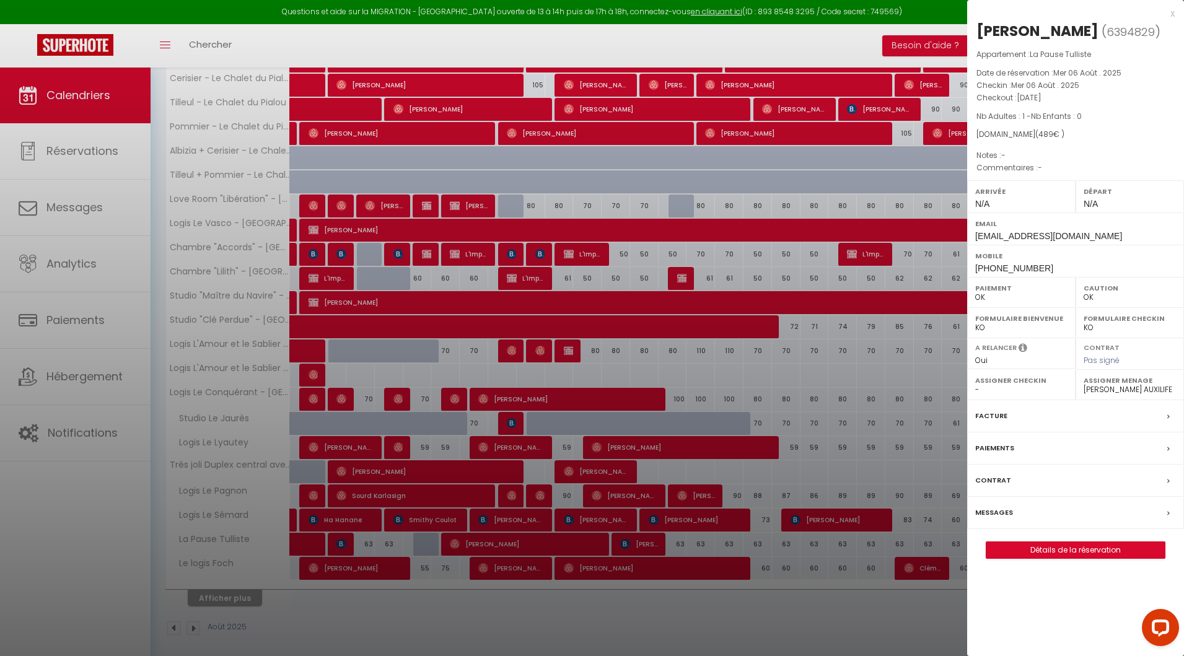
click at [617, 248] on div at bounding box center [592, 328] width 1184 height 656
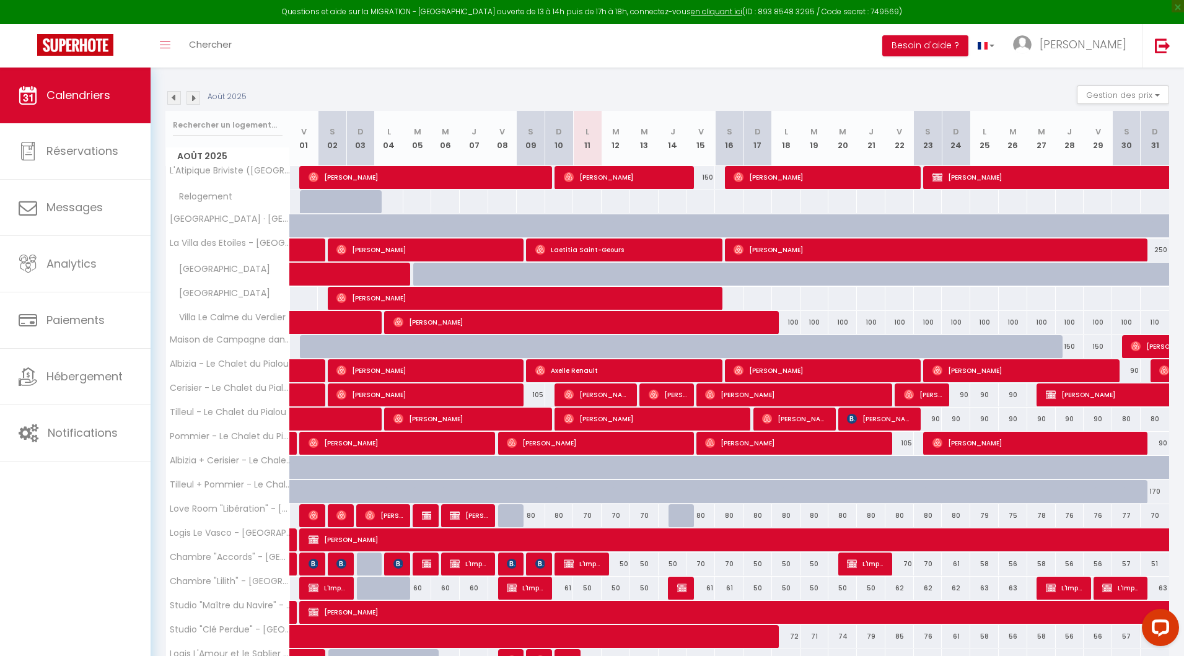
scroll to position [115, 0]
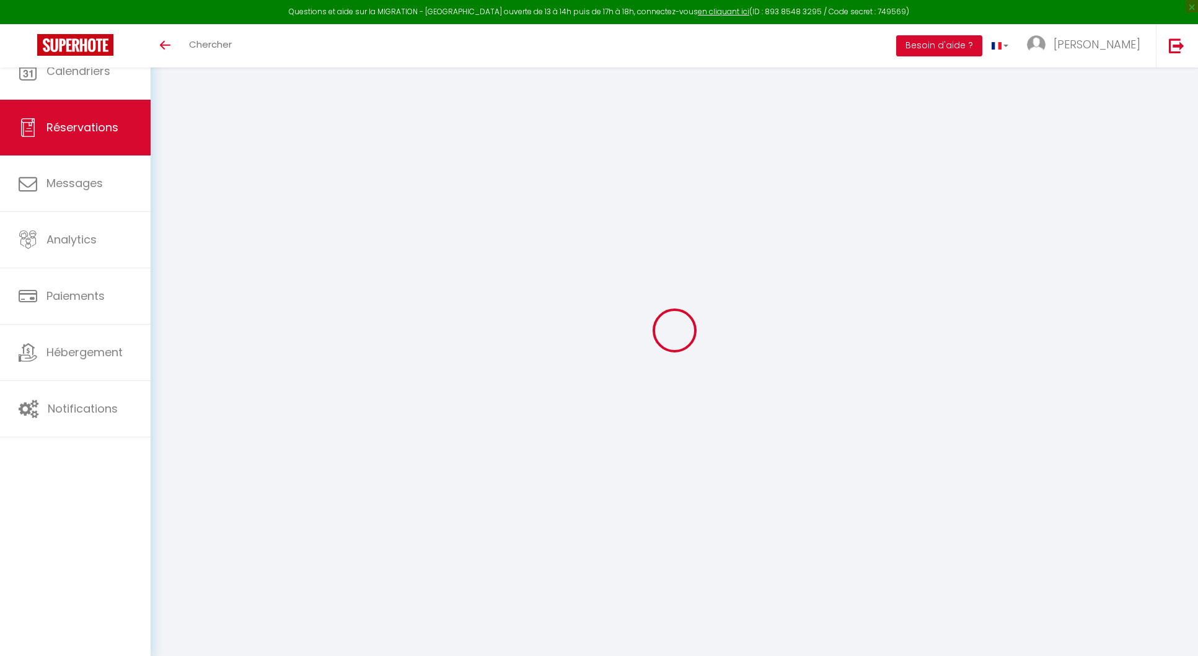
select select
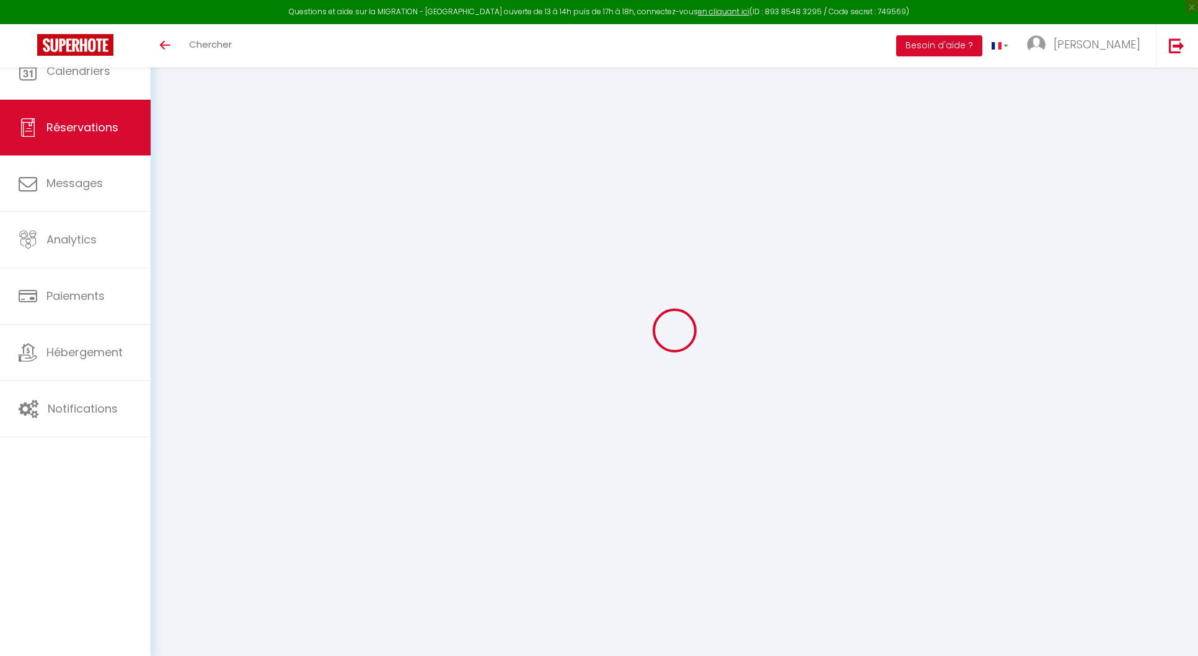
type input "Laetitia"
type input "Saint-Geours"
type input "vpe9wwmcnnlf0hmkxgodtxedirca@reply.superhote.com"
type input "+33625284149"
select select "FR"
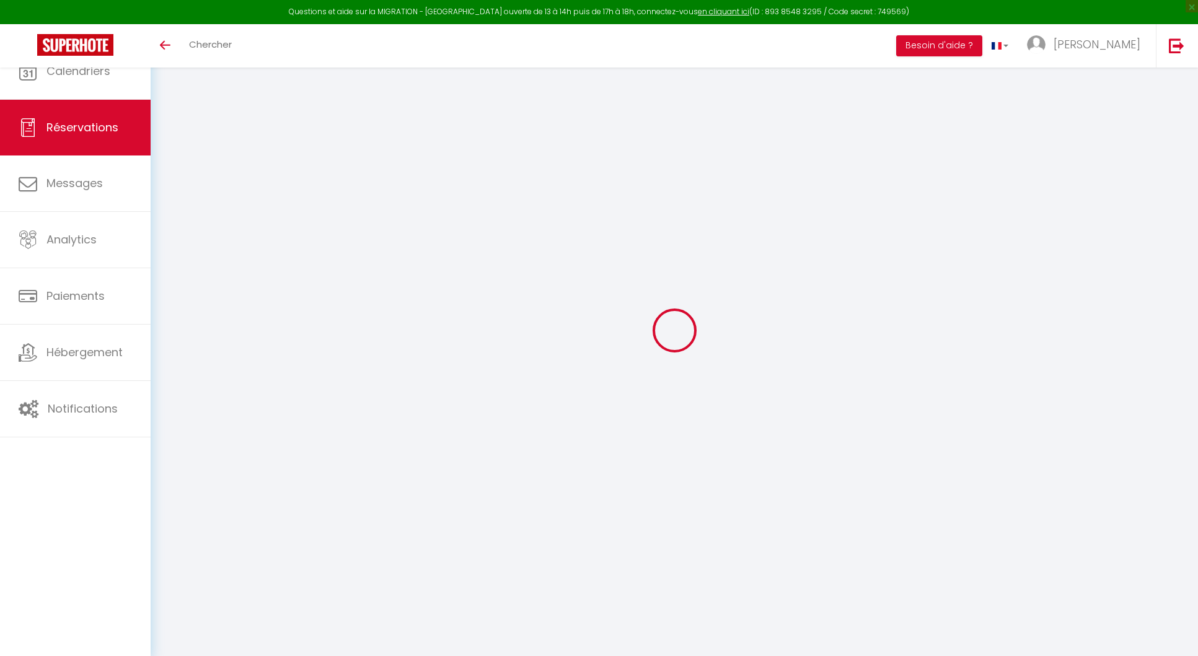
type input "275.67"
select select "65745"
select select "1"
select select
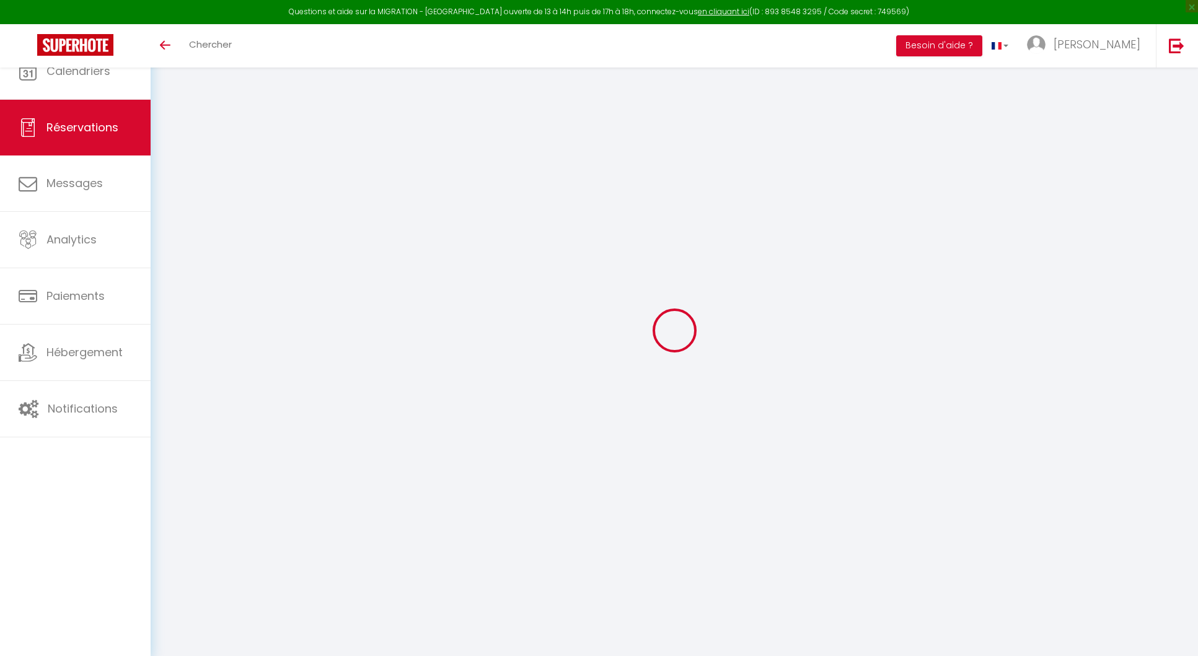
type input "4"
type input "2"
select select "12"
select select
type input "1612.8"
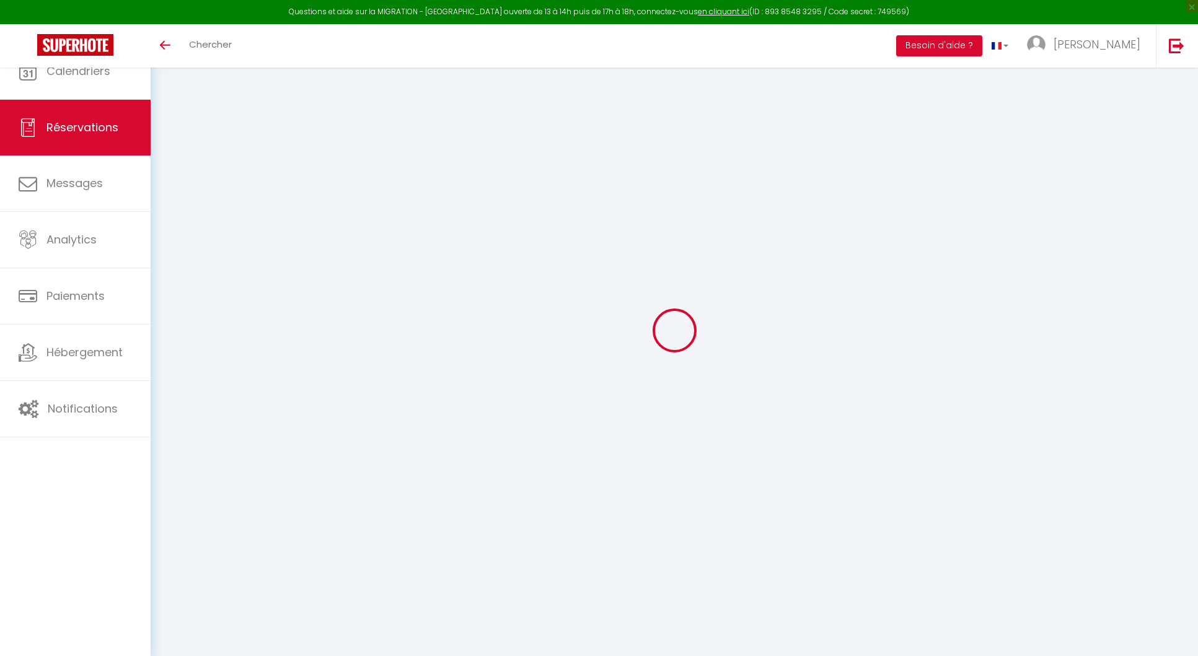
checkbox input "false"
type input "0"
select select "1"
type input "180"
type input "45"
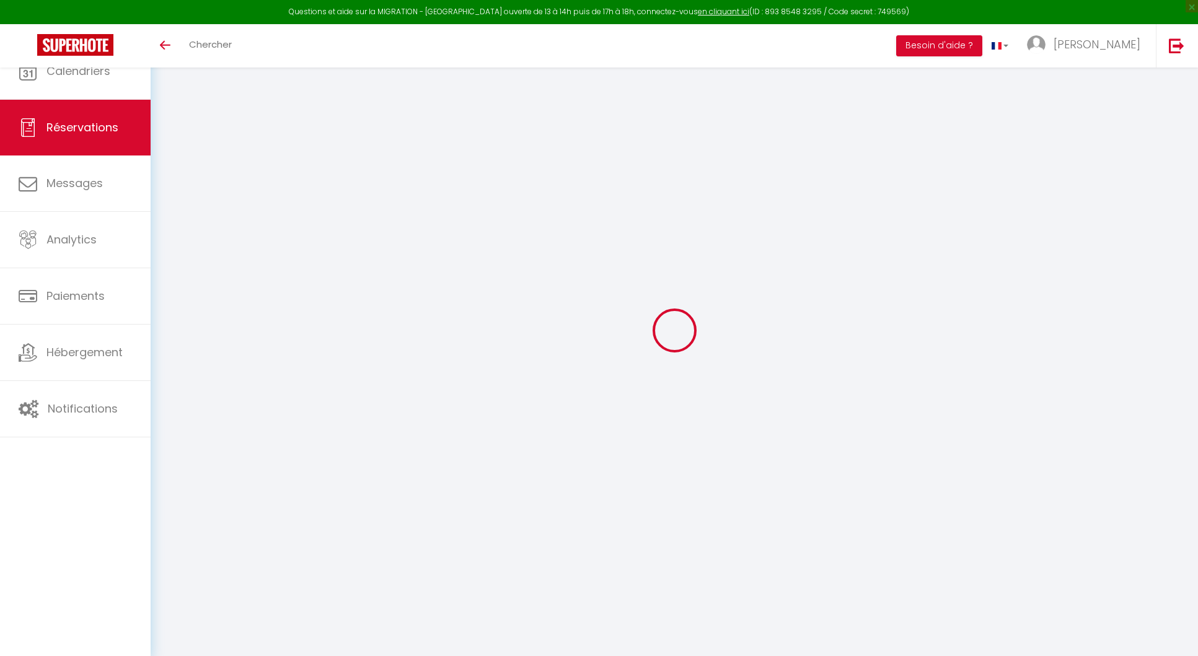
type input "0"
select select
select select "15"
checkbox input "false"
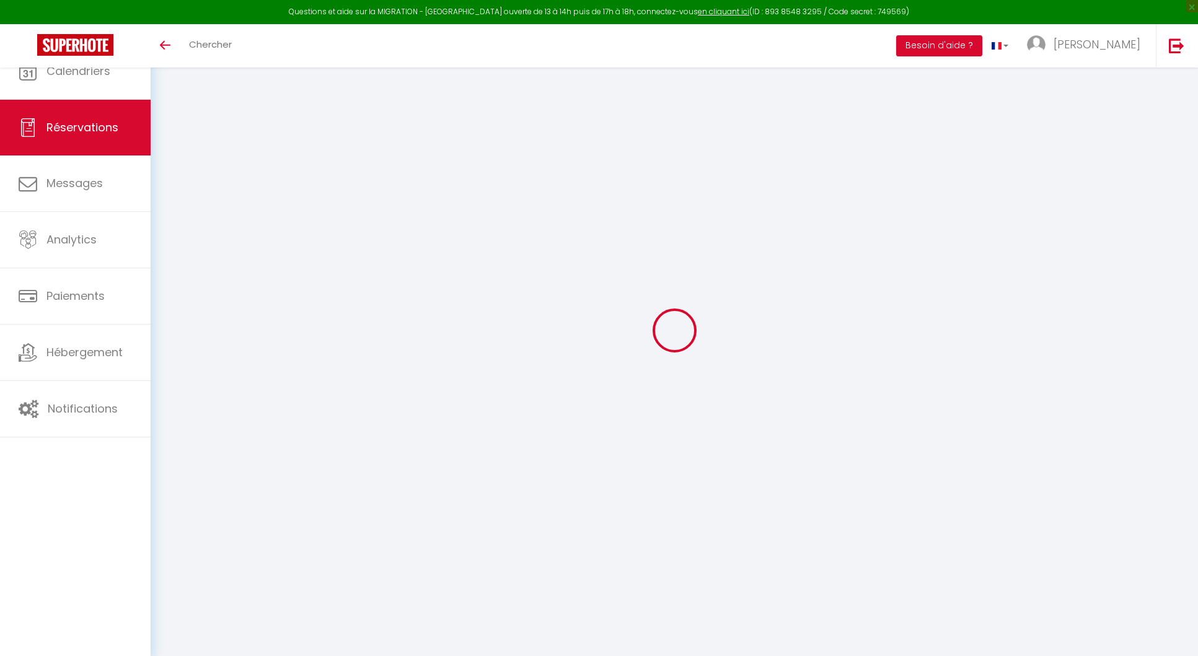
select select
checkbox input "false"
select select
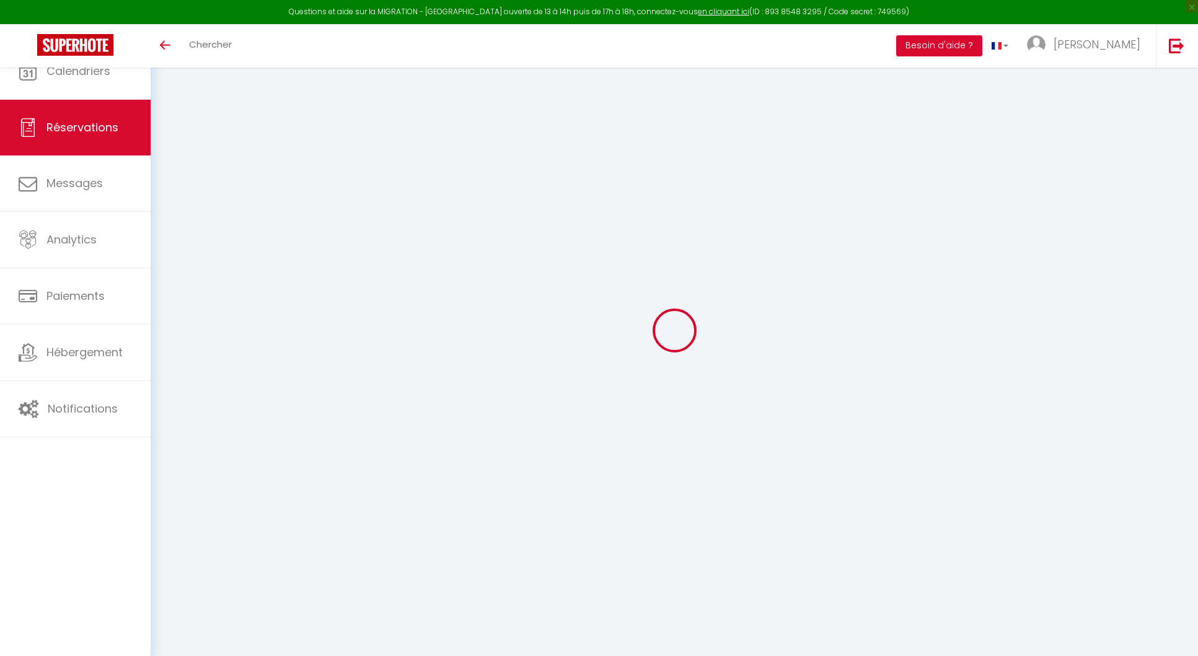
checkbox input "false"
type input "225"
type input "53.76"
select select
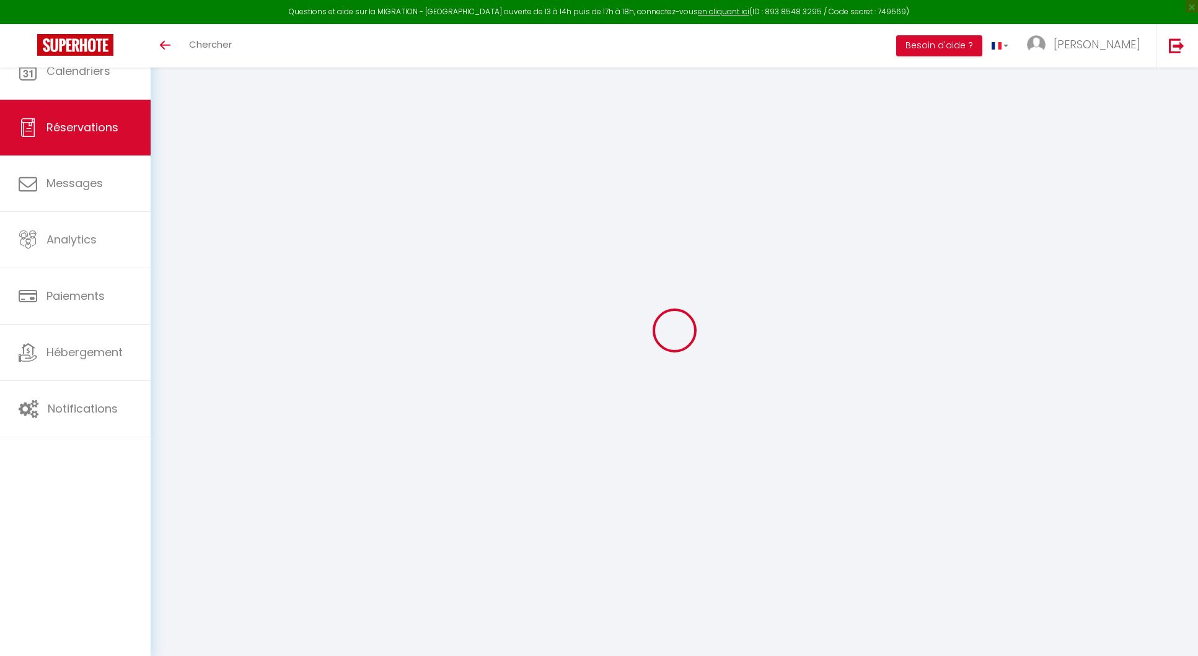
checkbox input "false"
select select
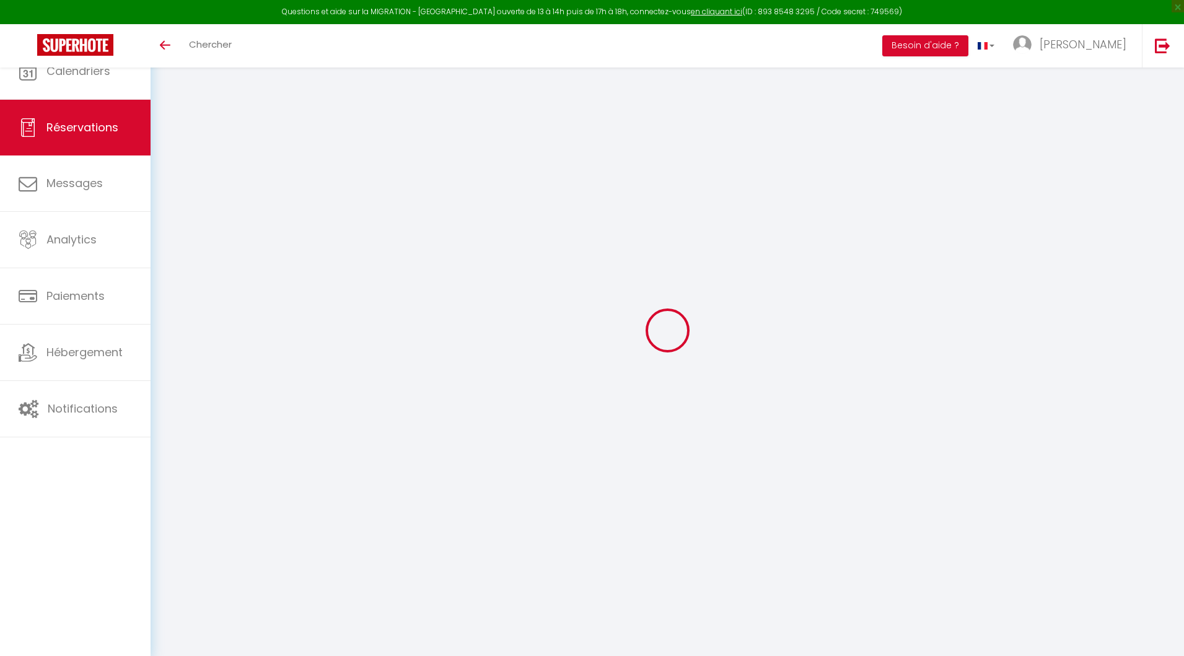
select select
type input "[PERSON_NAME]"
type input "Pichavant"
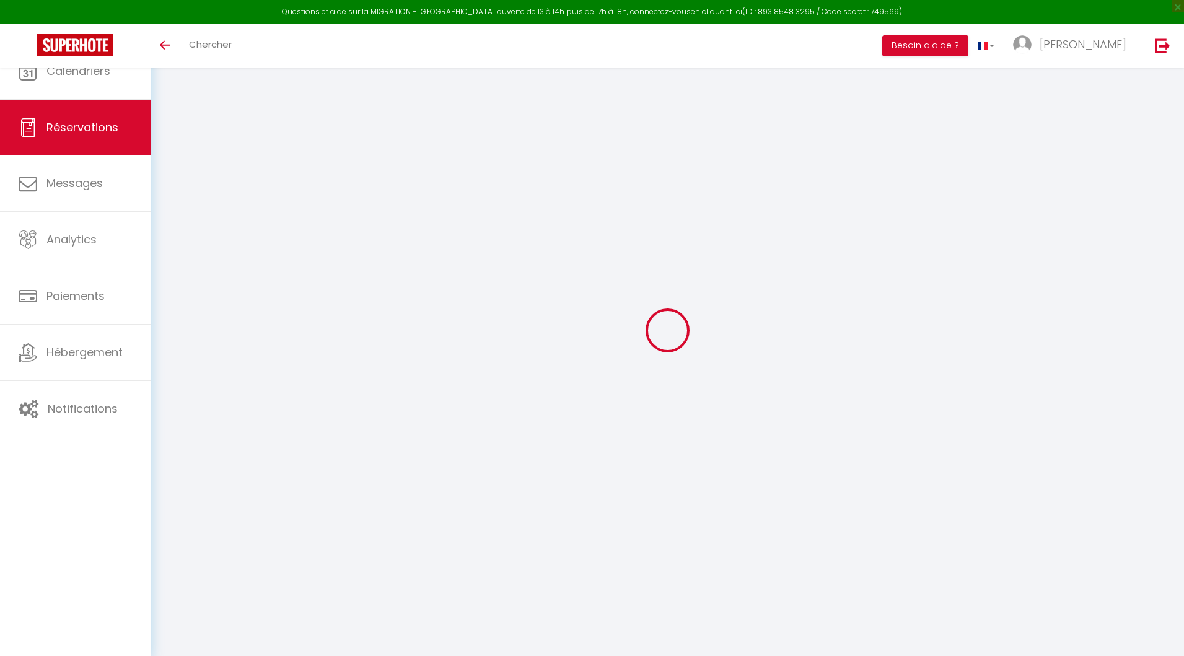
type input "[EMAIL_ADDRESS][DOMAIN_NAME]"
type input "[PHONE_NUMBER]"
select select
type input "70.1"
select select "46605"
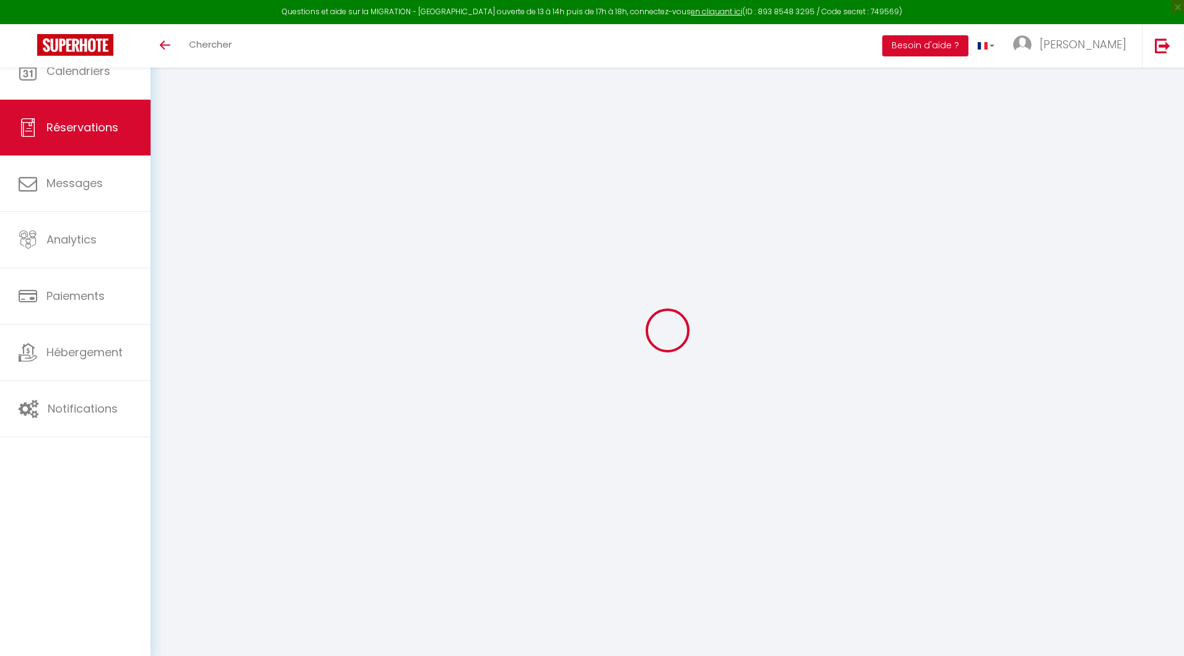
select select "1"
select select
type input "2"
select select "12"
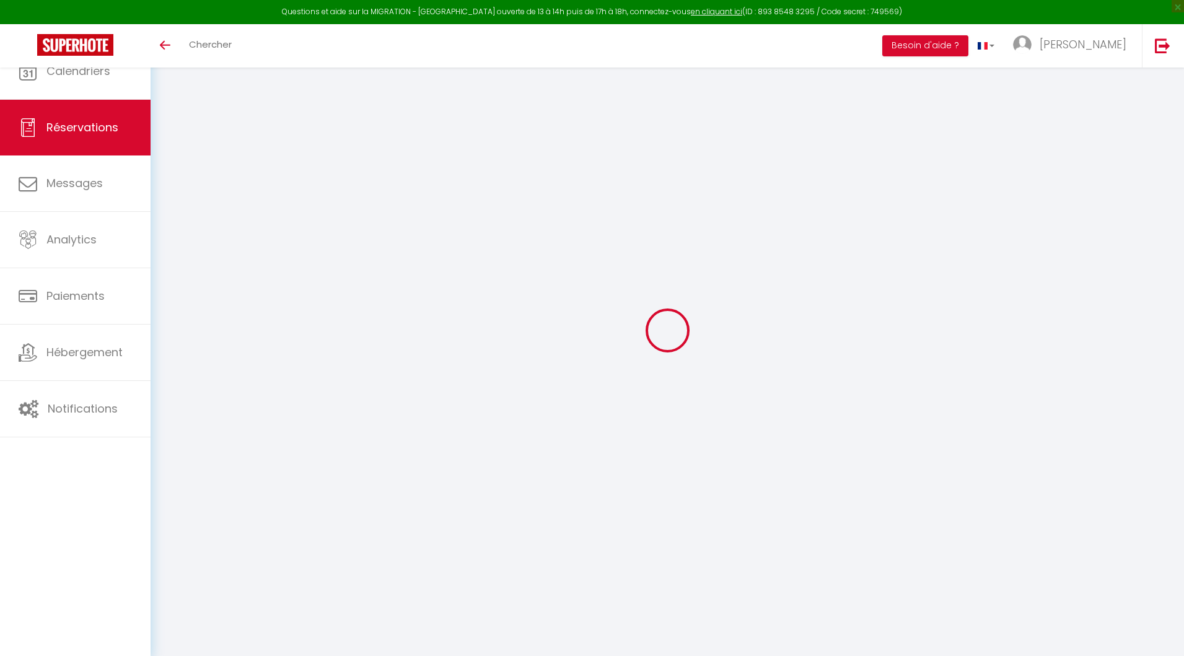
select select
type input "427.35"
checkbox input "false"
type input "0"
select select "1"
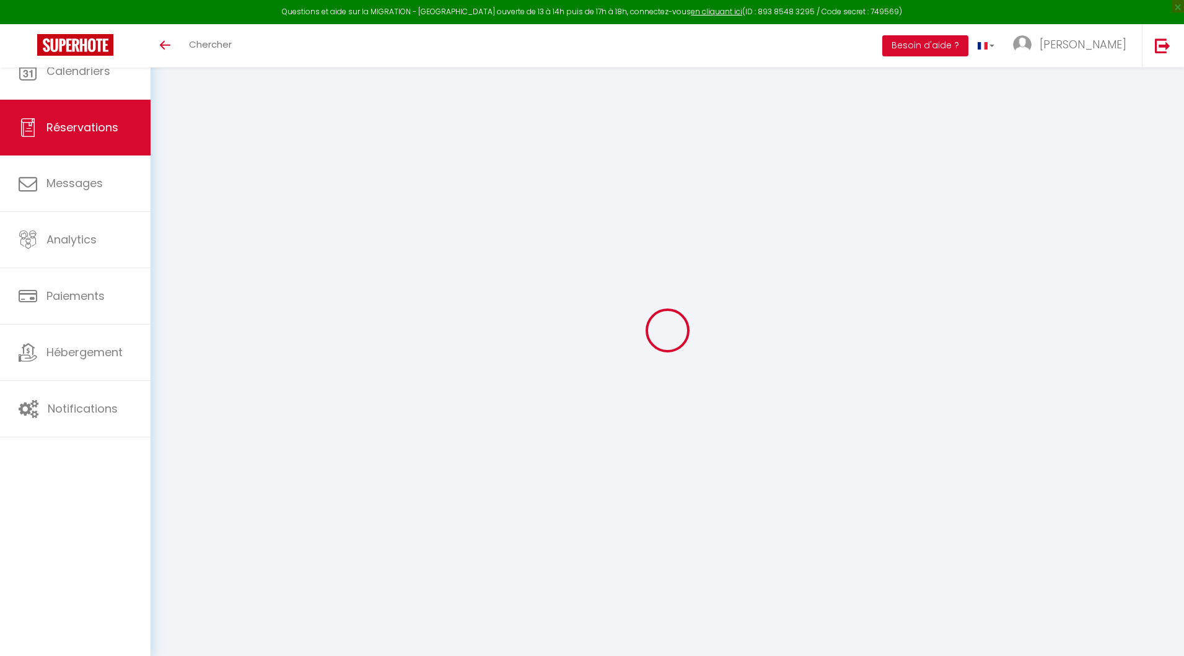
type input "20"
type input "15"
type input "0"
select select
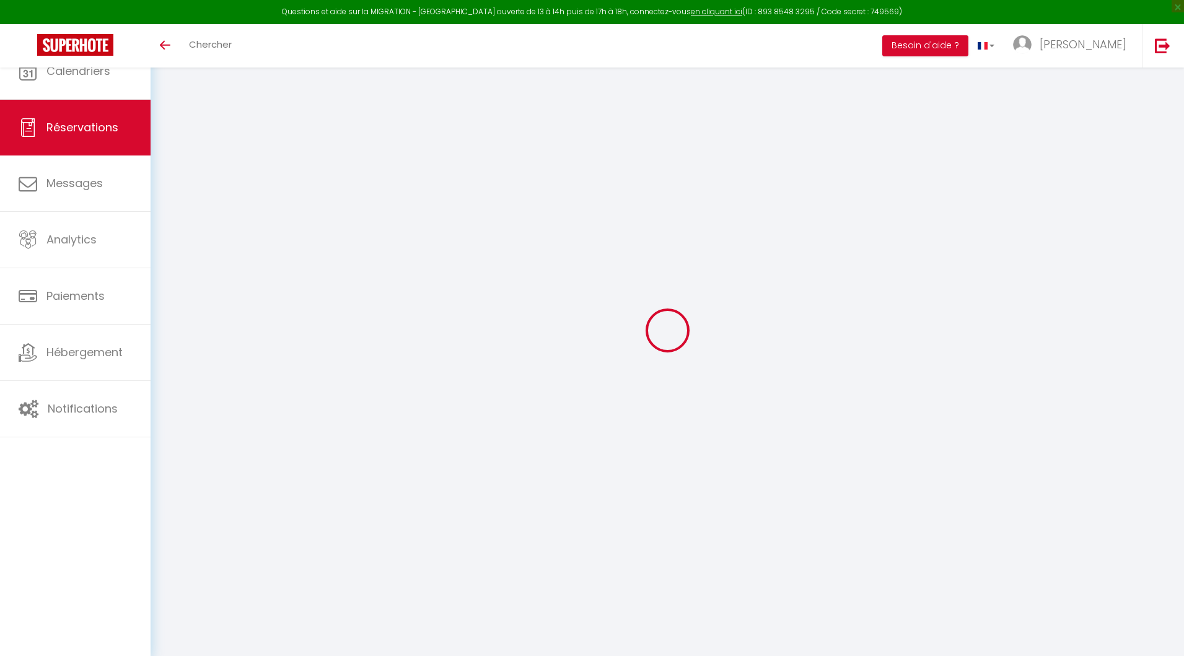
select select
select select "15"
checkbox input "false"
select select
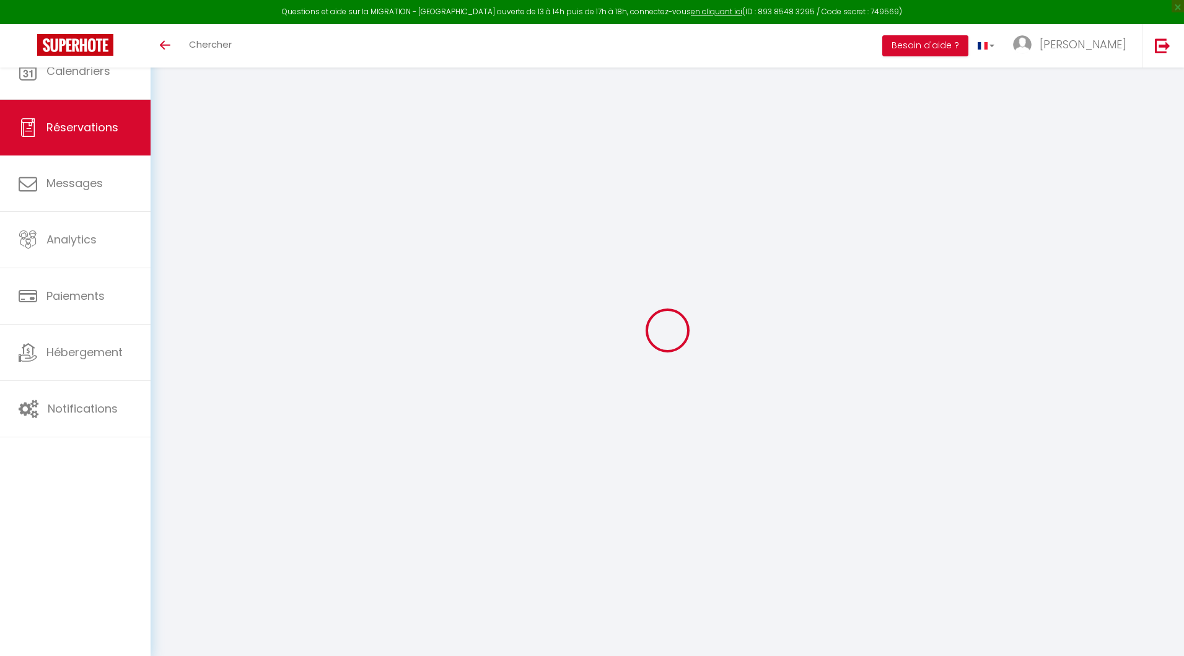
select select
checkbox input "false"
select select
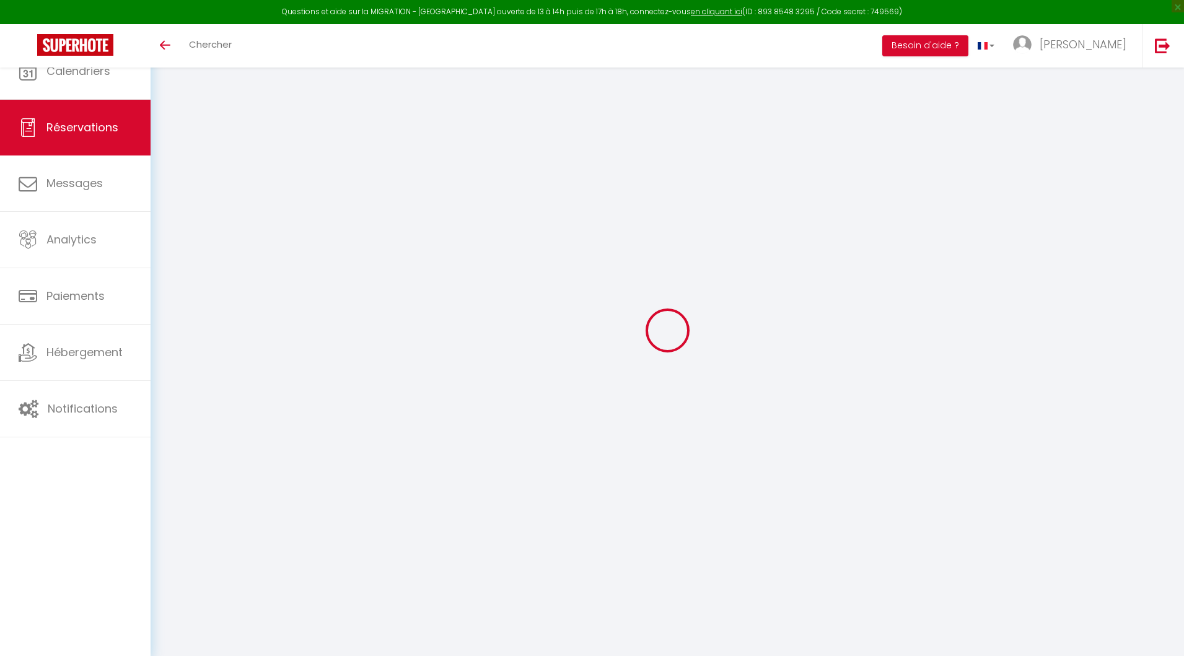
checkbox input "false"
select select
type input "35"
type input "21.62"
select select
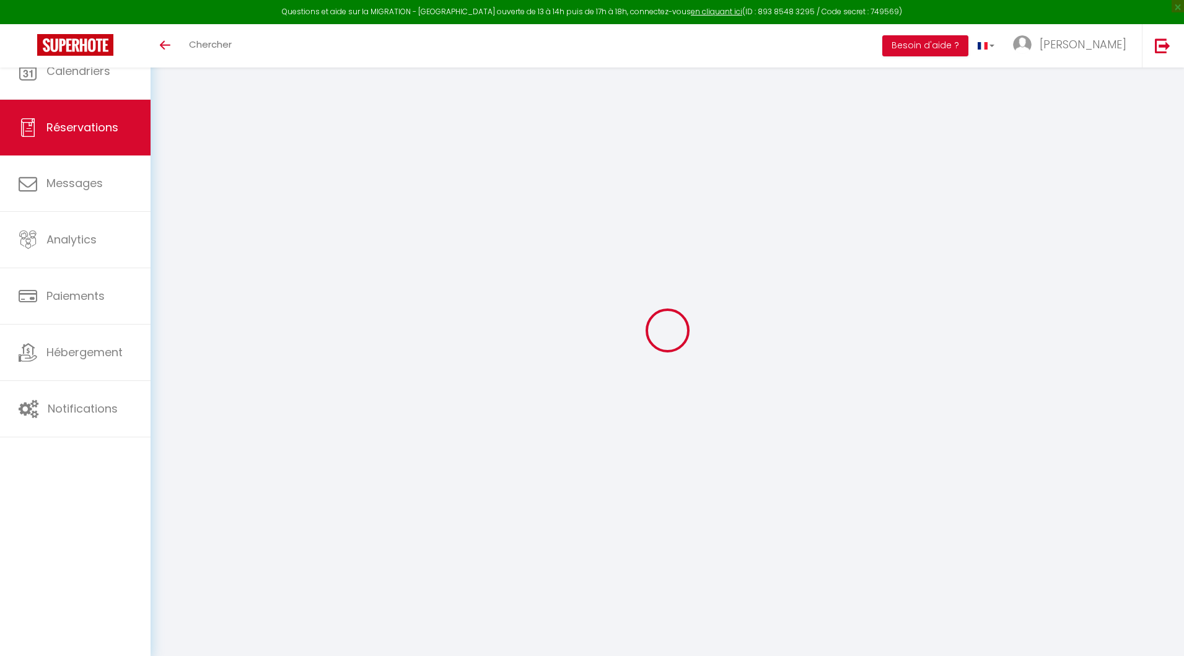
select select
checkbox input "false"
select select
checkbox input "false"
select select
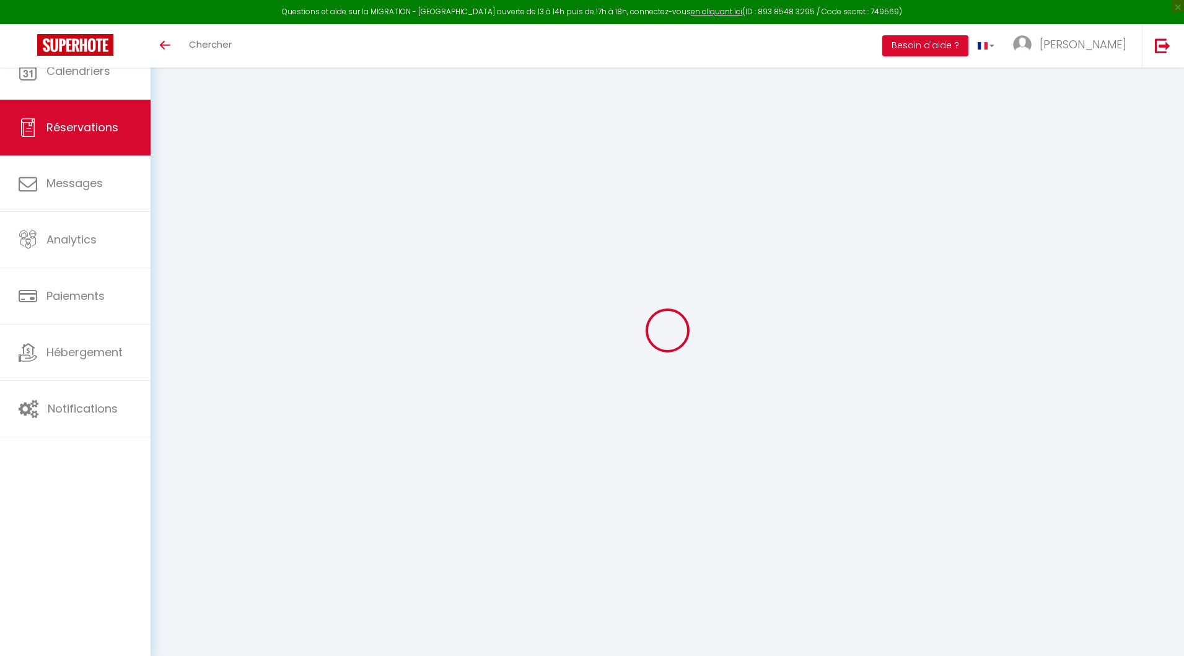
select select
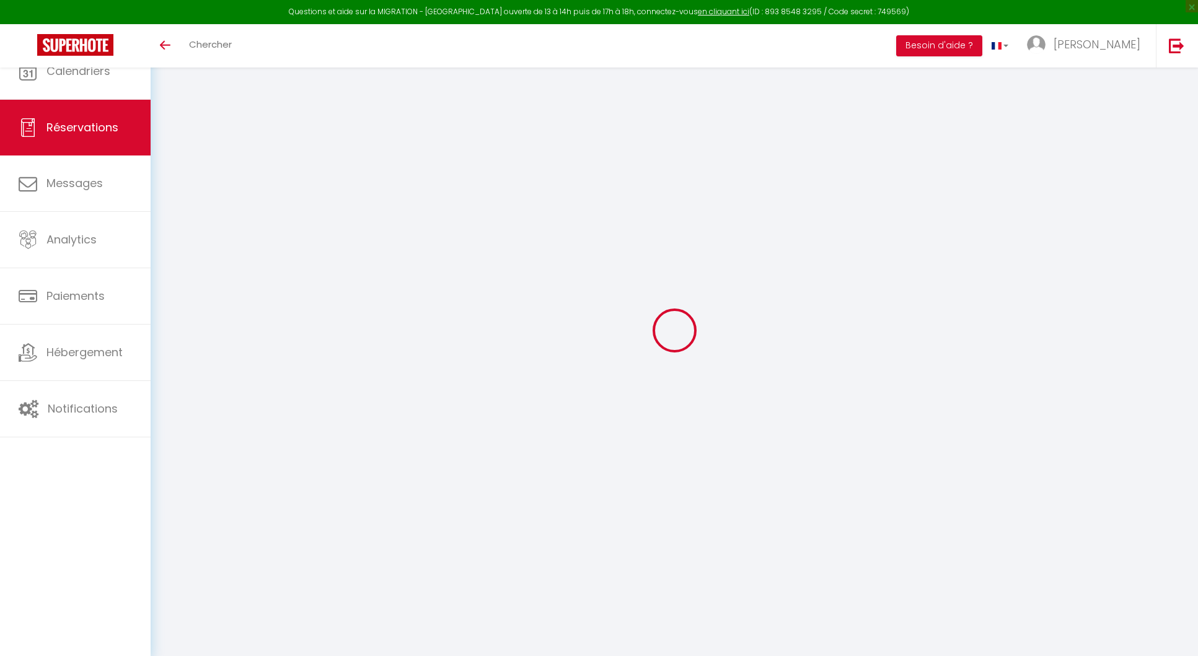
select select
type input "Thomas"
type input "Clouet"
type input "7n5uwzxsqz1qqv4tkv6w0tnurdid@reply.superhote.com"
type input "+33651699312"
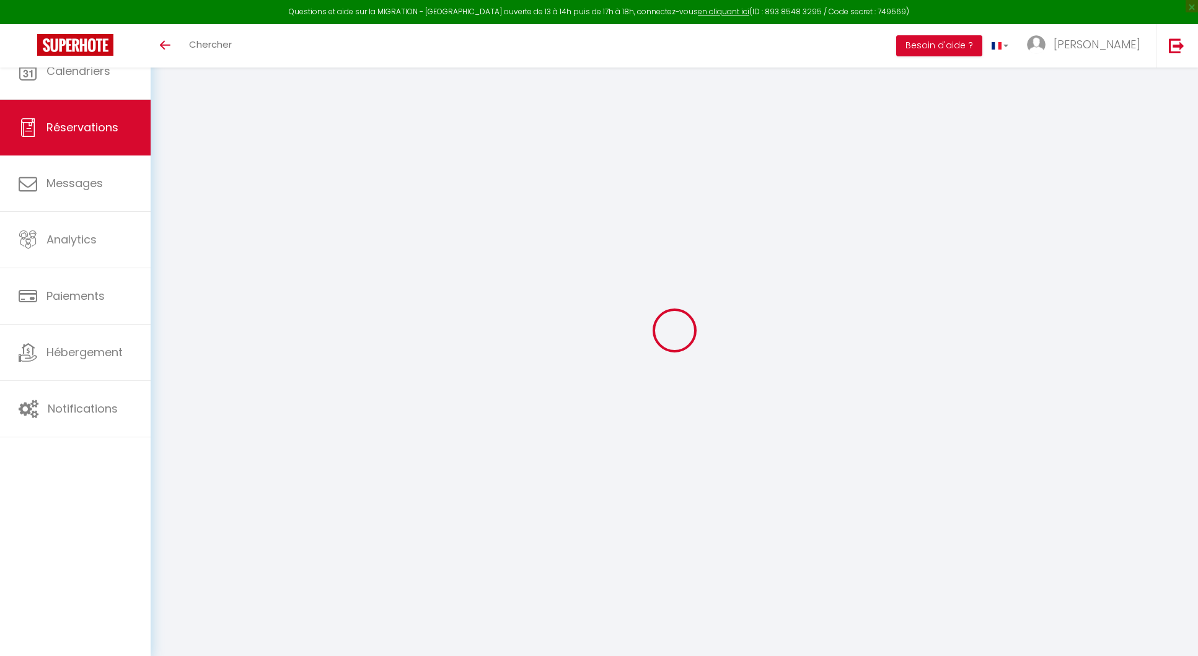
select select
type input "11.95"
select select "52890"
select select "1"
select select
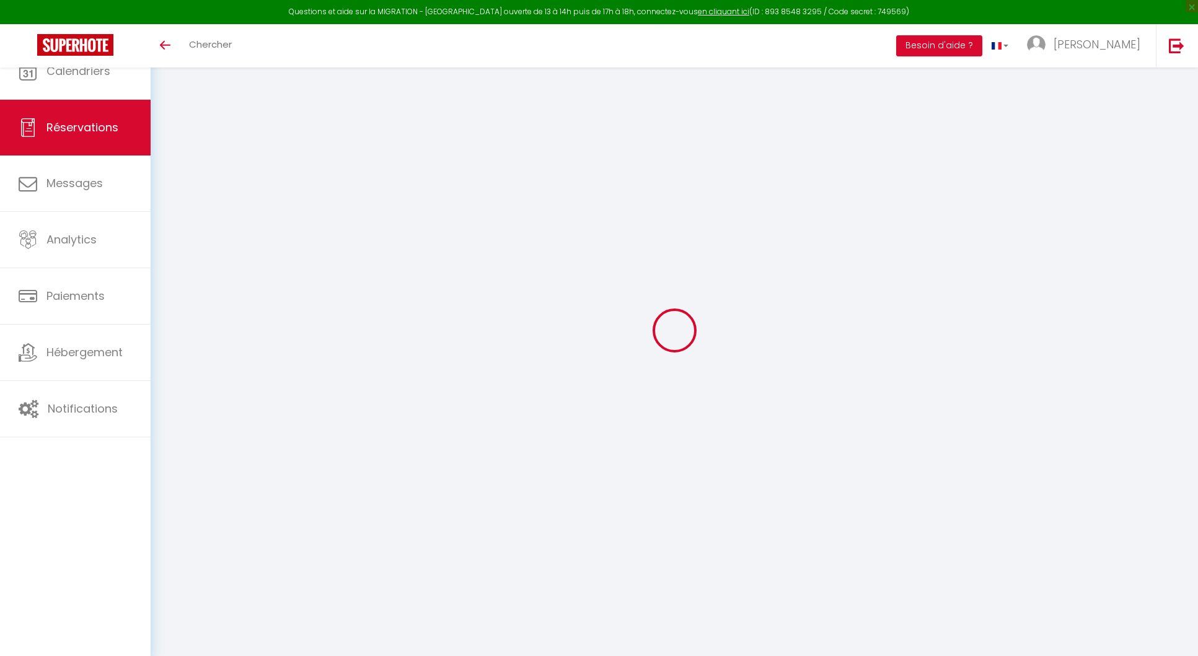
select select
type input "3"
select select "12"
select select
type input "312"
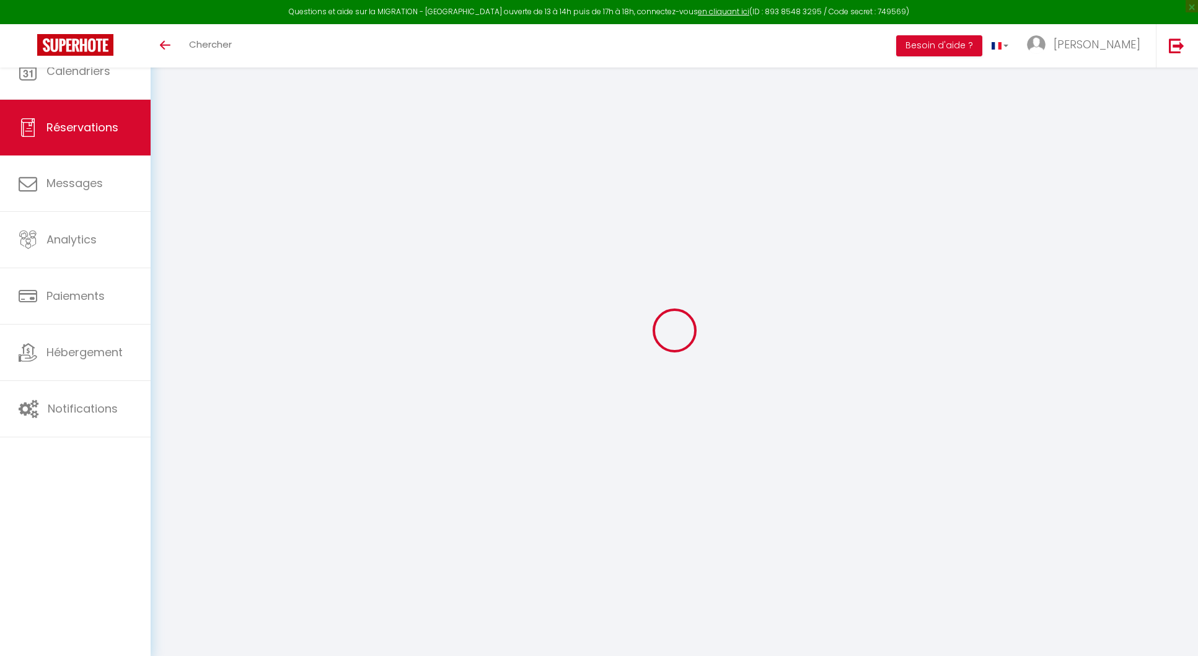
checkbox input "false"
type input "0"
select select "1"
type input "15"
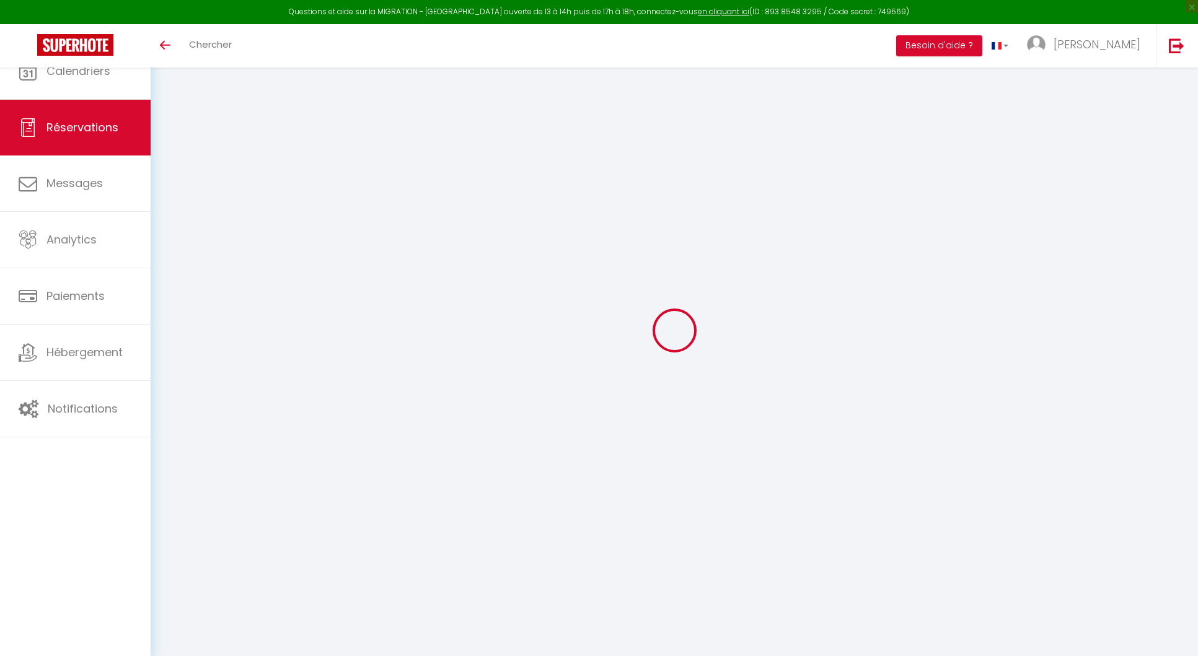
type input "0"
select select
select select "15"
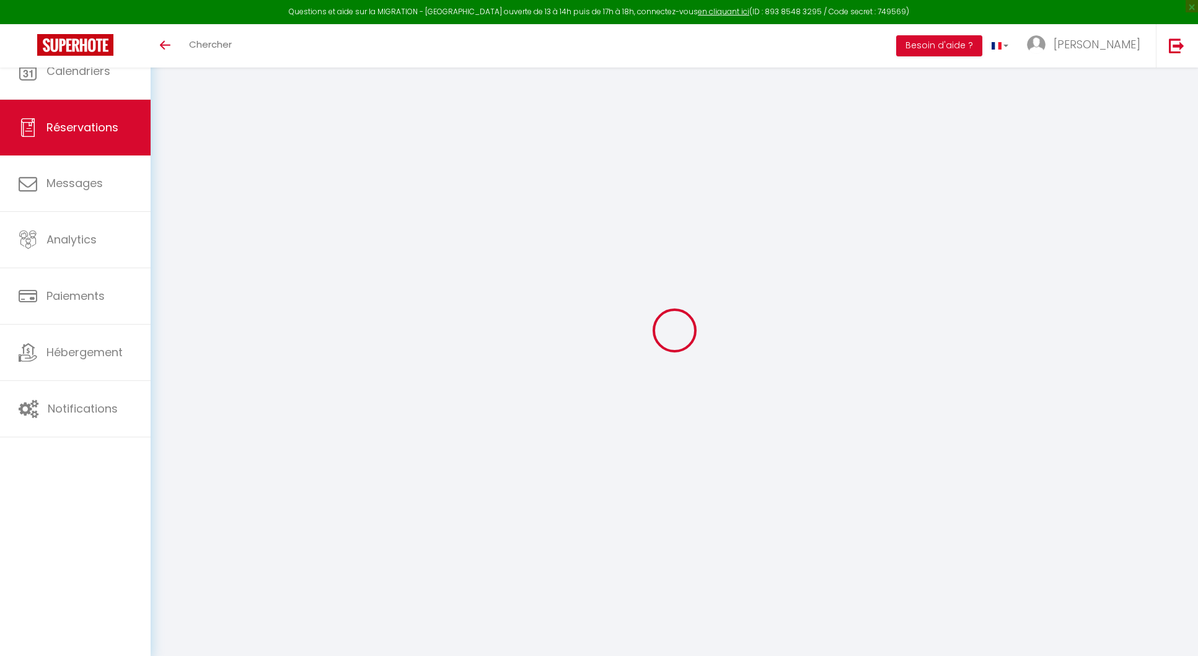
checkbox input "false"
select select
checkbox input "false"
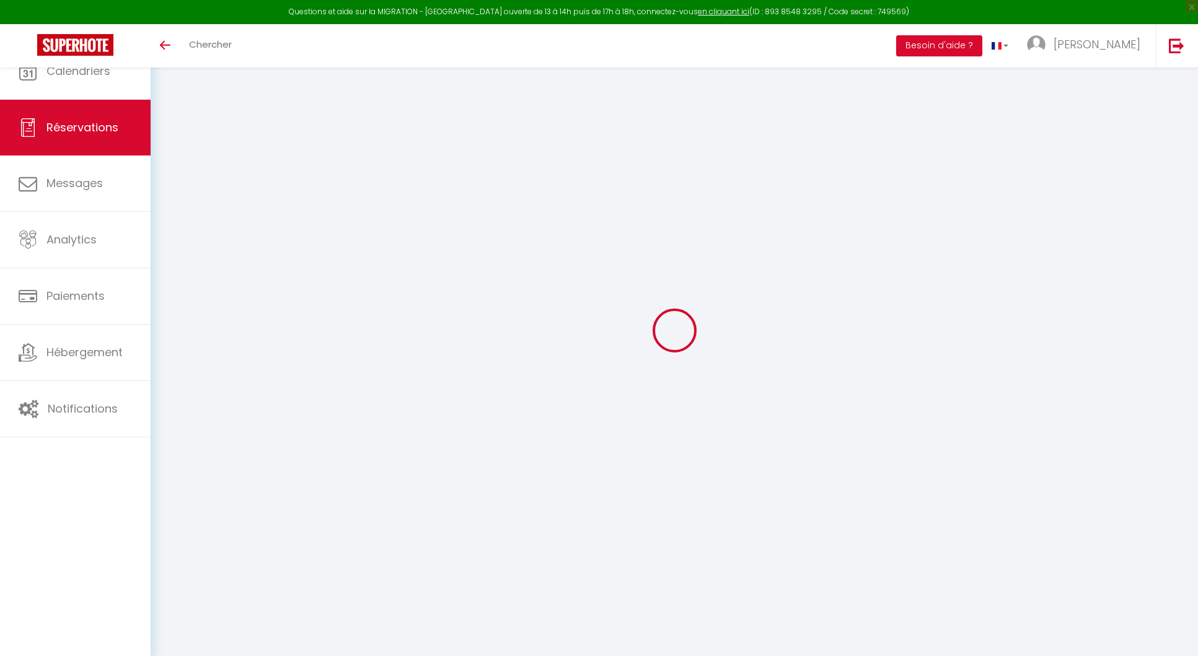
select select
checkbox input "false"
select select
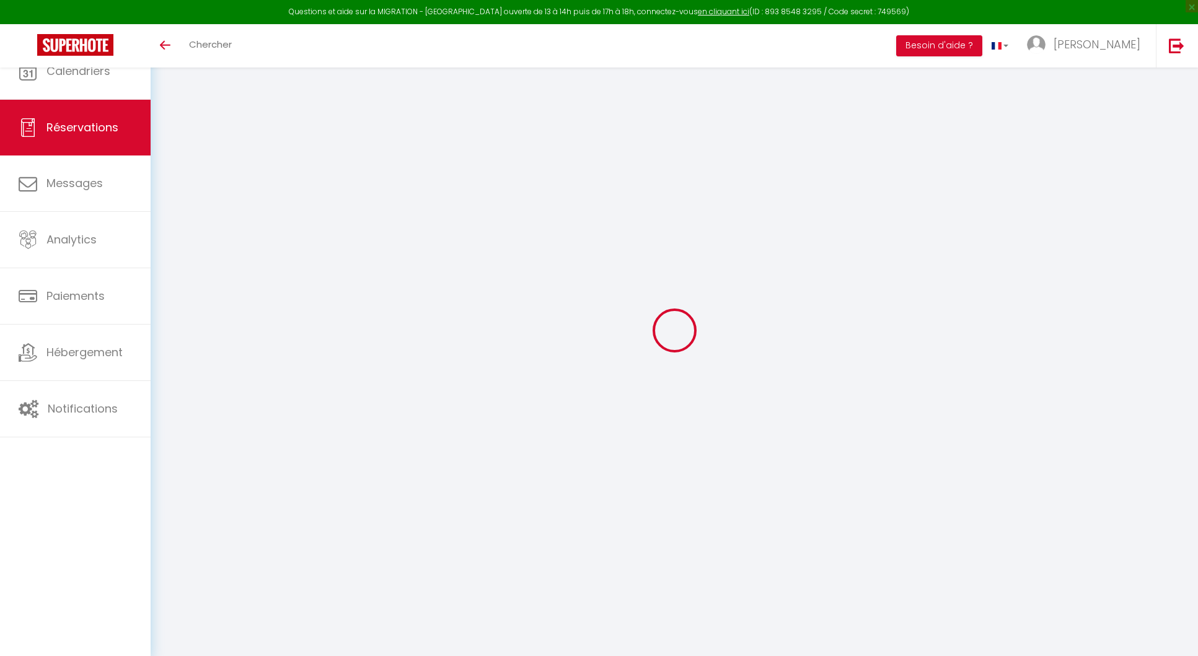
select select
checkbox input "false"
select select
type input "20"
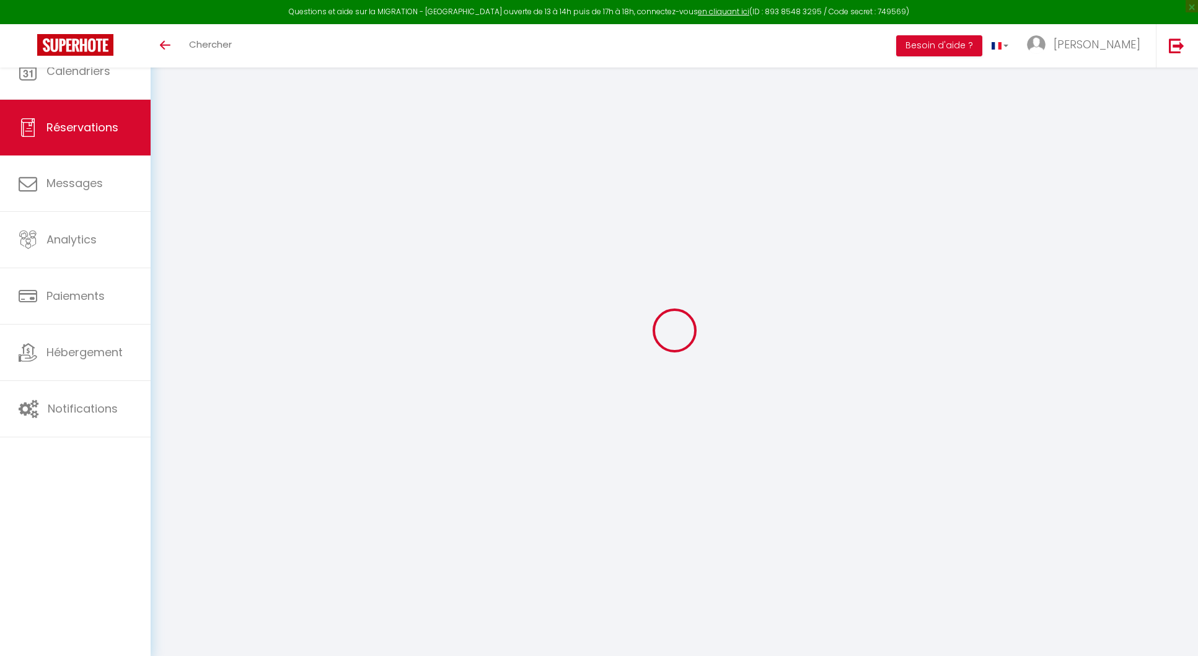
type input "15.6"
select select
checkbox input "false"
select select
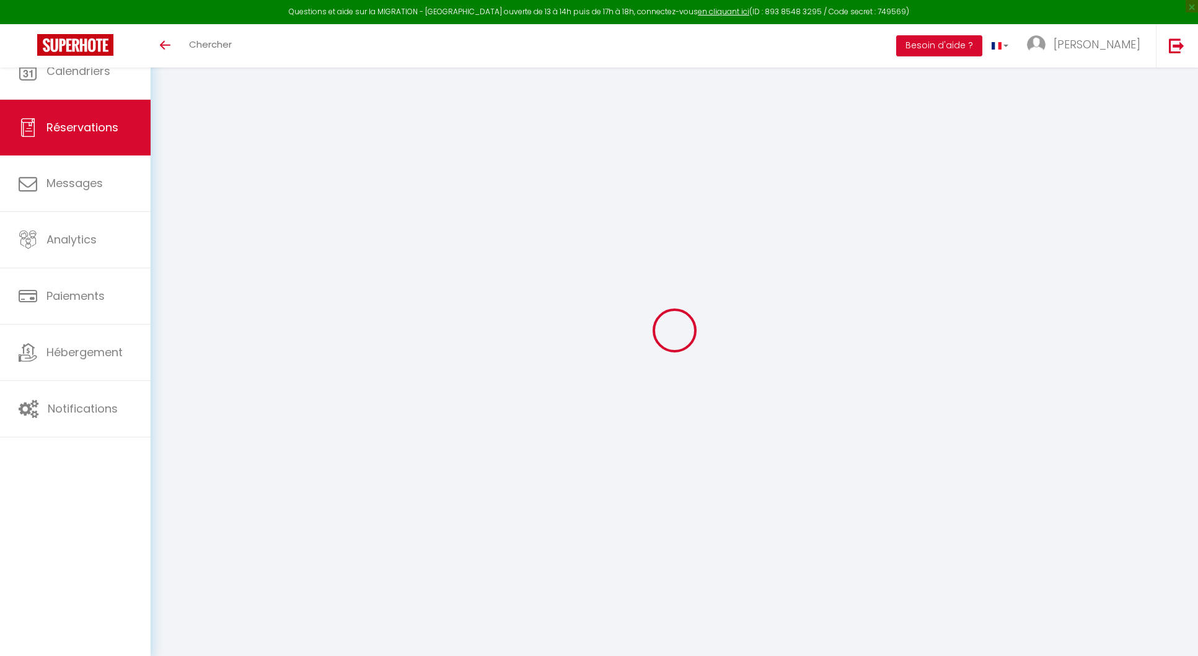
checkbox input "false"
select select
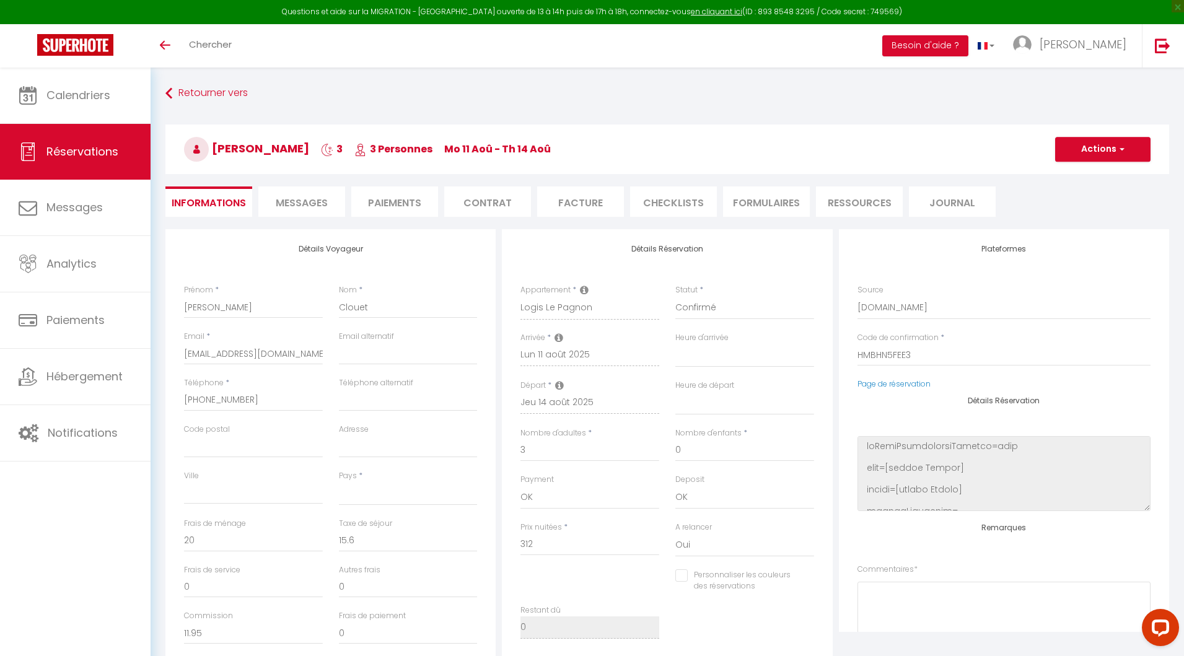
click at [304, 199] on span "Messages" at bounding box center [302, 203] width 52 height 14
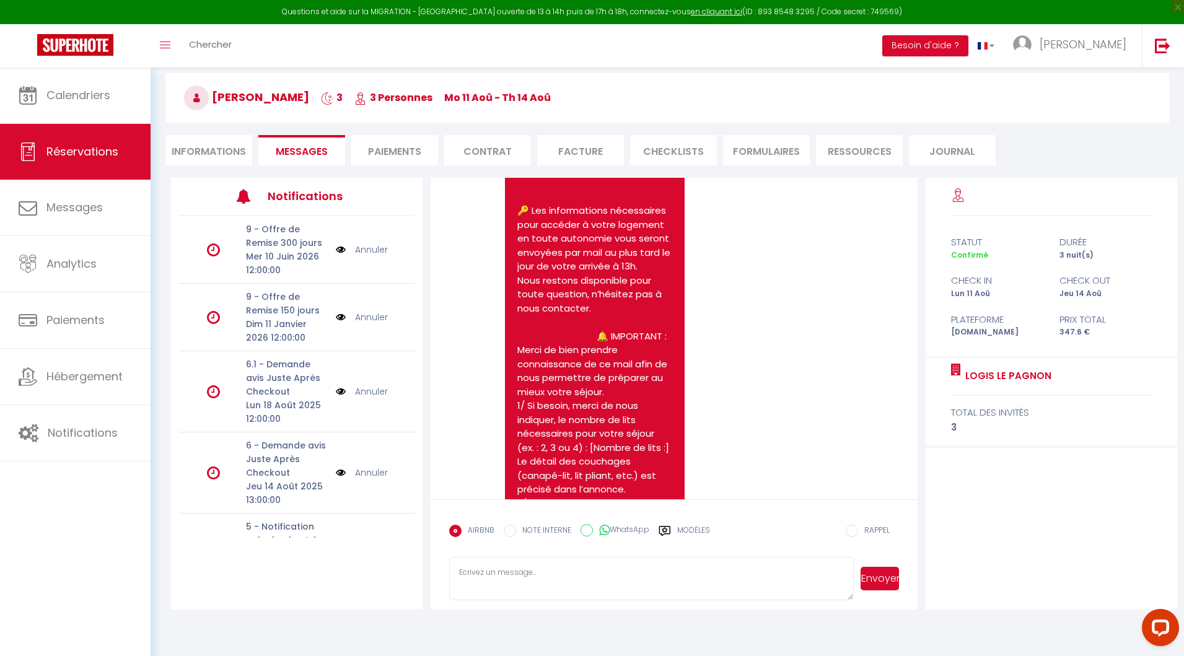
scroll to position [1576, 0]
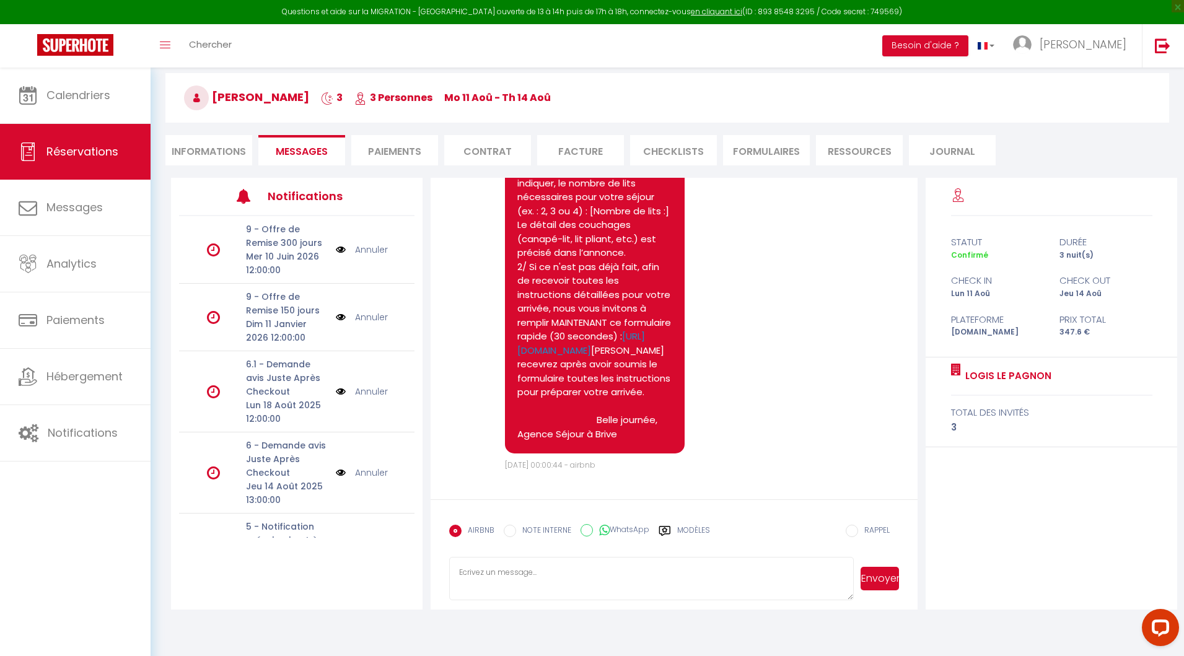
click at [685, 530] on label "Modèles" at bounding box center [693, 536] width 33 height 22
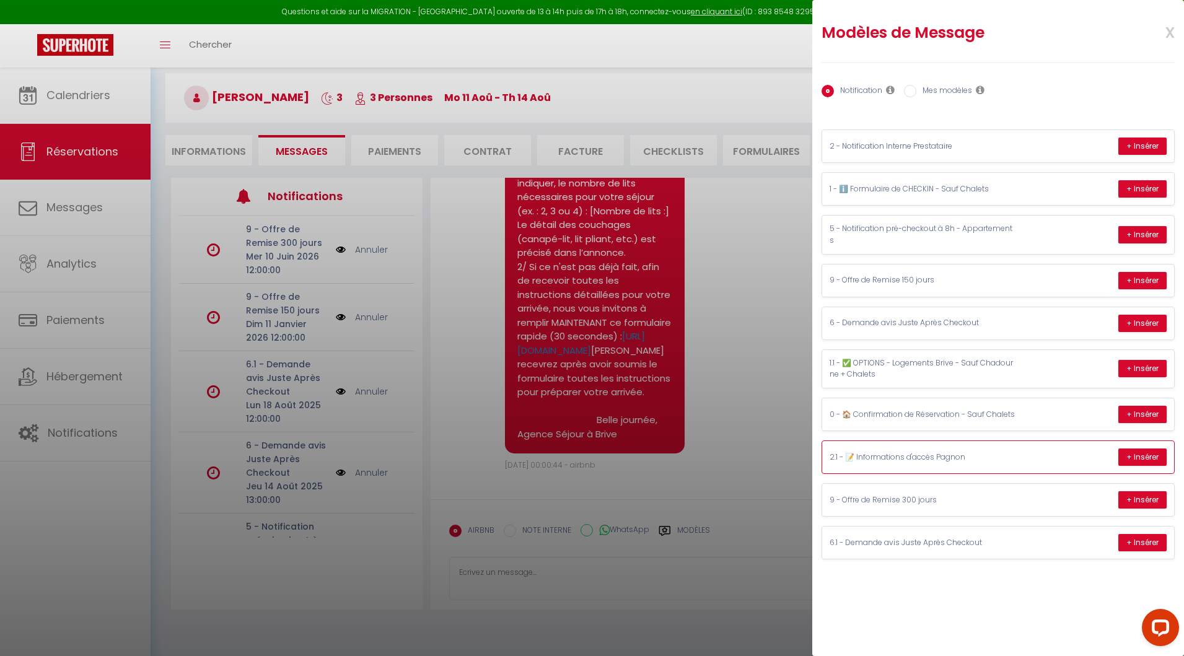
click at [920, 455] on p "2.1 - 📝 Informations d'accès Pagnon" at bounding box center [923, 458] width 186 height 12
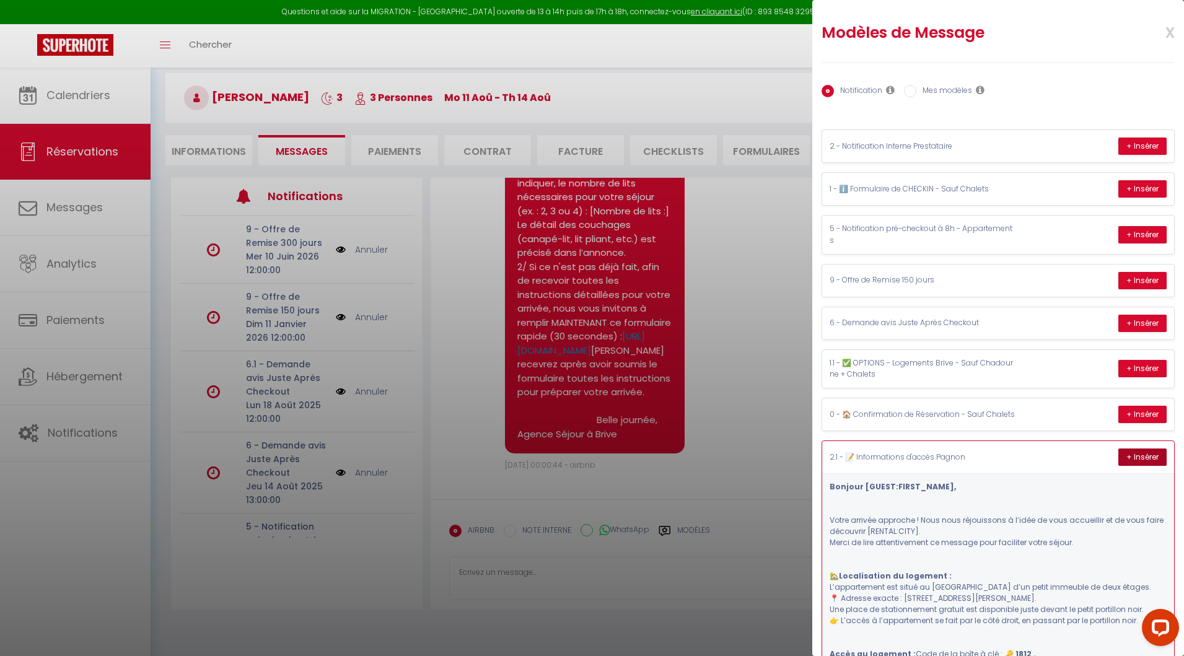
click at [1118, 458] on button "+ Insérer" at bounding box center [1142, 457] width 48 height 17
type textarea "Bonjour Thomas, Votre arrivée approche ! Nous nous réjouissons à l’idée de vous…"
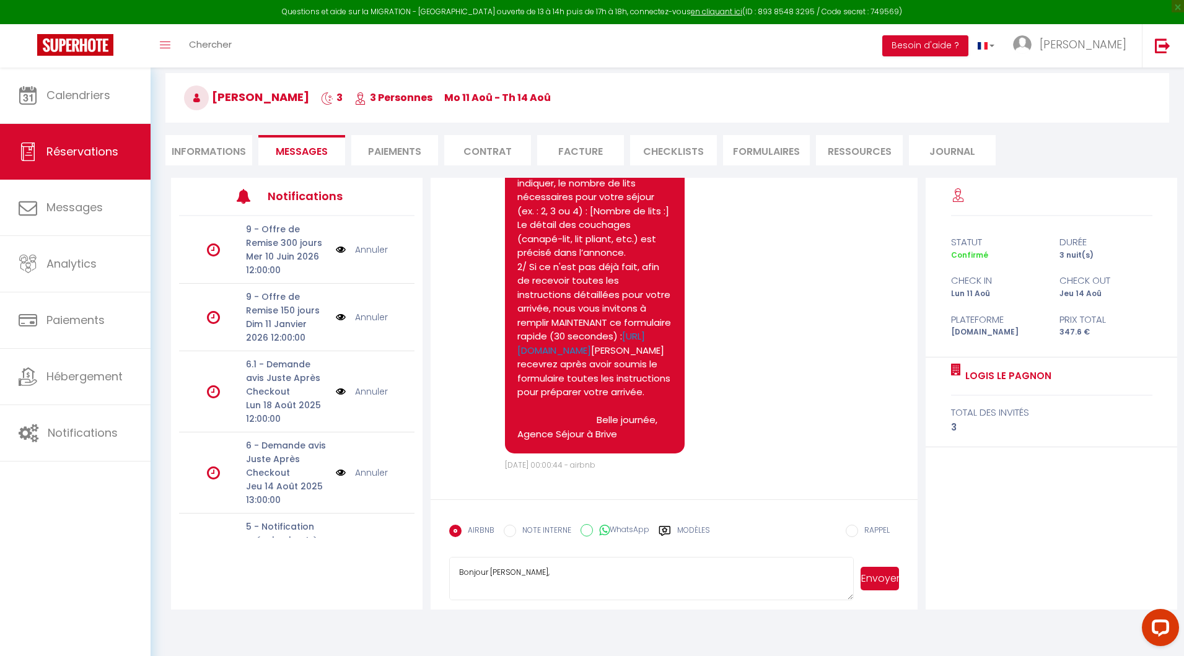
select select
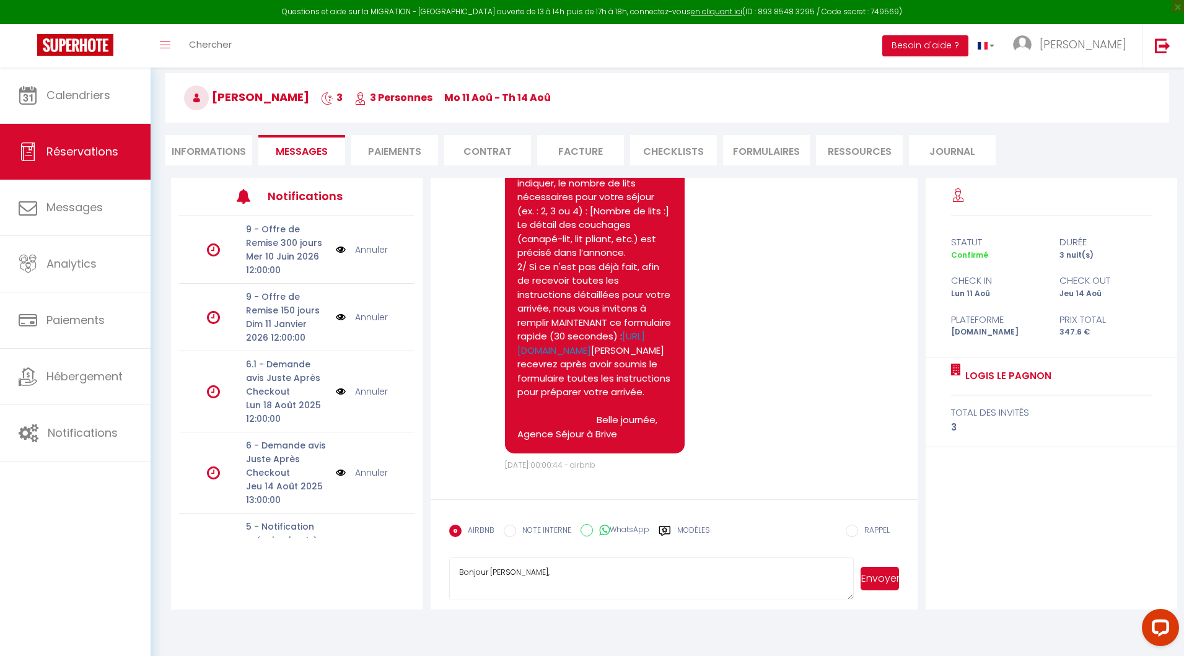
select select
click at [210, 157] on li "Informations" at bounding box center [208, 150] width 87 height 30
select select
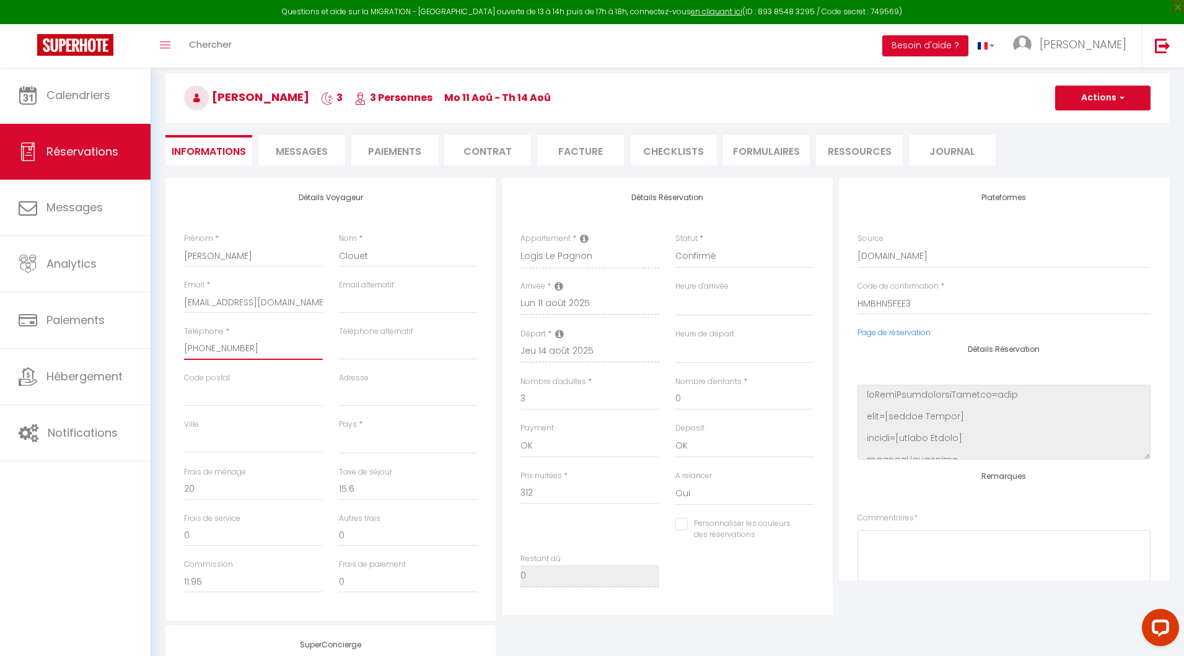
drag, startPoint x: 248, startPoint y: 348, endPoint x: 169, endPoint y: 348, distance: 79.9
click at [167, 348] on div "Détails Voyageur Prénom * Thomas Nom * Clouet Email * 7n5uwzxsqz1qqv4tkv6w0tnur…" at bounding box center [330, 399] width 330 height 443
click at [292, 151] on span "Messages" at bounding box center [302, 151] width 52 height 14
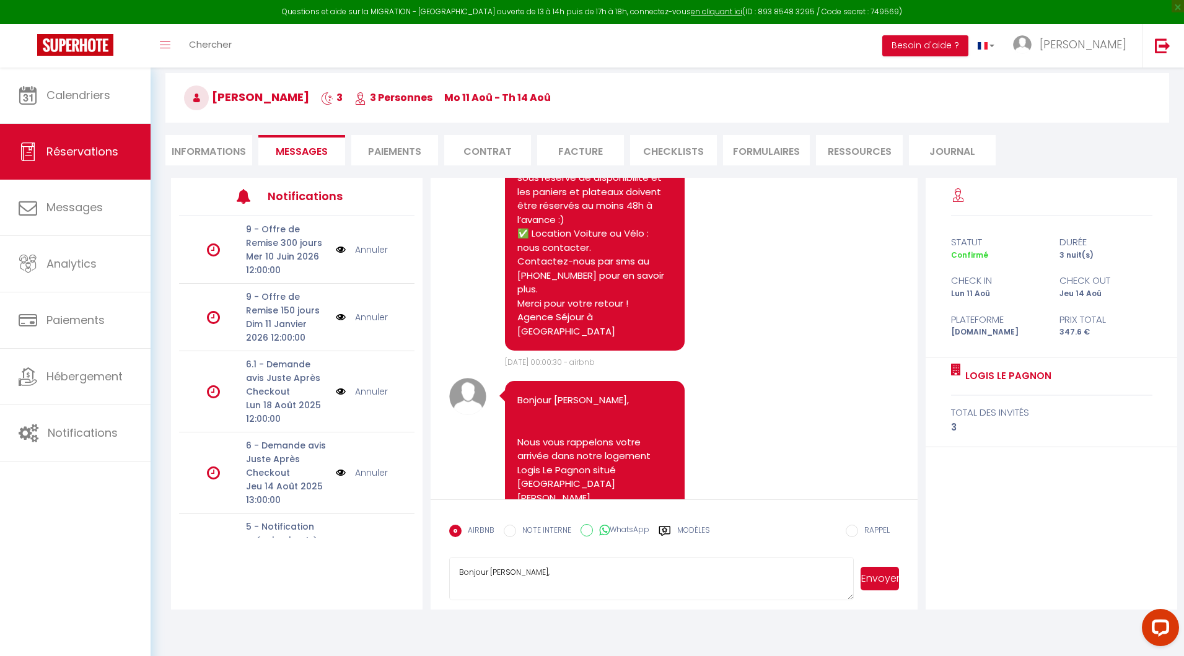
scroll to position [920, 0]
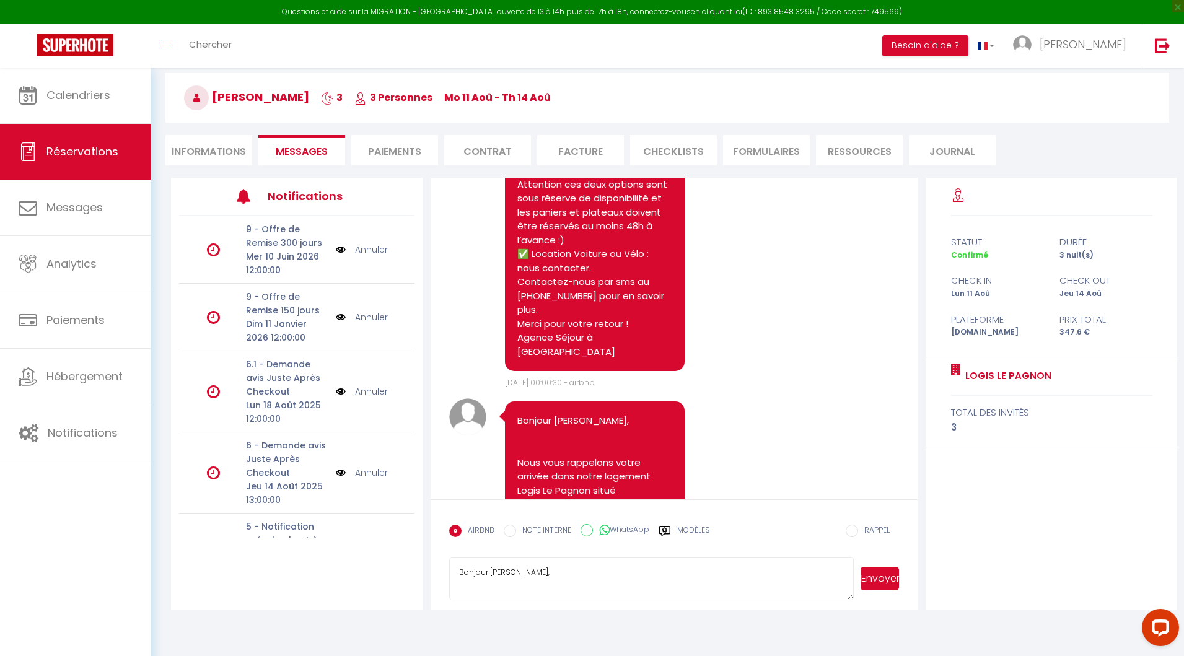
click at [683, 525] on label "Modèles" at bounding box center [693, 536] width 33 height 22
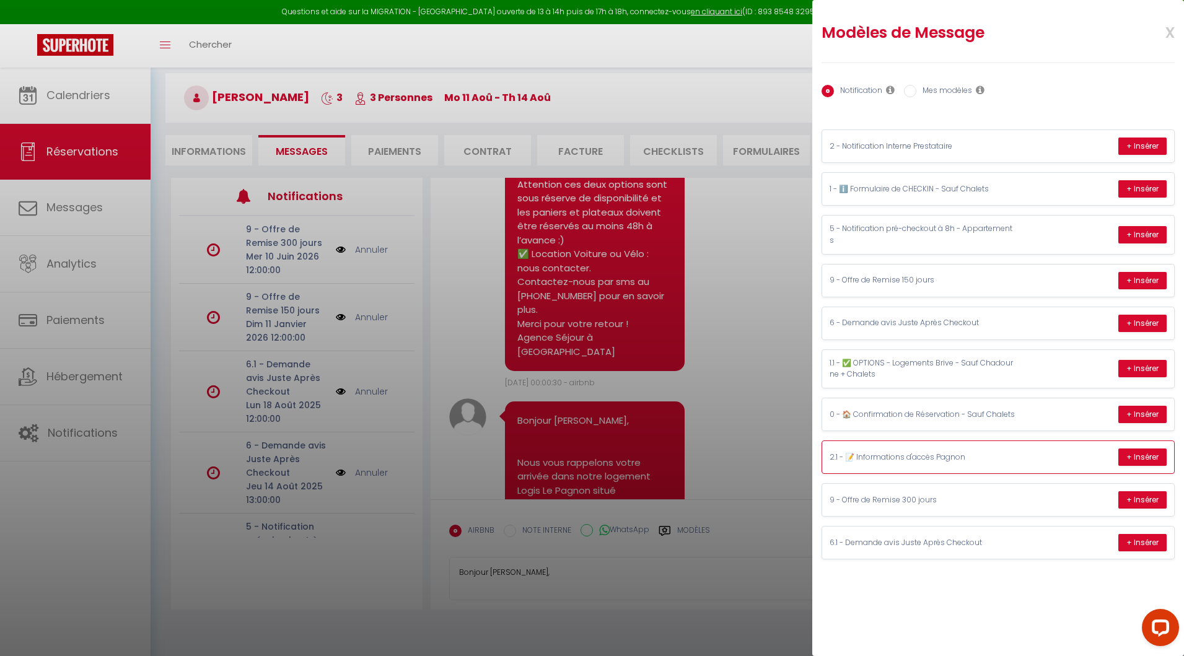
click at [885, 446] on div "2.1 - 📝 Informations d'accès Pagnon + Insérer" at bounding box center [998, 457] width 352 height 32
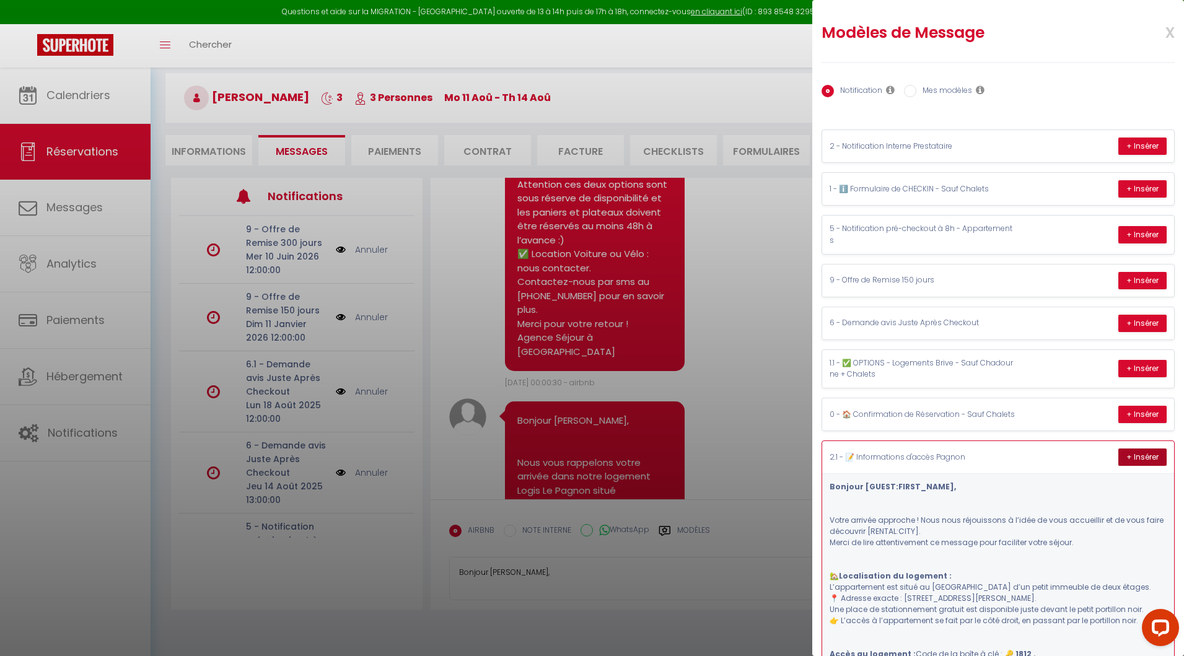
click at [1128, 452] on button "+ Insérer" at bounding box center [1142, 457] width 48 height 17
type textarea "Bonjour Thomas, Votre arrivée approche ! Nous nous réjouissons à l’idée de vous…"
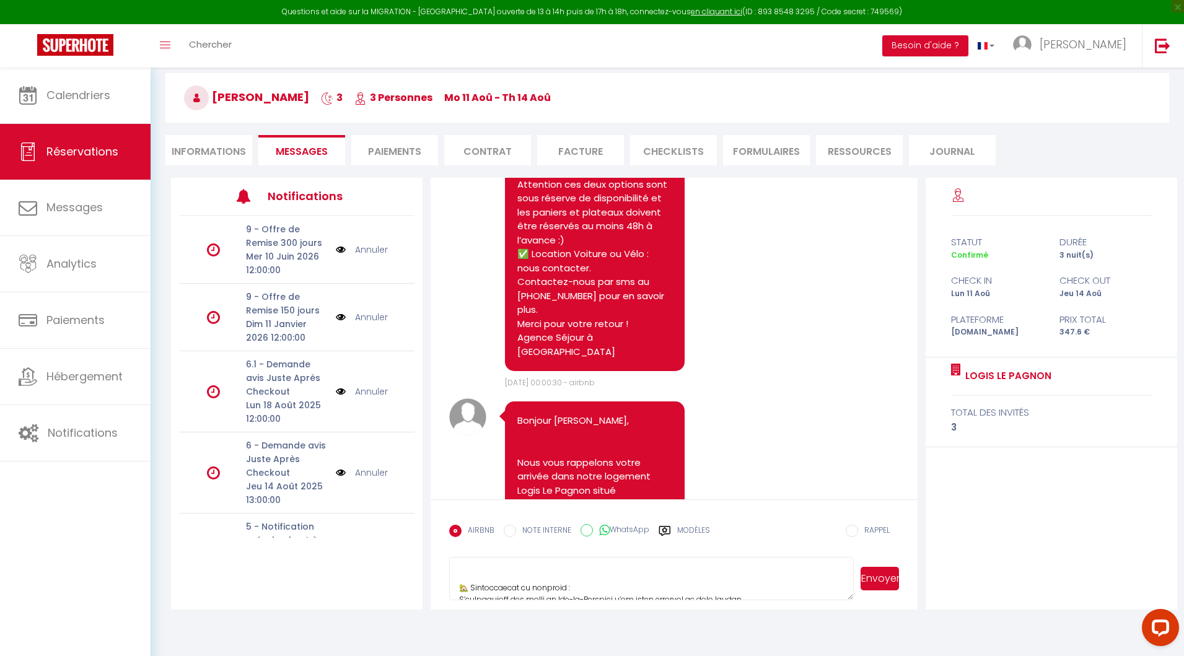
scroll to position [0, 0]
drag, startPoint x: 557, startPoint y: 587, endPoint x: 397, endPoint y: 516, distance: 175.0
click at [397, 516] on div "Notifications 9 - Offre de Remise 300 jours Mer 10 Juin 2026 12:00:00 Annuler 9…" at bounding box center [674, 394] width 1006 height 432
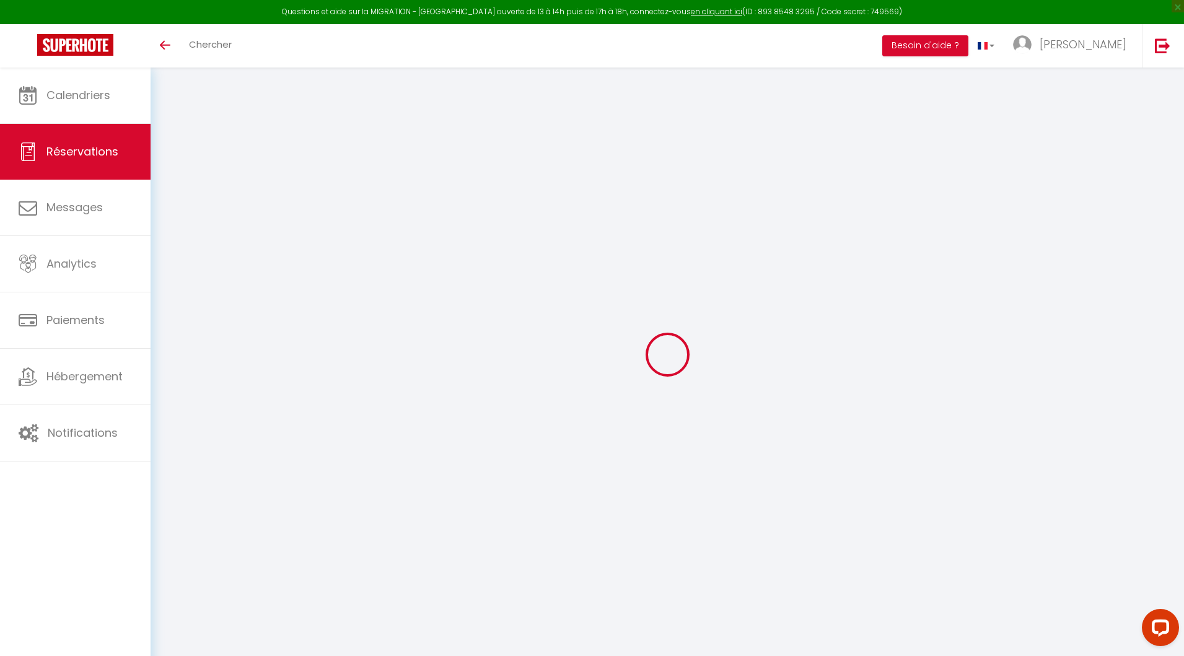
type input "Tiago"
type input "[PERSON_NAME]"
type input "[EMAIL_ADDRESS][DOMAIN_NAME]"
type input "[PHONE_NUMBER]"
select select
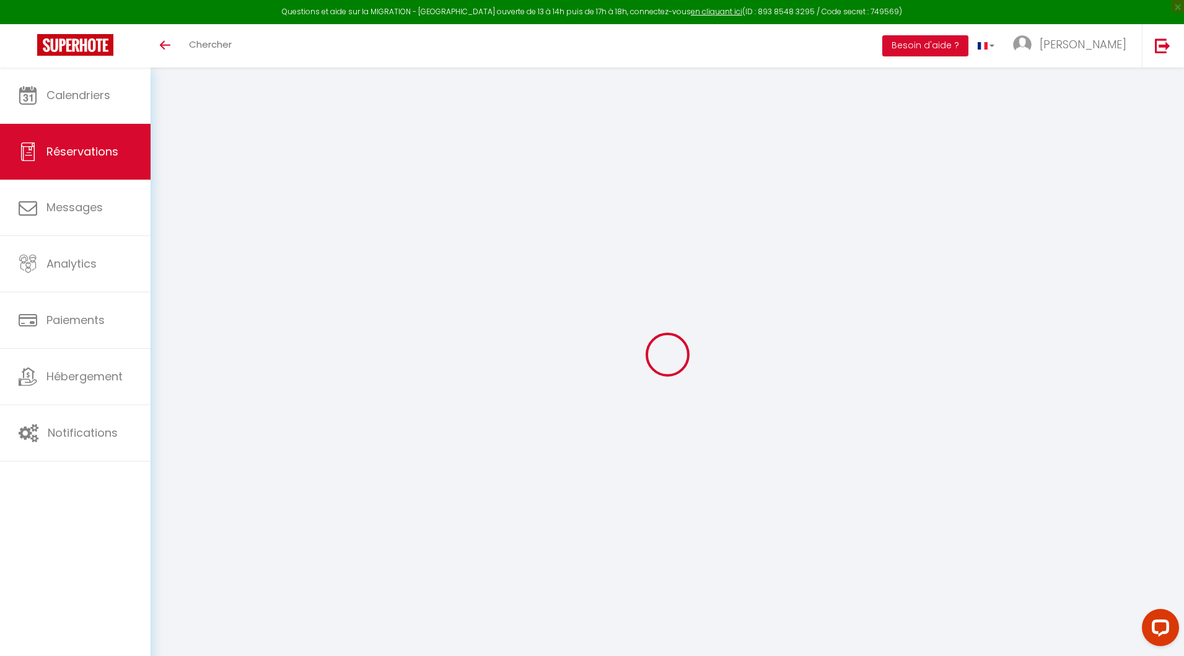
type input "70.65"
select select "56932"
select select "1"
select select
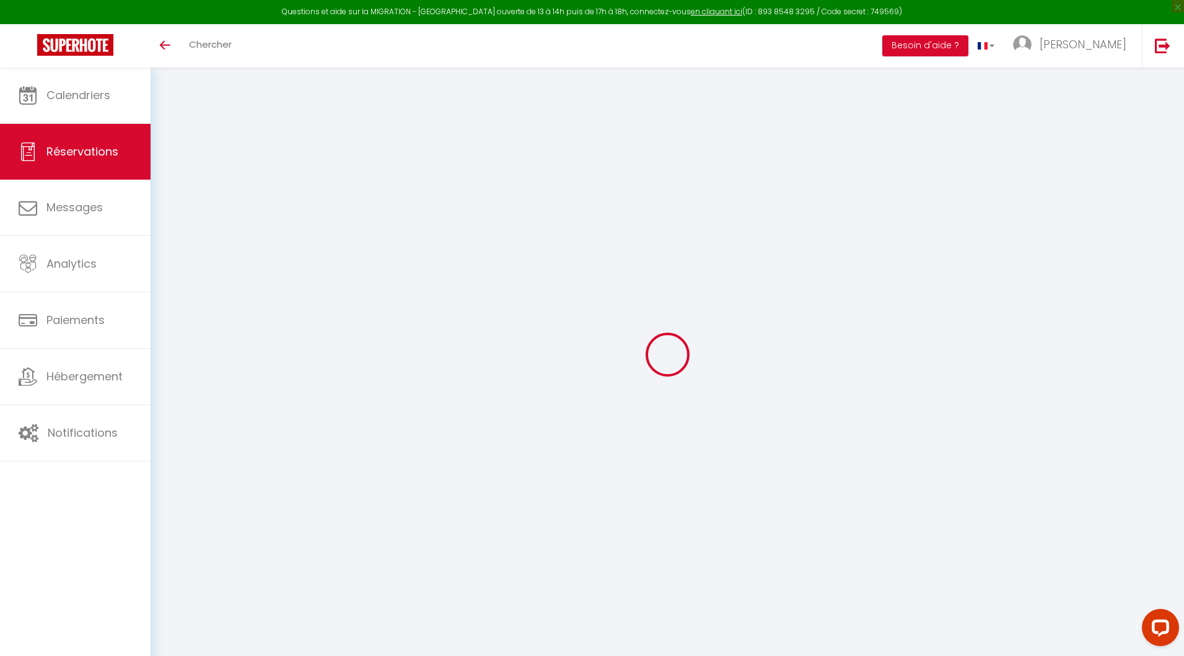
type input "1"
select select "12"
select select
type input "456"
checkbox input "false"
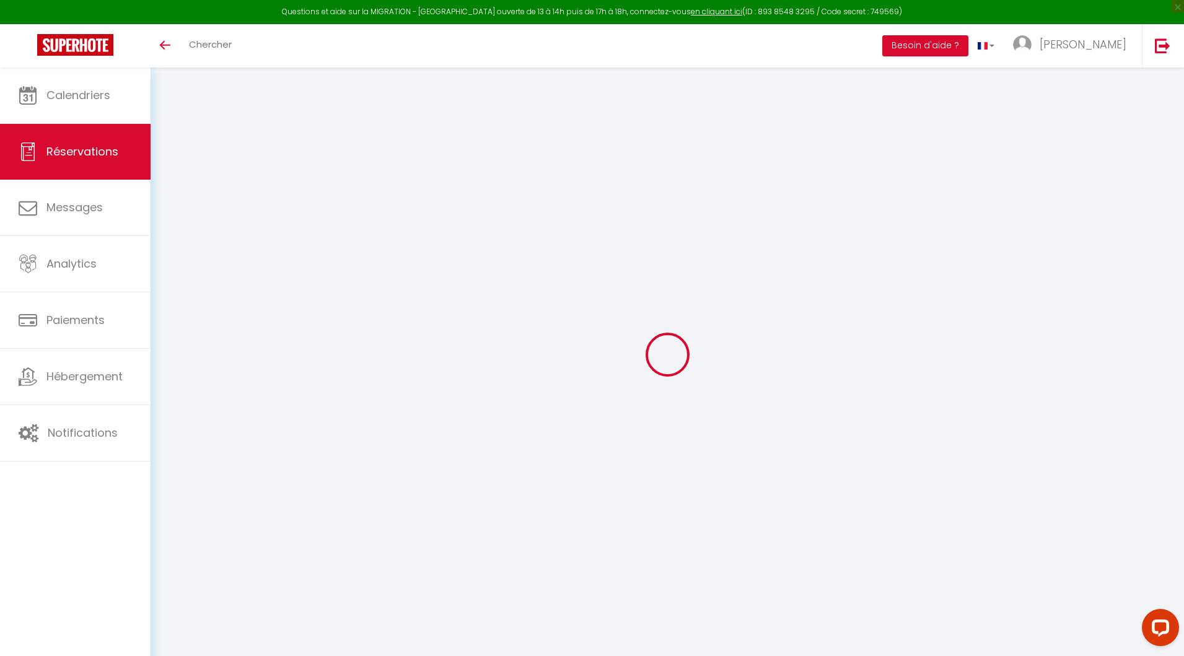
type input "0"
select select "1"
type input "15"
type input "0"
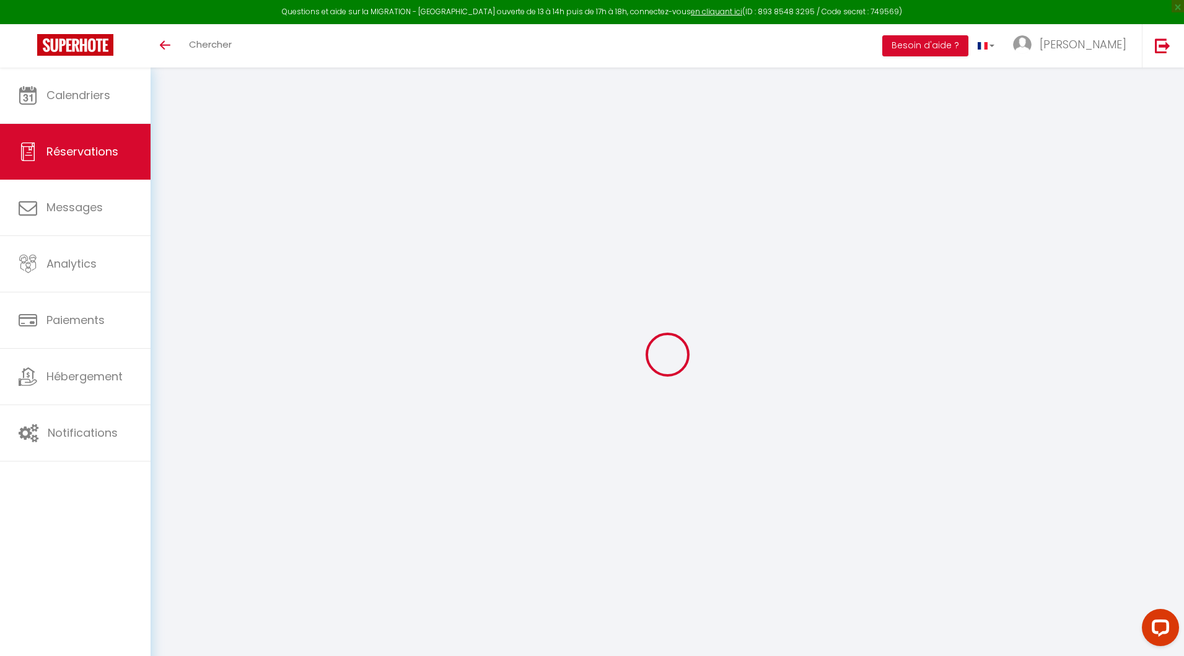
select select
select select "15"
checkbox input "false"
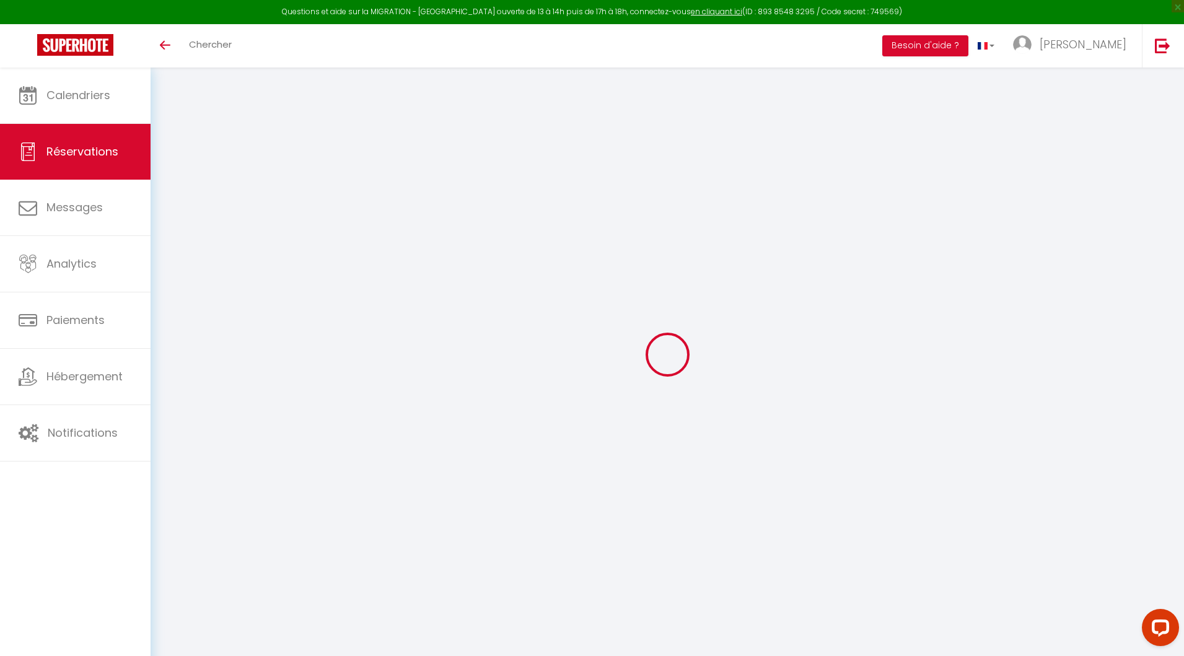
select select
checkbox input "false"
select select
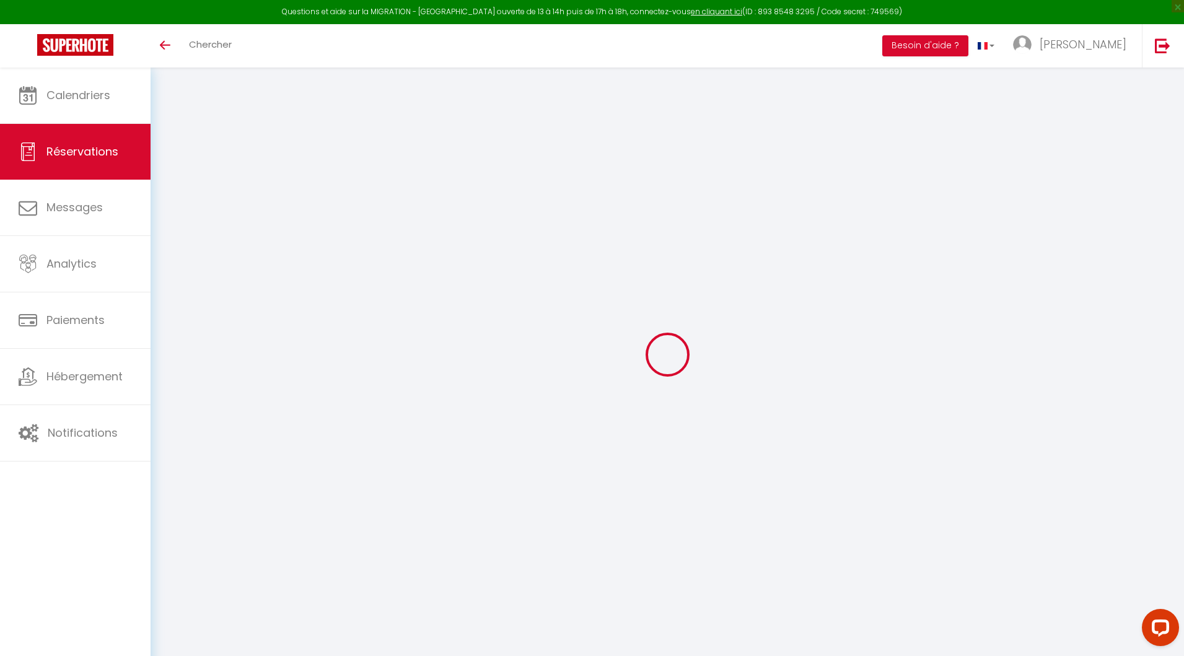
select select
checkbox input "false"
select select
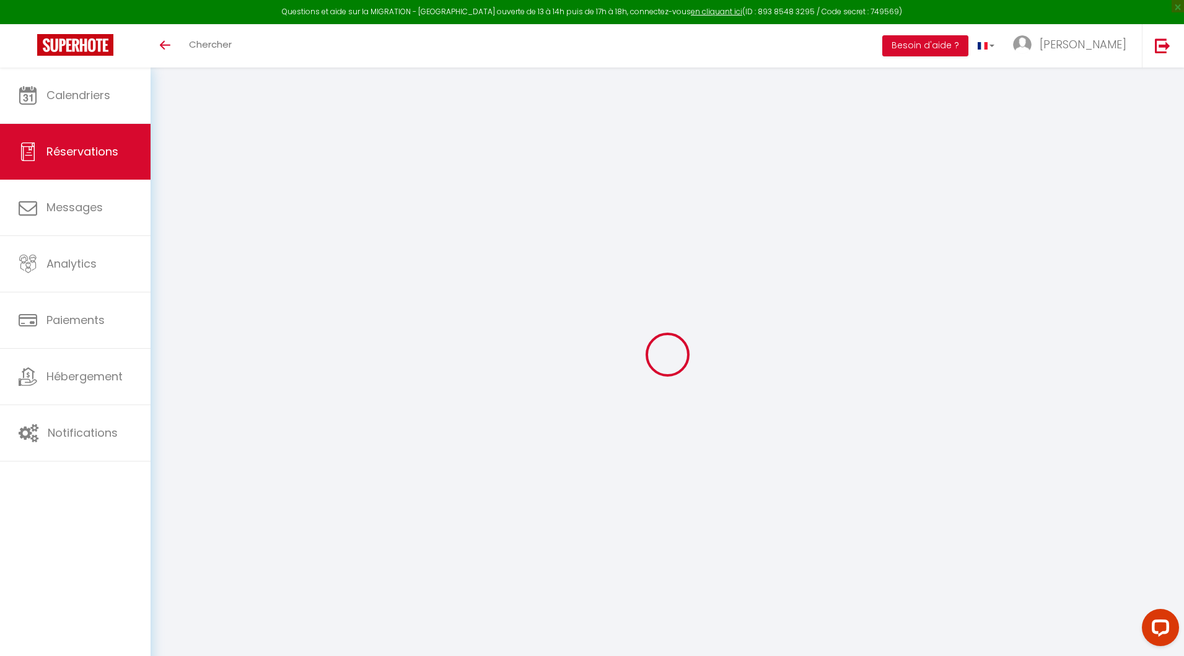
select select
checkbox input "false"
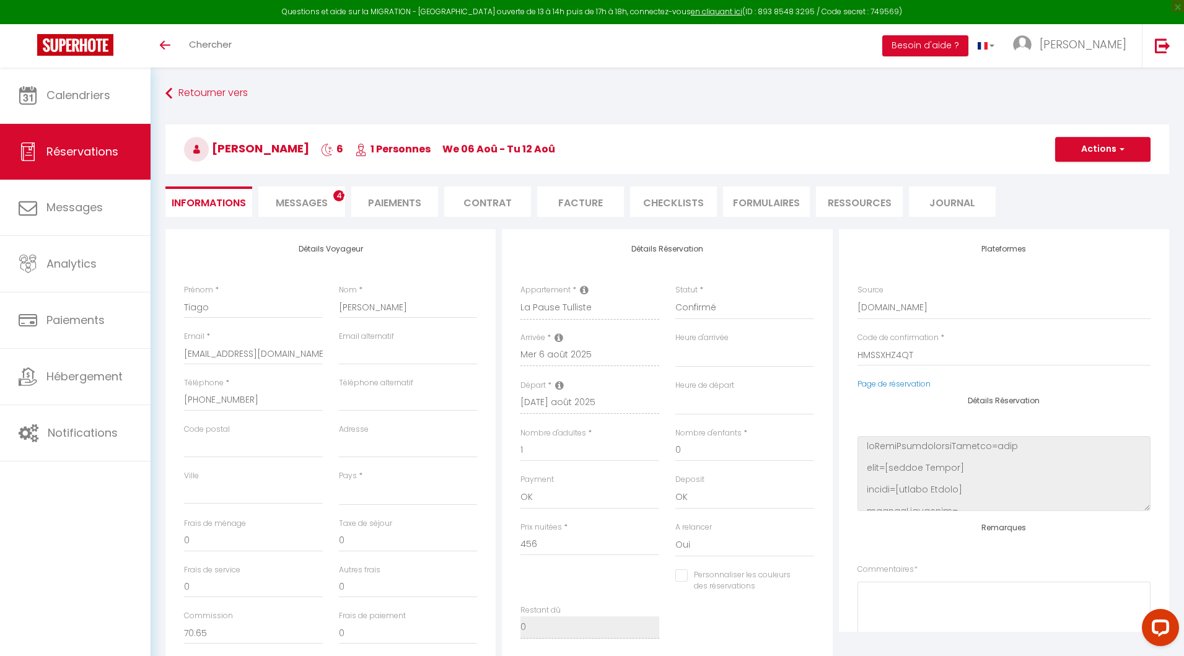
select select
type input "15"
type input "18"
select select
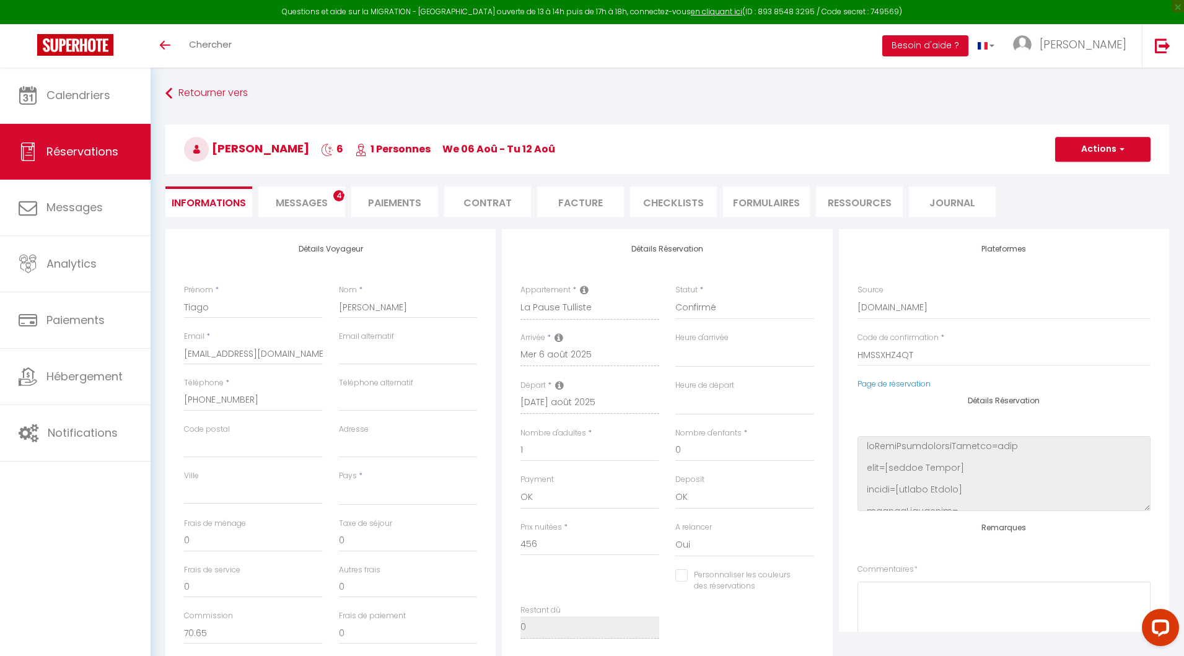
checkbox input "false"
select select
checkbox input "false"
select select
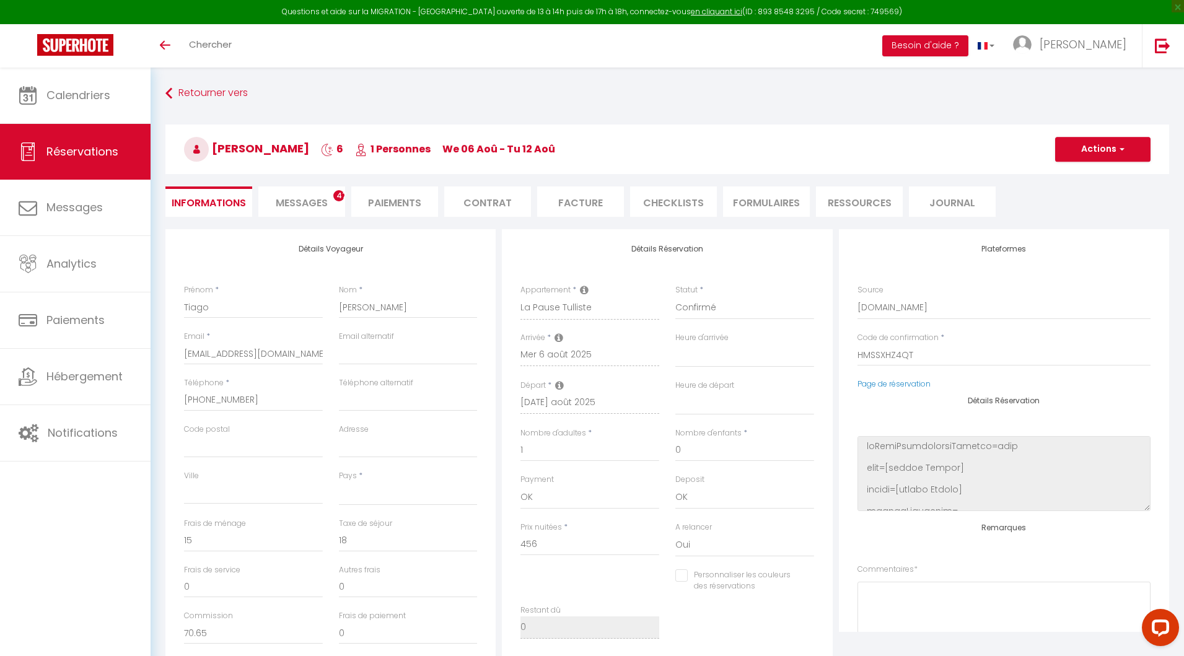
click at [304, 193] on li "Messages 47" at bounding box center [301, 202] width 87 height 30
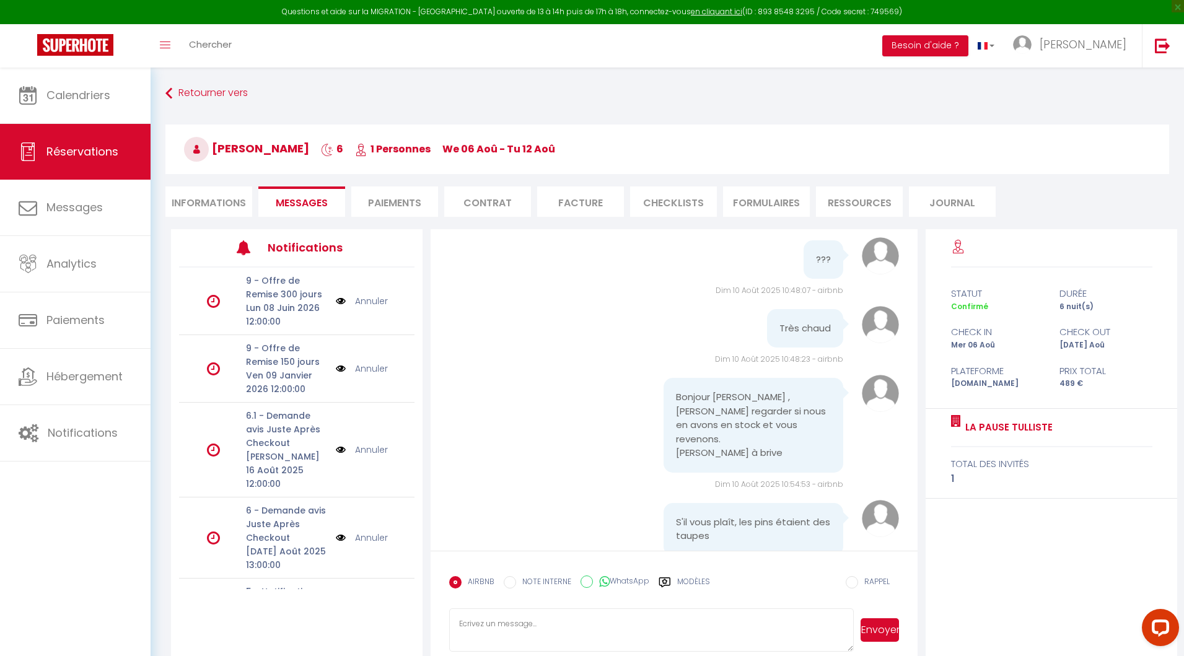
scroll to position [6662, 0]
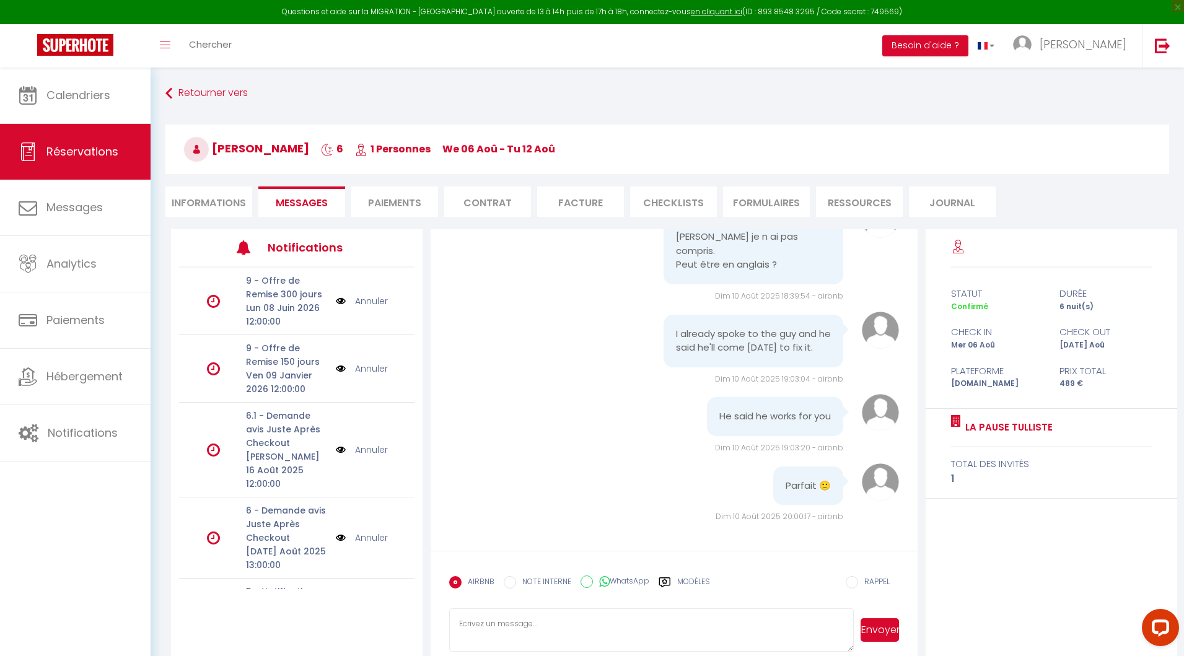
click at [480, 624] on textarea at bounding box center [651, 629] width 405 height 43
click at [543, 631] on textarea "Hello Tiago, i hope all is ok for you. For our organization, we need to know ap…" at bounding box center [651, 629] width 405 height 43
click at [641, 637] on textarea "Hello Tiago, i hope all is ok for you. For our organization, we need to know ap…" at bounding box center [651, 629] width 405 height 43
type textarea "Hello Tiago, i hope all is ok for you. For our organization, we need to know ap…"
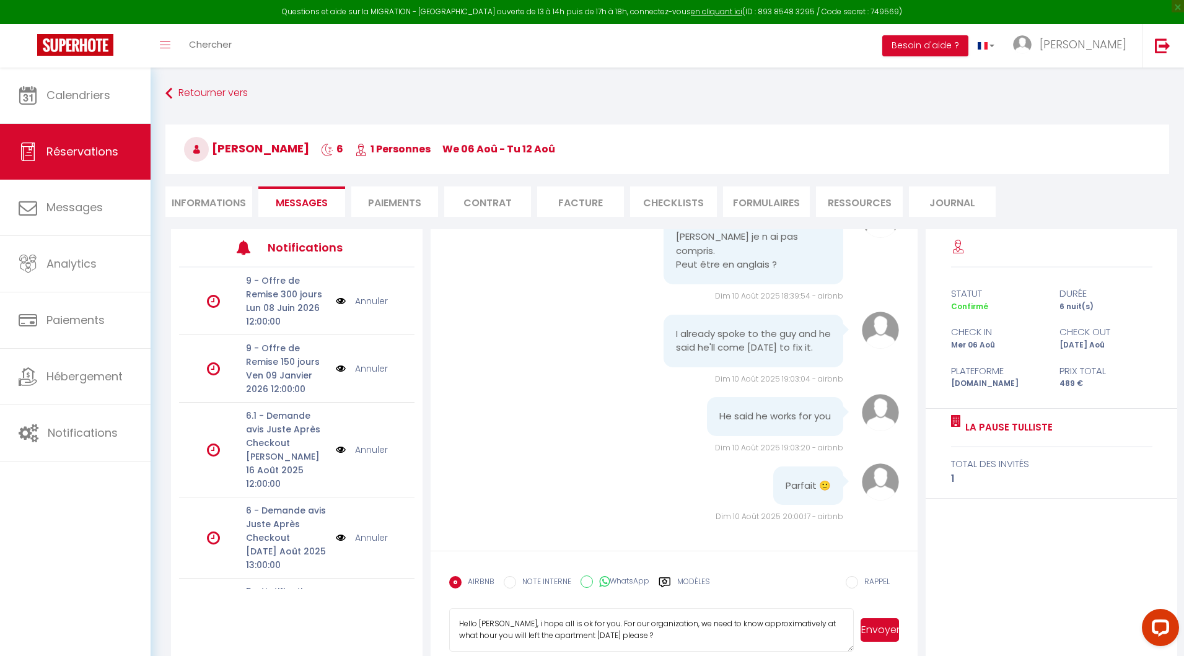
click at [878, 636] on button "Envoyer" at bounding box center [880, 630] width 38 height 24
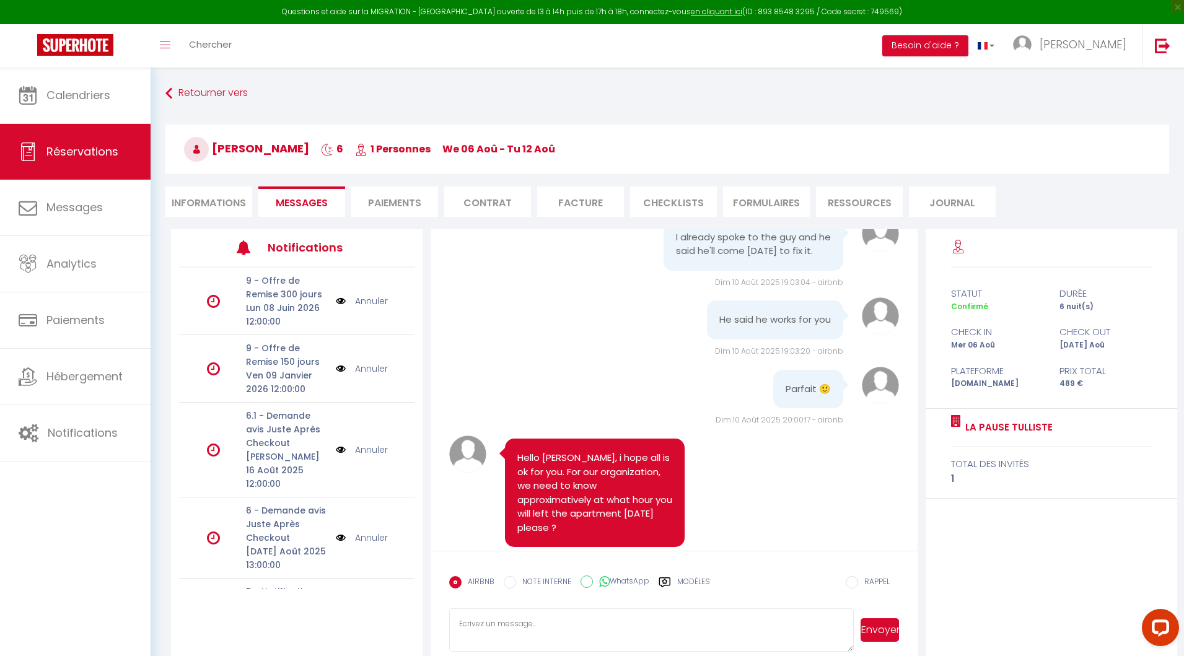
scroll to position [6787, 0]
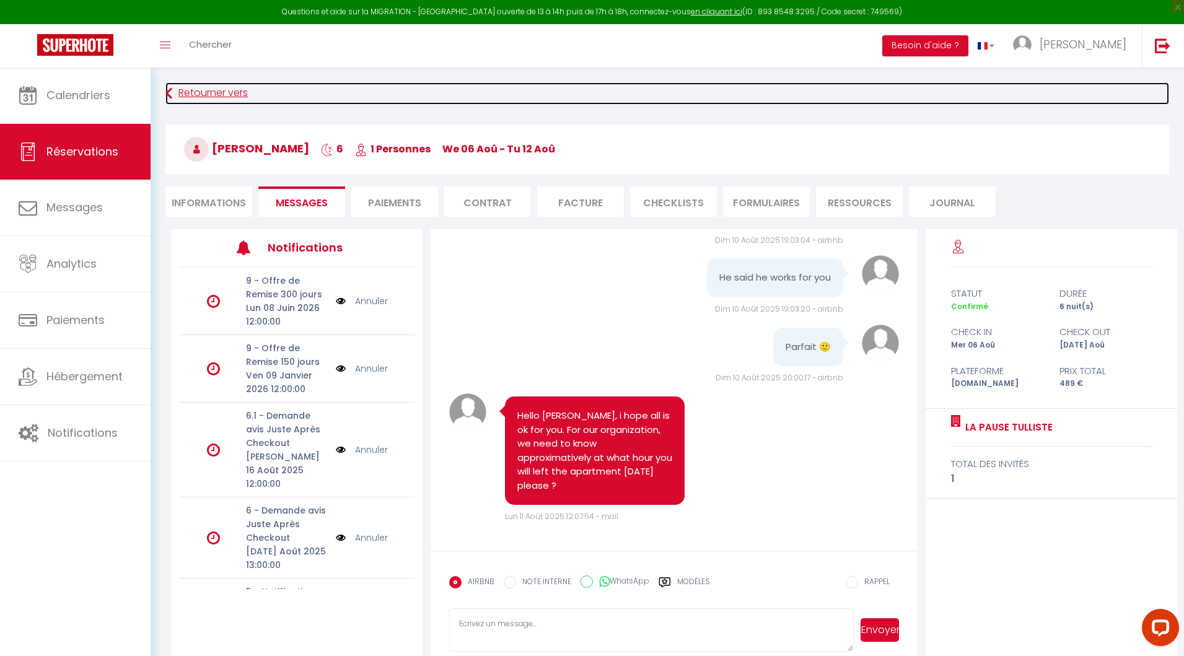
click at [196, 90] on link "Retourner vers" at bounding box center [667, 93] width 1004 height 22
select select
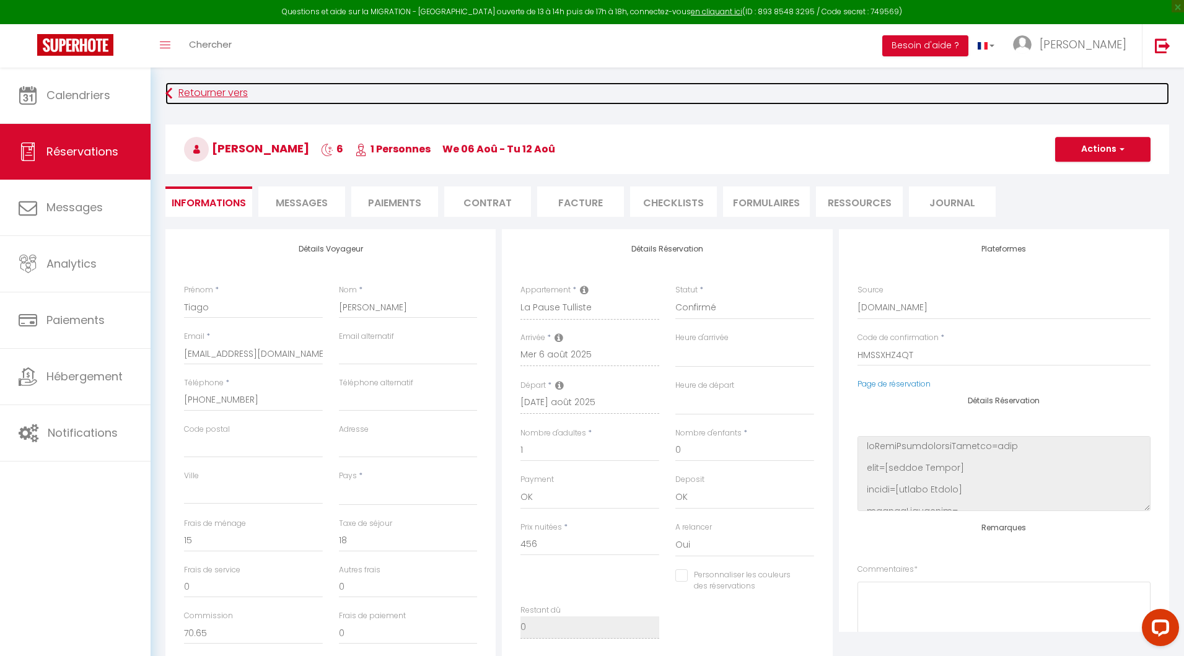
click at [212, 89] on link "Retourner vers" at bounding box center [667, 93] width 1004 height 22
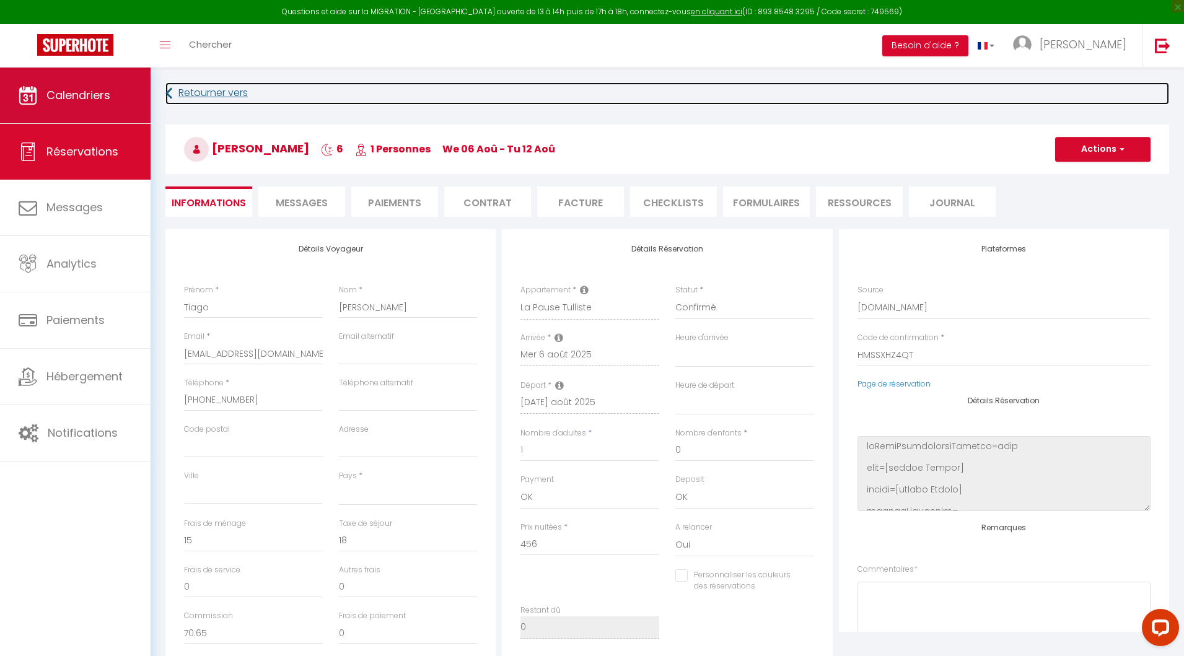
click at [84, 117] on link "Calendriers" at bounding box center [75, 96] width 151 height 56
